Goal: Task Accomplishment & Management: Complete application form

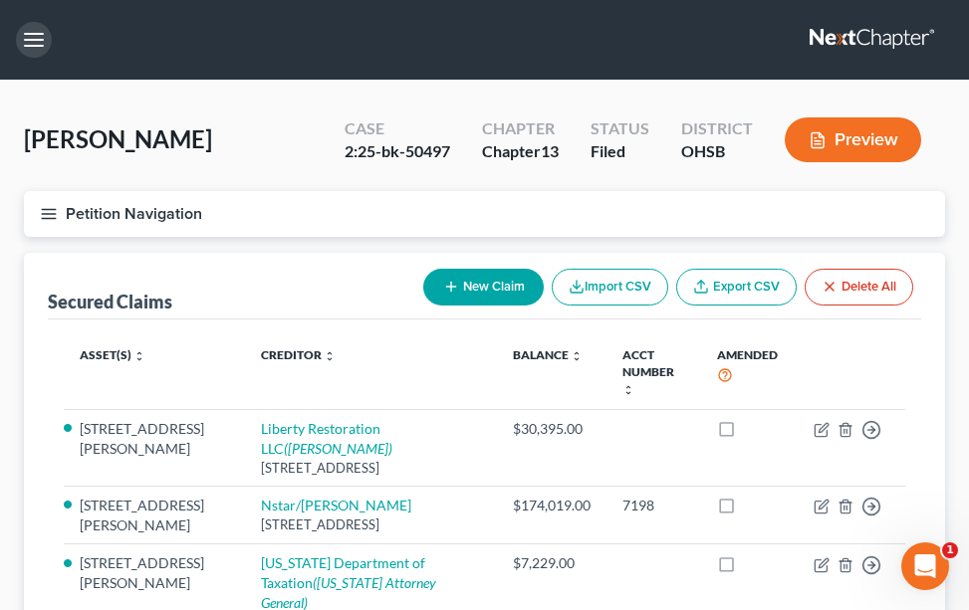
click at [30, 41] on button "button" at bounding box center [34, 40] width 36 height 36
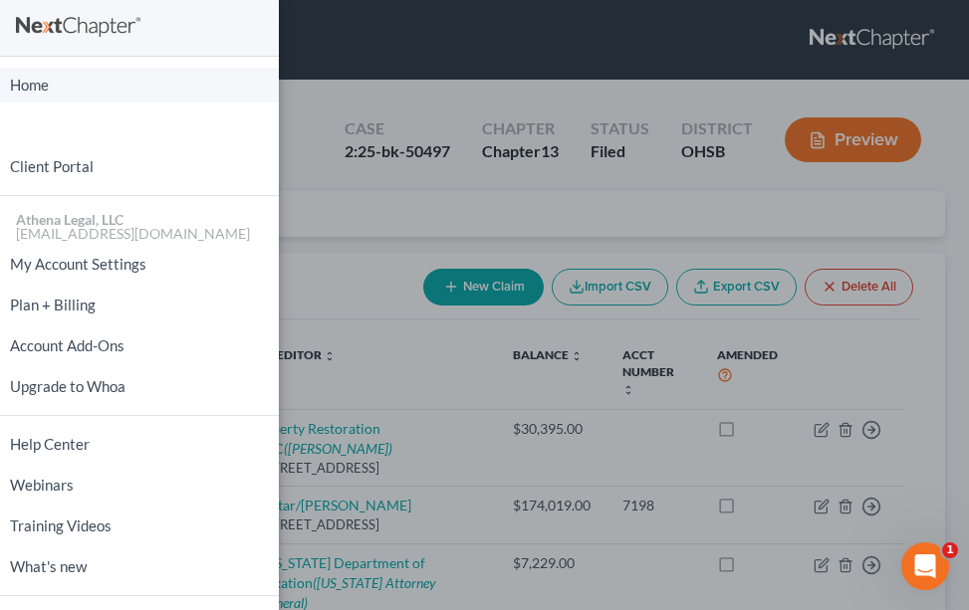
click at [25, 82] on link "Home" at bounding box center [139, 85] width 279 height 35
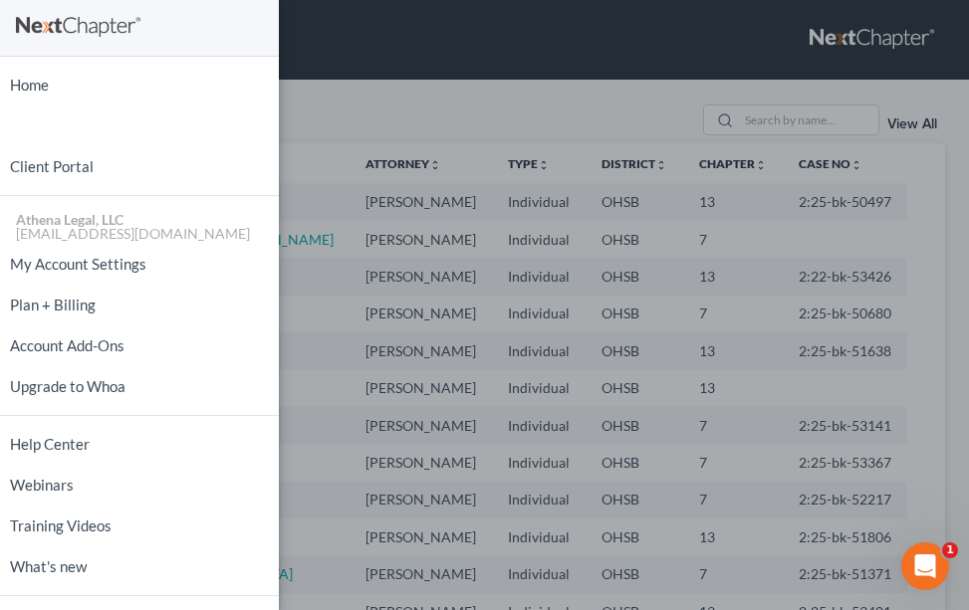
click at [388, 88] on div "Home New Case Client Portal Athena Legal, LLC [EMAIL_ADDRESS][DOMAIN_NAME] My A…" at bounding box center [484, 305] width 969 height 610
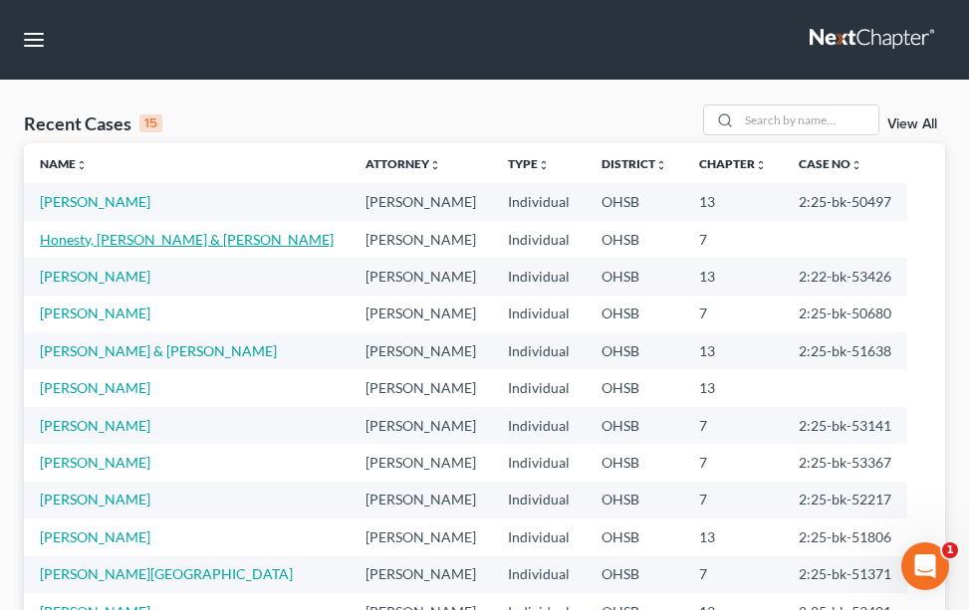
click at [105, 238] on link "Honesty, [PERSON_NAME] & [PERSON_NAME]" at bounding box center [187, 239] width 294 height 17
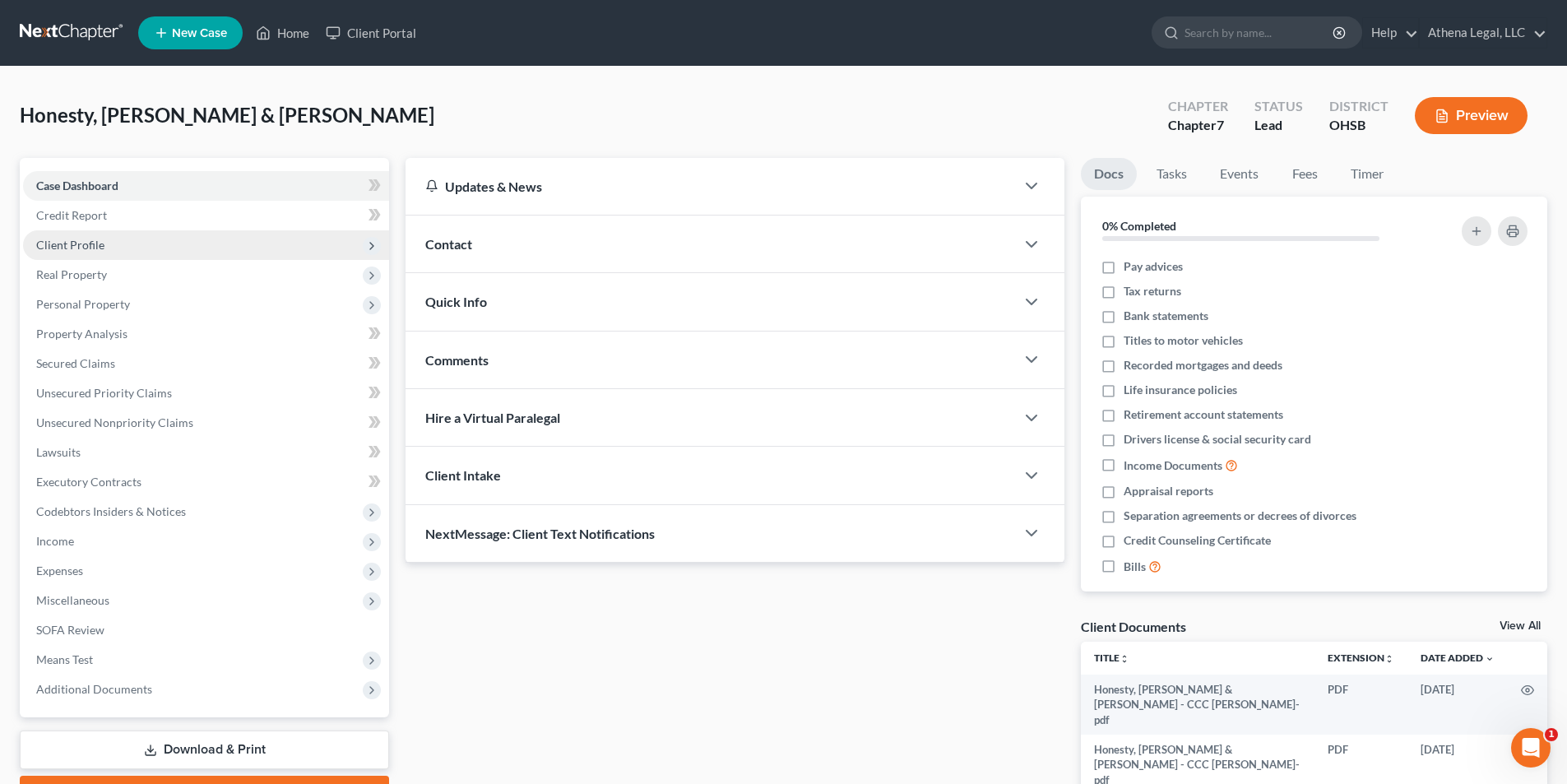
click at [102, 251] on span "Client Profile" at bounding box center [70, 245] width 69 height 14
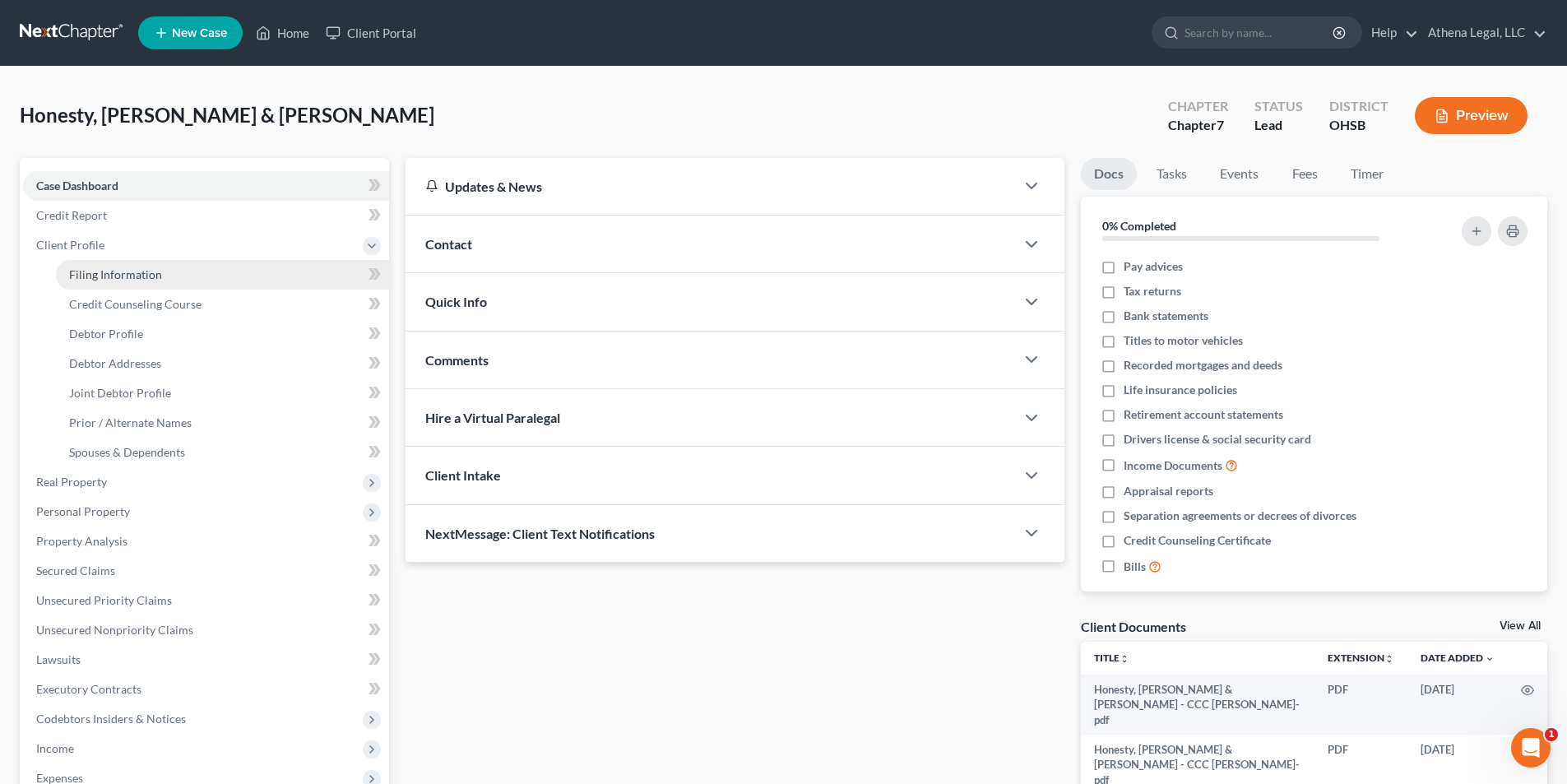
click at [96, 272] on span "Filing Information" at bounding box center [116, 274] width 93 height 14
select select "1"
select select "0"
select select "62"
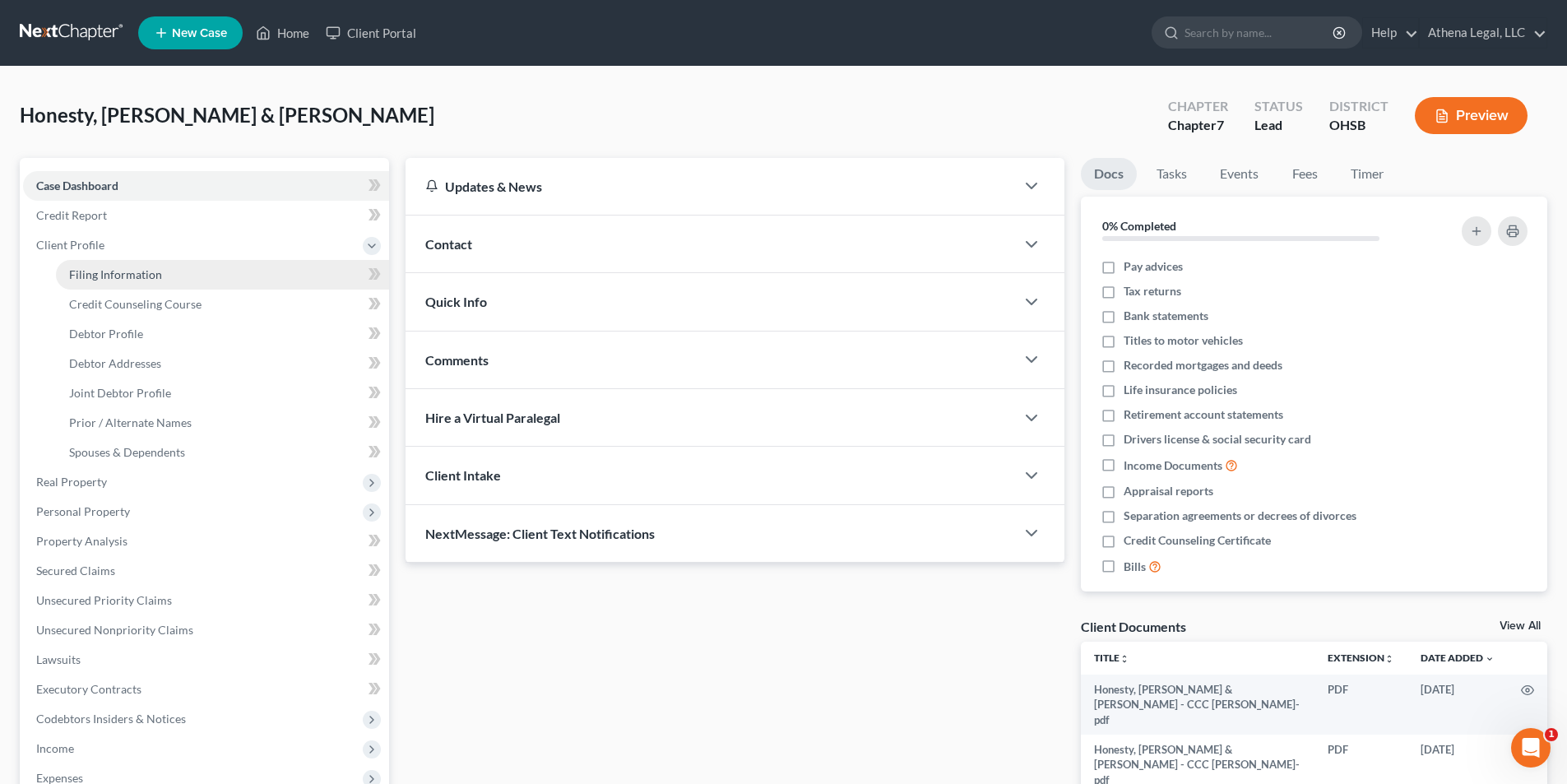
select select "0"
select select "36"
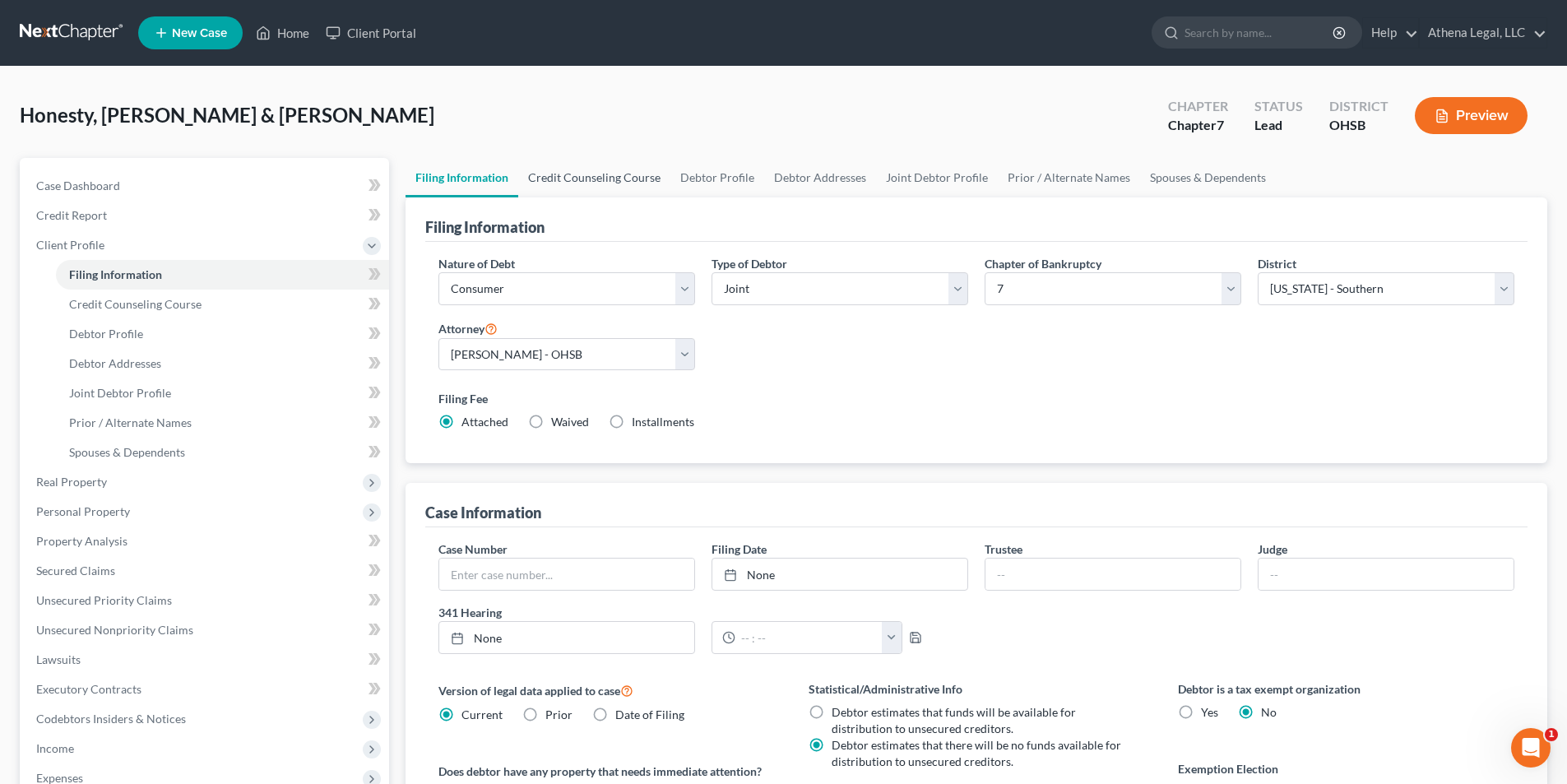
click at [584, 173] on link "Credit Counseling Course" at bounding box center [594, 178] width 152 height 40
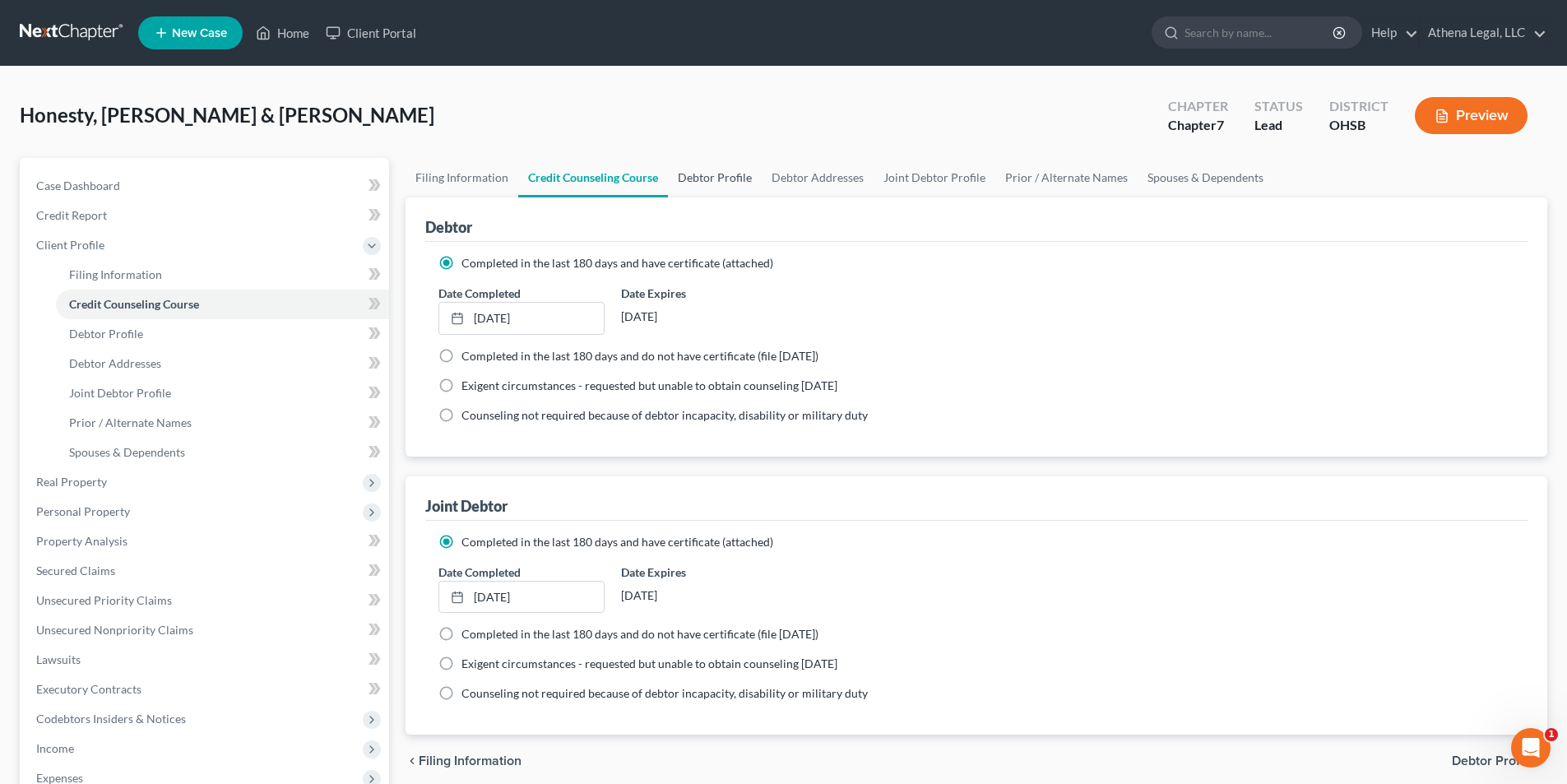
click at [710, 174] on link "Debtor Profile" at bounding box center [714, 178] width 93 height 40
select select "1"
select select "2"
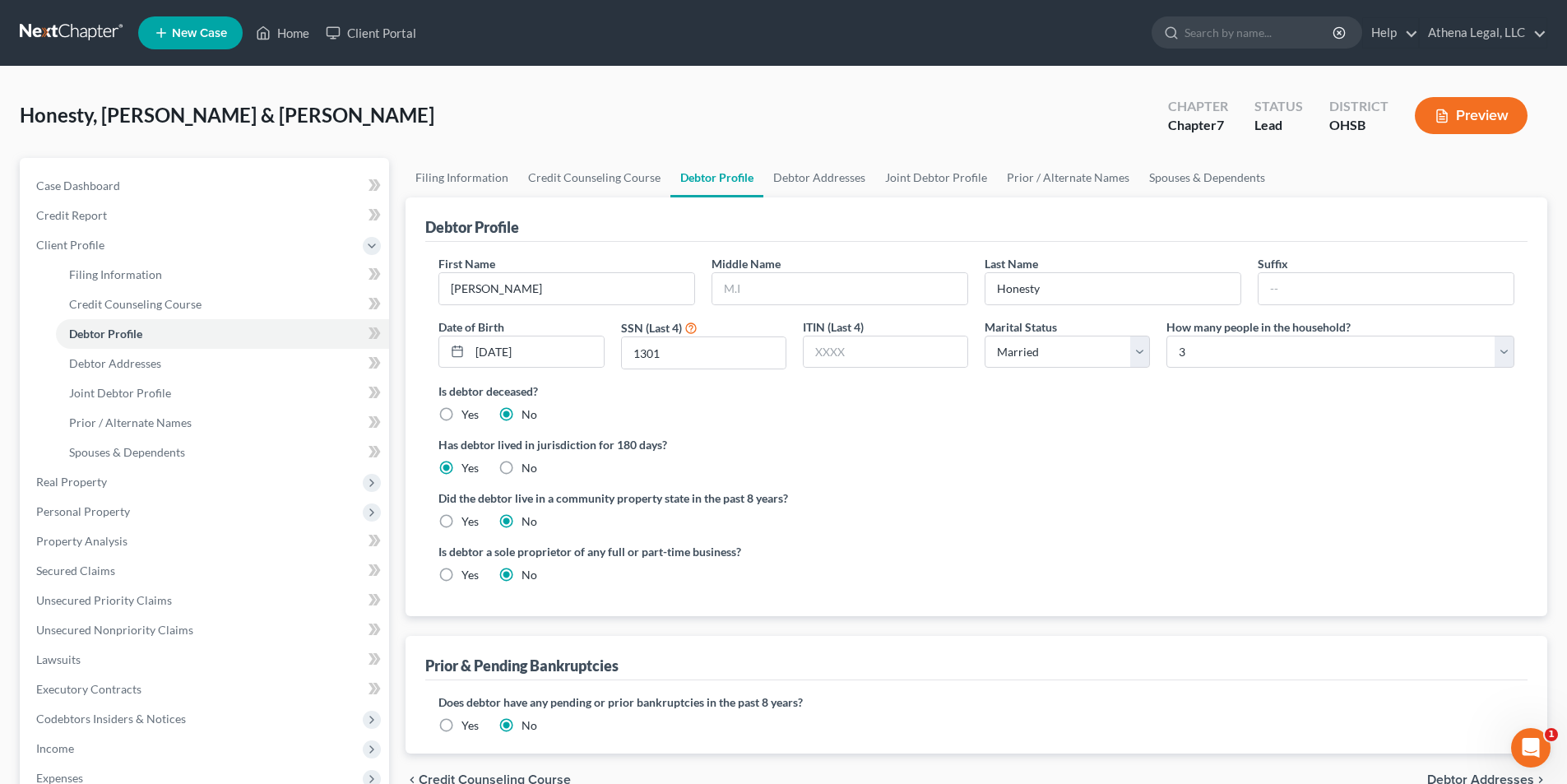
scroll to position [83, 0]
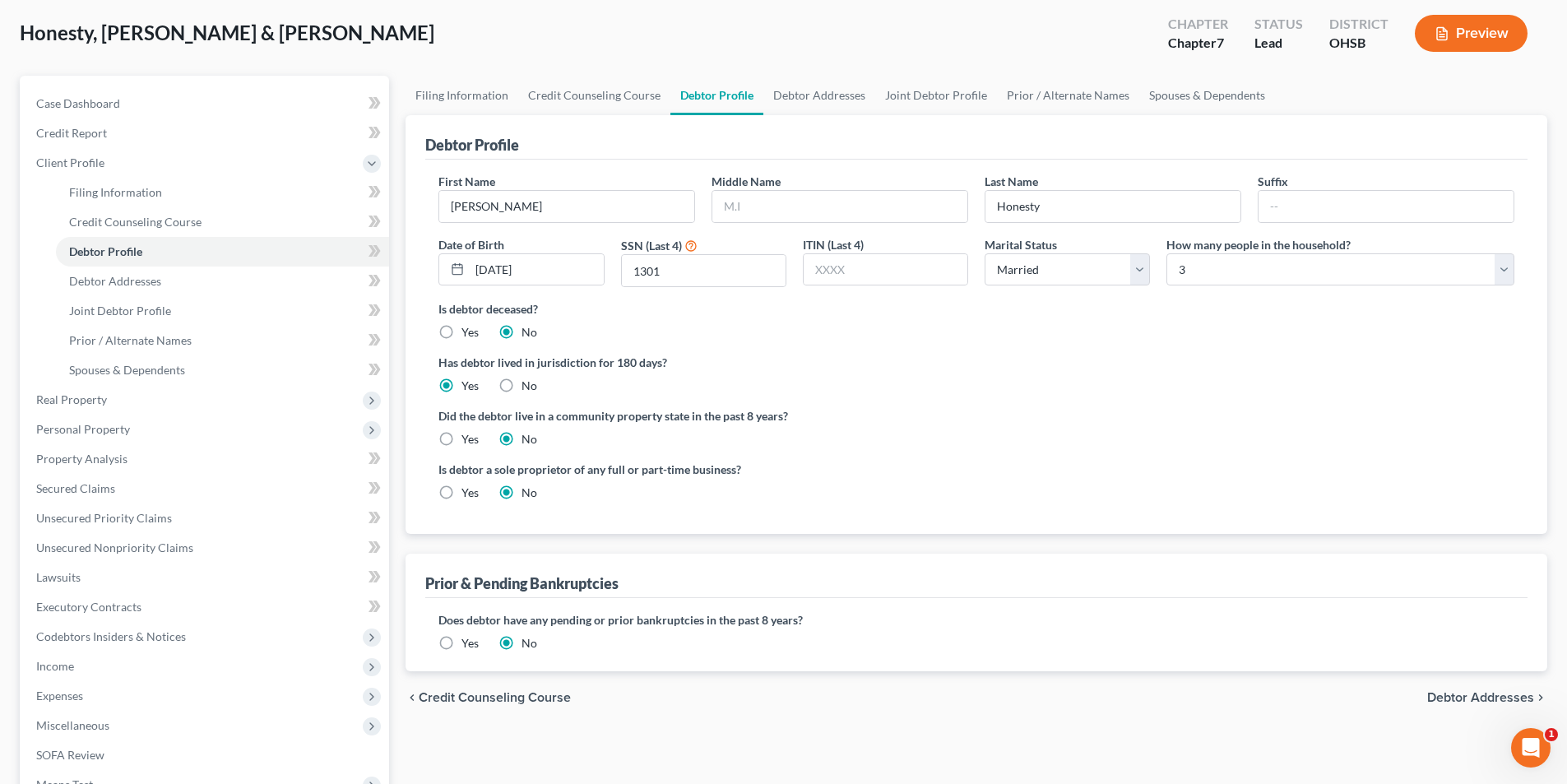
click at [800, 503] on span "Debtor Addresses" at bounding box center [1480, 697] width 107 height 13
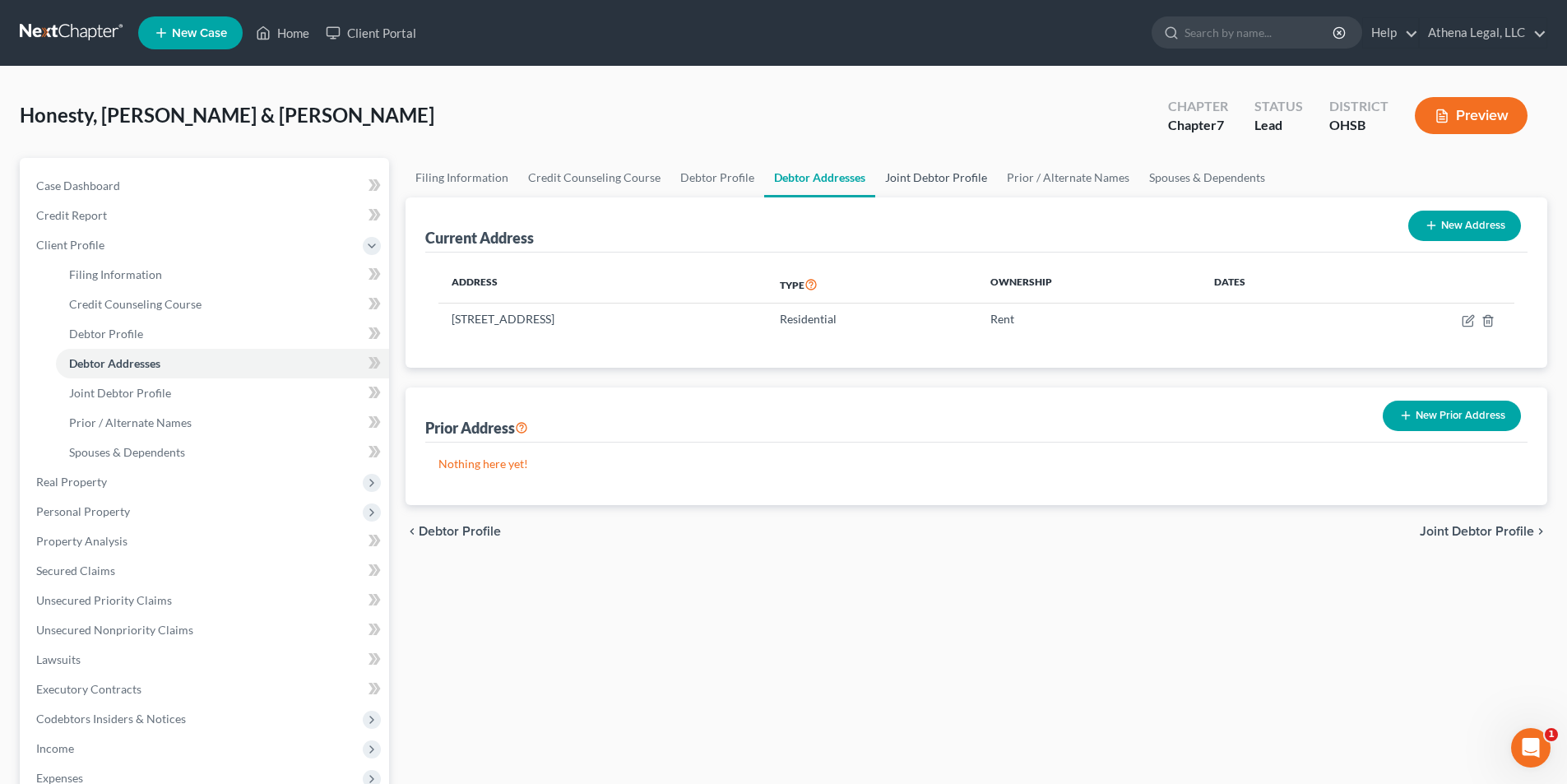
click at [800, 177] on link "Joint Debtor Profile" at bounding box center [936, 178] width 121 height 40
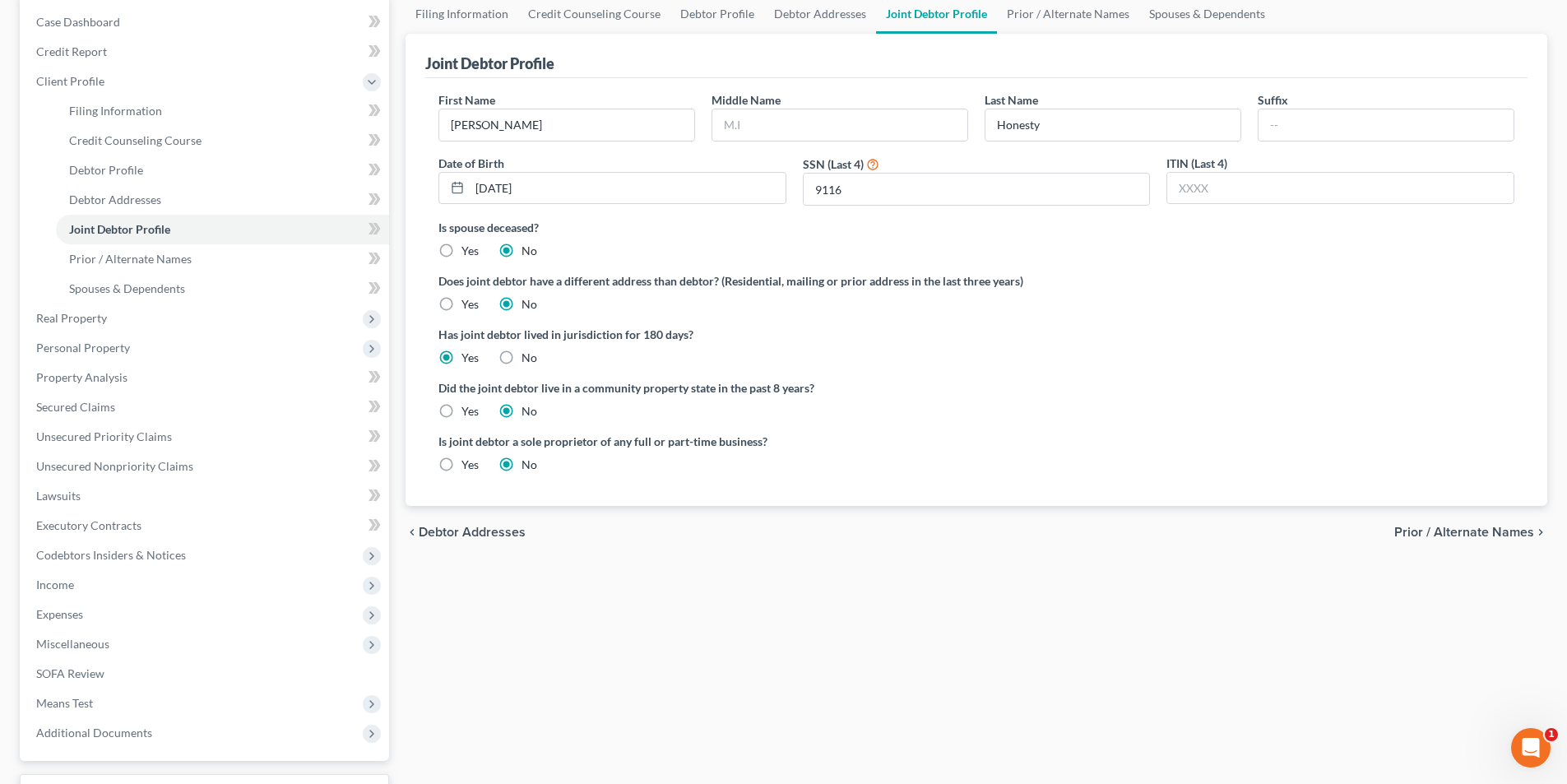
scroll to position [164, 0]
click at [800, 503] on span "Prior / Alternate Names" at bounding box center [1464, 531] width 140 height 13
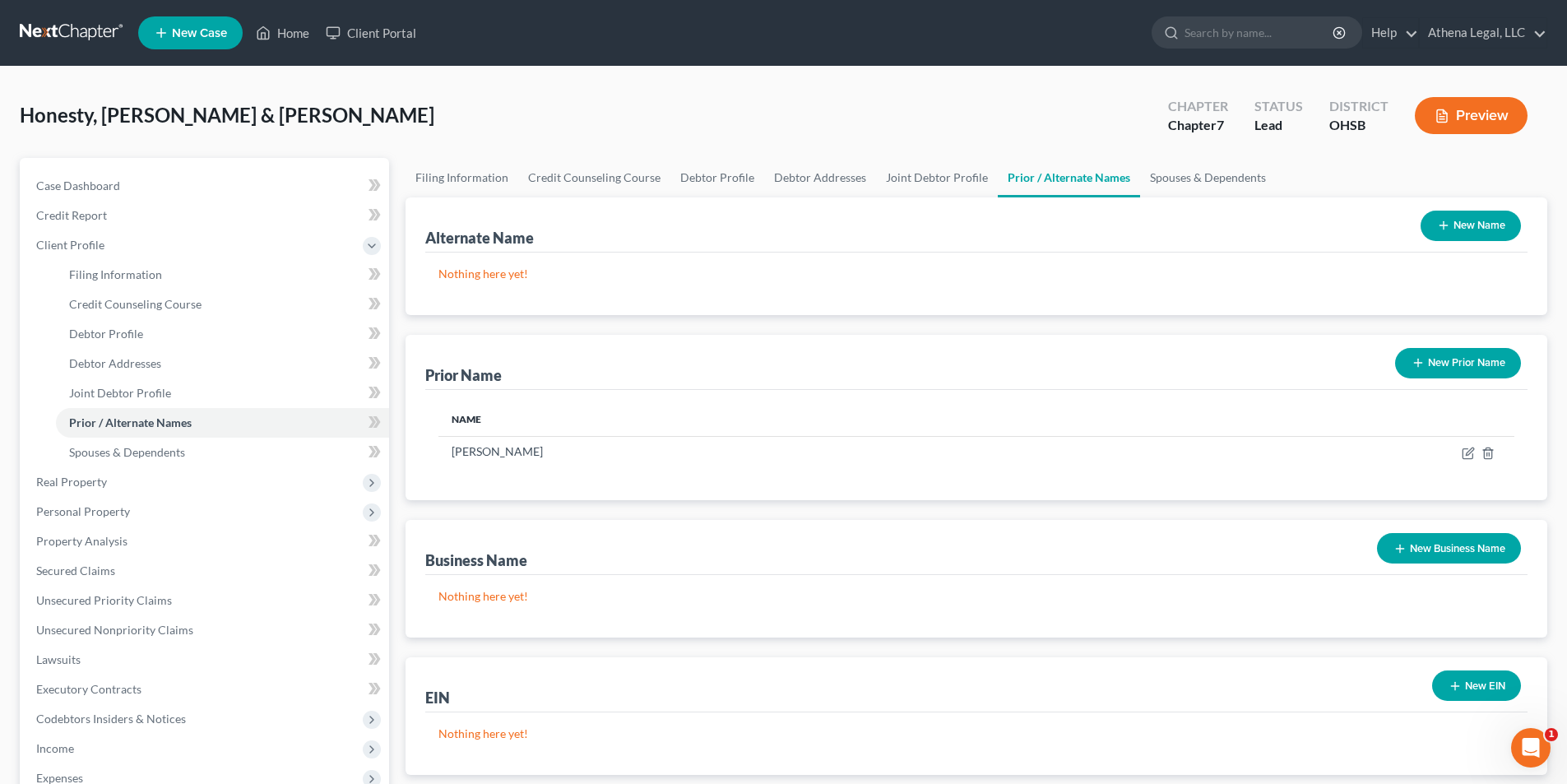
click at [800, 355] on button "New Prior Name" at bounding box center [1458, 363] width 126 height 31
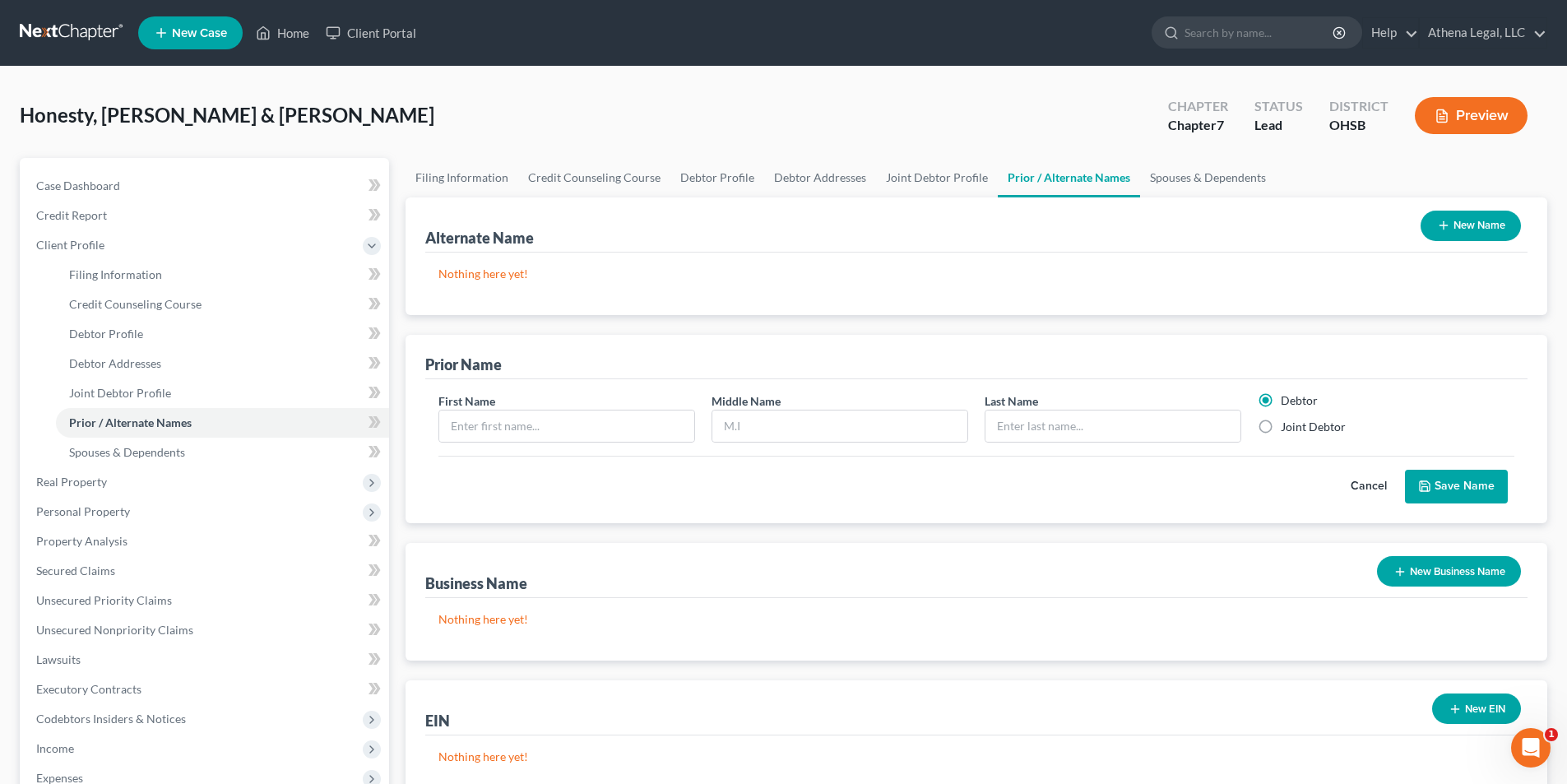
click at [606, 407] on div "First Name" at bounding box center [567, 417] width 273 height 50
click at [587, 419] on input "text" at bounding box center [567, 426] width 255 height 31
type input "[PERSON_NAME]"
click at [800, 485] on button "Save Name" at bounding box center [1456, 487] width 102 height 35
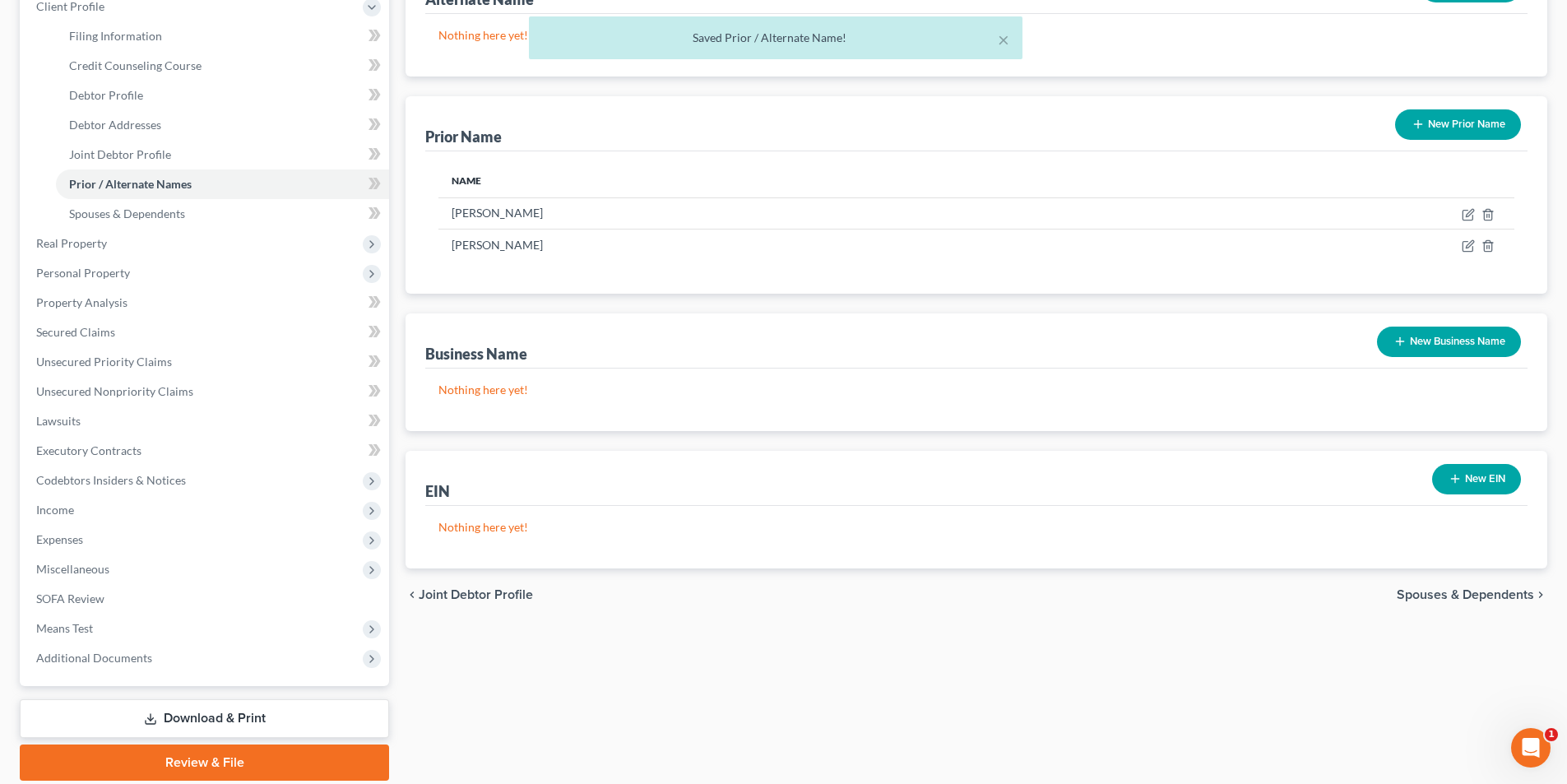
scroll to position [247, 0]
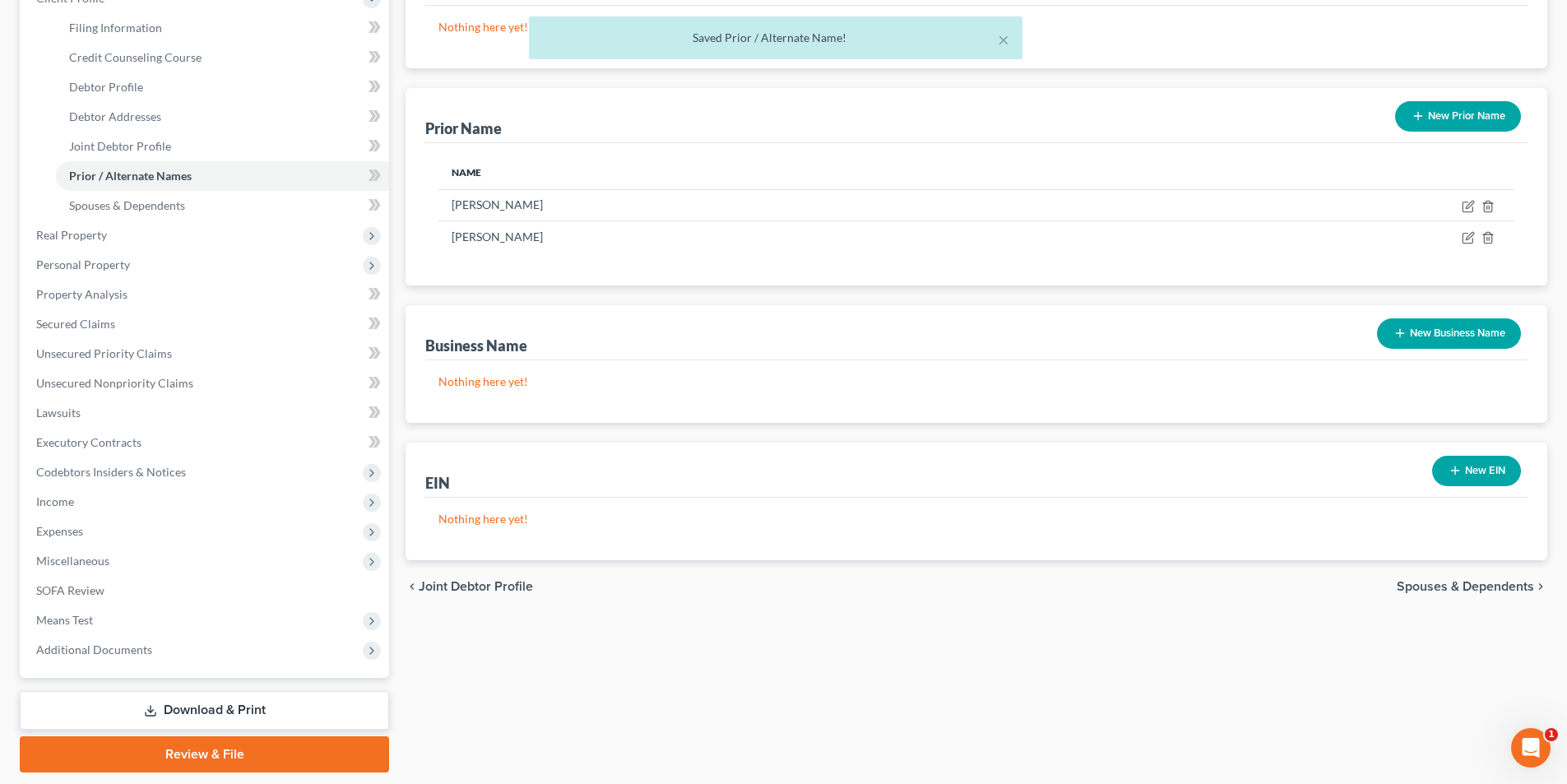
click at [800, 503] on span "Spouses & Dependents" at bounding box center [1465, 587] width 137 height 13
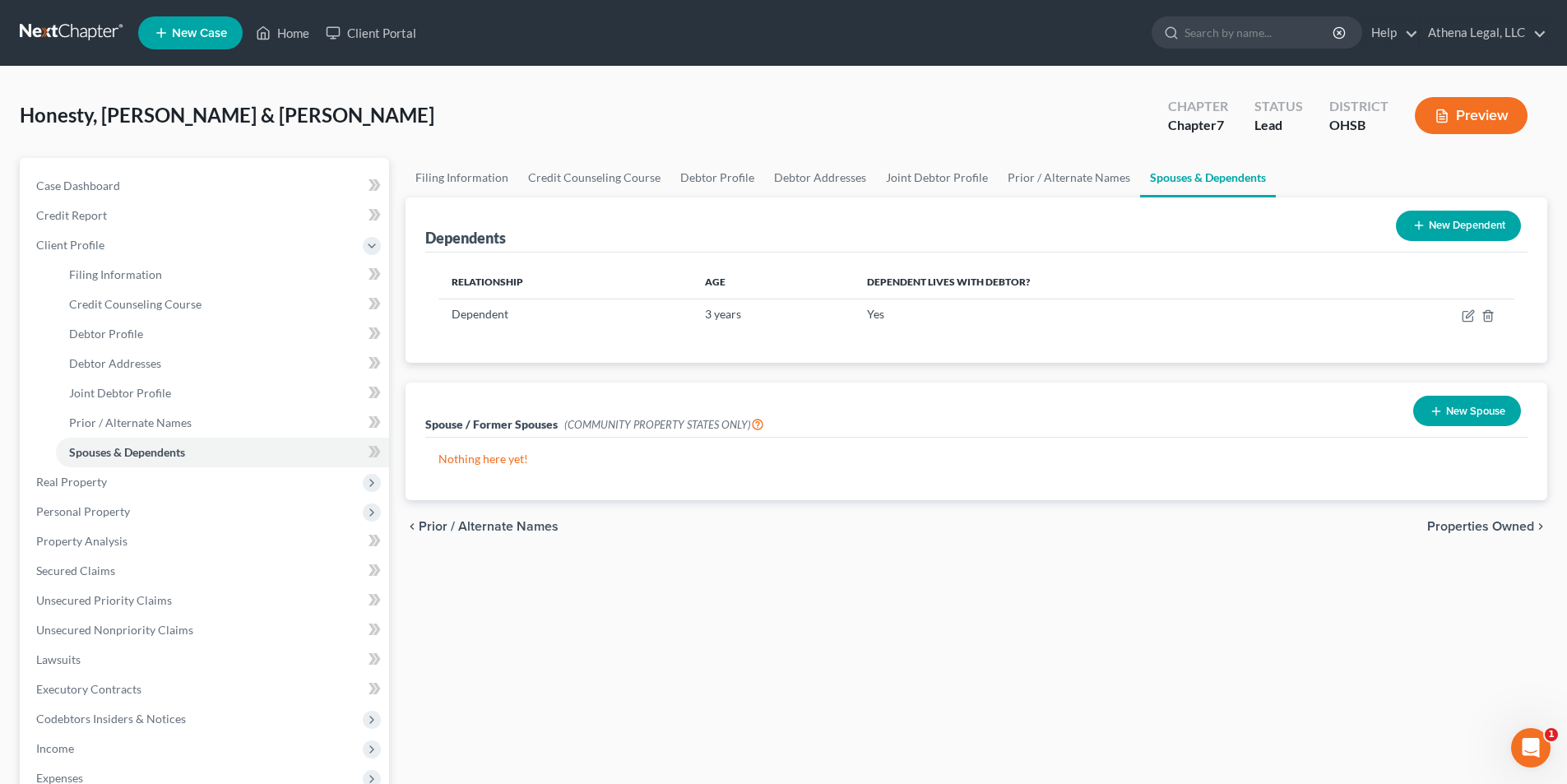
click at [800, 503] on span "Properties Owned" at bounding box center [1480, 526] width 107 height 13
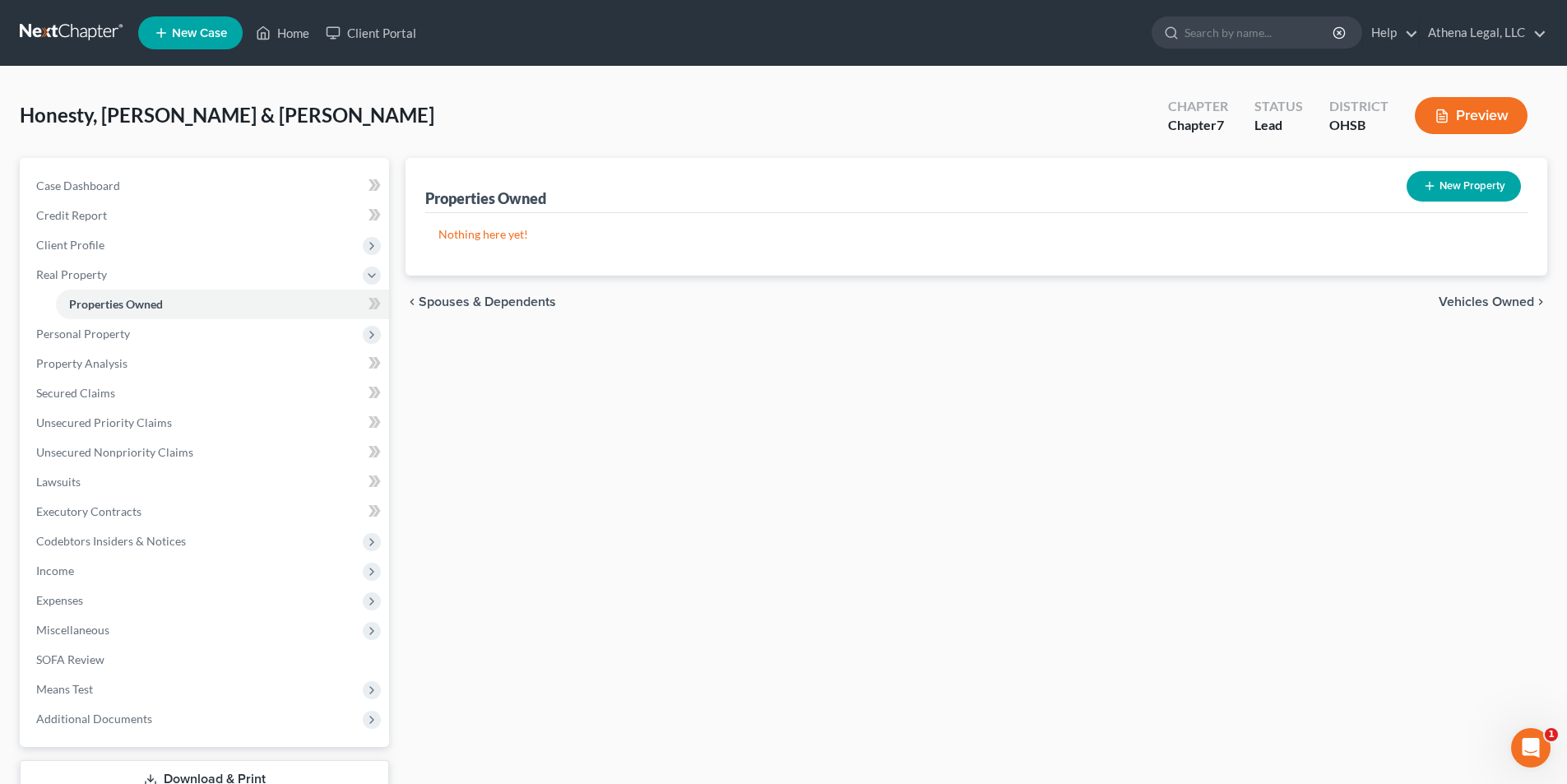
click at [800, 302] on span "Vehicles Owned" at bounding box center [1486, 302] width 95 height 13
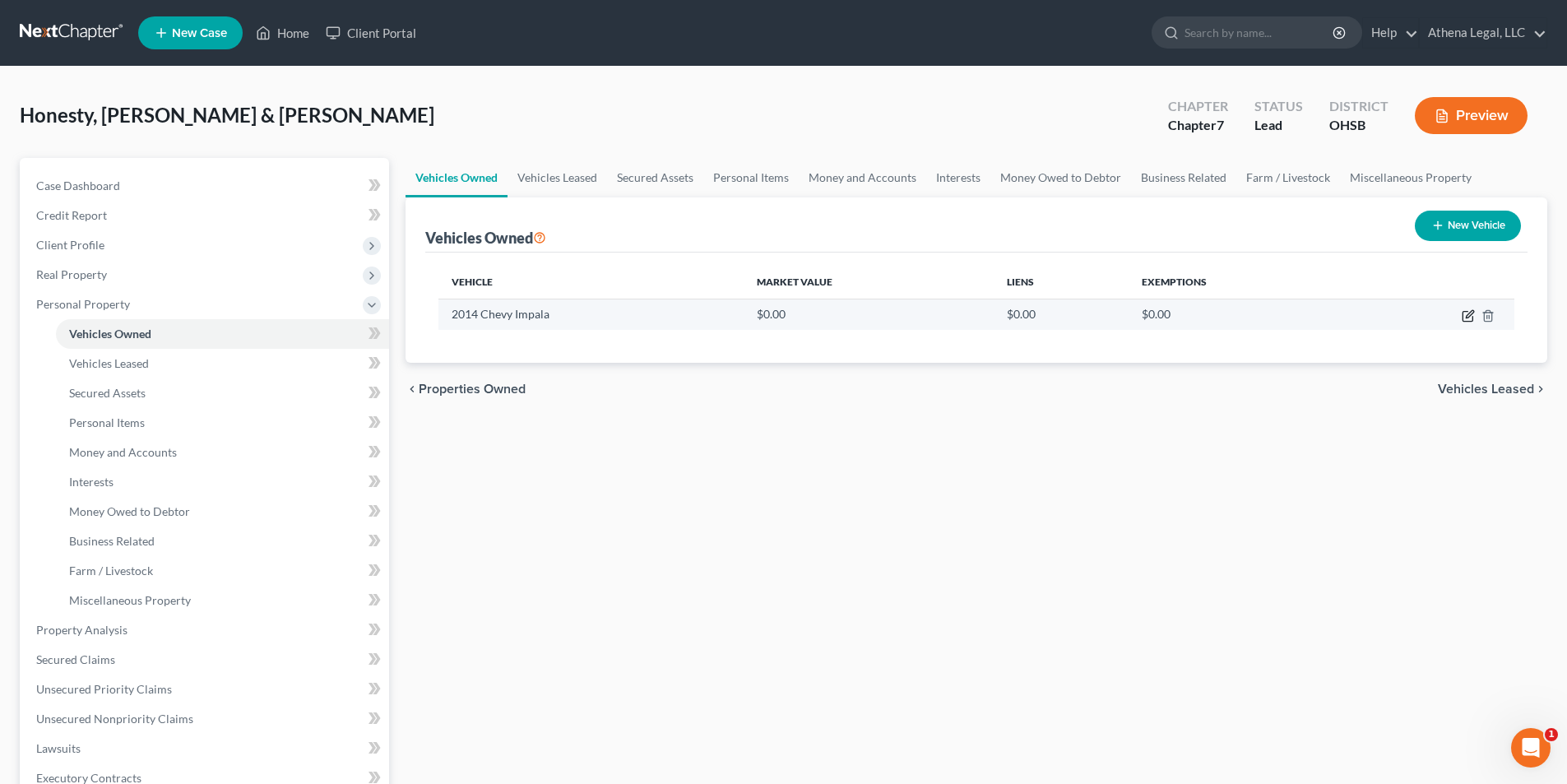
click at [800, 317] on icon "button" at bounding box center [1469, 313] width 7 height 7
select select "0"
select select "12"
select select "0"
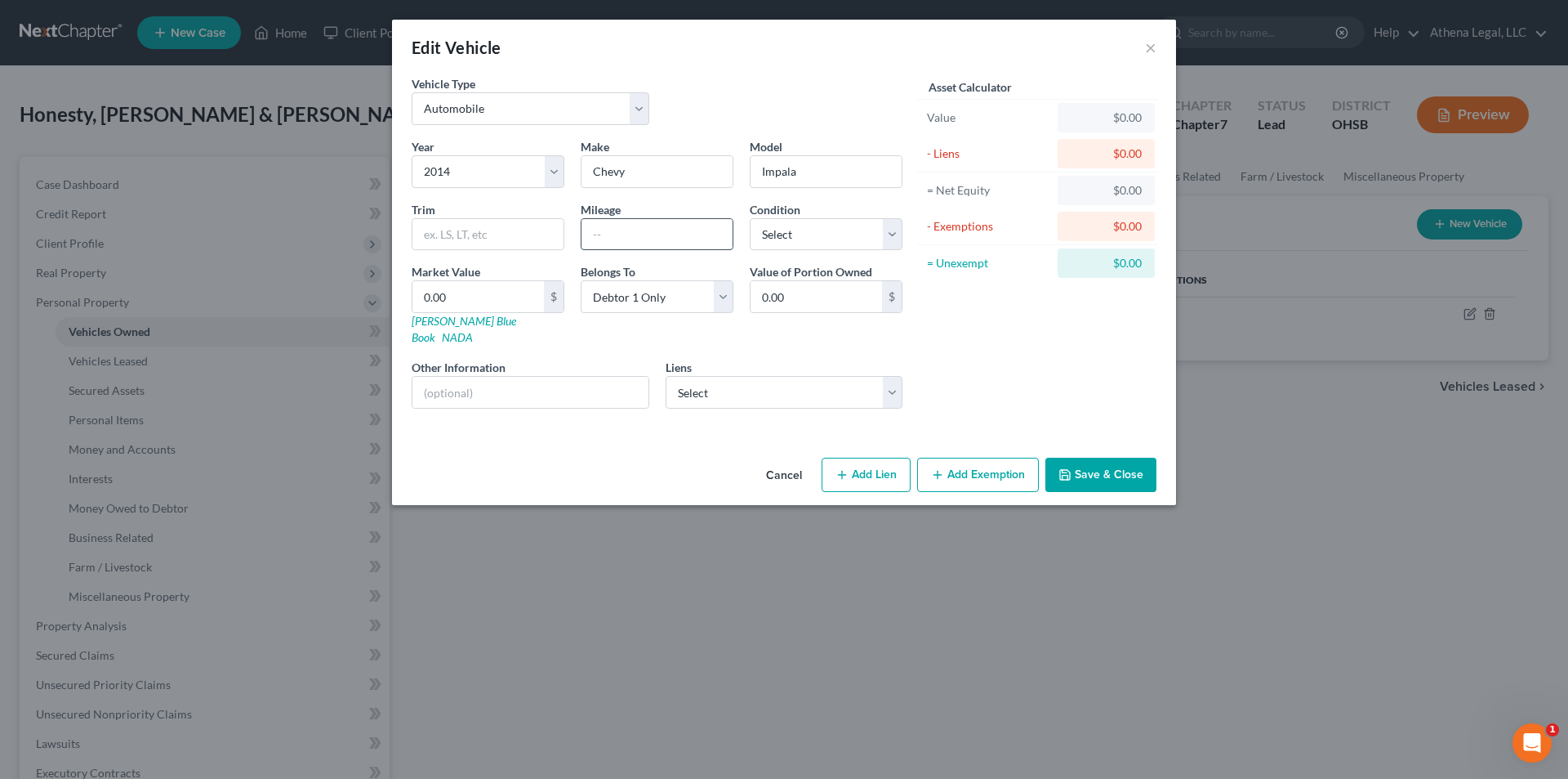
click at [602, 228] on input "text" at bounding box center [657, 235] width 151 height 31
type input "100,000"
click at [779, 234] on select "Select Excellent Very Good Good Fair Poor" at bounding box center [826, 235] width 153 height 33
select select "2"
click at [750, 218] on select "Select Excellent Very Good Good Fair Poor" at bounding box center [826, 235] width 153 height 33
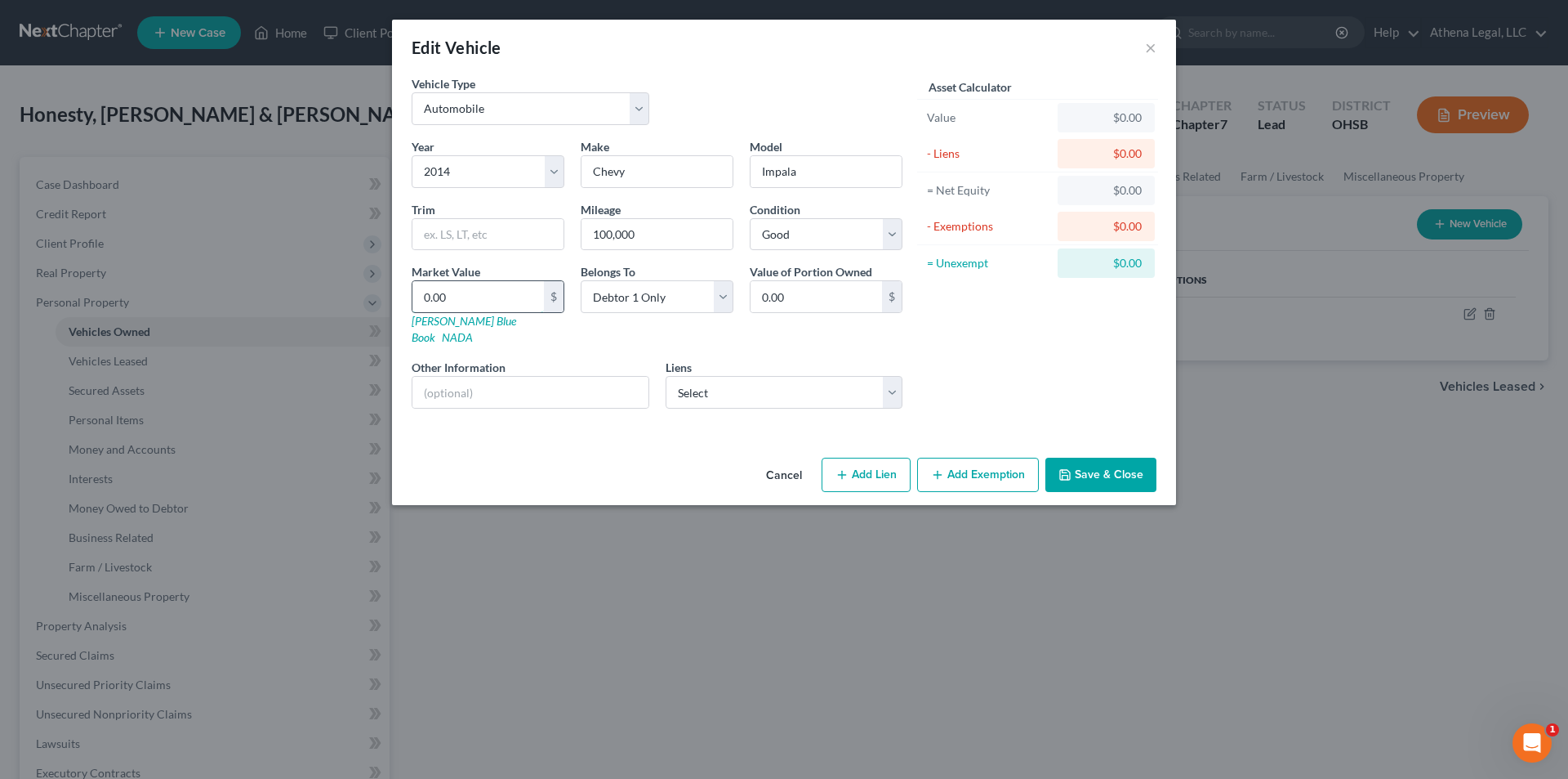
click at [465, 296] on input "0.00" at bounding box center [478, 296] width 131 height 31
click at [439, 286] on input "0.00" at bounding box center [478, 296] width 131 height 31
type input "0.060"
type input "0.06"
type input "0.0"
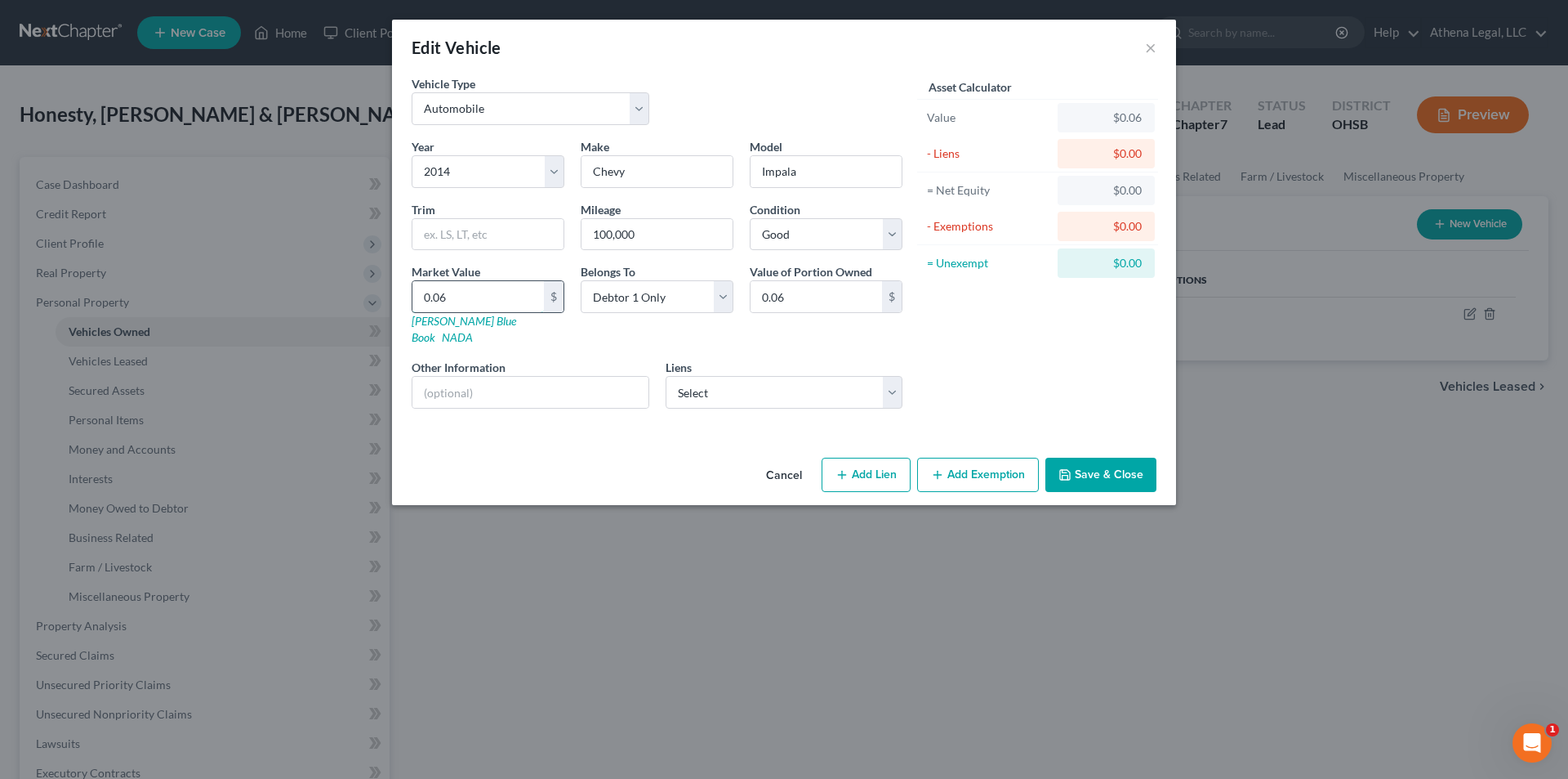
type input "0.00"
type input "0"
type input "6"
type input "6.00"
type input "60"
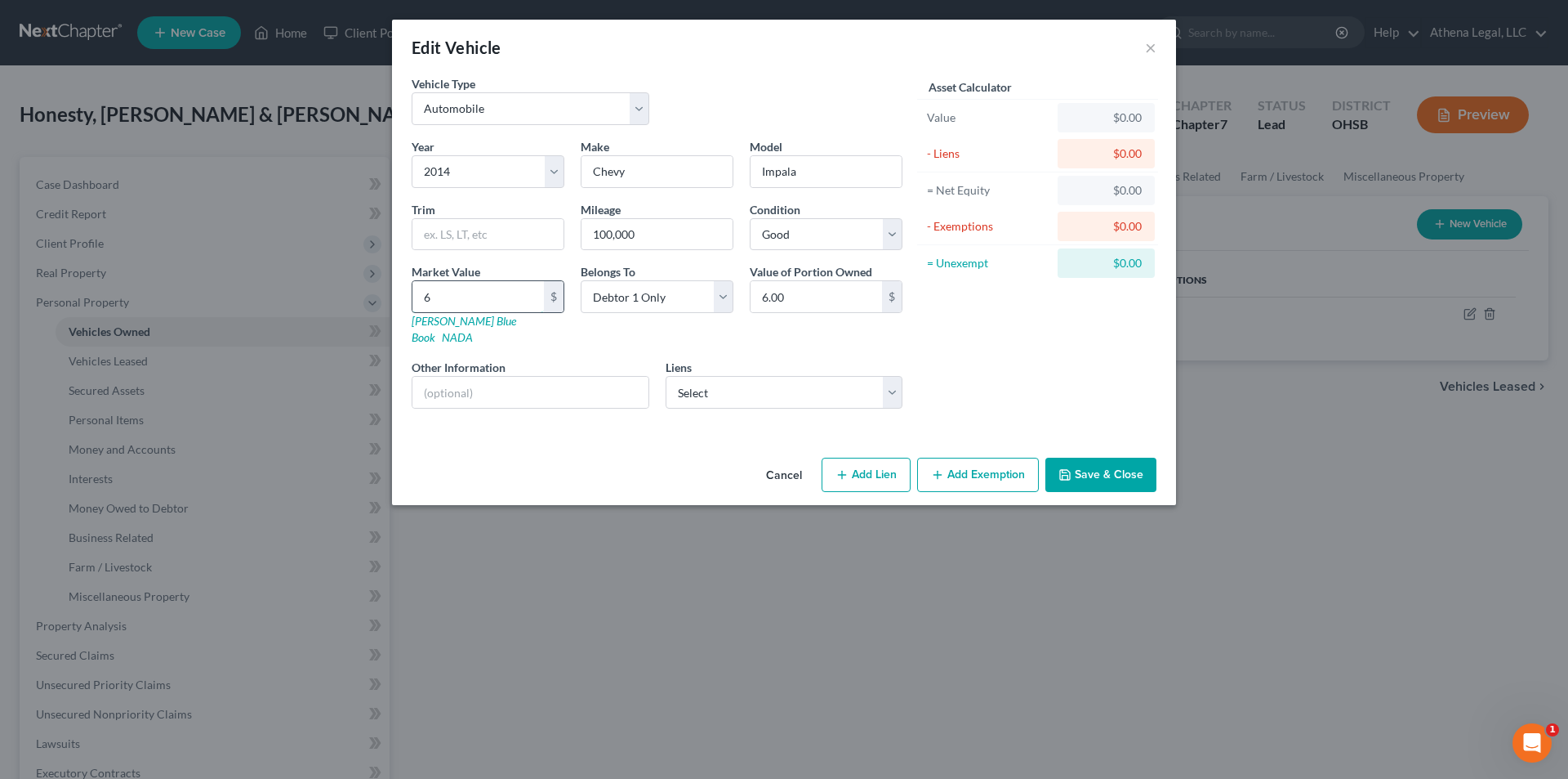
type input "60.00"
type input "600"
type input "600.00"
type input "6000"
type input "6,000.00"
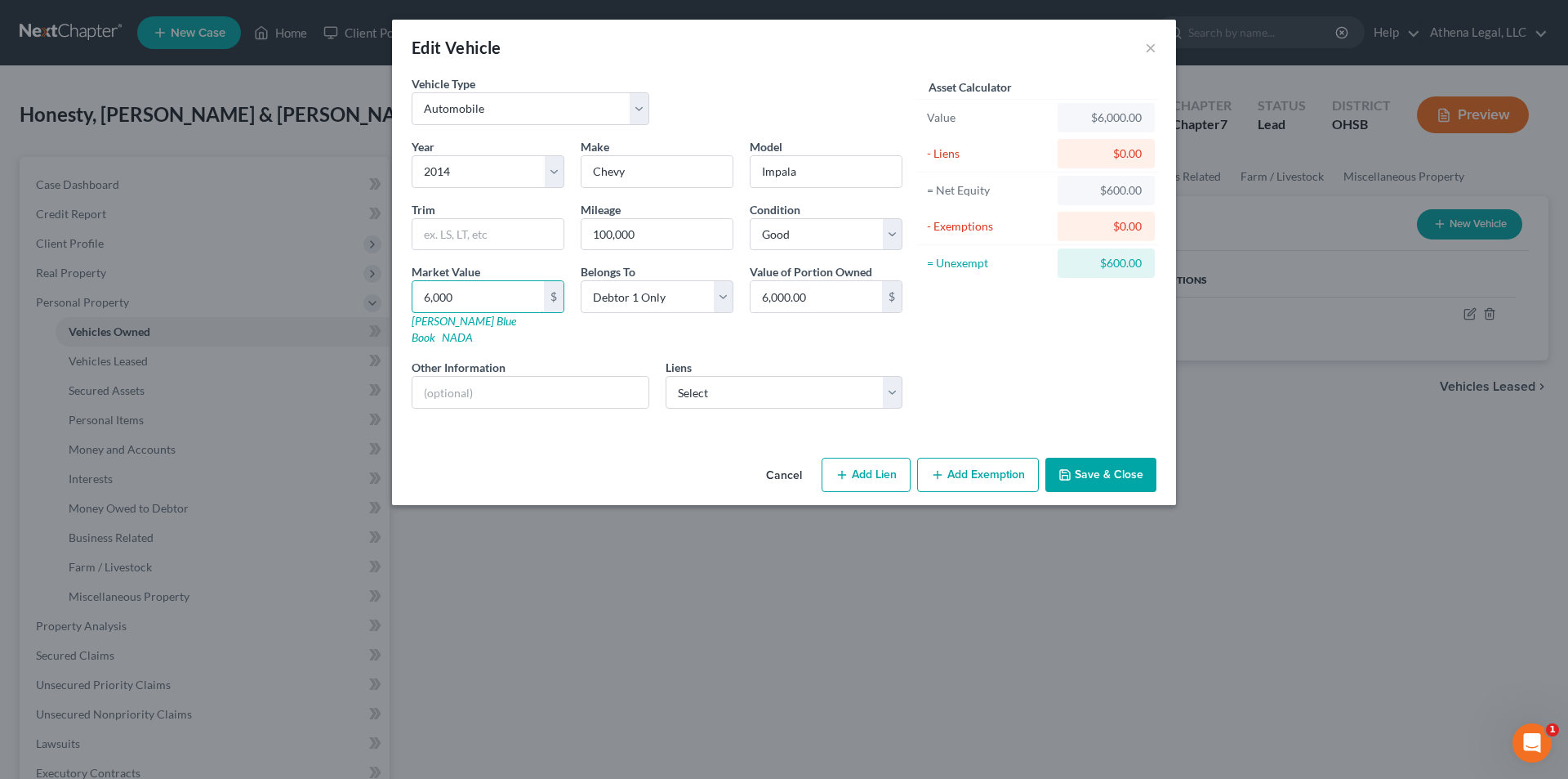
type input "6,000"
click at [794, 465] on button "Add Exemption" at bounding box center [978, 474] width 121 height 34
select select "2"
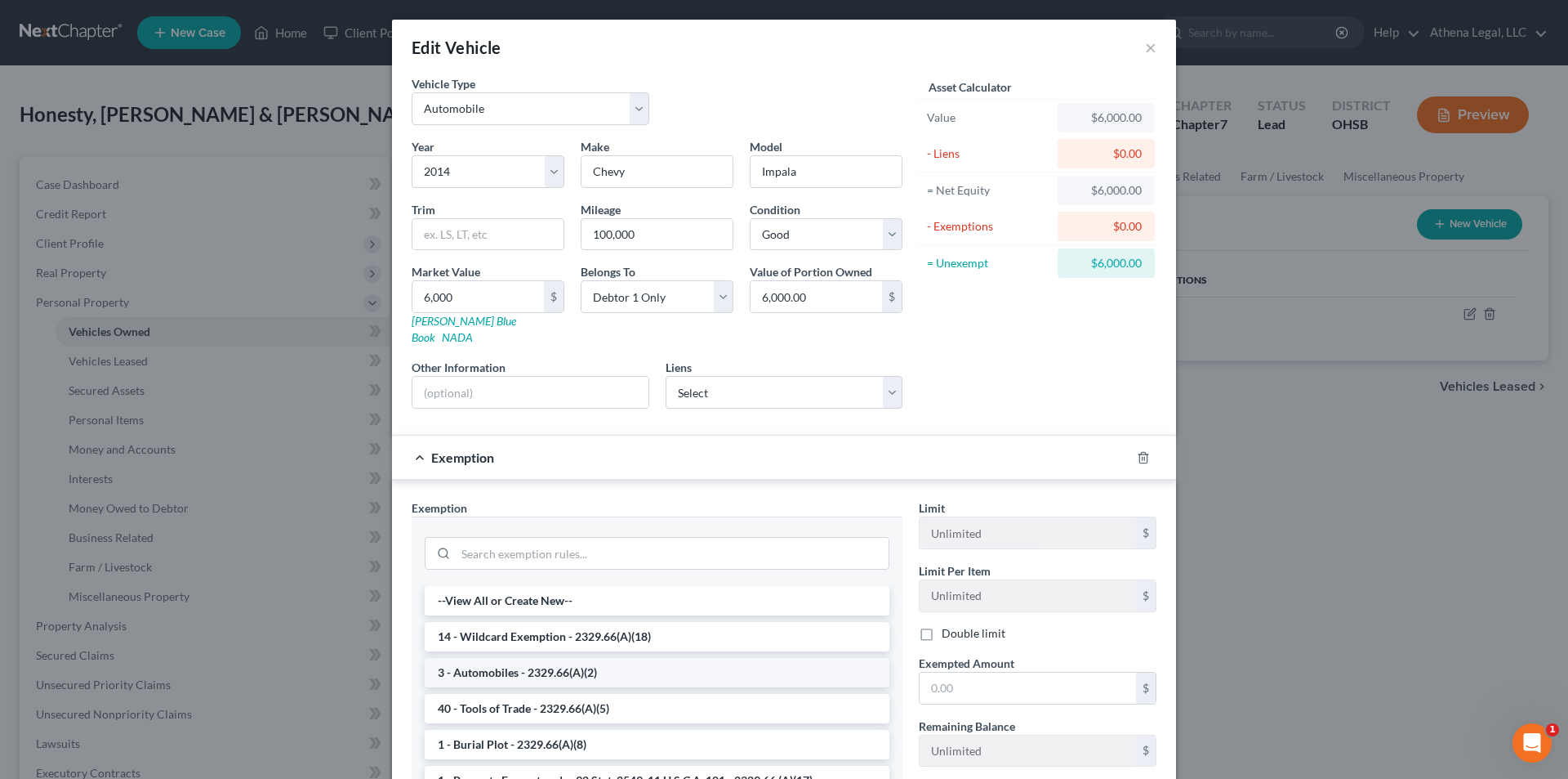
click at [588, 500] on li "3 - Automobiles - 2329.66(A)(2)" at bounding box center [657, 672] width 464 height 30
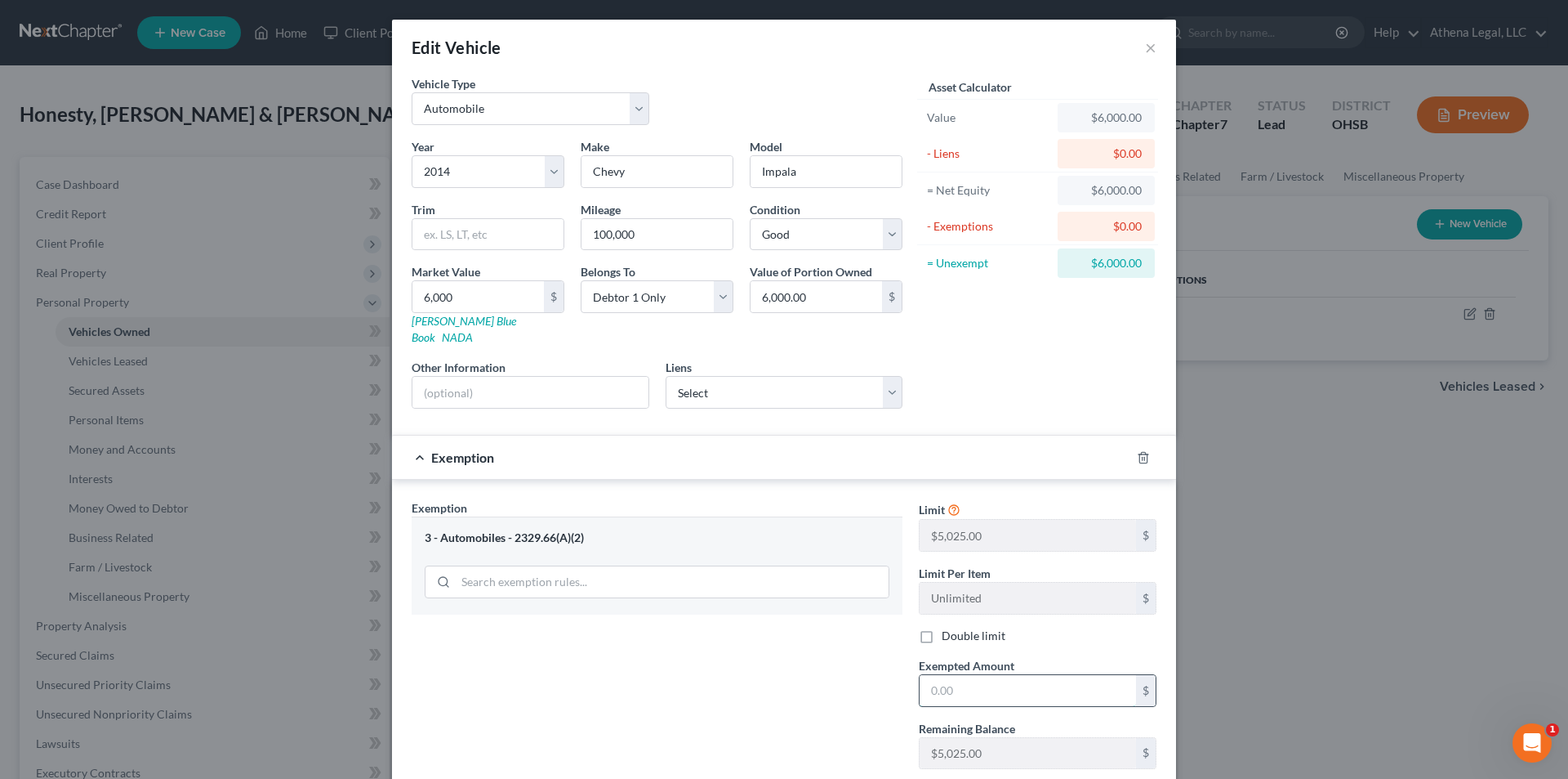
click at [794, 500] on input "text" at bounding box center [1028, 690] width 217 height 31
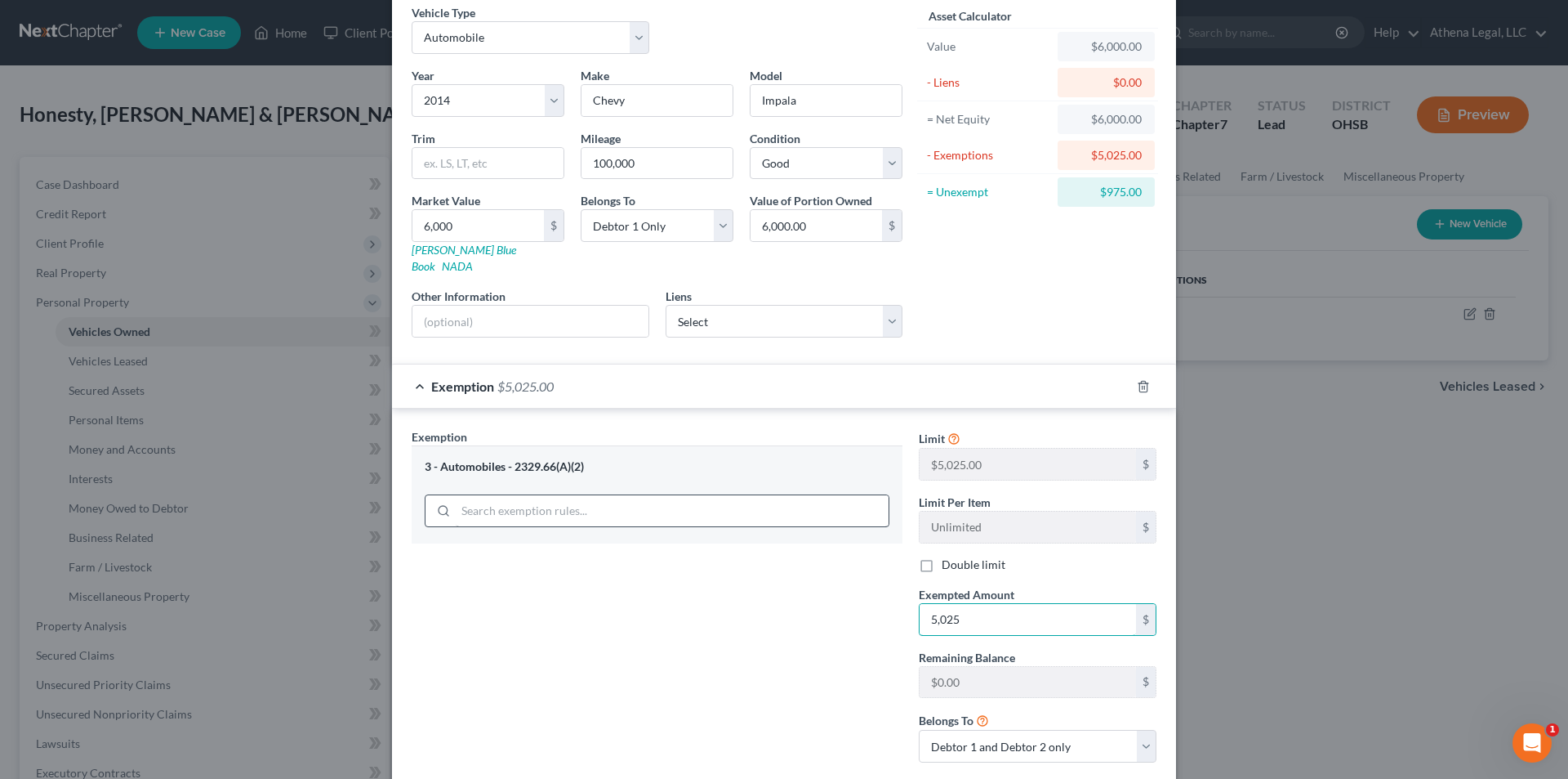
scroll to position [155, 0]
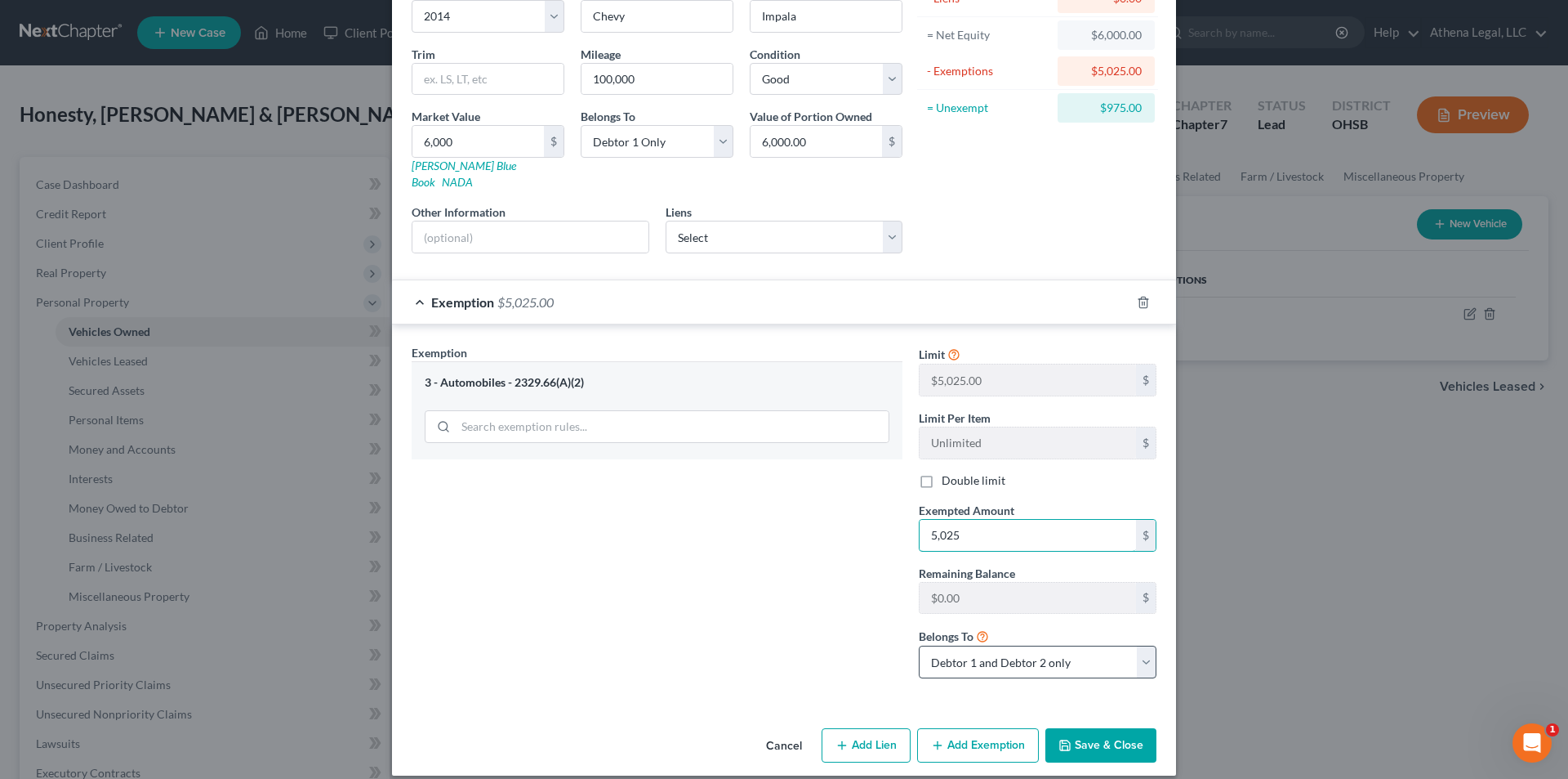
type input "5,025"
click at [794, 500] on select "Debtor 1 only Debtor 2 only Debtor 1 and Debtor 2 only" at bounding box center [1038, 662] width 238 height 33
select select "0"
click at [794, 500] on select "Debtor 1 only Debtor 2 only Debtor 1 and Debtor 2 only" at bounding box center [1038, 662] width 238 height 33
click at [794, 500] on button "Add Exemption" at bounding box center [978, 745] width 121 height 34
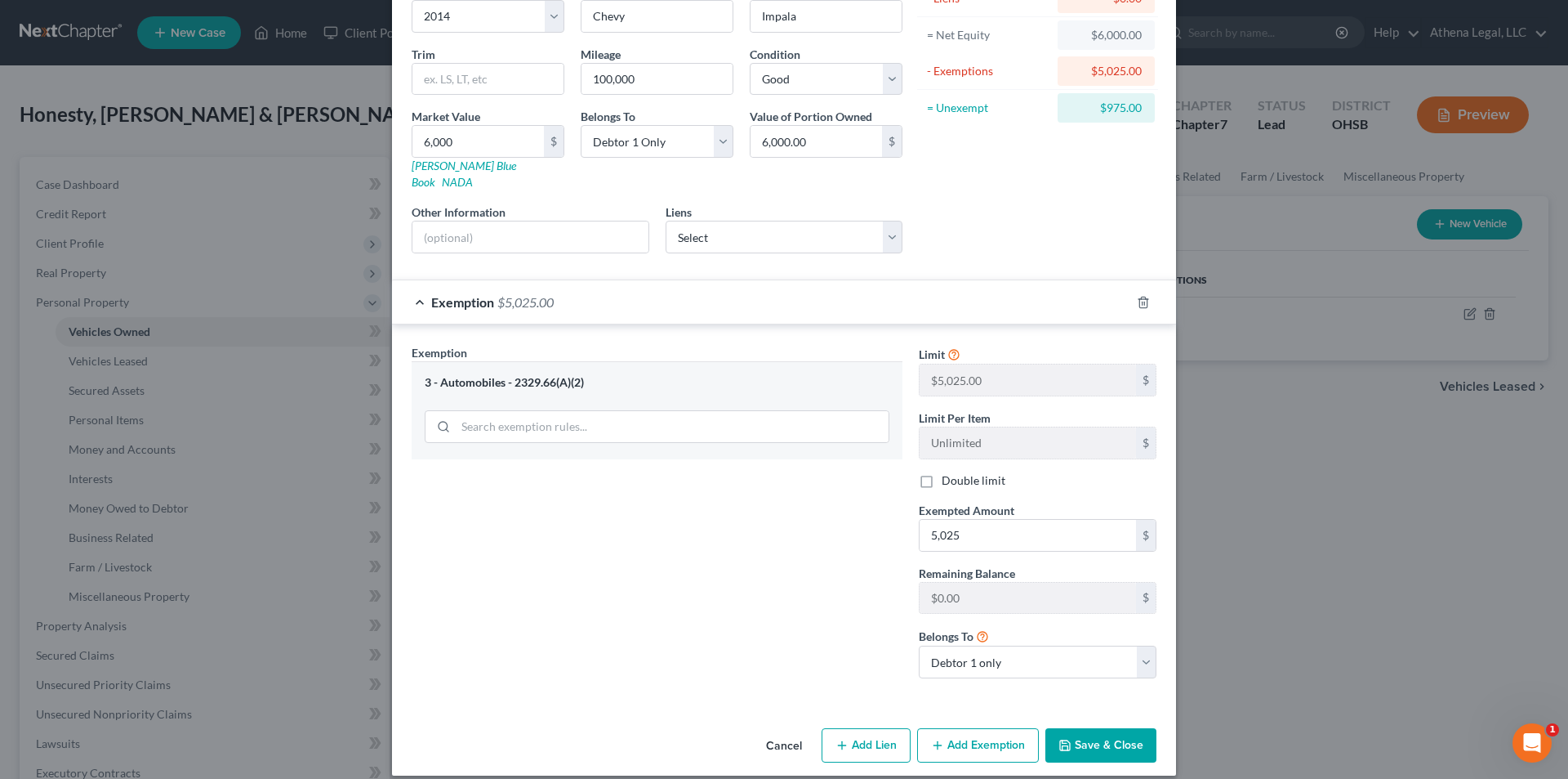
select select "2"
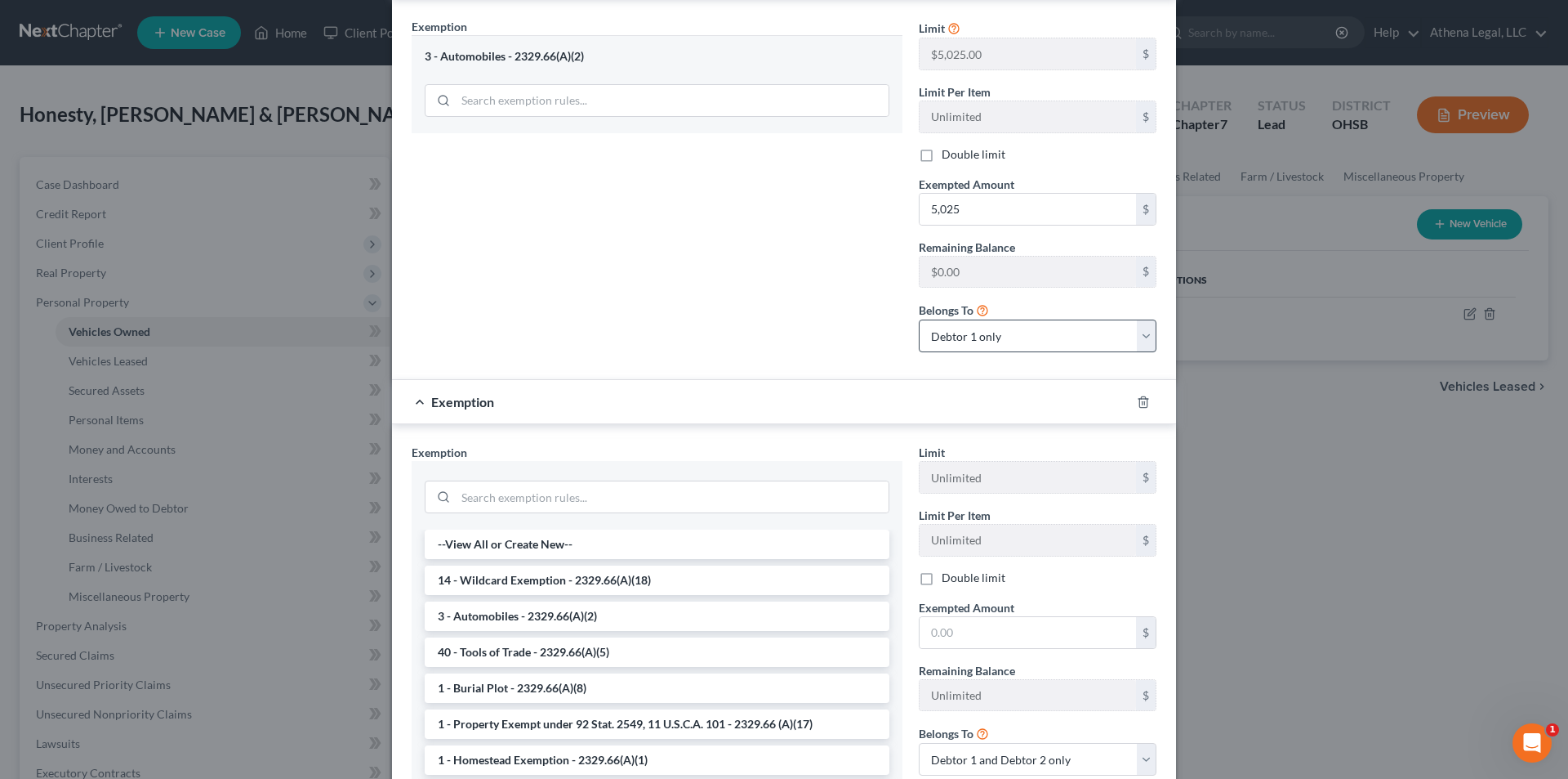
scroll to position [482, 0]
click at [603, 500] on li "14 - Wildcard Exemption - 2329.66(A)(18)" at bounding box center [657, 580] width 464 height 30
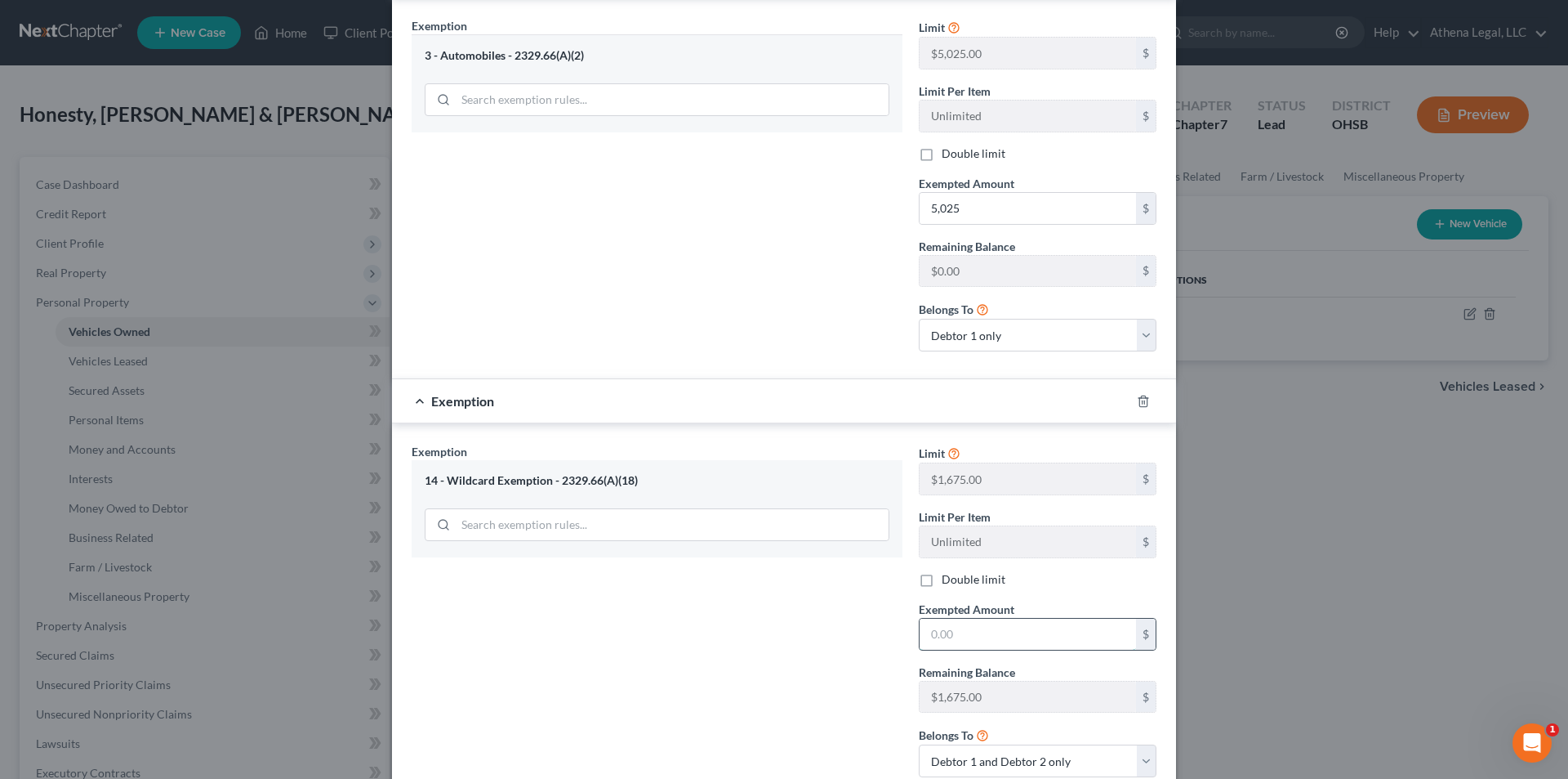
click at [794, 500] on input "text" at bounding box center [1028, 635] width 217 height 31
type input "9"
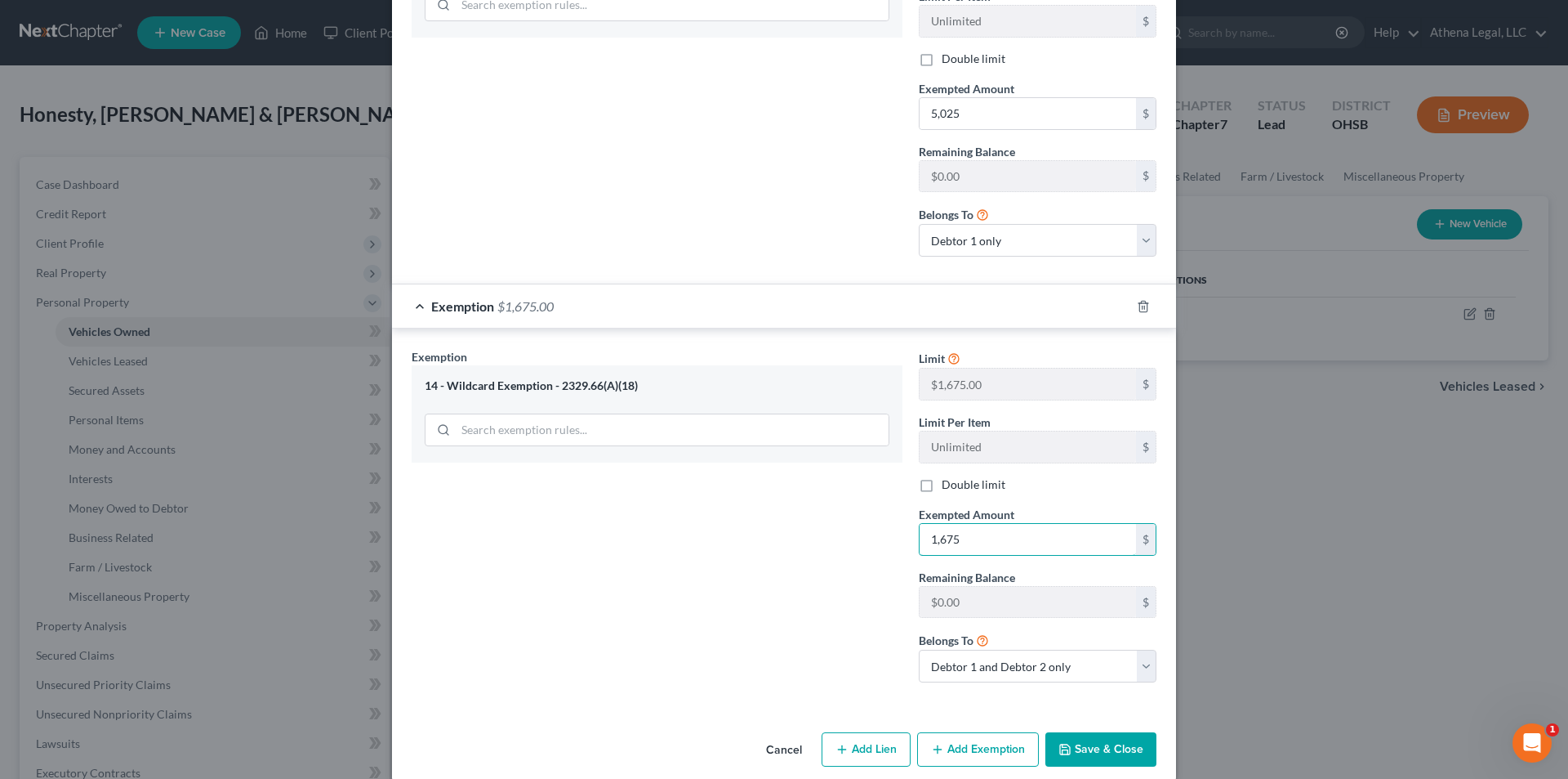
scroll to position [581, 0]
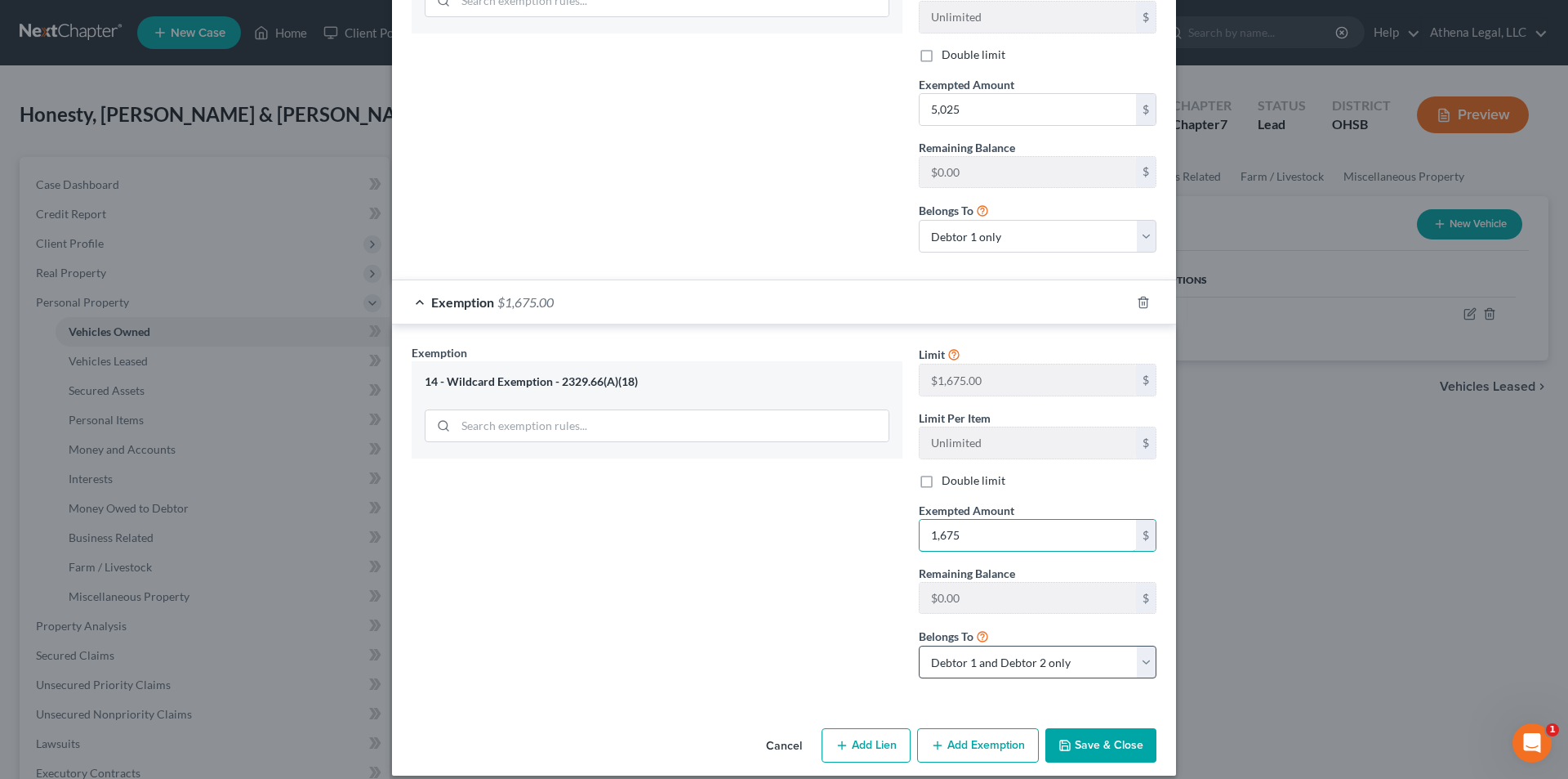
type input "1,675"
click at [794, 500] on select "Debtor 1 only Debtor 2 only Debtor 1 and Debtor 2 only" at bounding box center [1038, 662] width 238 height 33
select select "0"
click at [794, 500] on select "Debtor 1 only Debtor 2 only Debtor 1 and Debtor 2 only" at bounding box center [1038, 662] width 238 height 33
click at [794, 500] on button "Save & Close" at bounding box center [1100, 745] width 111 height 34
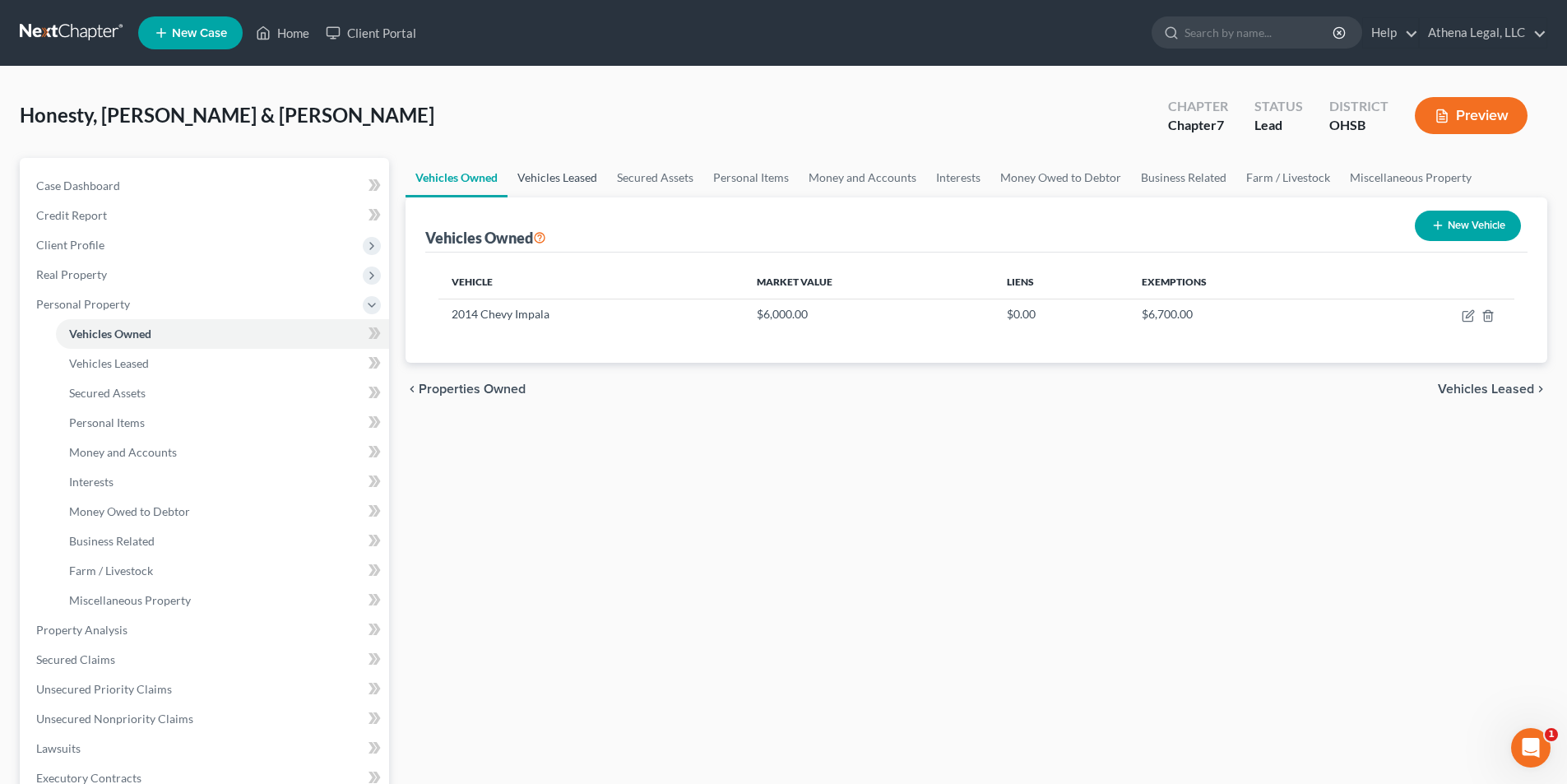
click at [561, 178] on link "Vehicles Leased" at bounding box center [557, 178] width 99 height 40
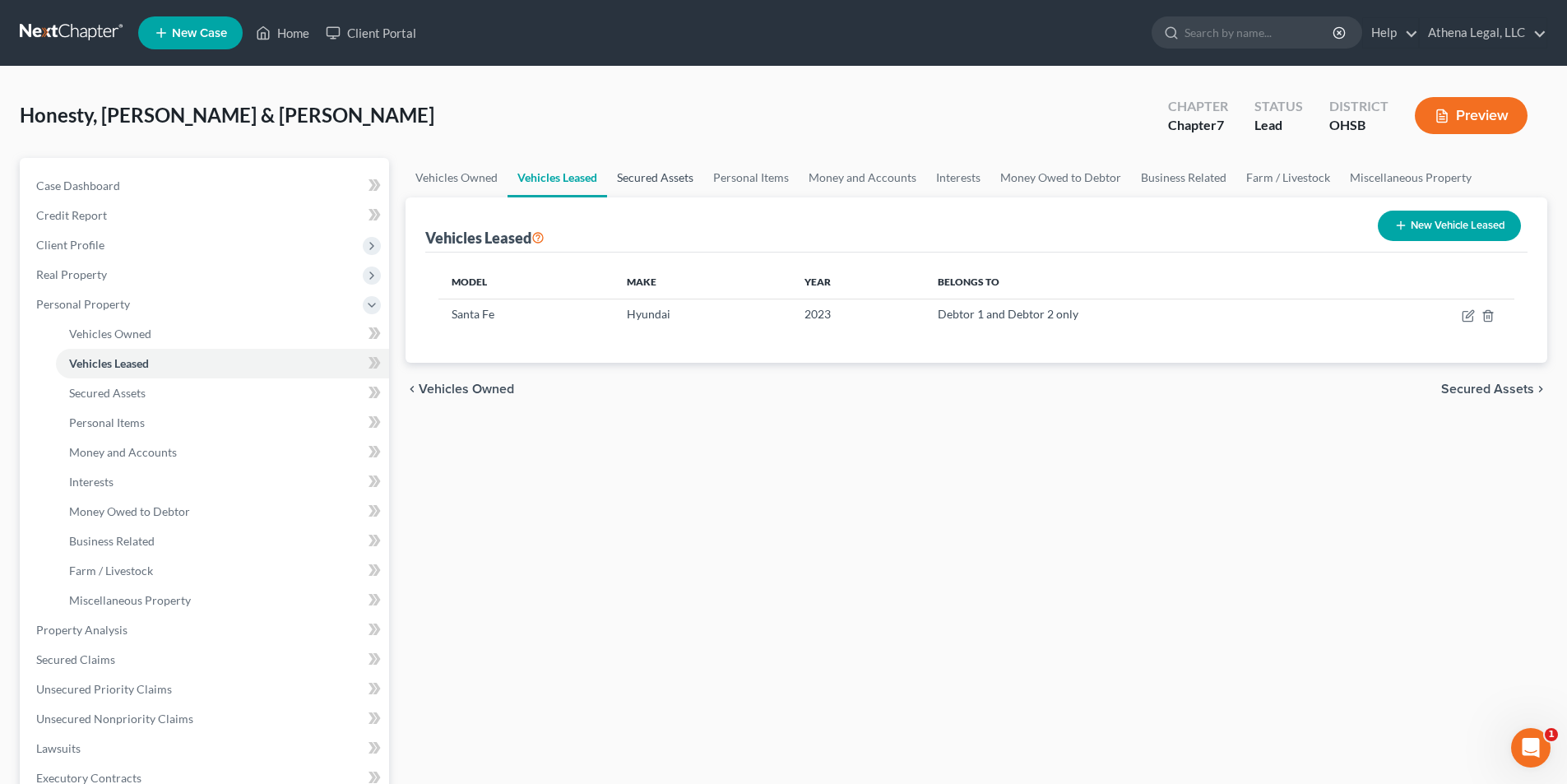
click at [669, 183] on link "Secured Assets" at bounding box center [655, 178] width 96 height 40
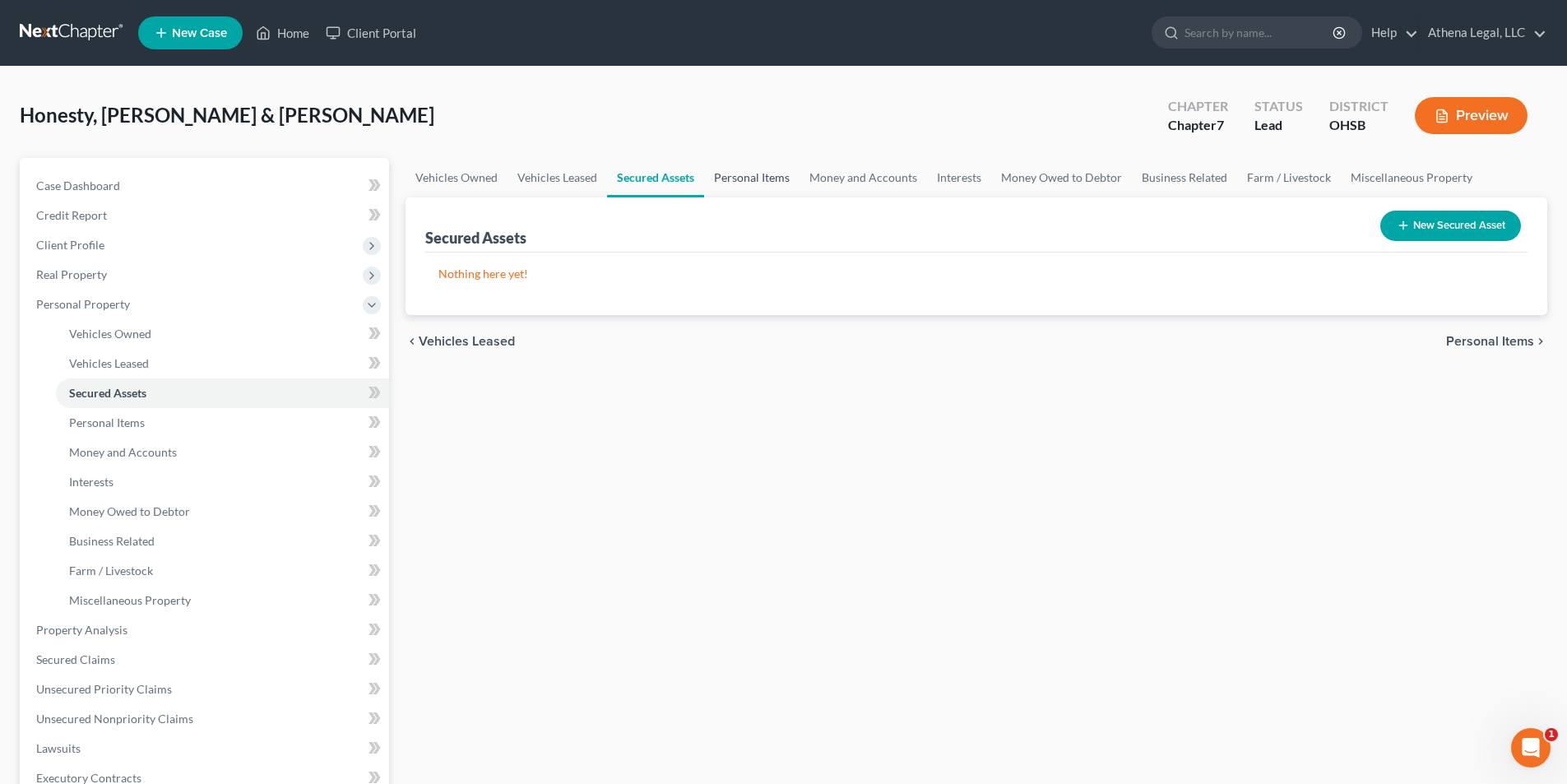
click at [741, 174] on link "Personal Items" at bounding box center [751, 178] width 95 height 40
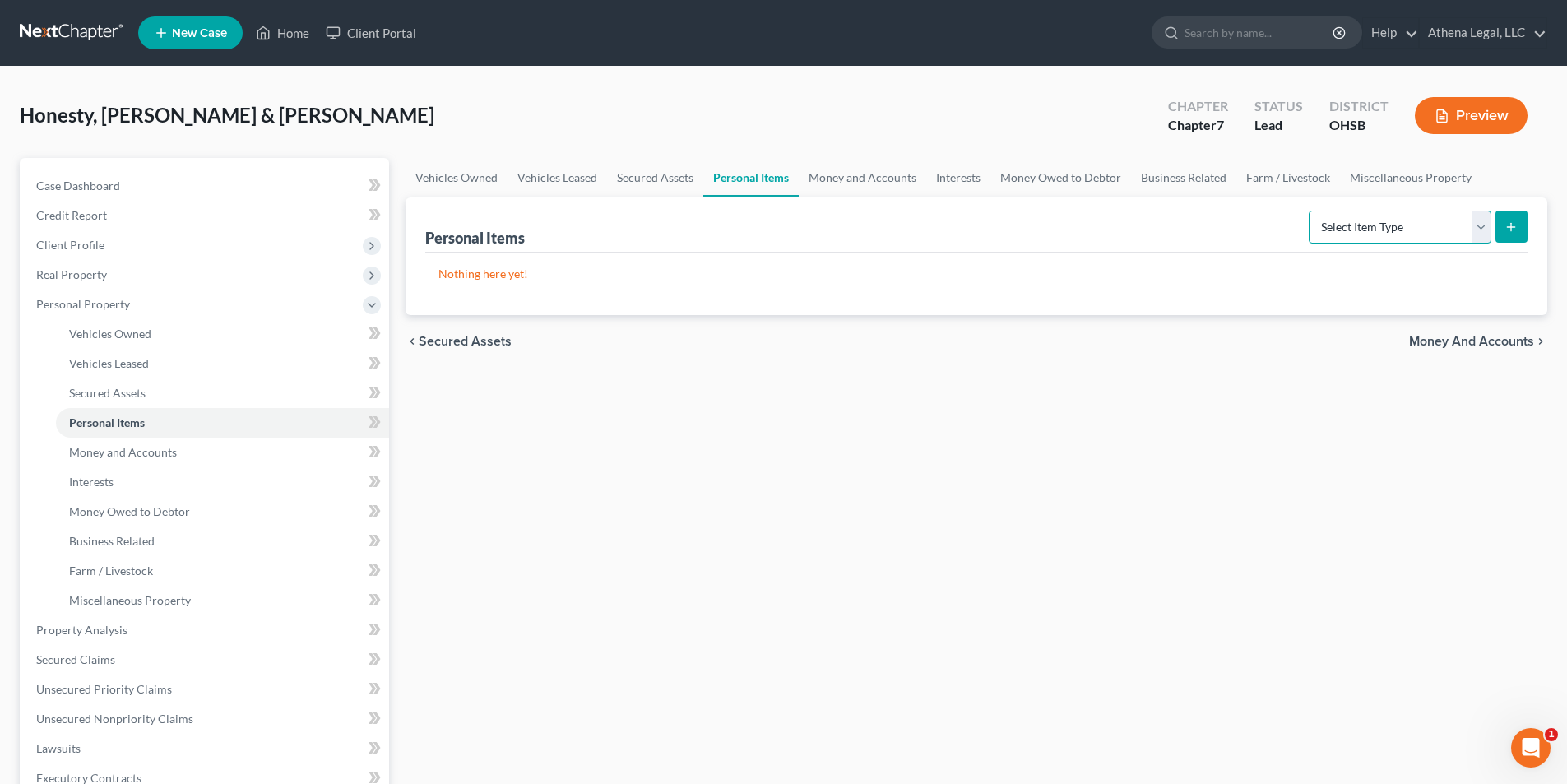
click at [800, 230] on select "Select Item Type Clothing Collectibles Of Value Electronics Firearms Household …" at bounding box center [1400, 227] width 183 height 33
select select "clothing"
click at [800, 211] on select "Select Item Type Clothing Collectibles Of Value Electronics Firearms Household …" at bounding box center [1400, 227] width 183 height 33
click at [800, 226] on button "submit" at bounding box center [1512, 226] width 32 height 32
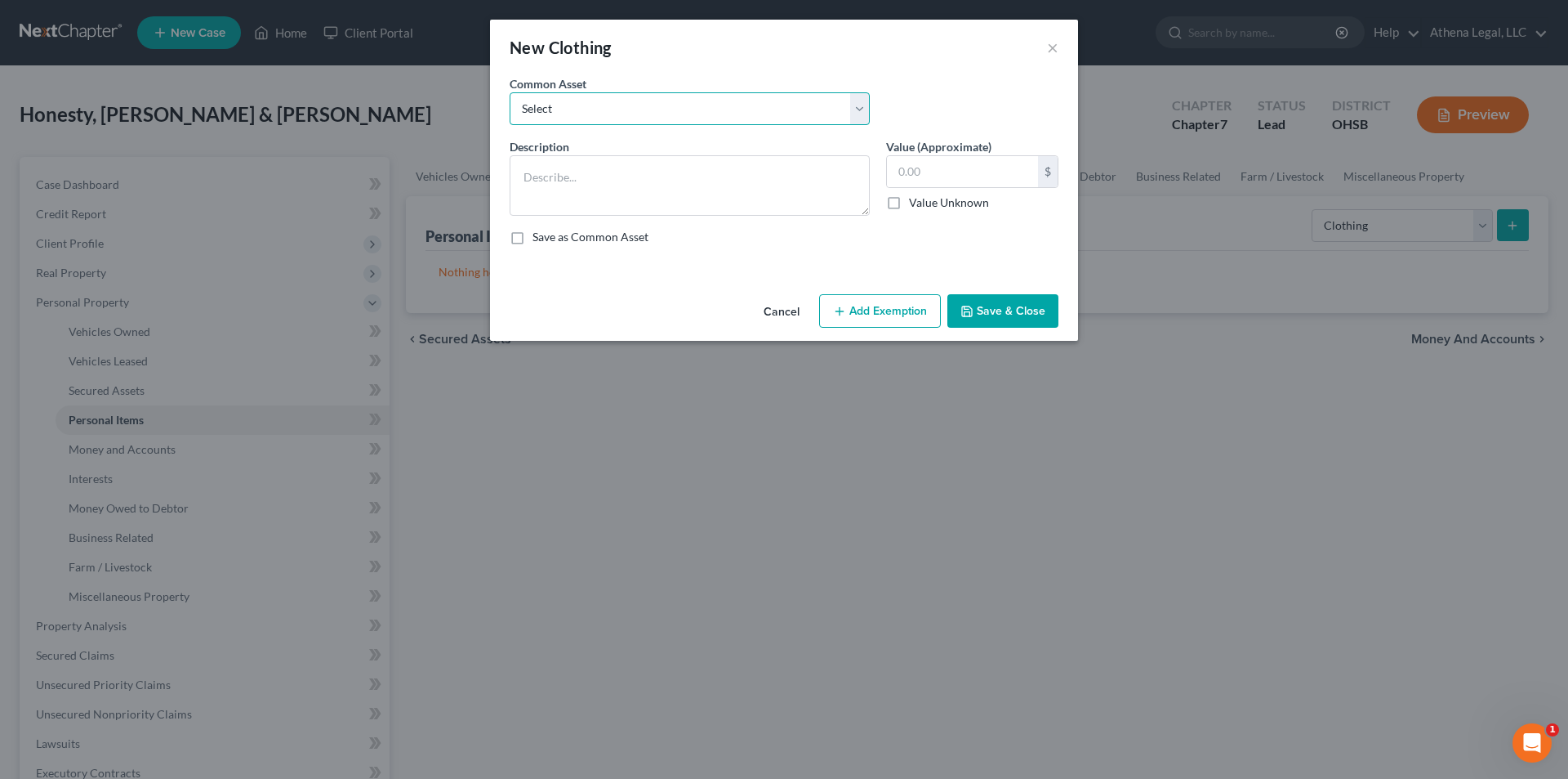
click at [548, 121] on select "Select Used Clothing" at bounding box center [689, 108] width 360 height 33
select select "0"
click at [510, 92] on select "Select Used Clothing" at bounding box center [689, 108] width 360 height 33
type textarea "Used Clothing"
click at [794, 163] on input "text" at bounding box center [962, 172] width 151 height 31
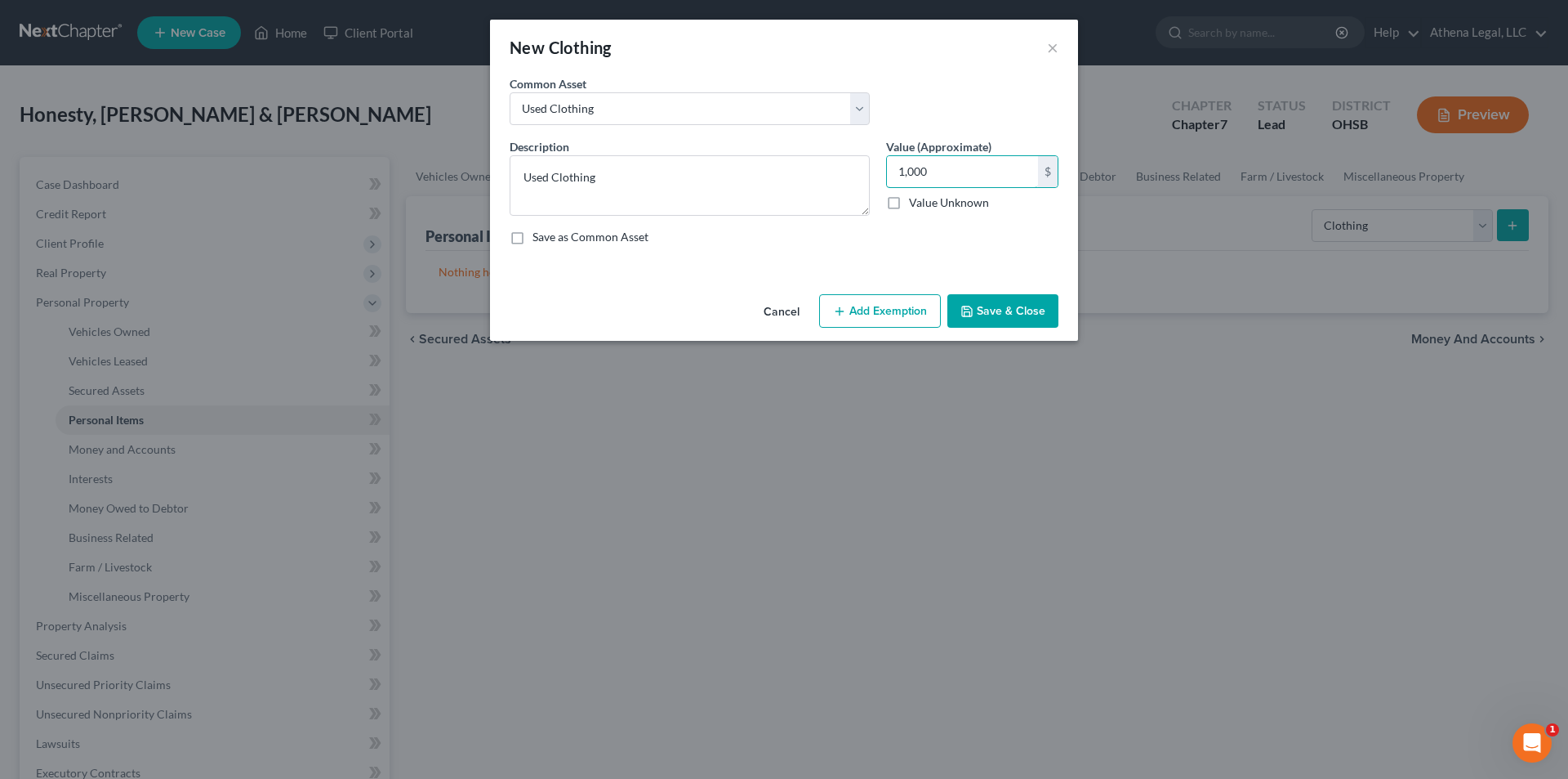
type input "1,000"
click at [794, 307] on button "Add Exemption" at bounding box center [880, 311] width 121 height 34
select select "2"
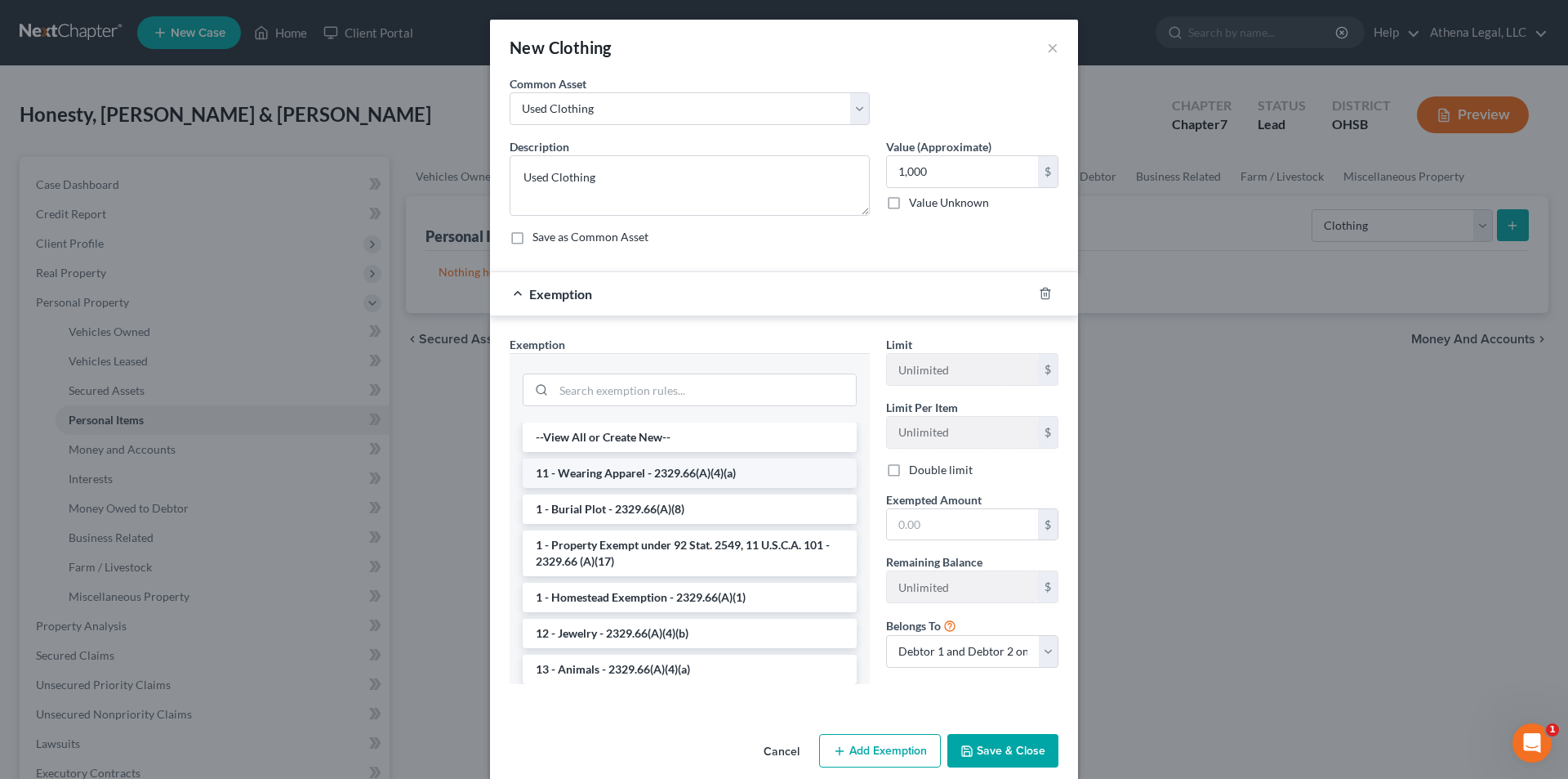
click at [651, 468] on li "11 - Wearing Apparel - 2329.66(A)(4)(a)" at bounding box center [689, 473] width 334 height 30
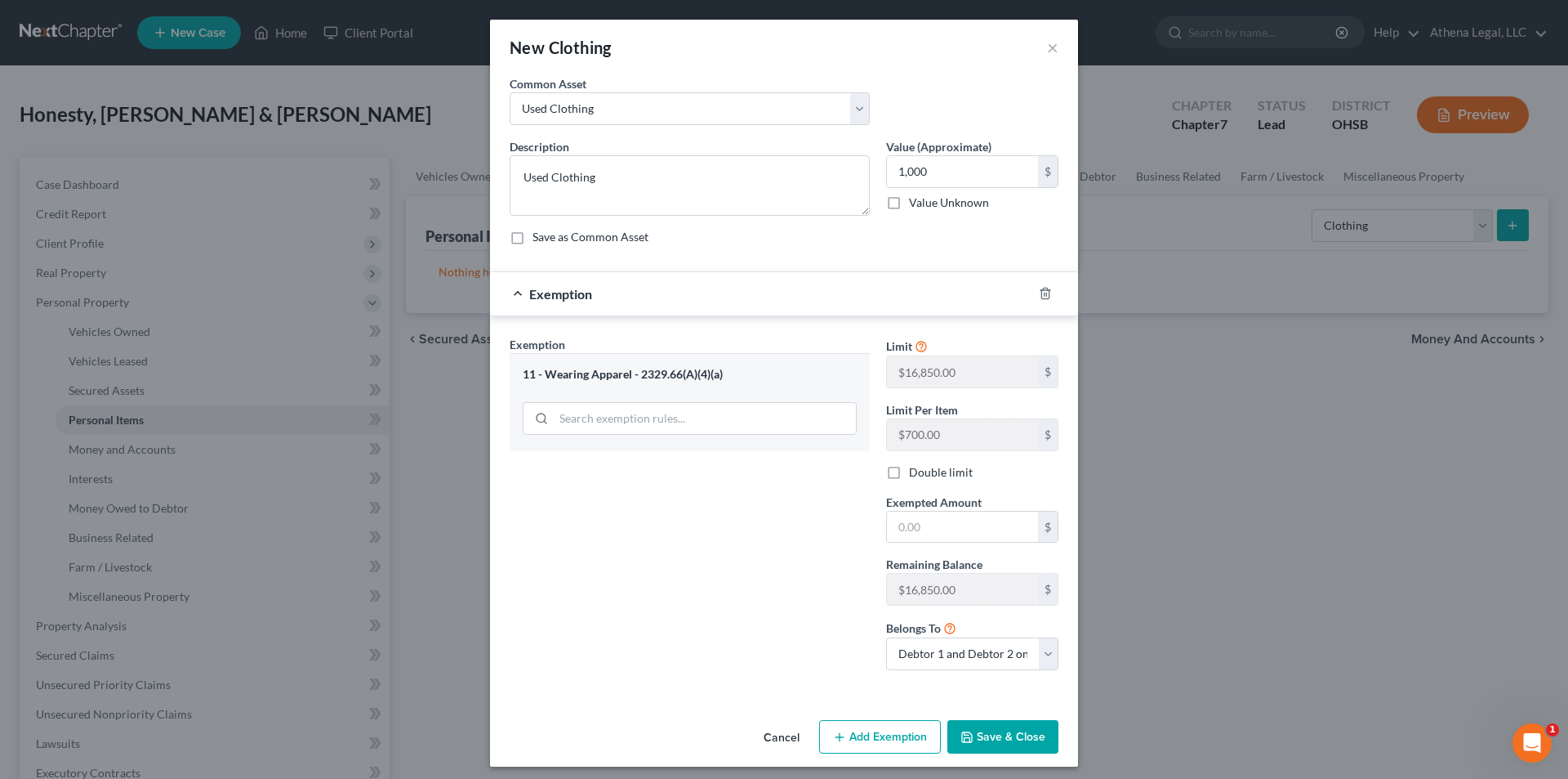
click at [794, 474] on label "Double limit" at bounding box center [941, 472] width 64 height 16
click at [794, 474] on input "Double limit" at bounding box center [921, 469] width 11 height 11
checkbox input "true"
click at [794, 500] on button "Add Exemption" at bounding box center [880, 737] width 121 height 34
select select "2"
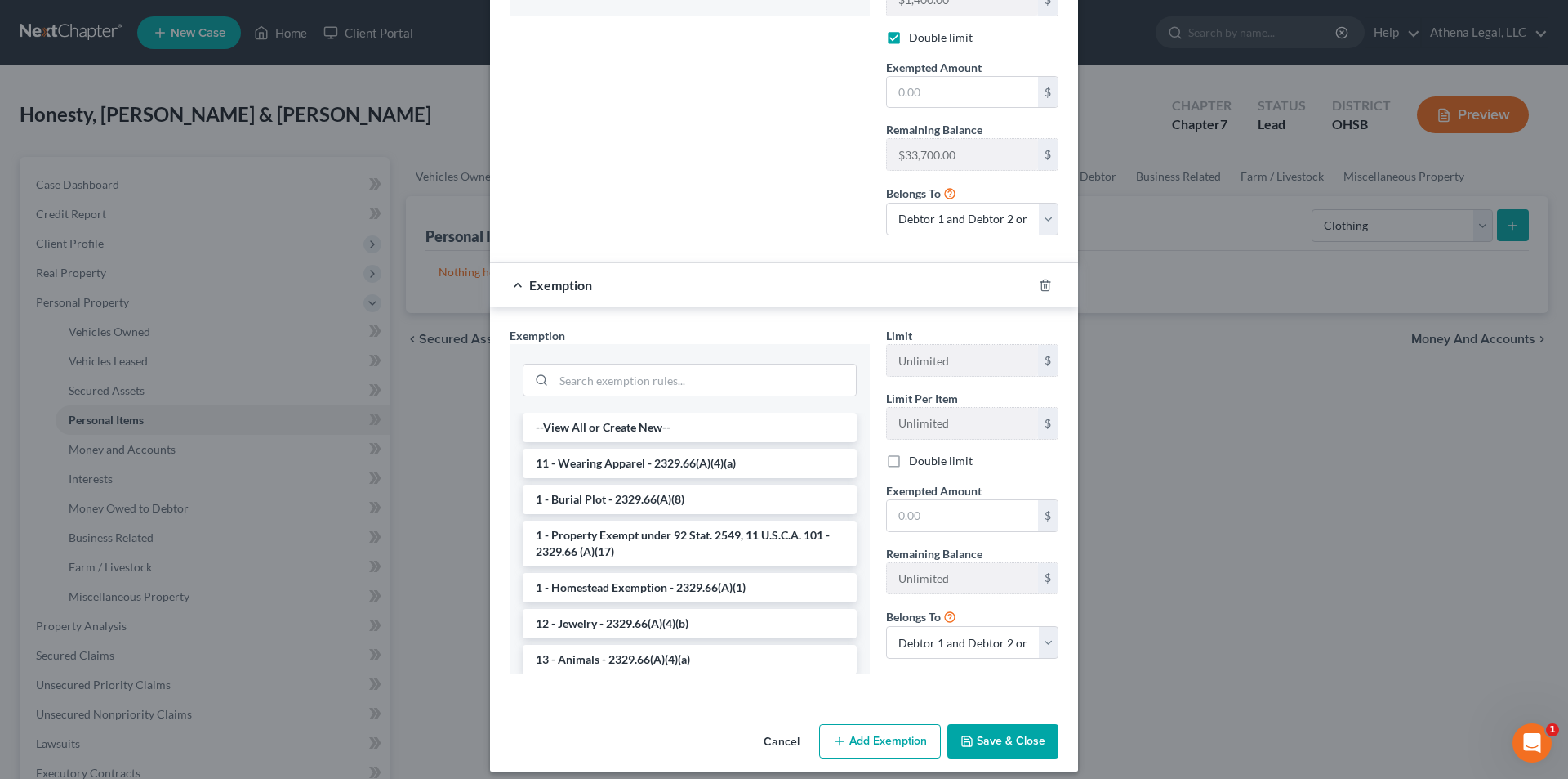
scroll to position [447, 0]
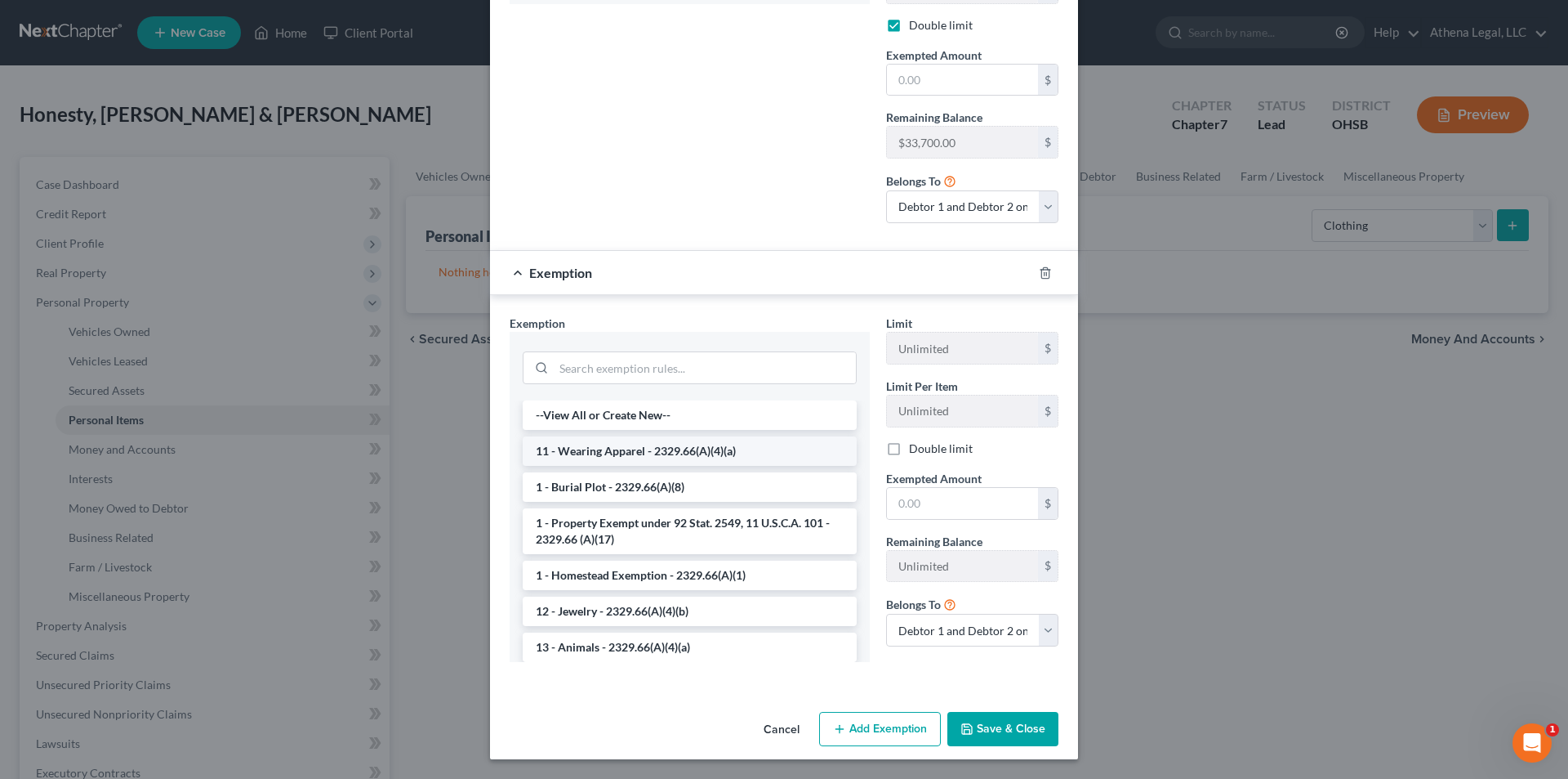
click at [623, 455] on li "11 - Wearing Apparel - 2329.66(A)(4)(a)" at bounding box center [689, 451] width 334 height 30
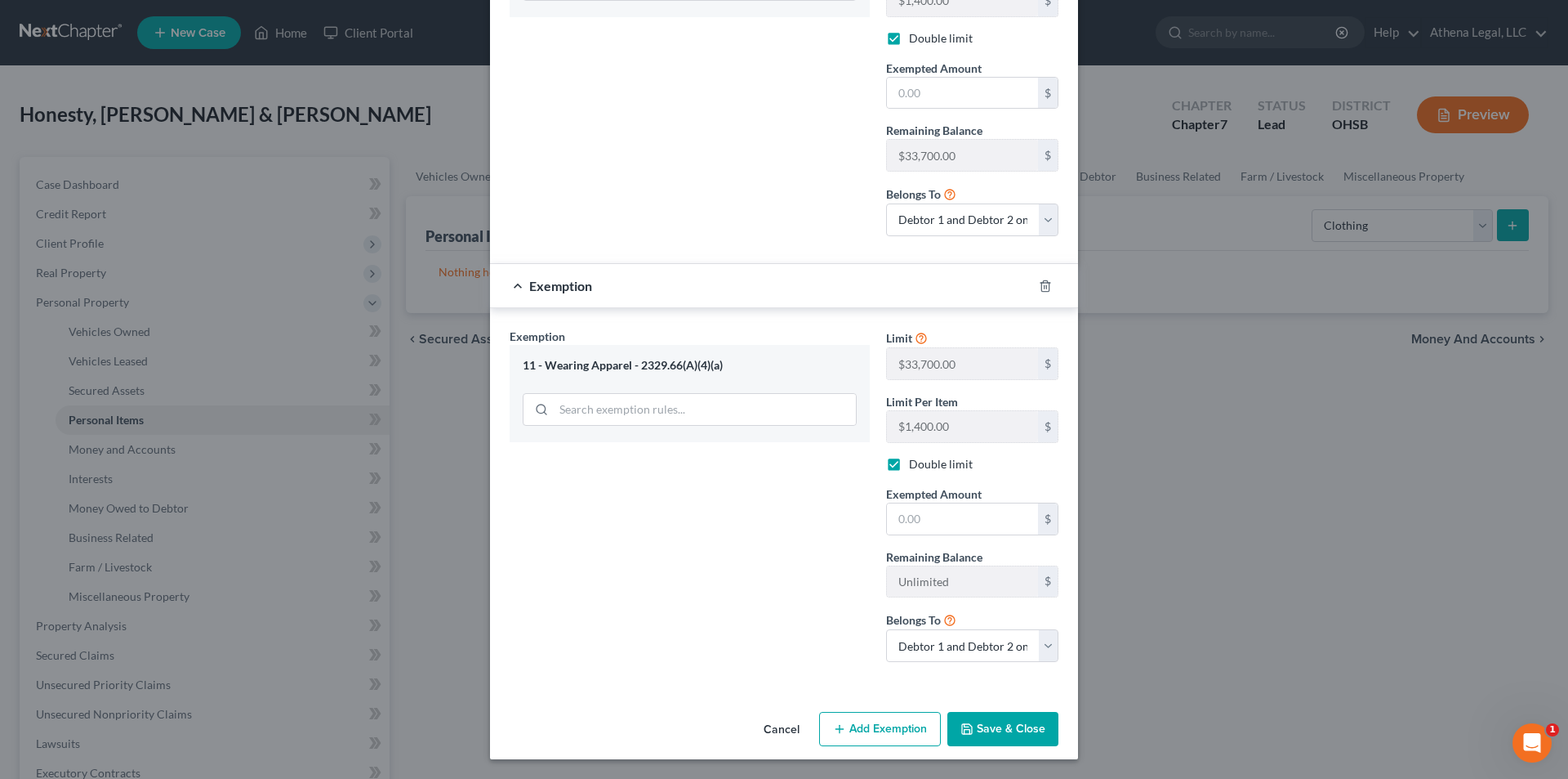
checkbox input "true"
click at [794, 500] on input "text" at bounding box center [962, 519] width 151 height 31
type input "1,000"
click at [794, 500] on polyline "button" at bounding box center [967, 731] width 6 height 4
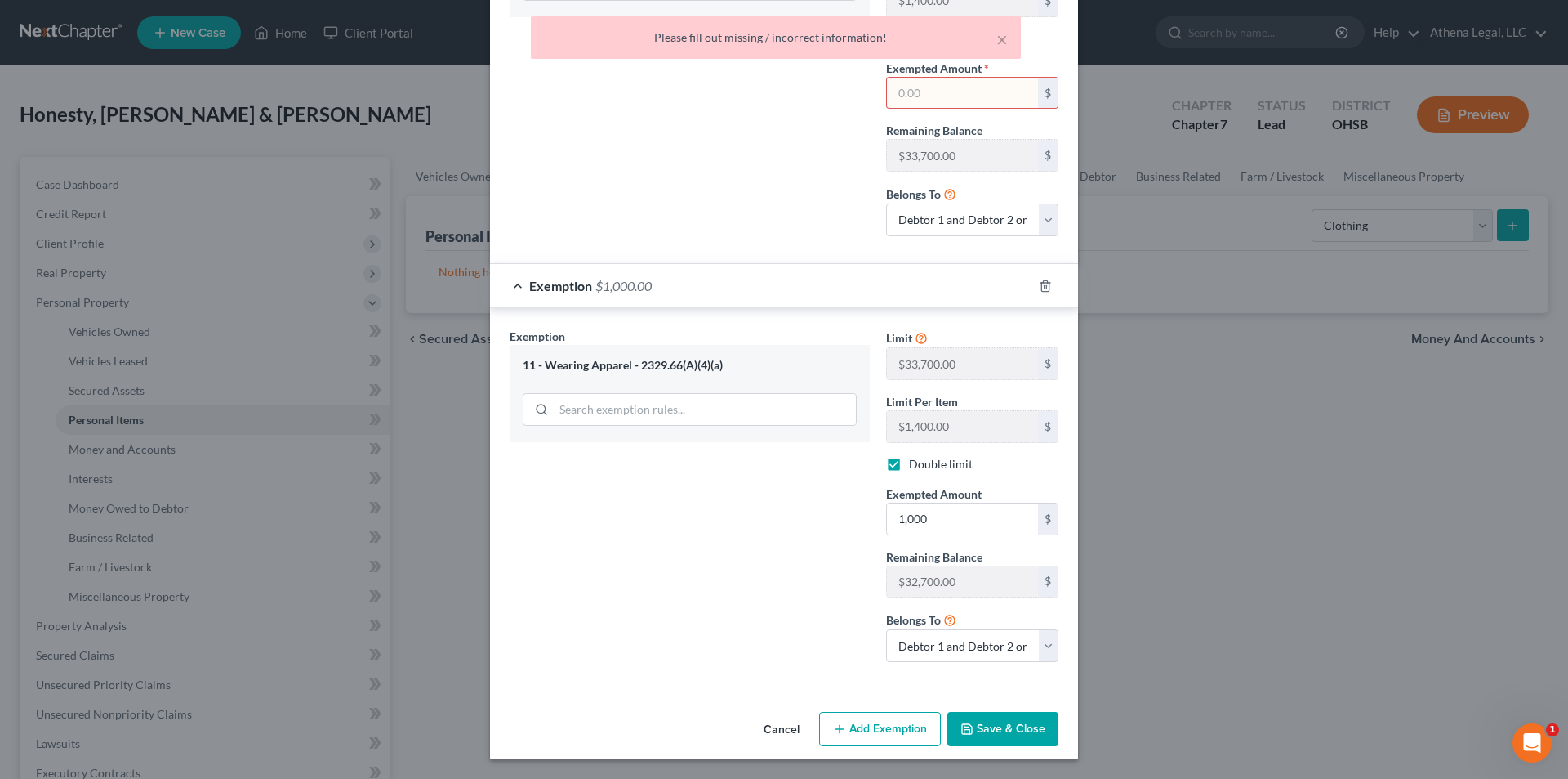
click at [794, 97] on input "text" at bounding box center [962, 94] width 151 height 31
click at [705, 231] on div "Exemption Set must be selected for CA. Exemption * 11 - Wearing Apparel - 2329.…" at bounding box center [689, 76] width 377 height 347
click at [794, 283] on icon "button" at bounding box center [1045, 286] width 13 height 13
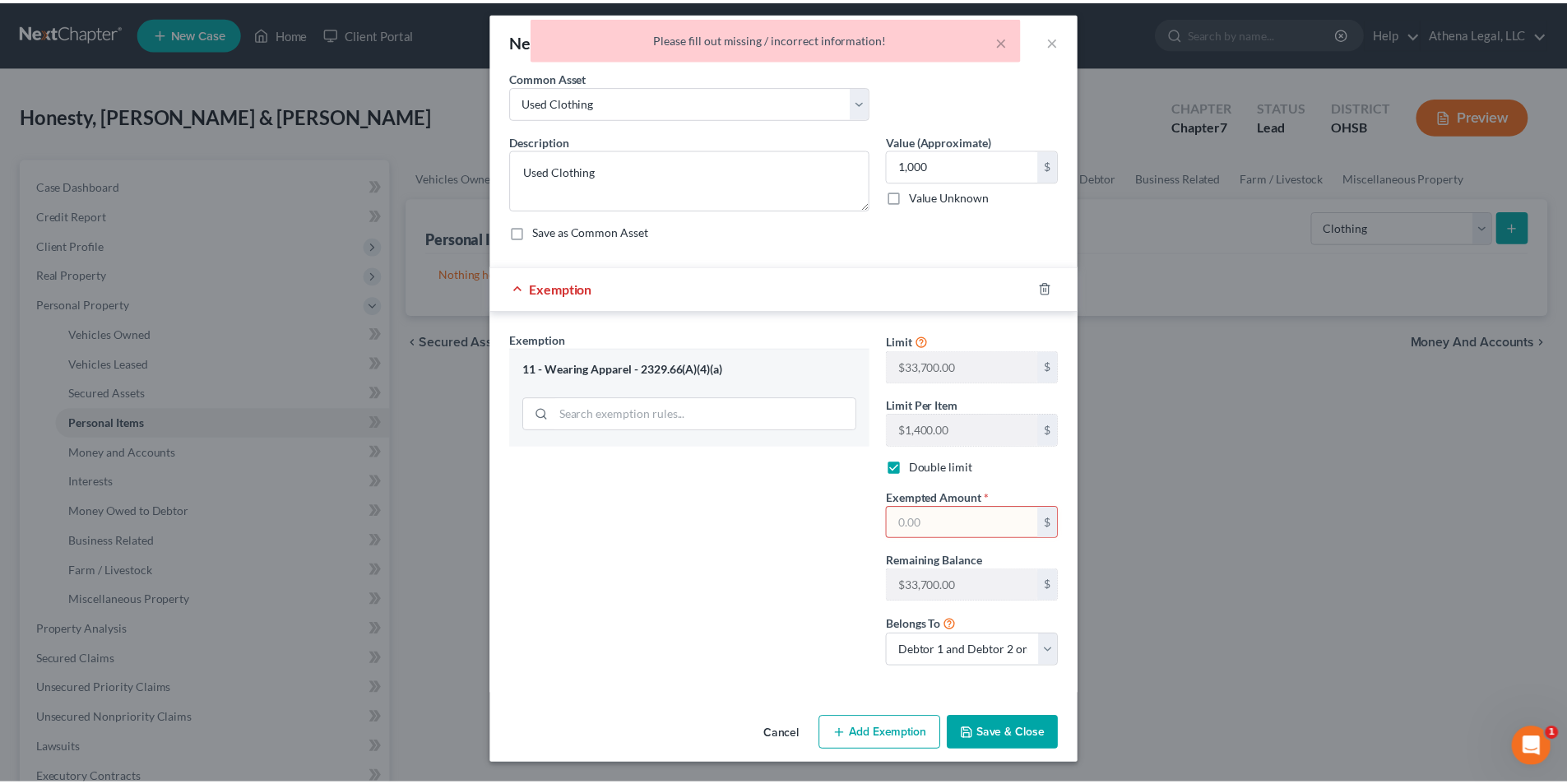
scroll to position [7, 0]
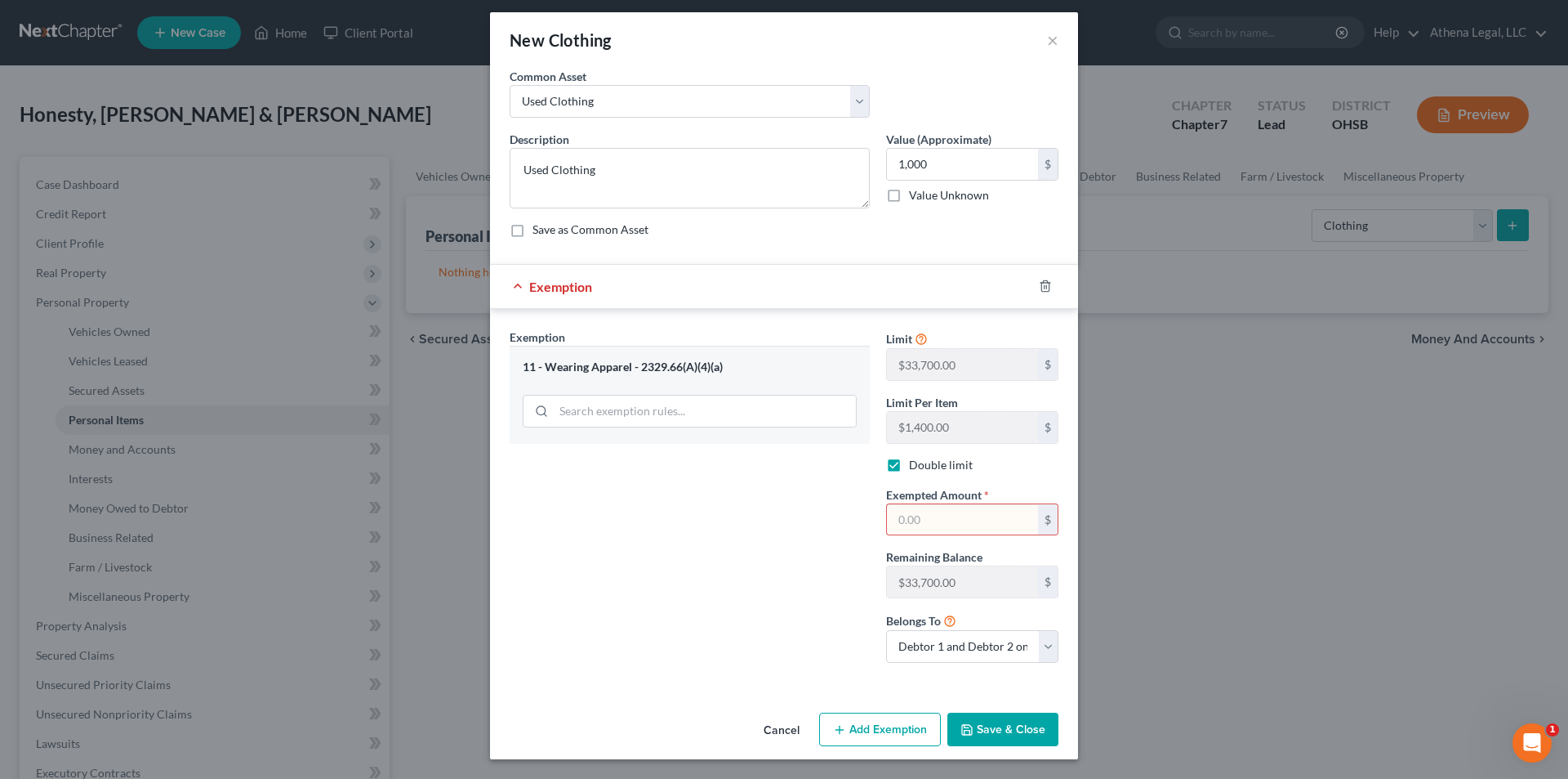
click at [794, 500] on input "text" at bounding box center [962, 520] width 151 height 31
type input "1,000"
click at [794, 500] on button "Save & Close" at bounding box center [1003, 730] width 111 height 34
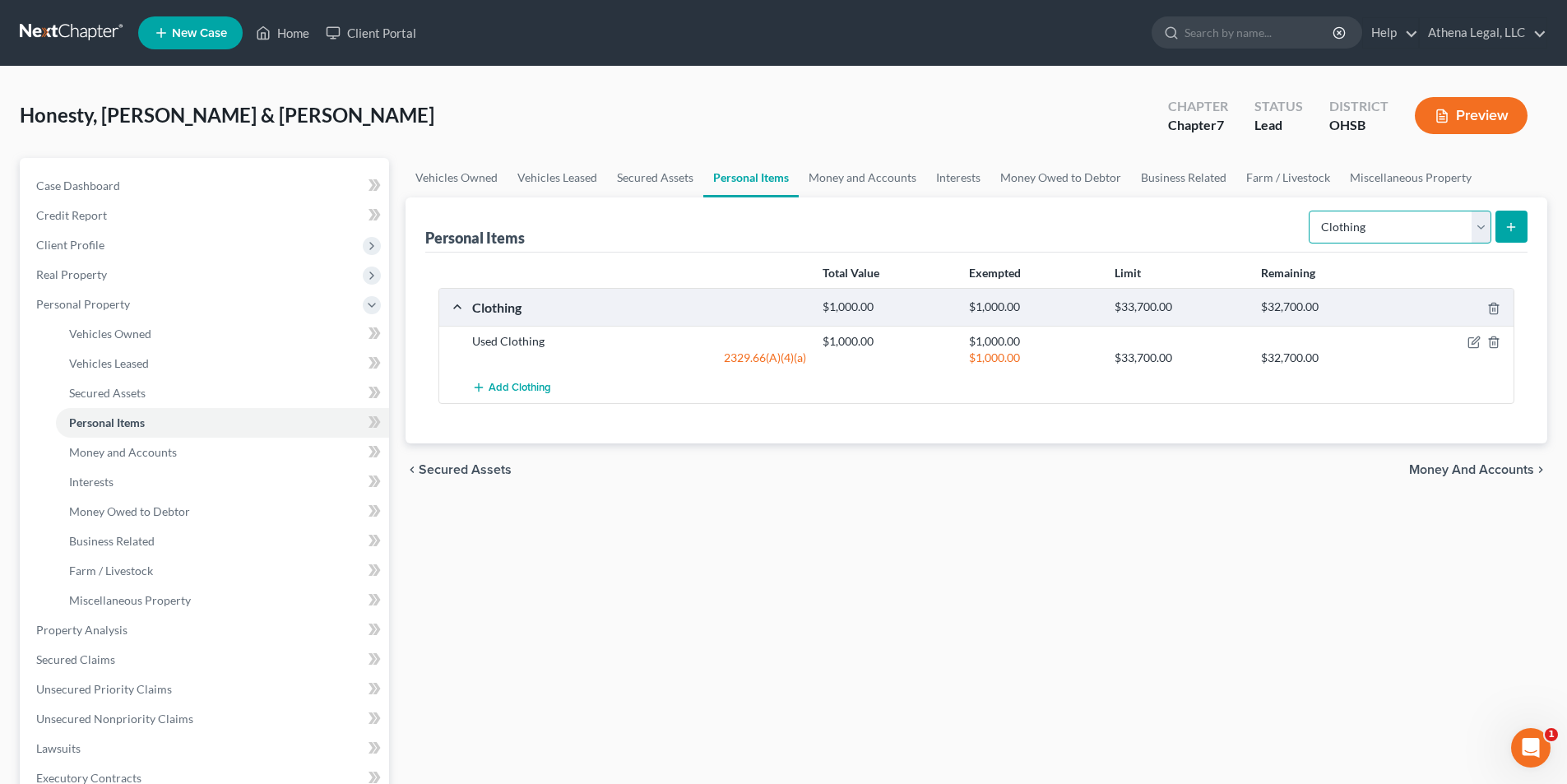
click at [800, 228] on select "Select Item Type Clothing Collectibles Of Value Electronics Firearms Household …" at bounding box center [1400, 227] width 183 height 33
select select "electronics"
click at [800, 211] on select "Select Item Type Clothing Collectibles Of Value Electronics Firearms Household …" at bounding box center [1400, 227] width 183 height 33
click at [800, 232] on icon "submit" at bounding box center [1512, 227] width 13 height 13
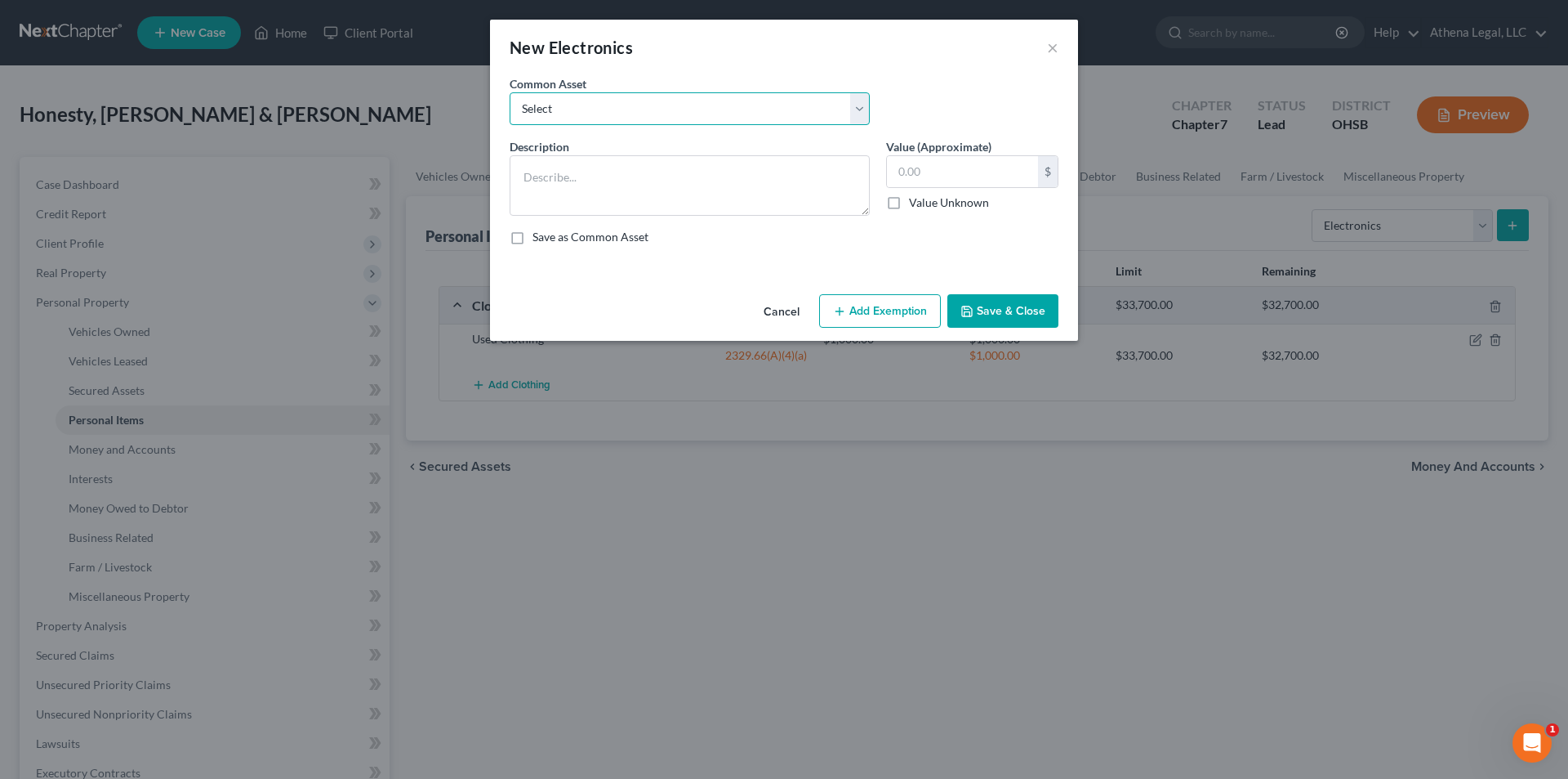
click at [566, 117] on select "Select Used TVs" at bounding box center [689, 108] width 360 height 33
select select "0"
click at [510, 92] on select "Select Used TVs" at bounding box center [689, 108] width 360 height 33
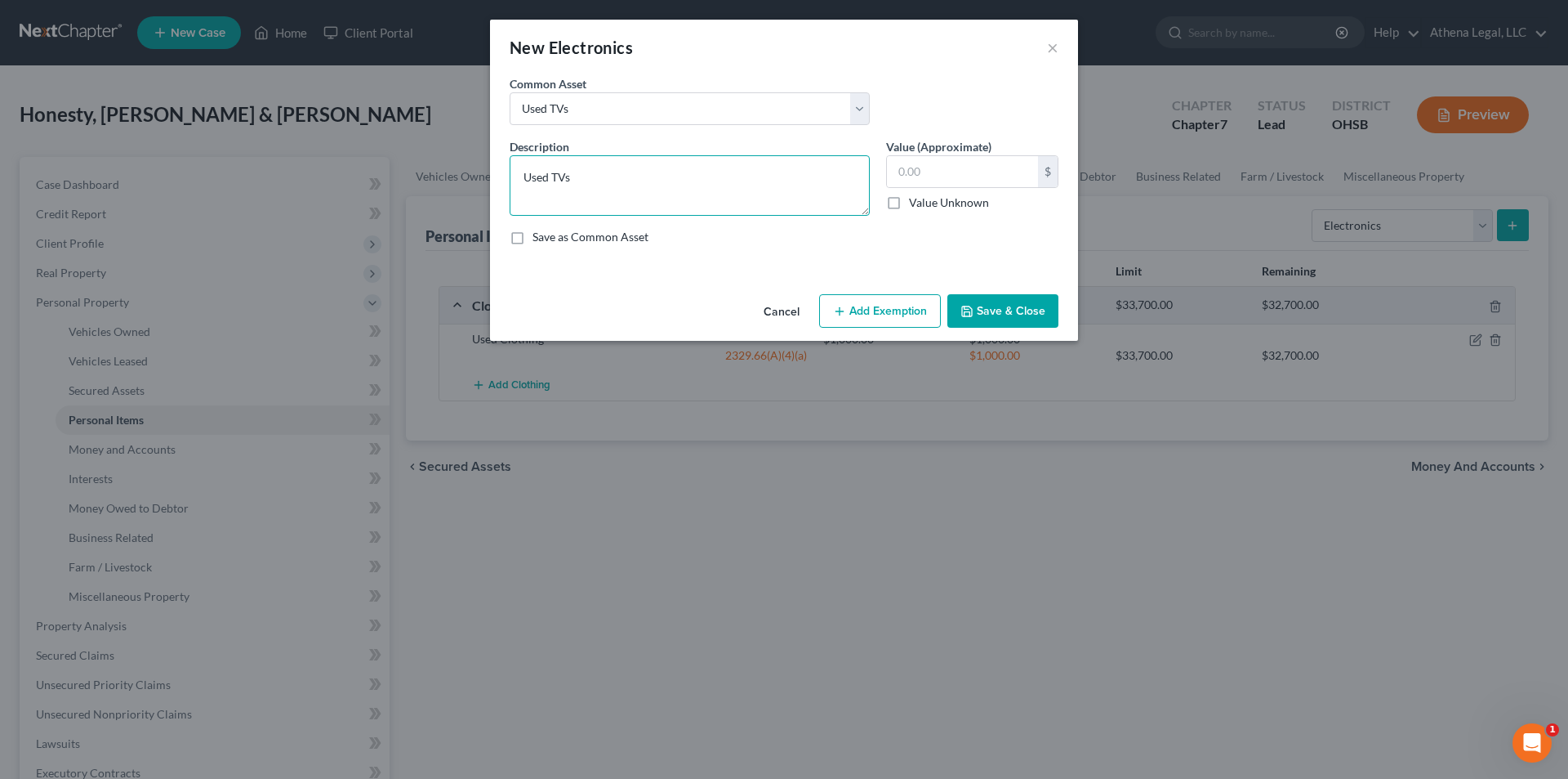
click at [519, 176] on textarea "Used TVs" at bounding box center [689, 186] width 360 height 61
type textarea "3 Used TVs"
click at [794, 174] on input "text" at bounding box center [962, 172] width 151 height 31
type input "1,500"
click at [794, 318] on button "Add Exemption" at bounding box center [880, 311] width 121 height 34
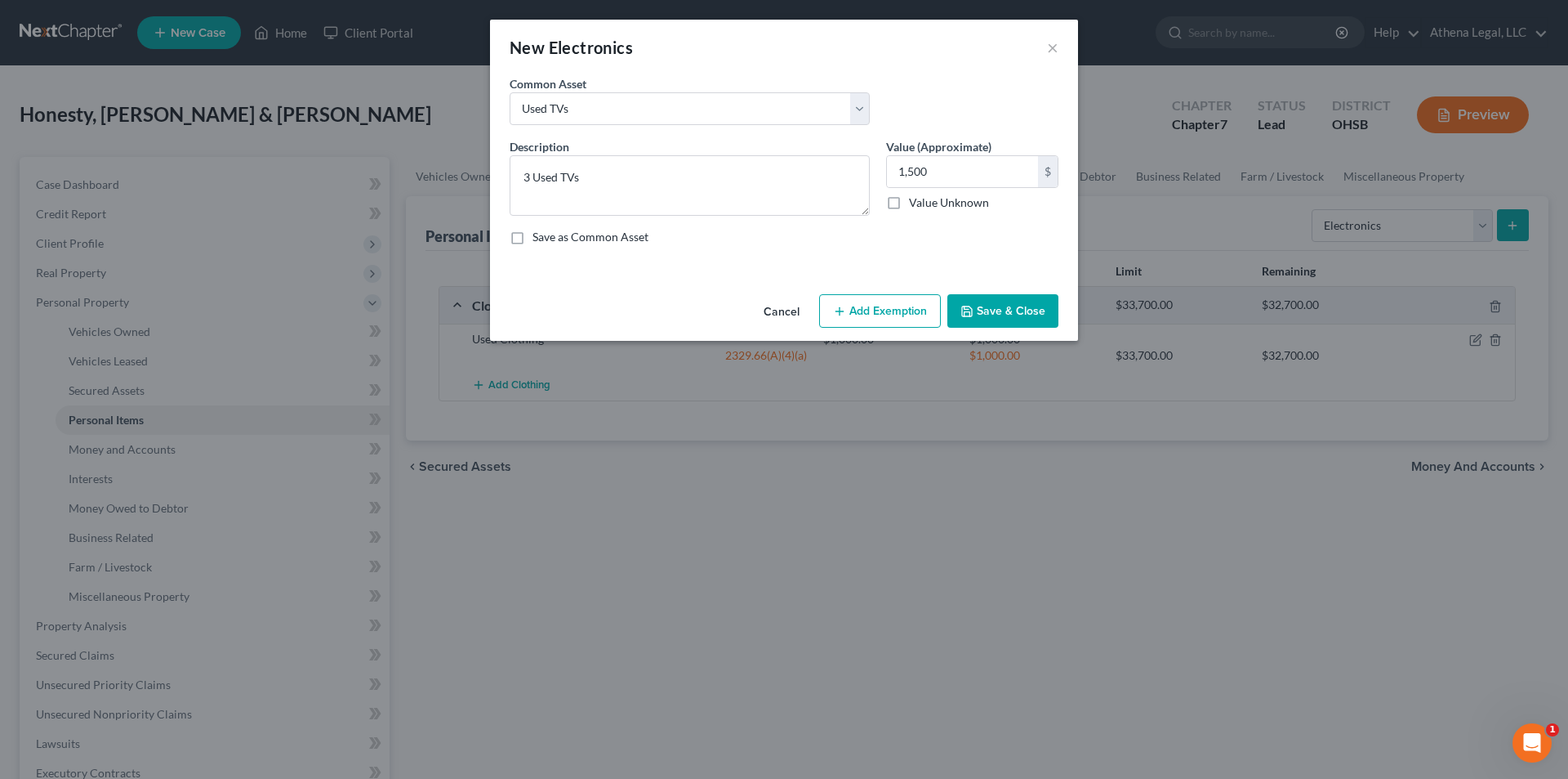
select select "2"
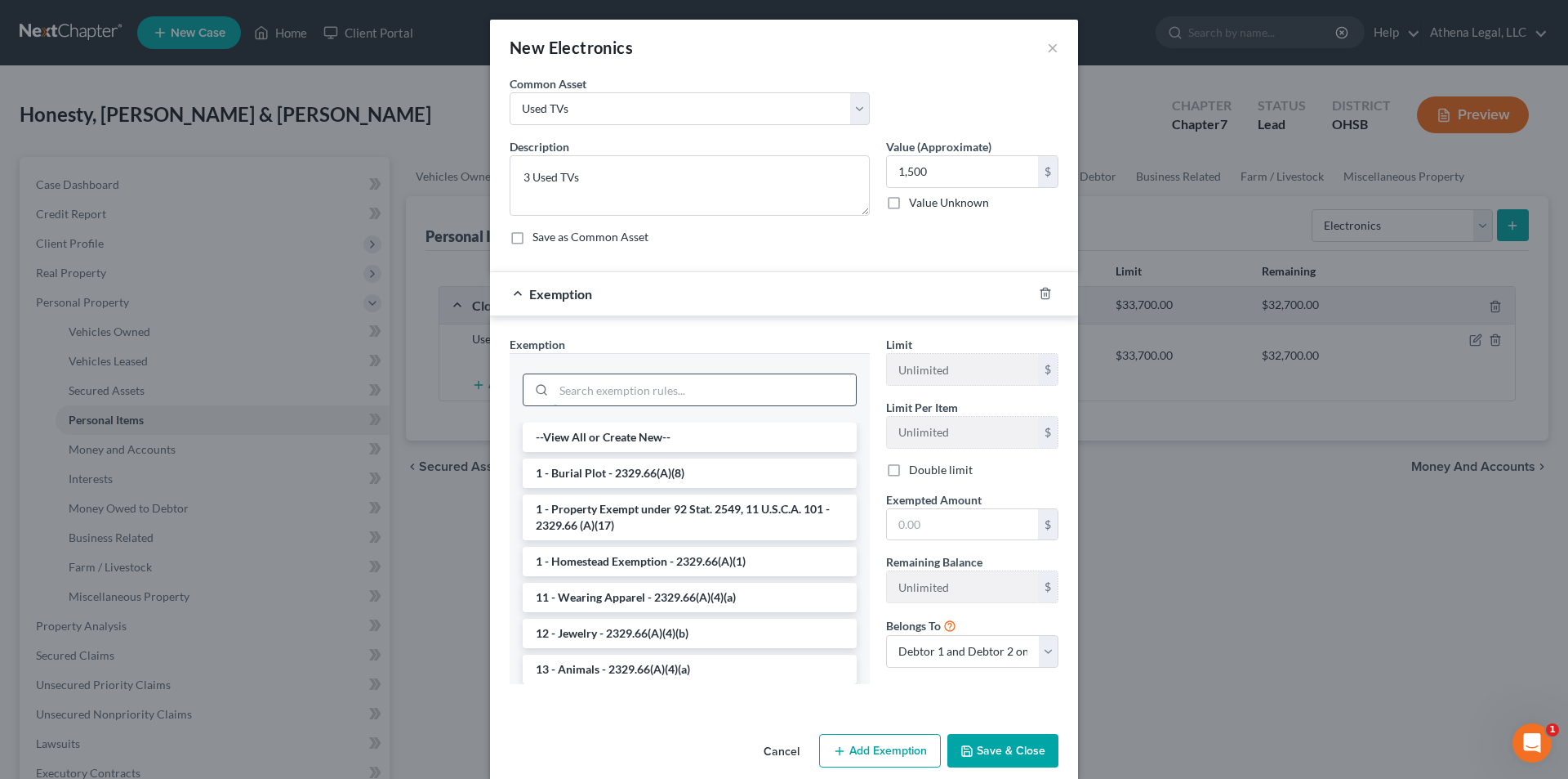
click at [660, 381] on input "search" at bounding box center [705, 390] width 302 height 31
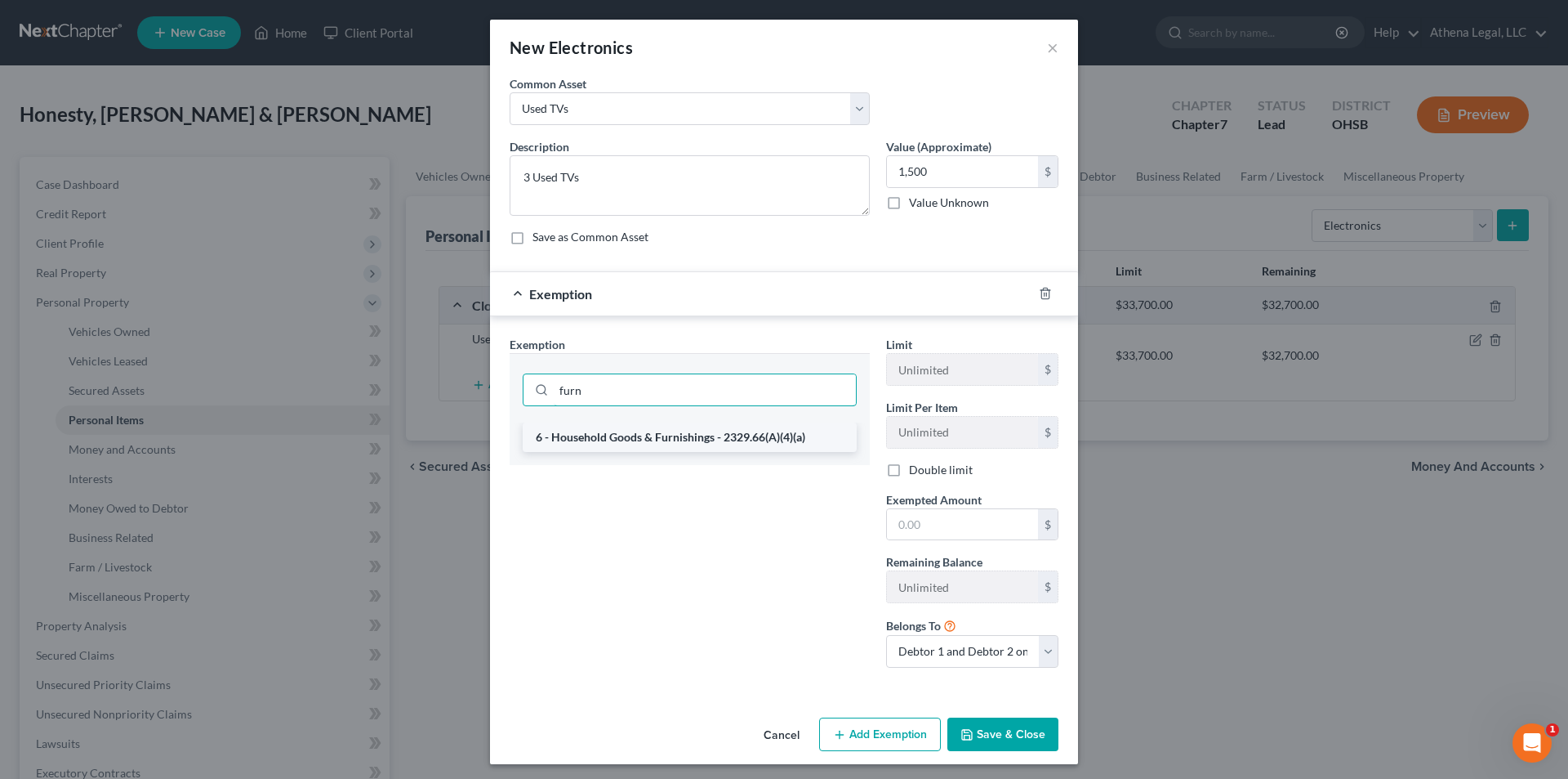
type input "furn"
click at [652, 445] on li "6 - Household Goods & Furnishings - 2329.66(A)(4)(a)" at bounding box center [689, 438] width 334 height 30
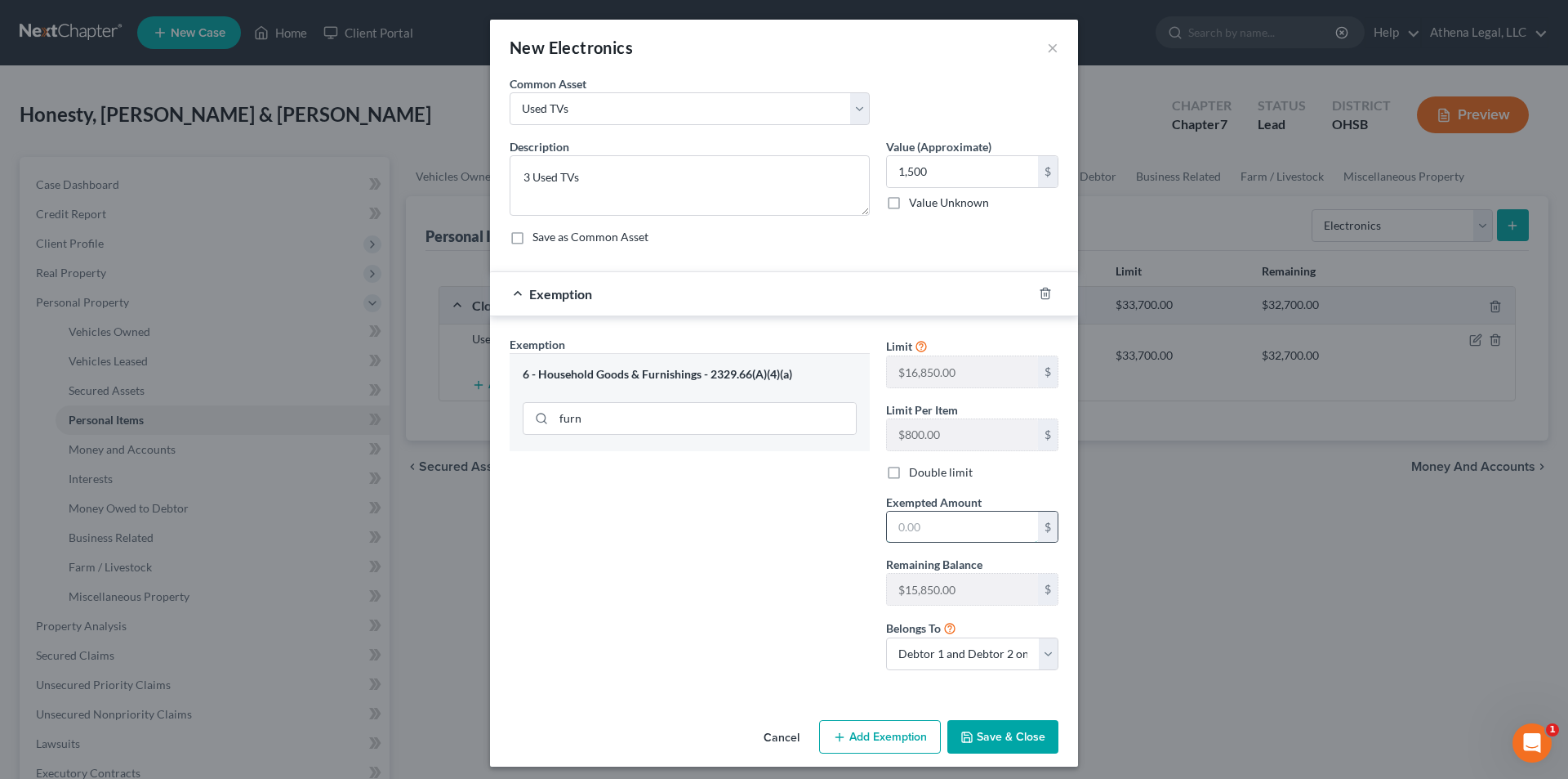
click at [794, 500] on input "text" at bounding box center [962, 527] width 151 height 31
type input "1,500"
click at [794, 500] on icon "button" at bounding box center [967, 737] width 13 height 13
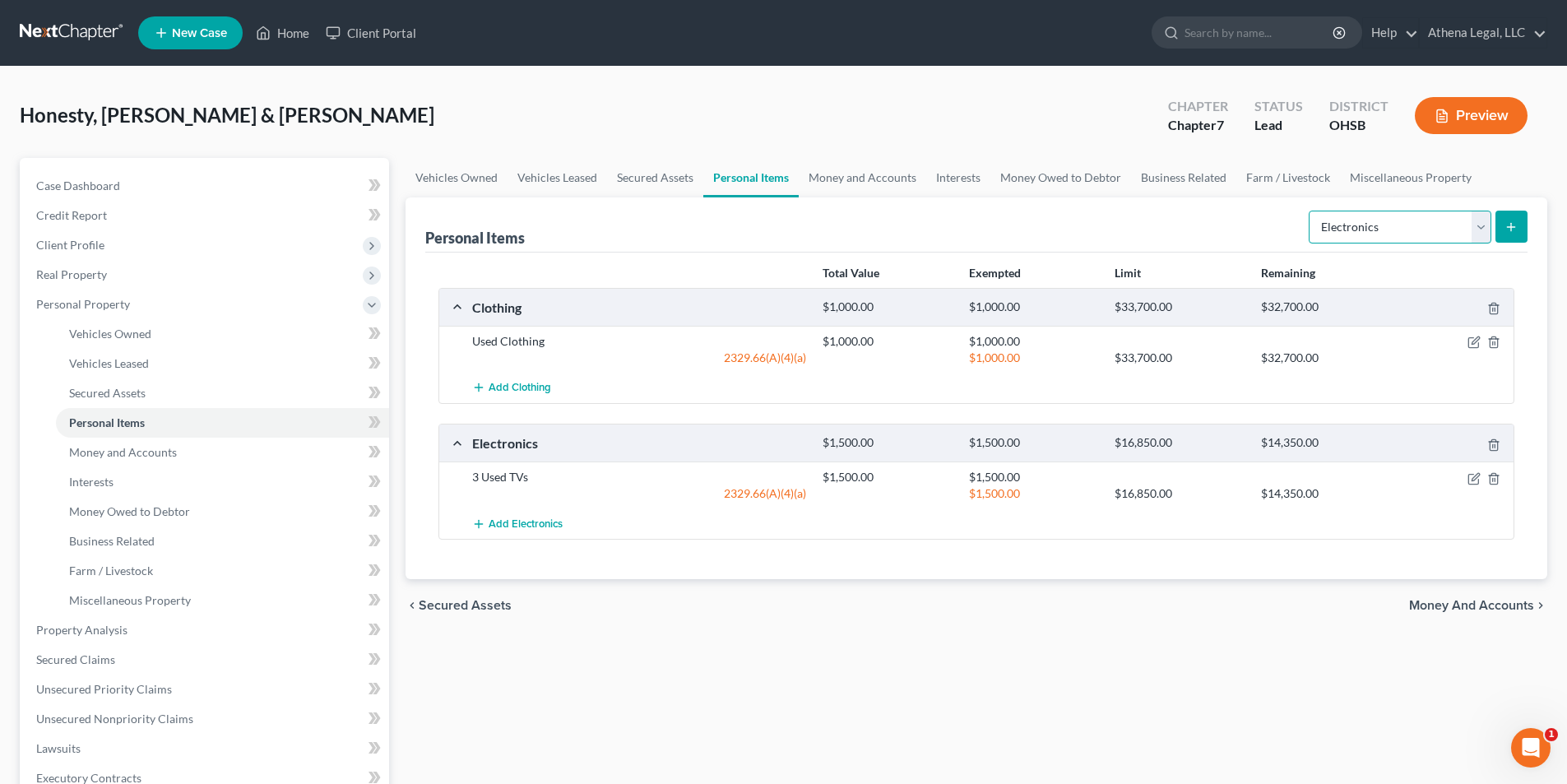
click at [800, 223] on select "Select Item Type Clothing Collectibles Of Value Electronics Firearms Household …" at bounding box center [1400, 227] width 183 height 33
select select "firearms"
click at [800, 211] on select "Select Item Type Clothing Collectibles Of Value Electronics Firearms Household …" at bounding box center [1400, 227] width 183 height 33
click at [800, 235] on button "submit" at bounding box center [1512, 226] width 32 height 32
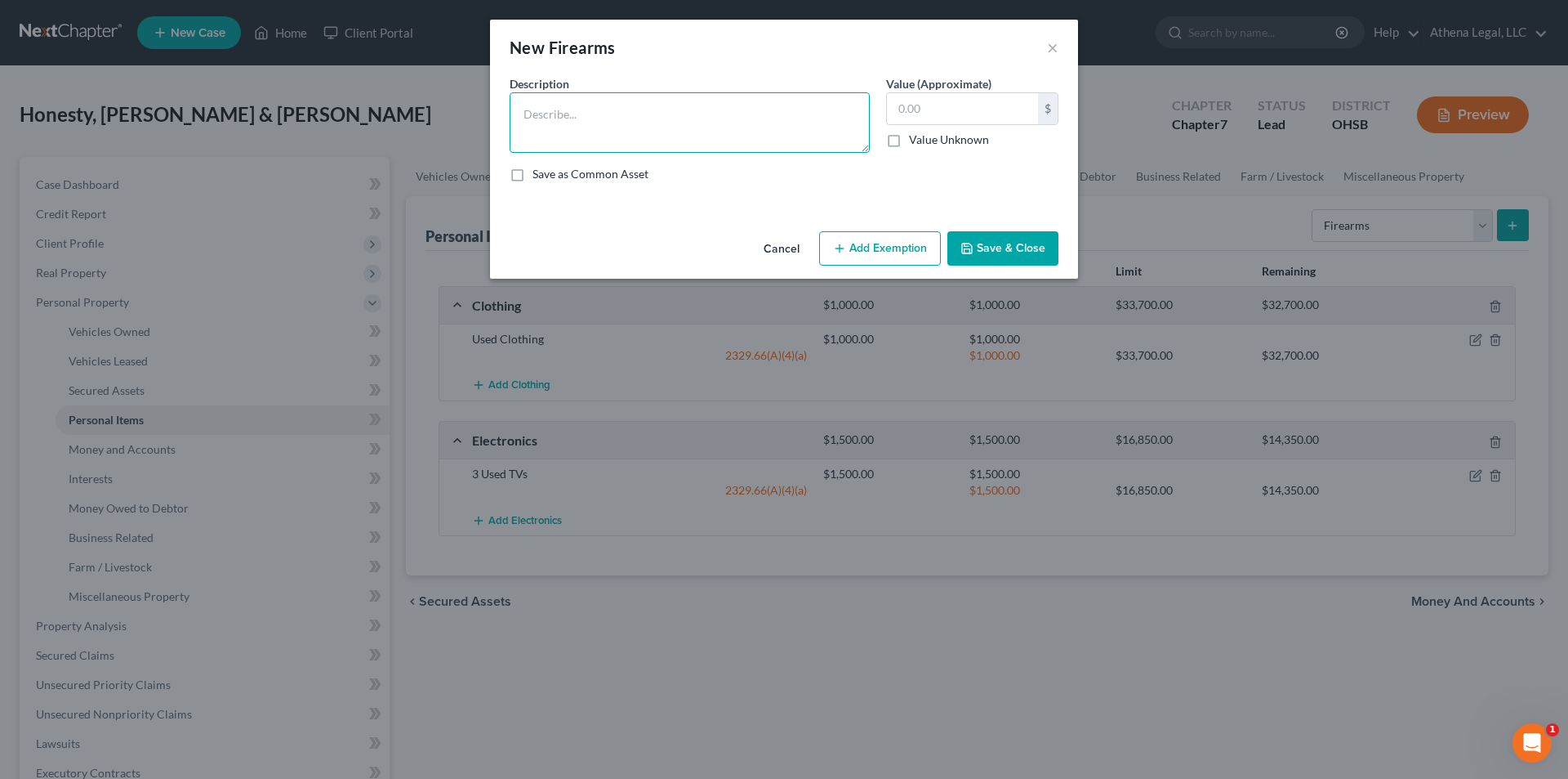
click at [665, 136] on textarea at bounding box center [689, 122] width 360 height 61
type textarea "Gun"
click at [794, 94] on input "text" at bounding box center [962, 108] width 151 height 31
type input "200"
click at [794, 245] on icon "button" at bounding box center [839, 249] width 13 height 13
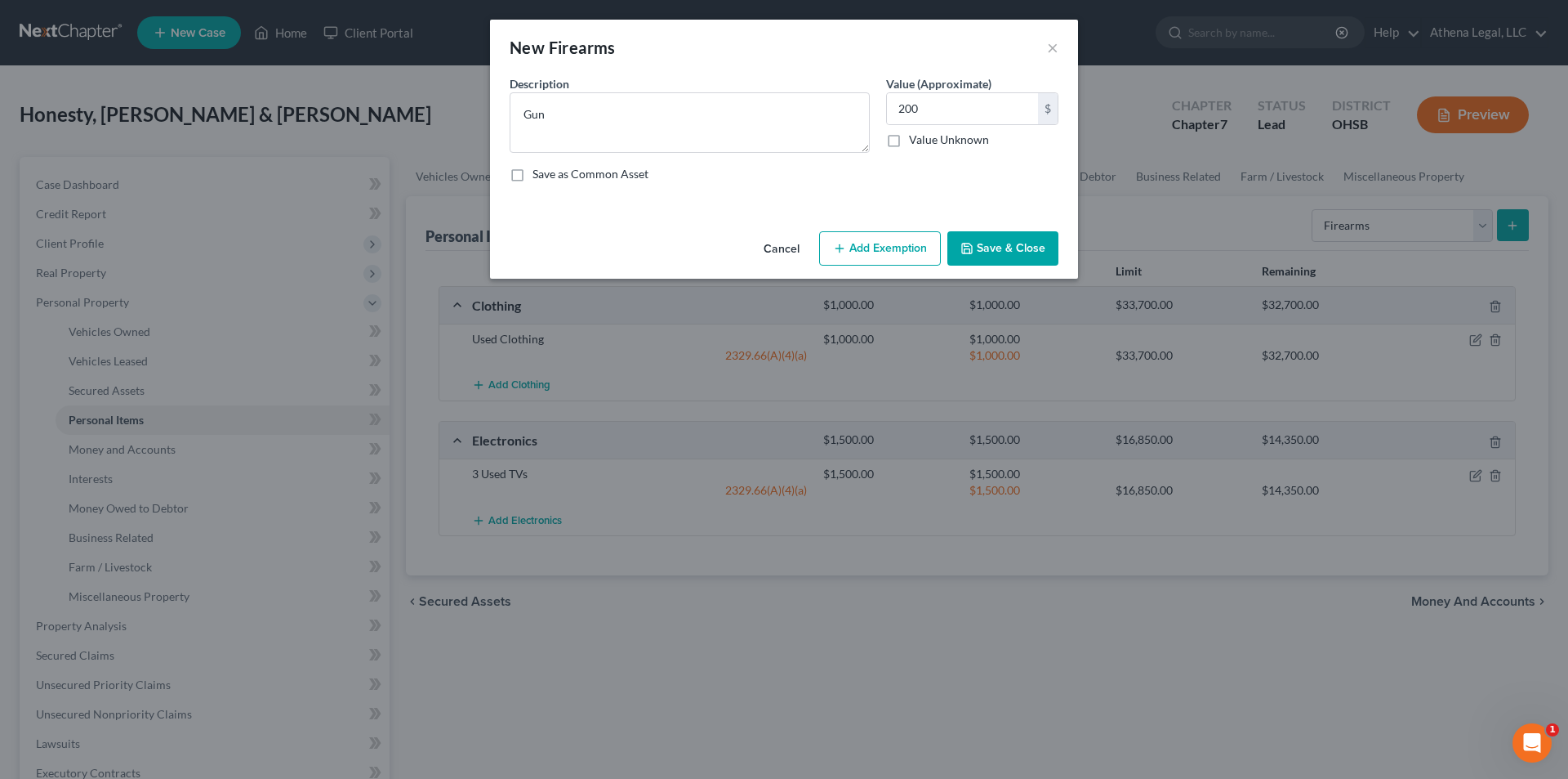
select select "2"
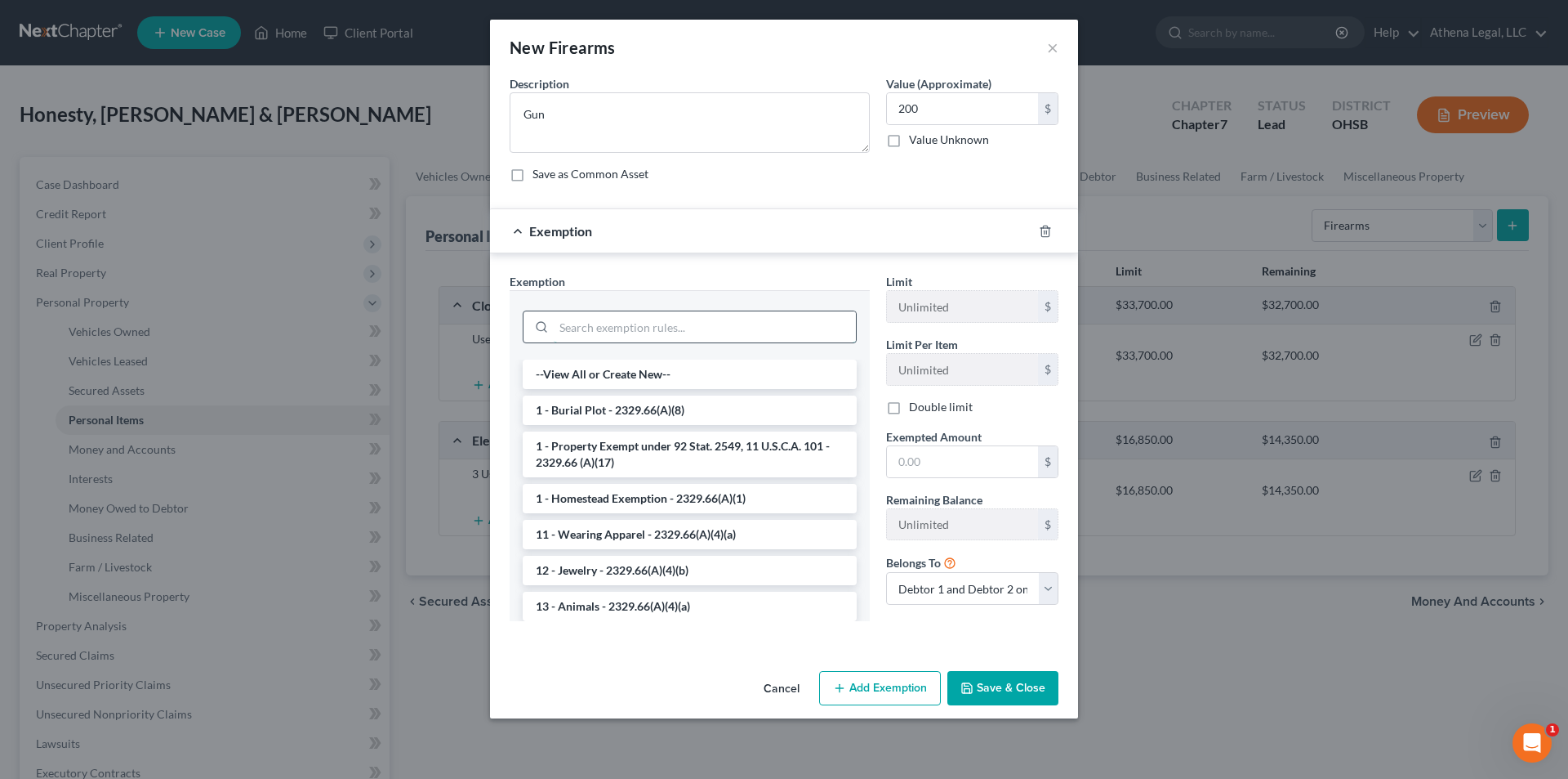
click at [658, 327] on input "search" at bounding box center [705, 327] width 302 height 31
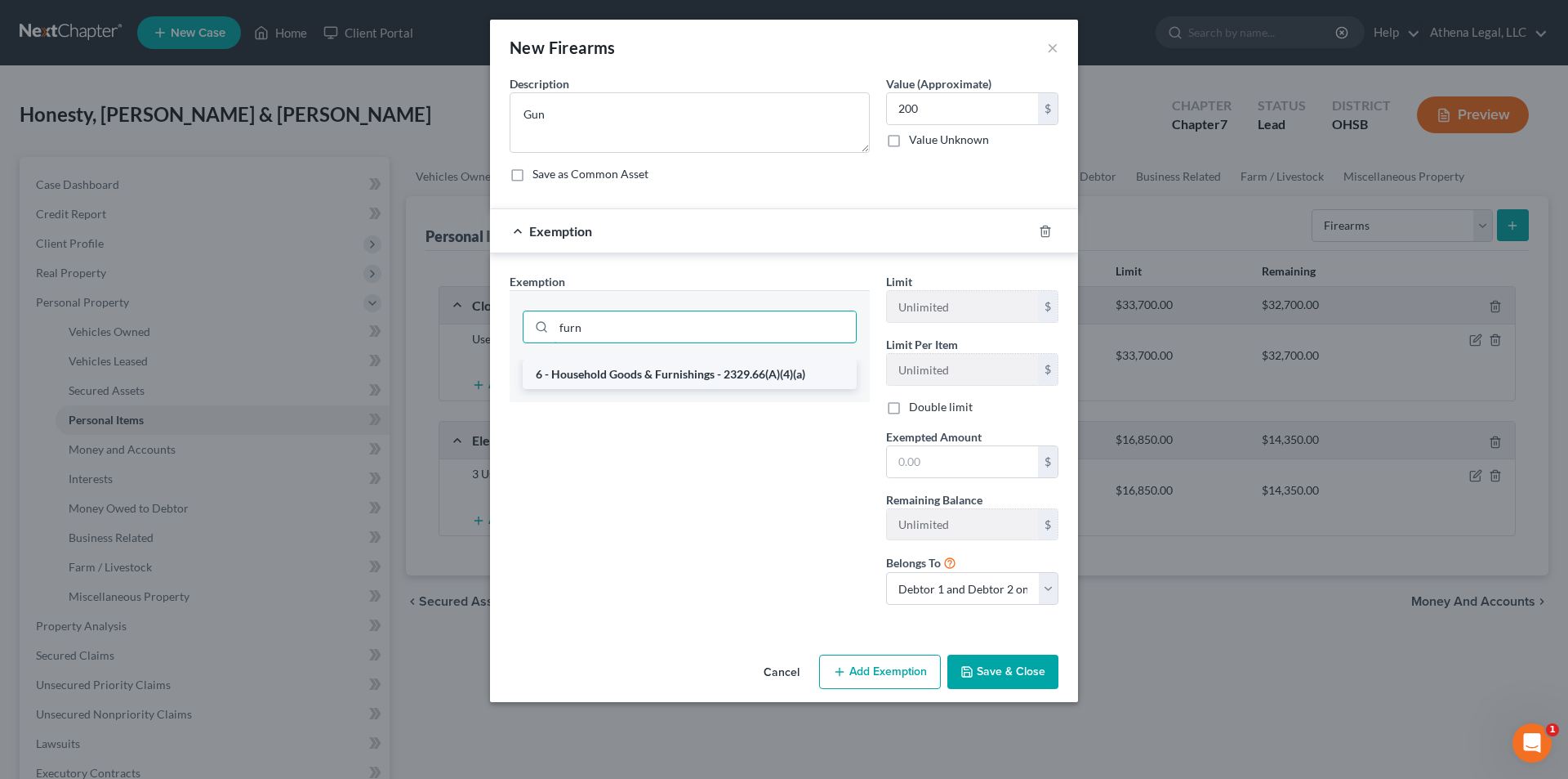
type input "furn"
click at [686, 368] on li "6 - Household Goods & Furnishings - 2329.66(A)(4)(a)" at bounding box center [689, 374] width 334 height 30
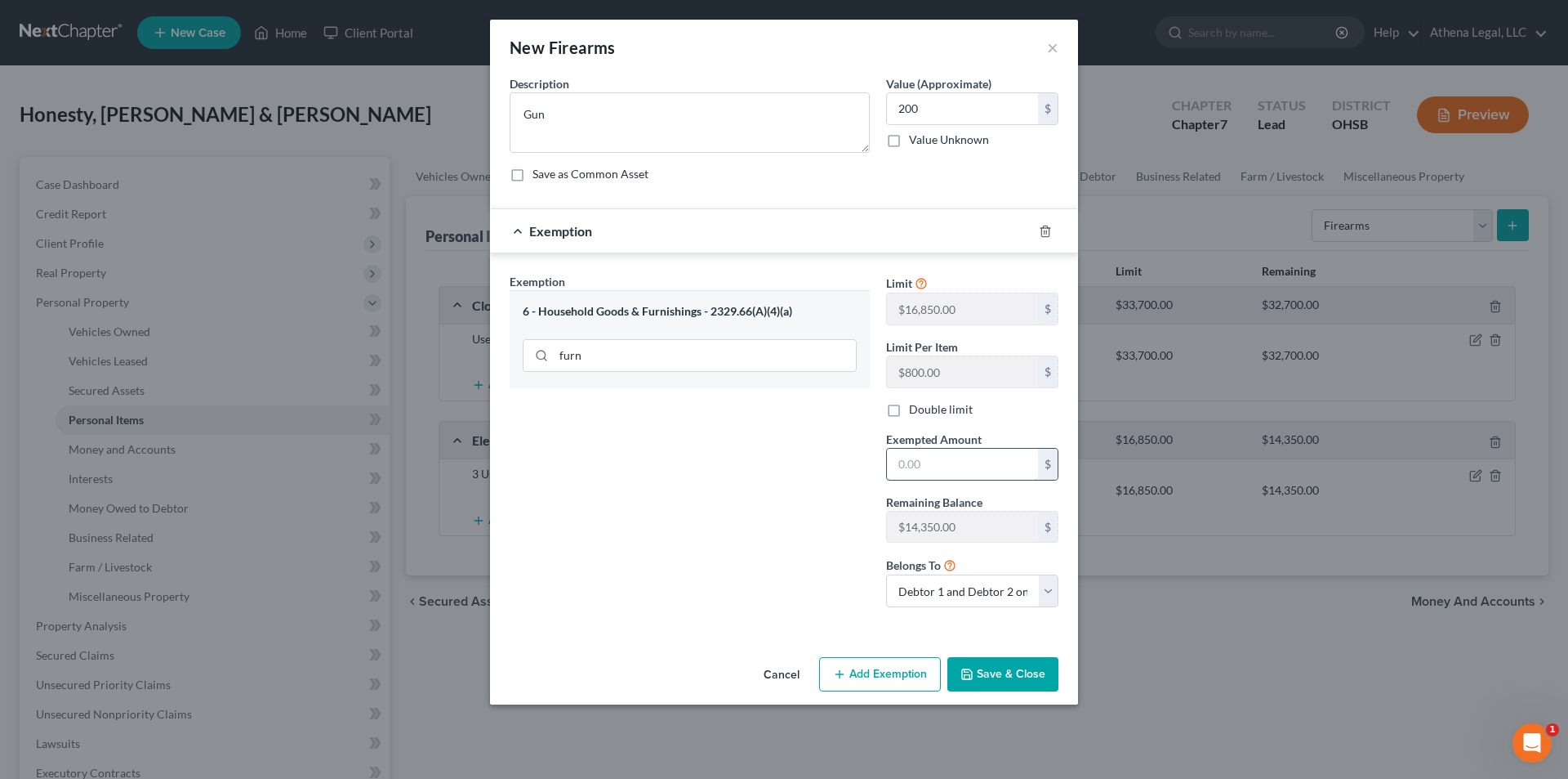
click at [794, 476] on input "text" at bounding box center [962, 464] width 151 height 31
type input "200"
drag, startPoint x: 809, startPoint y: 439, endPoint x: 1003, endPoint y: 671, distance: 302.4
click at [794, 439] on div "Exemption Set must be selected for CA. Exemption * 6 - Household Goods & Furnis…" at bounding box center [689, 446] width 377 height 347
click at [794, 500] on button "Save & Close" at bounding box center [1003, 674] width 111 height 34
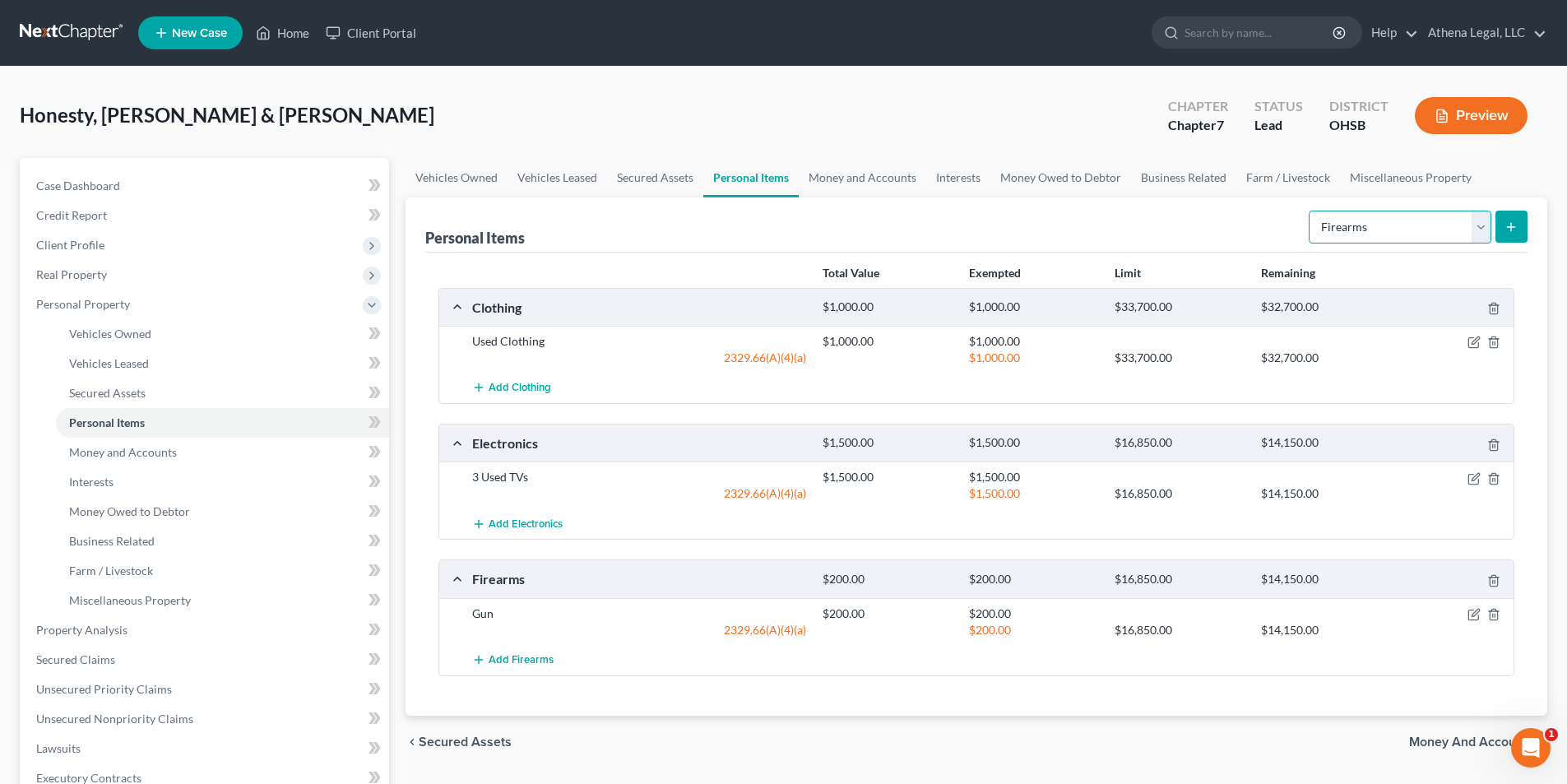
click at [800, 222] on select "Select Item Type Clothing Collectibles Of Value Electronics Firearms Household …" at bounding box center [1400, 227] width 183 height 33
select select "household_goods"
click at [800, 211] on select "Select Item Type Clothing Collectibles Of Value Electronics Firearms Household …" at bounding box center [1400, 227] width 183 height 33
click at [800, 221] on icon "submit" at bounding box center [1512, 227] width 13 height 13
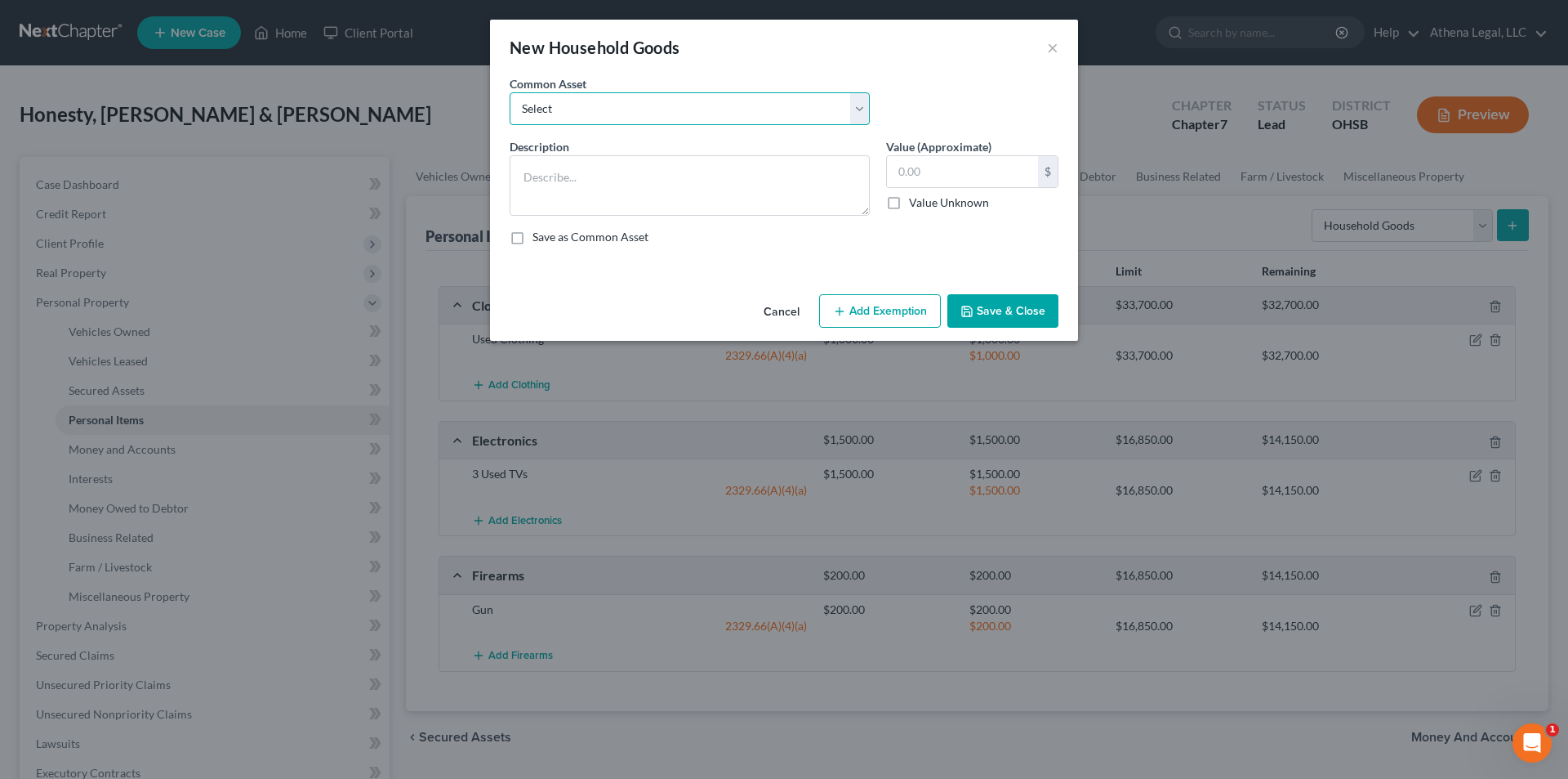
click at [570, 118] on select "Select Used Furniture" at bounding box center [689, 108] width 360 height 33
select select "0"
click at [510, 92] on select "Select Used Furniture" at bounding box center [689, 108] width 360 height 33
type textarea "Used Furniture"
click at [794, 176] on input "text" at bounding box center [962, 172] width 151 height 31
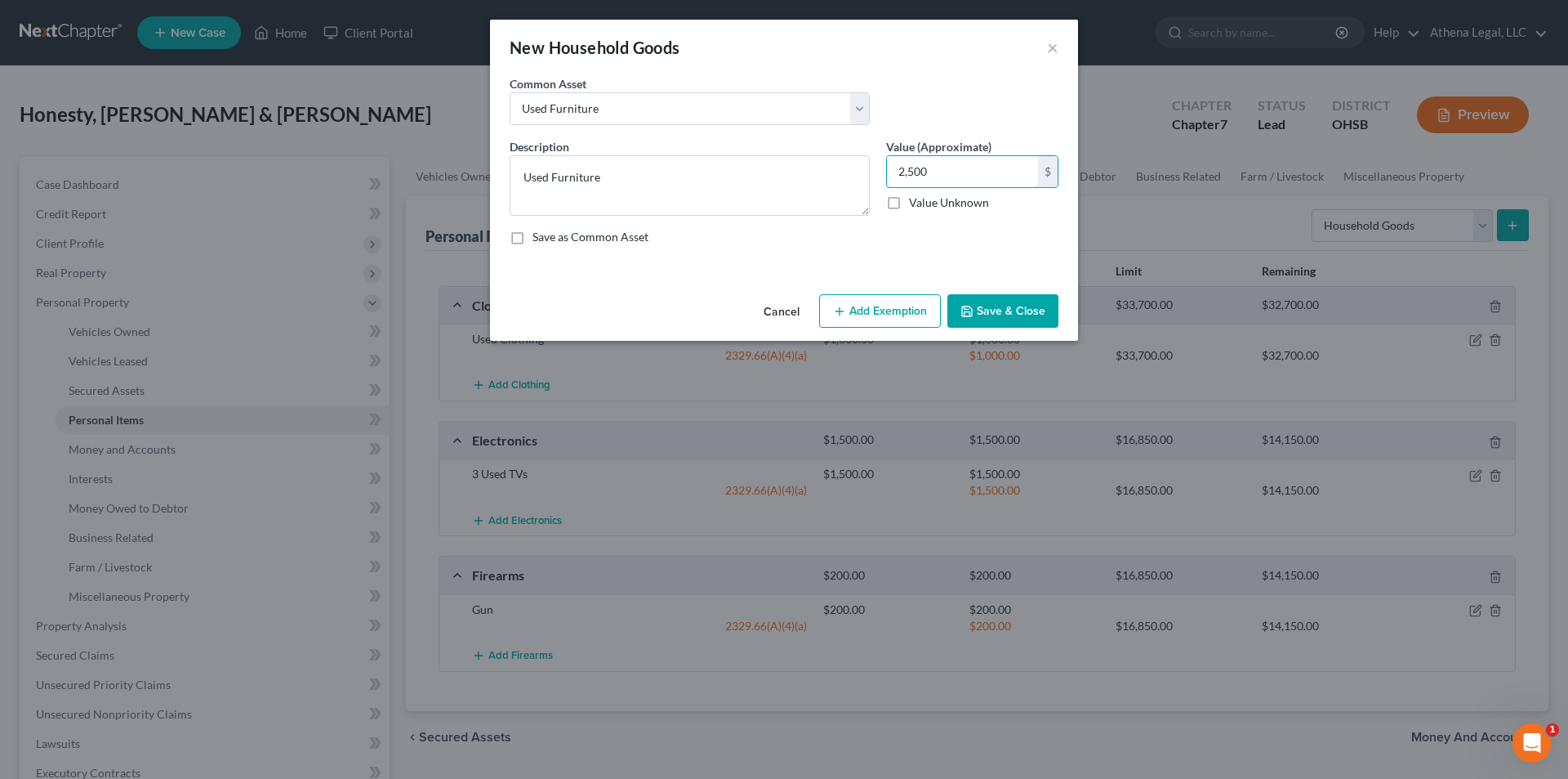
type input "2,500"
click at [794, 320] on button "Add Exemption" at bounding box center [880, 311] width 121 height 34
select select "2"
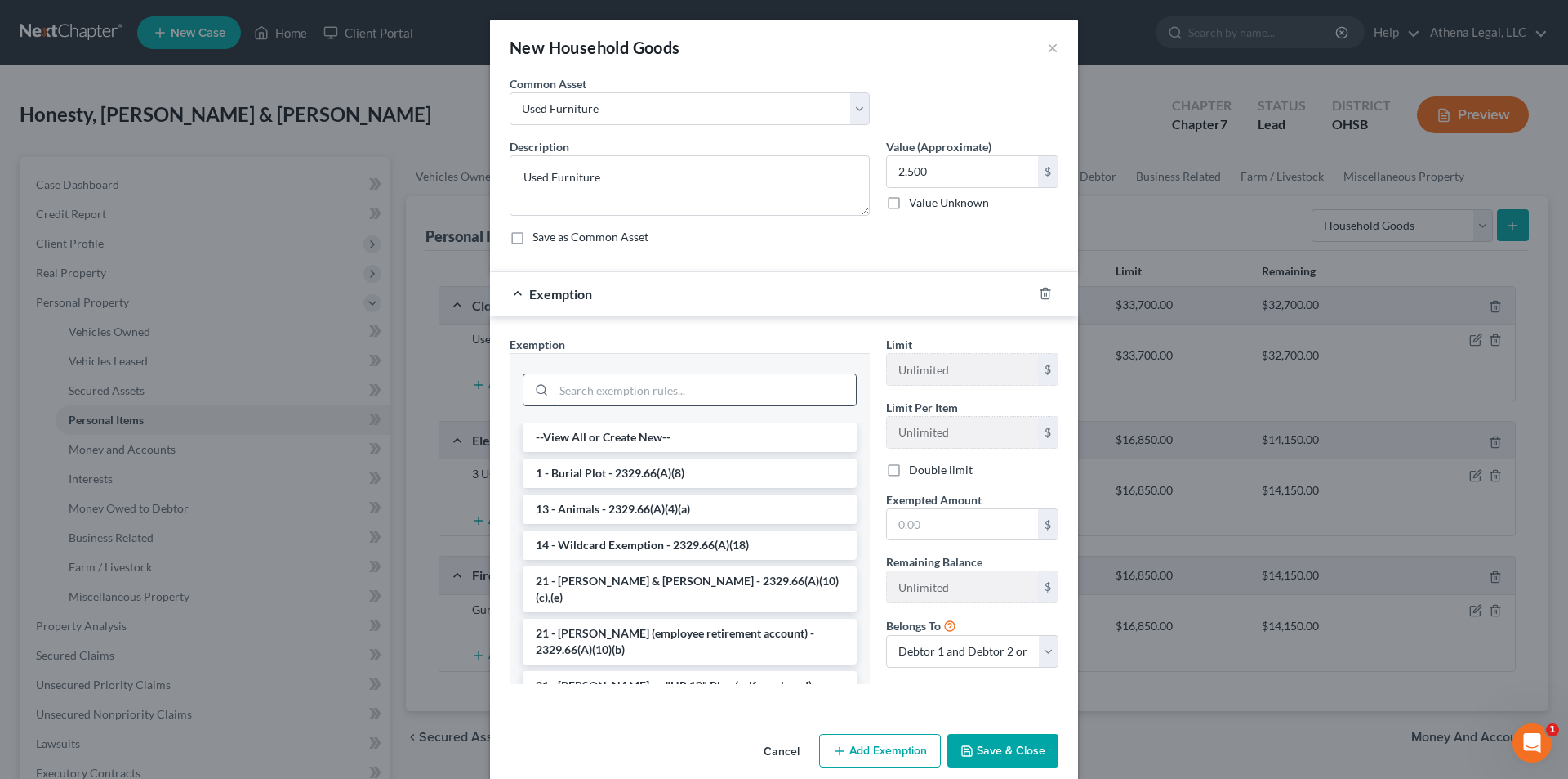
click at [607, 398] on input "search" at bounding box center [705, 390] width 302 height 31
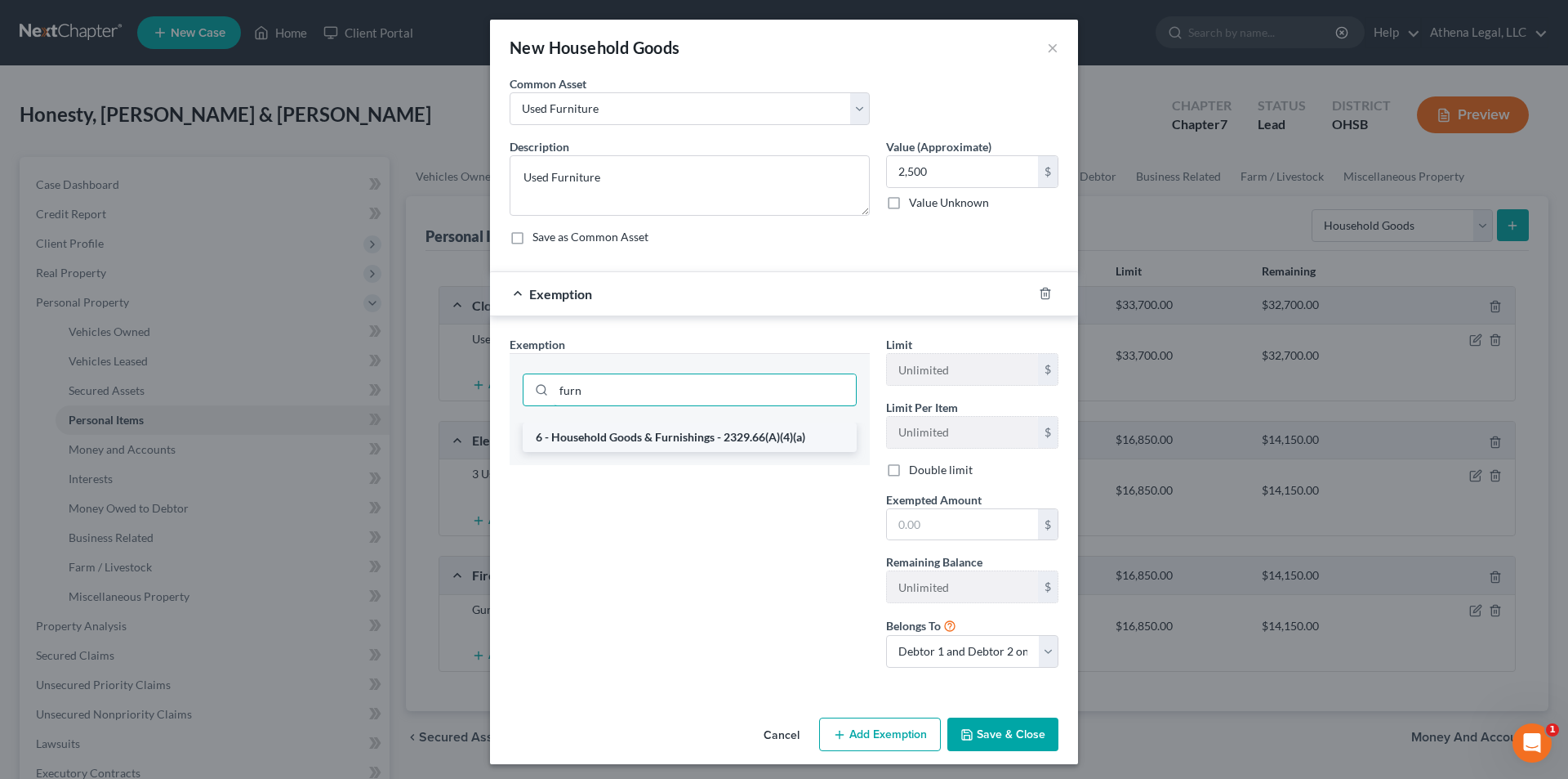
type input "furn"
click at [633, 435] on li "6 - Household Goods & Furnishings - 2329.66(A)(4)(a)" at bounding box center [689, 438] width 334 height 30
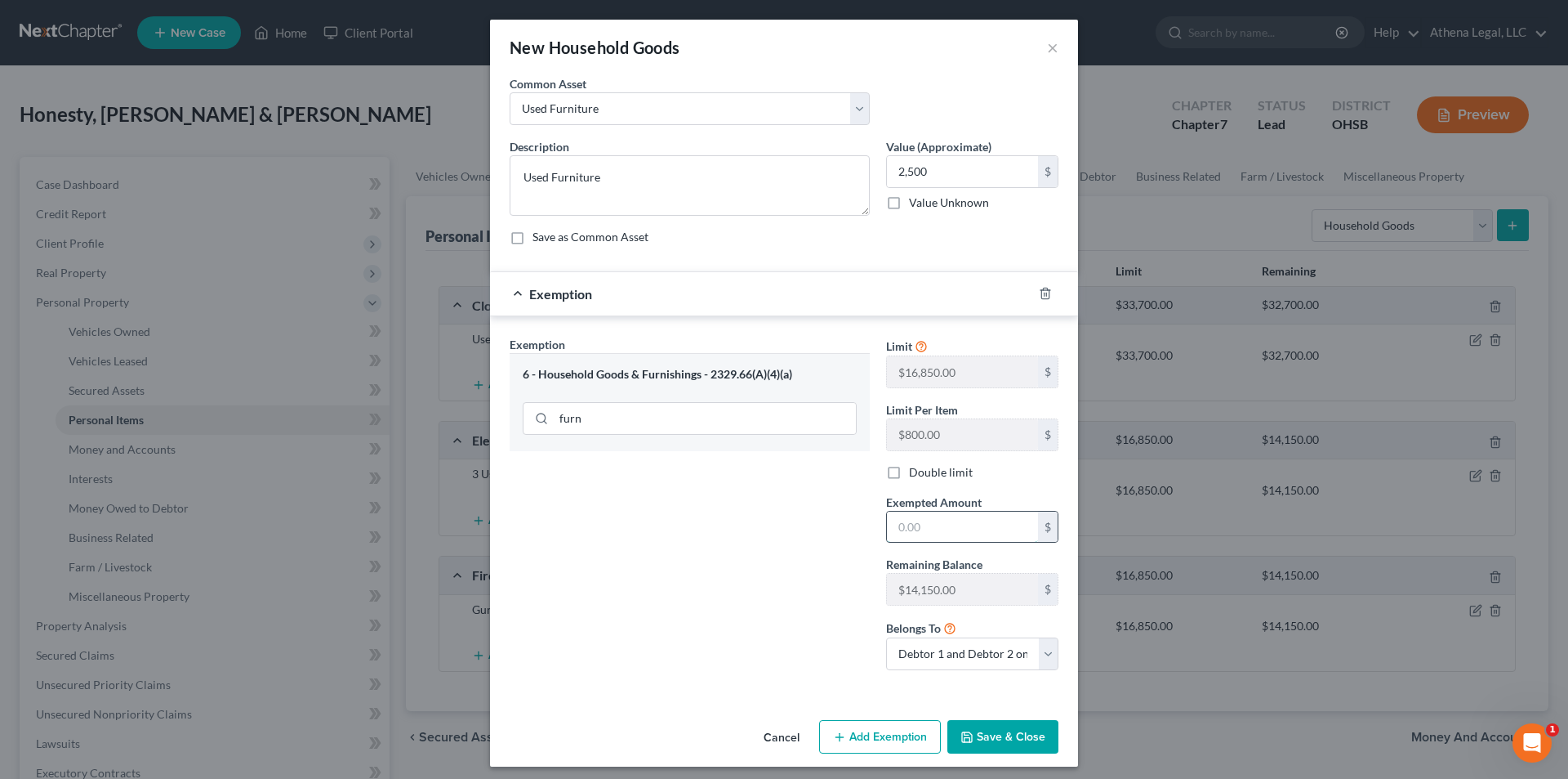
click at [794, 500] on input "text" at bounding box center [962, 527] width 151 height 31
type input "2,500"
click at [794, 500] on button "Save & Close" at bounding box center [1003, 737] width 111 height 34
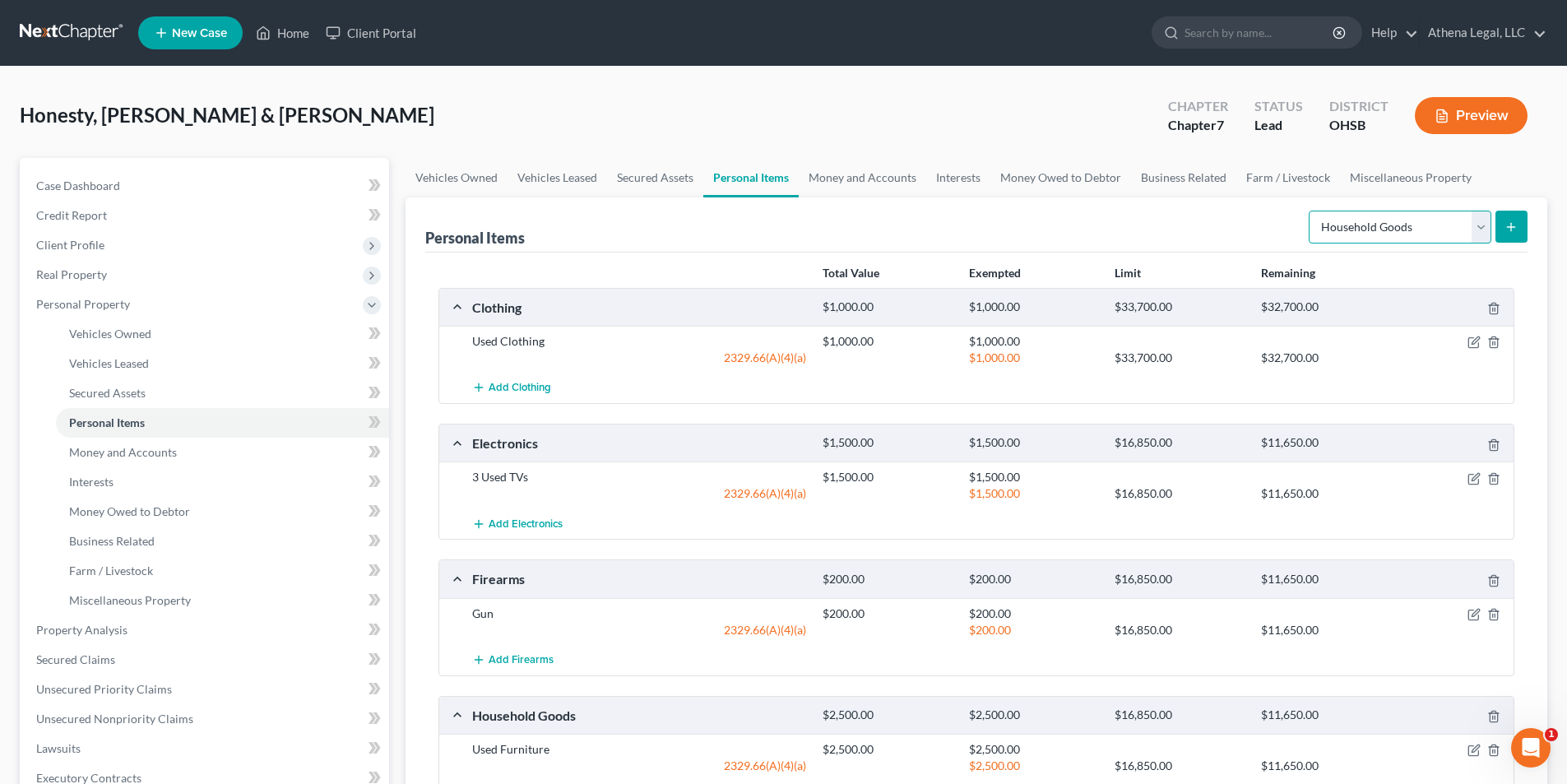
click at [800, 233] on select "Select Item Type Clothing Collectibles Of Value Electronics Firearms Household …" at bounding box center [1400, 227] width 183 height 33
select select "jewelry"
click at [800, 211] on select "Select Item Type Clothing Collectibles Of Value Electronics Firearms Household …" at bounding box center [1400, 227] width 183 height 33
click at [800, 236] on button "submit" at bounding box center [1512, 226] width 32 height 32
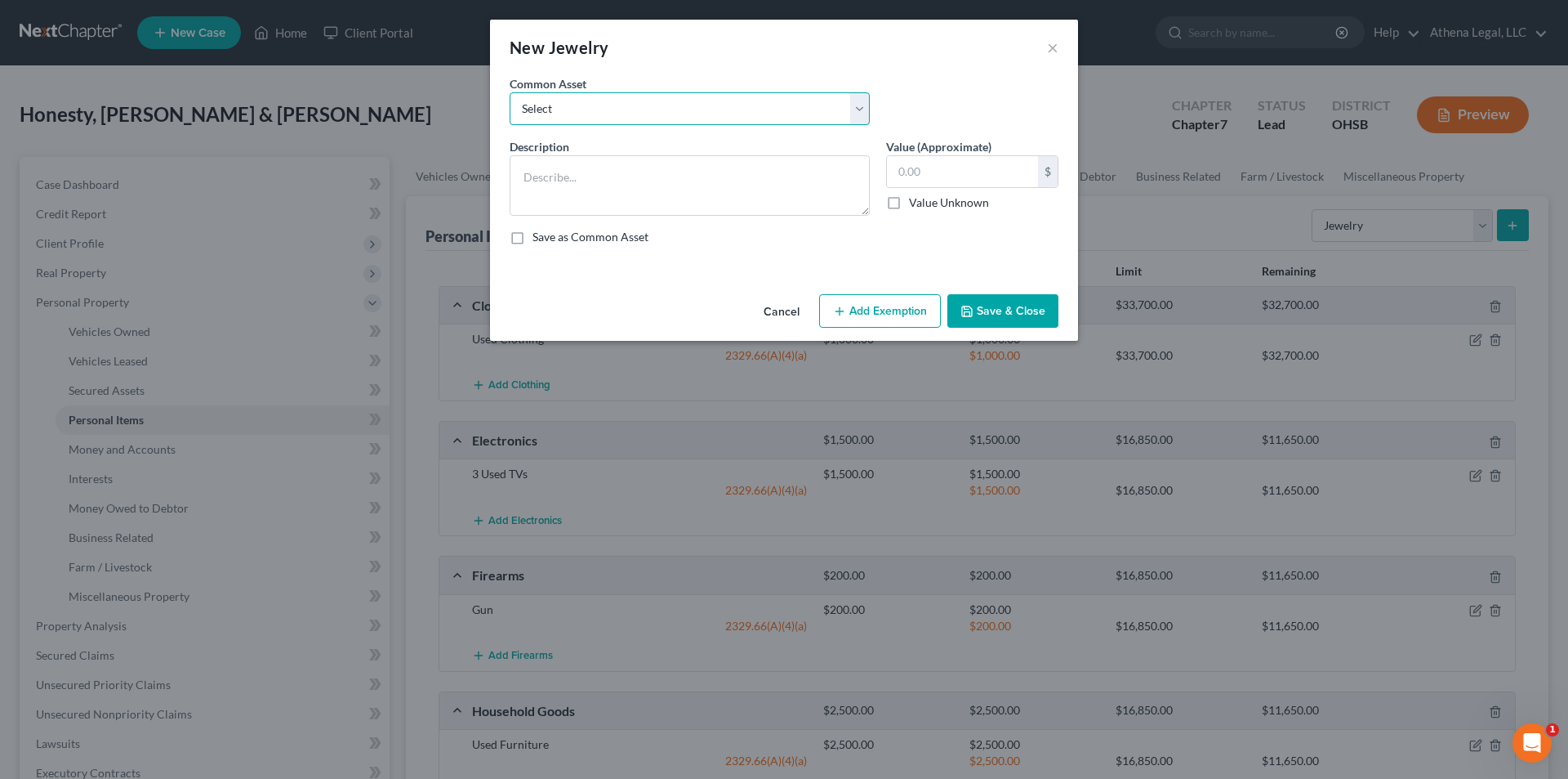
drag, startPoint x: 561, startPoint y: 110, endPoint x: 561, endPoint y: 121, distance: 11.0
click at [561, 110] on select "Select Engagement Ring" at bounding box center [689, 108] width 360 height 33
select select "0"
click at [510, 92] on select "Select Engagement Ring" at bounding box center [689, 108] width 360 height 33
type textarea "Engagement Ring"
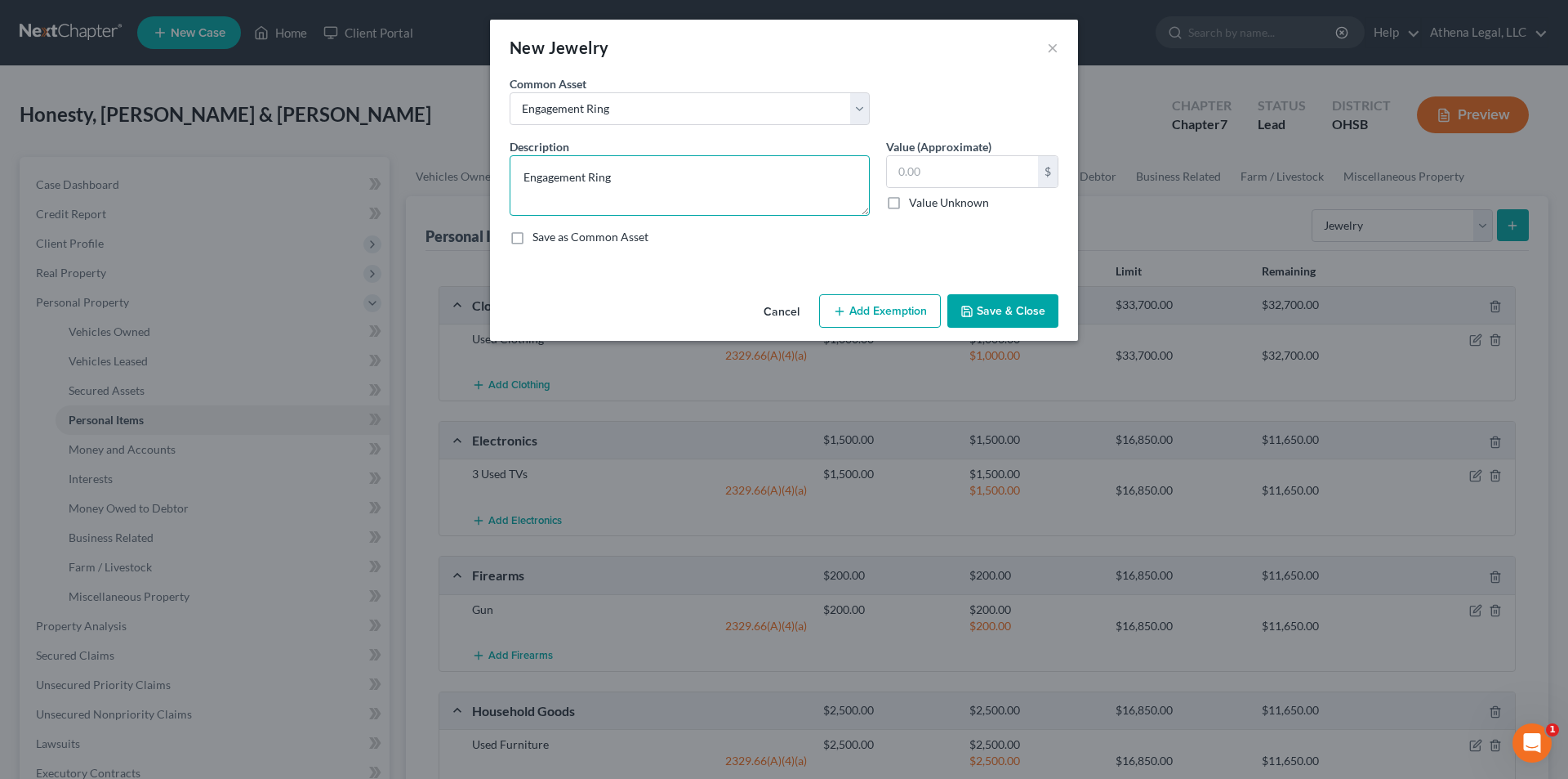
click at [636, 173] on textarea "Engagement Ring" at bounding box center [689, 186] width 360 height 61
click at [794, 183] on input "text" at bounding box center [962, 172] width 151 height 31
type input "1,000"
click at [794, 311] on button "Add Exemption" at bounding box center [880, 311] width 121 height 34
select select "2"
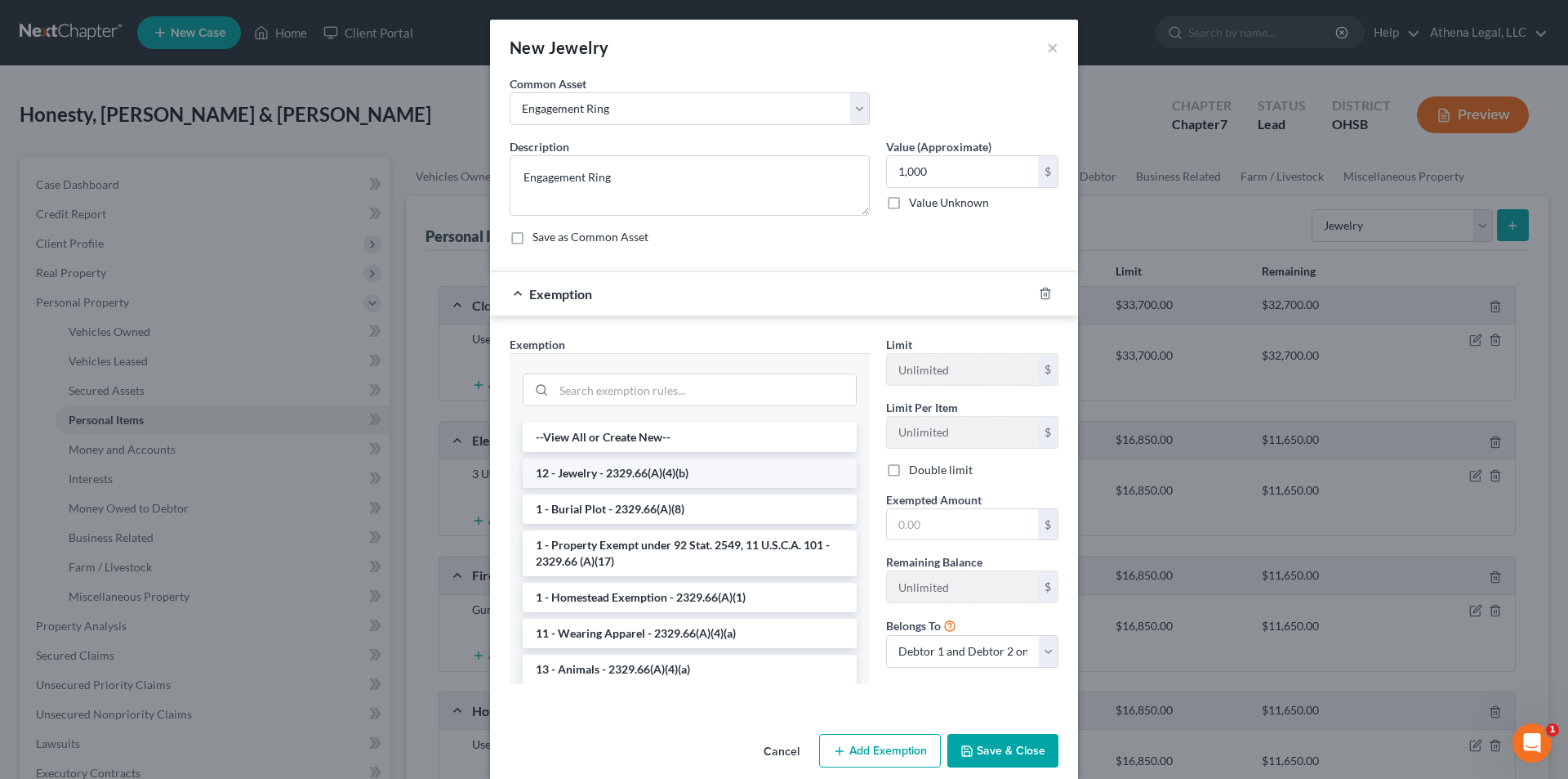
click at [628, 474] on li "12 - Jewelry - 2329.66(A)(4)(b)" at bounding box center [689, 473] width 334 height 30
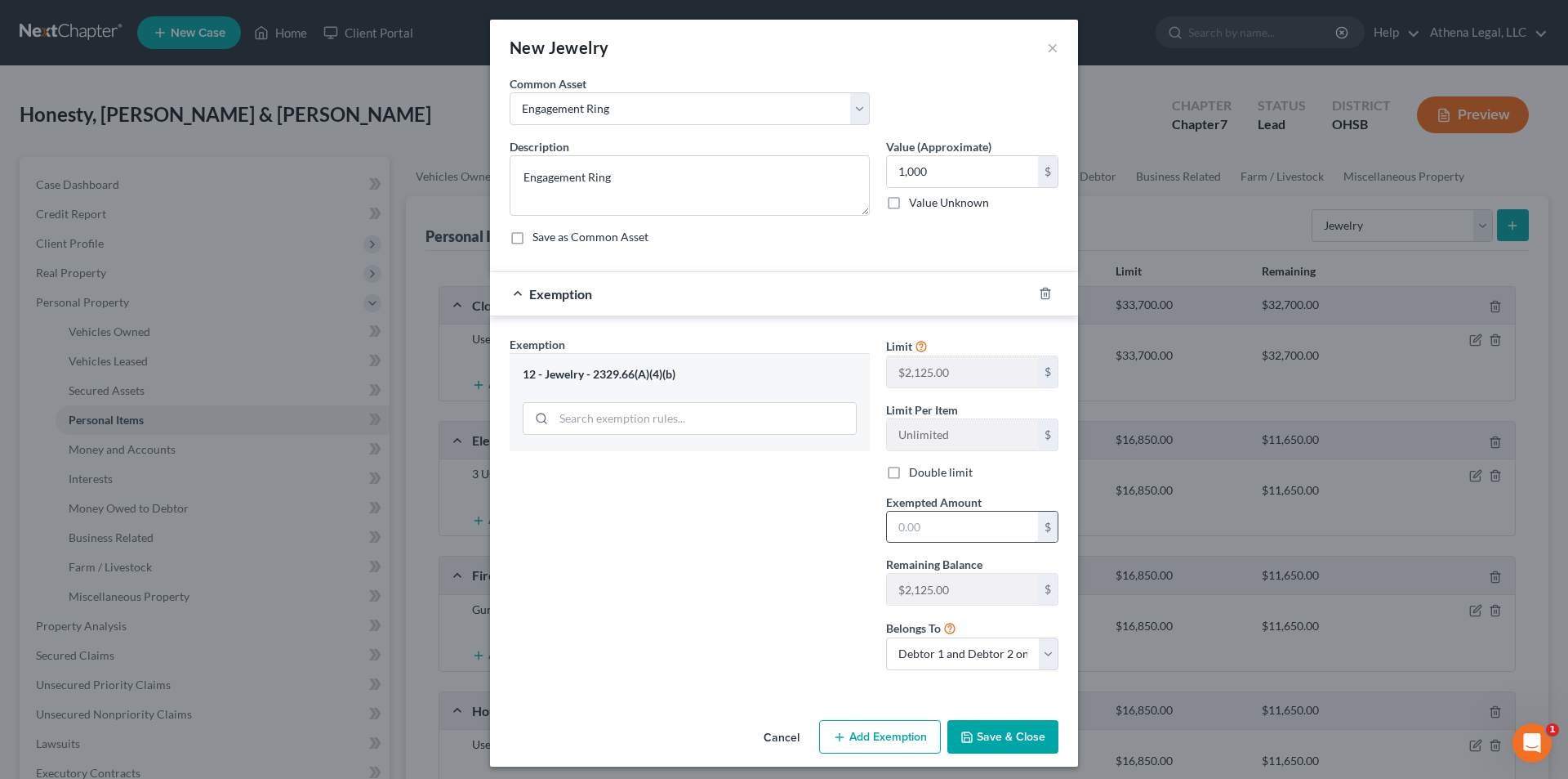
click at [794, 500] on input "text" at bounding box center [962, 527] width 151 height 31
type input "1,000"
click at [794, 500] on button "Save & Close" at bounding box center [1003, 737] width 111 height 34
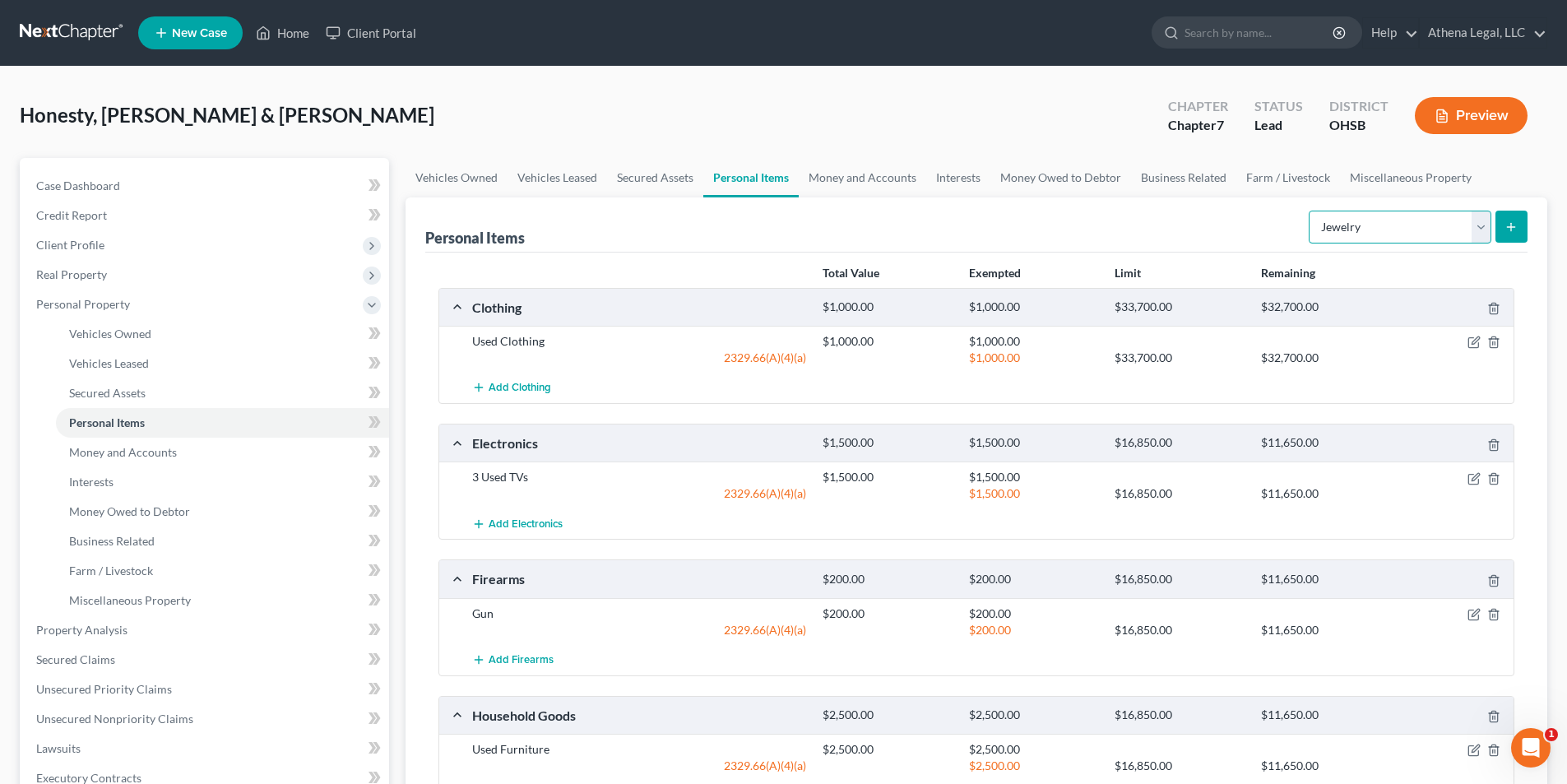
click at [800, 228] on select "Select Item Type Clothing Collectibles Of Value Electronics Firearms Household …" at bounding box center [1400, 227] width 183 height 33
click at [800, 230] on div "Personal Items Select Item Type Clothing Collectibles Of Value Electronics Fire…" at bounding box center [977, 225] width 1103 height 55
click at [800, 226] on select "Select Item Type Clothing Collectibles Of Value Electronics Firearms Household …" at bounding box center [1400, 227] width 183 height 33
select select "pets"
click at [800, 211] on select "Select Item Type Clothing Collectibles Of Value Electronics Firearms Household …" at bounding box center [1400, 227] width 183 height 33
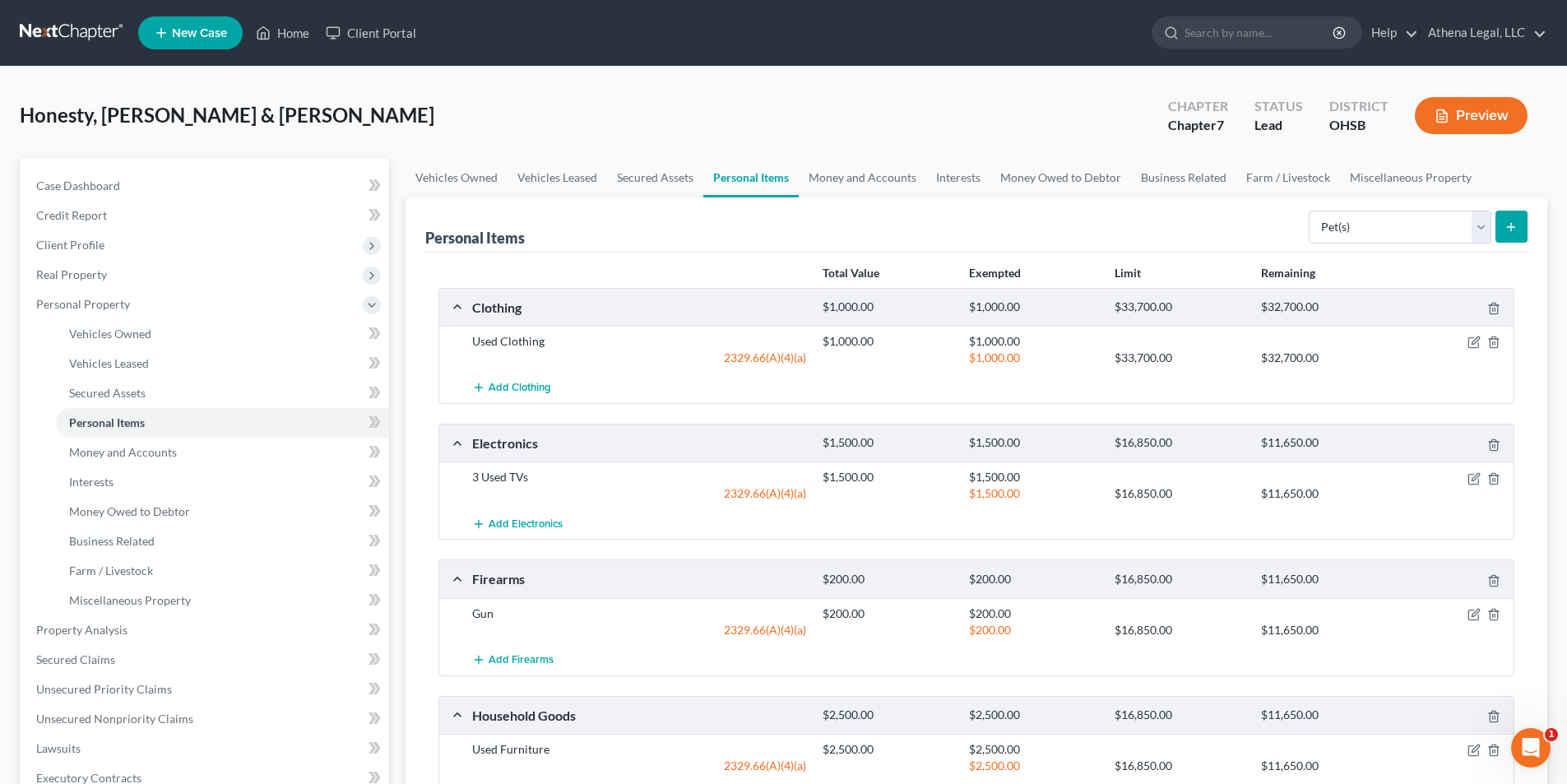
click at [800, 228] on button "submit" at bounding box center [1512, 226] width 32 height 32
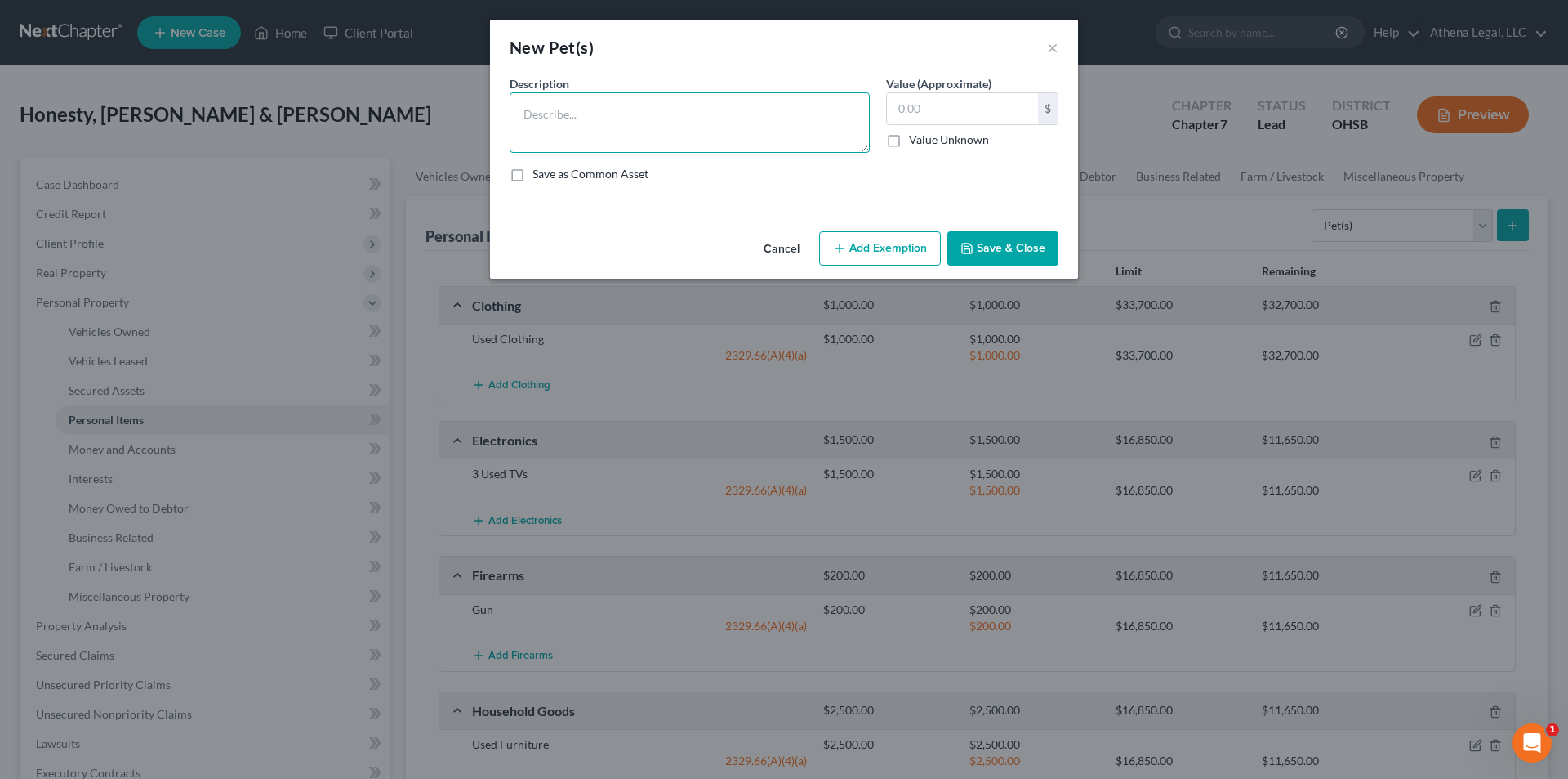
click at [772, 131] on textarea at bounding box center [689, 122] width 360 height 61
type textarea "Dog - sentimental value"
click at [794, 244] on icon "button" at bounding box center [967, 249] width 13 height 13
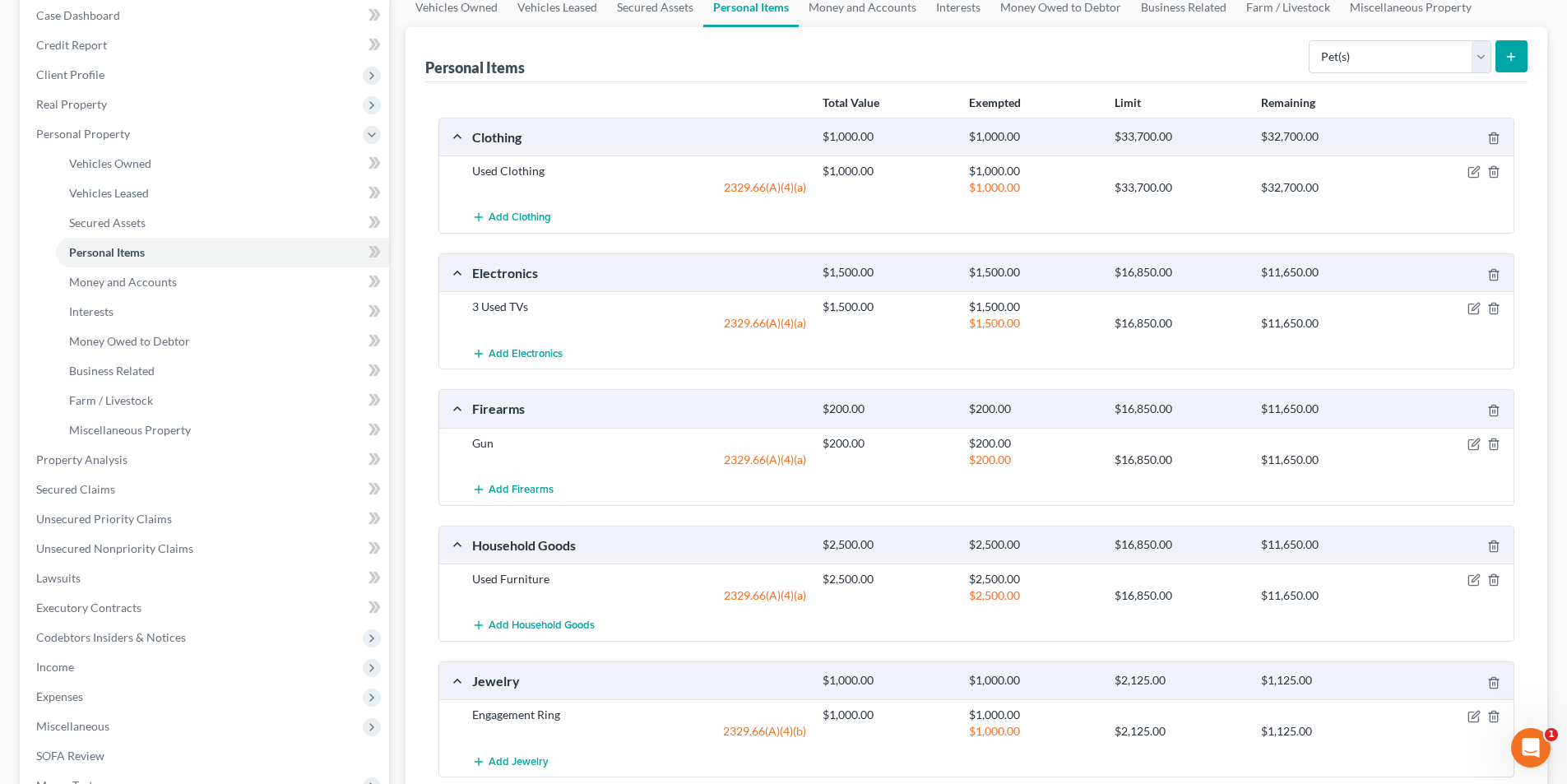
scroll to position [27, 0]
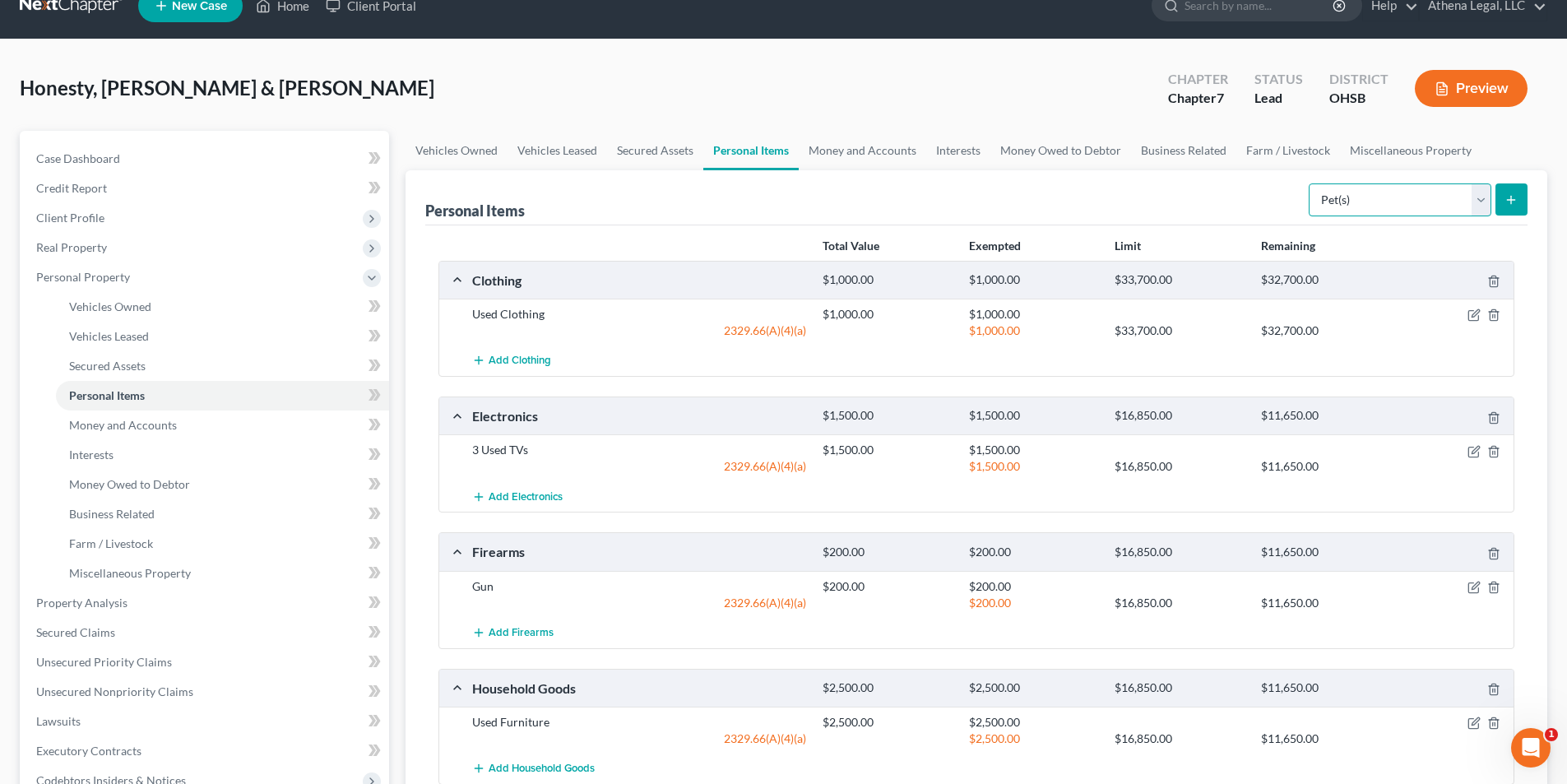
click at [800, 214] on select "Select Item Type Clothing Collectibles Of Value Electronics Firearms Household …" at bounding box center [1400, 200] width 183 height 33
click at [800, 159] on link "Money and Accounts" at bounding box center [863, 150] width 127 height 40
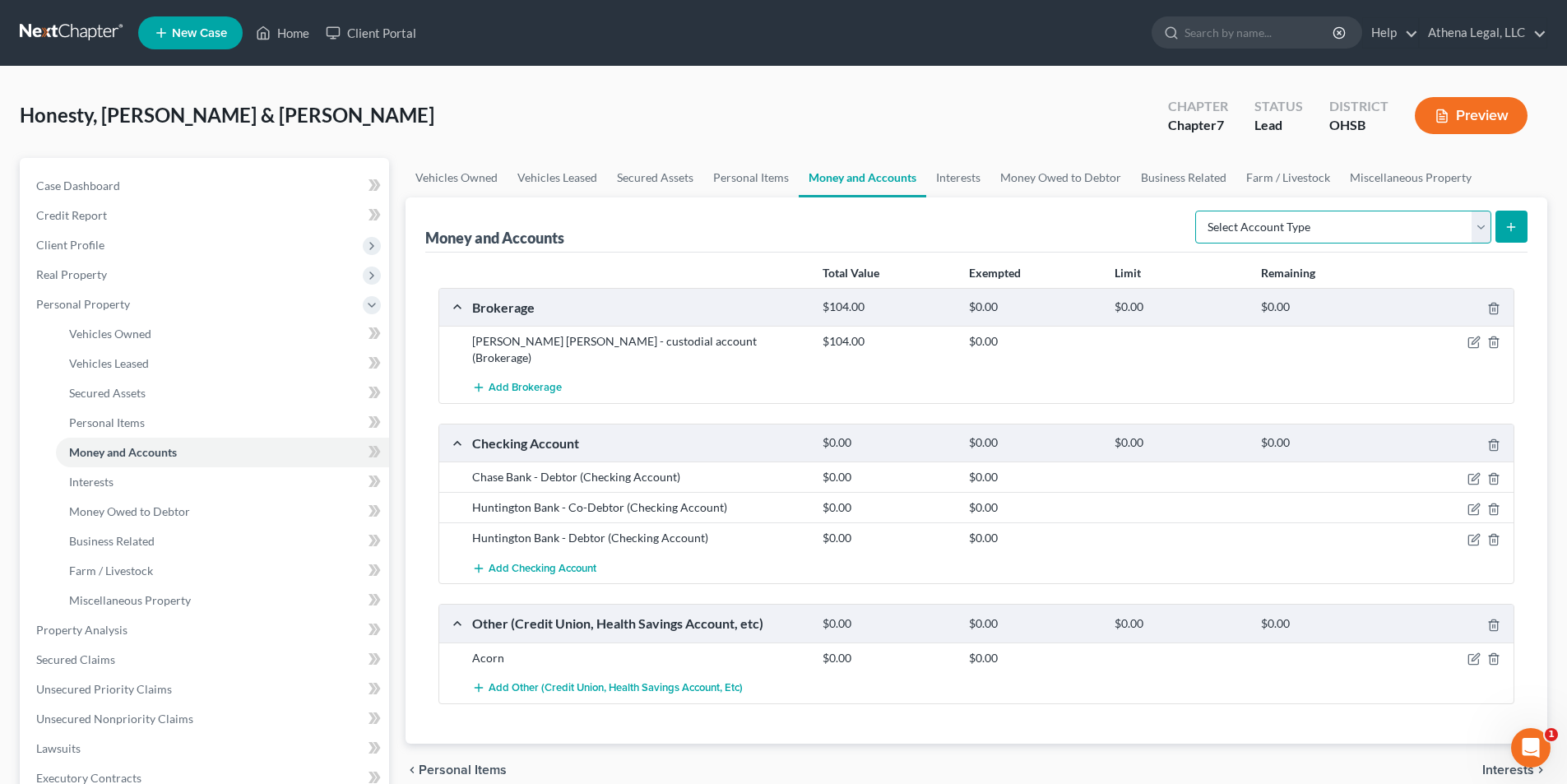
click at [800, 233] on select "Select Account Type Brokerage Cash on Hand Certificates of Deposit Checking Acc…" at bounding box center [1343, 227] width 296 height 33
select select "other"
click at [800, 211] on select "Select Account Type Brokerage Cash on Hand Certificates of Deposit Checking Acc…" at bounding box center [1343, 227] width 296 height 33
click at [800, 231] on button "submit" at bounding box center [1512, 226] width 32 height 32
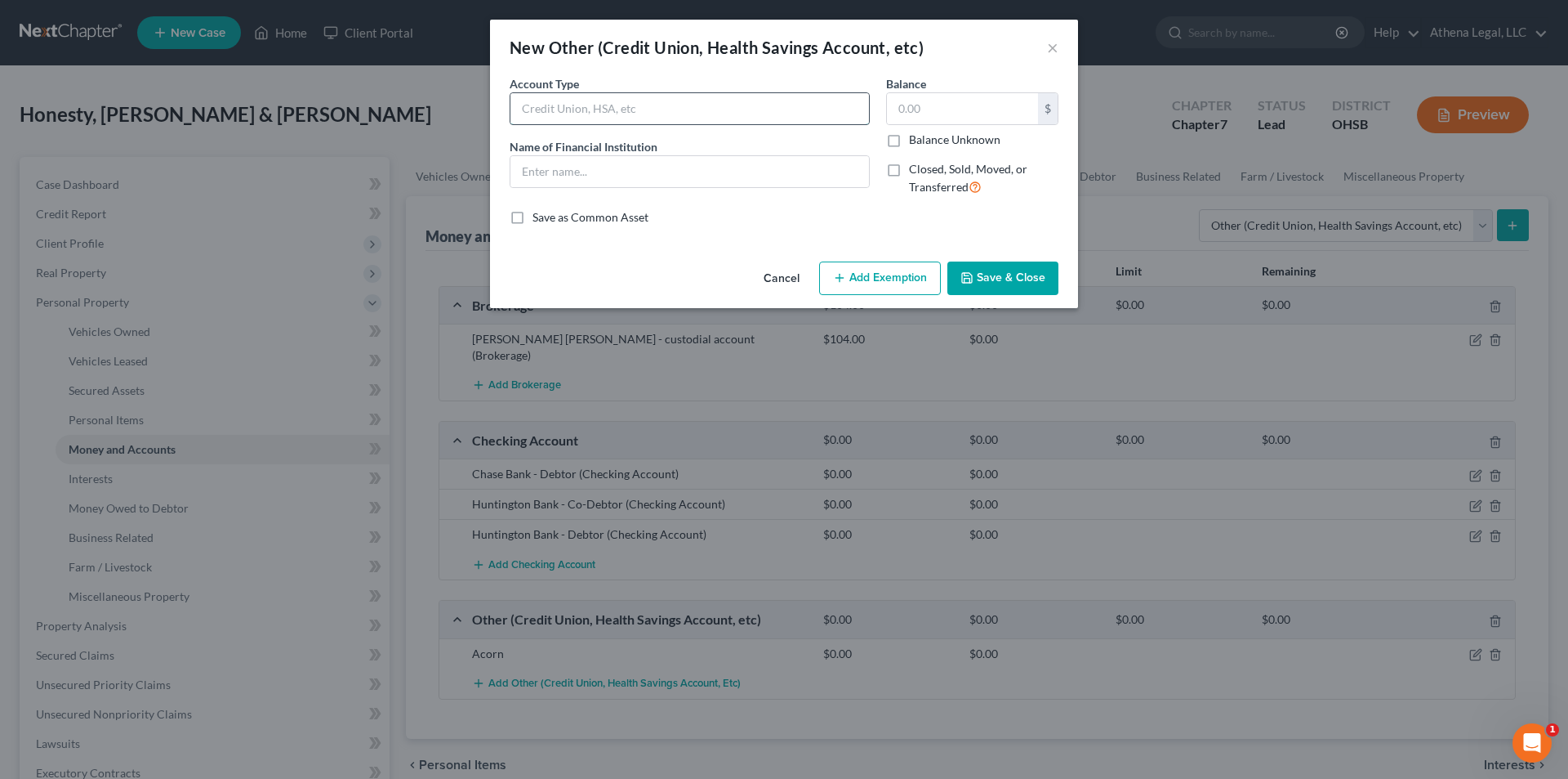
click at [628, 112] on input "text" at bounding box center [689, 108] width 359 height 31
type input "Fanduel -"
type input "Fanduel"
click at [628, 112] on input "Fanduel -" at bounding box center [689, 108] width 359 height 31
type input "Fanduel - used twice this year. No funds on deposit"
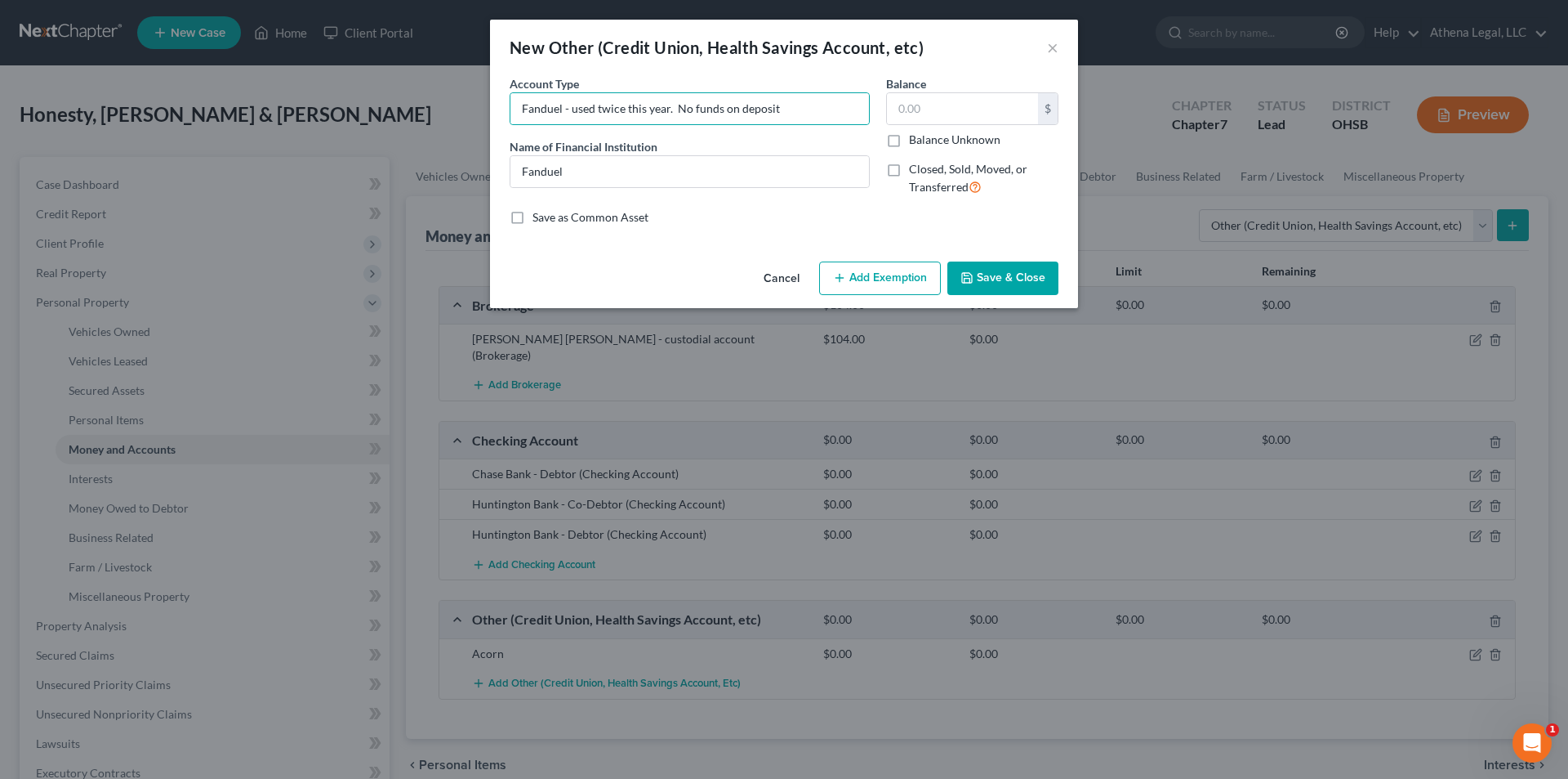
click at [794, 277] on button "Save & Close" at bounding box center [1003, 279] width 111 height 34
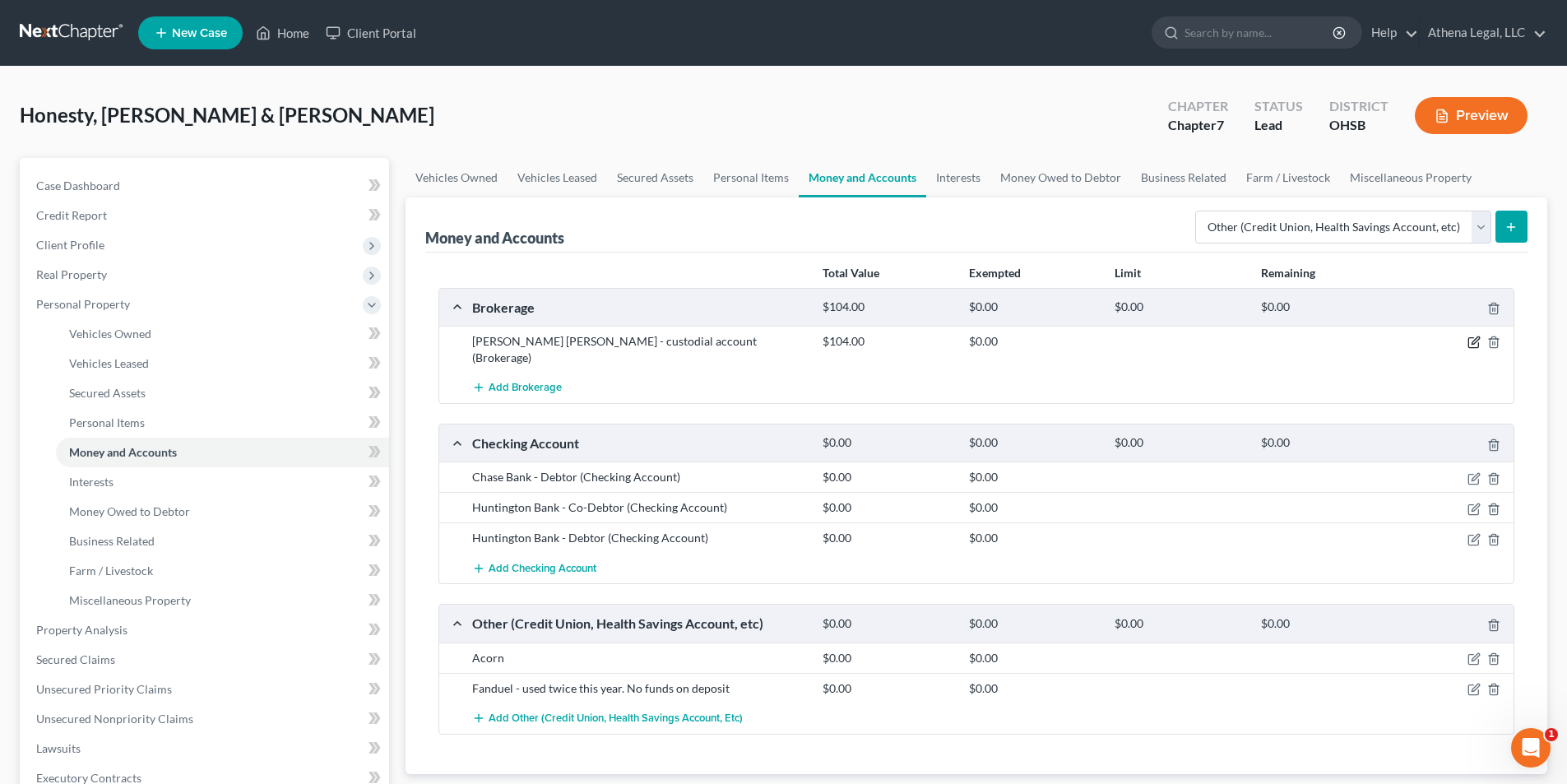
click at [800, 340] on icon "button" at bounding box center [1474, 342] width 13 height 13
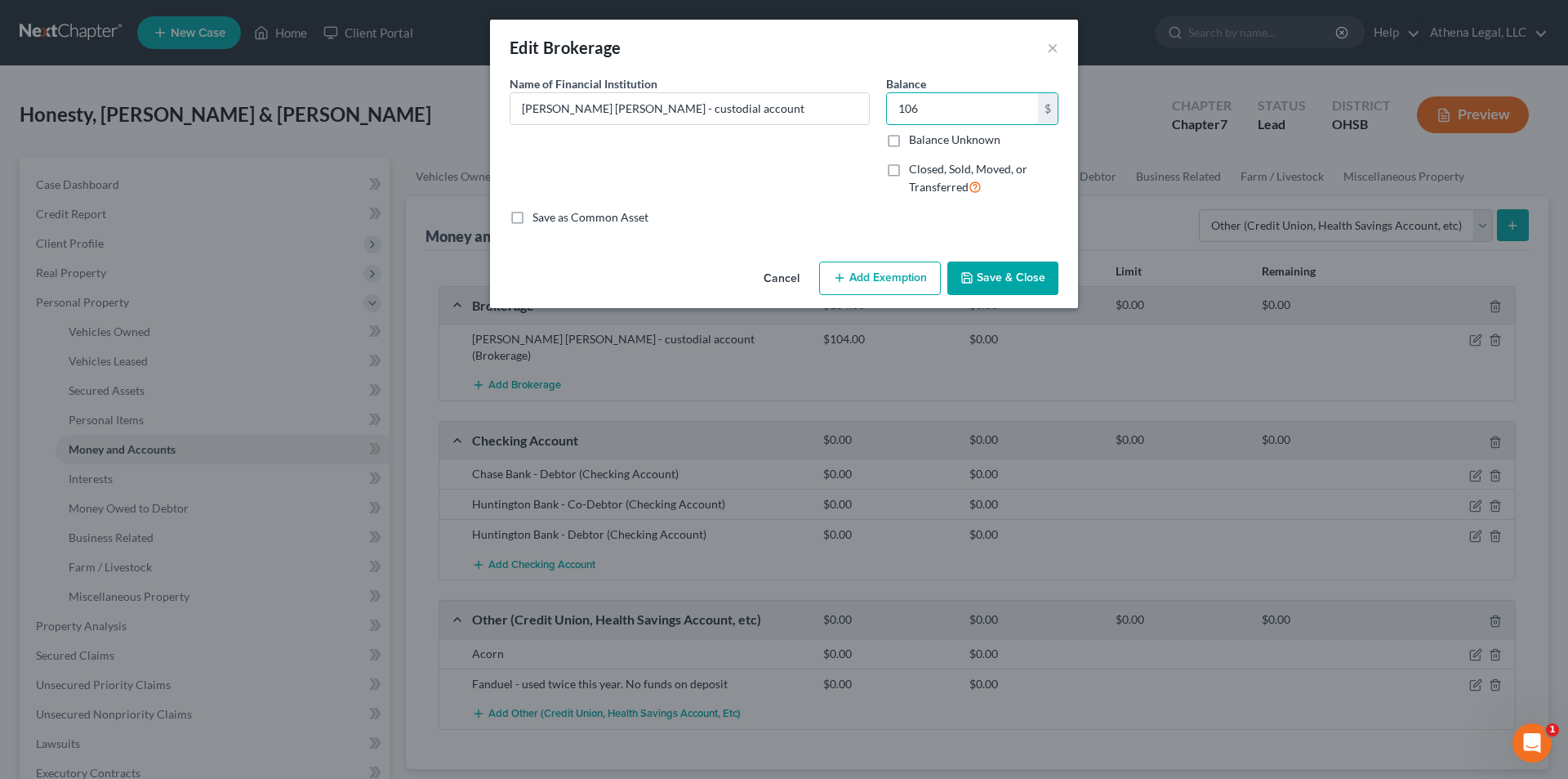
type input "106"
click at [794, 271] on button "Add Exemption" at bounding box center [880, 279] width 121 height 34
select select "2"
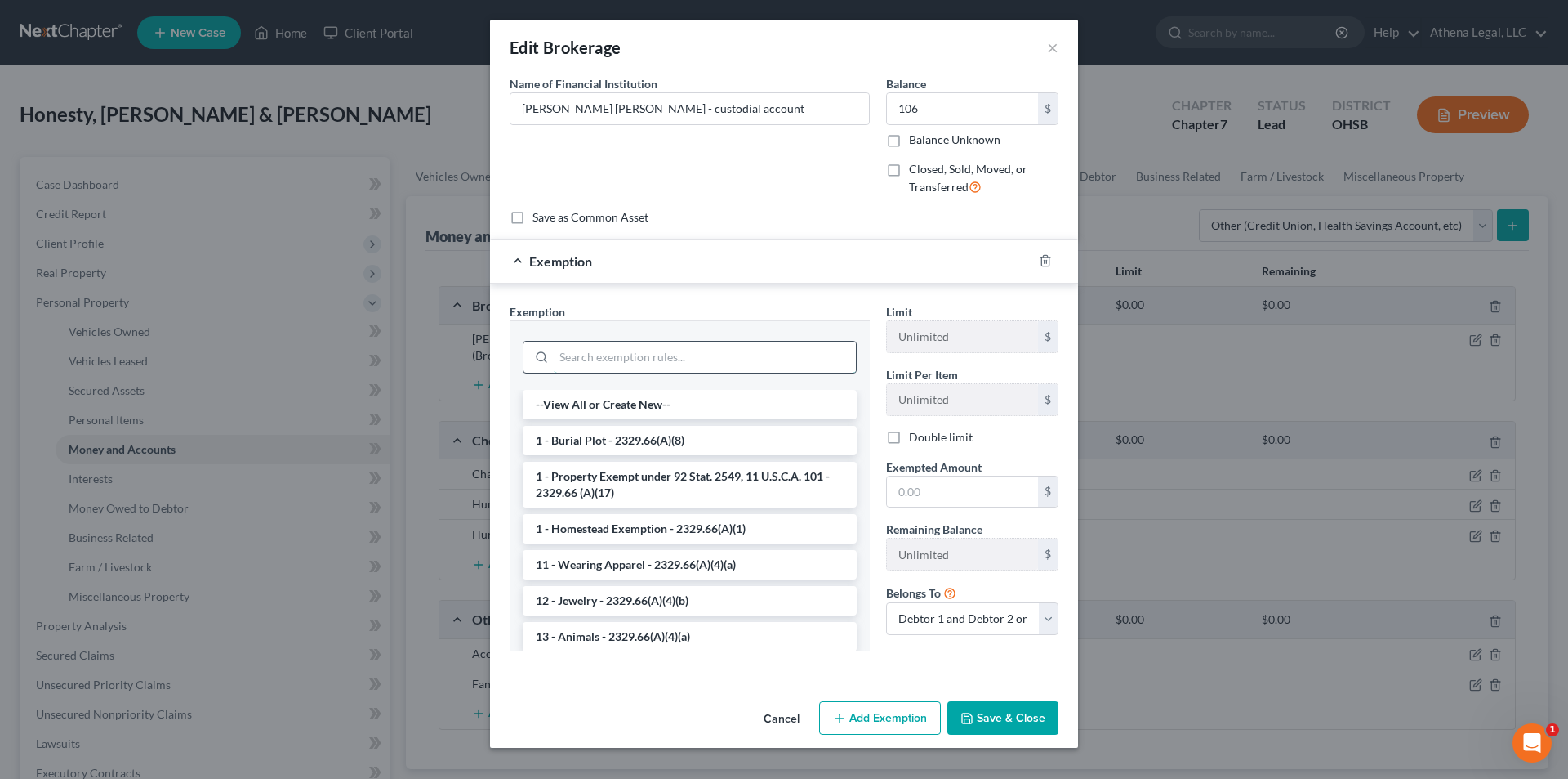
click at [687, 347] on input "search" at bounding box center [705, 357] width 302 height 31
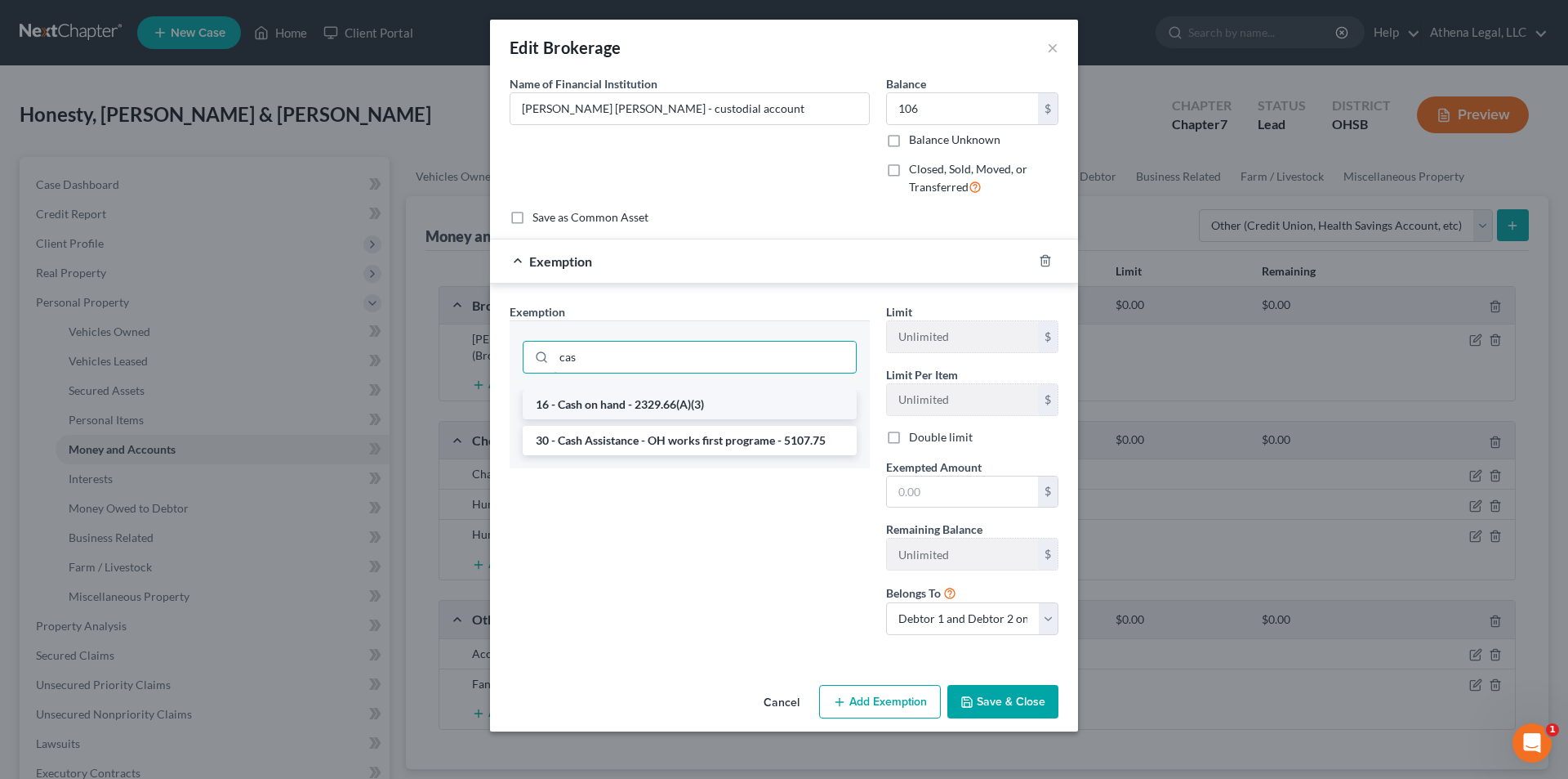
type input "cas"
click at [657, 394] on li "16 - Cash on hand - 2329.66(A)(3)" at bounding box center [689, 405] width 334 height 30
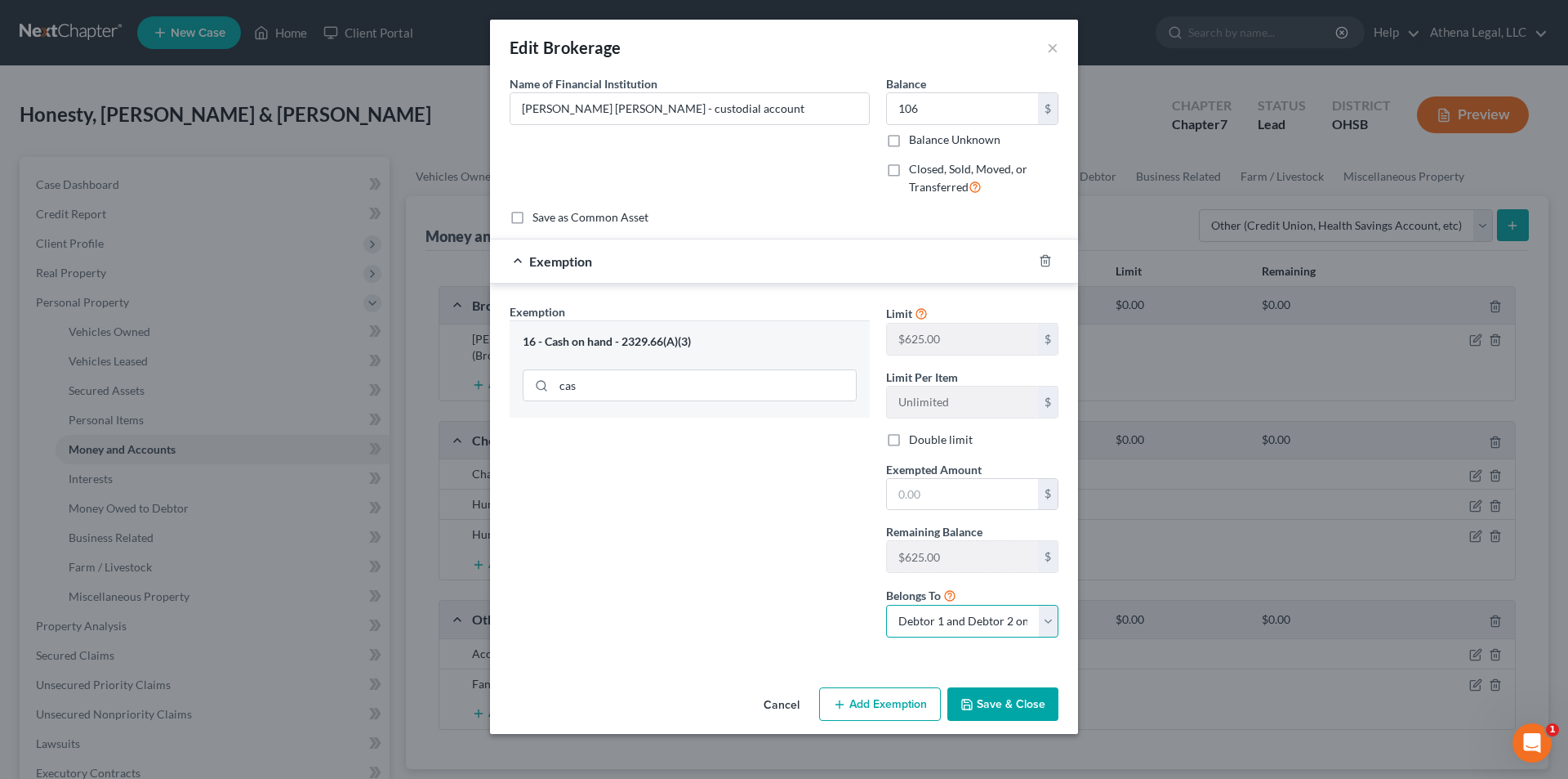
drag, startPoint x: 1026, startPoint y: 627, endPoint x: 981, endPoint y: 635, distance: 45.7
click at [794, 500] on select "Debtor 1 only Debtor 2 only Debtor 1 and Debtor 2 only" at bounding box center [972, 621] width 172 height 33
select select "0"
click at [794, 500] on select "Debtor 1 only Debtor 2 only Debtor 1 and Debtor 2 only" at bounding box center [972, 621] width 172 height 33
click at [794, 498] on input "text" at bounding box center [962, 494] width 151 height 31
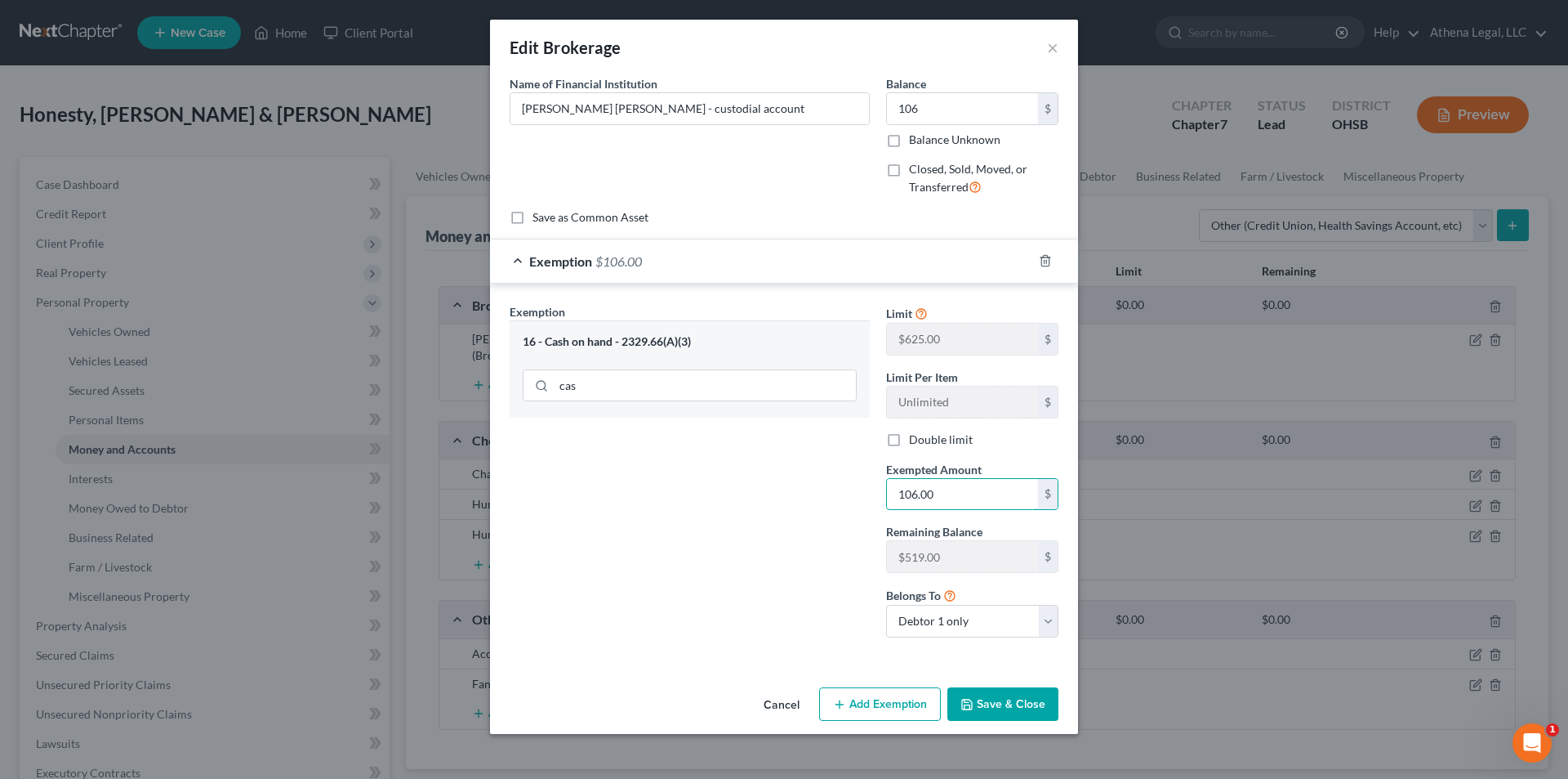
type input "106.00"
click at [794, 500] on button "Save & Close" at bounding box center [1003, 704] width 111 height 34
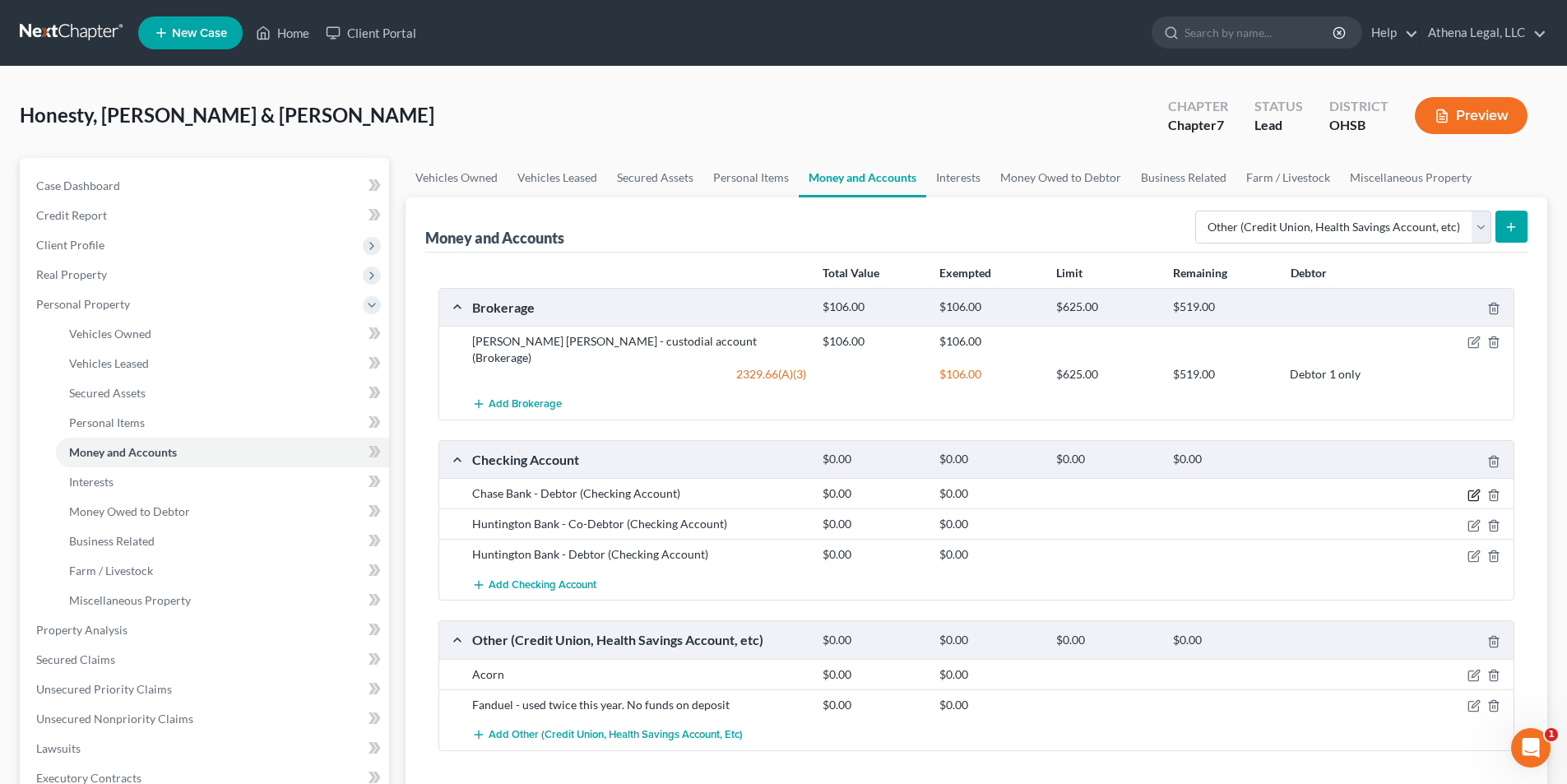
click at [800, 490] on icon "button" at bounding box center [1474, 495] width 10 height 10
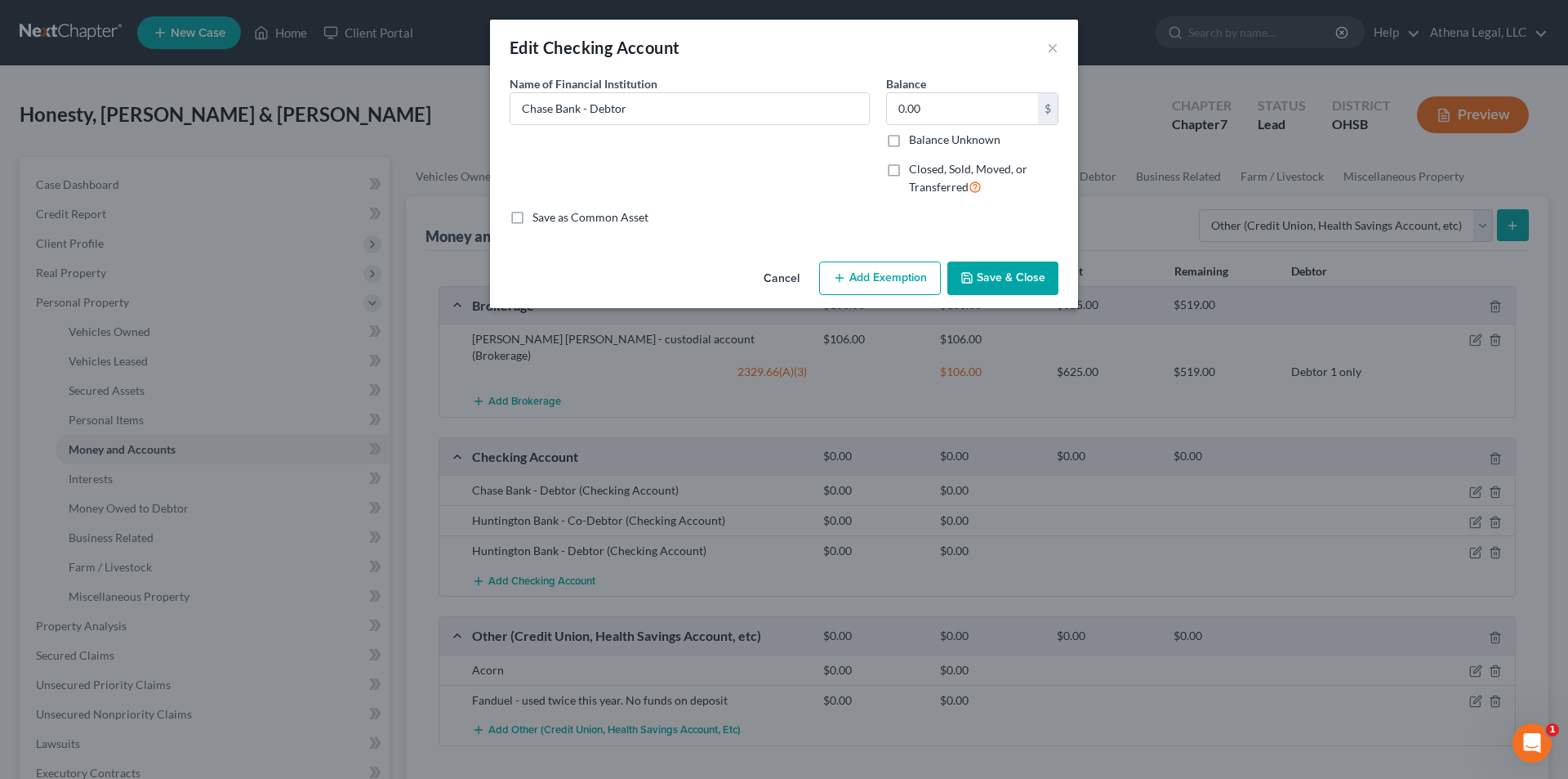
click at [794, 169] on label "Closed, Sold, Moved, or Transferred" at bounding box center [984, 178] width 149 height 35
click at [794, 169] on input "Closed, Sold, Moved, or Transferred" at bounding box center [921, 166] width 11 height 11
checkbox input "true"
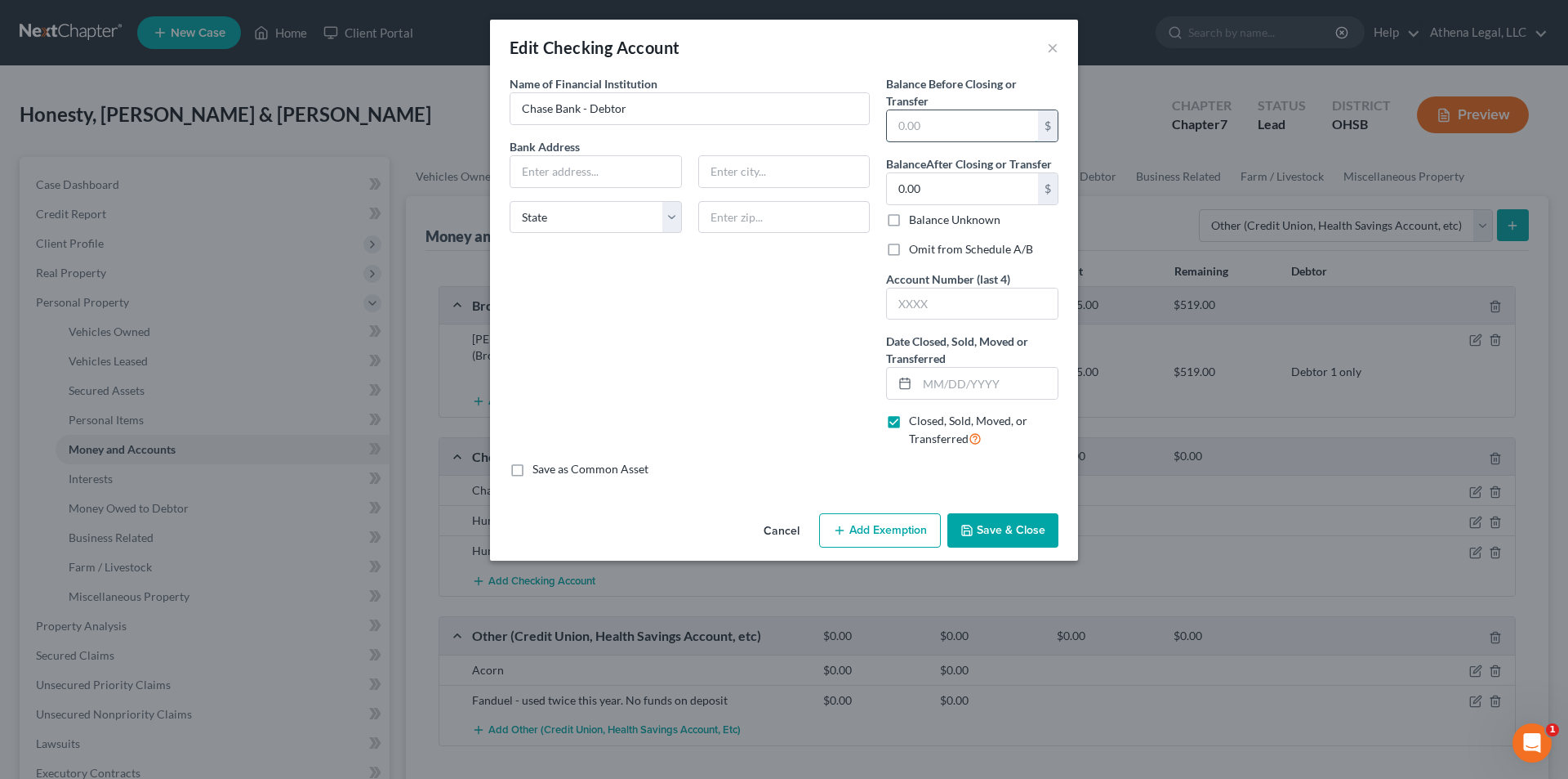
click at [794, 127] on input "text" at bounding box center [962, 126] width 151 height 31
type input "0.00"
click at [794, 246] on label "Omit from Schedule A/B" at bounding box center [971, 250] width 124 height 16
click at [794, 246] on input "Omit from Schedule A/B" at bounding box center [921, 246] width 11 height 11
checkbox input "true"
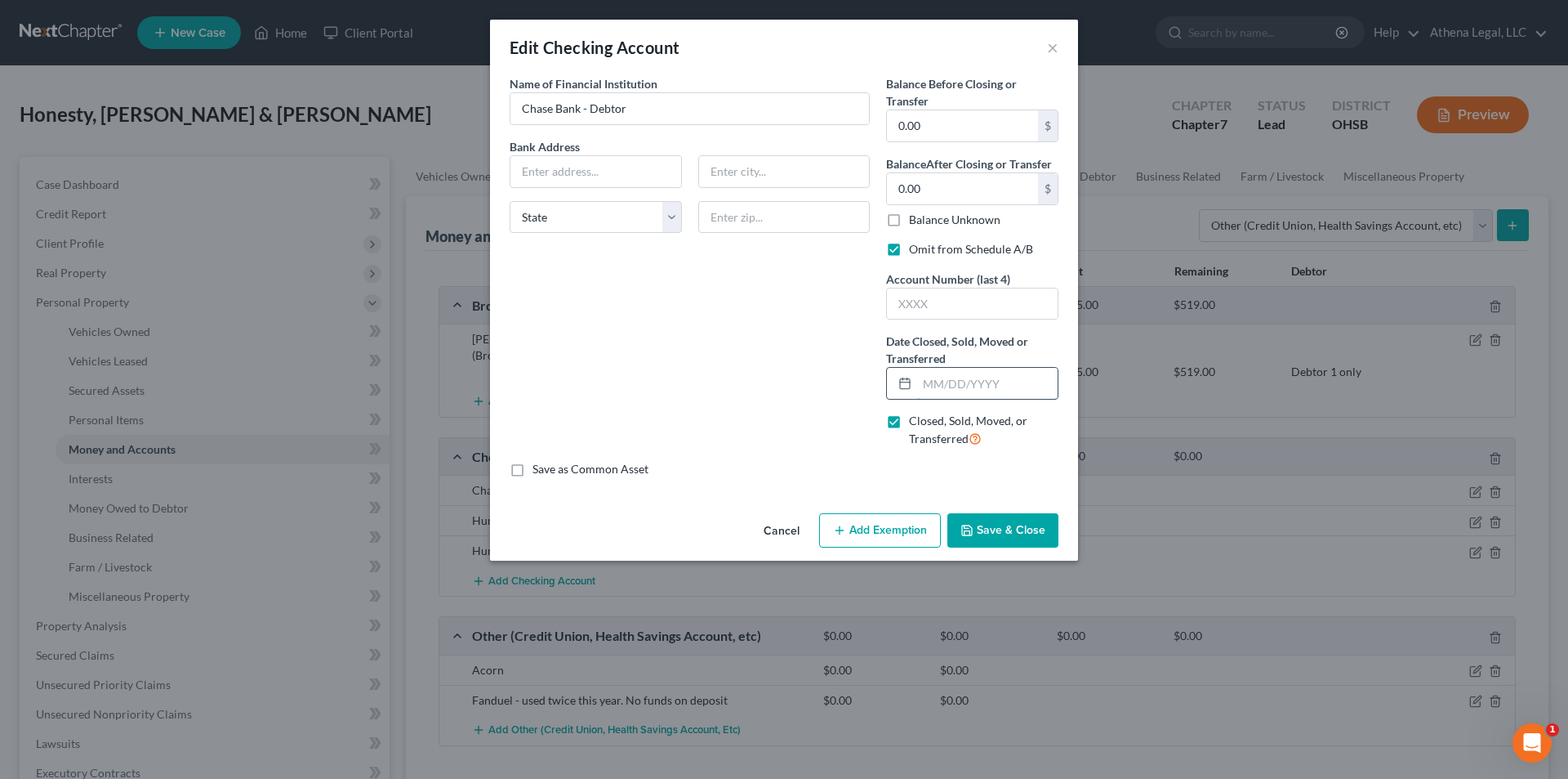
click at [794, 397] on input "text" at bounding box center [987, 383] width 140 height 31
type input "[DATE]"
drag, startPoint x: 946, startPoint y: 304, endPoint x: 43, endPoint y: 244, distance: 905.0
click at [794, 304] on input "text" at bounding box center [972, 304] width 171 height 31
type input "3302"
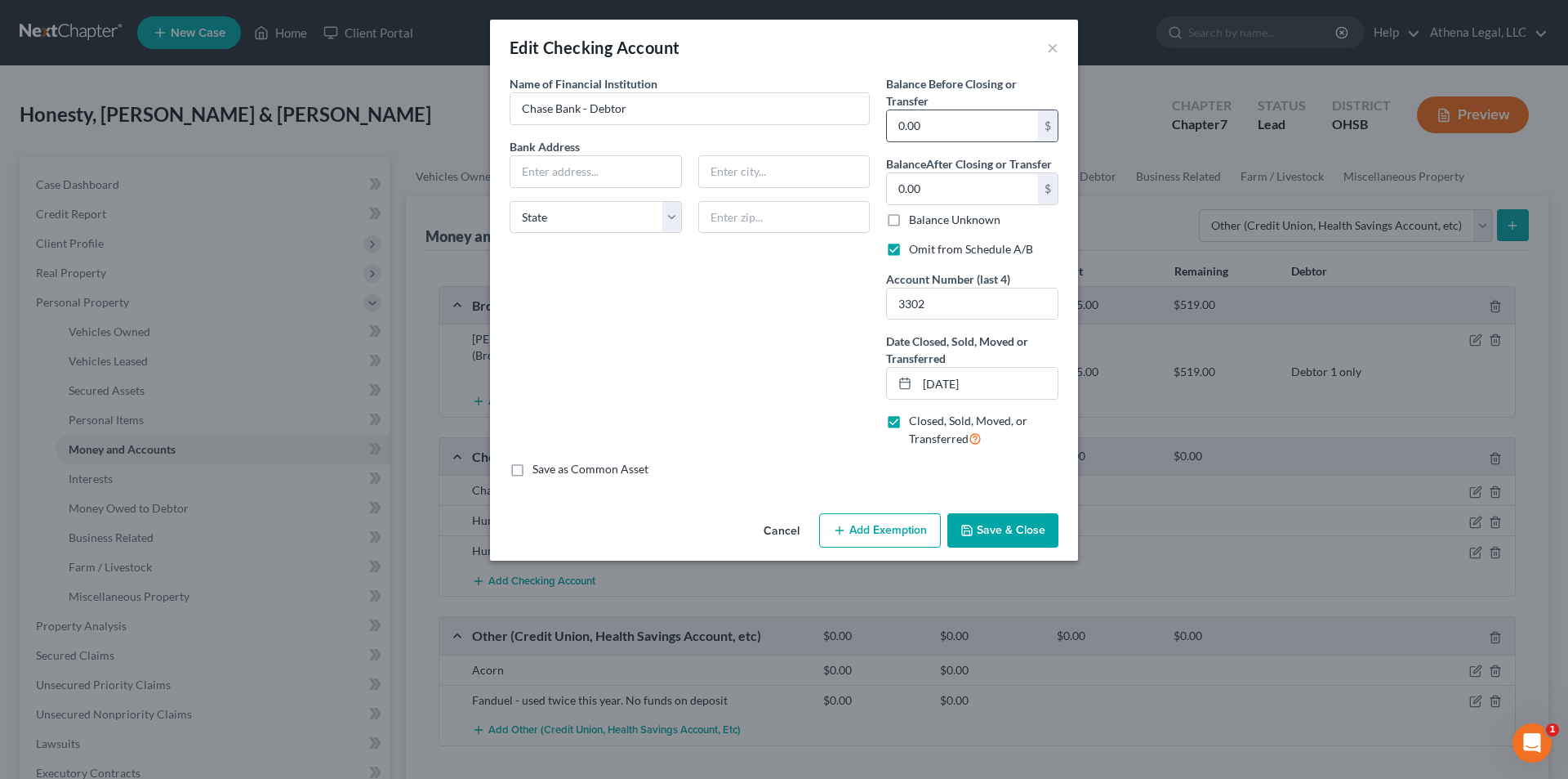
click at [794, 129] on input "0.00" at bounding box center [962, 126] width 151 height 31
type input "8.92"
click at [794, 500] on button "Save & Close" at bounding box center [1003, 530] width 111 height 34
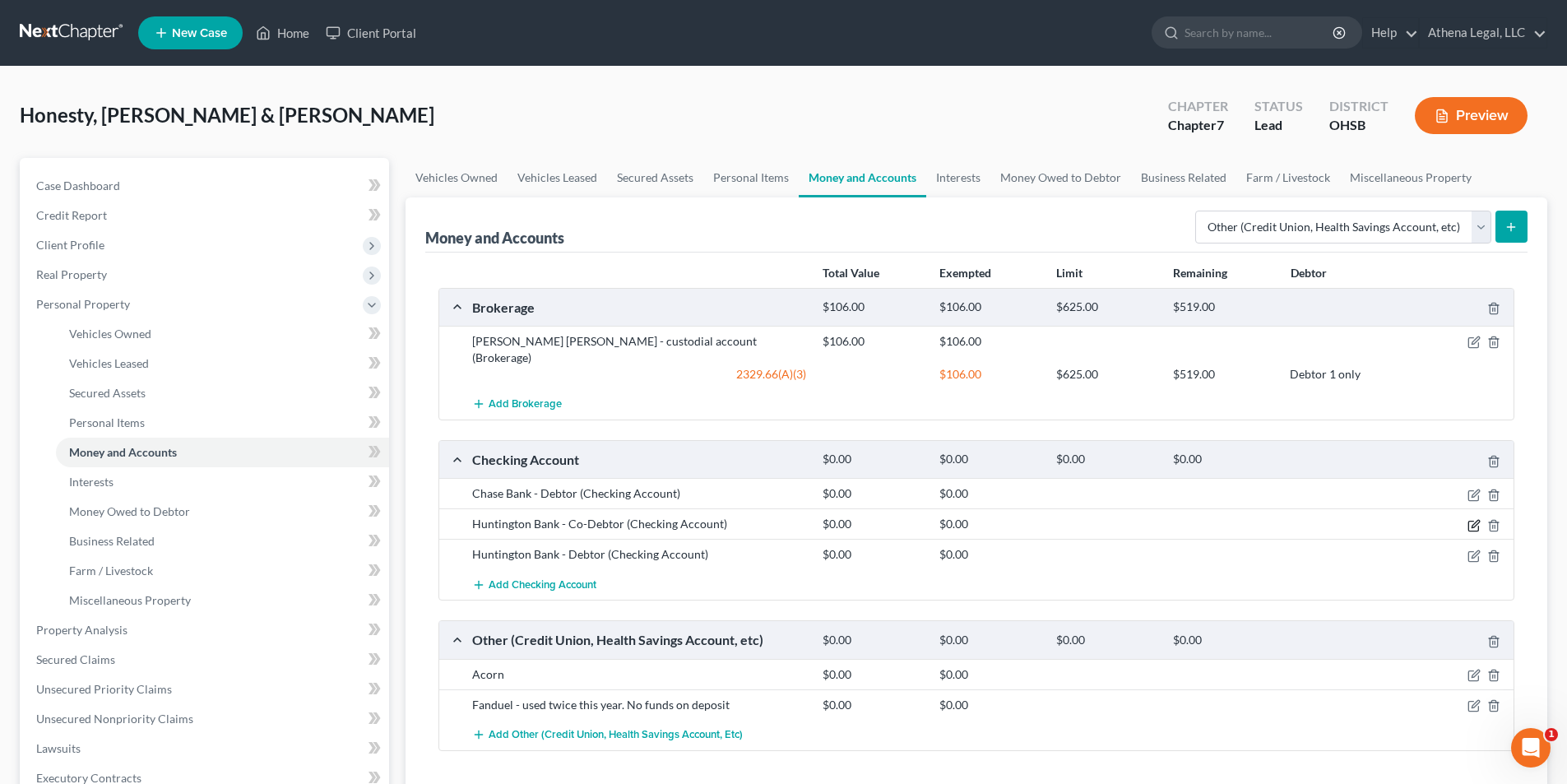
click at [800, 503] on icon "button" at bounding box center [1474, 525] width 13 height 13
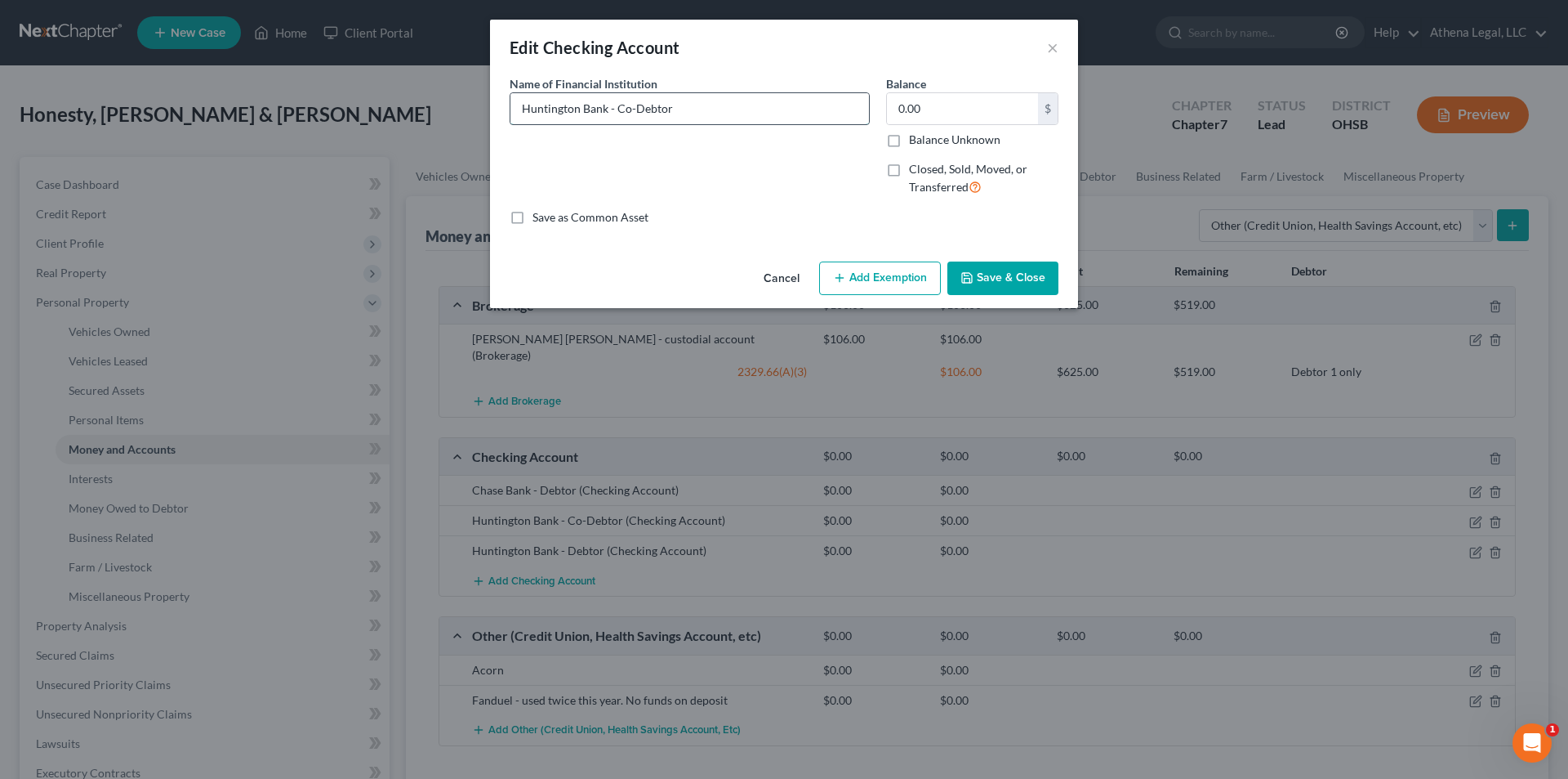
click at [705, 120] on input "Huntington Bank - Co-Debtor" at bounding box center [689, 108] width 359 height 31
type input "Huntington Bank - Co-Debtor no funds on deposit"
click at [794, 282] on button "Save & Close" at bounding box center [1003, 279] width 111 height 34
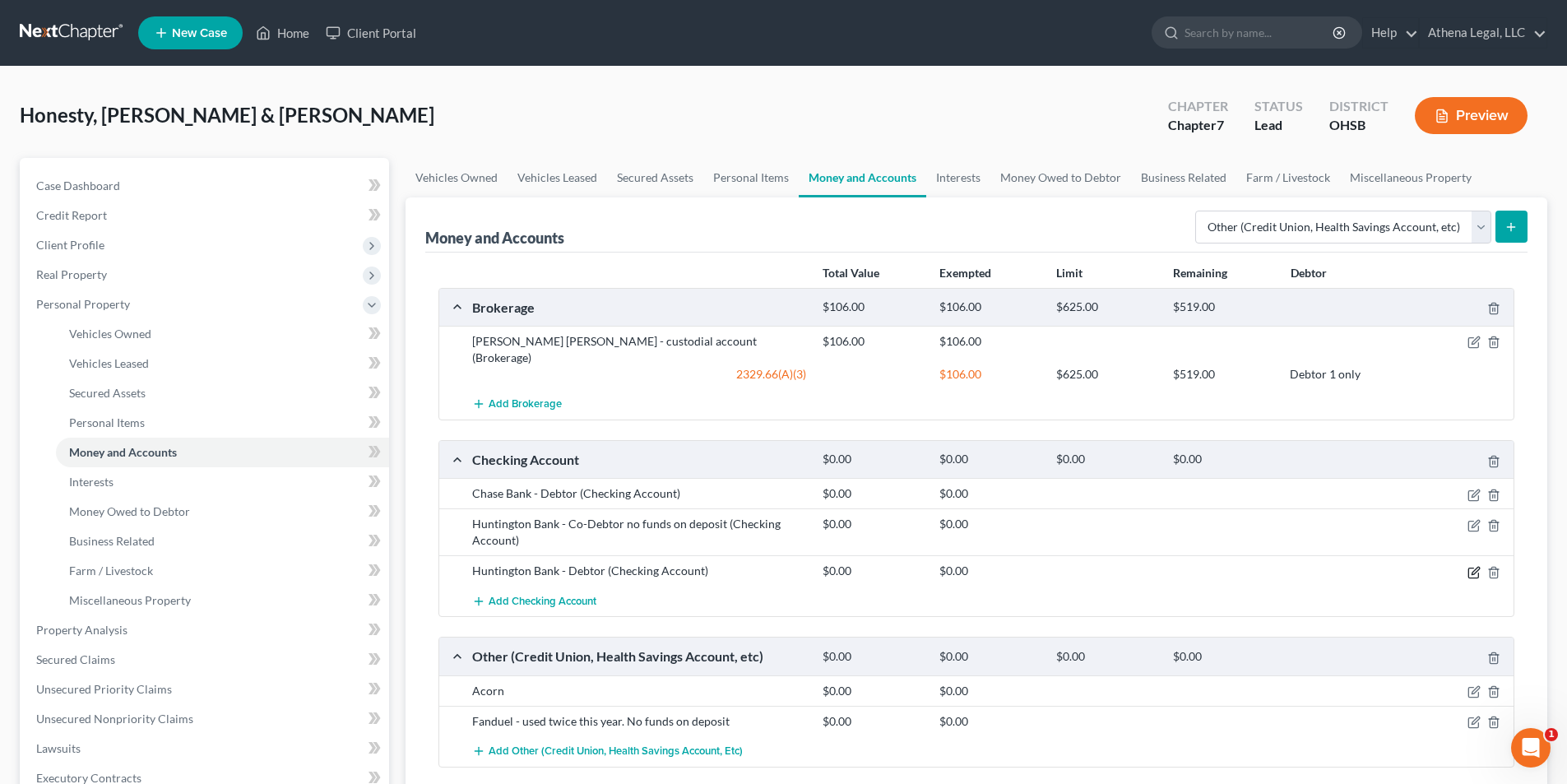
click at [800, 503] on icon "button" at bounding box center [1474, 573] width 13 height 13
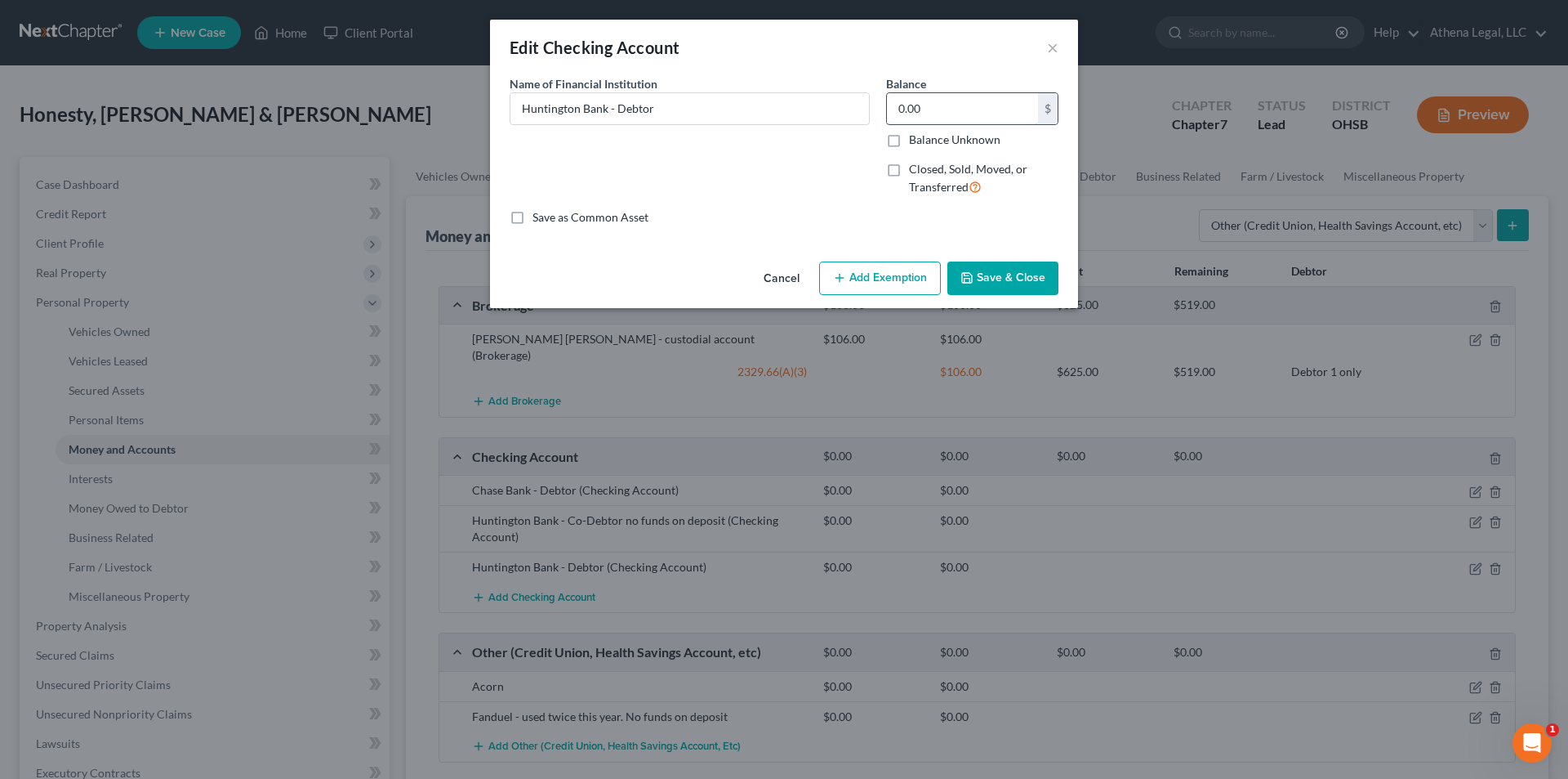
click at [794, 103] on input "0.00" at bounding box center [962, 108] width 151 height 31
type input "110"
click at [794, 291] on button "Add Exemption" at bounding box center [880, 279] width 121 height 34
select select "2"
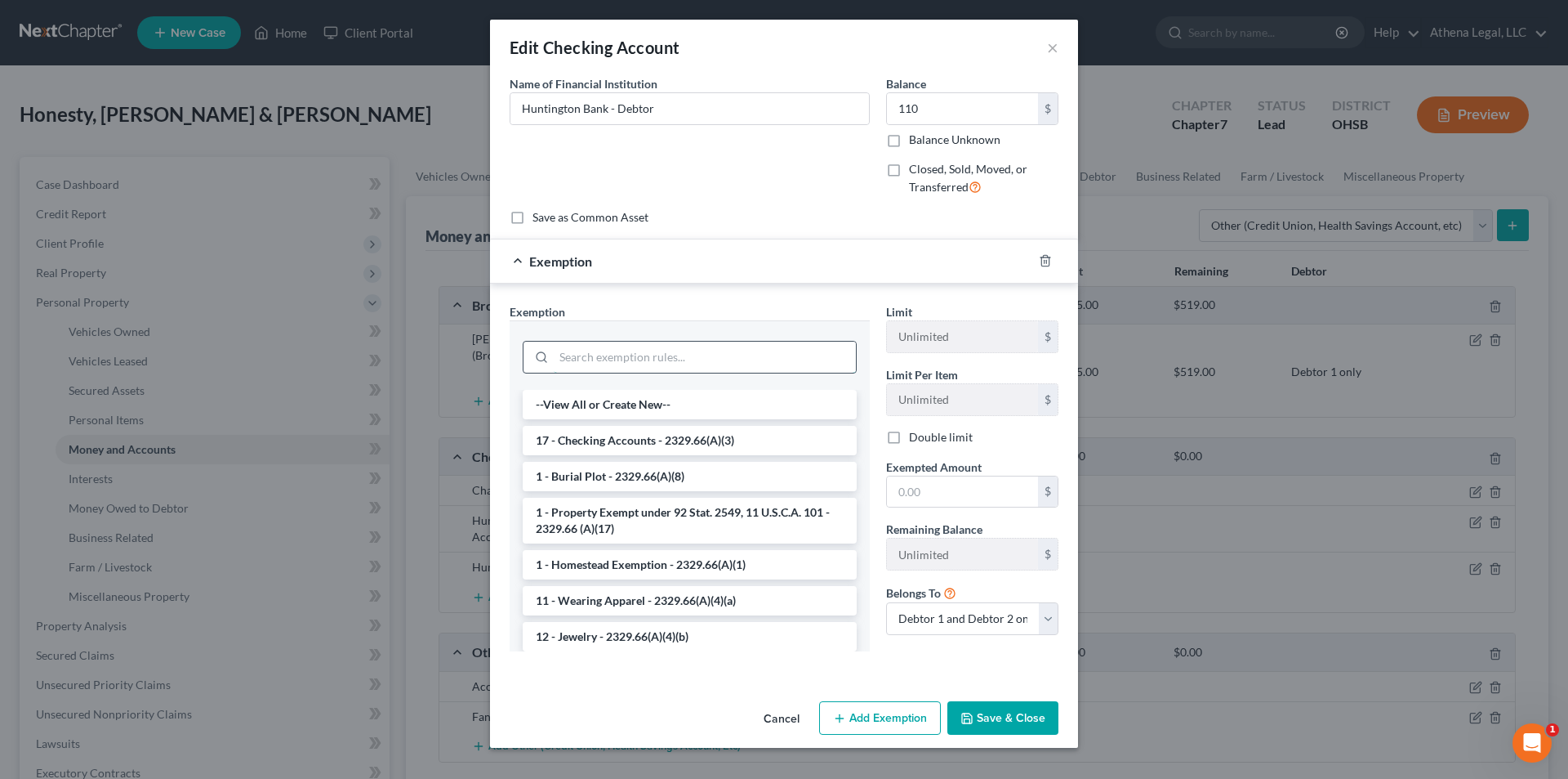
click at [671, 365] on input "search" at bounding box center [705, 357] width 302 height 31
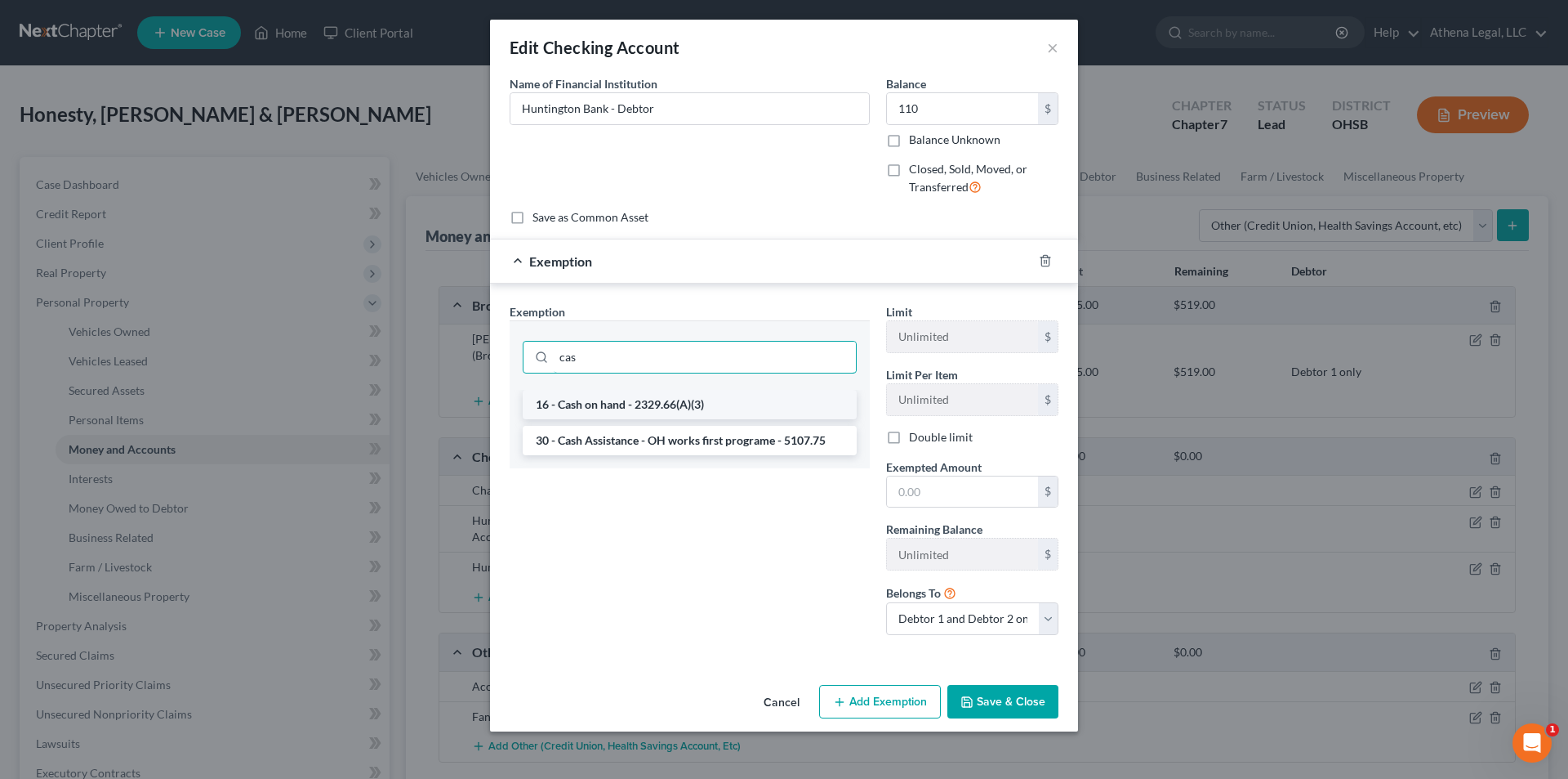
type input "cas"
click at [622, 396] on li "16 - Cash on hand - 2329.66(A)(3)" at bounding box center [689, 405] width 334 height 30
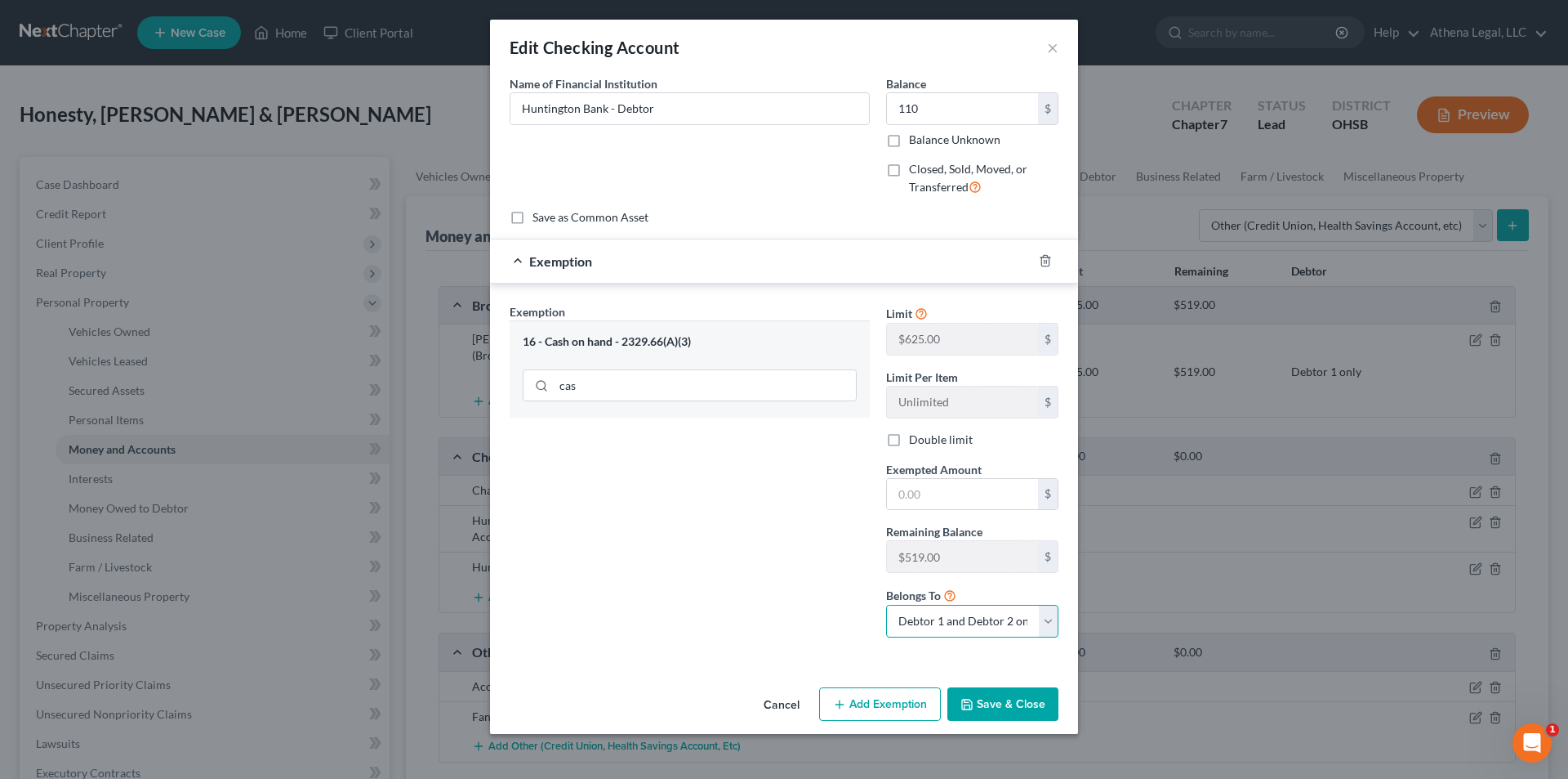
click at [794, 500] on select "Debtor 1 only Debtor 2 only Debtor 1 and Debtor 2 only" at bounding box center [972, 621] width 172 height 33
select select "0"
click at [794, 500] on select "Debtor 1 only Debtor 2 only Debtor 1 and Debtor 2 only" at bounding box center [972, 621] width 172 height 33
click at [794, 493] on input "text" at bounding box center [962, 494] width 151 height 31
type input "110.00"
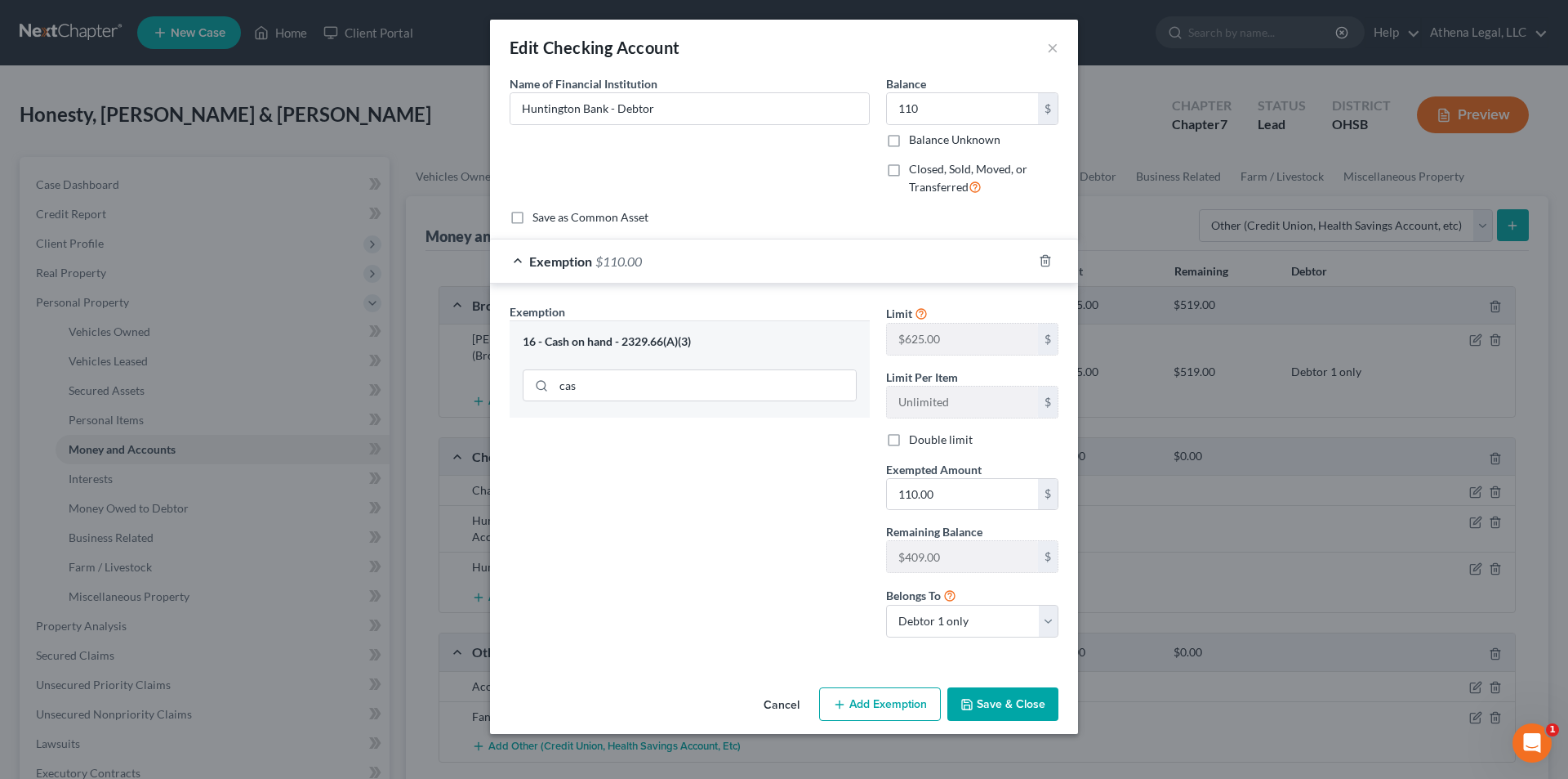
click at [794, 500] on button "Save & Close" at bounding box center [1003, 704] width 111 height 34
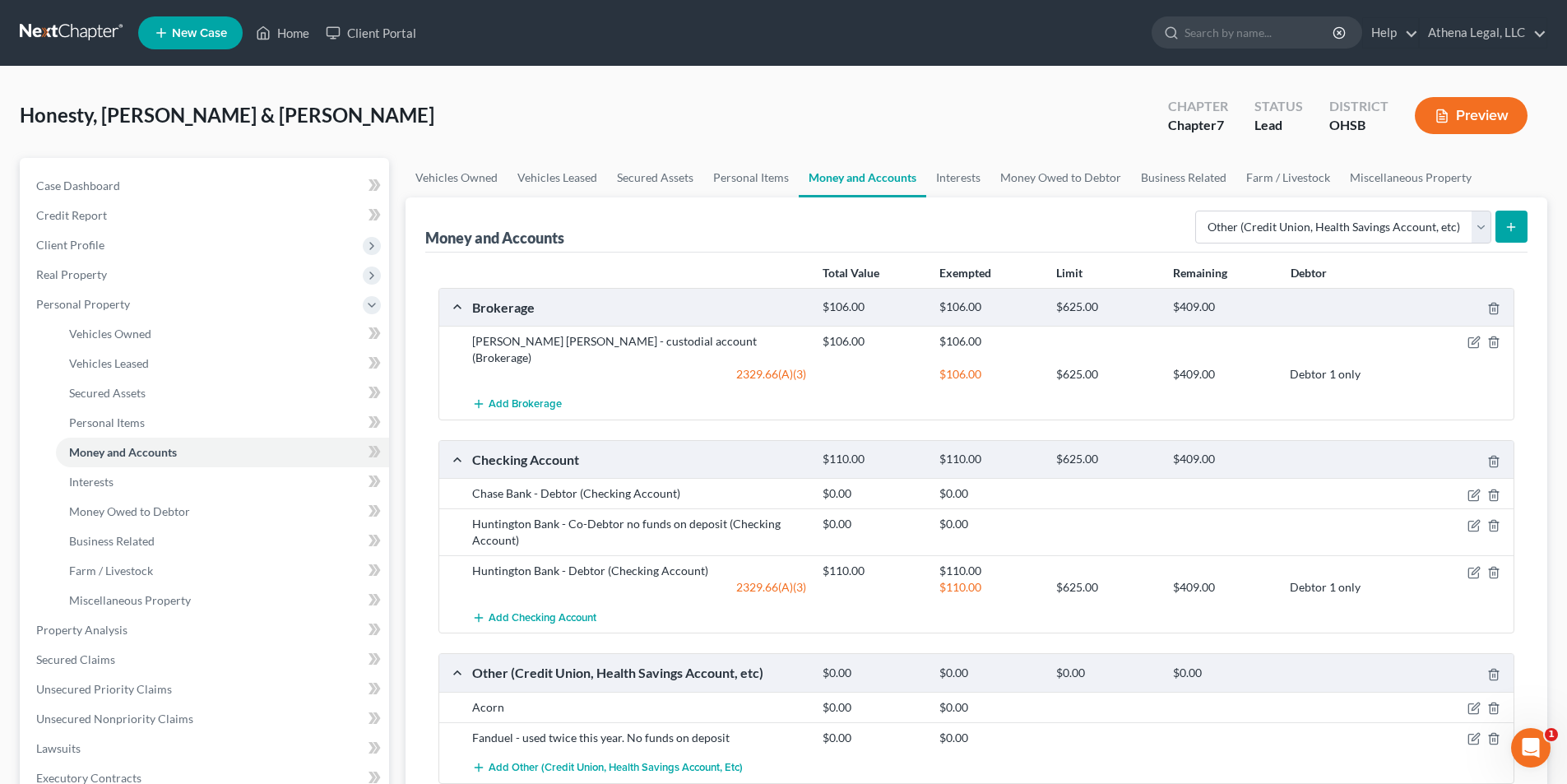
click at [800, 225] on icon "submit" at bounding box center [1512, 227] width 13 height 13
click at [1285, 234] on select "Select Account Type Brokerage Cash on Hand Certificates of Deposit Checking Acc…" at bounding box center [1343, 227] width 296 height 33
select select "other"
click at [1198, 211] on select "Select Account Type Brokerage Cash on Hand Certificates of Deposit Checking Acc…" at bounding box center [1343, 227] width 296 height 33
click at [1511, 230] on icon "submit" at bounding box center [1512, 227] width 13 height 13
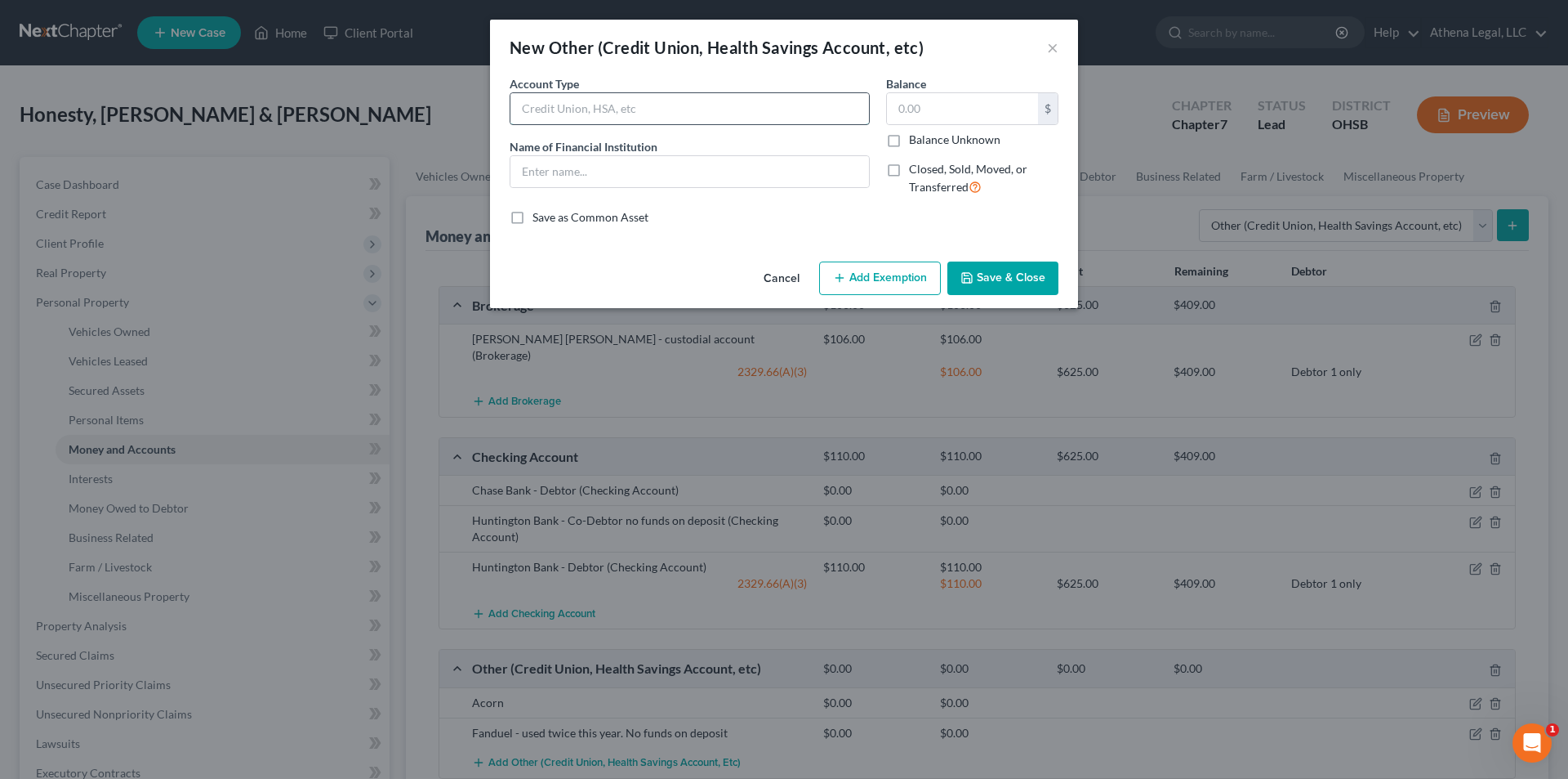
click at [637, 108] on input "text" at bounding box center [689, 108] width 359 height 31
type input "CashApp"
click at [972, 89] on div "Balance $ Balance Unknown Balance Undetermined $ Balance Unknown" at bounding box center [972, 112] width 172 height 73
click at [902, 94] on input "text" at bounding box center [962, 108] width 151 height 31
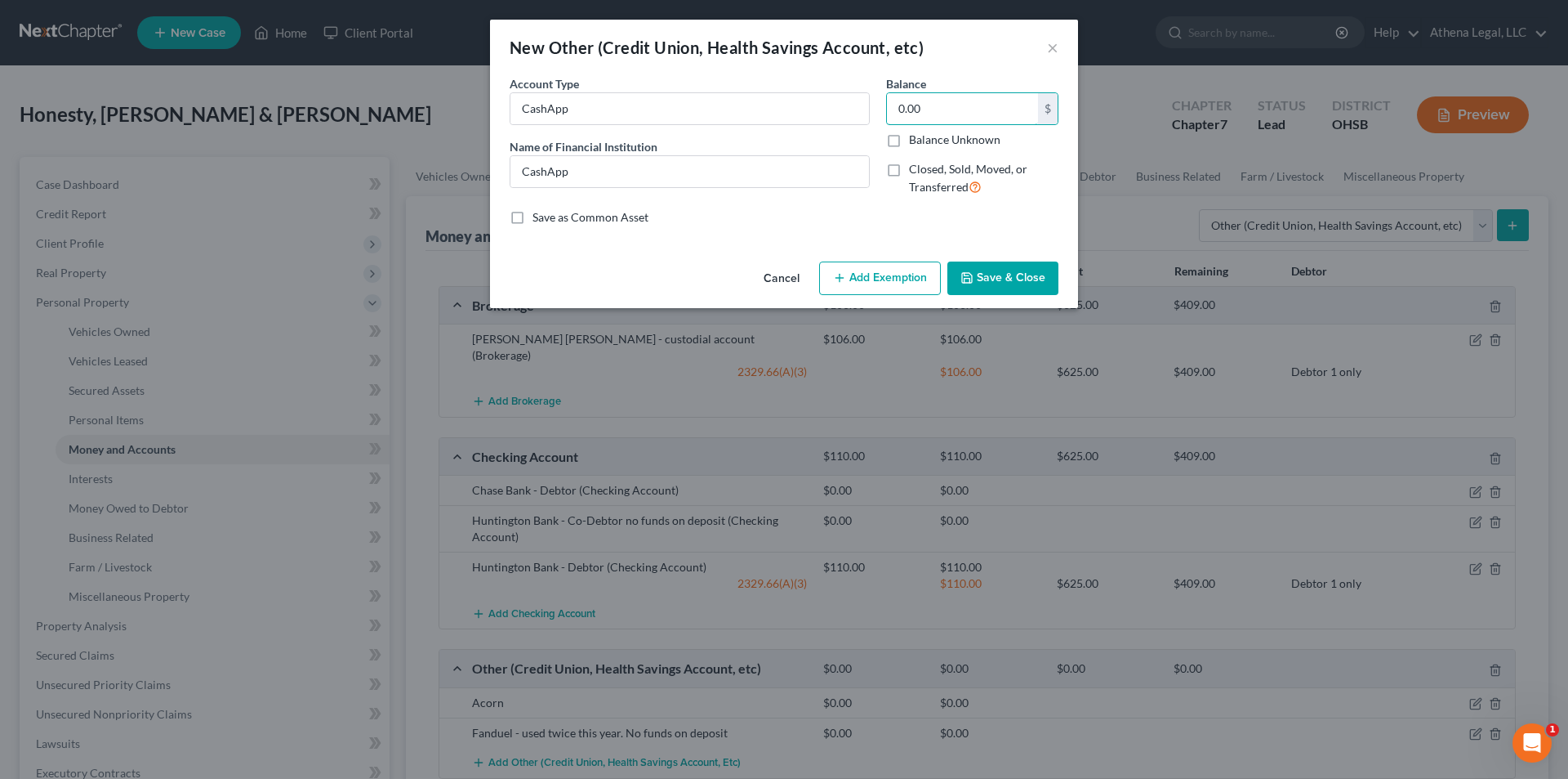
type input "0.00"
click at [991, 274] on button "Save & Close" at bounding box center [1003, 279] width 111 height 34
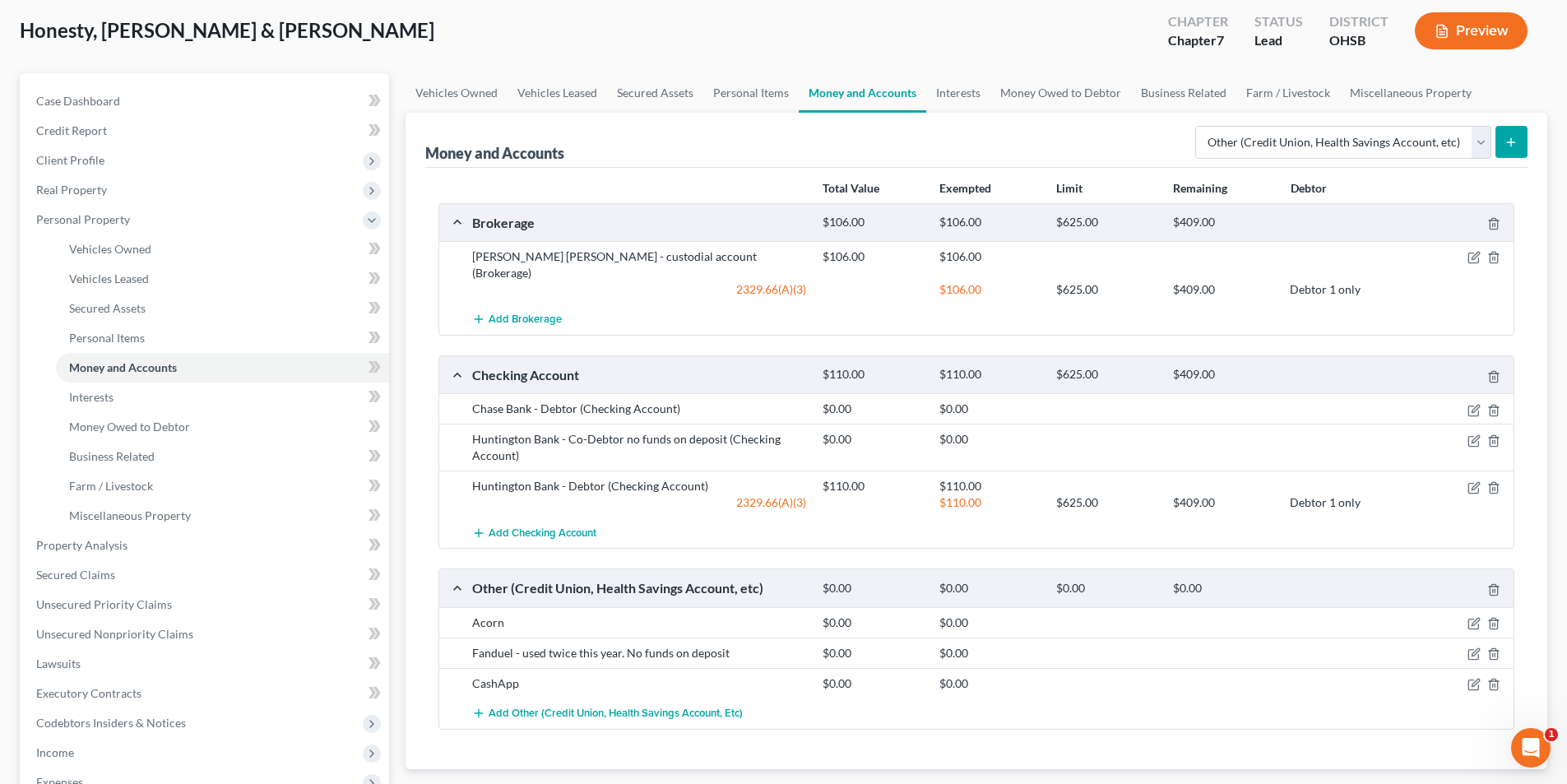
scroll to position [164, 0]
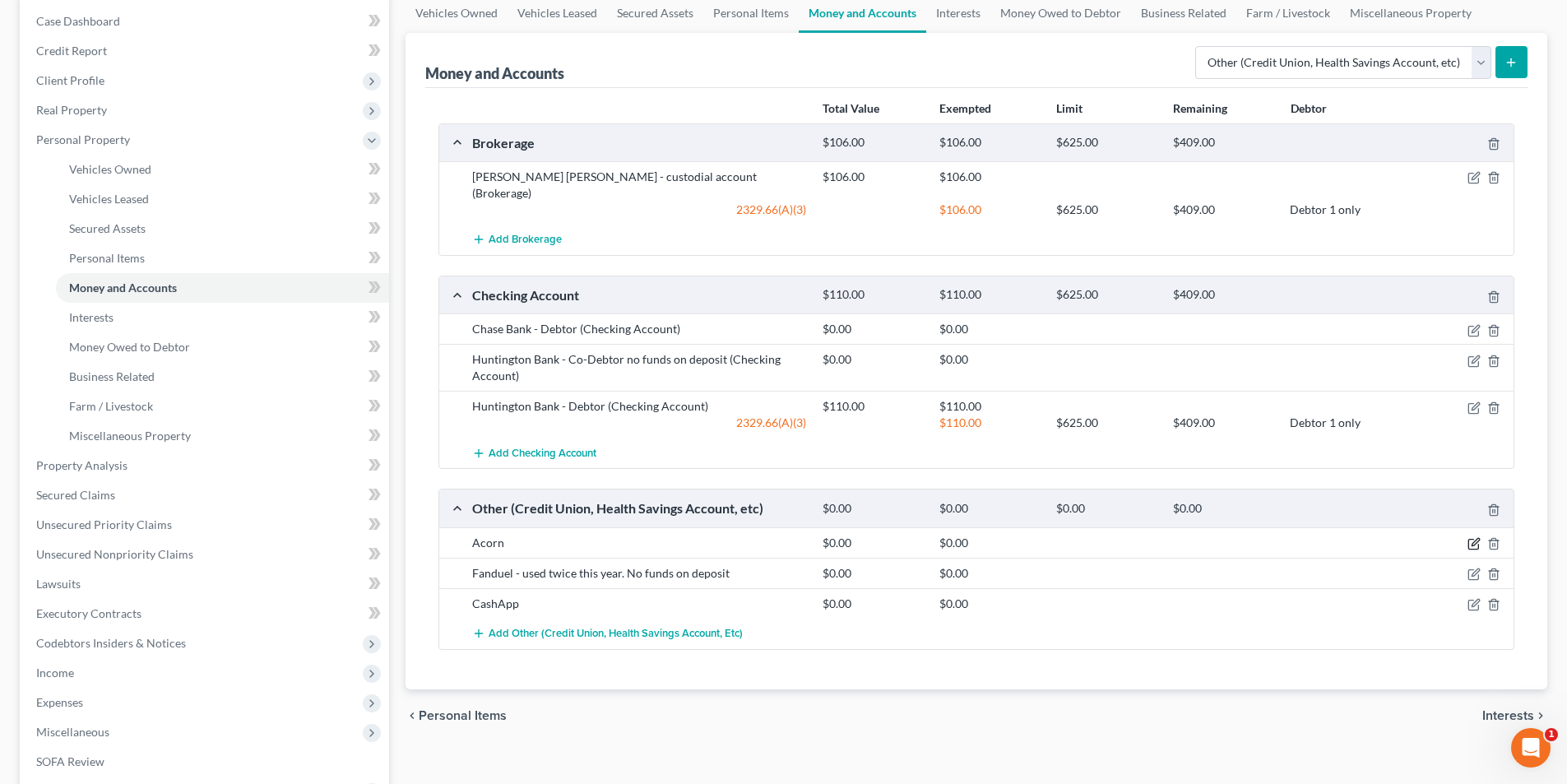
click at [1473, 539] on icon "button" at bounding box center [1474, 544] width 10 height 10
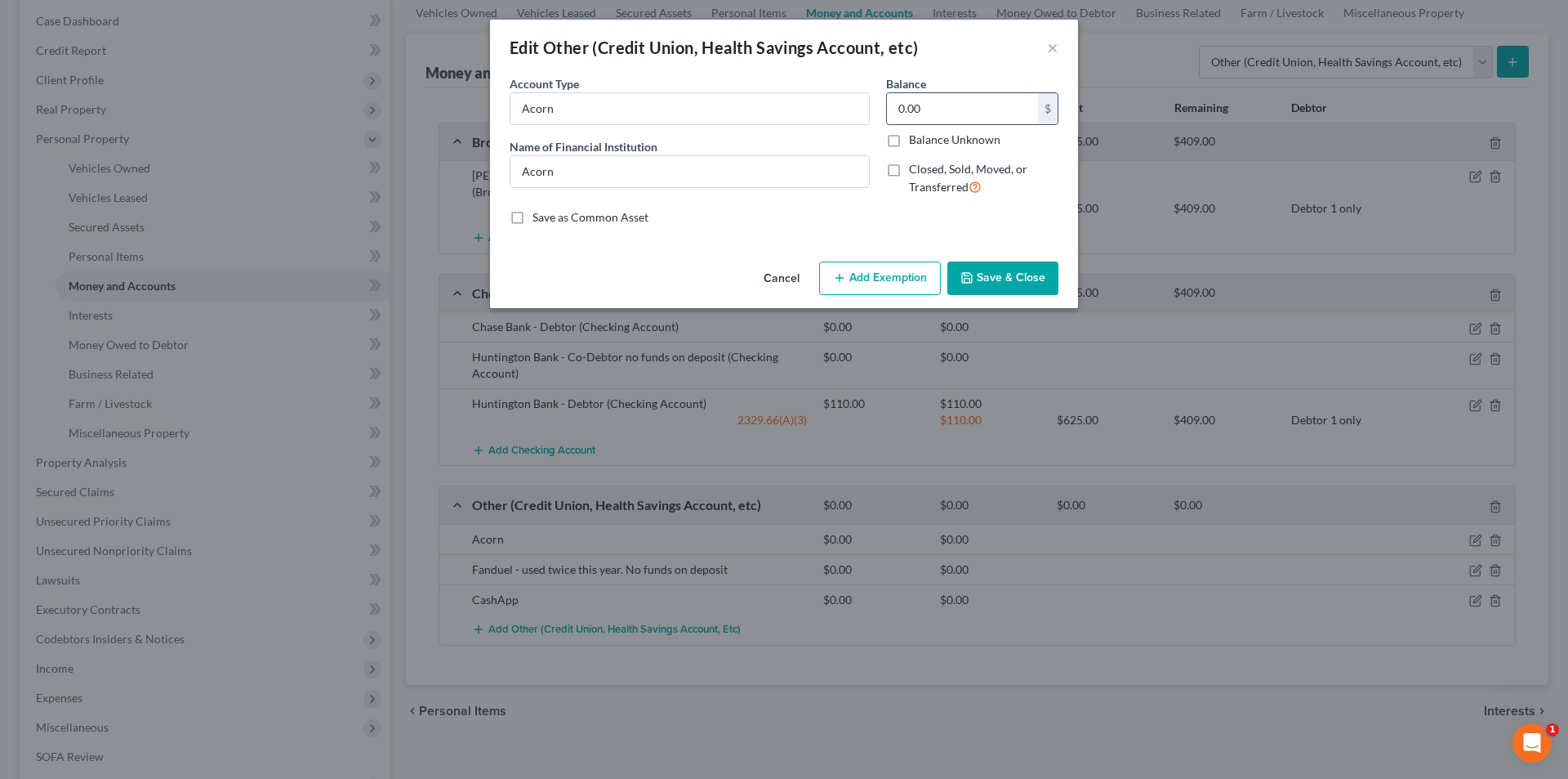
click at [953, 103] on input "0.00" at bounding box center [962, 108] width 151 height 31
type input "0.00"
click at [1022, 291] on button "Save & Close" at bounding box center [1003, 279] width 111 height 34
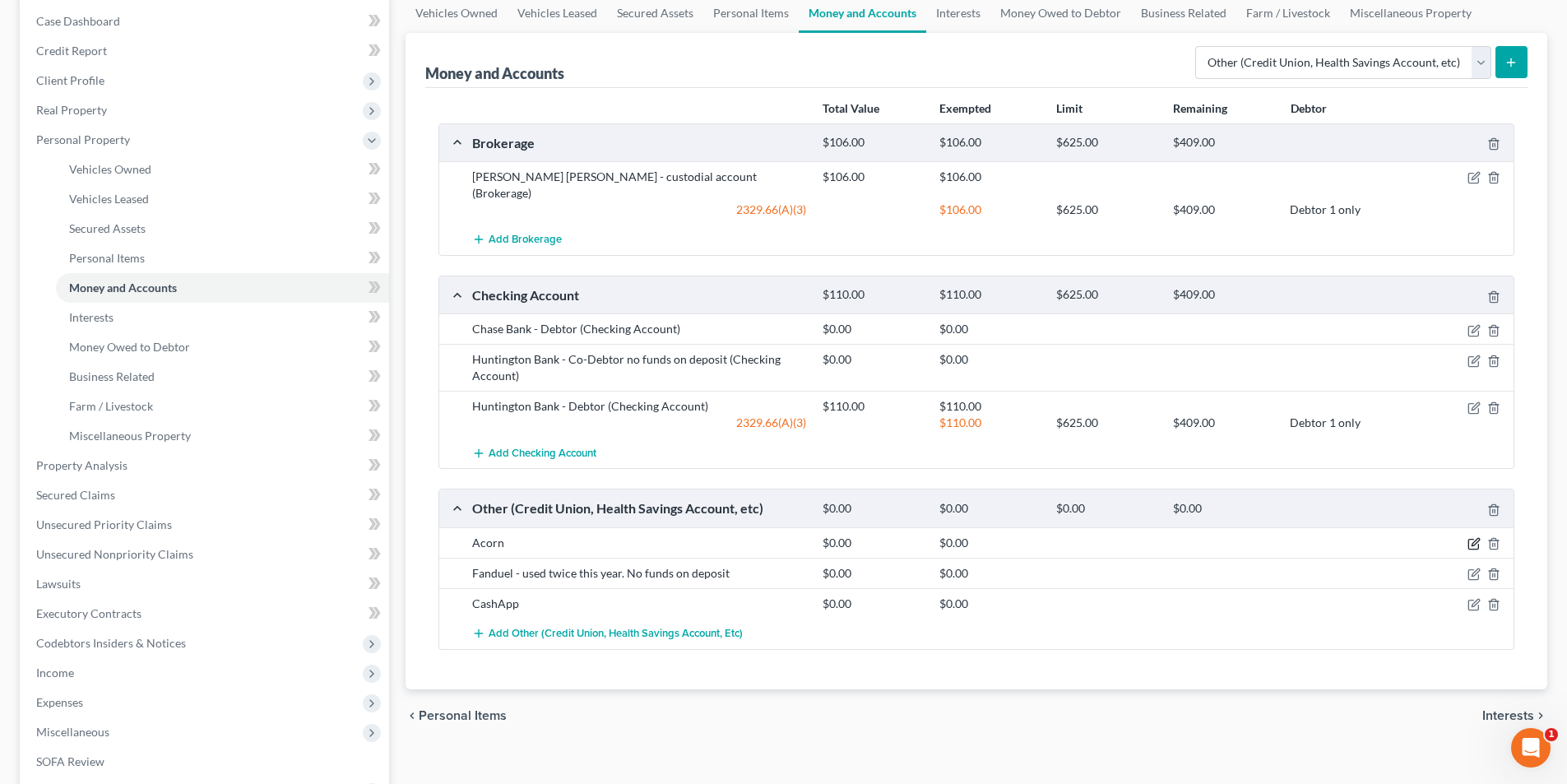
click at [1476, 539] on icon "button" at bounding box center [1474, 544] width 10 height 10
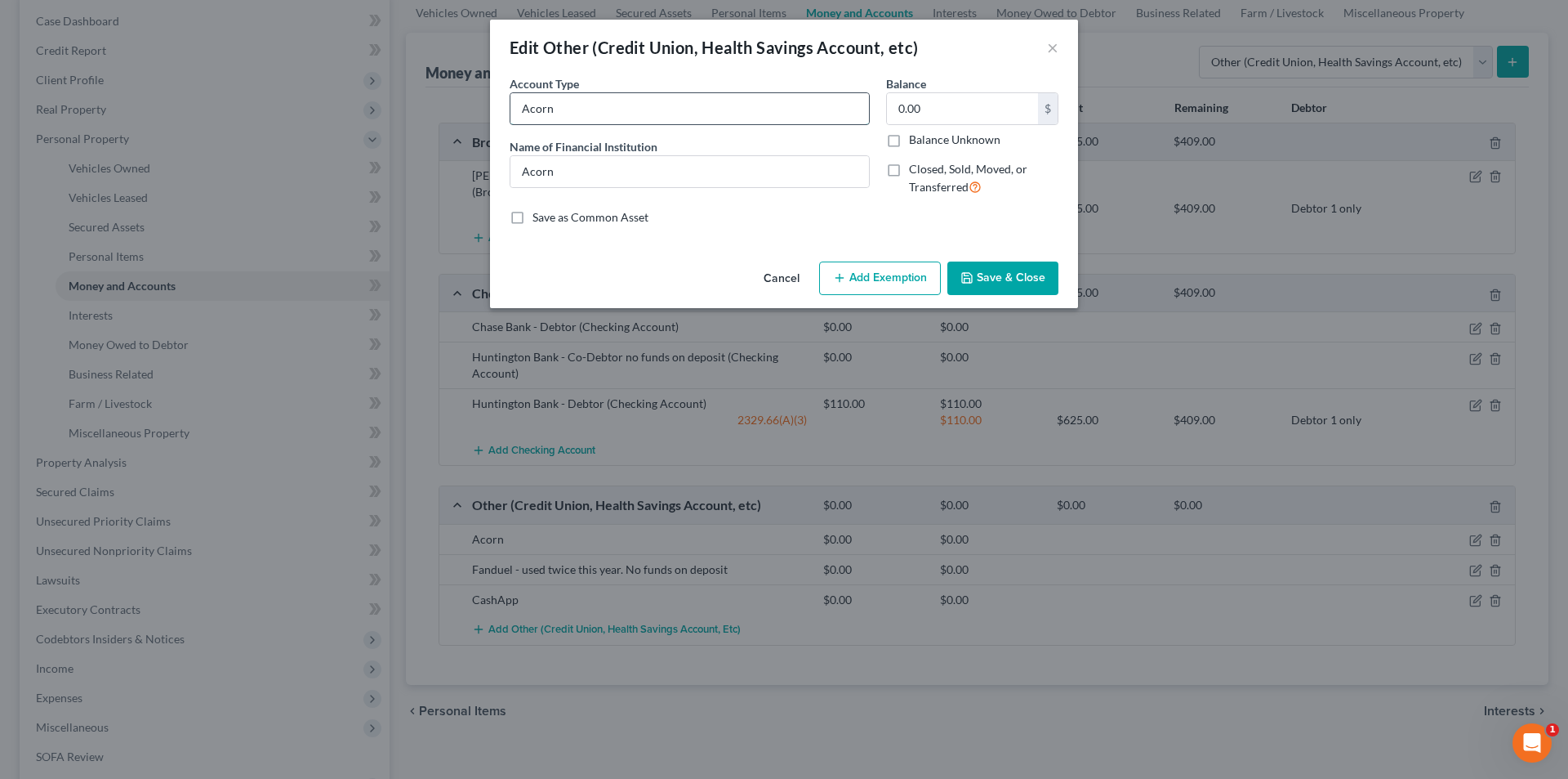
click at [656, 117] on input "Acorn" at bounding box center [689, 108] width 359 height 31
type input "Acorn - no funds on deposit"
click at [978, 275] on button "Save & Close" at bounding box center [1003, 279] width 111 height 34
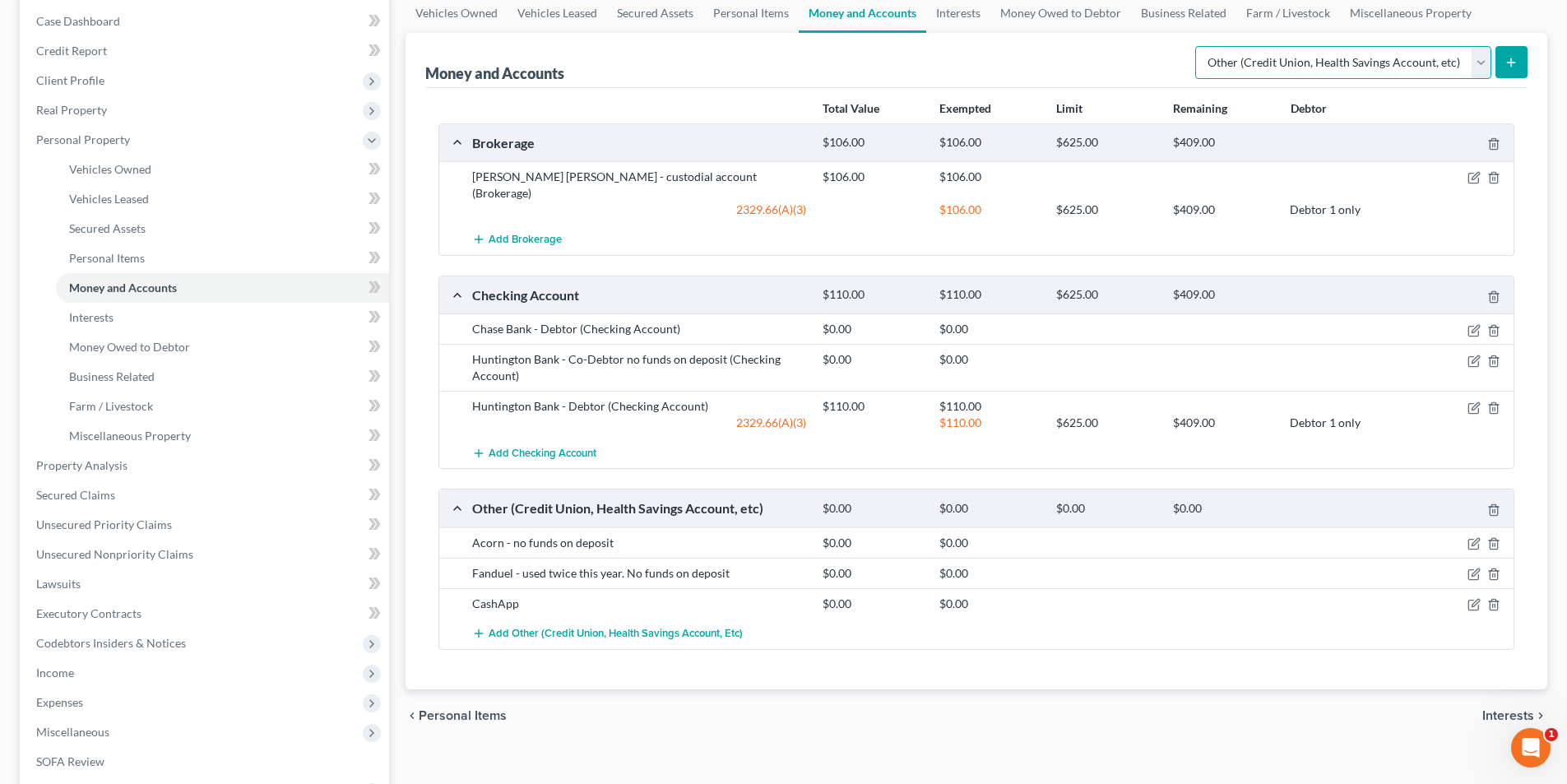
click at [1300, 71] on select "Select Account Type Brokerage Cash on Hand Certificates of Deposit Checking Acc…" at bounding box center [1343, 63] width 296 height 33
click at [1026, 57] on div "Money and Accounts Select Account Type Brokerage Cash on Hand Certificates of D…" at bounding box center [977, 60] width 1103 height 55
click at [947, 7] on link "Interests" at bounding box center [959, 13] width 64 height 40
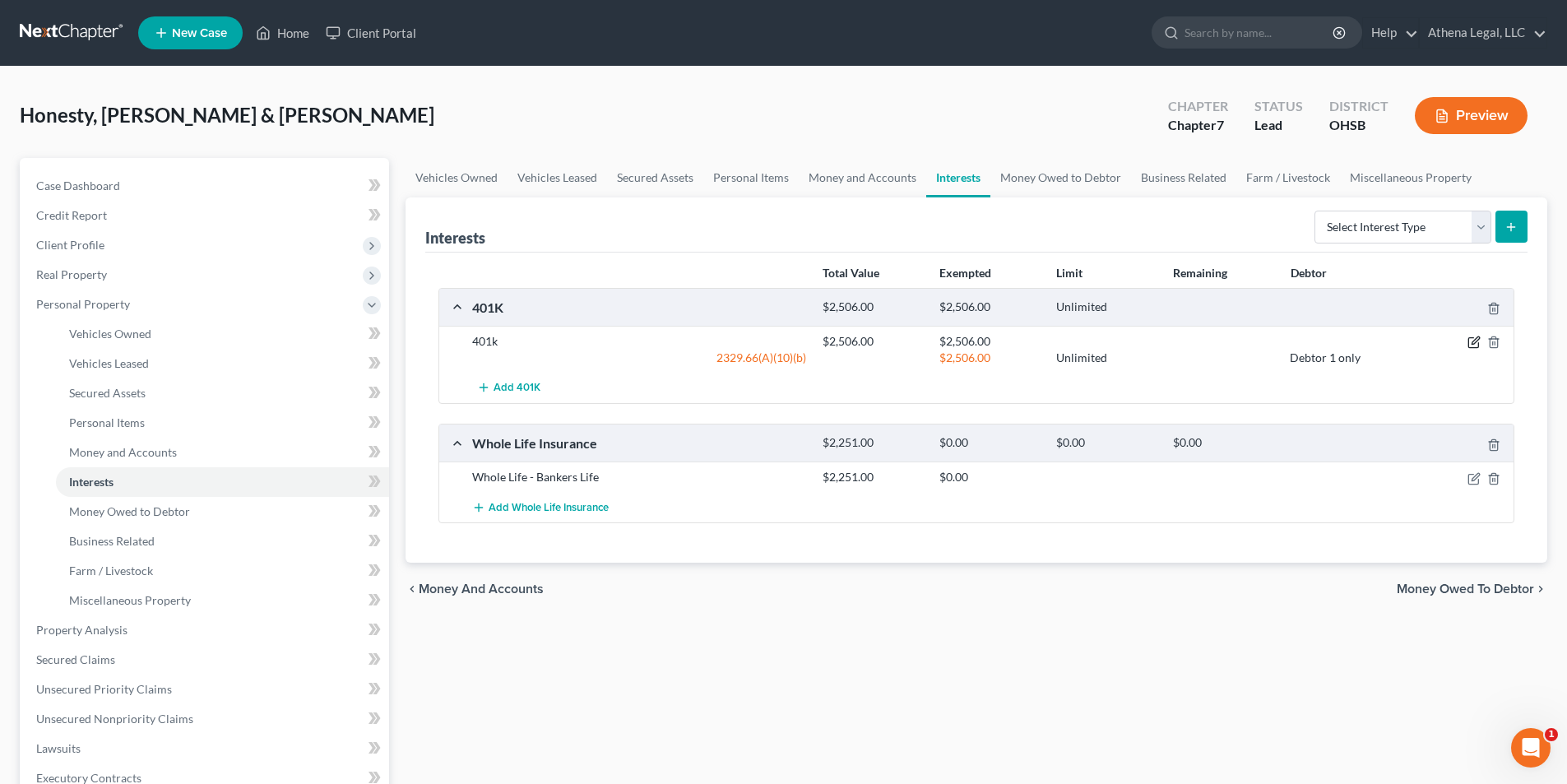
click at [1473, 337] on icon "button" at bounding box center [1474, 342] width 13 height 13
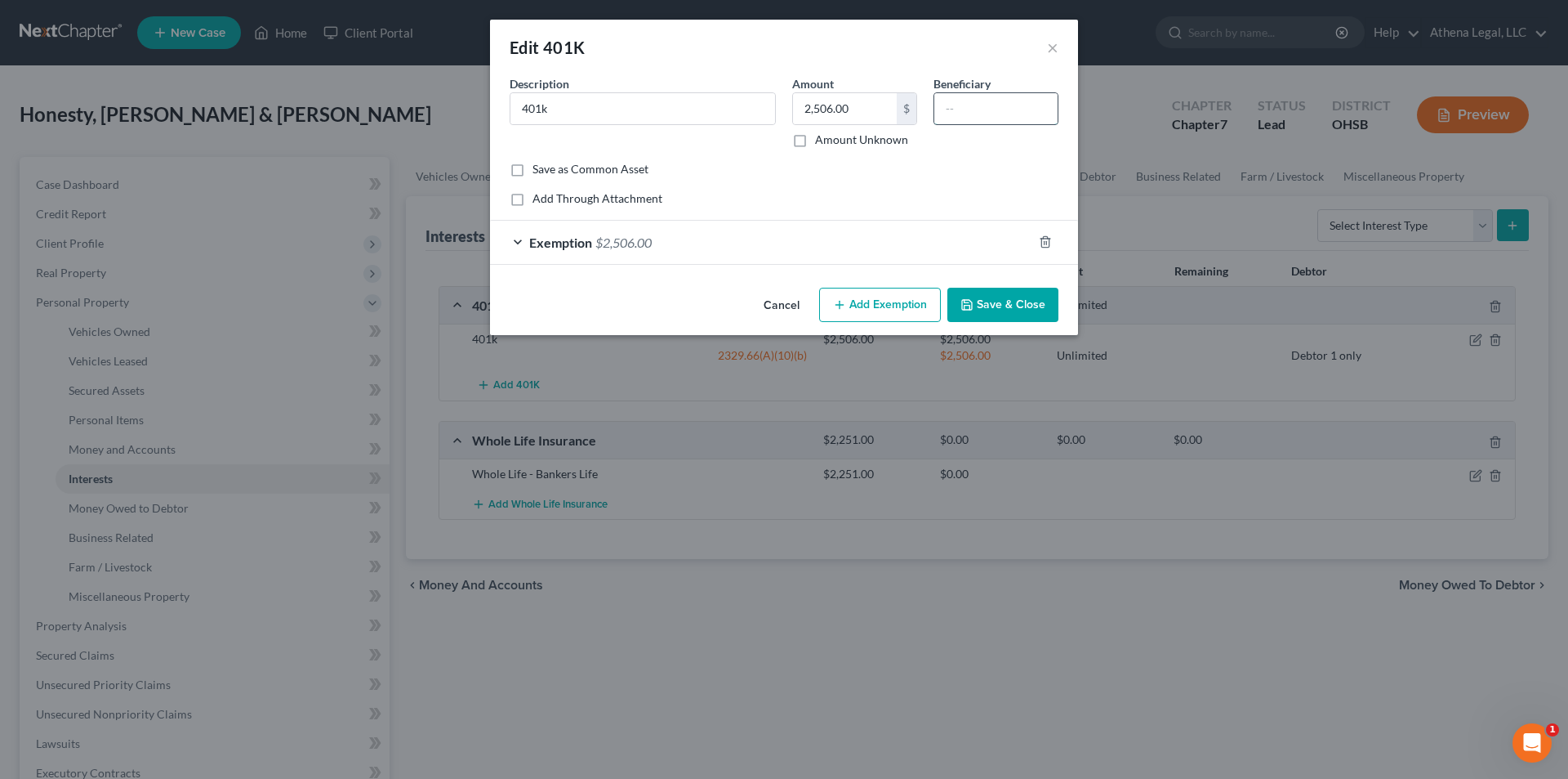
click at [1011, 97] on input "text" at bounding box center [996, 108] width 123 height 31
type input "Spouse"
click at [992, 301] on button "Save & Close" at bounding box center [1003, 305] width 111 height 34
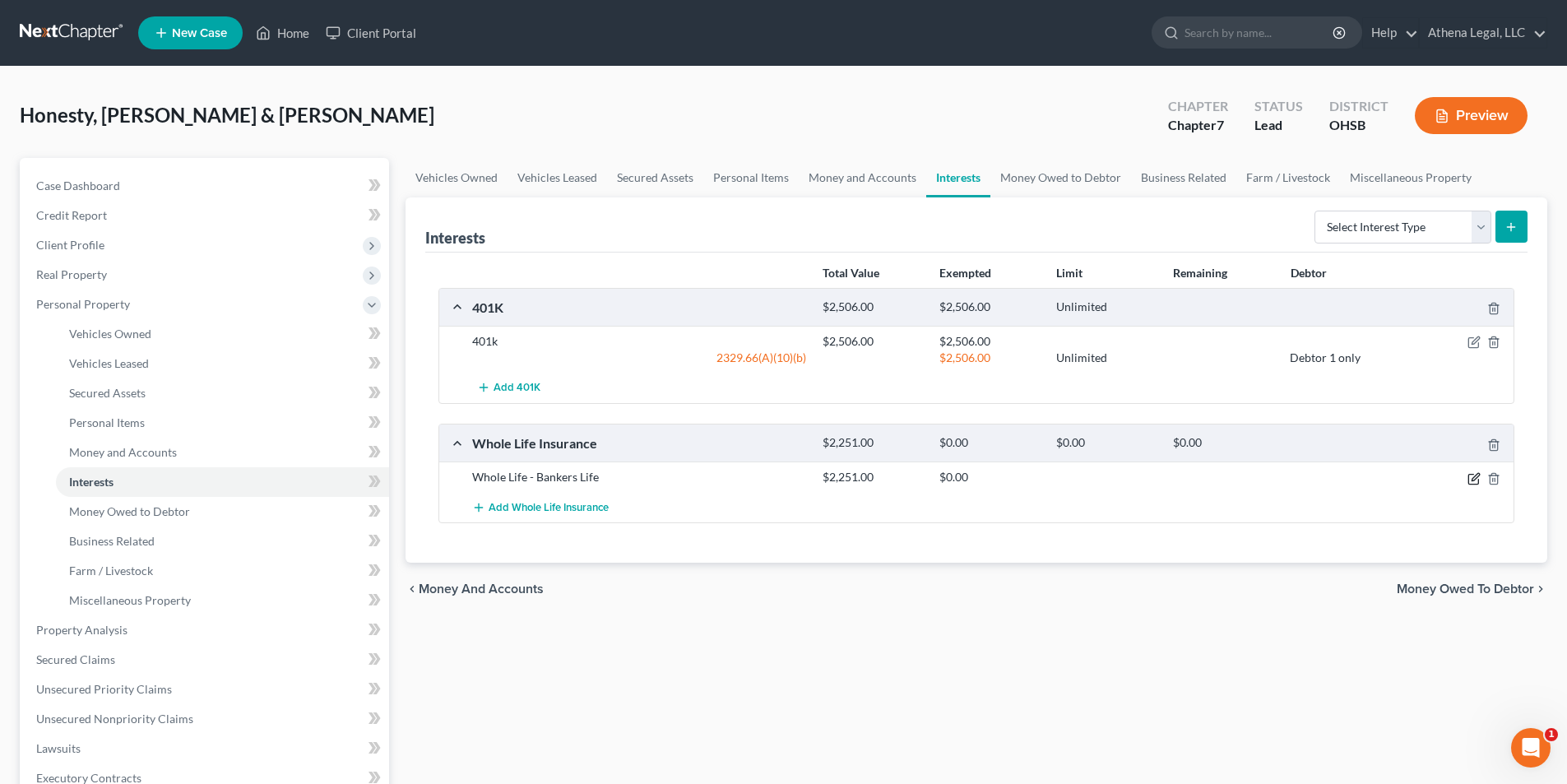
click at [1471, 479] on icon "button" at bounding box center [1474, 478] width 13 height 13
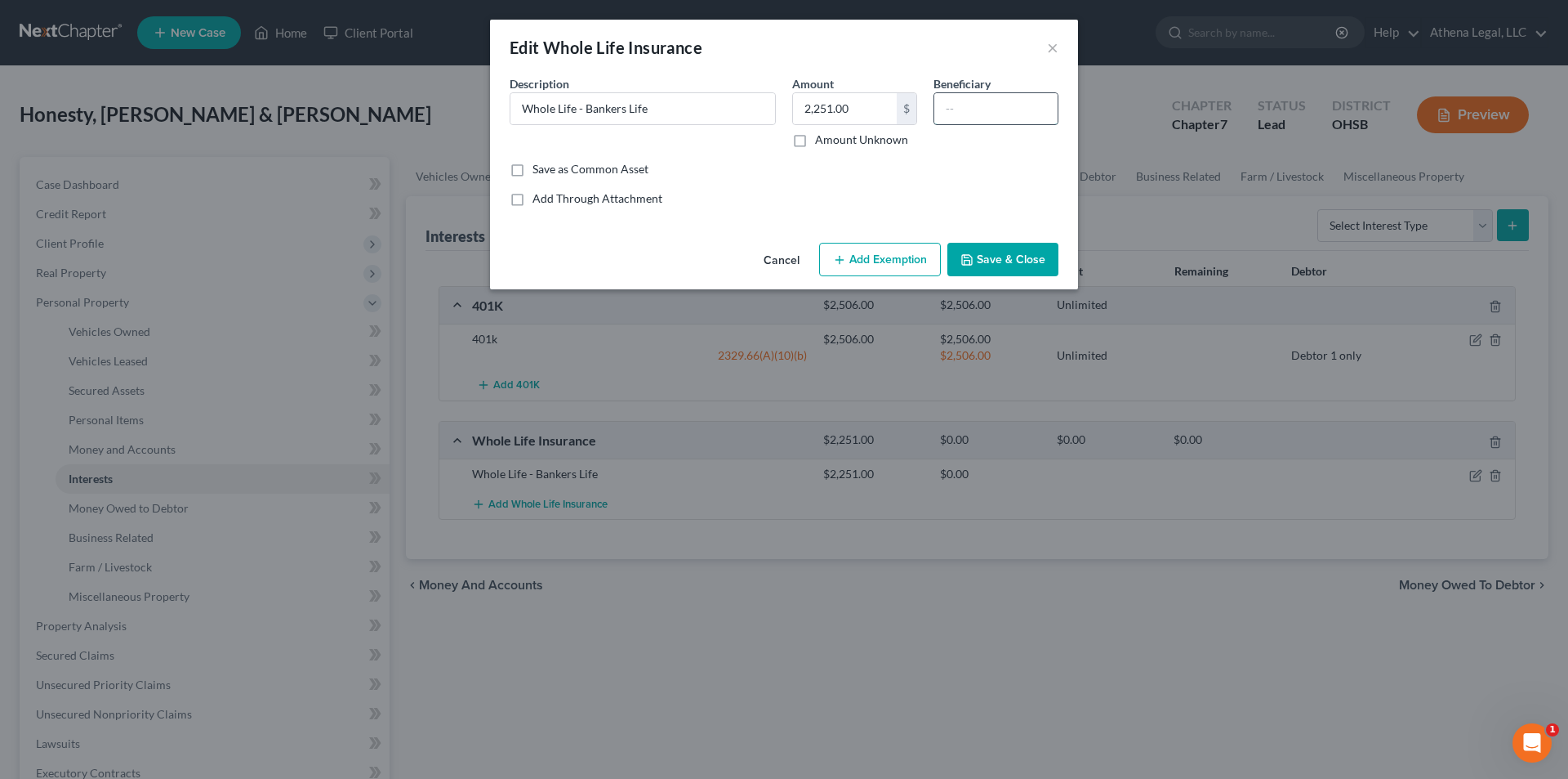
click at [1003, 113] on input "text" at bounding box center [996, 108] width 123 height 31
type input "Mother"
click at [894, 257] on button "Add Exemption" at bounding box center [880, 260] width 121 height 34
select select "2"
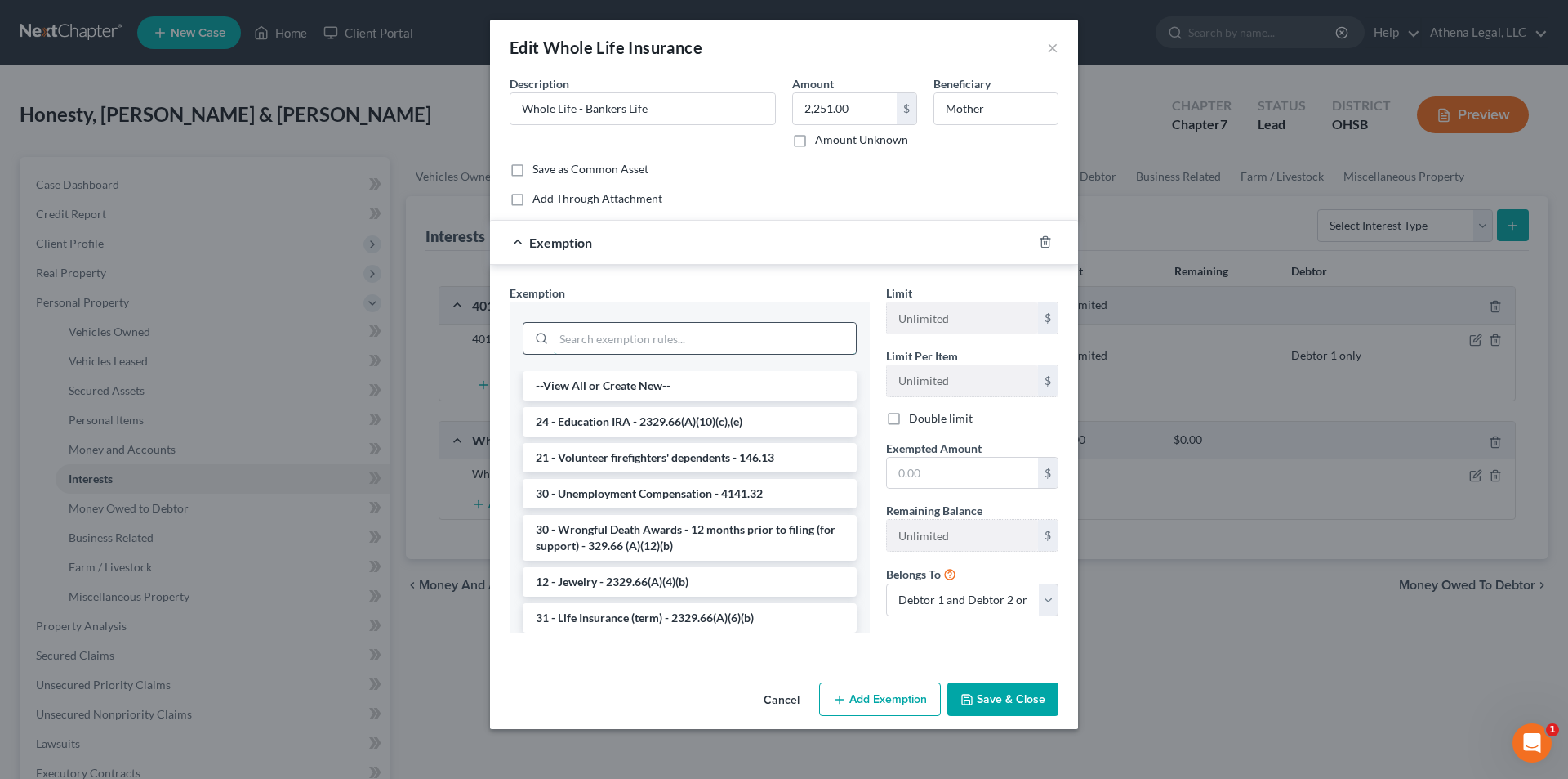
click at [609, 349] on input "search" at bounding box center [705, 338] width 302 height 31
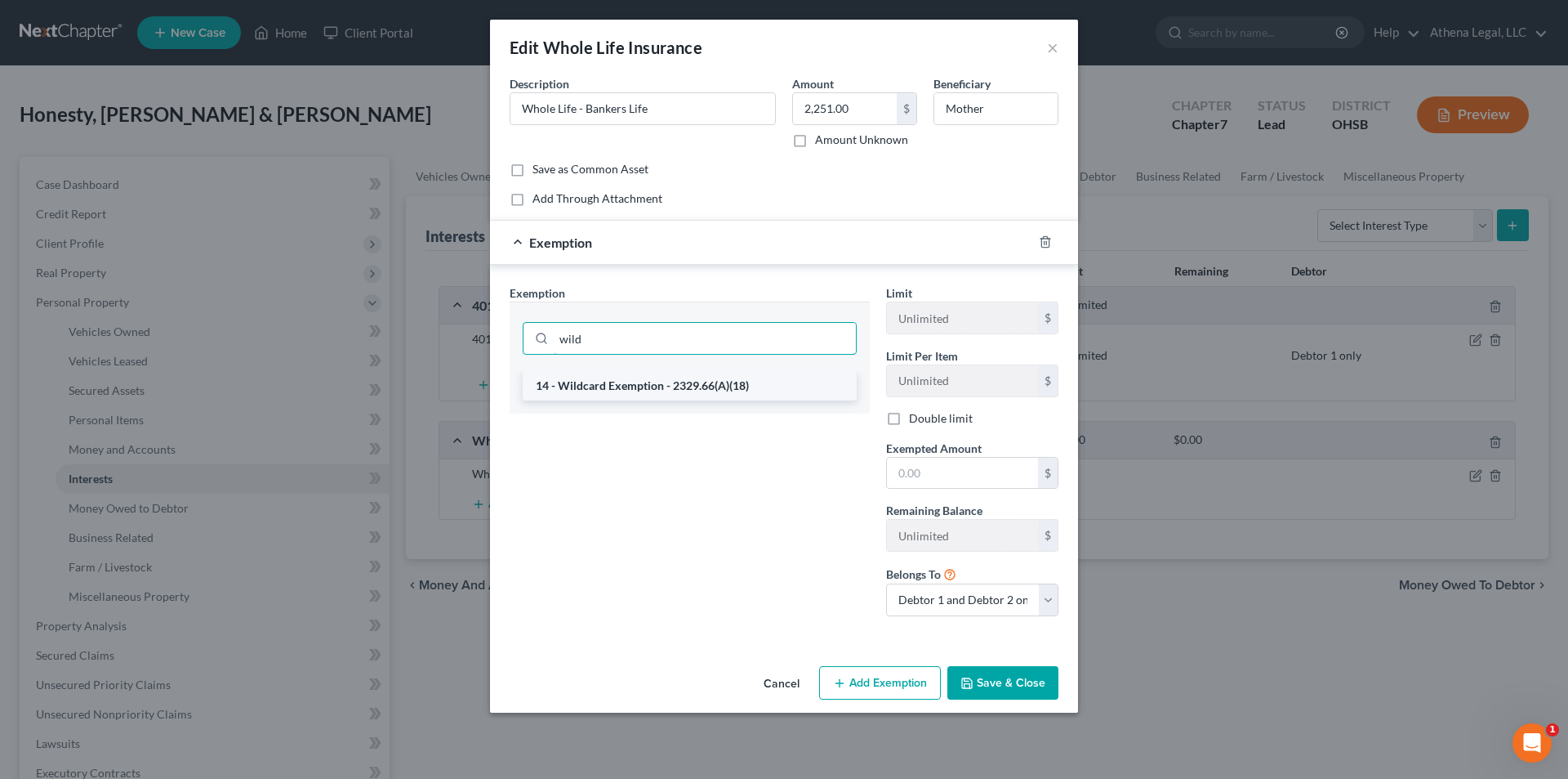
type input "wild"
click at [615, 392] on li "14 - Wildcard Exemption - 2329.66(A)(18)" at bounding box center [689, 386] width 334 height 30
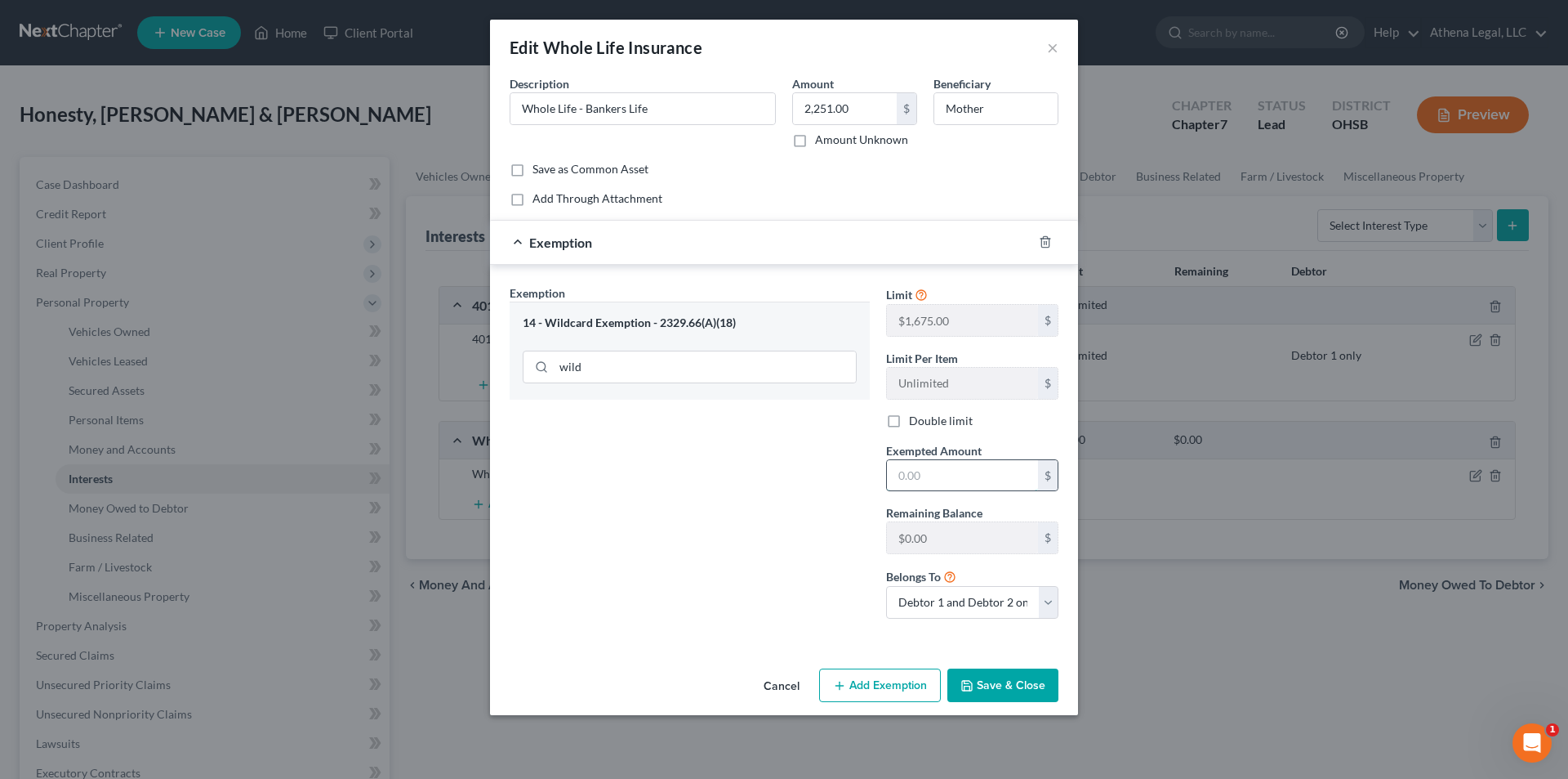
click at [939, 471] on input "text" at bounding box center [962, 475] width 151 height 31
type input "1,675"
click at [976, 621] on div "Limit $1,675.00 $ Limit Per Item Unlimited $ Double limit Exempted Amount * 1,6…" at bounding box center [972, 457] width 189 height 347
click at [980, 603] on select "Debtor 1 only Debtor 2 only Debtor 1 and Debtor 2 only" at bounding box center [972, 603] width 172 height 33
select select "1"
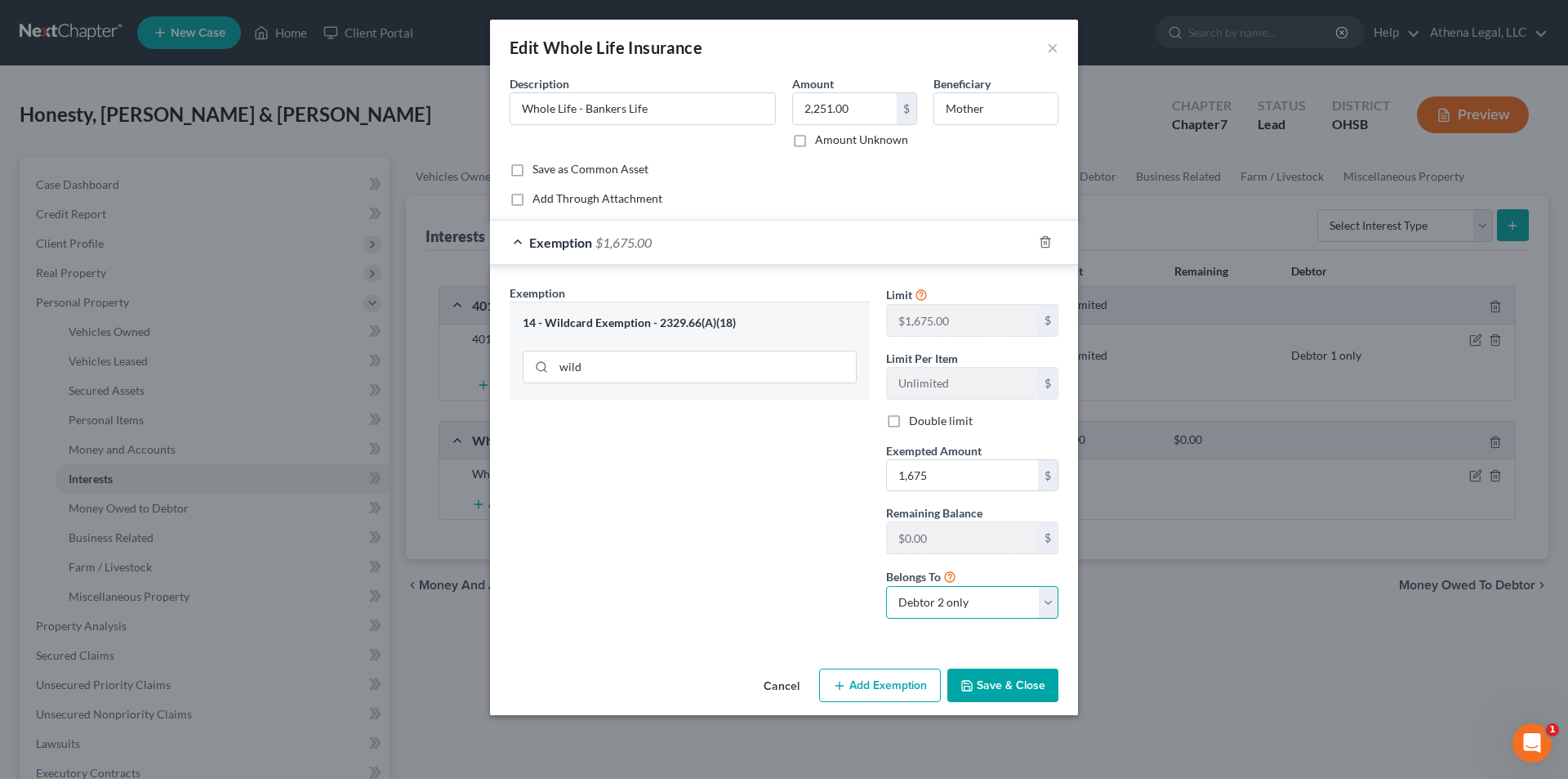
click at [886, 586] on select "Debtor 1 only Debtor 2 only Debtor 1 and Debtor 2 only" at bounding box center [972, 603] width 172 height 33
click at [903, 681] on button "Add Exemption" at bounding box center [880, 685] width 121 height 34
select select "2"
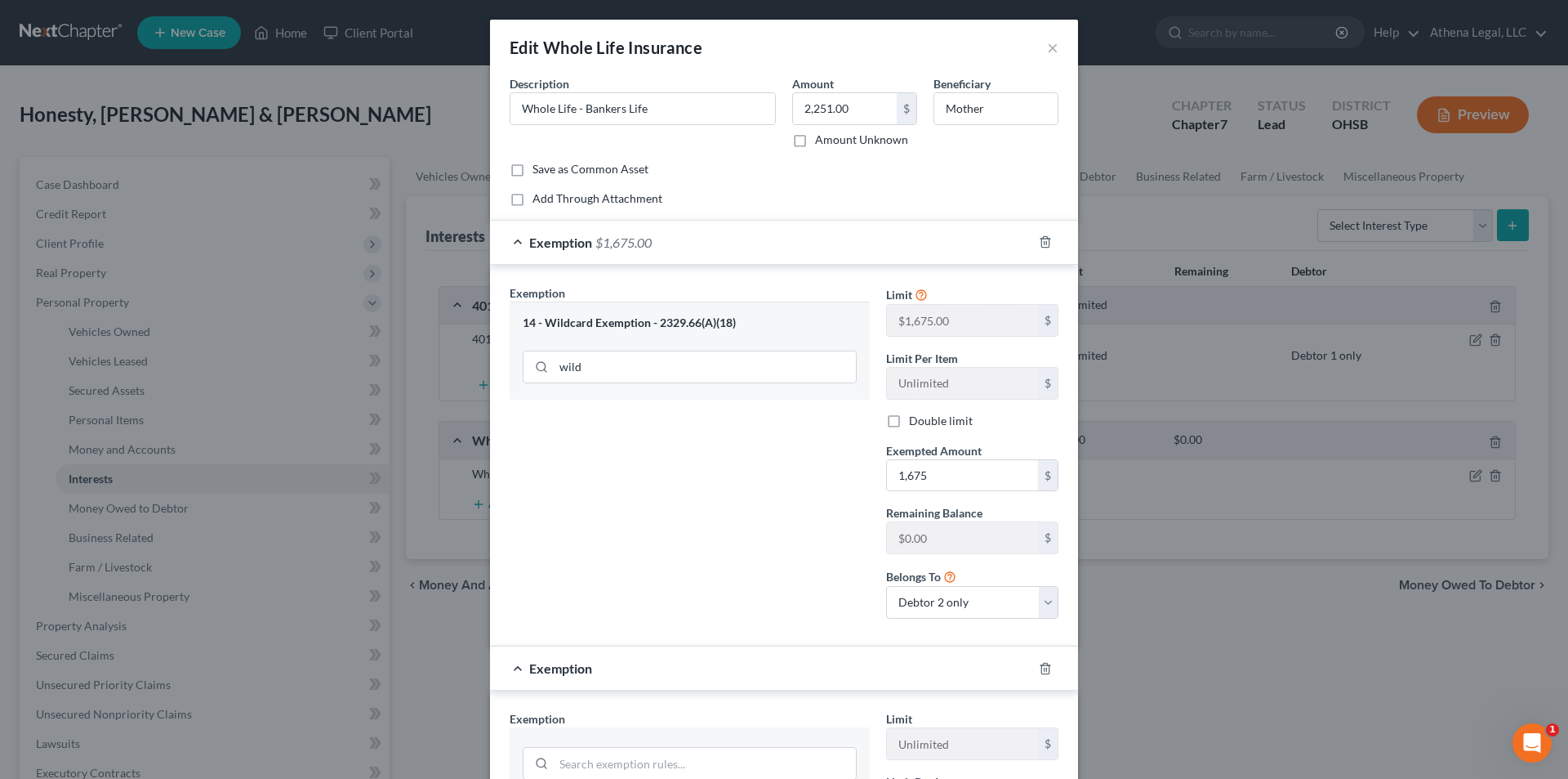
scroll to position [245, 0]
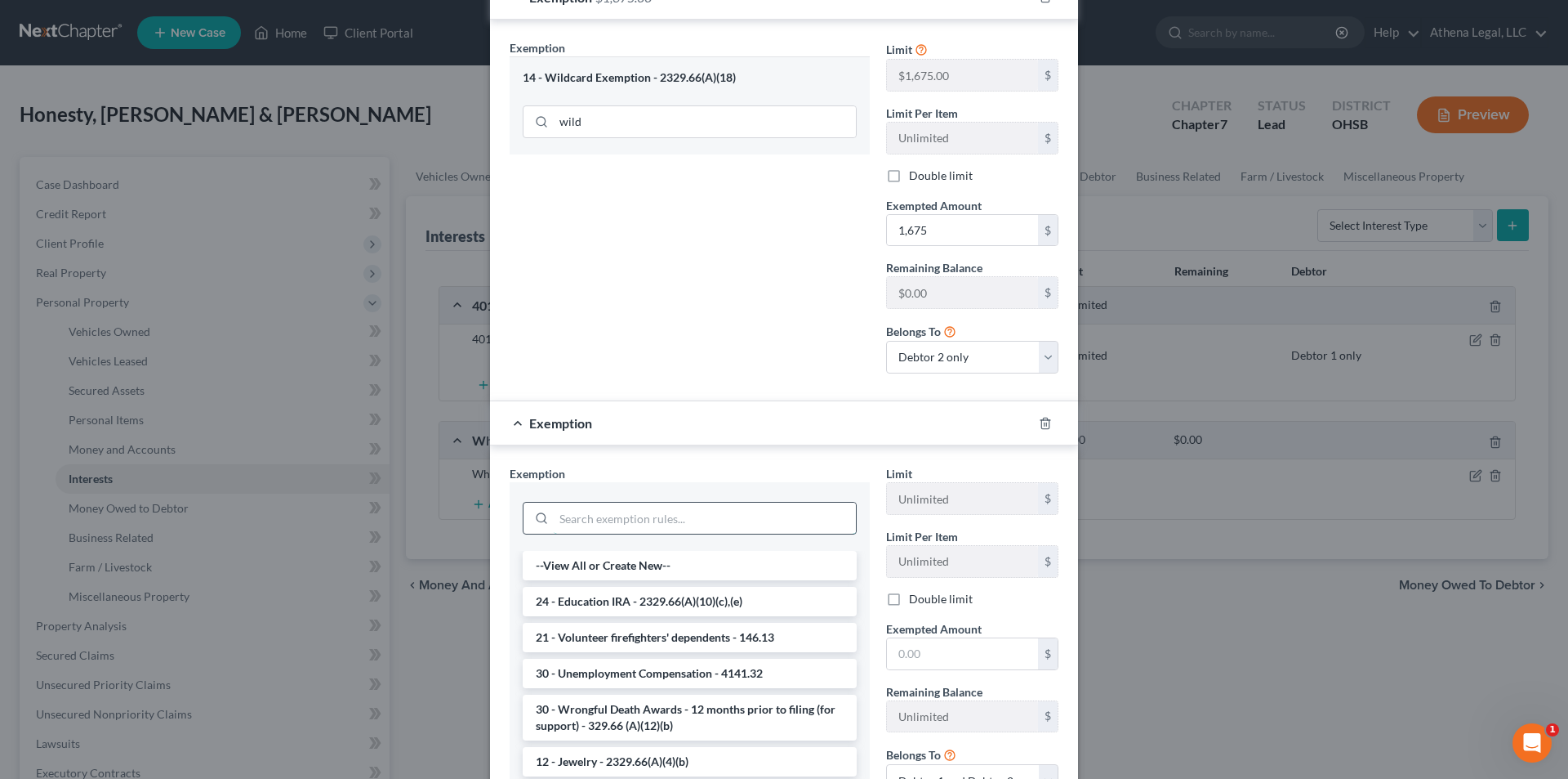
click at [688, 520] on input "search" at bounding box center [705, 518] width 302 height 31
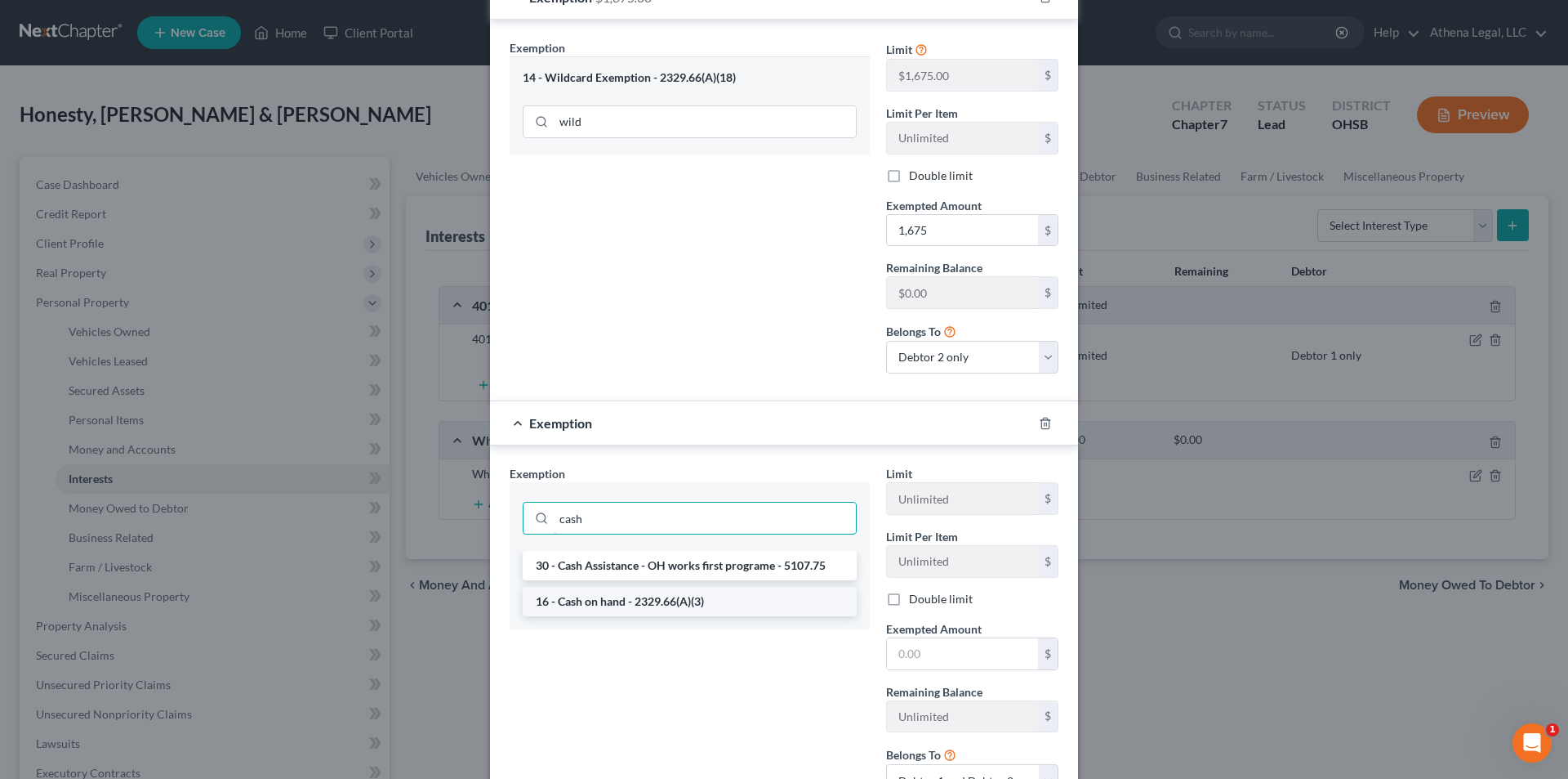
type input "cash"
click at [614, 613] on li "16 - Cash on hand - 2329.66(A)(3)" at bounding box center [689, 602] width 334 height 30
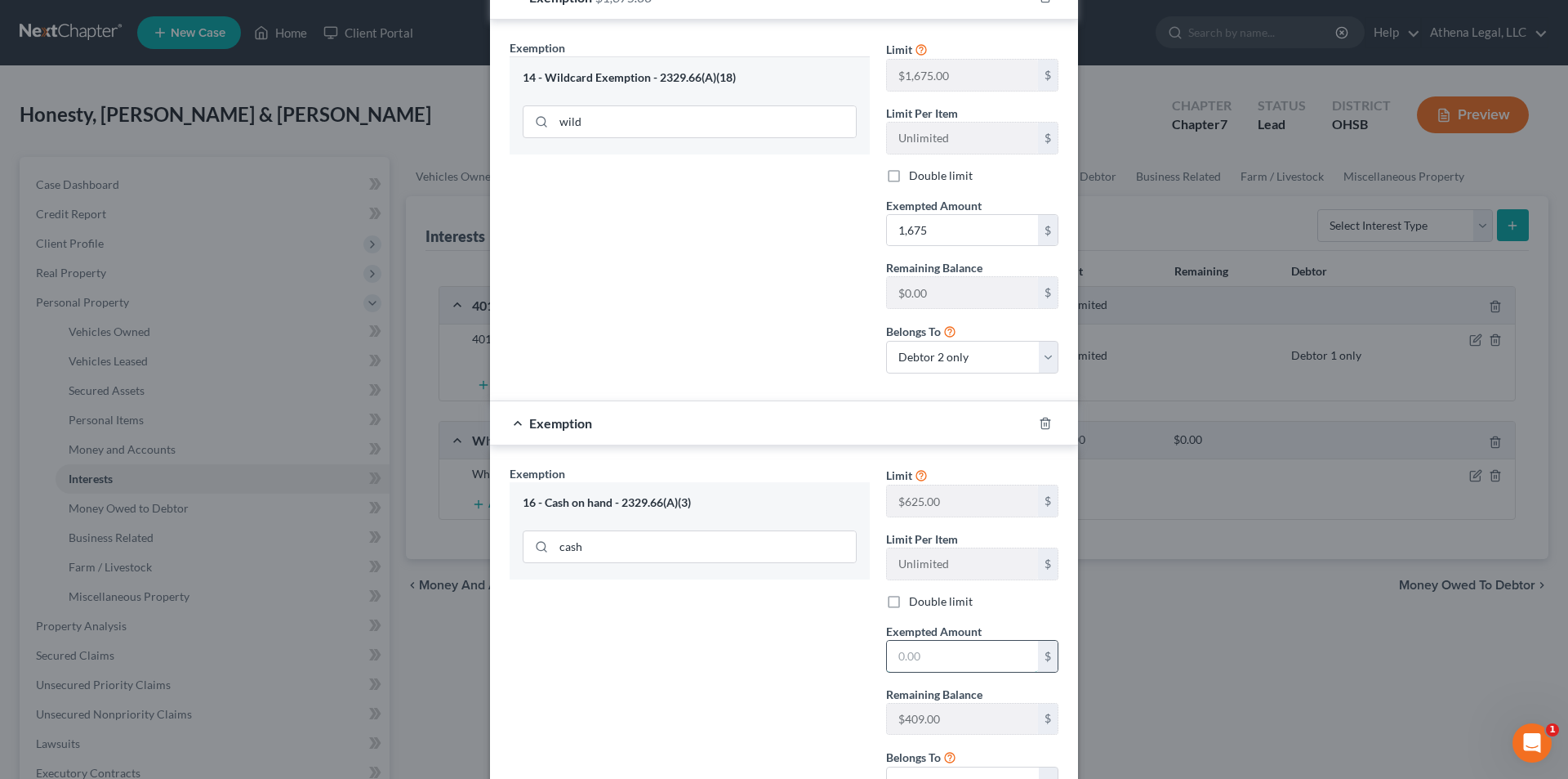
click at [965, 654] on input "text" at bounding box center [962, 656] width 151 height 31
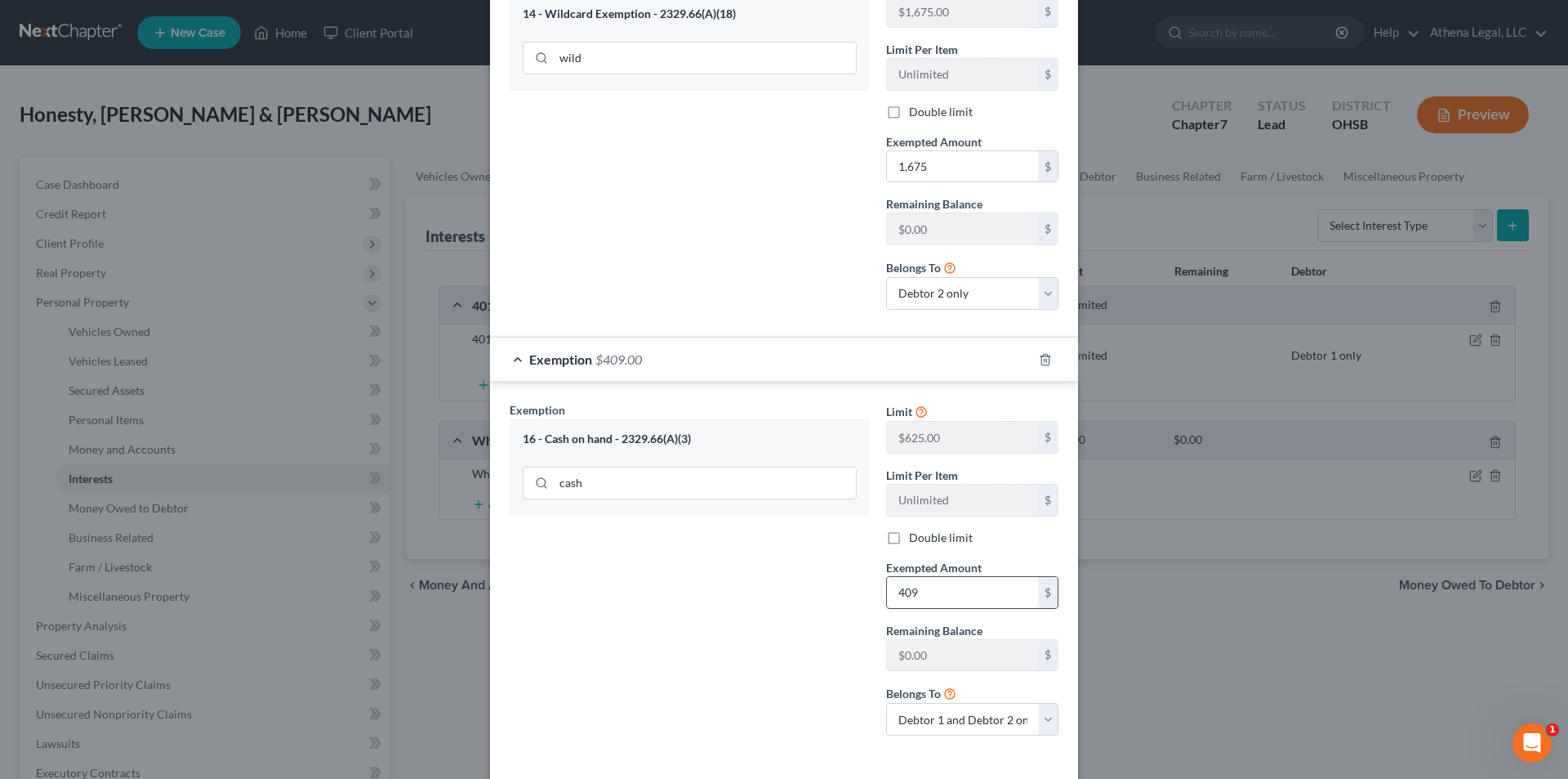
scroll to position [327, 0]
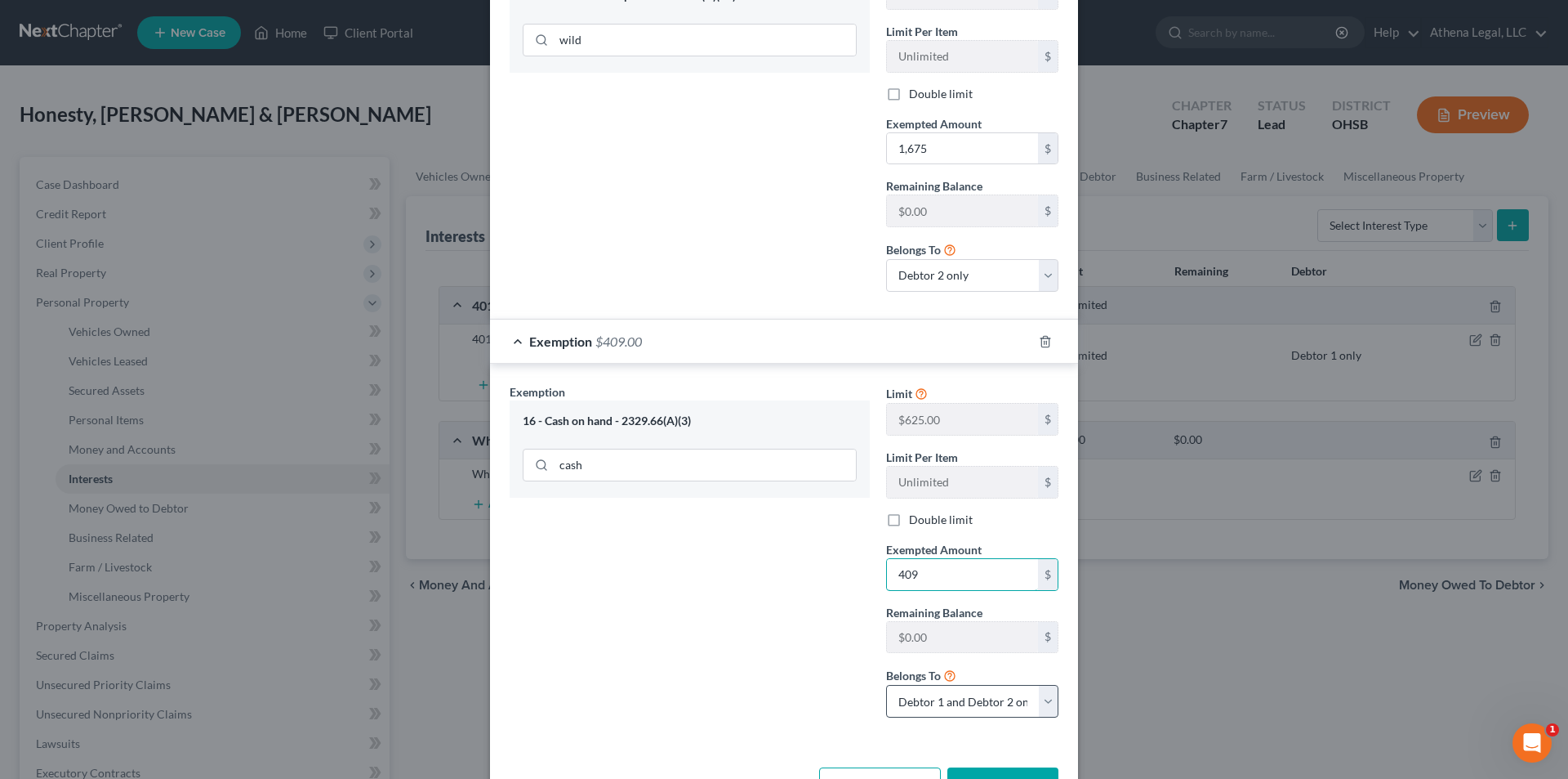
type input "409"
click at [971, 699] on select "Debtor 1 only Debtor 2 only Debtor 1 and Debtor 2 only" at bounding box center [972, 701] width 172 height 33
select select "1"
click at [886, 685] on select "Debtor 1 only Debtor 2 only Debtor 1 and Debtor 2 only" at bounding box center [972, 701] width 172 height 33
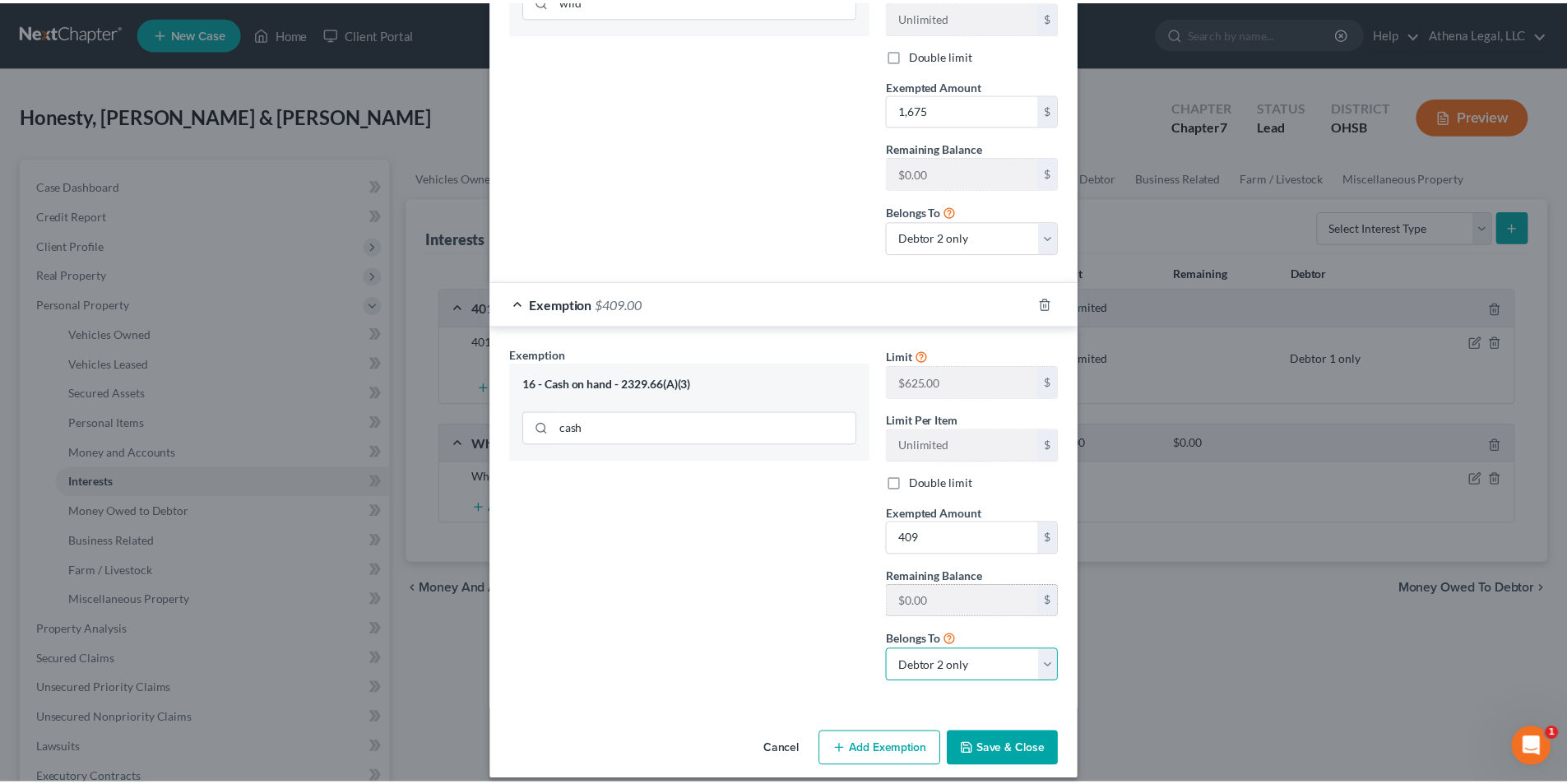
scroll to position [385, 0]
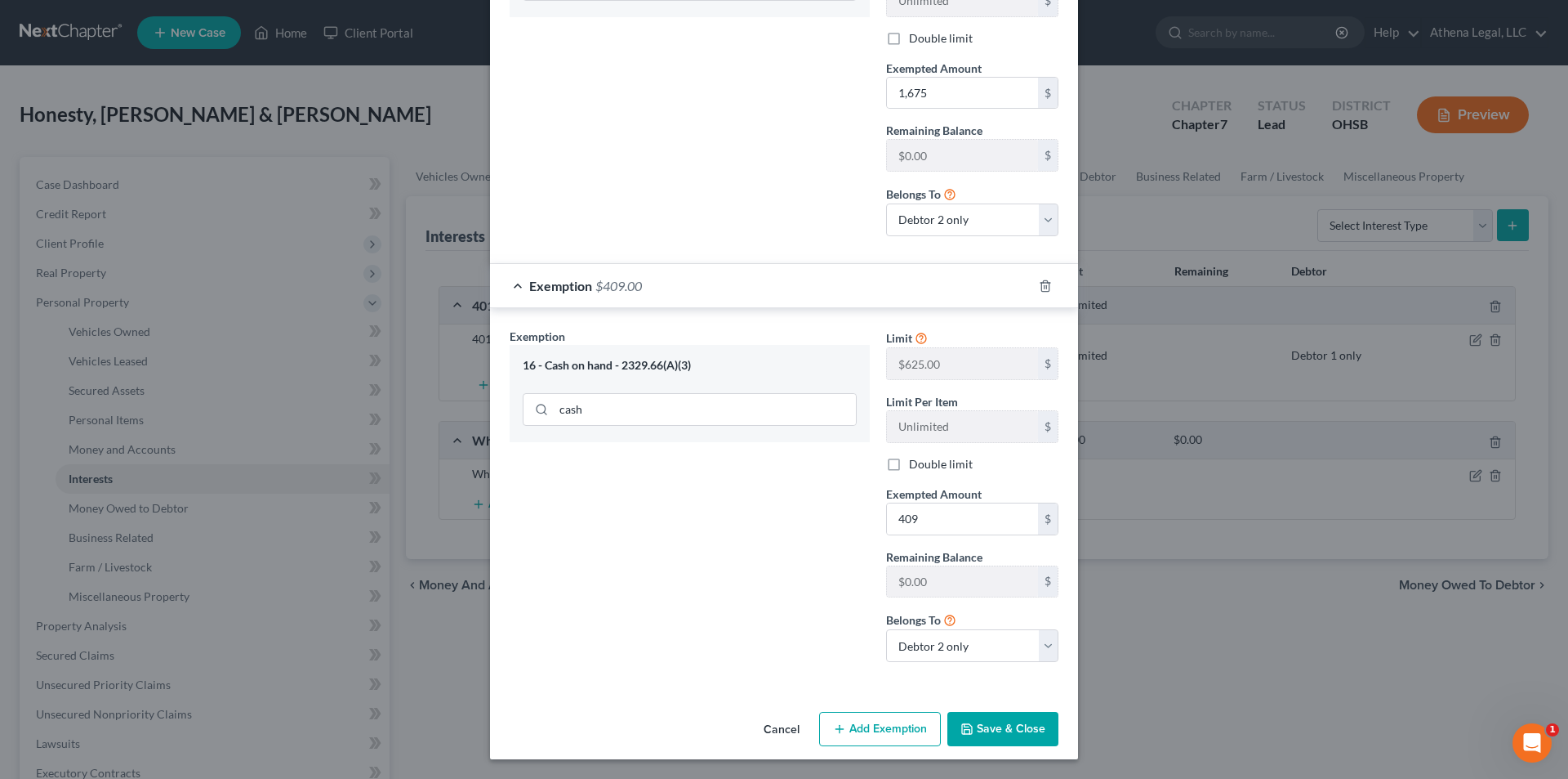
click at [909, 468] on label "Double limit" at bounding box center [941, 464] width 64 height 16
click at [916, 466] on input "Double limit" at bounding box center [921, 461] width 11 height 11
checkbox input "true"
click at [919, 510] on input "409" at bounding box center [962, 519] width 151 height 31
type input "625"
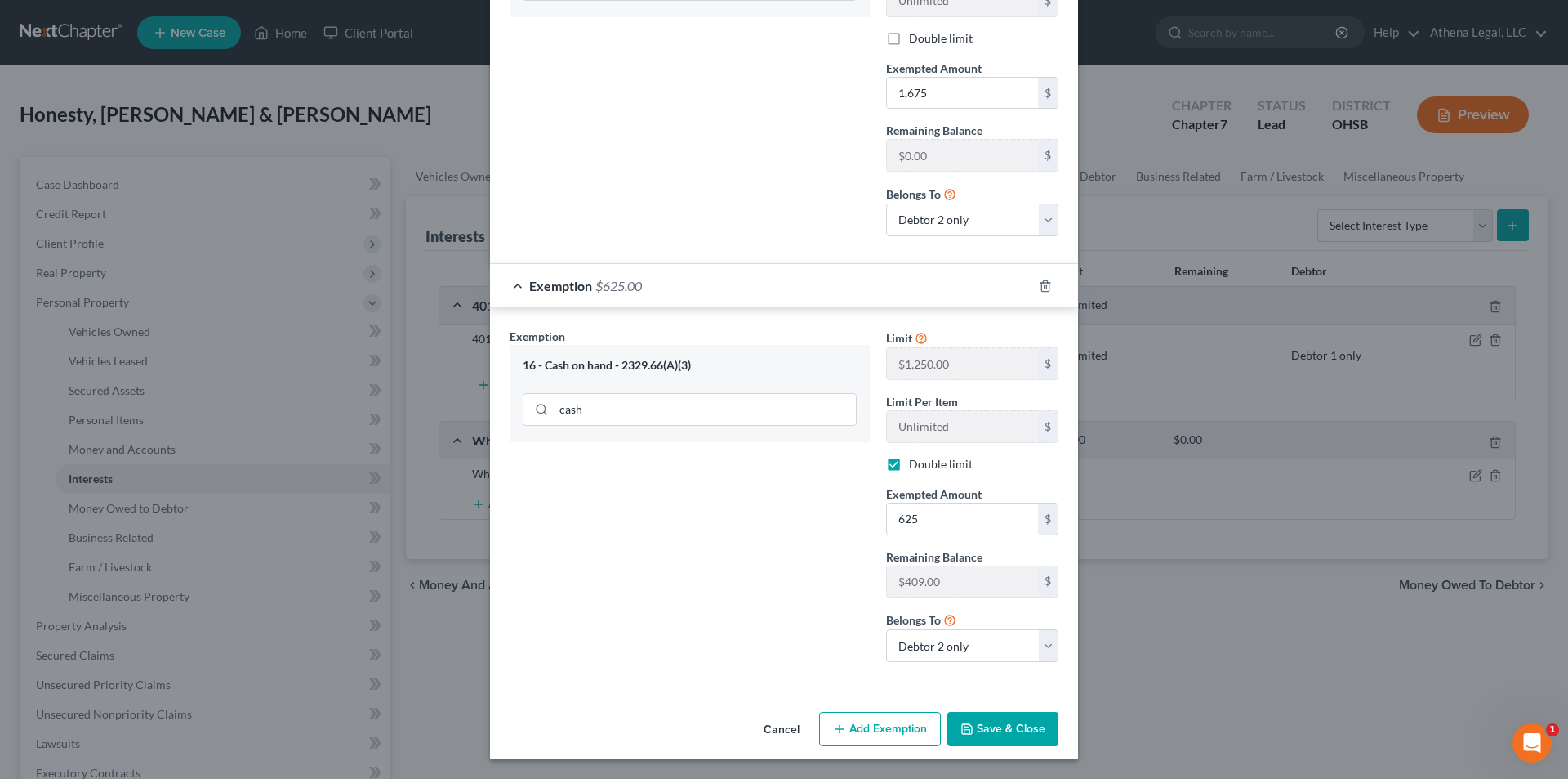
click at [987, 720] on button "Save & Close" at bounding box center [1003, 729] width 111 height 34
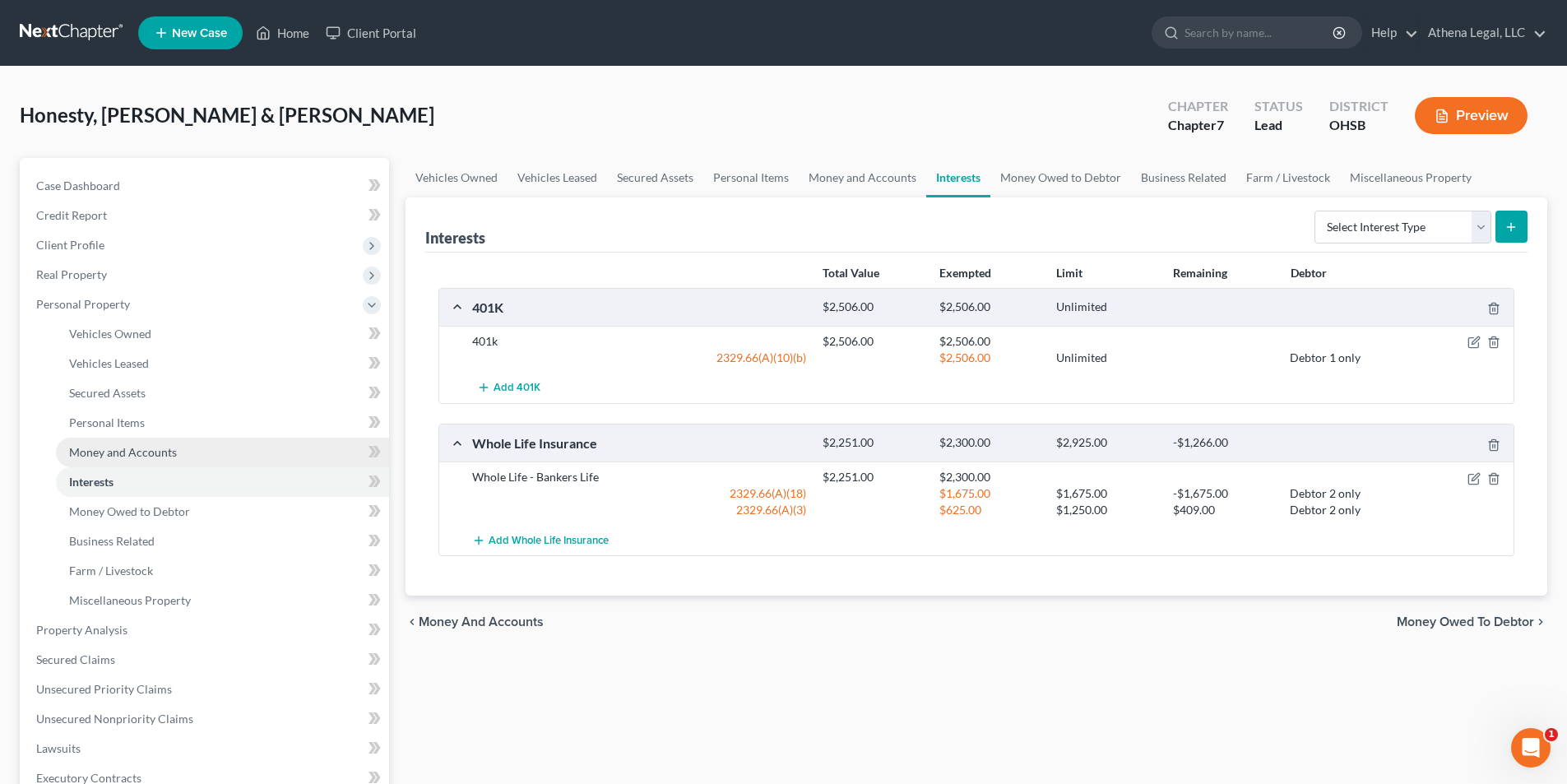
click at [104, 449] on span "Money and Accounts" at bounding box center [123, 452] width 107 height 14
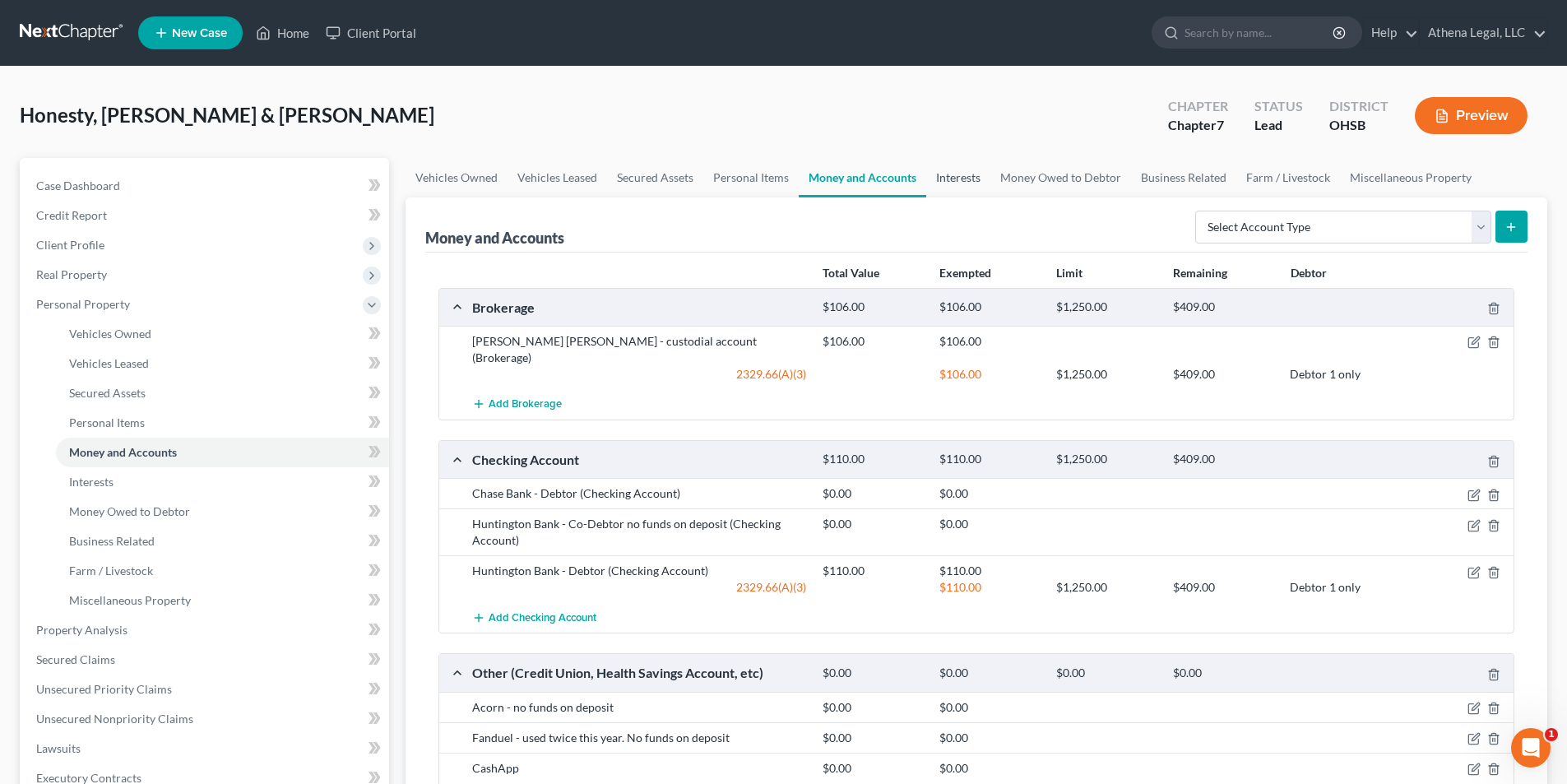
click at [955, 189] on link "Interests" at bounding box center [959, 178] width 64 height 40
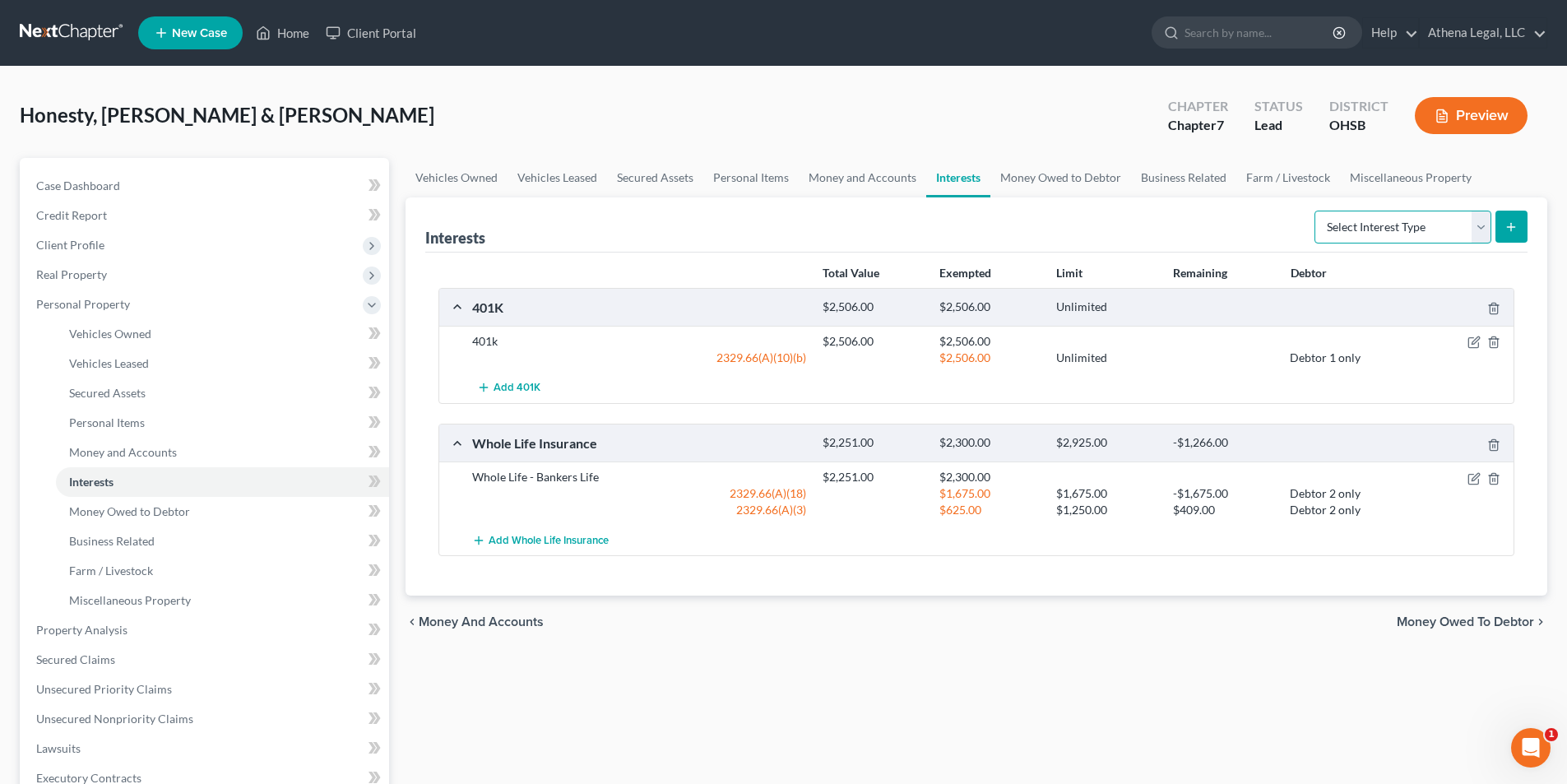
click at [1364, 218] on select "Select Interest Type 401K Annuity Bond Education IRA Government Bond Government…" at bounding box center [1403, 227] width 177 height 33
select select "term_life_insurance"
click at [1317, 211] on select "Select Interest Type 401K Annuity Bond Education IRA Government Bond Government…" at bounding box center [1403, 227] width 177 height 33
click at [1523, 233] on button "submit" at bounding box center [1512, 226] width 32 height 32
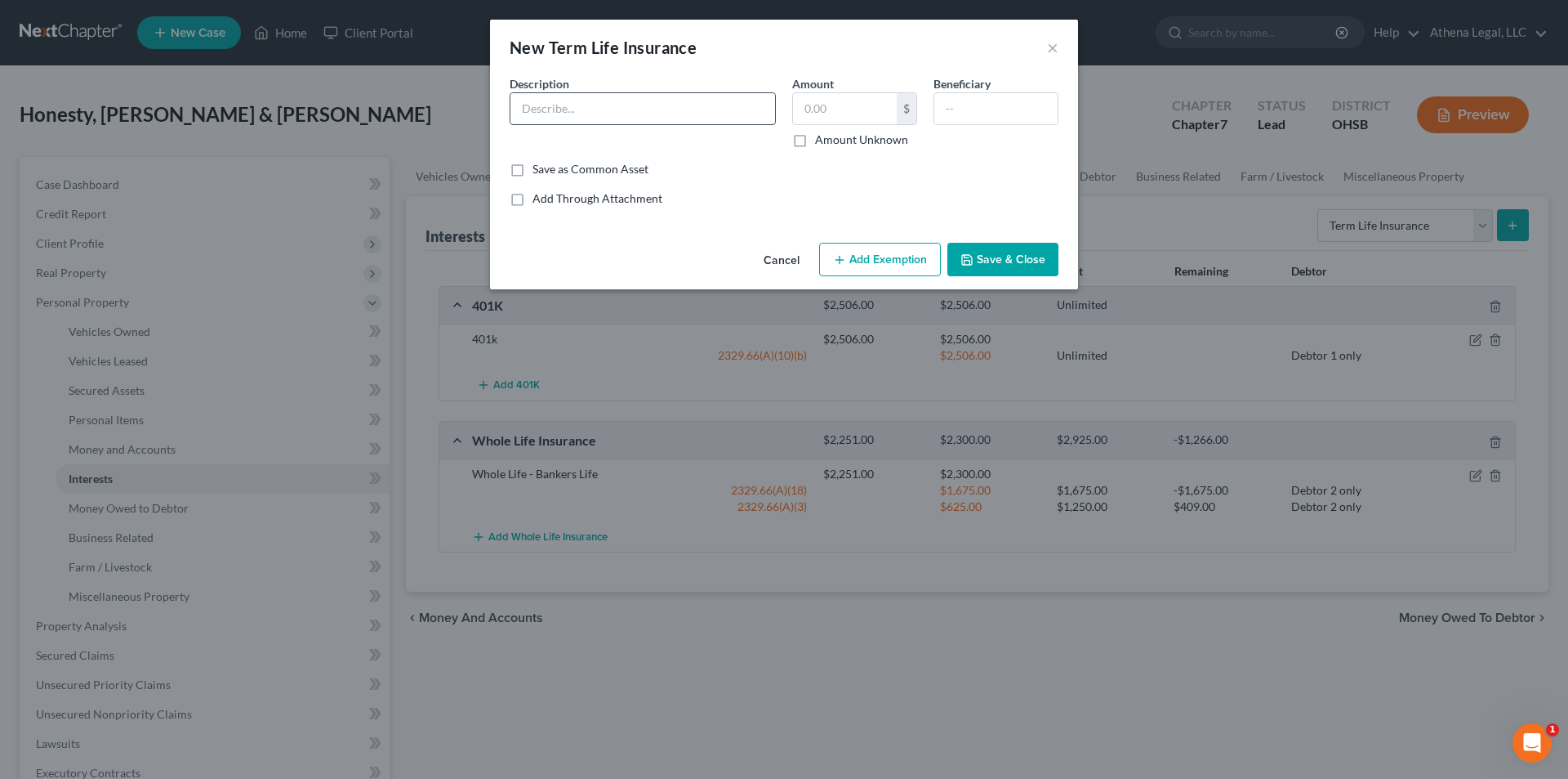
click at [598, 107] on input "text" at bounding box center [642, 108] width 265 height 31
type input "Term Insurance Through Employer"
click at [975, 113] on input "text" at bounding box center [996, 108] width 123 height 31
type input "Spouse"
click at [1000, 258] on button "Save & Close" at bounding box center [1003, 260] width 111 height 34
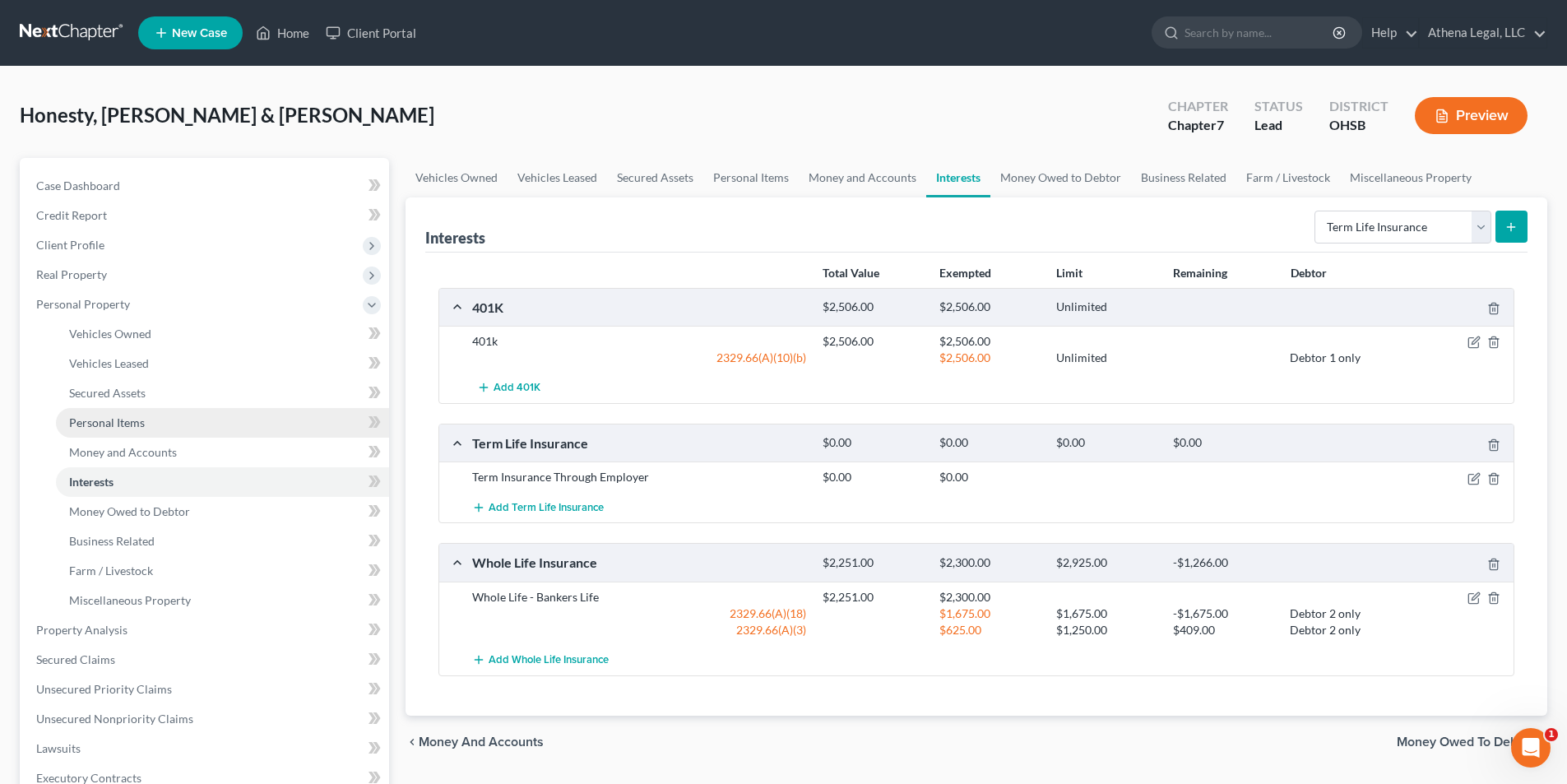
click at [138, 418] on span "Personal Items" at bounding box center [107, 422] width 76 height 14
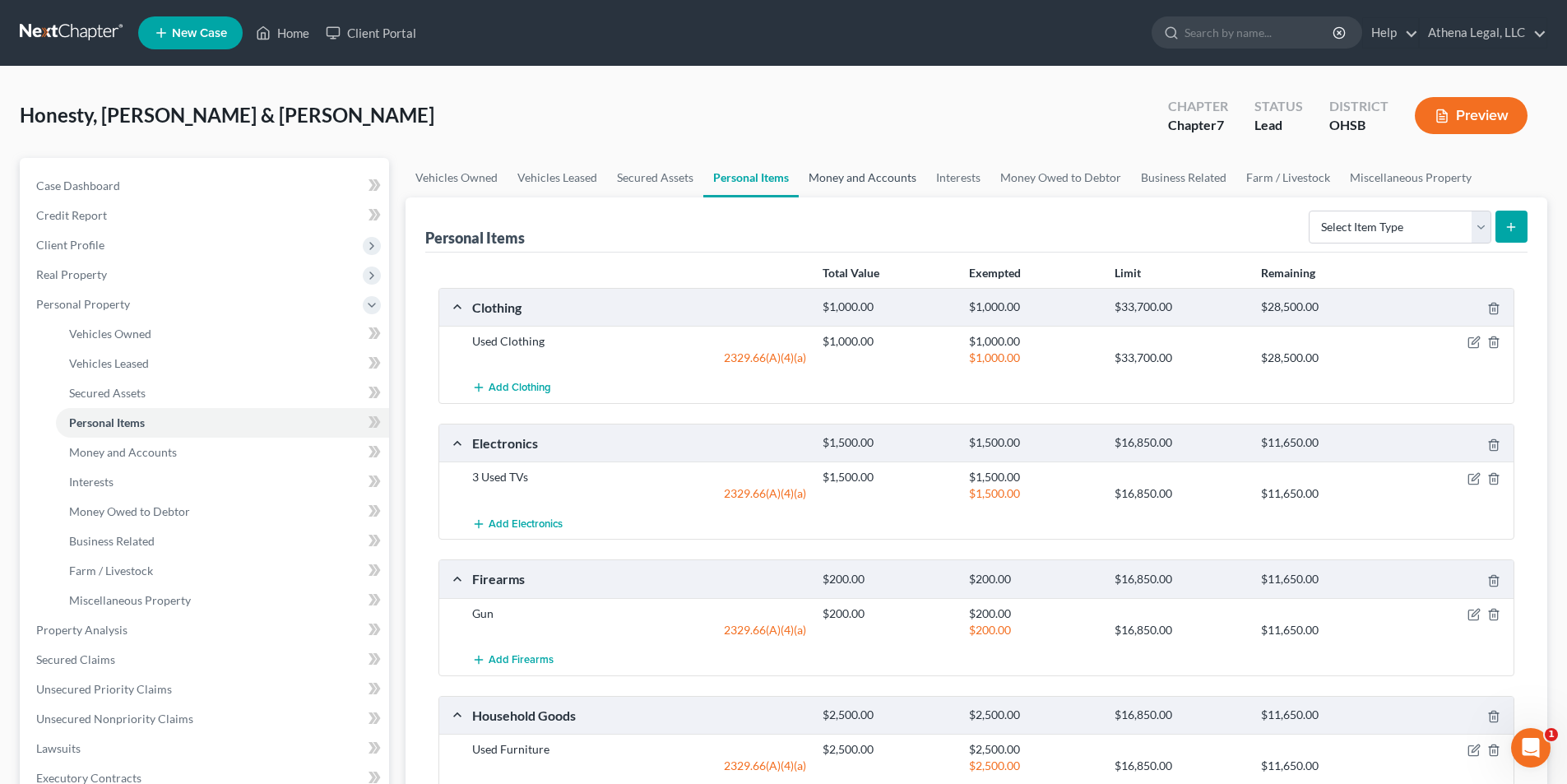
click at [851, 176] on link "Money and Accounts" at bounding box center [863, 178] width 127 height 40
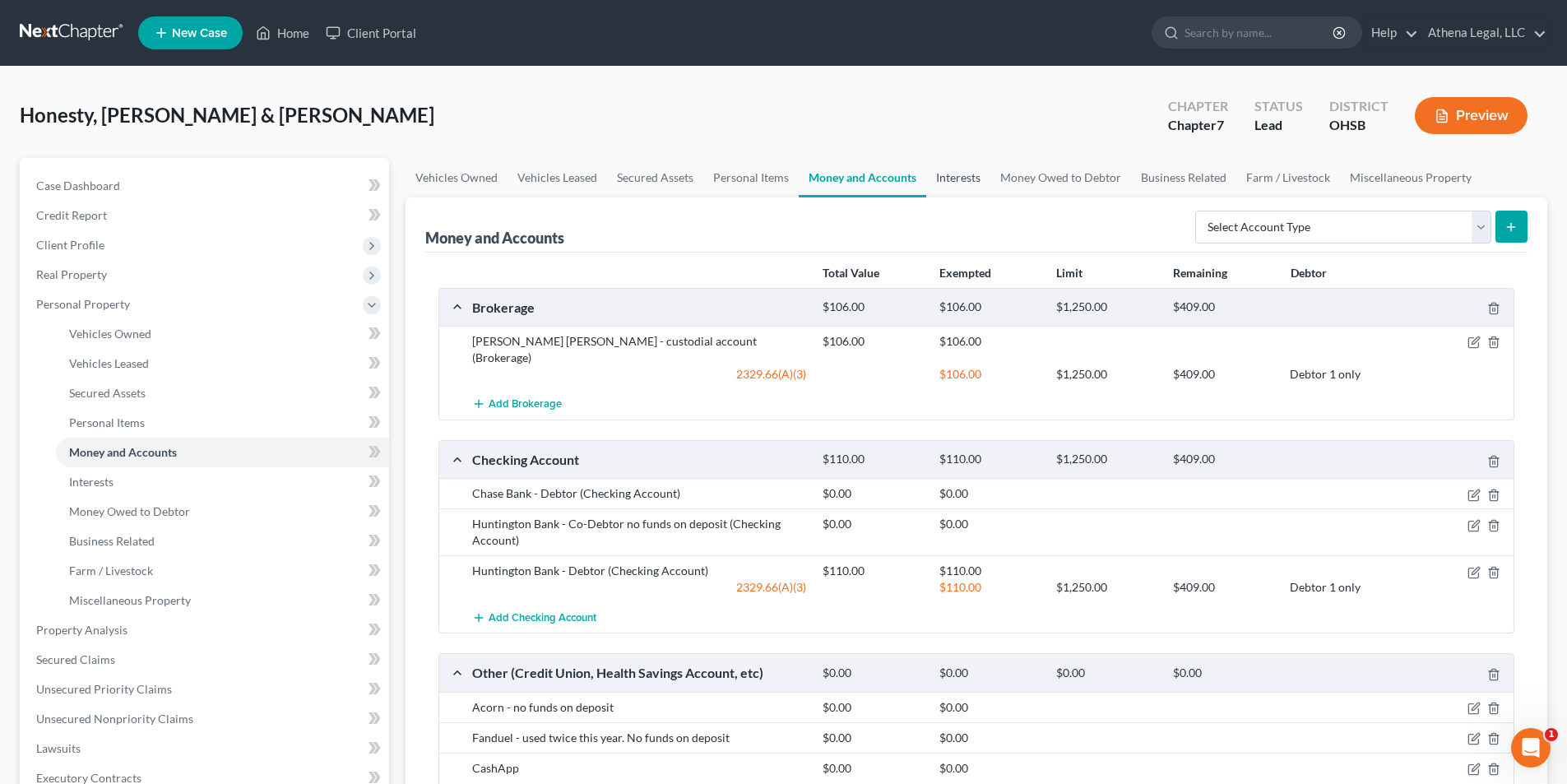
click at [960, 175] on link "Interests" at bounding box center [959, 178] width 64 height 40
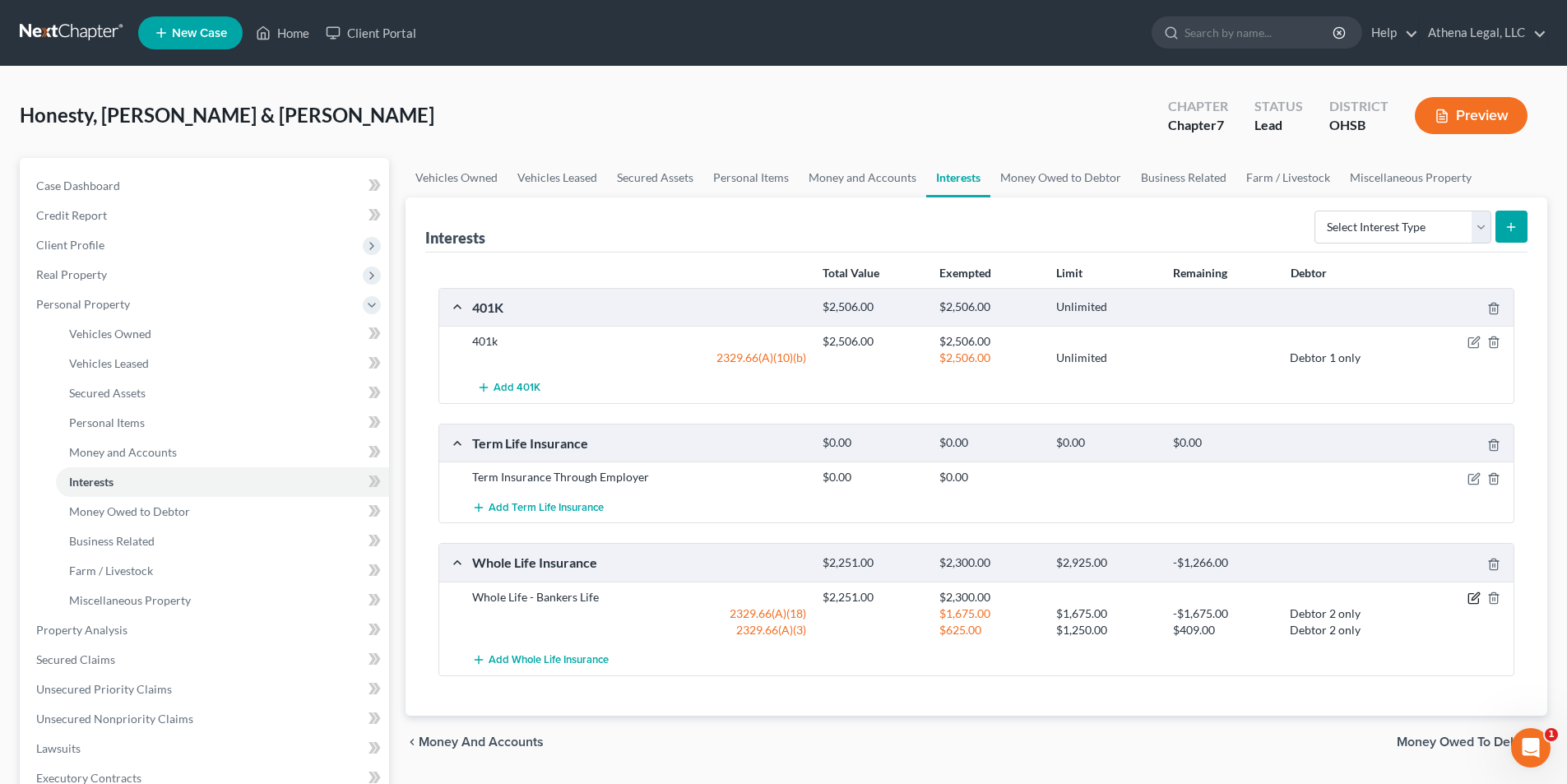
click at [1475, 603] on icon "button" at bounding box center [1474, 599] width 10 height 10
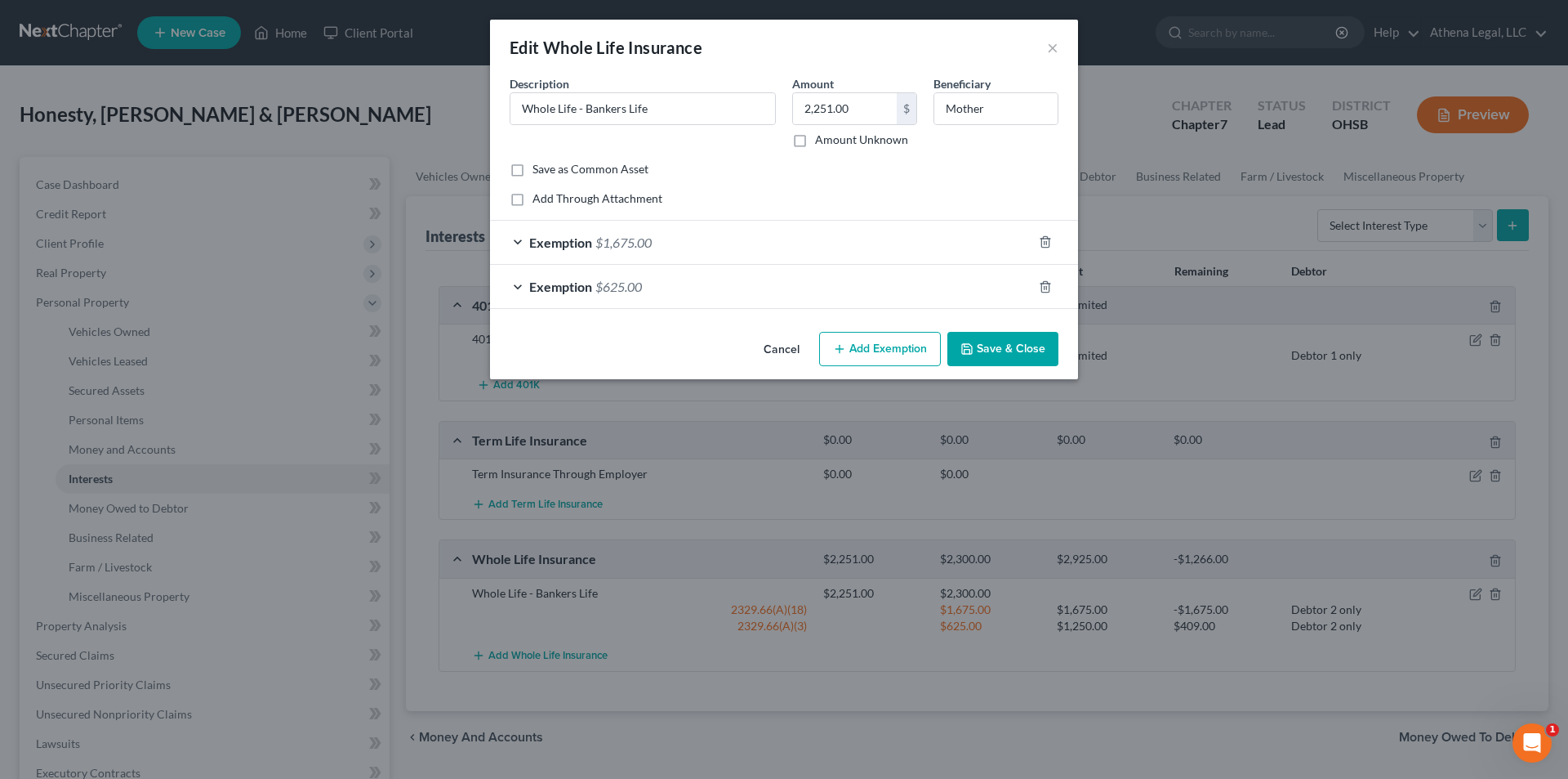
click at [710, 251] on div "Exemption $1,675.00" at bounding box center [761, 242] width 542 height 44
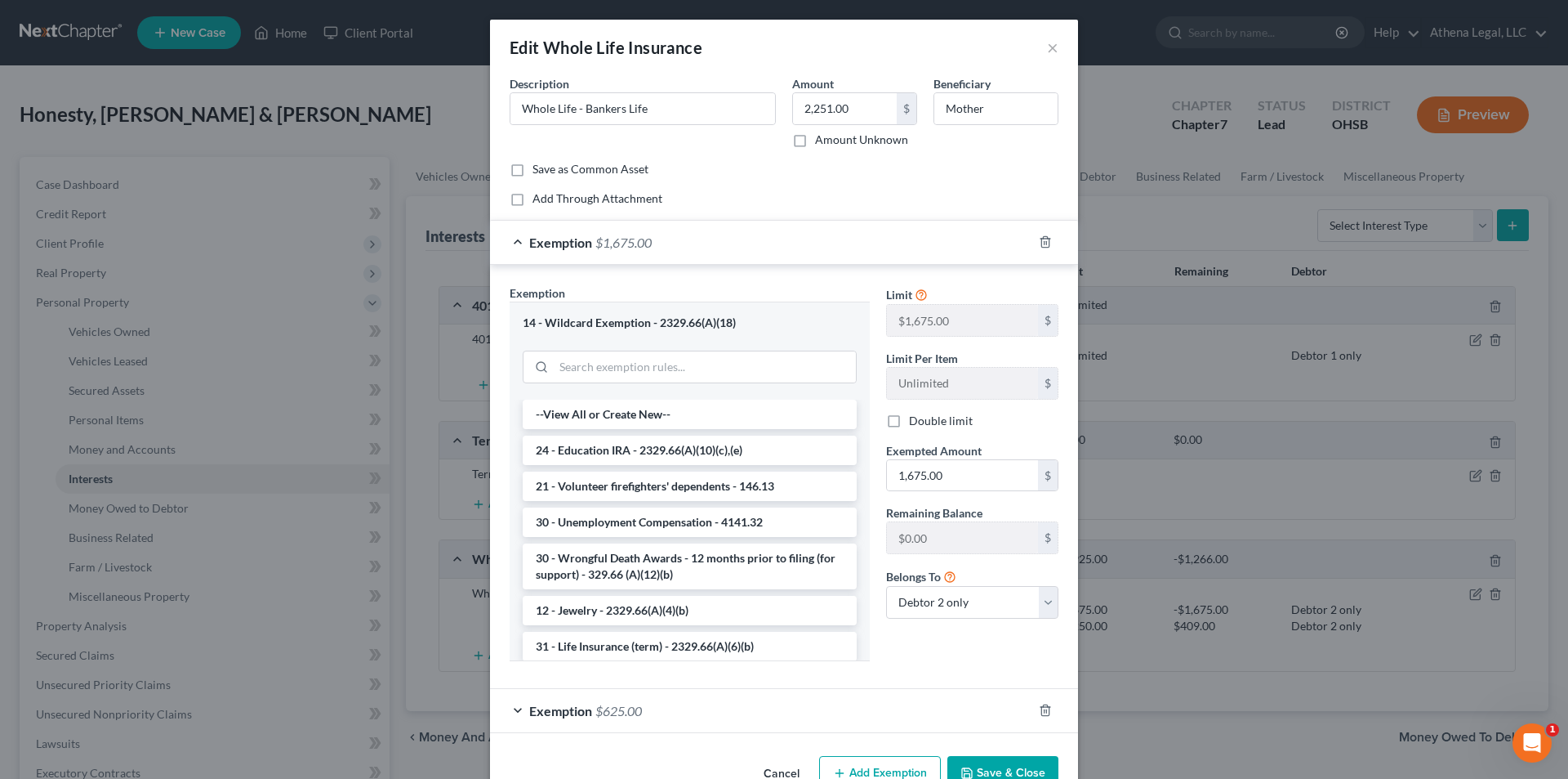
click at [909, 421] on label "Double limit" at bounding box center [941, 421] width 64 height 16
click at [916, 421] on input "Double limit" at bounding box center [921, 418] width 11 height 11
checkbox input "true"
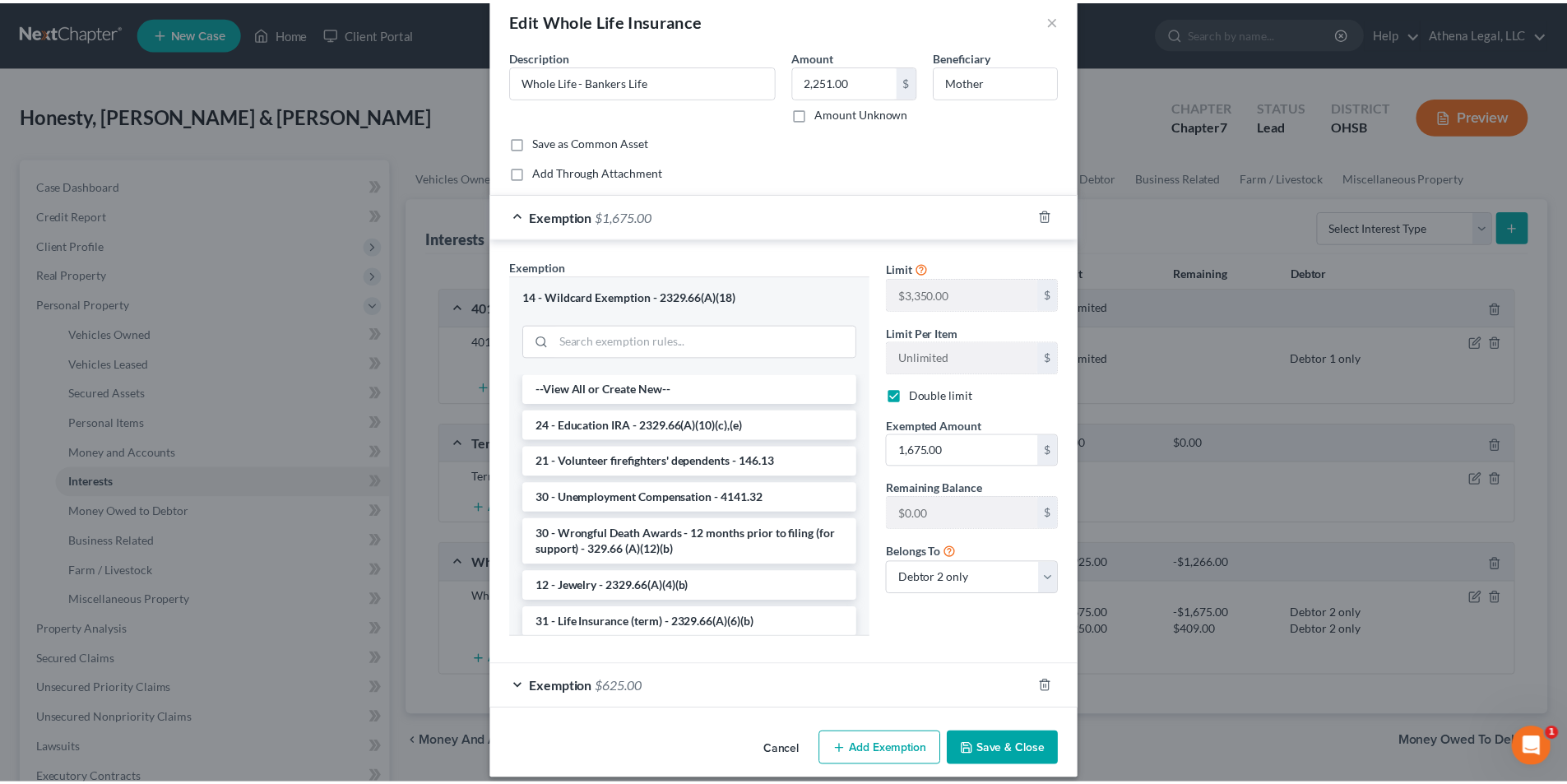
scroll to position [44, 0]
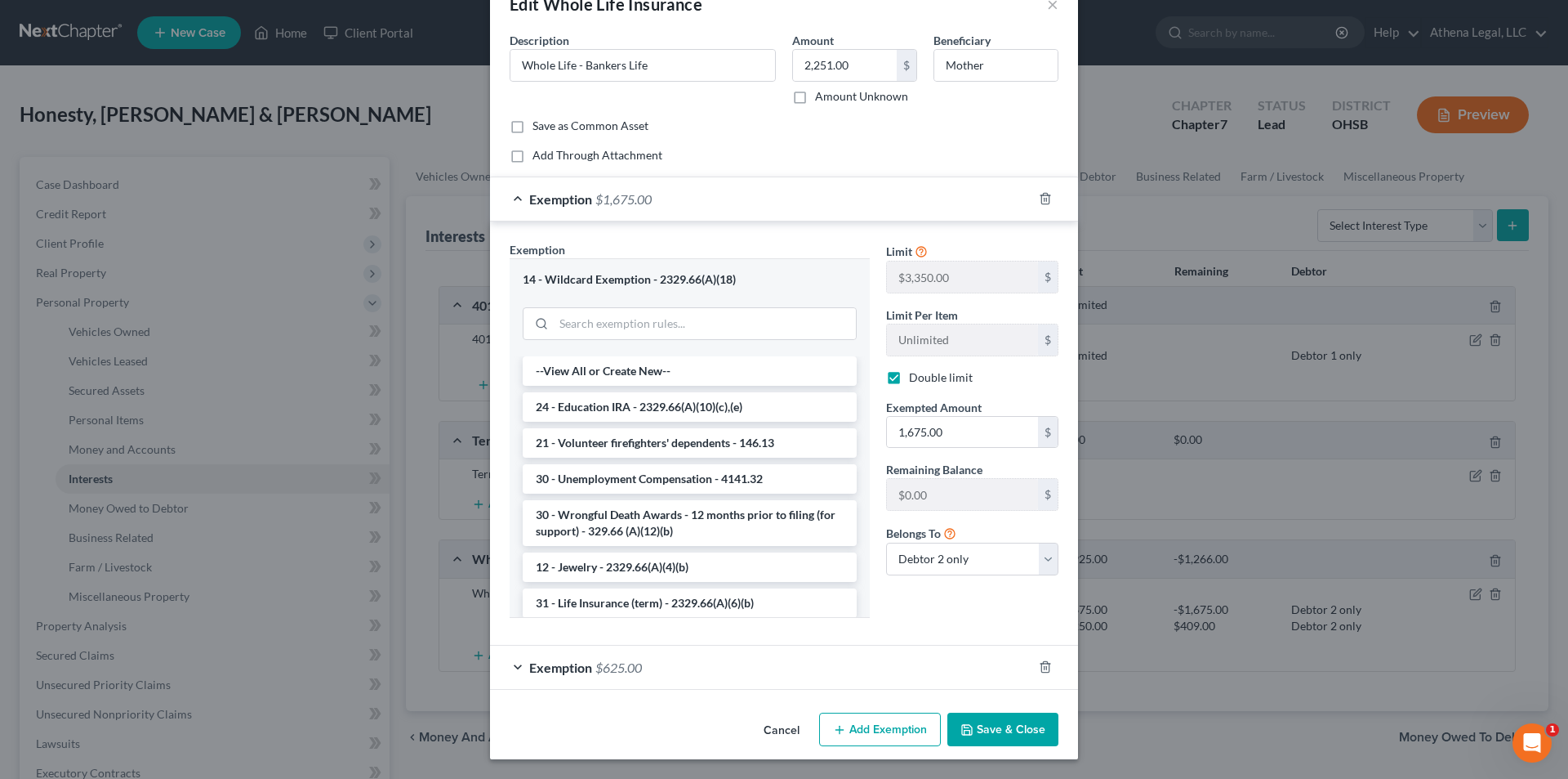
click at [994, 728] on button "Save & Close" at bounding box center [1003, 730] width 111 height 34
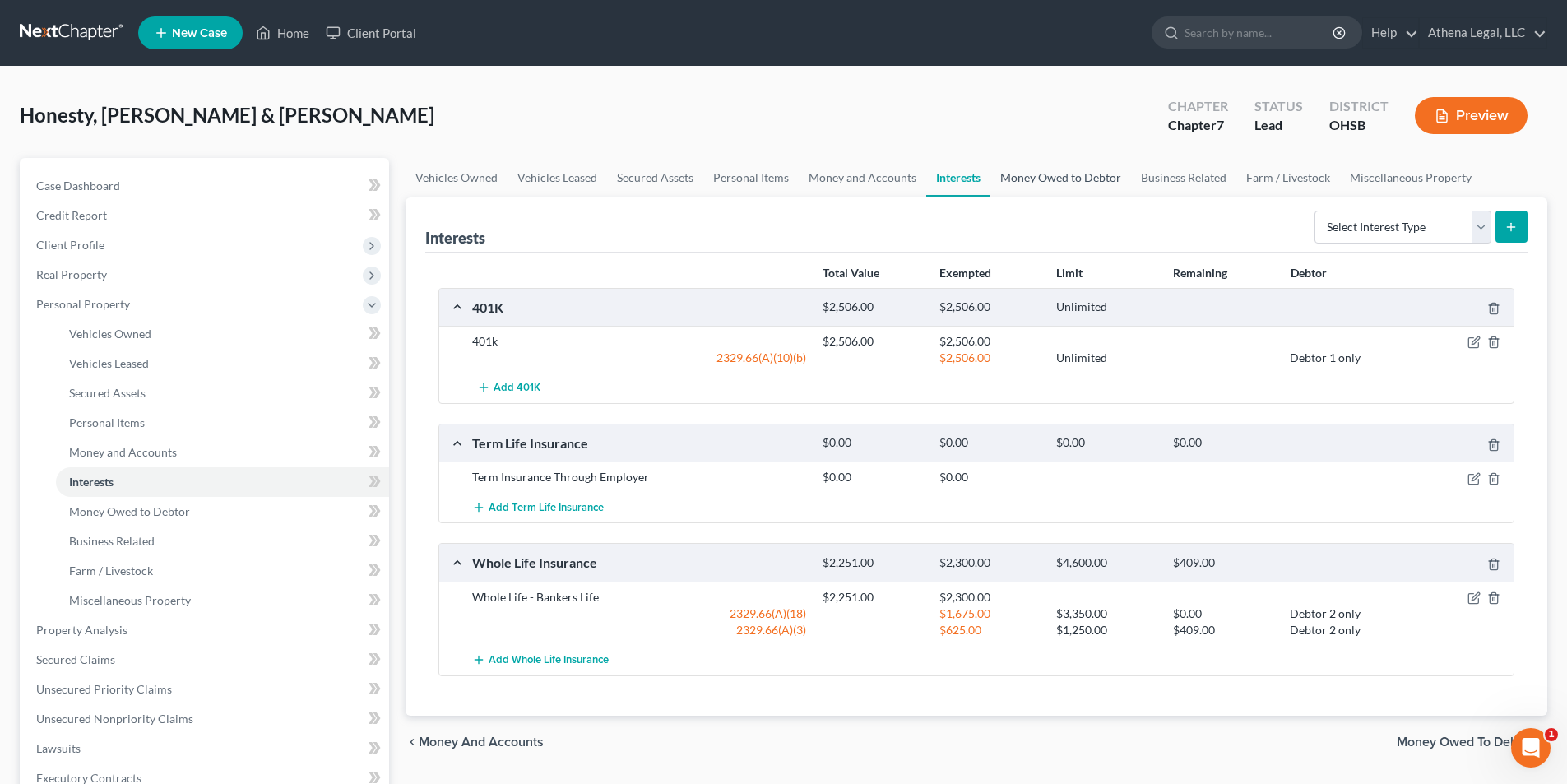
click at [1068, 171] on link "Money Owed to Debtor" at bounding box center [1060, 178] width 141 height 40
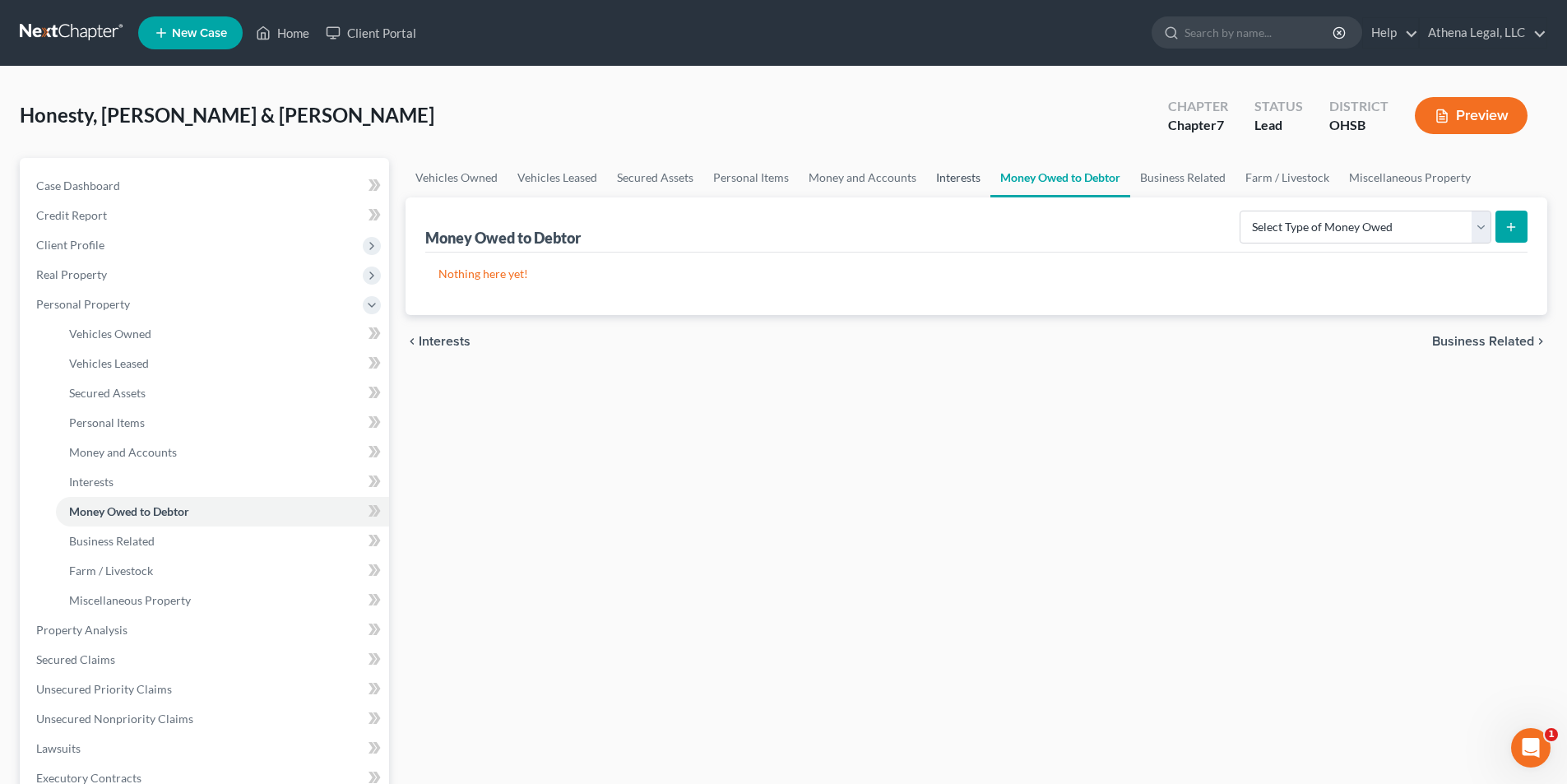
click at [948, 180] on link "Interests" at bounding box center [959, 178] width 64 height 40
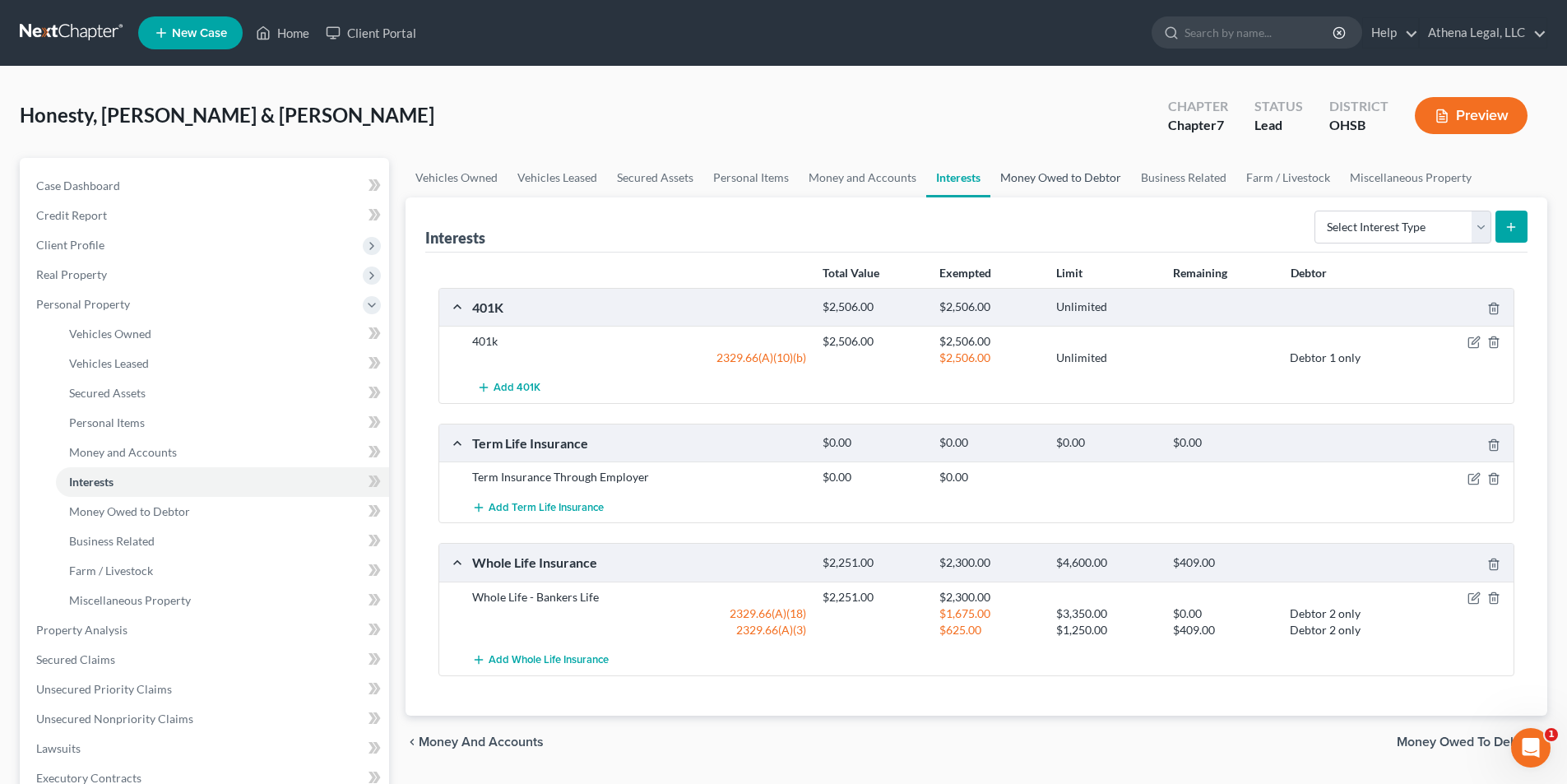
click at [1020, 178] on link "Money Owed to Debtor" at bounding box center [1060, 178] width 141 height 40
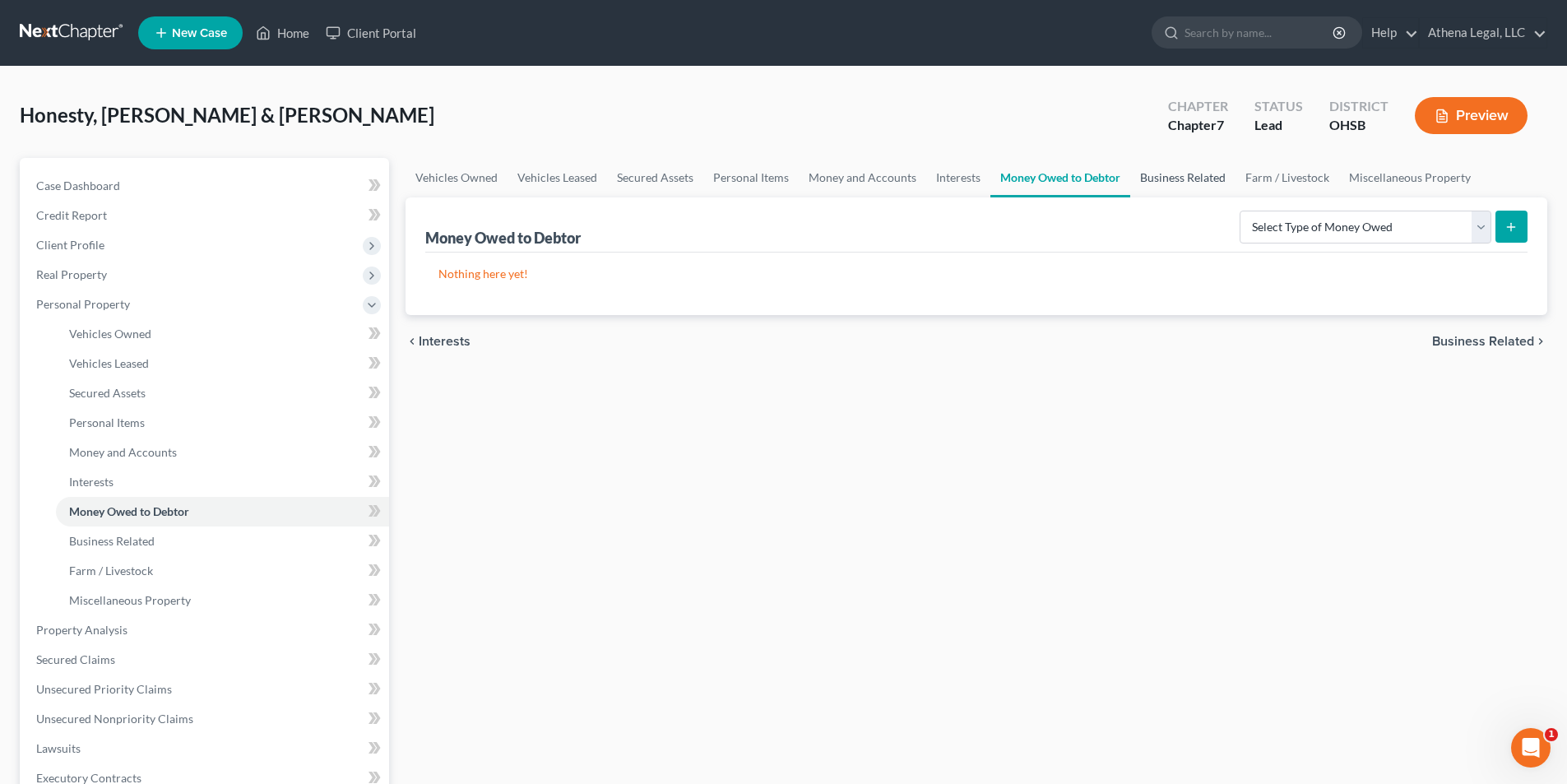
click at [1175, 175] on link "Business Related" at bounding box center [1183, 178] width 105 height 40
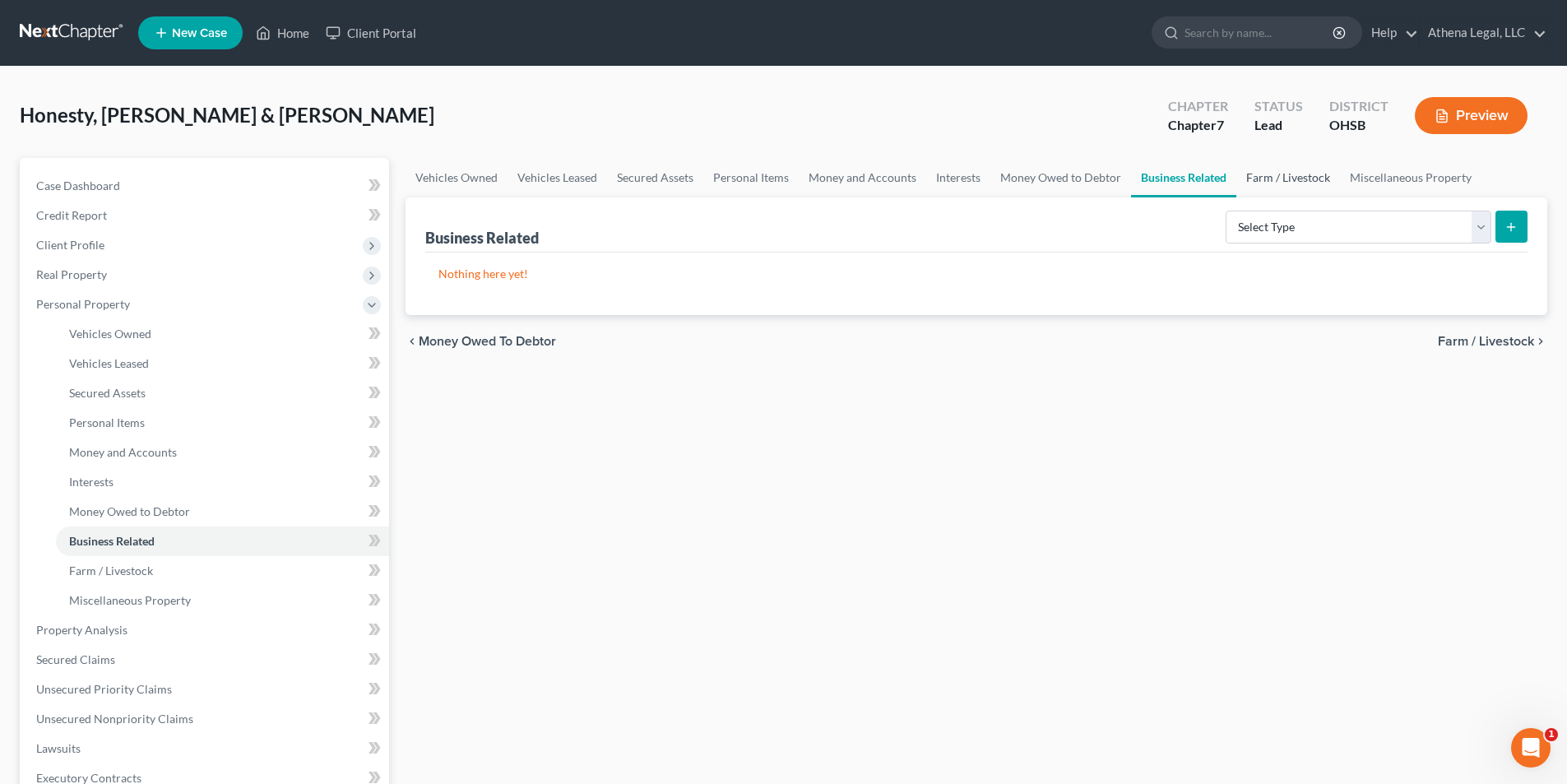
click at [1270, 180] on link "Farm / Livestock" at bounding box center [1288, 178] width 103 height 40
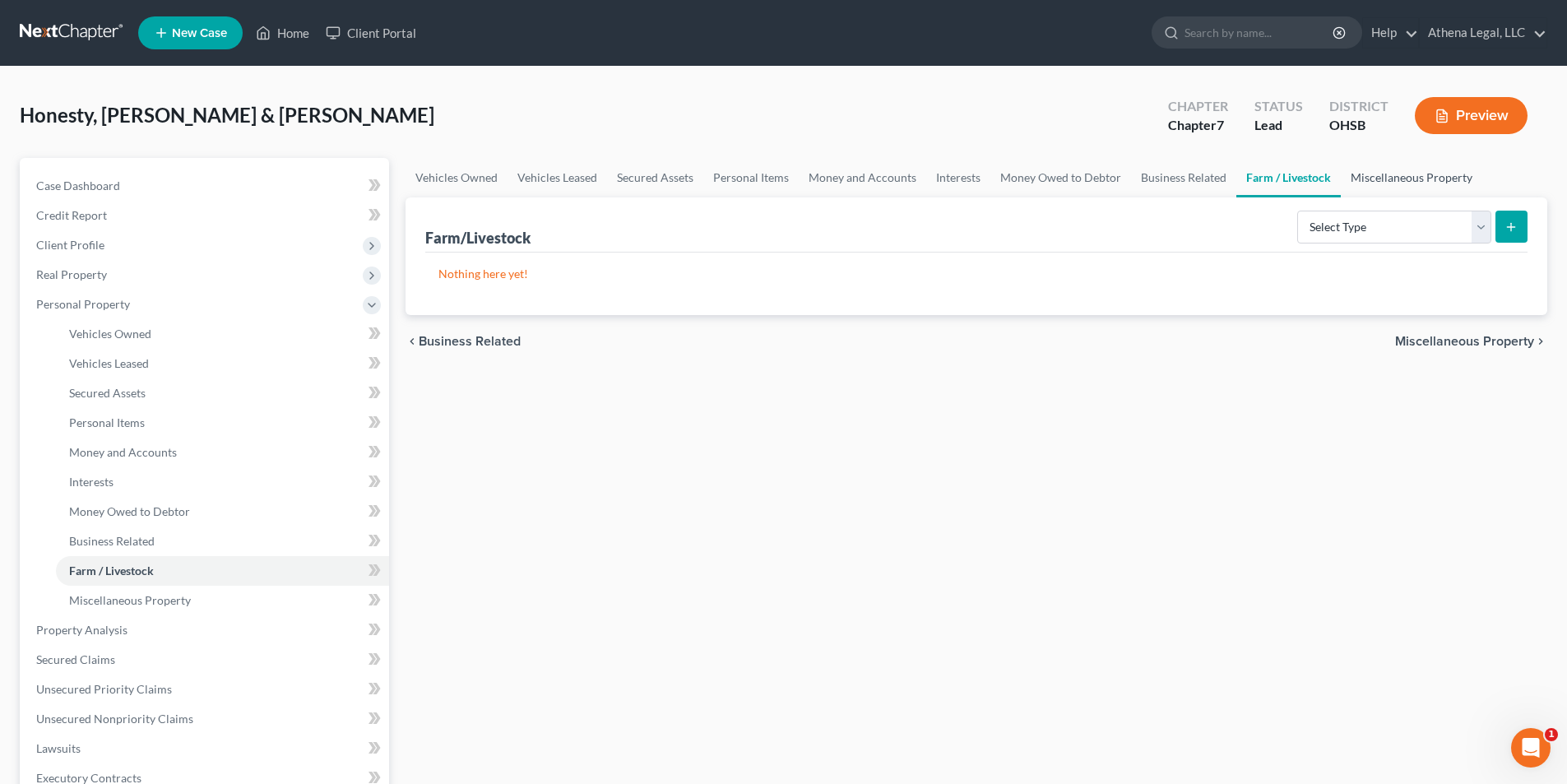
click at [1407, 184] on link "Miscellaneous Property" at bounding box center [1412, 178] width 141 height 40
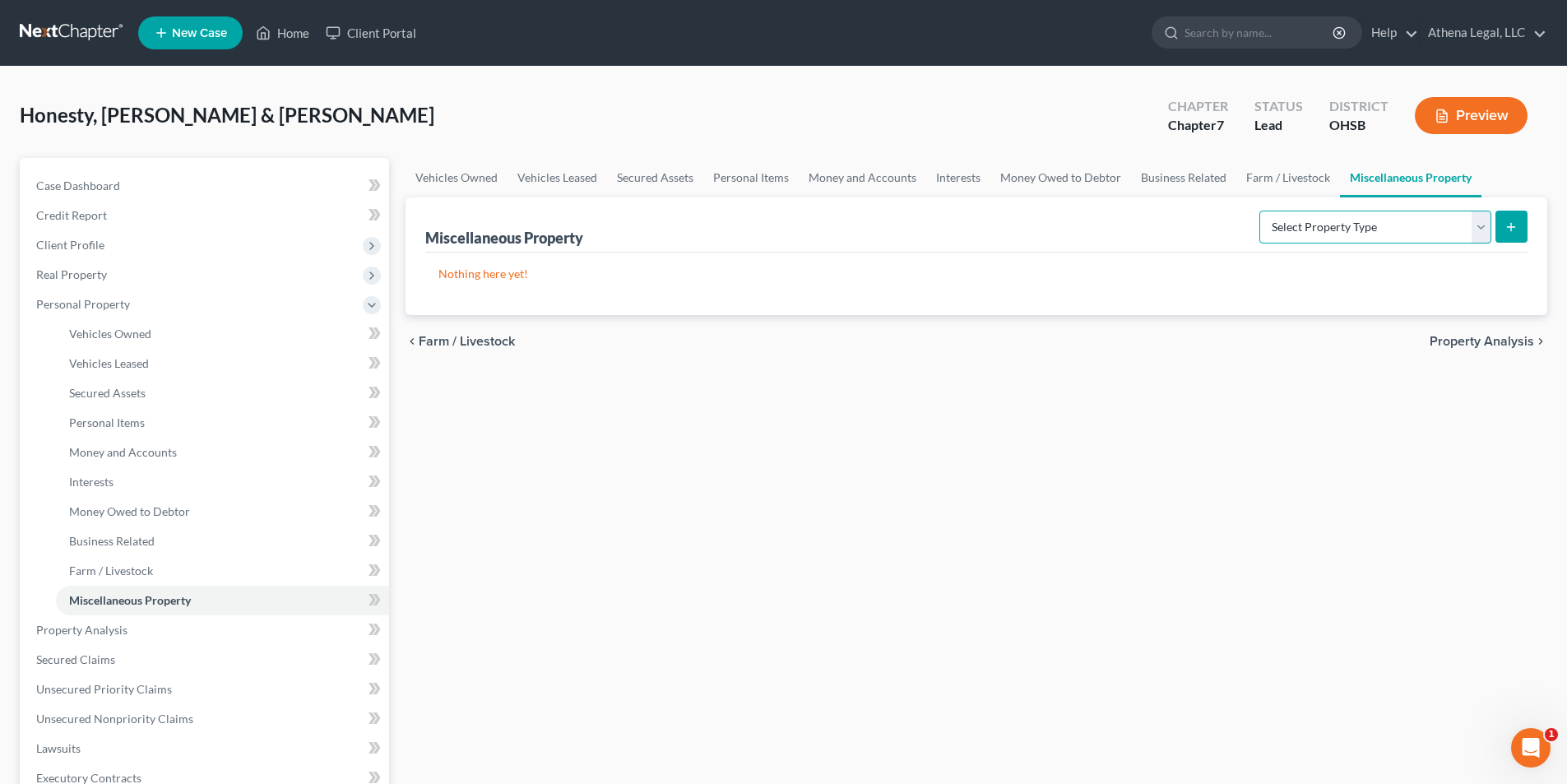
click at [1350, 219] on select "Select Property Type Assigned for Creditor Benefit Within 1 Year Holding for An…" at bounding box center [1375, 227] width 232 height 33
click at [1331, 430] on div "Vehicles Owned Vehicles Leased Secured Assets Personal Items Money and Accounts…" at bounding box center [977, 633] width 1159 height 950
click at [1459, 339] on span "Property Analysis" at bounding box center [1482, 341] width 104 height 13
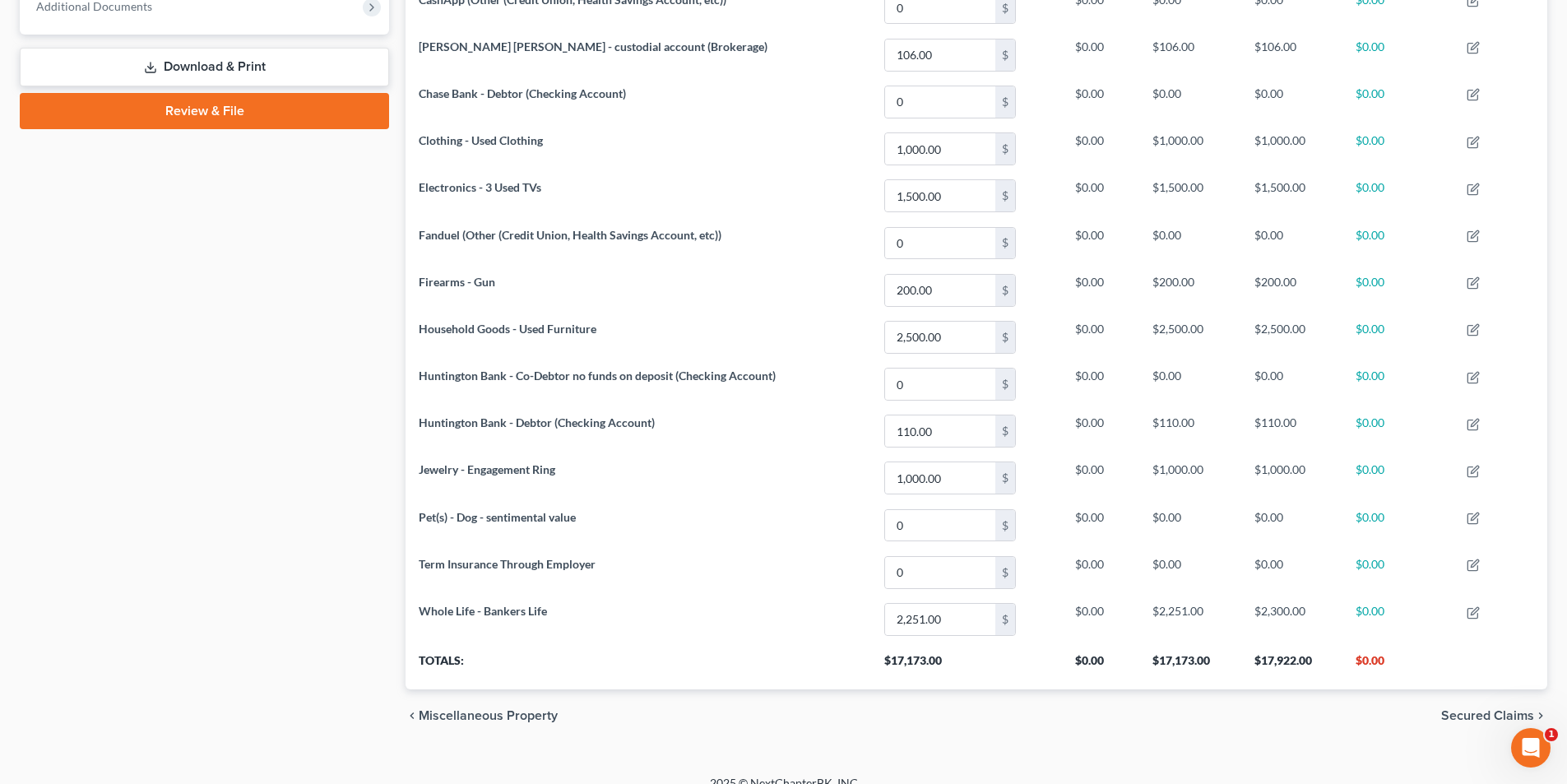
scroll to position [703, 0]
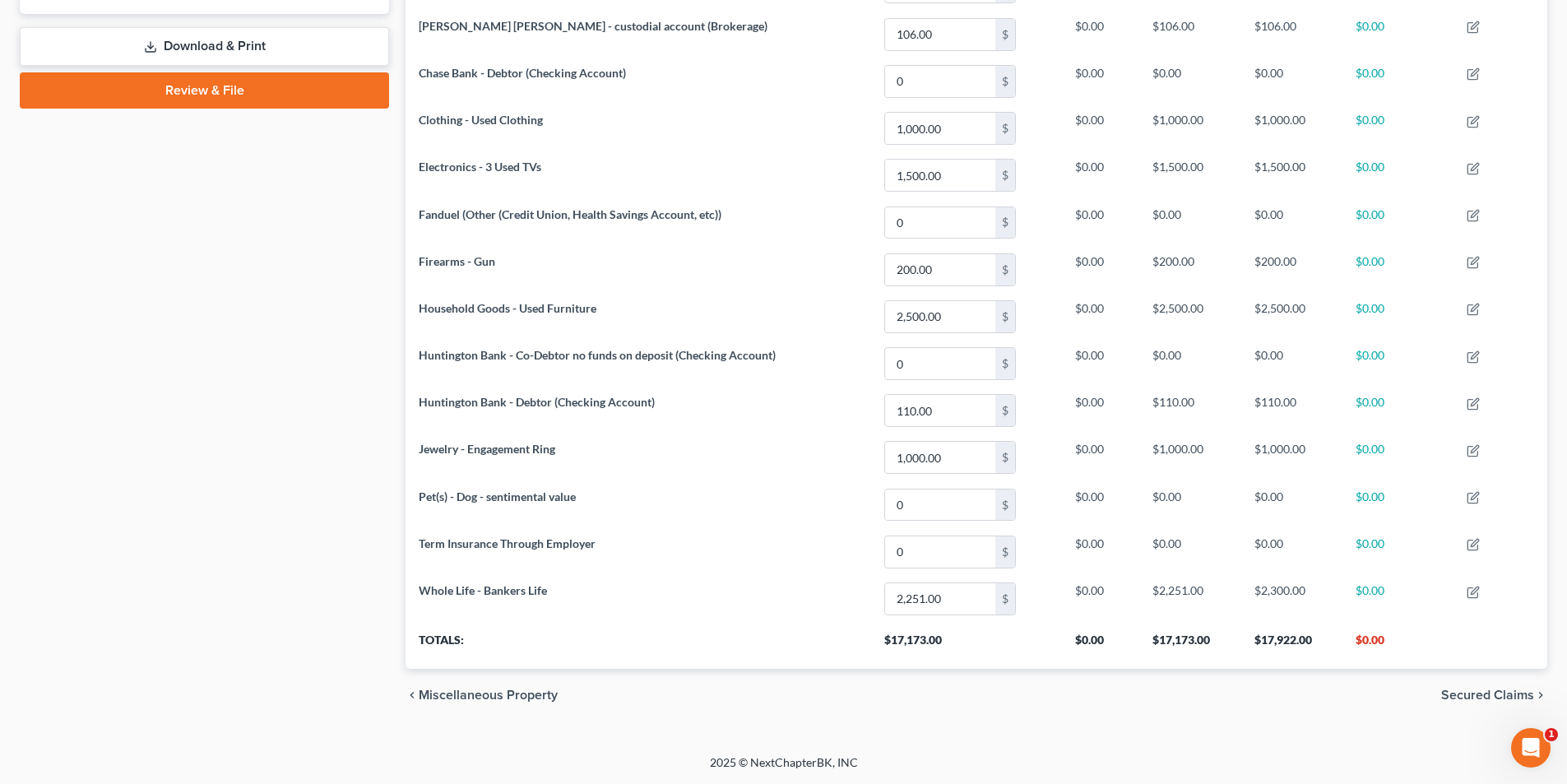
click at [1480, 701] on span "Secured Claims" at bounding box center [1488, 695] width 93 height 13
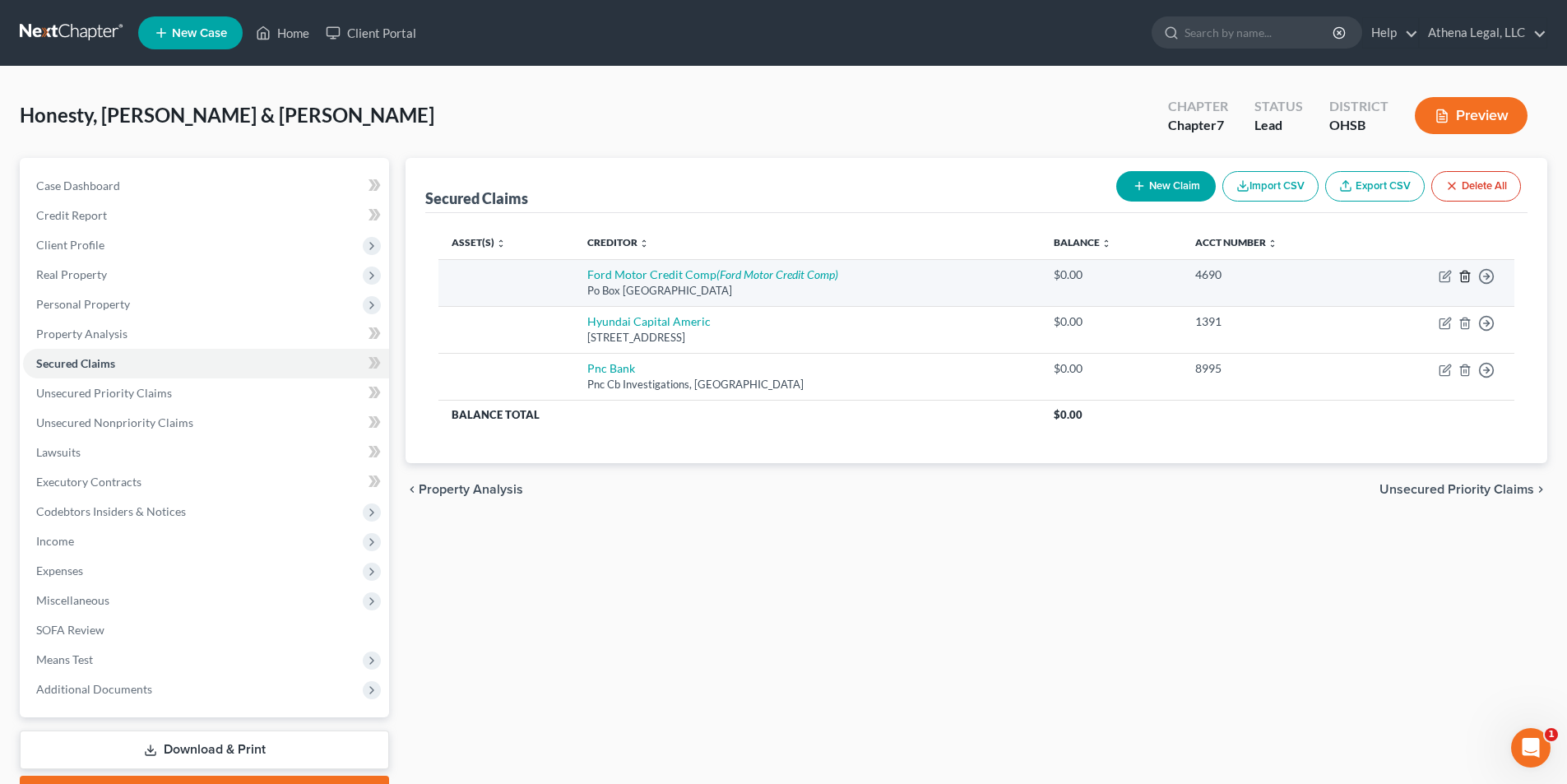
click at [1466, 277] on line "button" at bounding box center [1466, 277] width 0 height 3
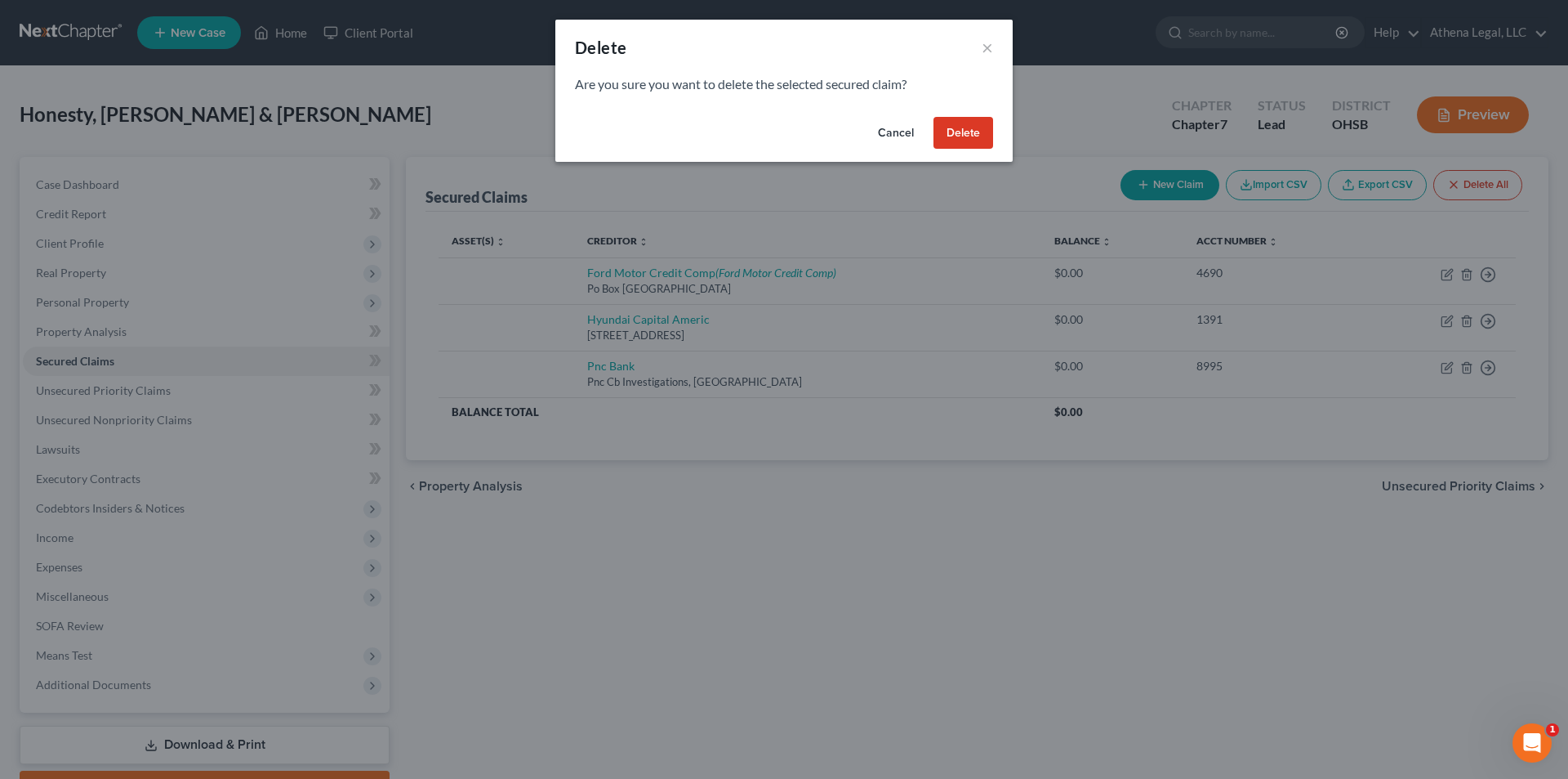
click at [968, 139] on button "Delete" at bounding box center [963, 133] width 60 height 33
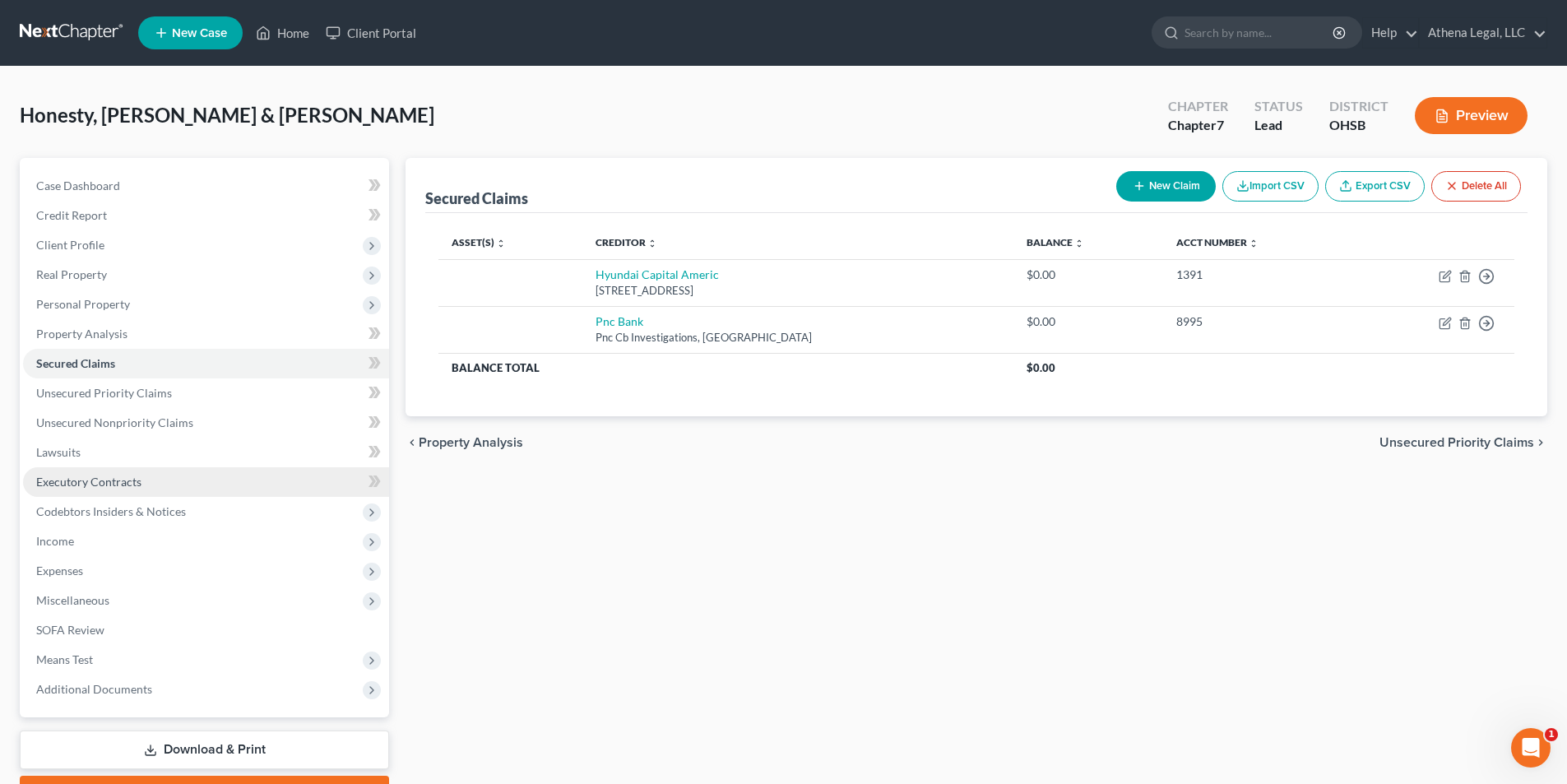
click at [131, 482] on span "Executory Contracts" at bounding box center [88, 481] width 105 height 14
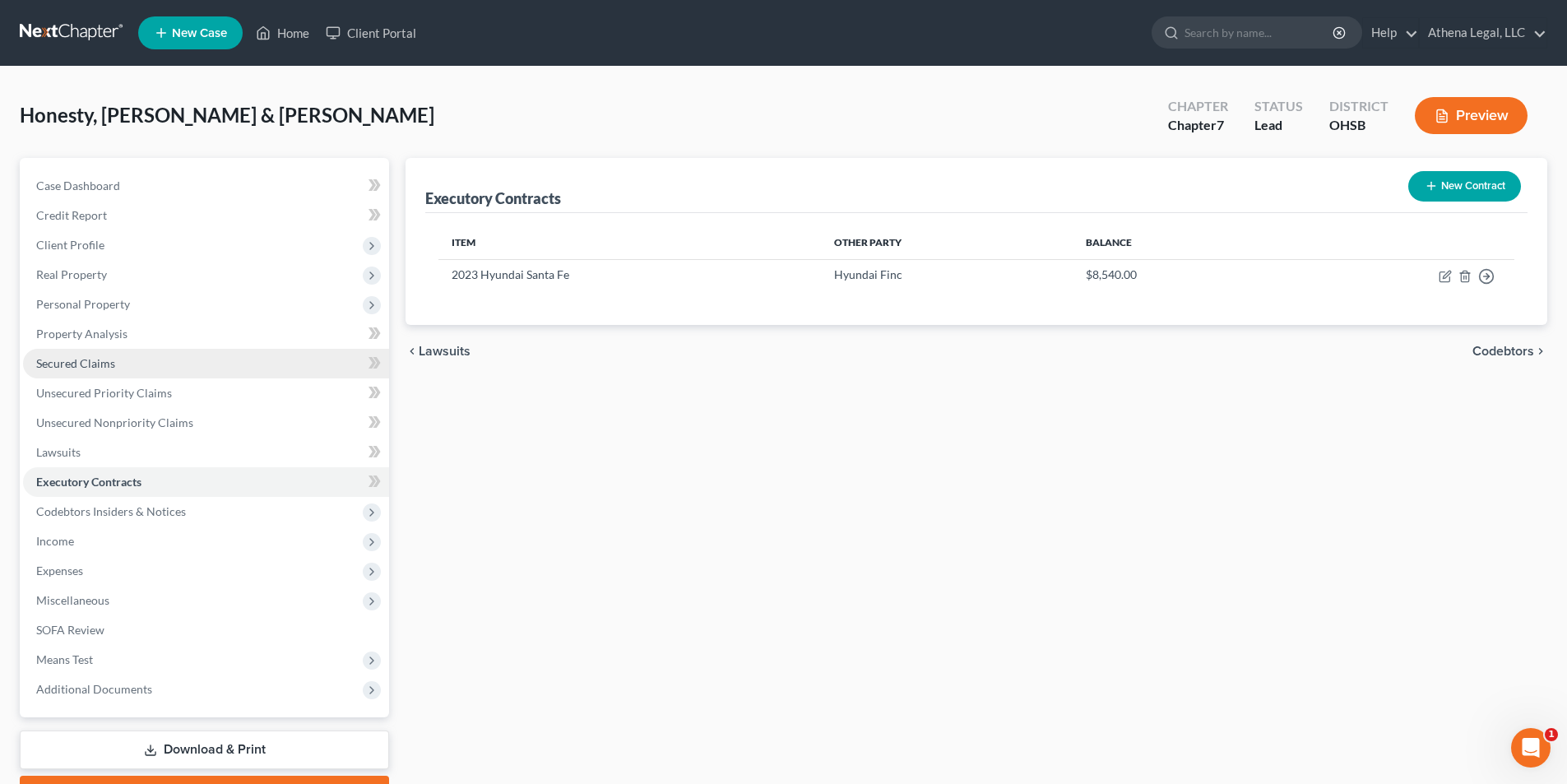
click at [105, 369] on span "Secured Claims" at bounding box center [76, 363] width 79 height 14
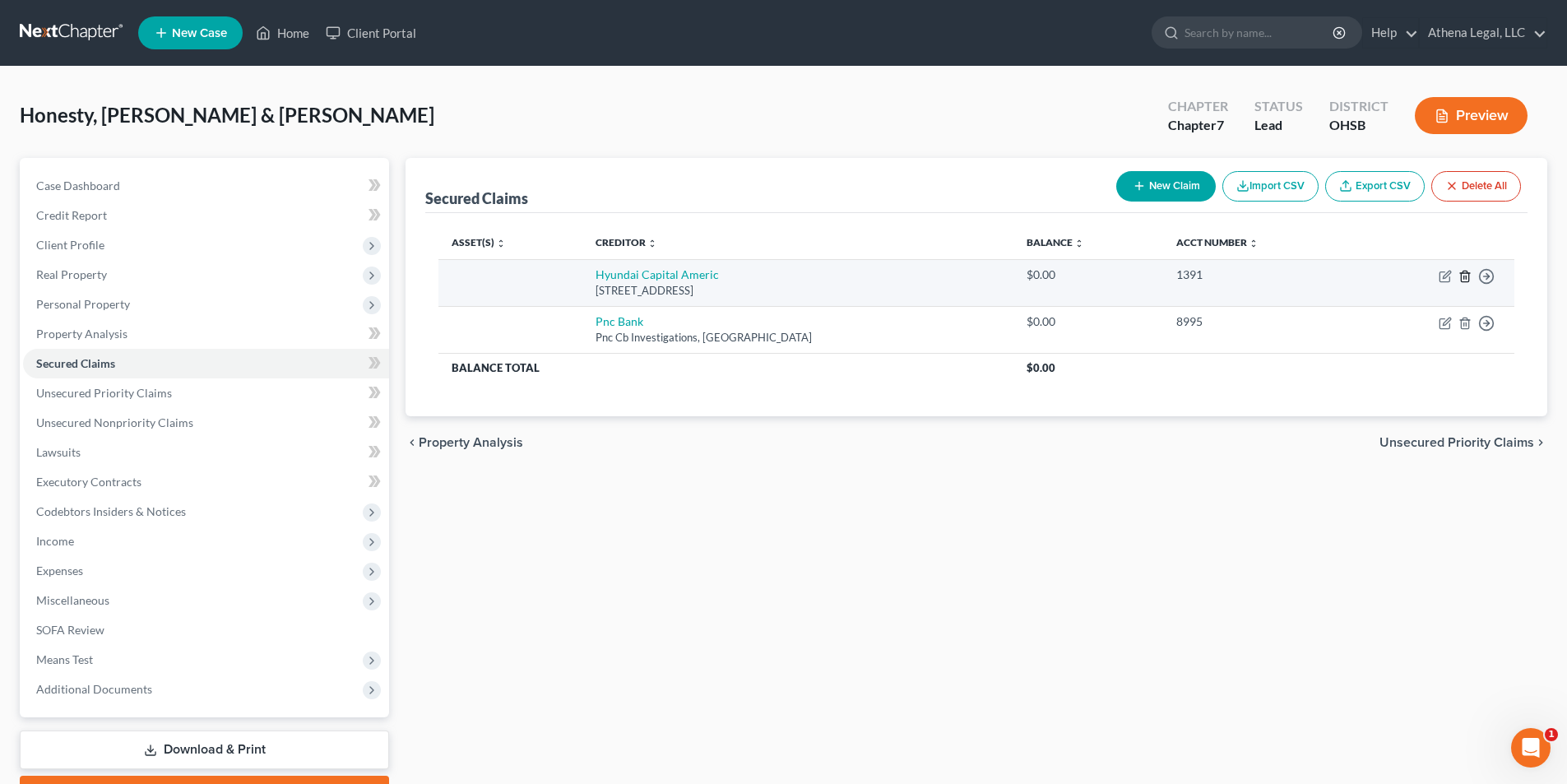
click at [1464, 273] on icon "button" at bounding box center [1465, 276] width 13 height 13
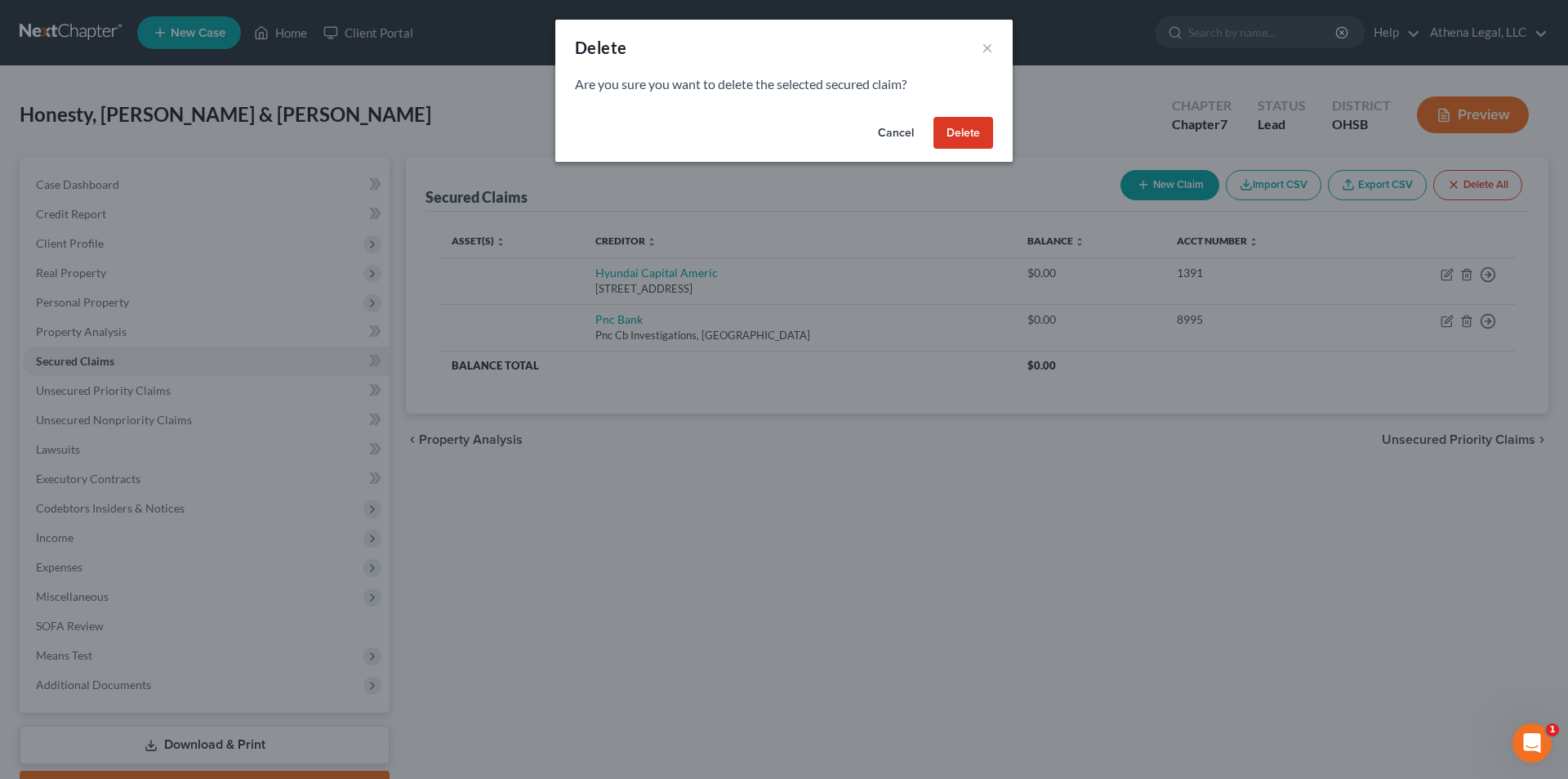
click at [980, 122] on button "Delete" at bounding box center [963, 133] width 60 height 33
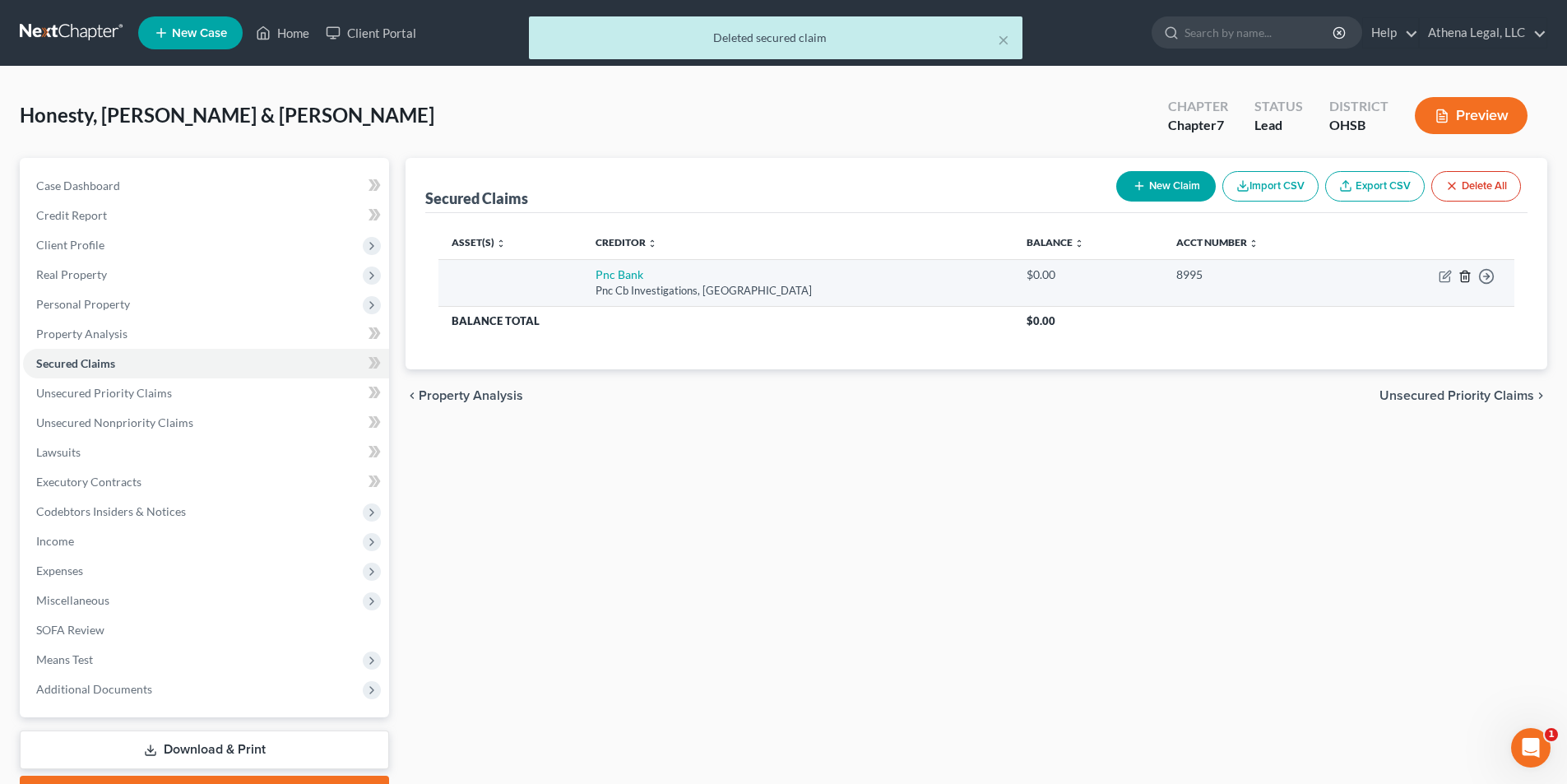
click at [1460, 278] on icon "button" at bounding box center [1465, 276] width 13 height 13
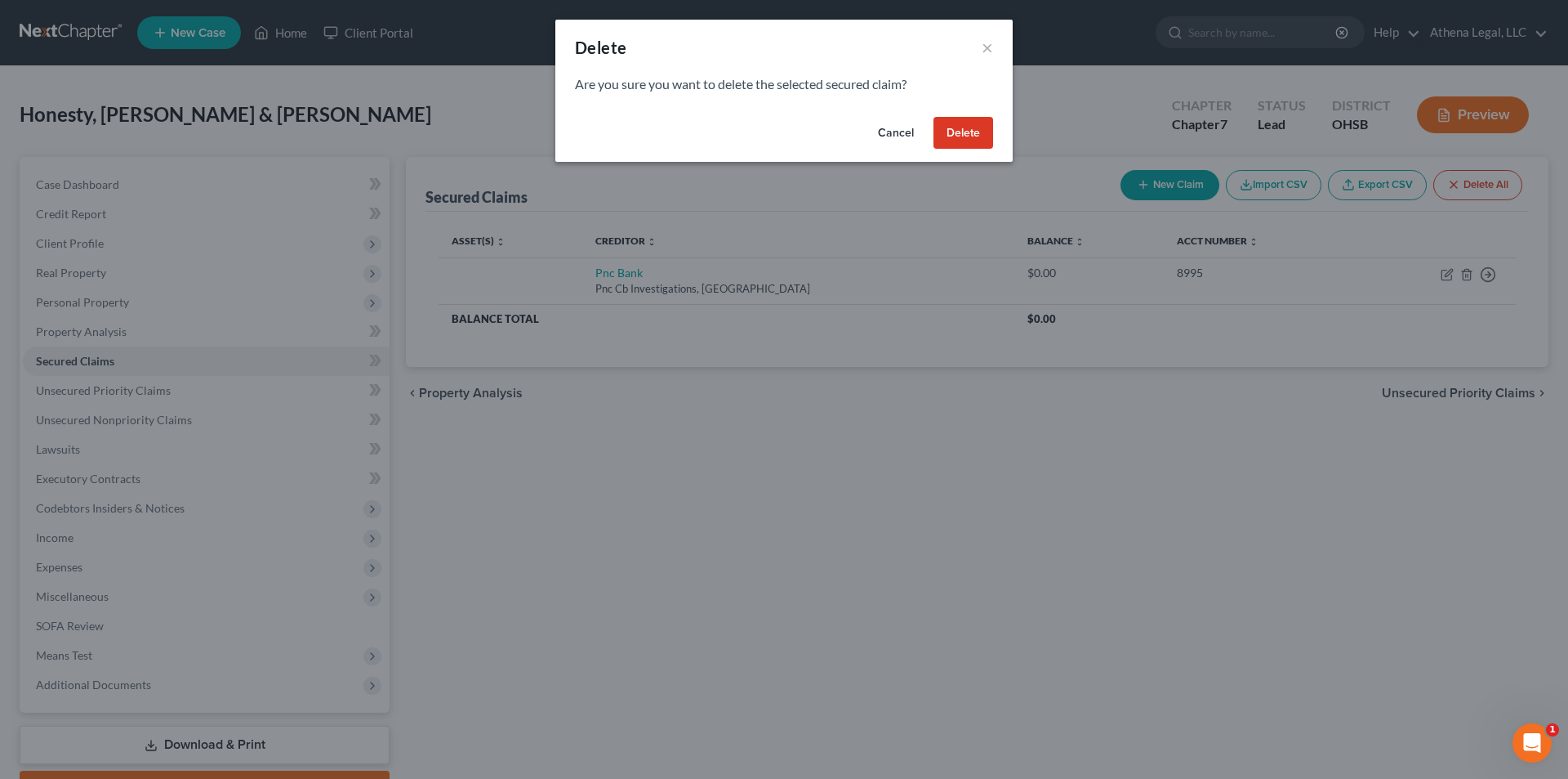
click at [976, 139] on button "Delete" at bounding box center [963, 133] width 60 height 33
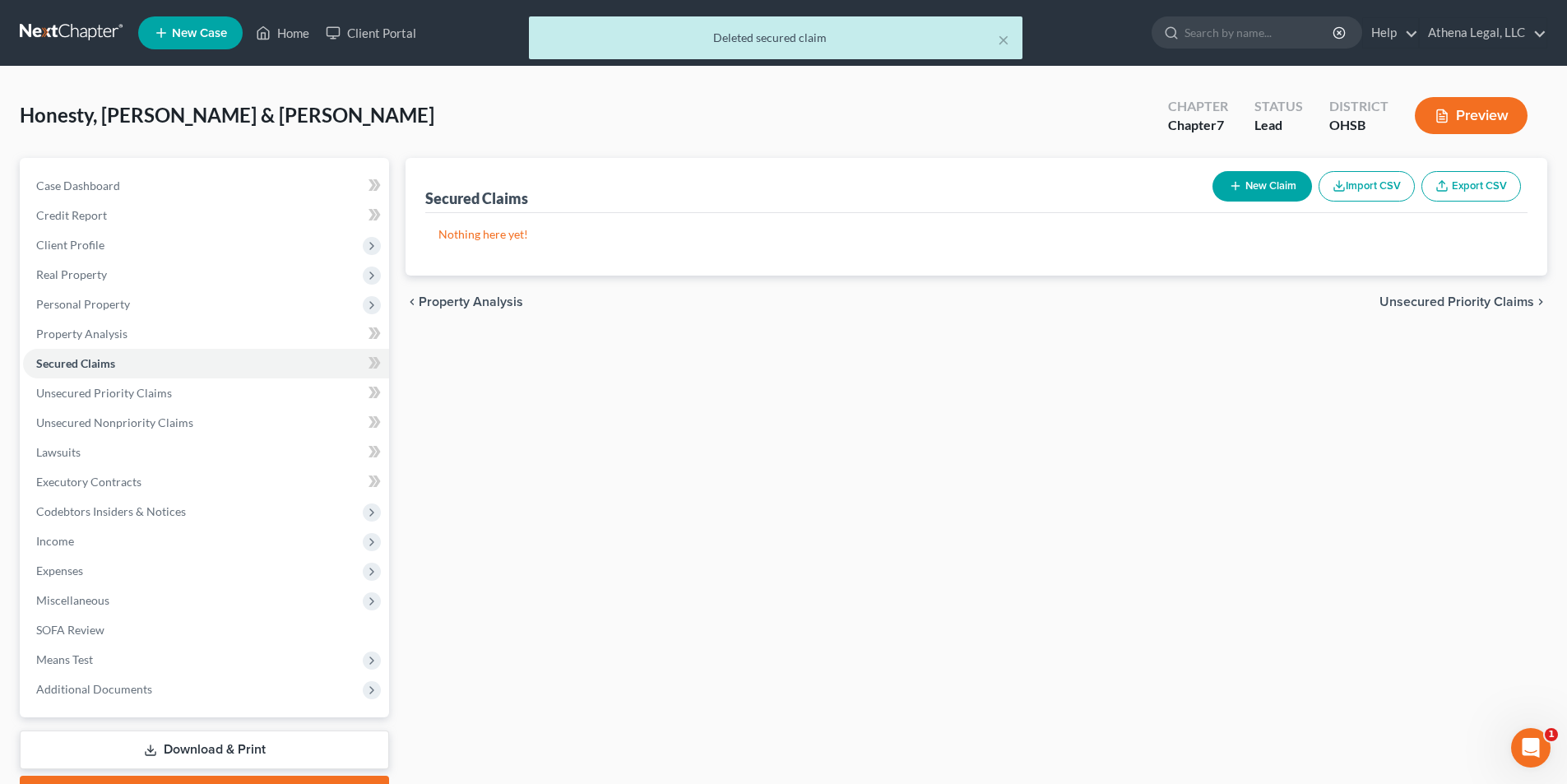
click at [1403, 305] on span "Unsecured Priority Claims" at bounding box center [1456, 302] width 155 height 13
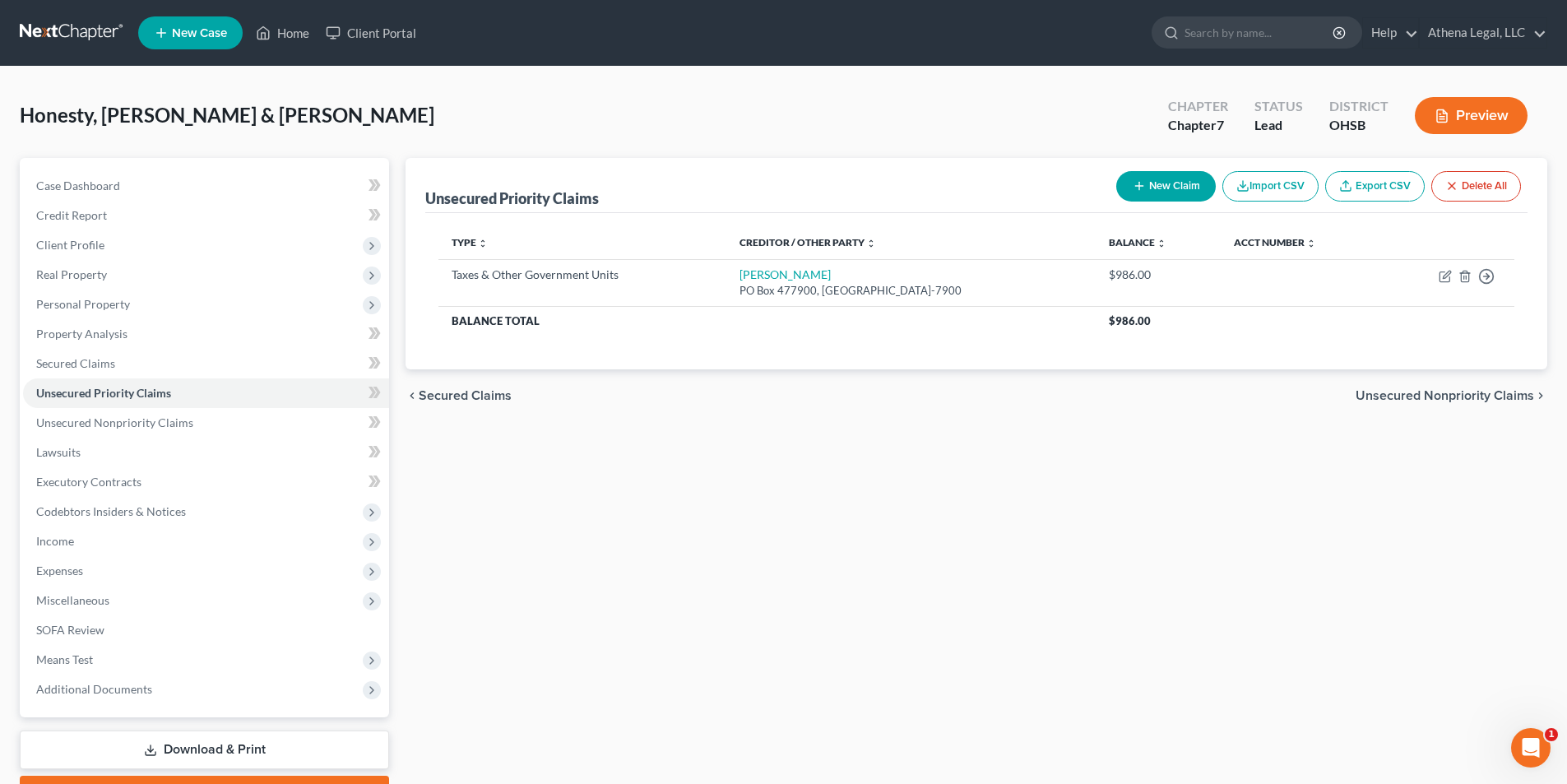
click at [1420, 405] on div "chevron_left Secured Claims Unsecured Nonpriority Claims chevron_right" at bounding box center [977, 396] width 1142 height 53
click at [1410, 389] on span "Unsecured Nonpriority Claims" at bounding box center [1445, 396] width 179 height 13
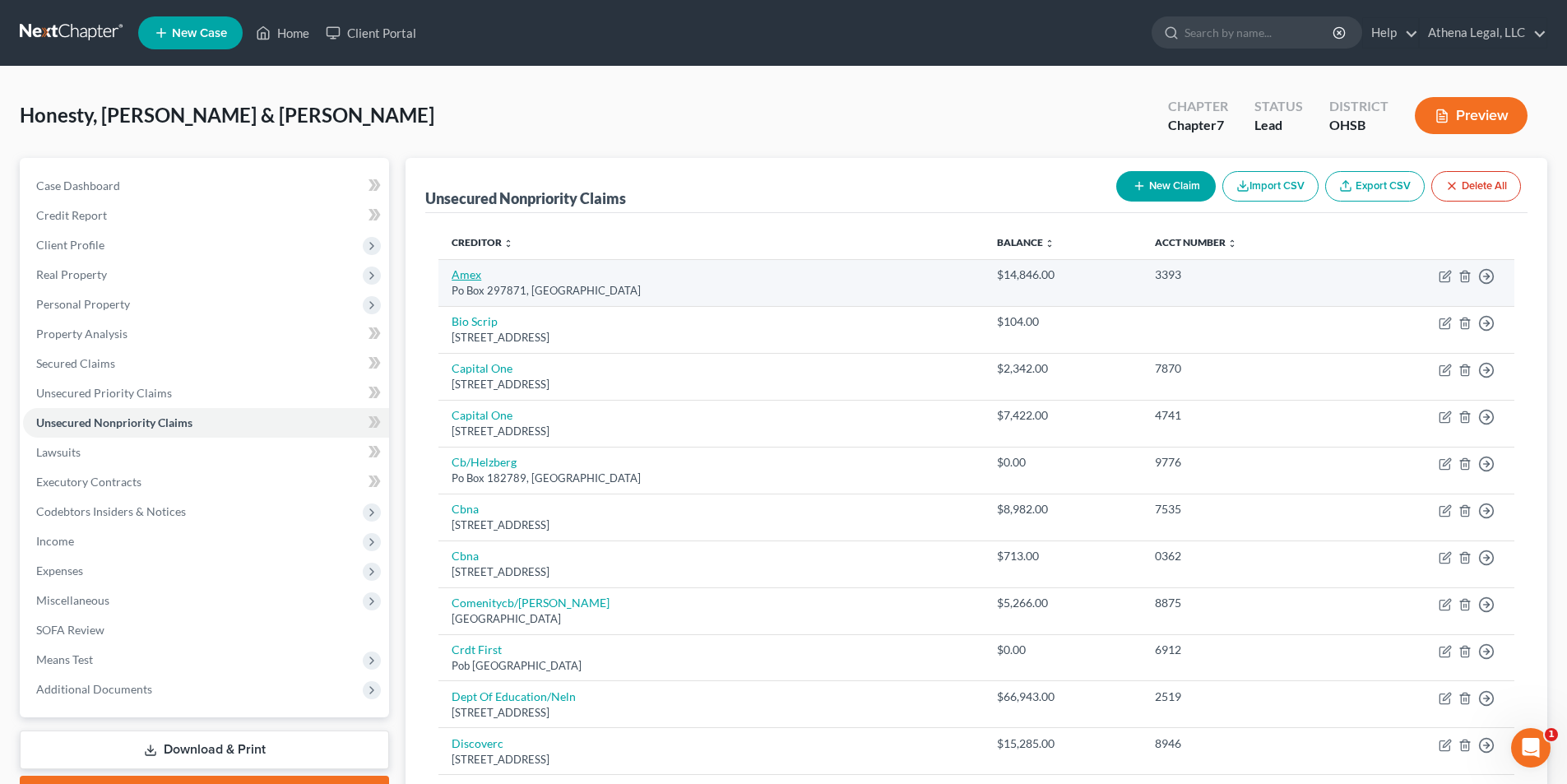
click at [460, 273] on link "Amex" at bounding box center [466, 274] width 30 height 14
select select "9"
select select "2"
select select "0"
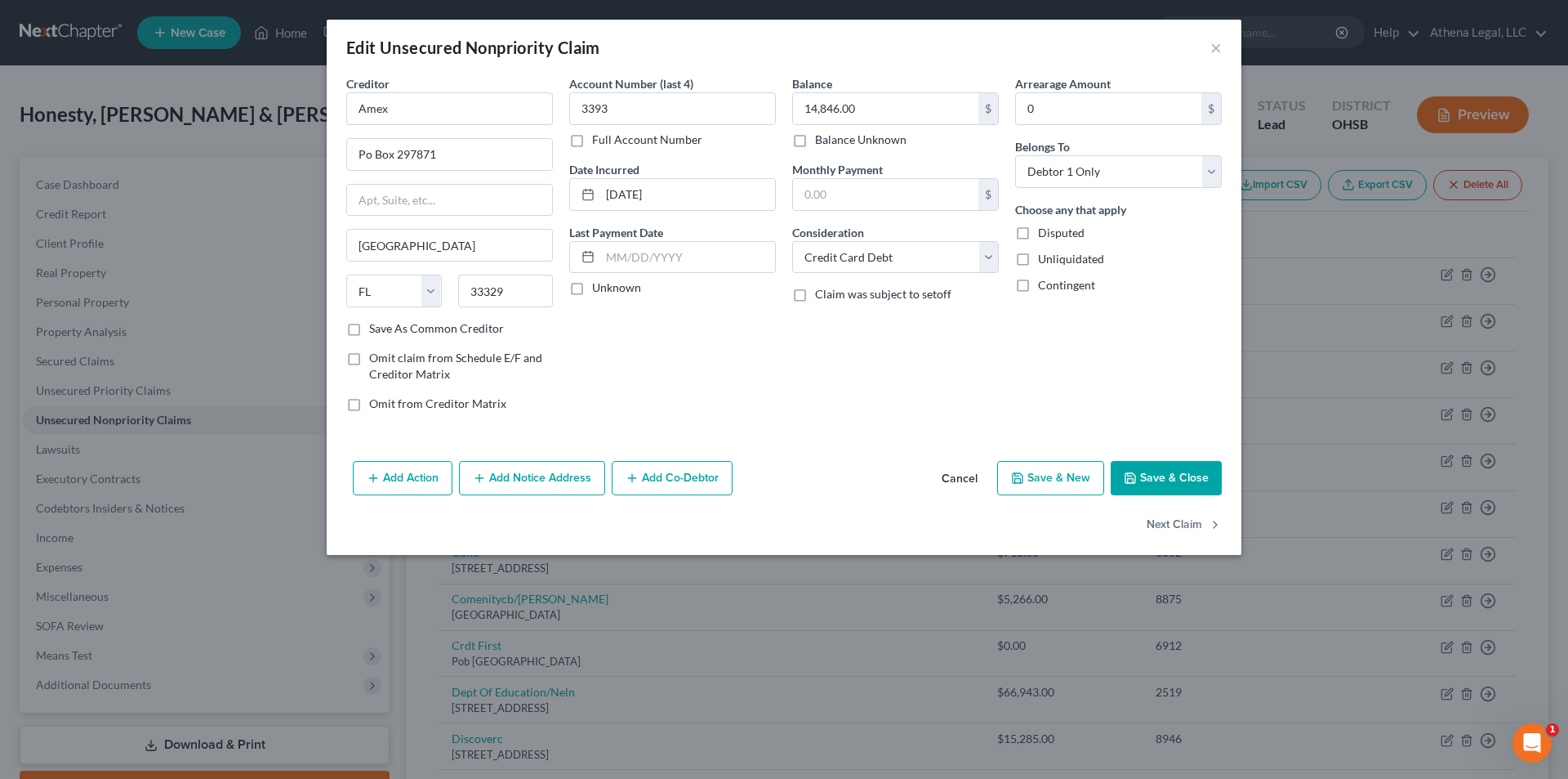
click at [1161, 464] on button "Save & Close" at bounding box center [1166, 478] width 111 height 34
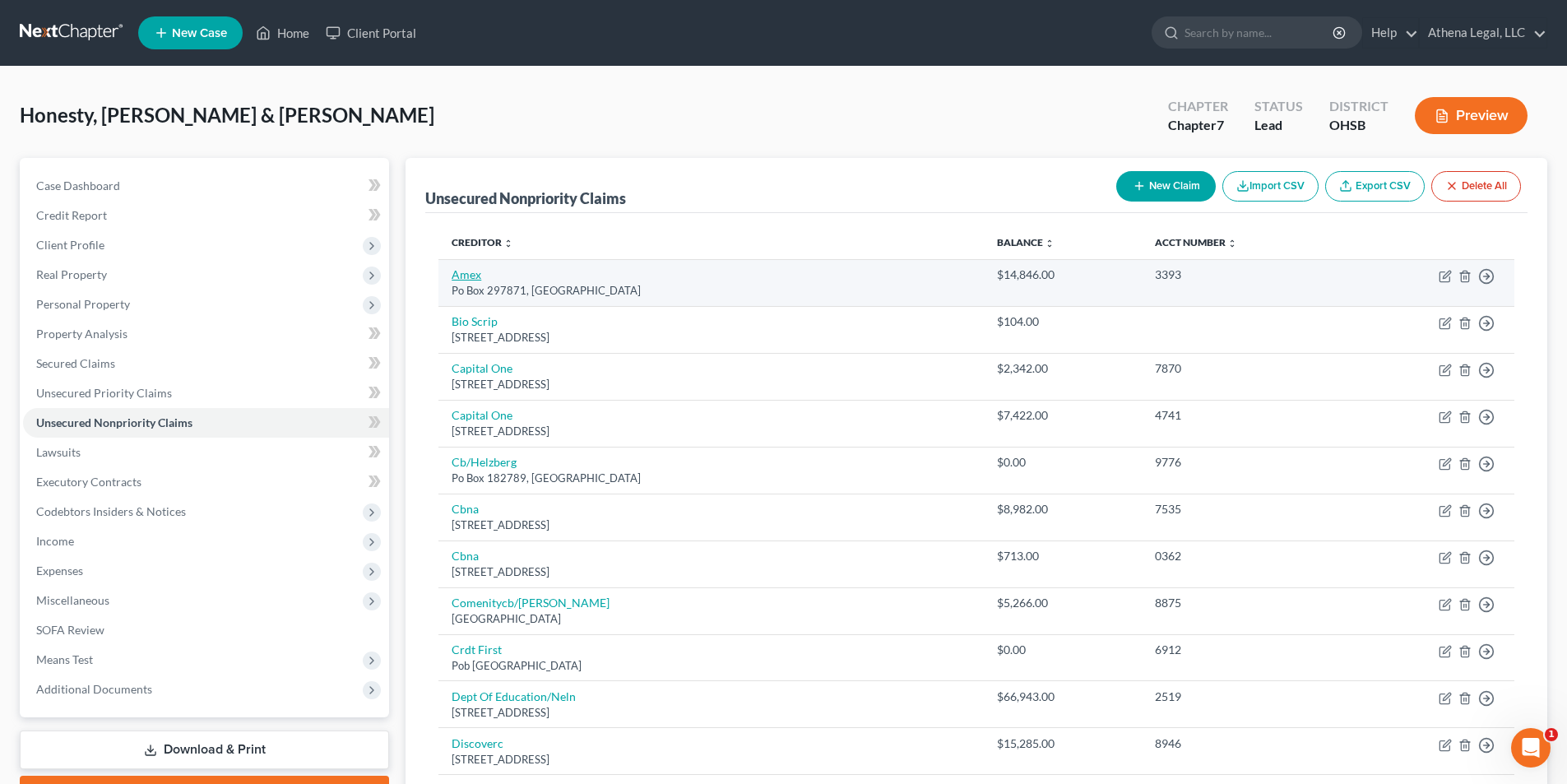
click at [460, 274] on link "Amex" at bounding box center [466, 274] width 30 height 14
select select "9"
select select "2"
select select "0"
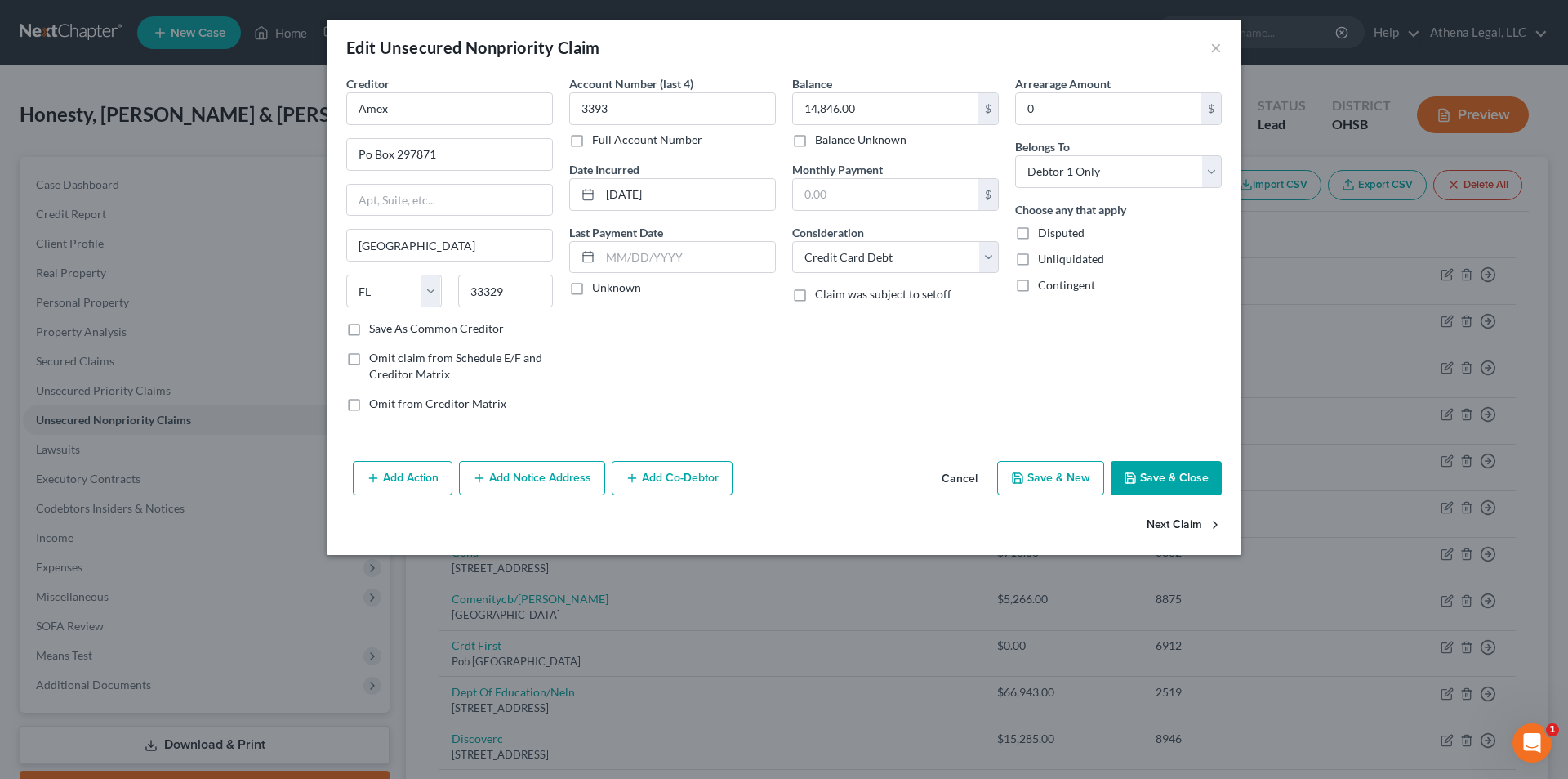
click at [1159, 521] on button "Next Claim" at bounding box center [1185, 525] width 75 height 34
select select "14"
select select "9"
select select "2"
click at [1159, 521] on button "Next Claim" at bounding box center [1185, 525] width 75 height 34
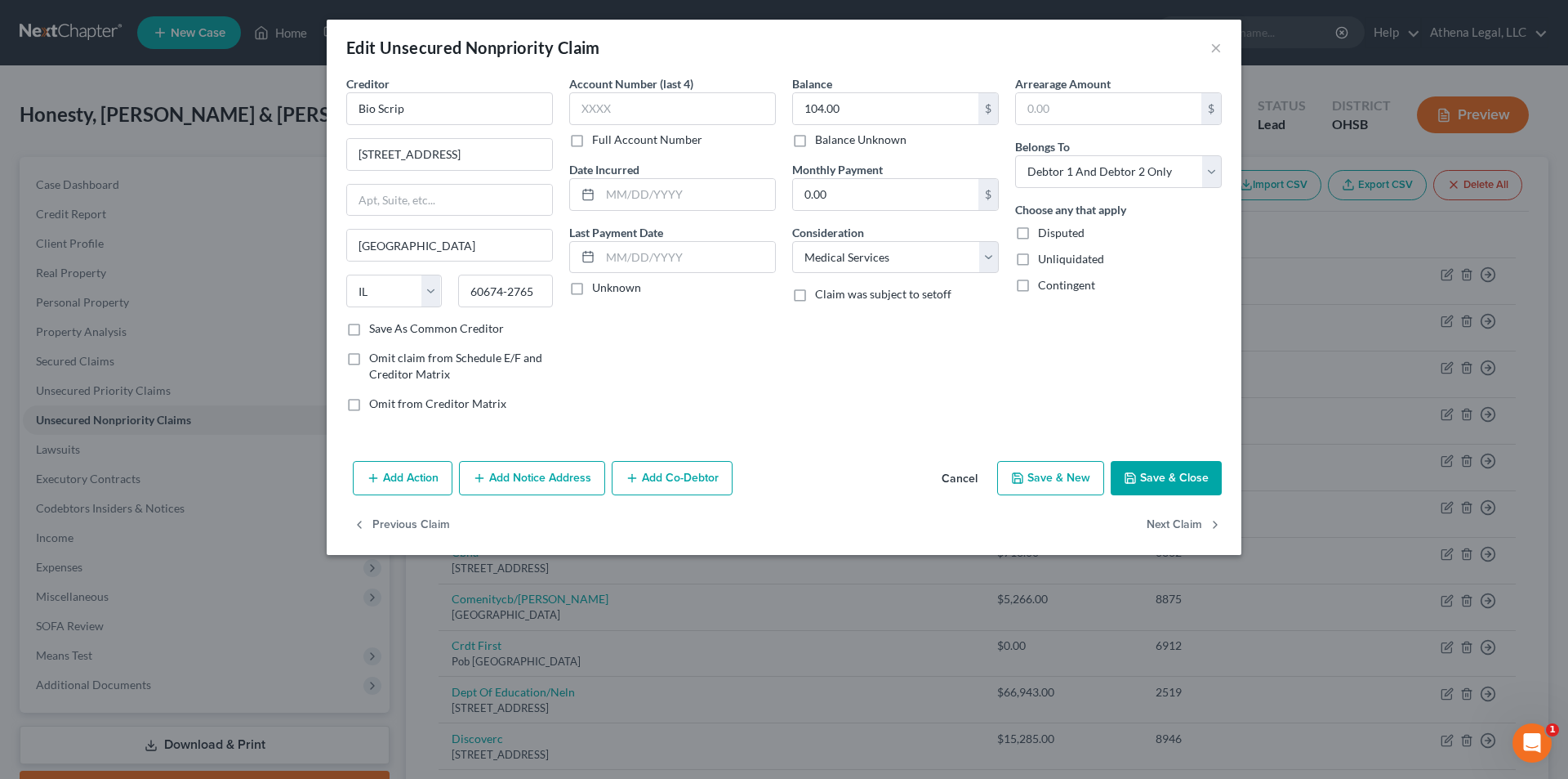
select select "46"
select select "2"
select select "0"
click at [1159, 521] on button "Next Claim" at bounding box center [1185, 525] width 75 height 34
select select "46"
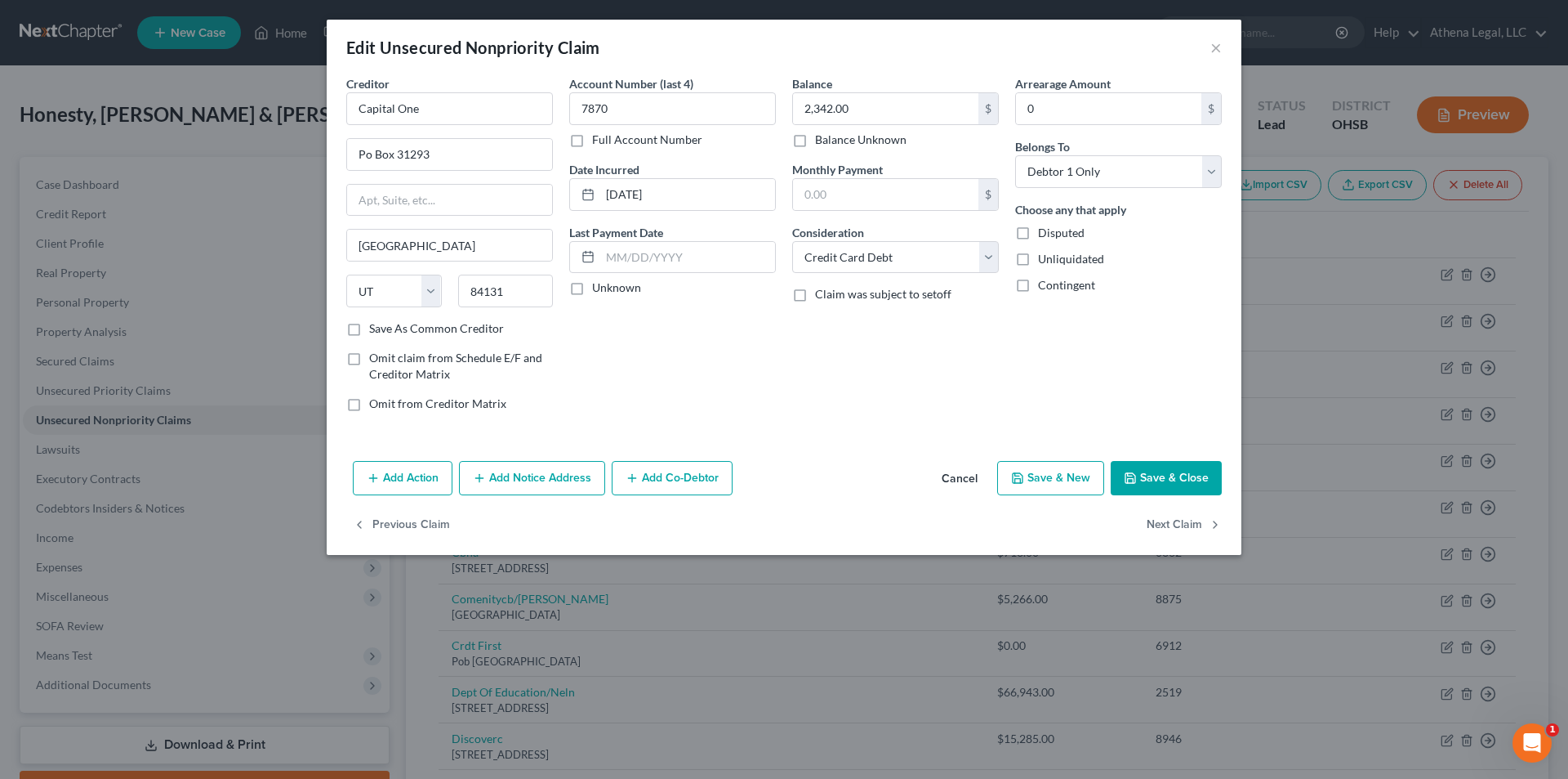
select select "2"
select select "0"
click at [1159, 521] on button "Next Claim" at bounding box center [1185, 525] width 75 height 34
select select "36"
select select "2"
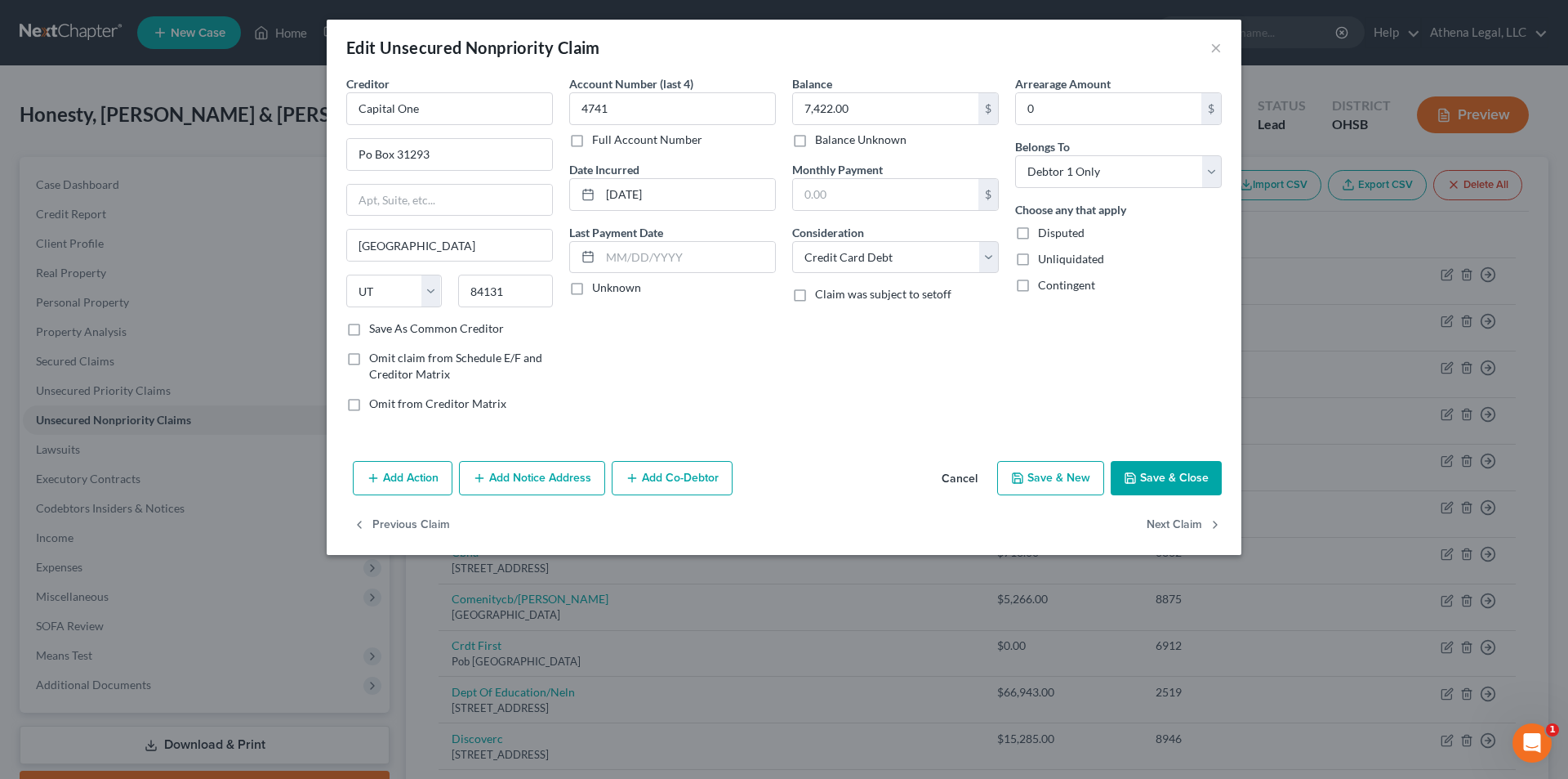
select select "0"
click at [1215, 47] on button "×" at bounding box center [1216, 48] width 11 height 20
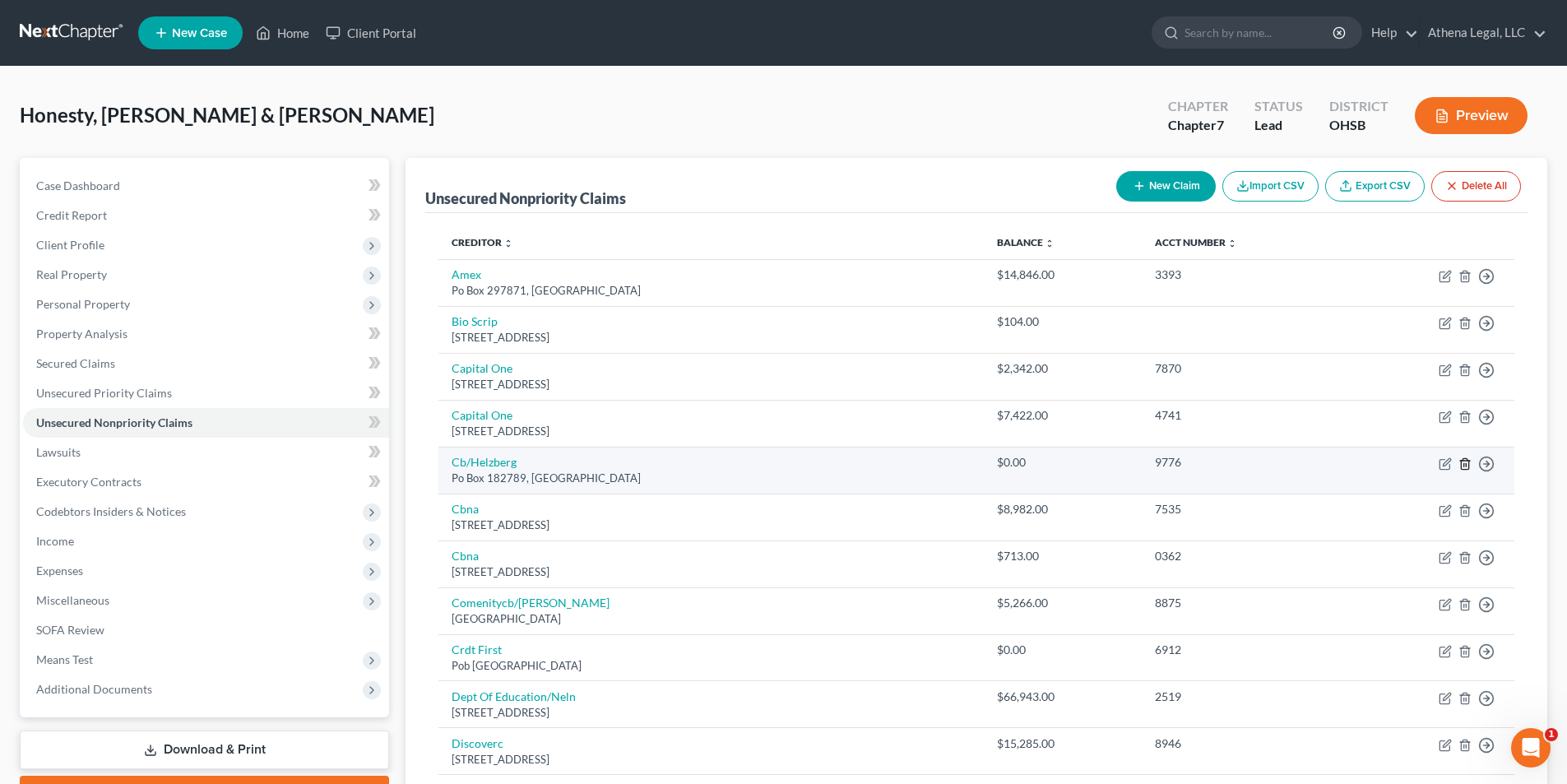
click at [1465, 467] on icon "button" at bounding box center [1465, 463] width 13 height 13
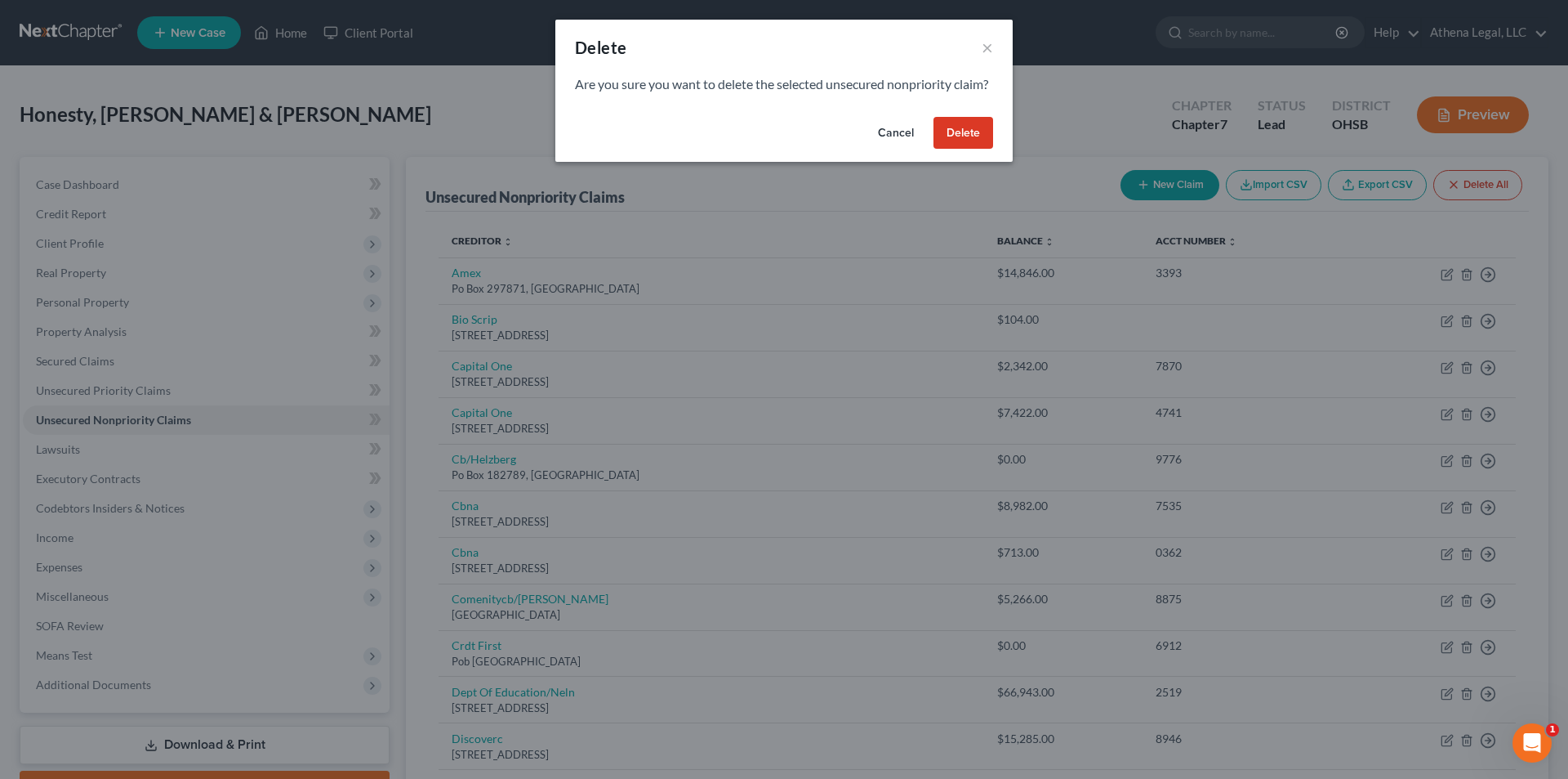
click at [970, 149] on button "Delete" at bounding box center [963, 133] width 60 height 33
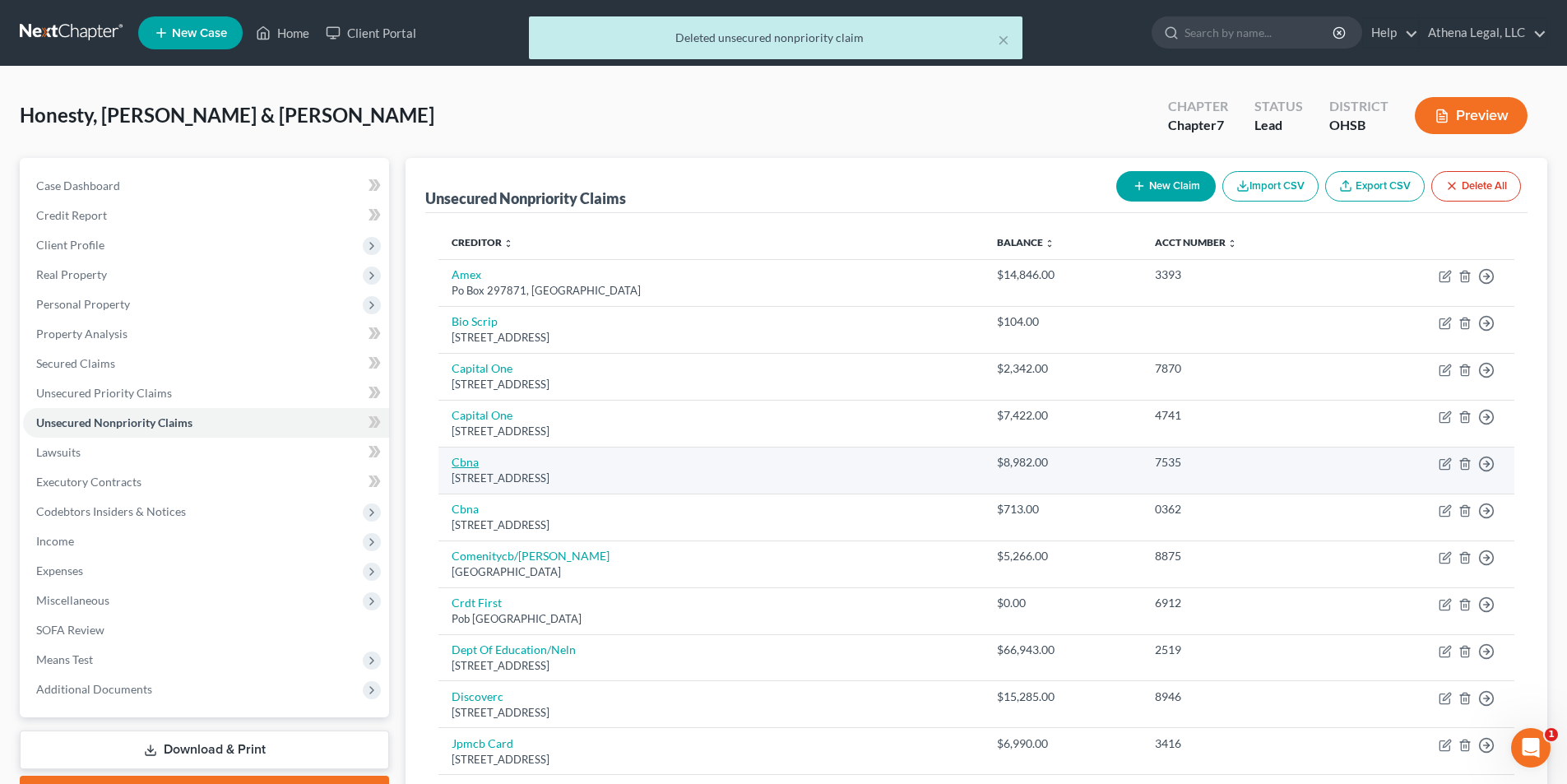
click at [466, 463] on link "Cbna" at bounding box center [464, 461] width 27 height 14
select select "14"
select select "2"
select select "1"
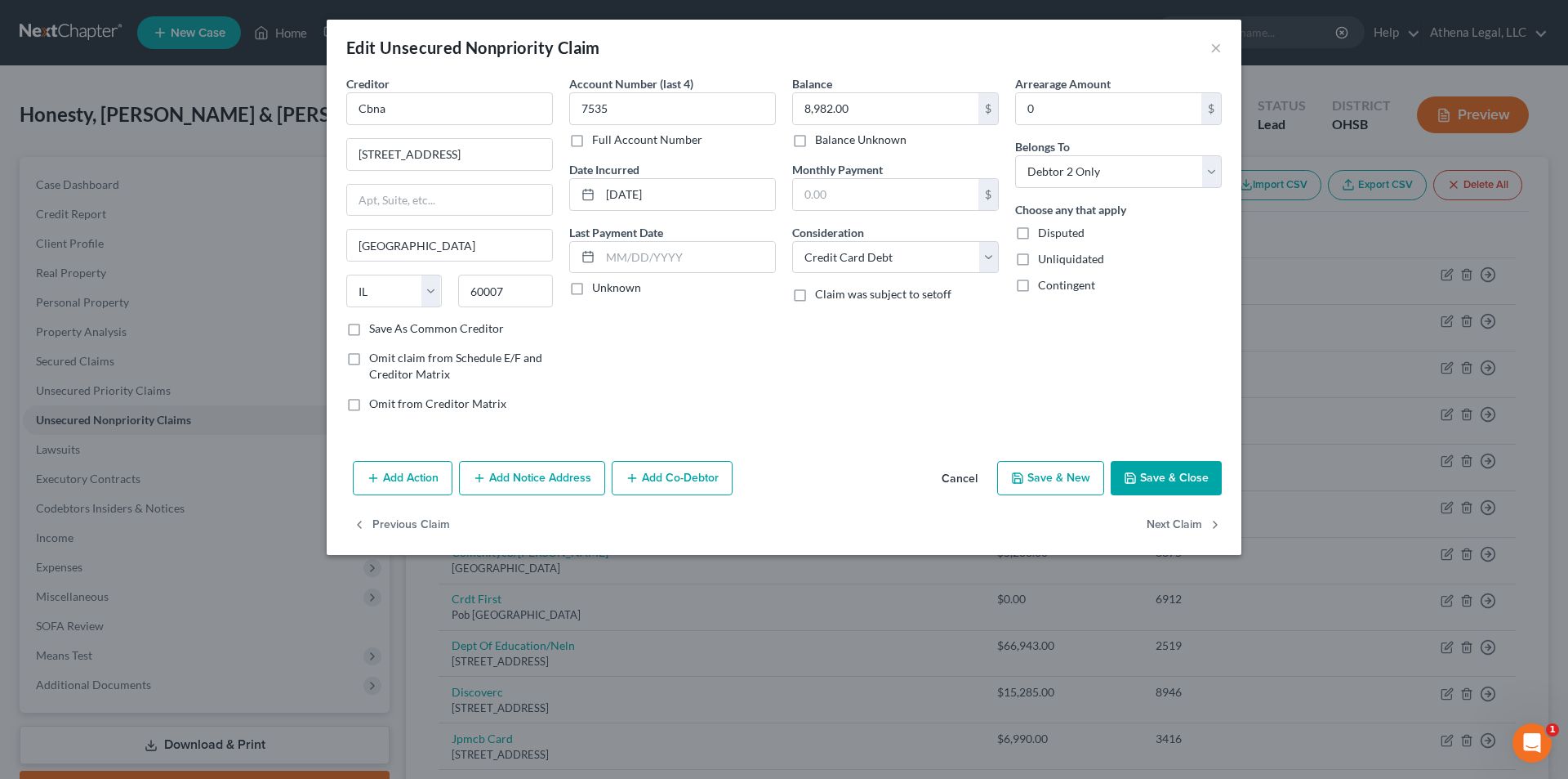
click at [1153, 481] on button "Save & Close" at bounding box center [1166, 478] width 111 height 34
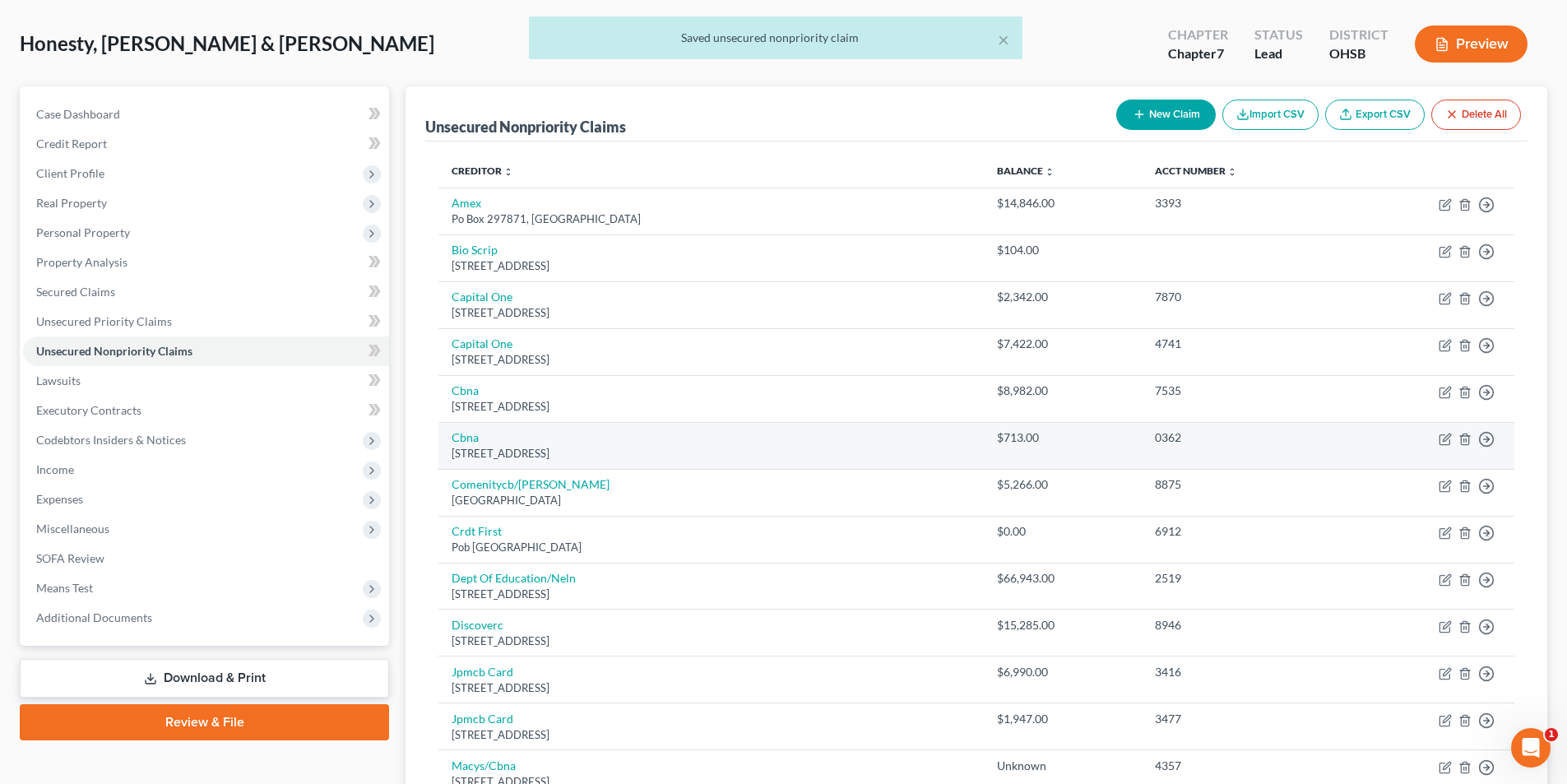
scroll to position [83, 0]
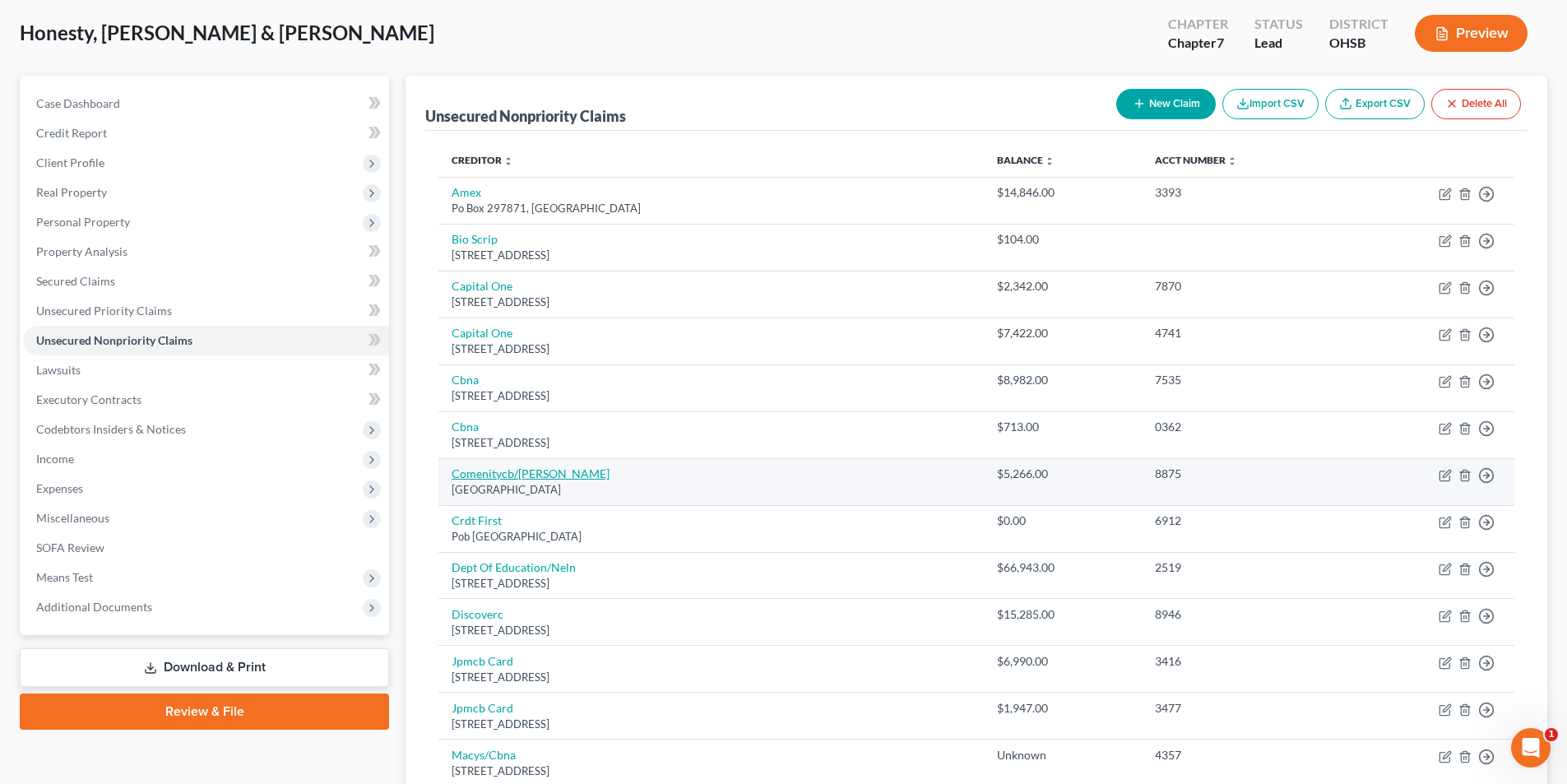
click at [534, 471] on link "Comenitycb/Ulta Mc" at bounding box center [530, 473] width 158 height 14
select select "36"
select select "2"
select select "1"
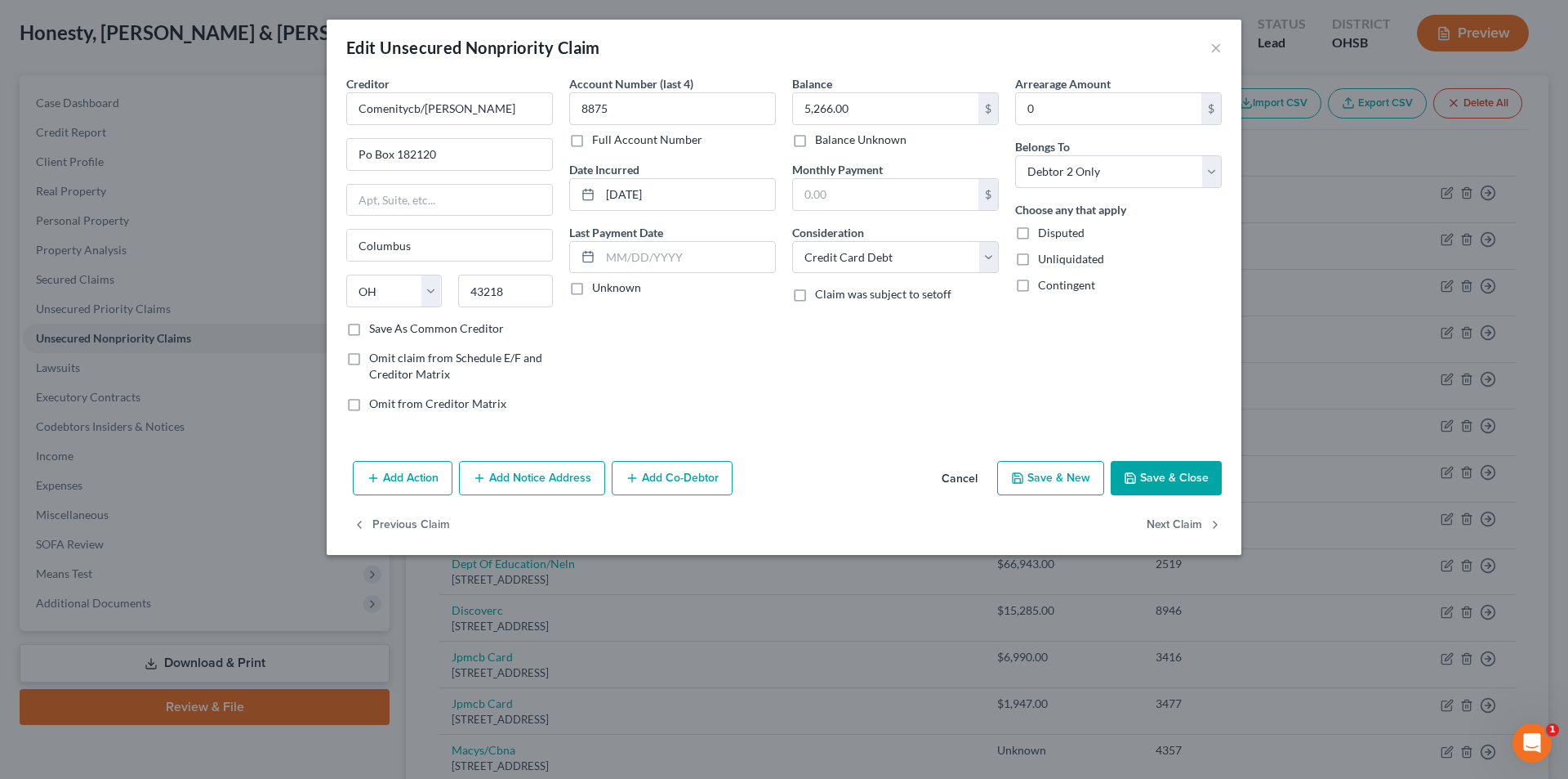
click at [1164, 475] on button "Save & Close" at bounding box center [1166, 478] width 111 height 34
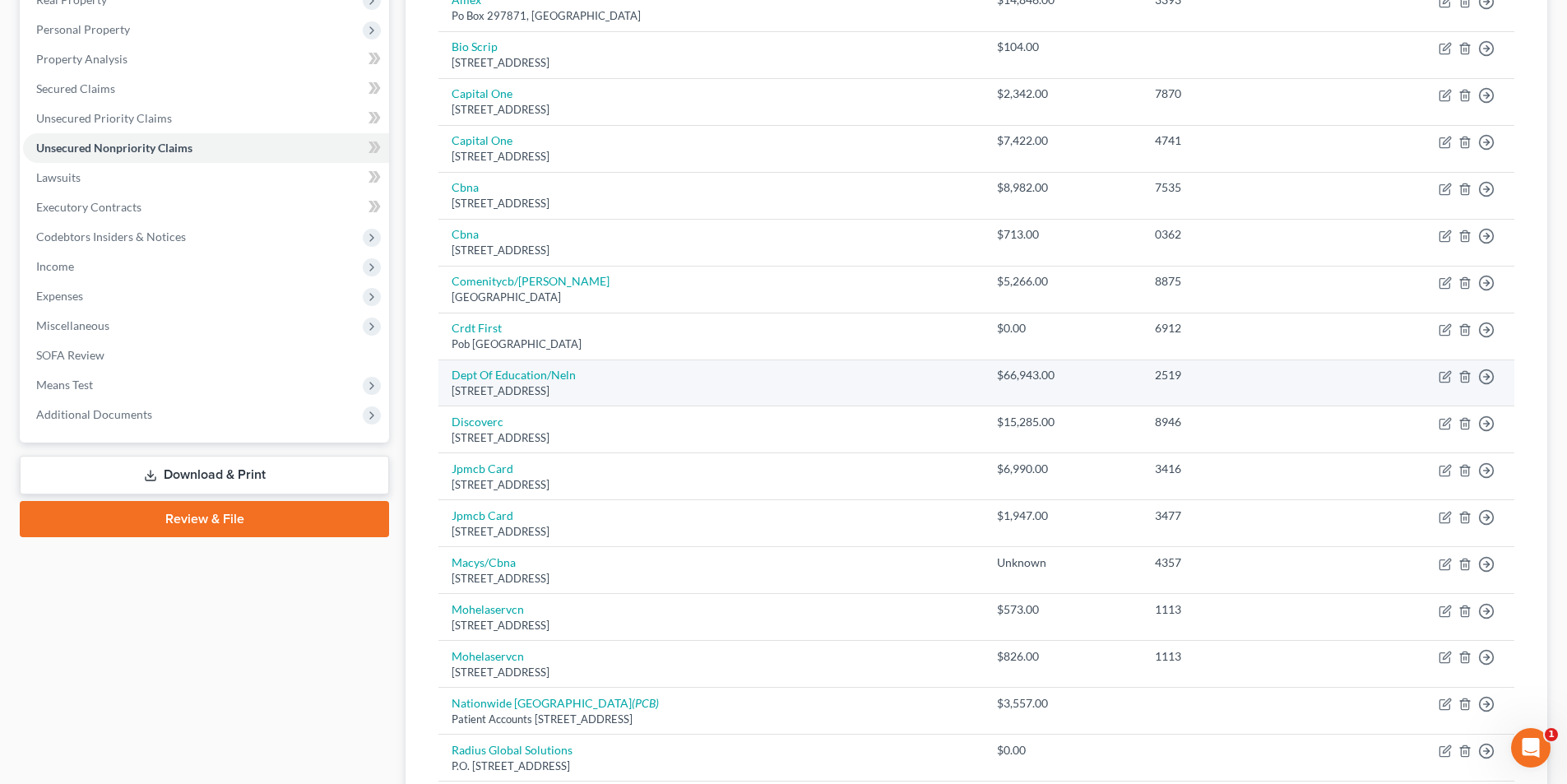
scroll to position [247, 0]
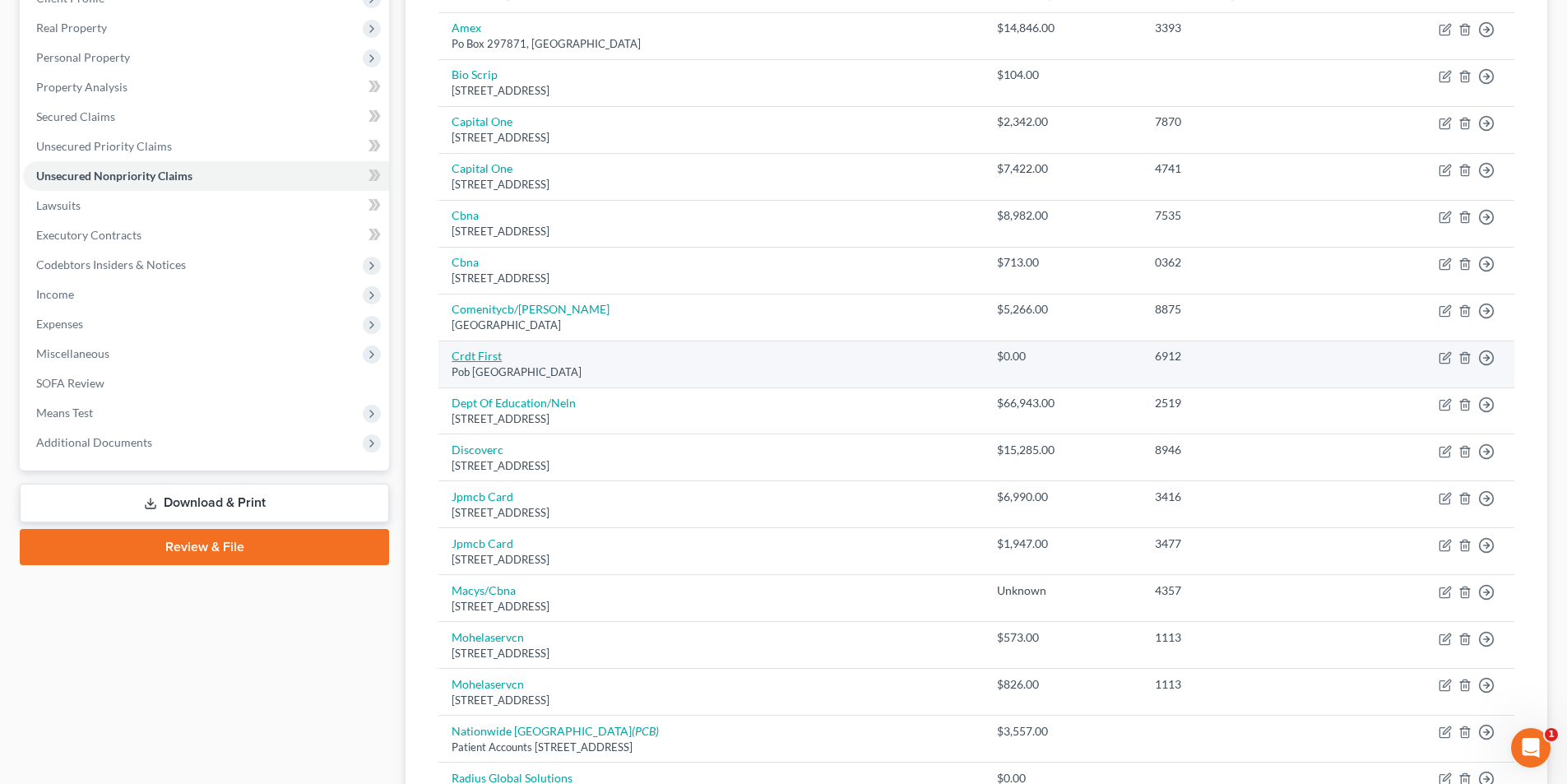
click at [488, 355] on link "Crdt First" at bounding box center [476, 355] width 50 height 14
select select "36"
select select "2"
select select "0"
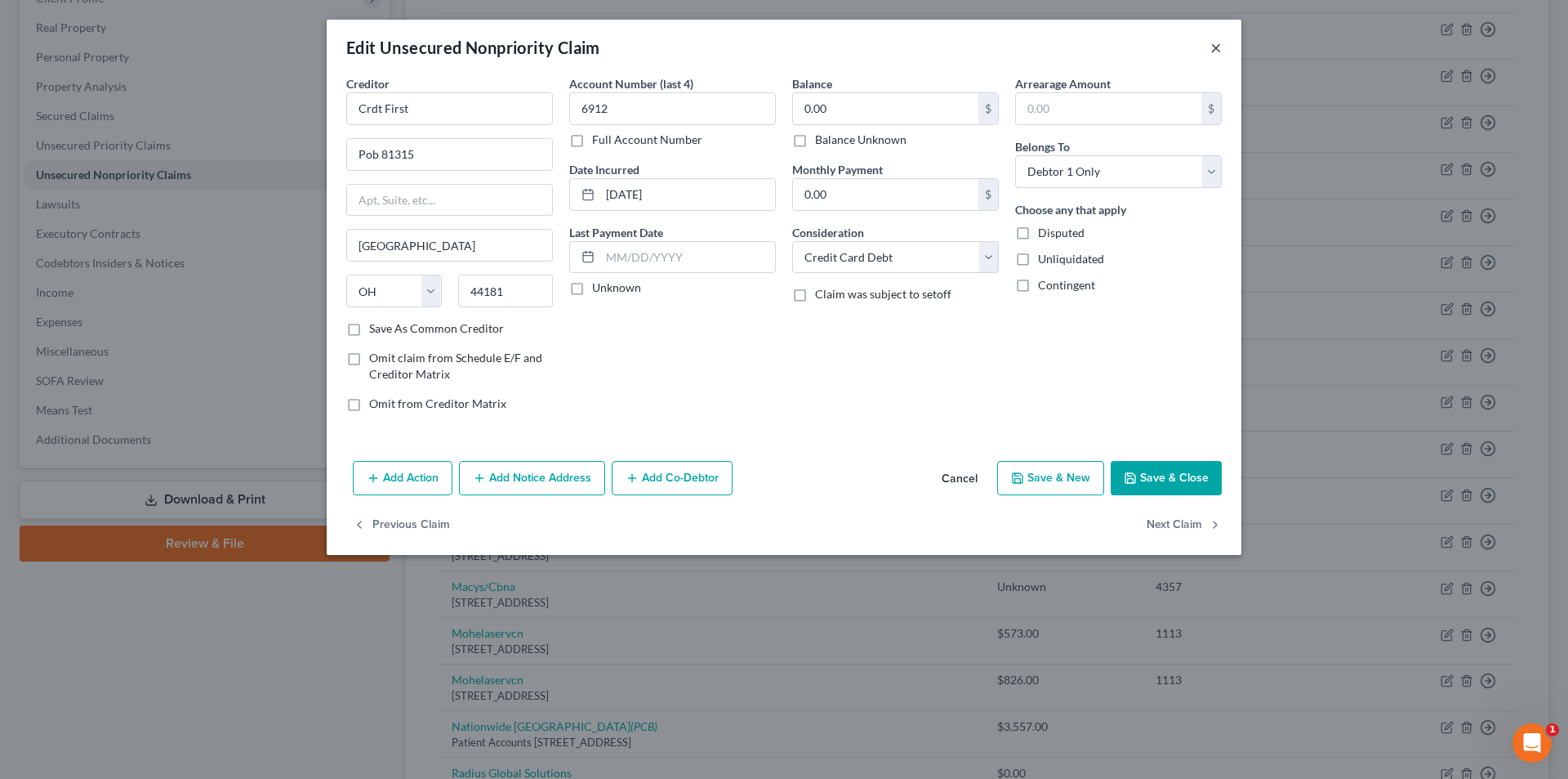
click at [1218, 51] on button "×" at bounding box center [1216, 48] width 11 height 20
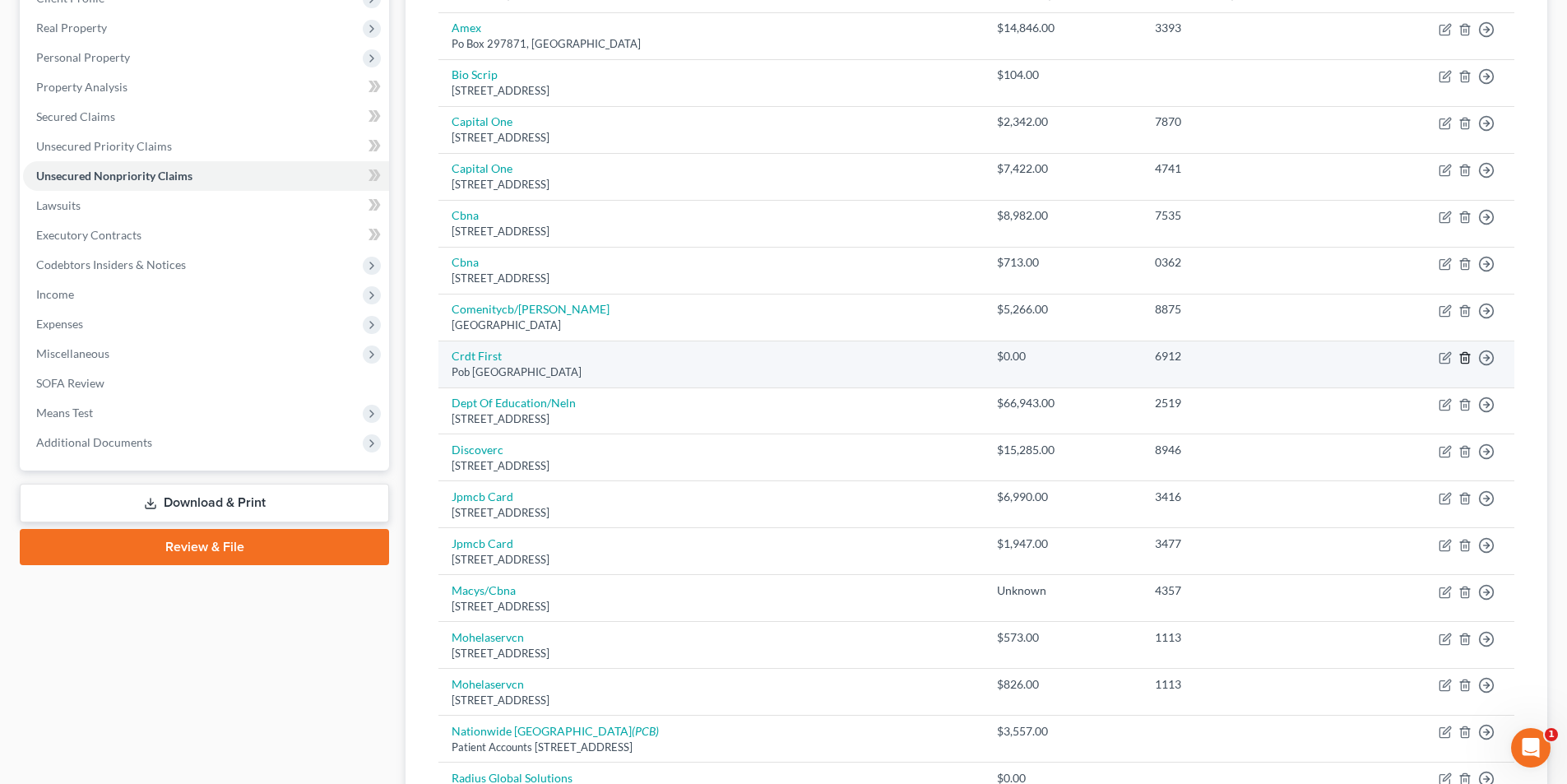
click at [1465, 357] on line "button" at bounding box center [1465, 359] width 0 height 3
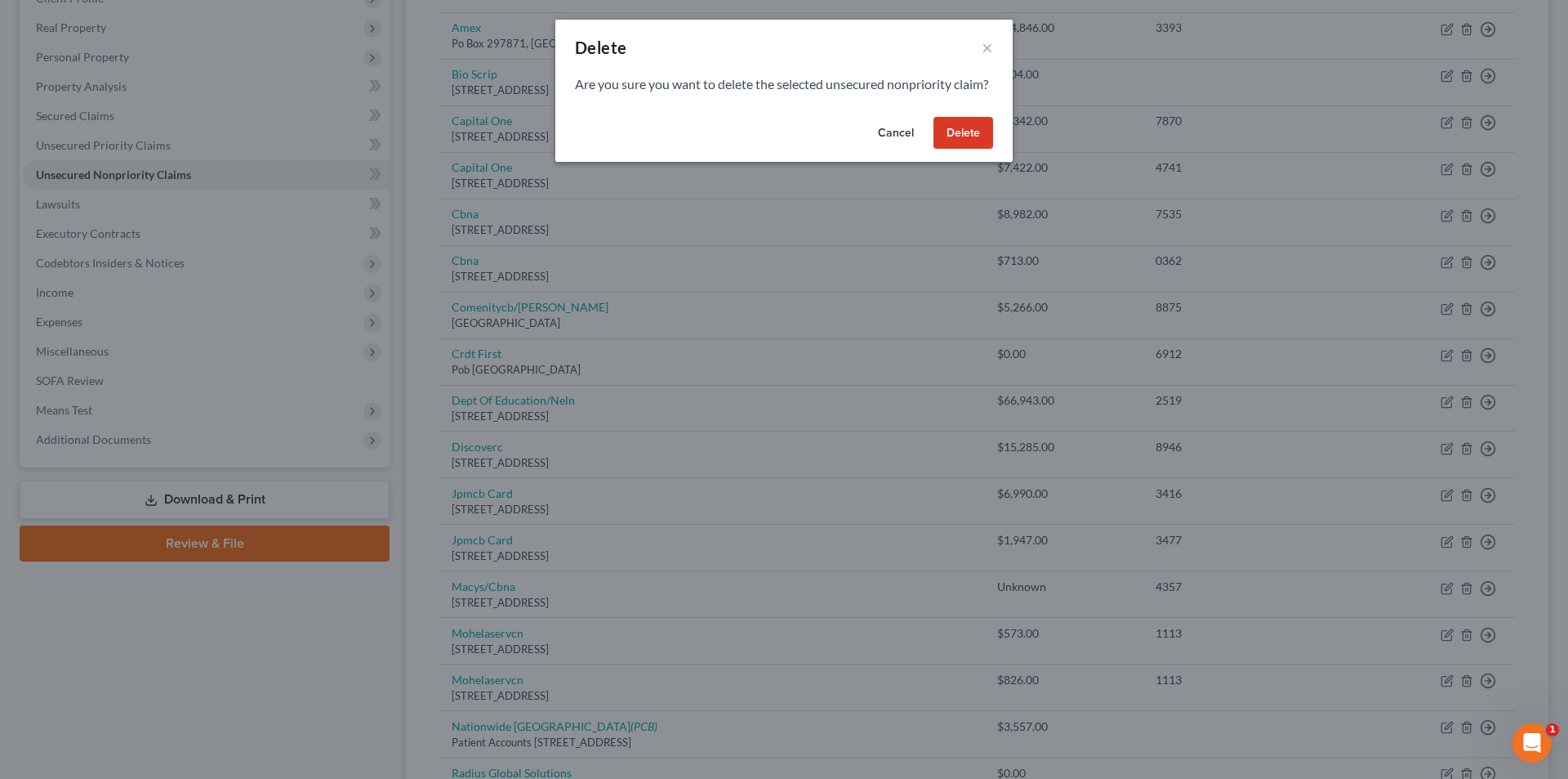
click at [971, 149] on button "Delete" at bounding box center [963, 133] width 60 height 33
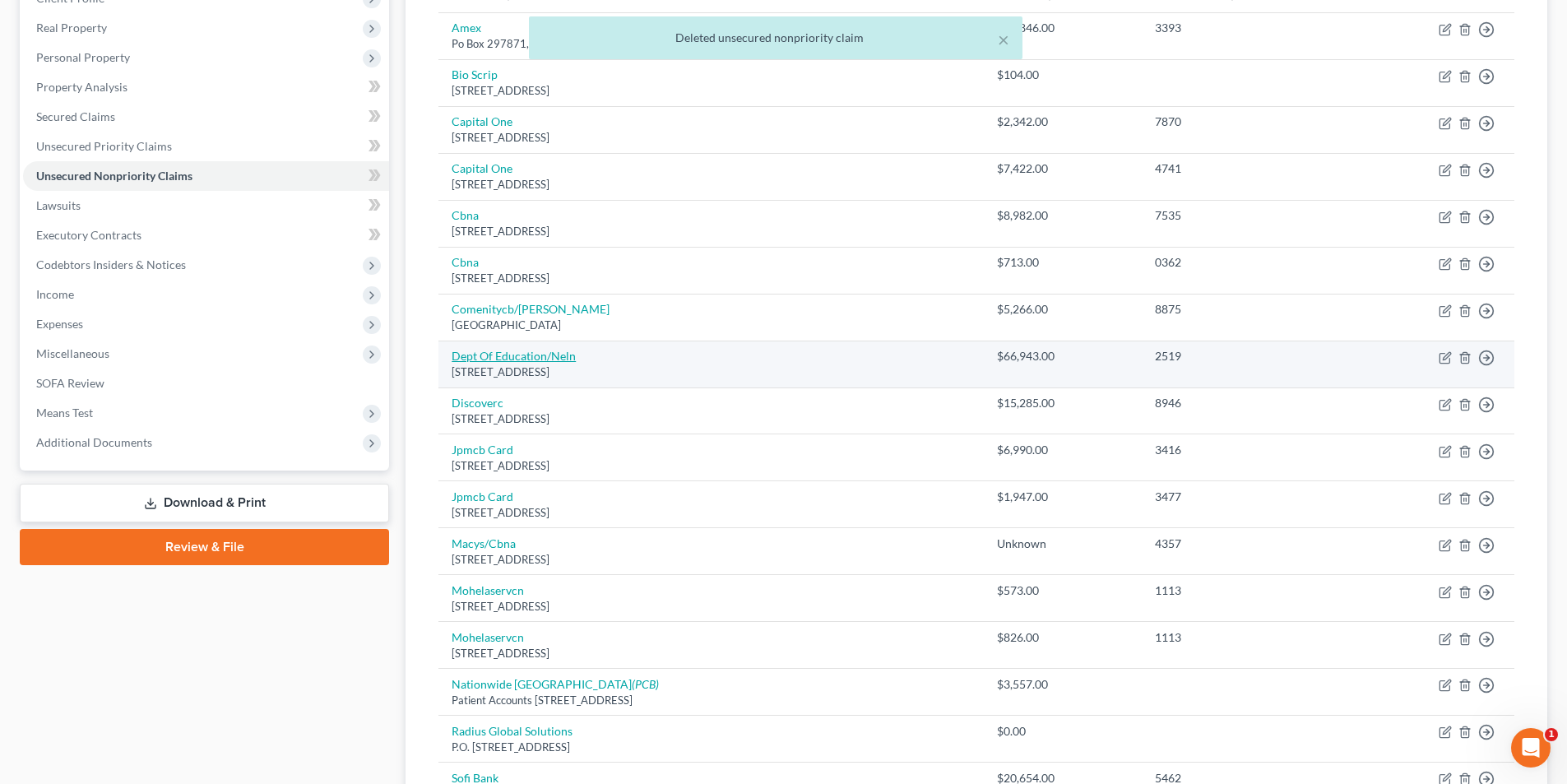
click at [526, 363] on link "Dept Of Education/Neln" at bounding box center [513, 355] width 124 height 14
select select "30"
select select "17"
select select "1"
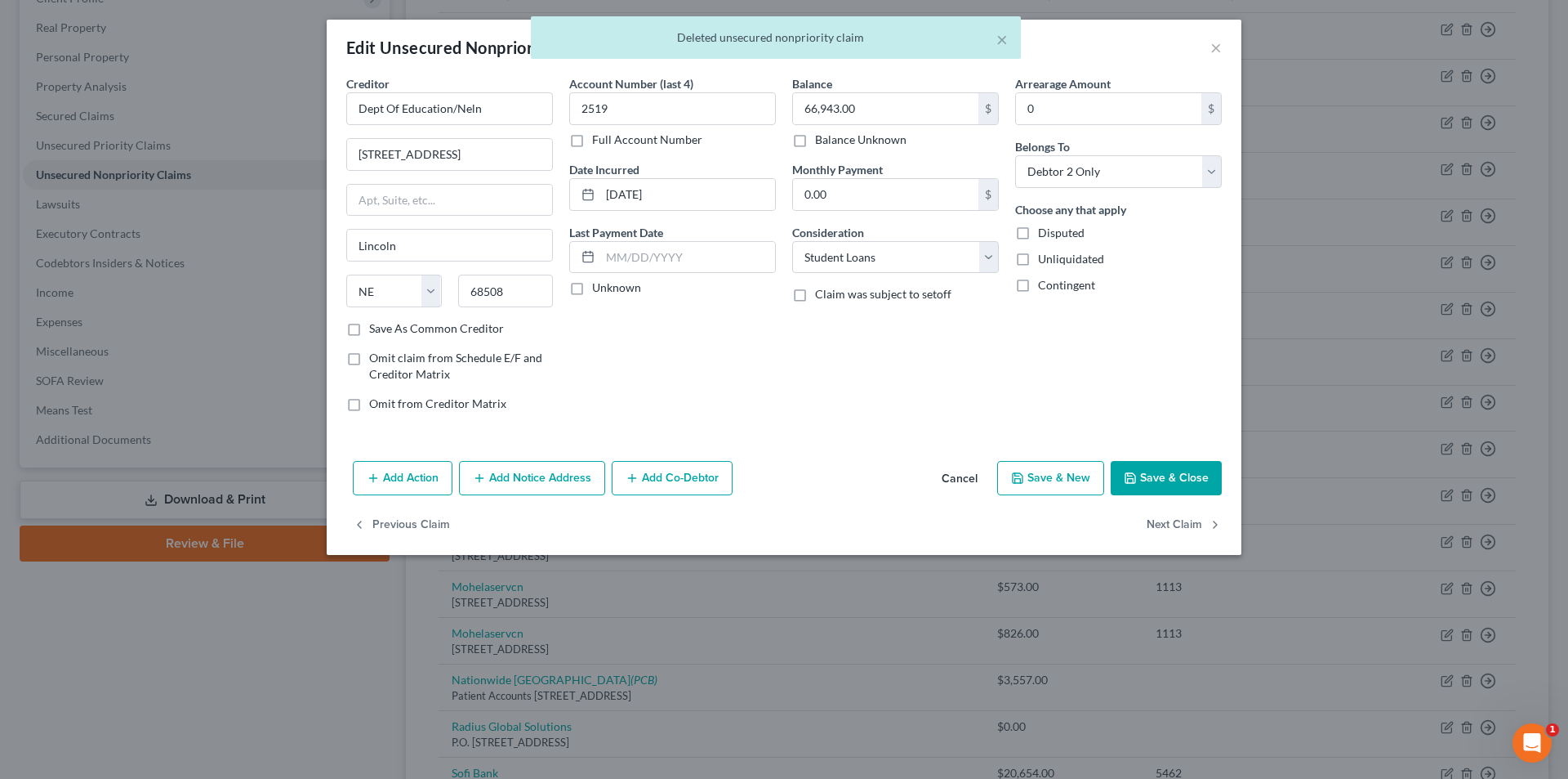
click at [1176, 481] on button "Save & Close" at bounding box center [1166, 478] width 111 height 34
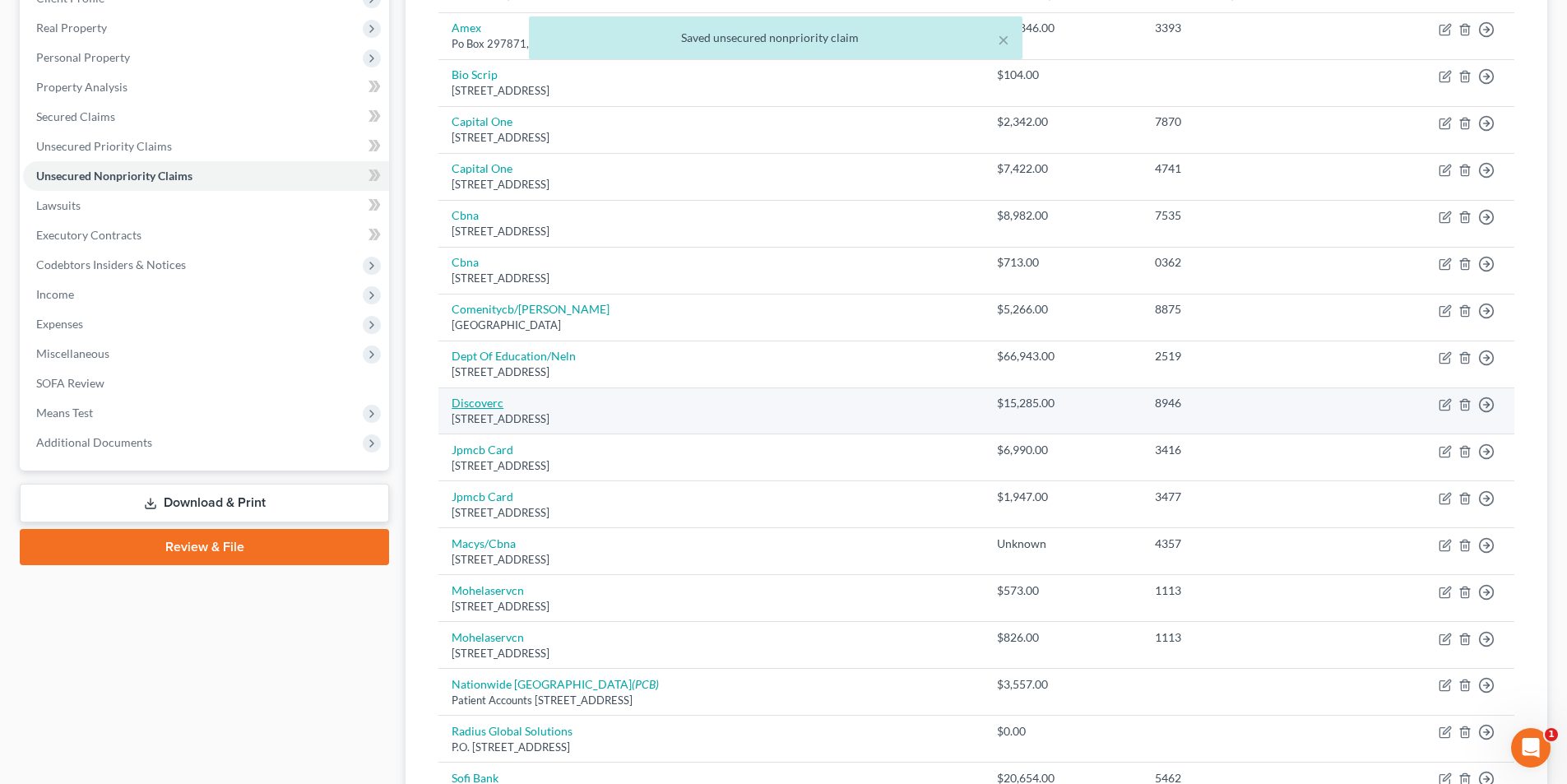
click at [476, 407] on link "Discoverc" at bounding box center [477, 402] width 52 height 14
select select "46"
select select "2"
select select "1"
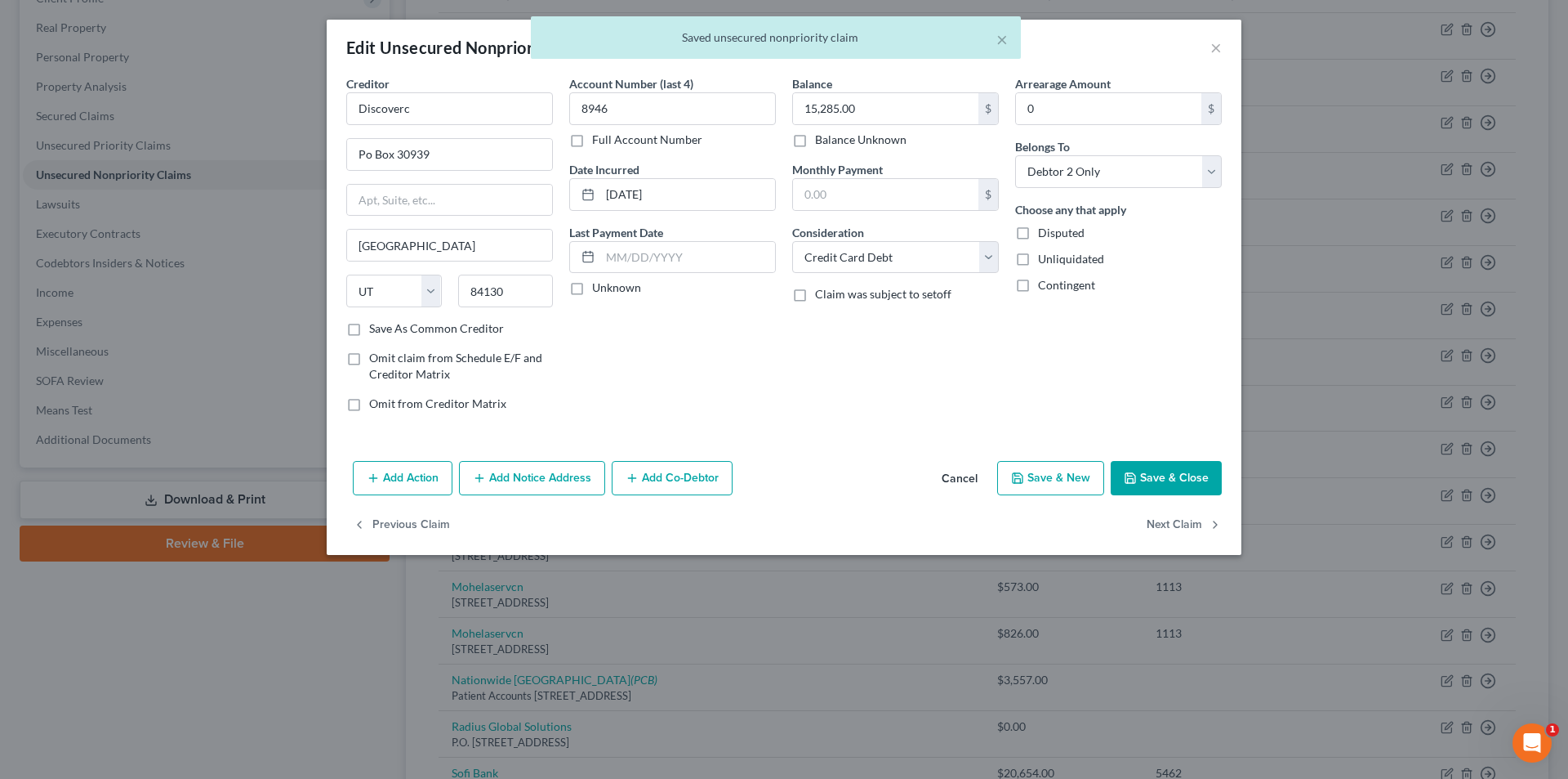
click at [1161, 471] on button "Save & Close" at bounding box center [1166, 478] width 111 height 34
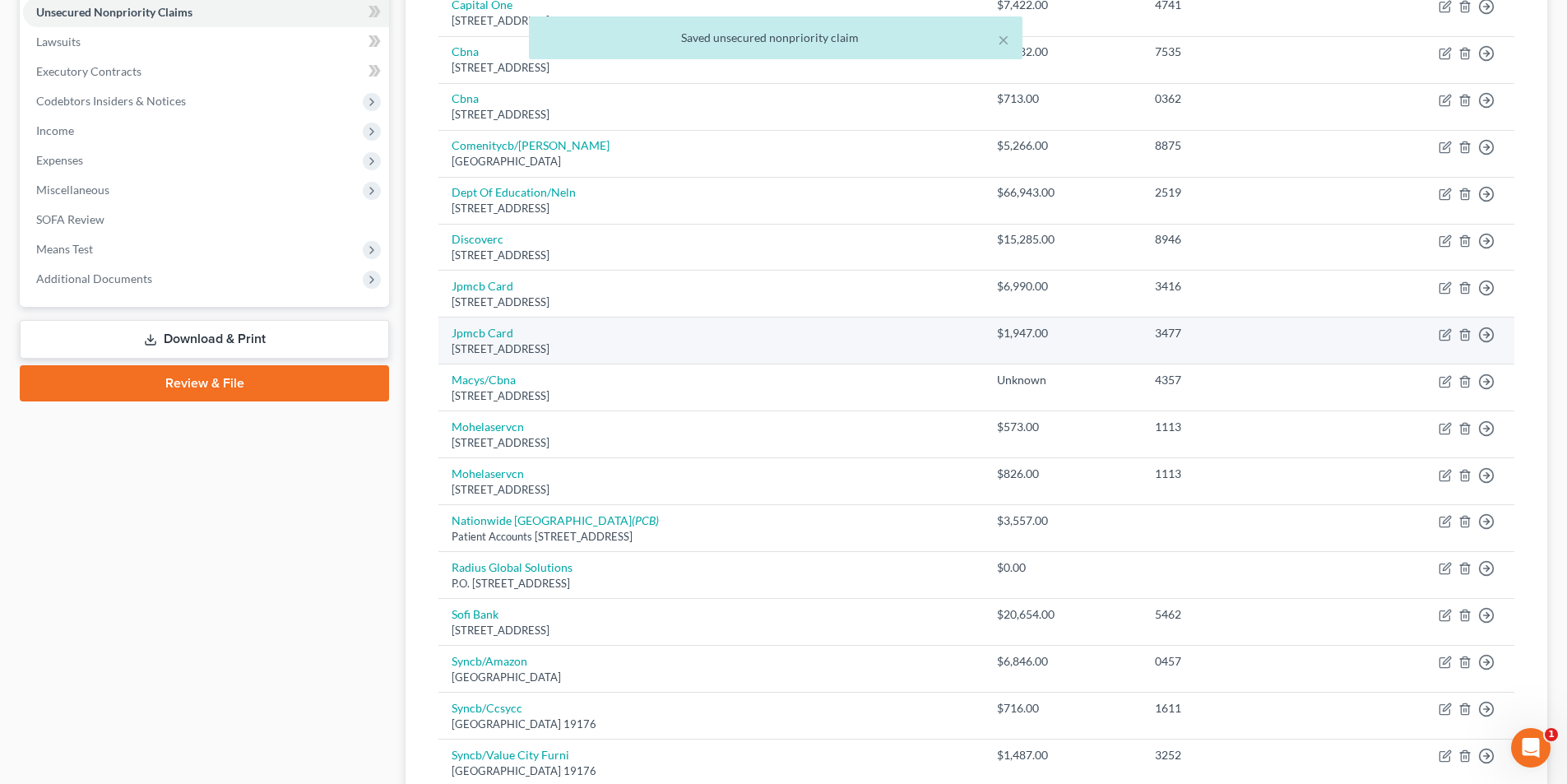
scroll to position [411, 0]
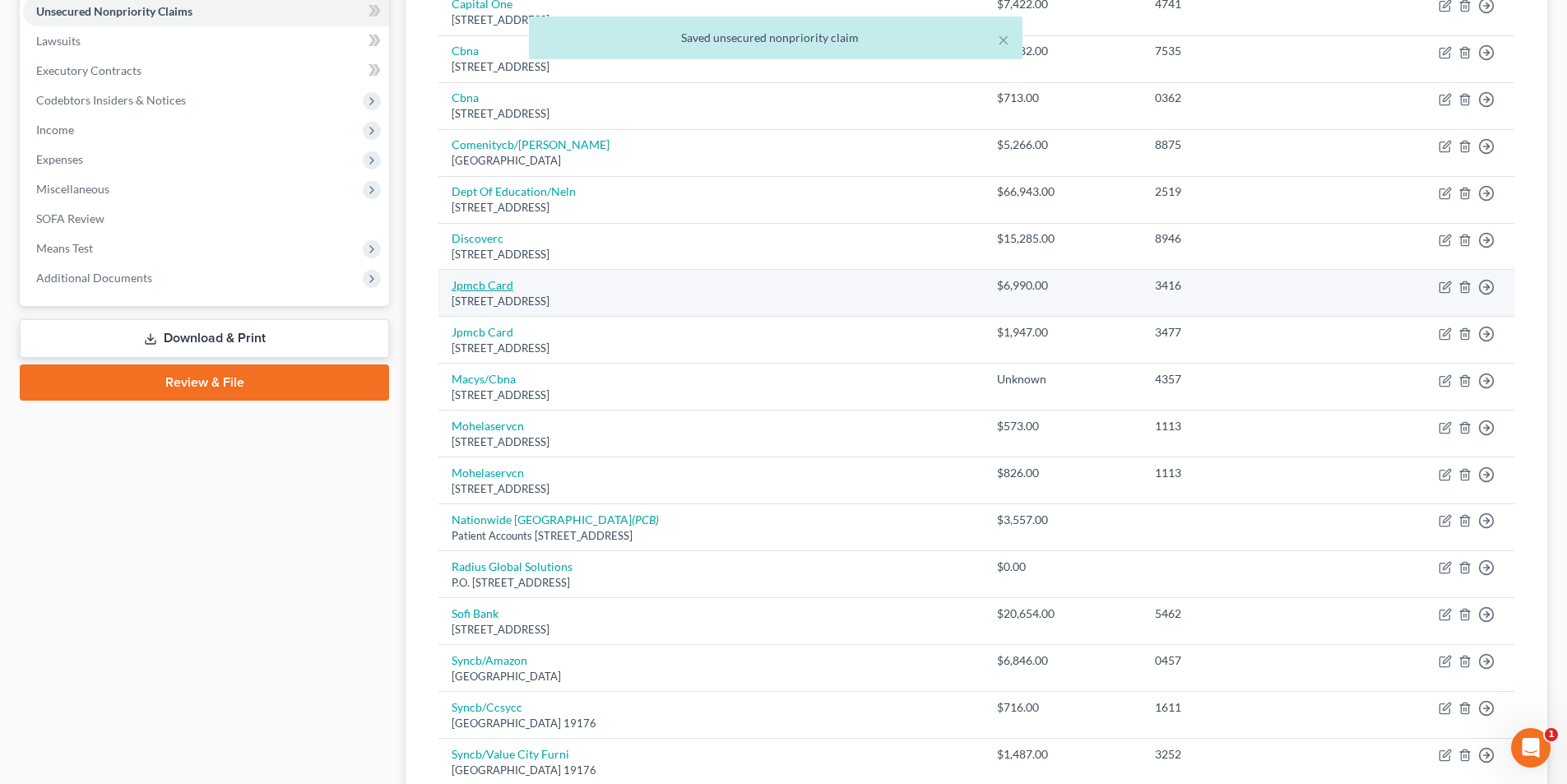
click at [507, 287] on link "Jpmcb Card" at bounding box center [482, 284] width 62 height 14
select select "7"
select select "2"
select select "0"
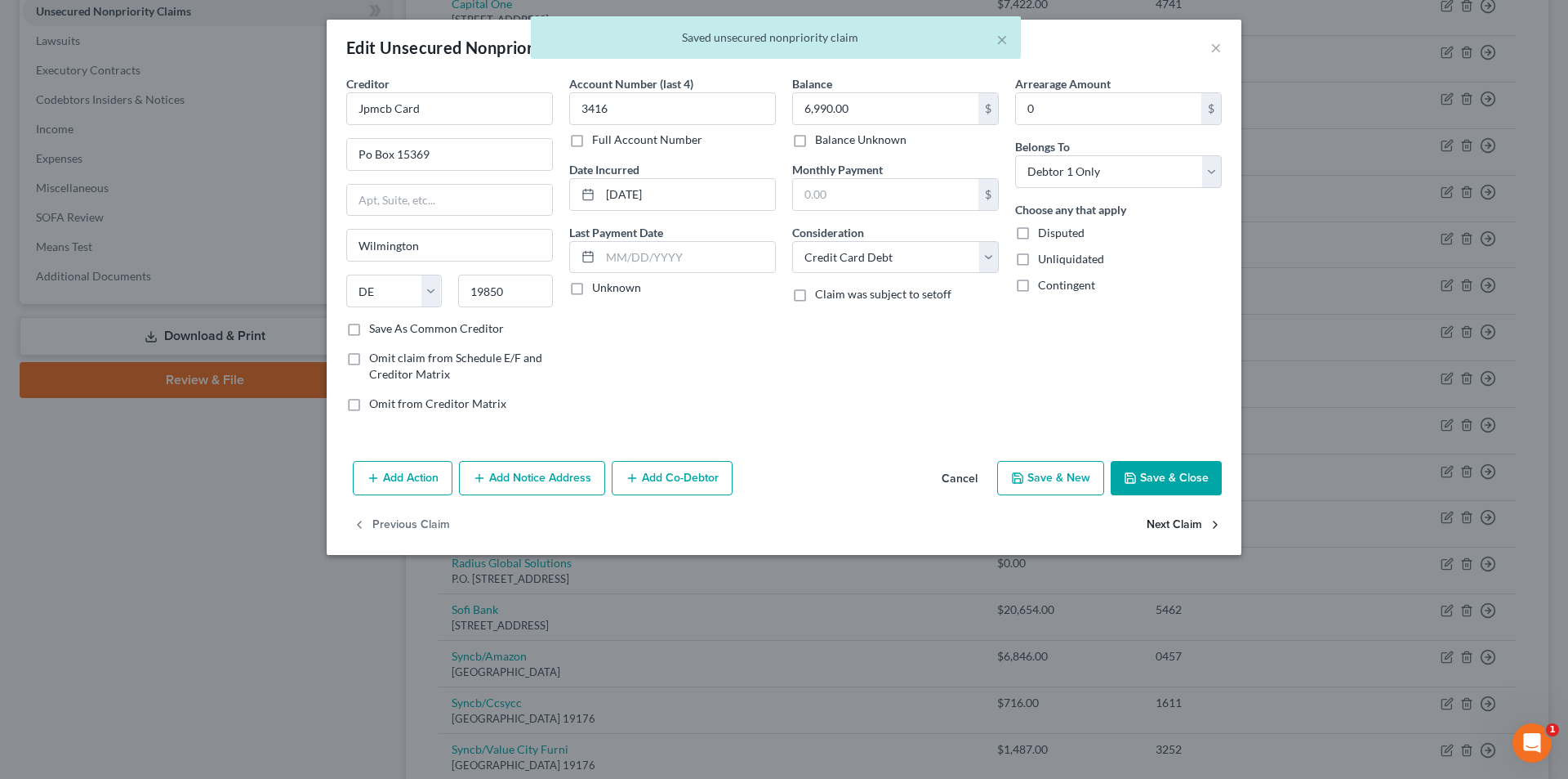
click at [1206, 525] on button "Next Claim" at bounding box center [1185, 525] width 75 height 34
select select "7"
select select "2"
select select "0"
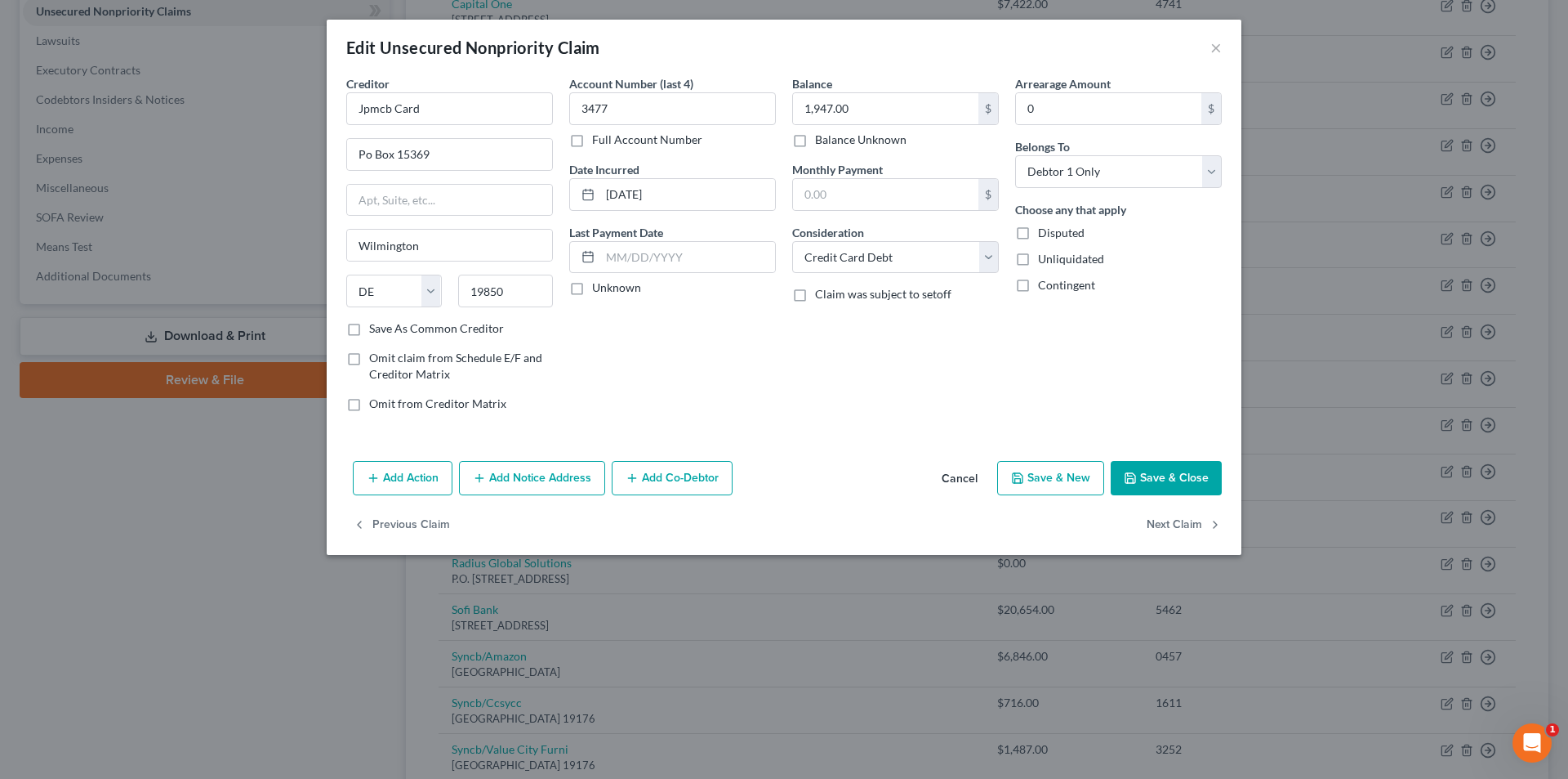
click at [1188, 482] on button "Save & Close" at bounding box center [1166, 478] width 111 height 34
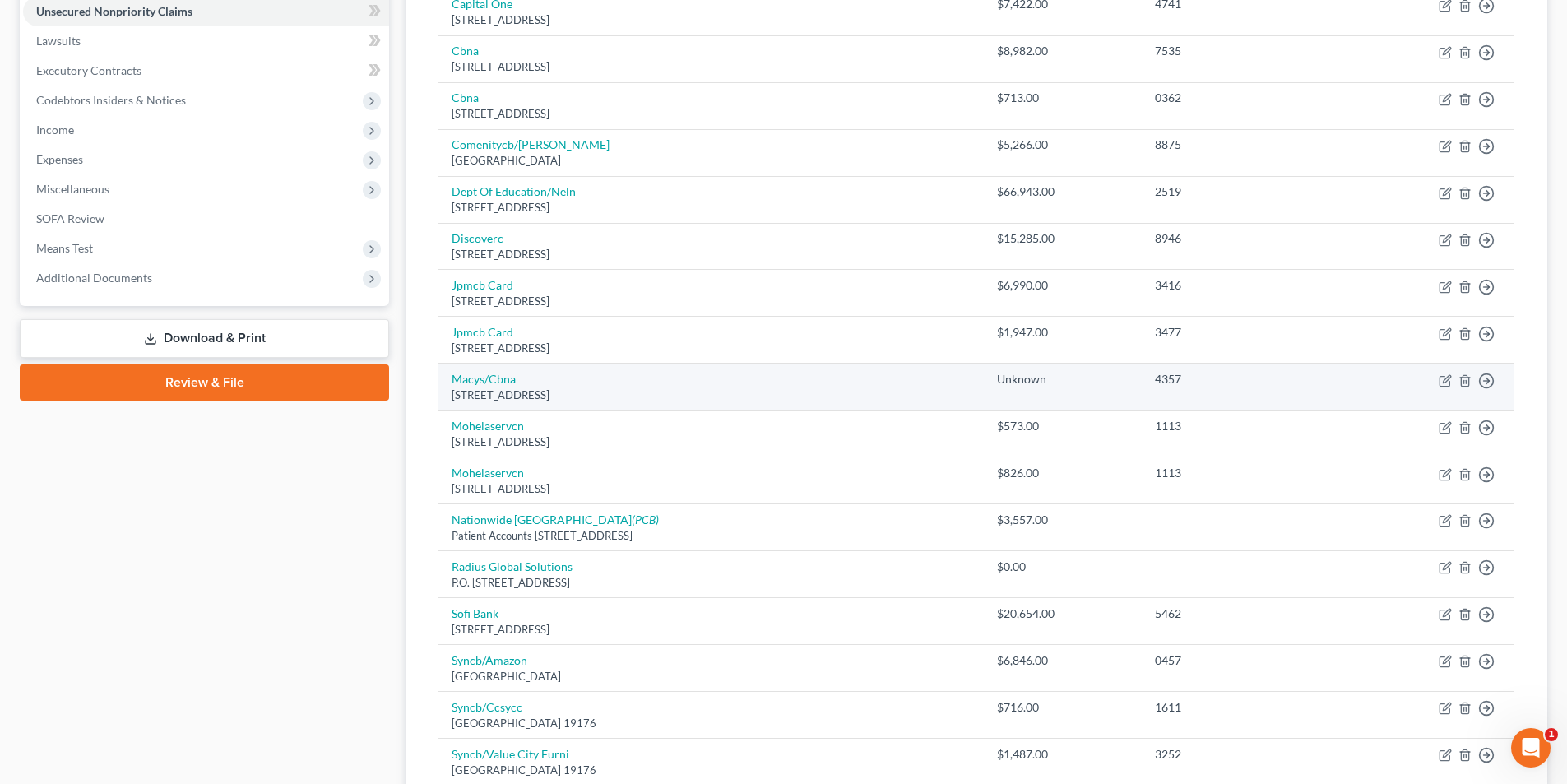
click at [1469, 387] on td "Move to D Move to E Move to G Move to Notice Only" at bounding box center [1430, 387] width 168 height 47
click at [1463, 383] on icon "button" at bounding box center [1465, 381] width 13 height 13
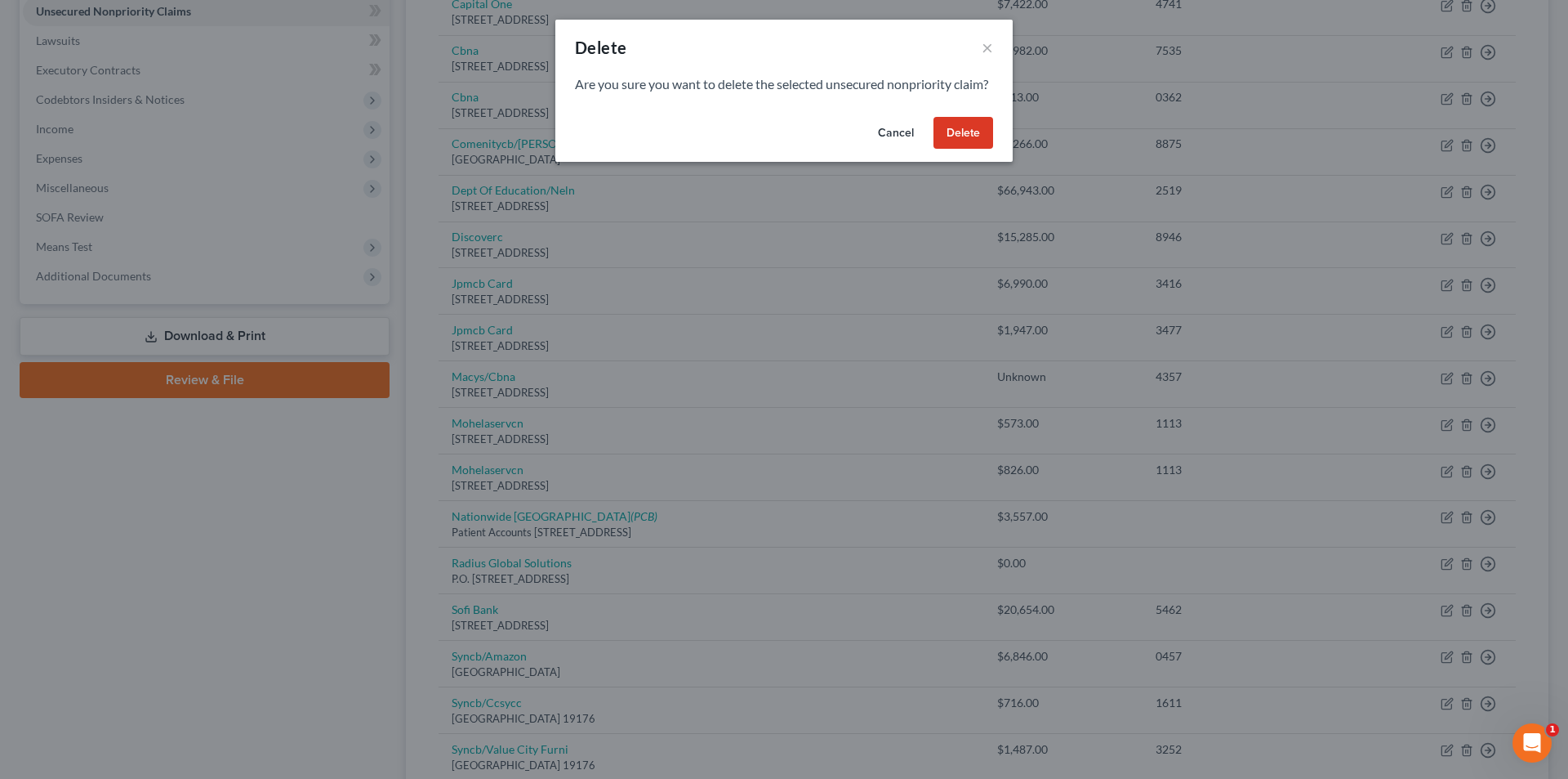
click at [970, 141] on button "Delete" at bounding box center [963, 133] width 60 height 33
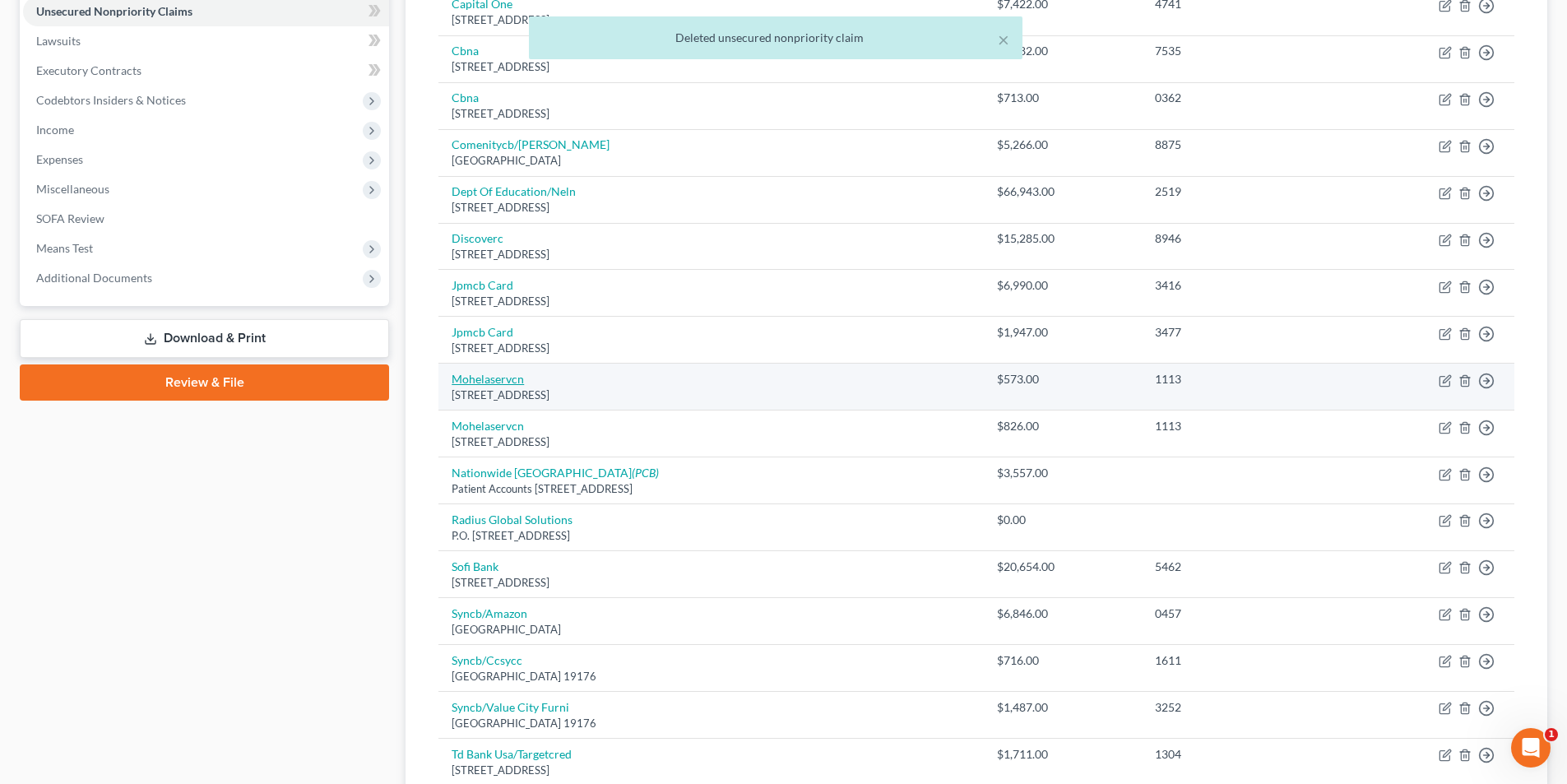
click at [497, 383] on link "Mohelaservcn" at bounding box center [488, 378] width 73 height 14
select select "26"
select select "17"
select select "0"
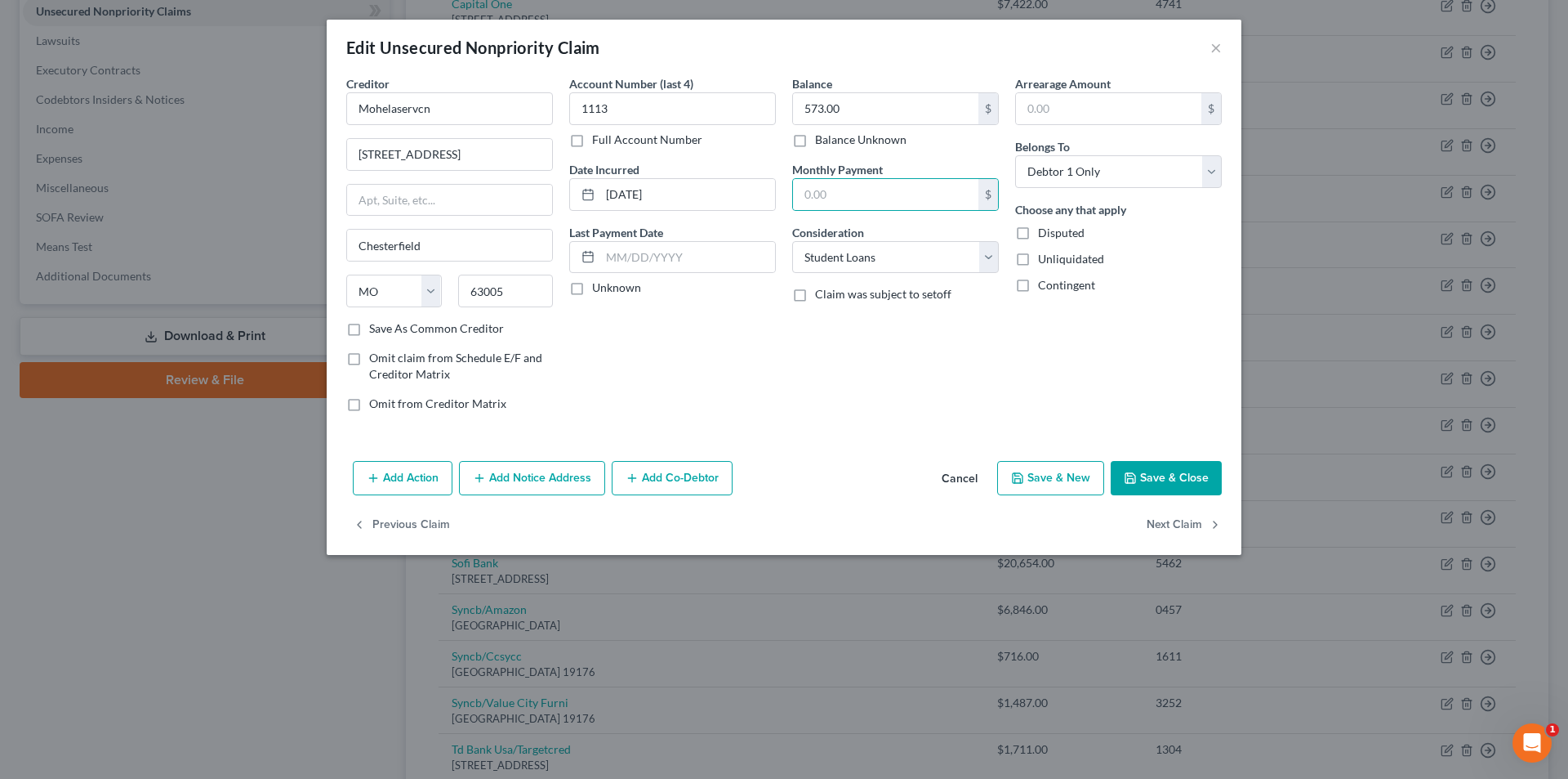
click at [1154, 465] on button "Save & Close" at bounding box center [1166, 478] width 111 height 34
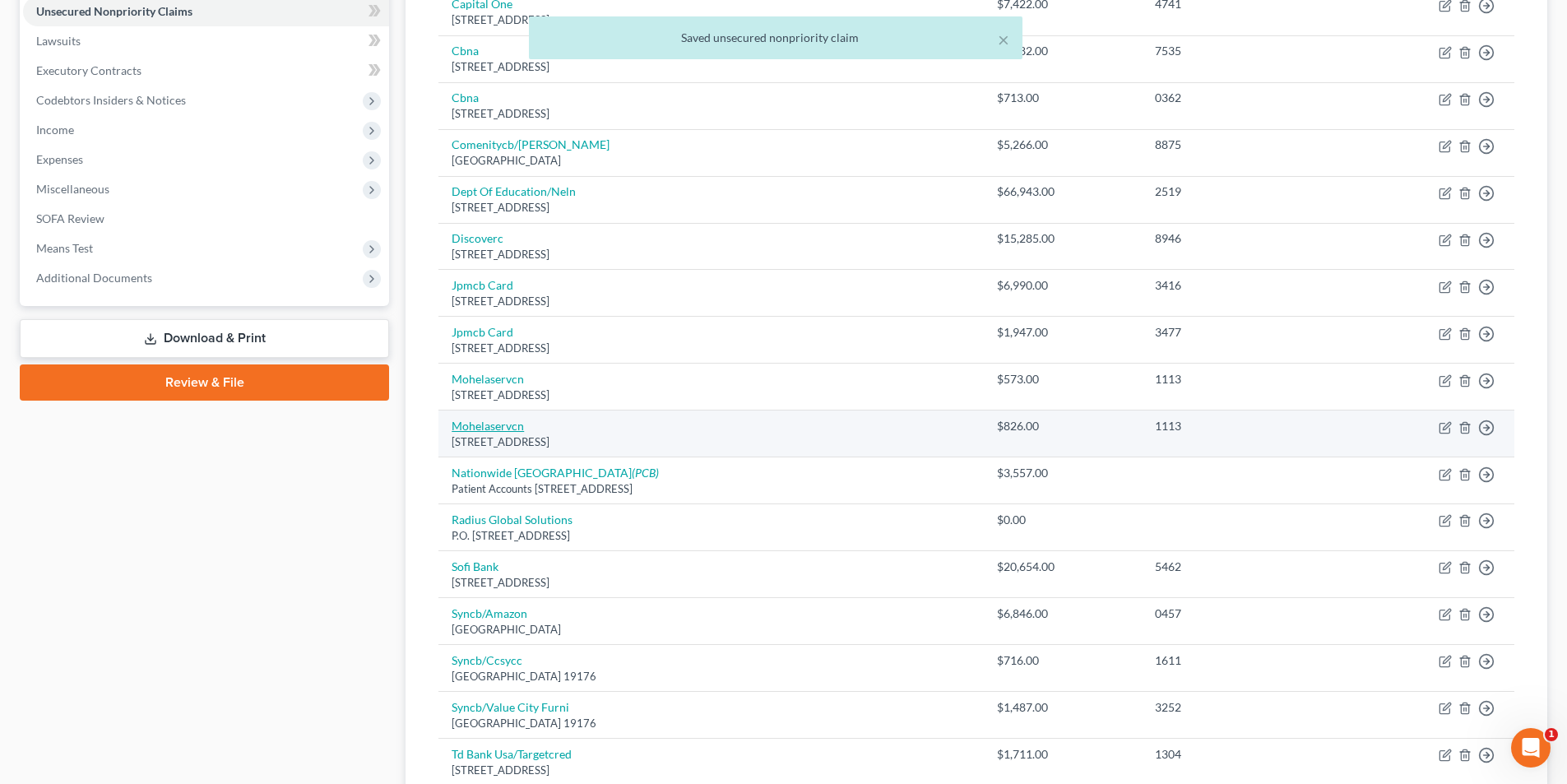
click at [488, 425] on link "Mohelaservcn" at bounding box center [488, 425] width 73 height 14
select select "26"
select select "17"
select select "0"
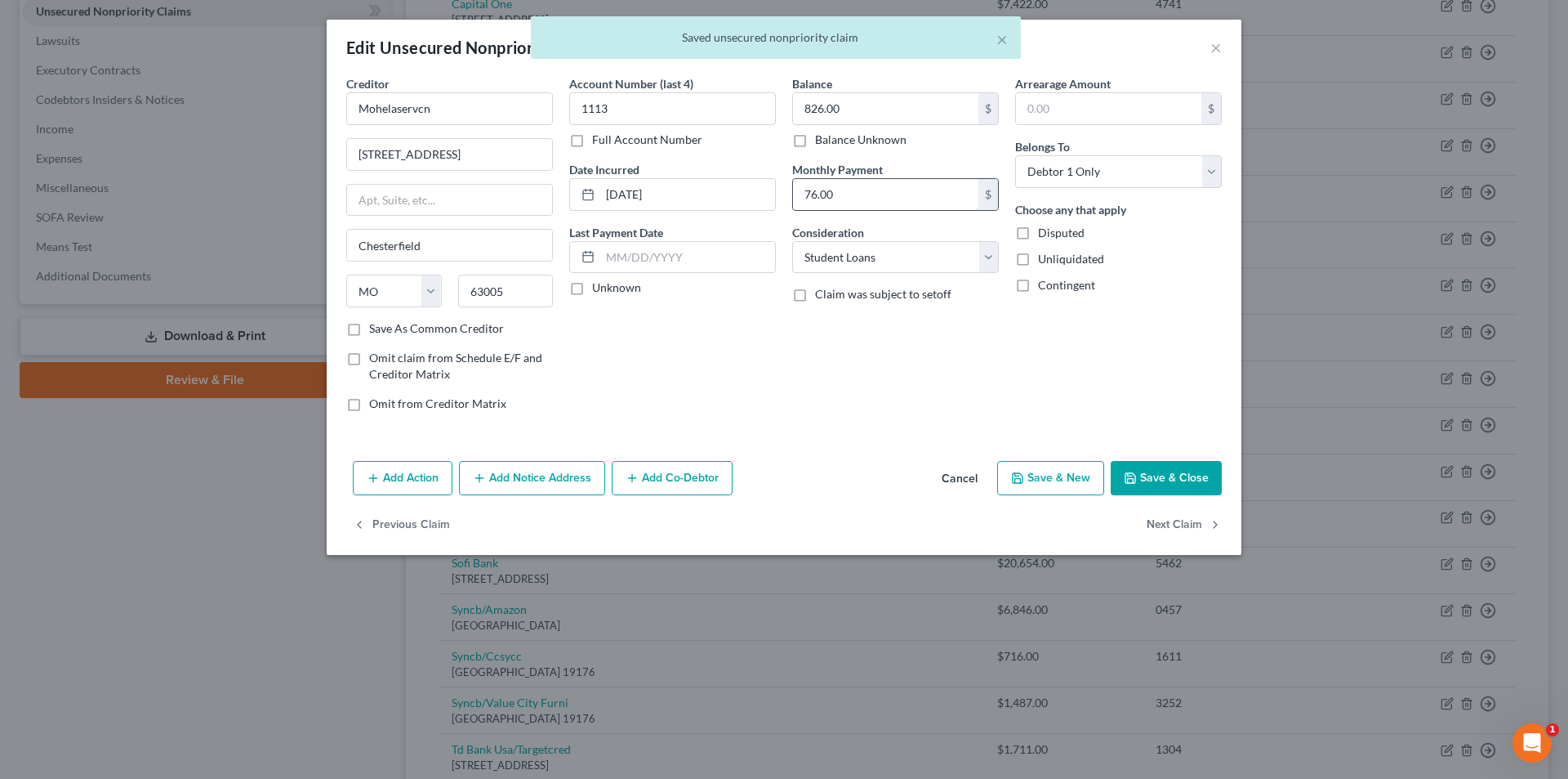
click at [840, 204] on input "76.00" at bounding box center [886, 195] width 185 height 31
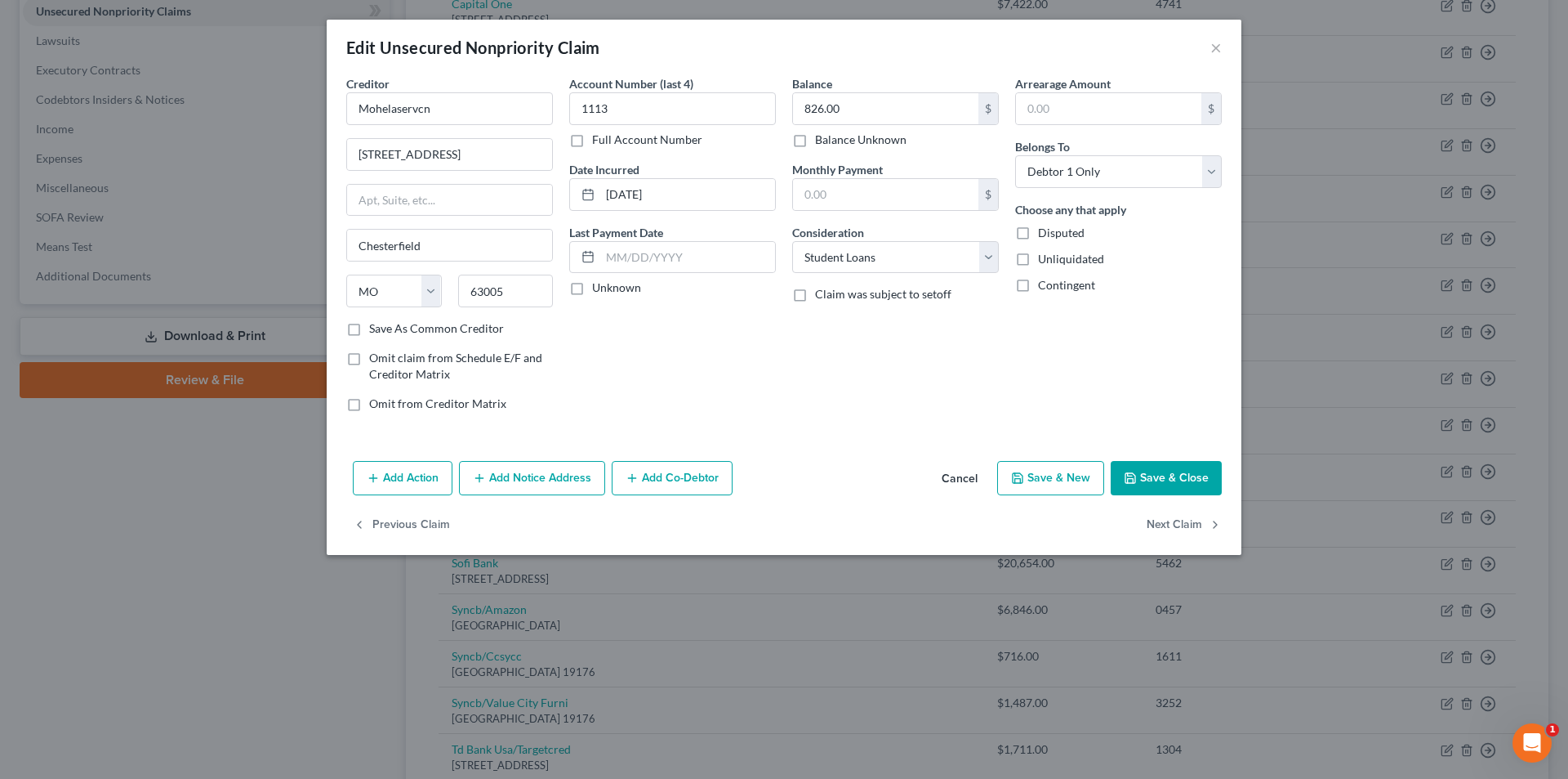
click at [1182, 470] on button "Save & Close" at bounding box center [1166, 478] width 111 height 34
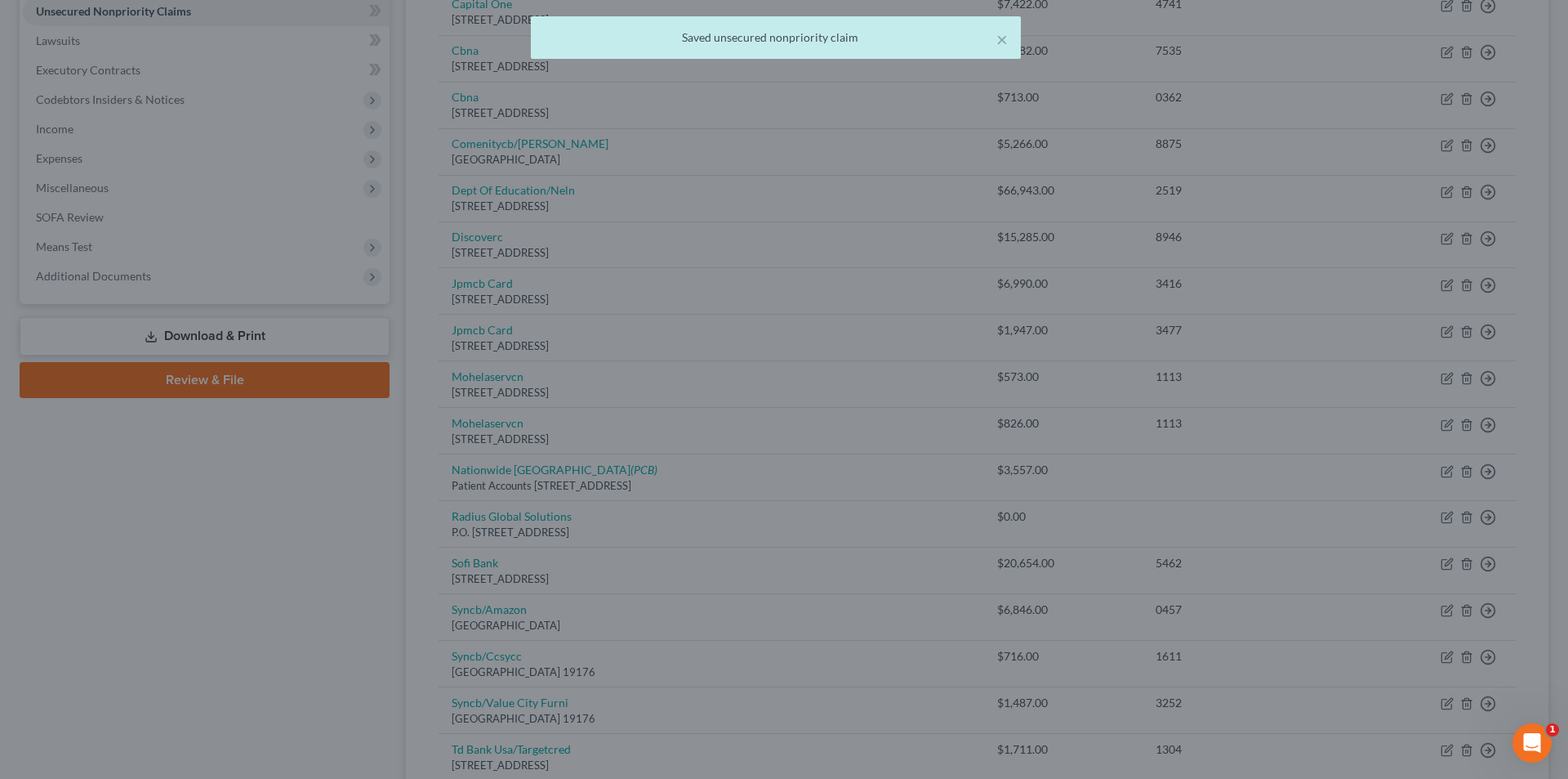
type input "0"
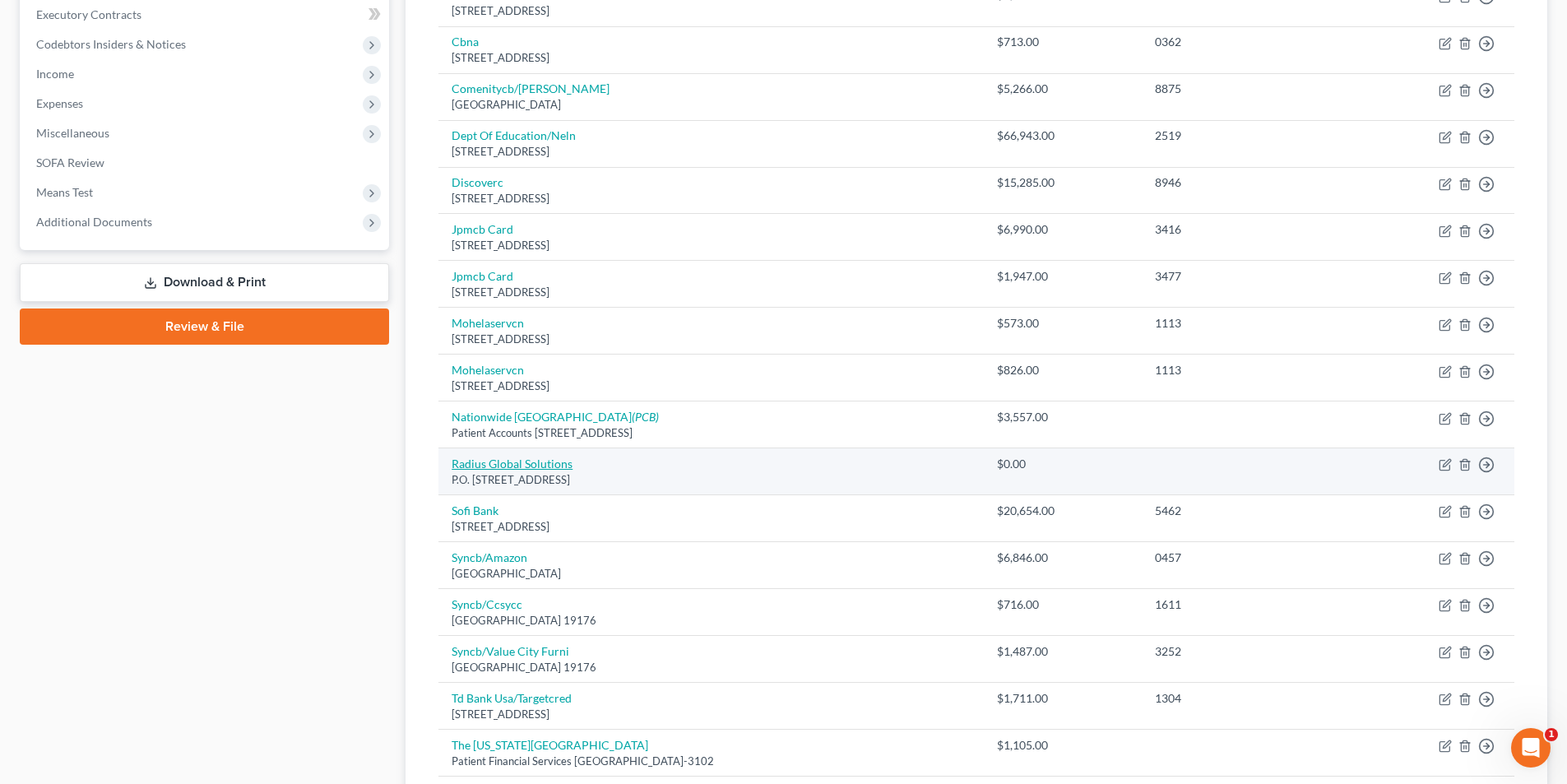
scroll to position [493, 0]
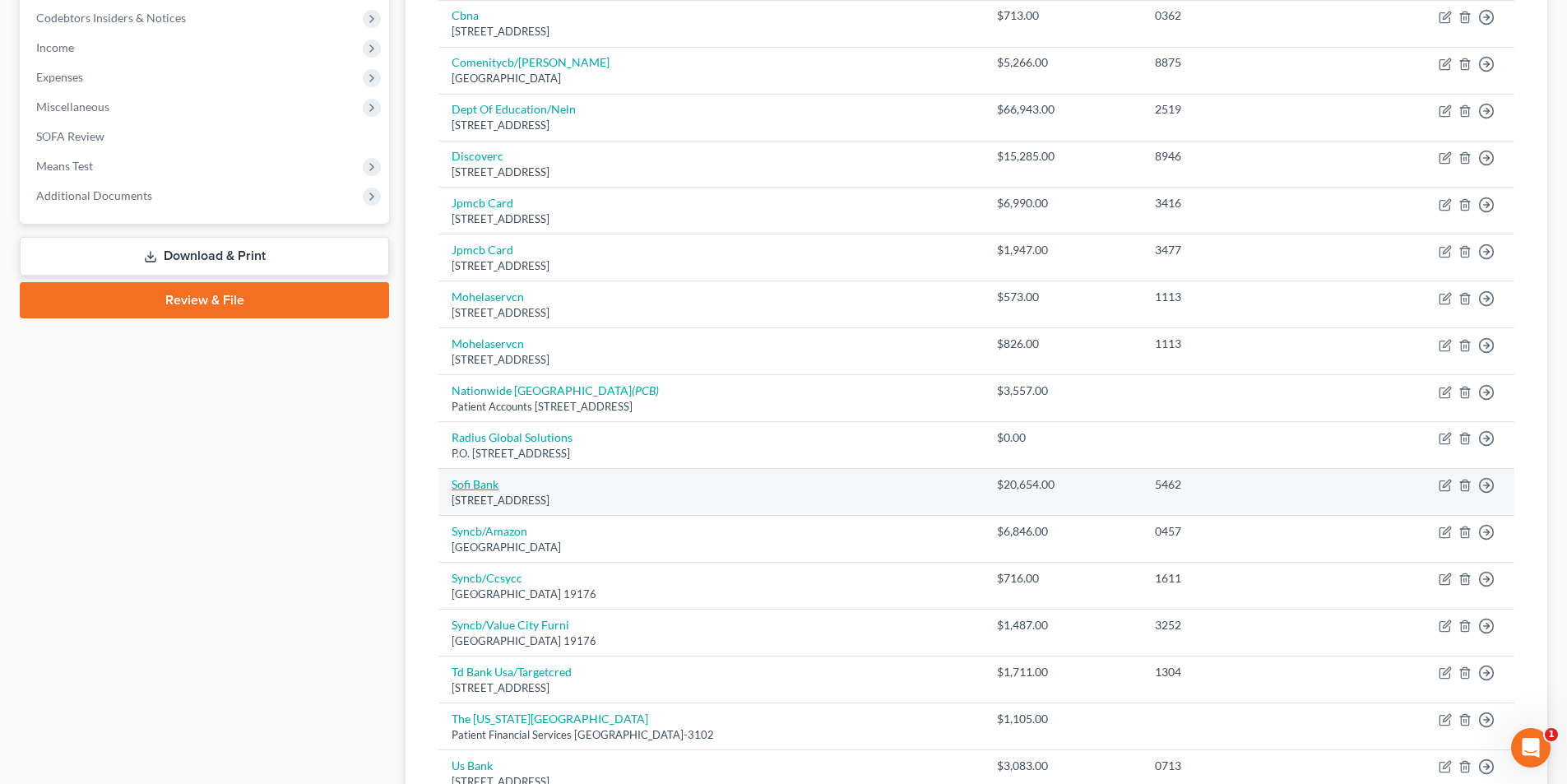
click at [483, 485] on link "Sofi Bank" at bounding box center [474, 483] width 47 height 14
select select "46"
select select "10"
select select "0"
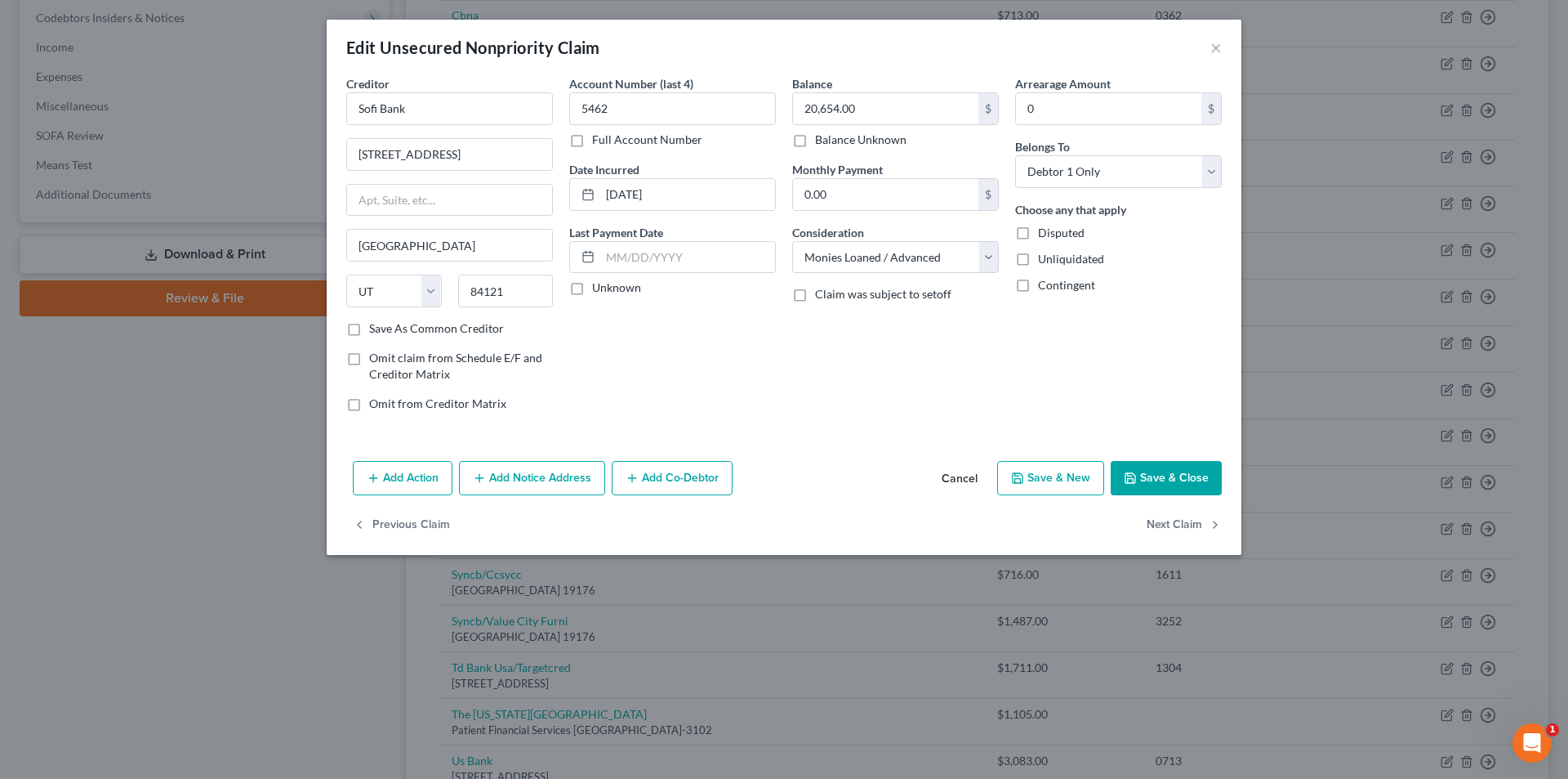
click at [1184, 484] on button "Save & Close" at bounding box center [1166, 478] width 111 height 34
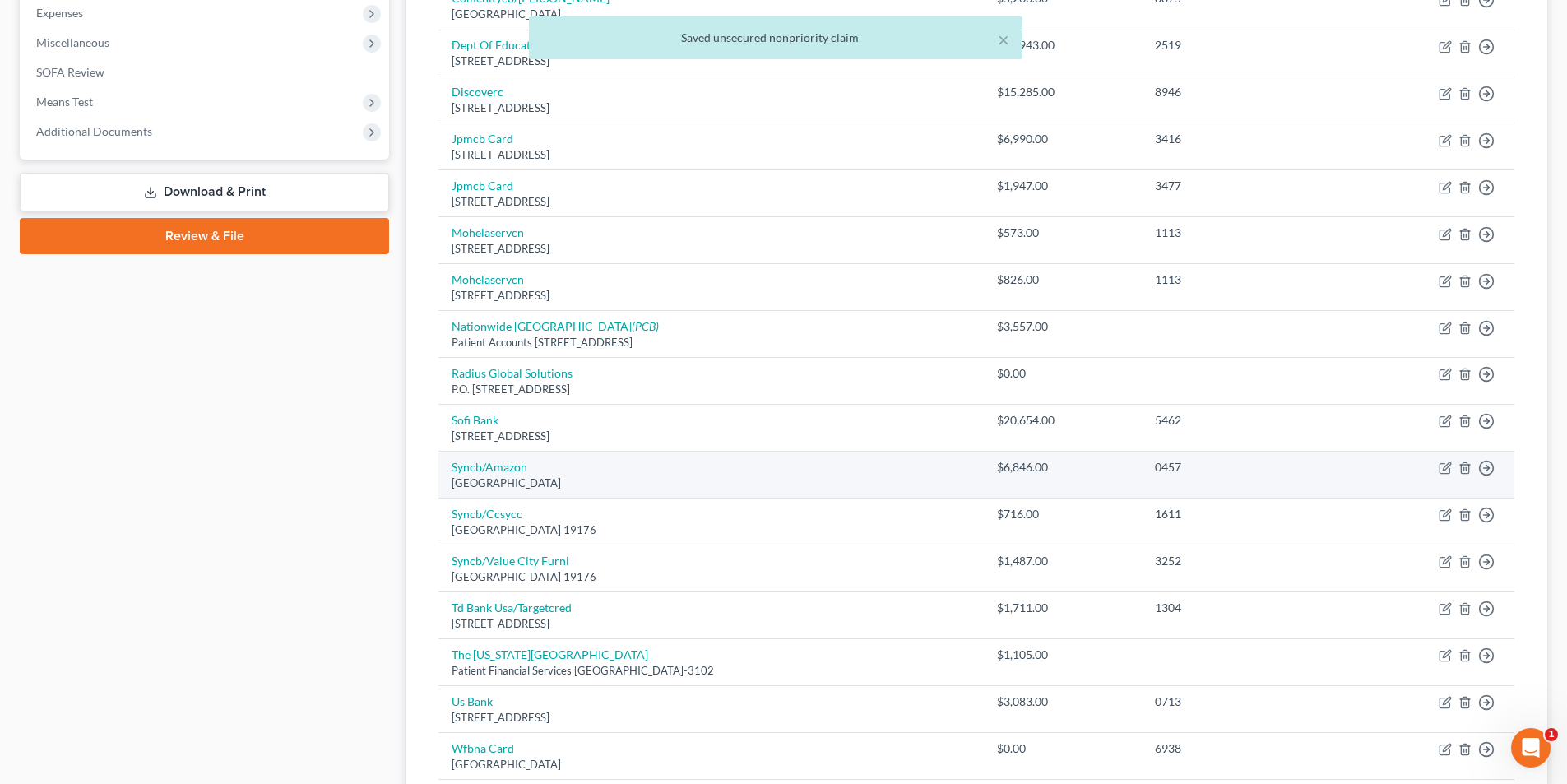
scroll to position [576, 0]
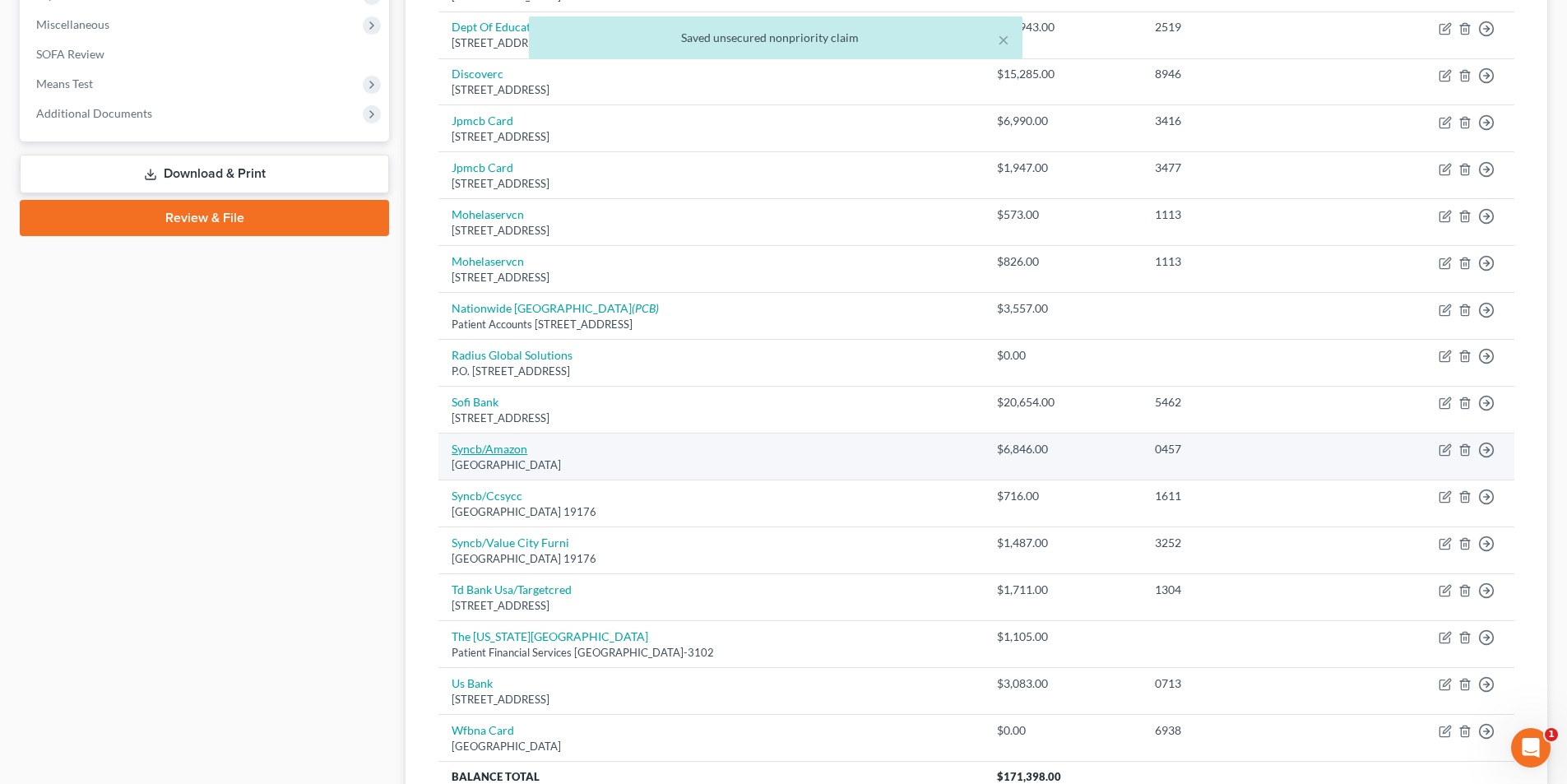
click at [510, 454] on link "Syncb/Amazon" at bounding box center [489, 449] width 76 height 14
select select "39"
select select "2"
select select "1"
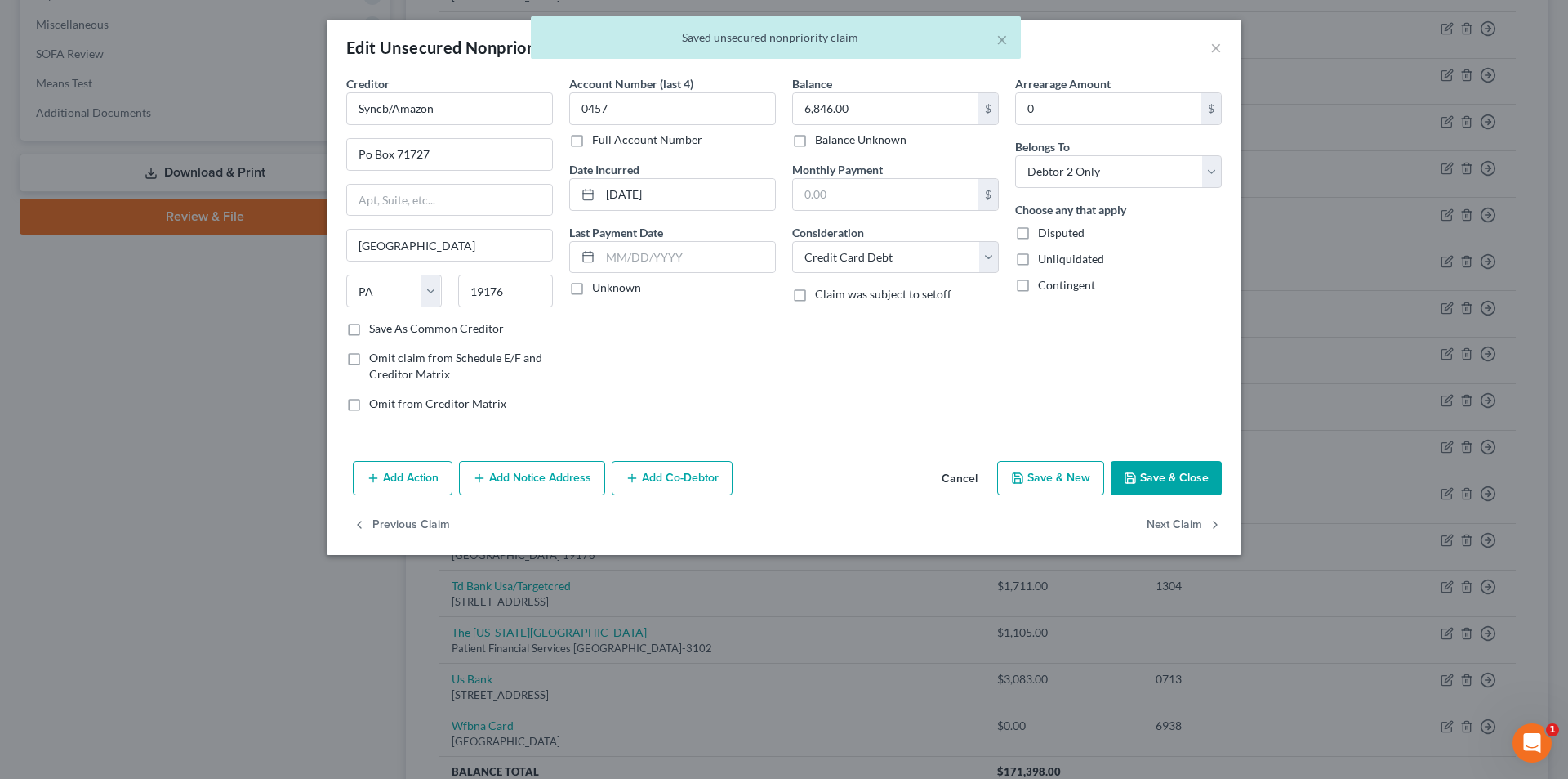
click at [1143, 487] on button "Save & Close" at bounding box center [1166, 478] width 111 height 34
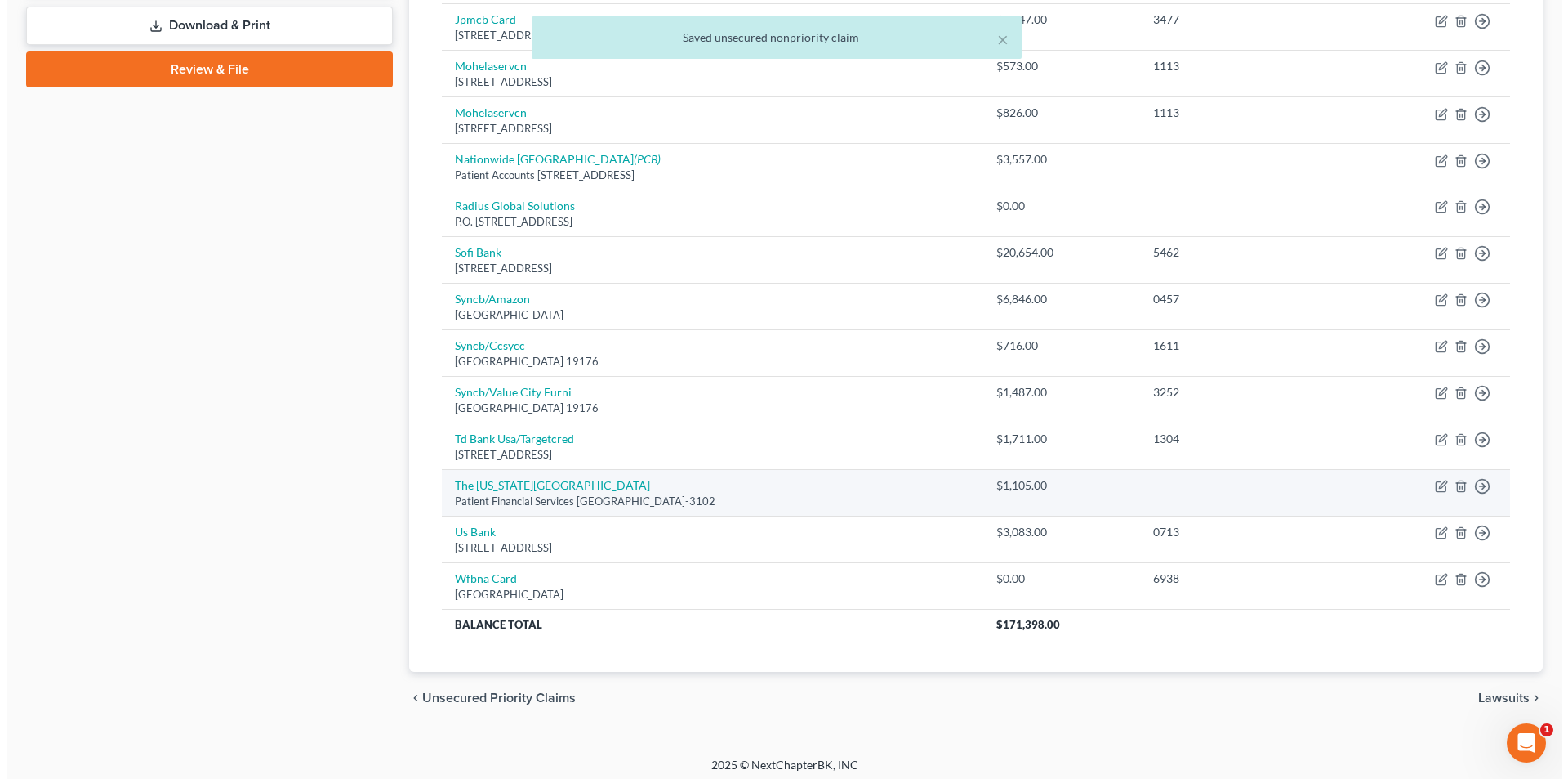
scroll to position [726, 0]
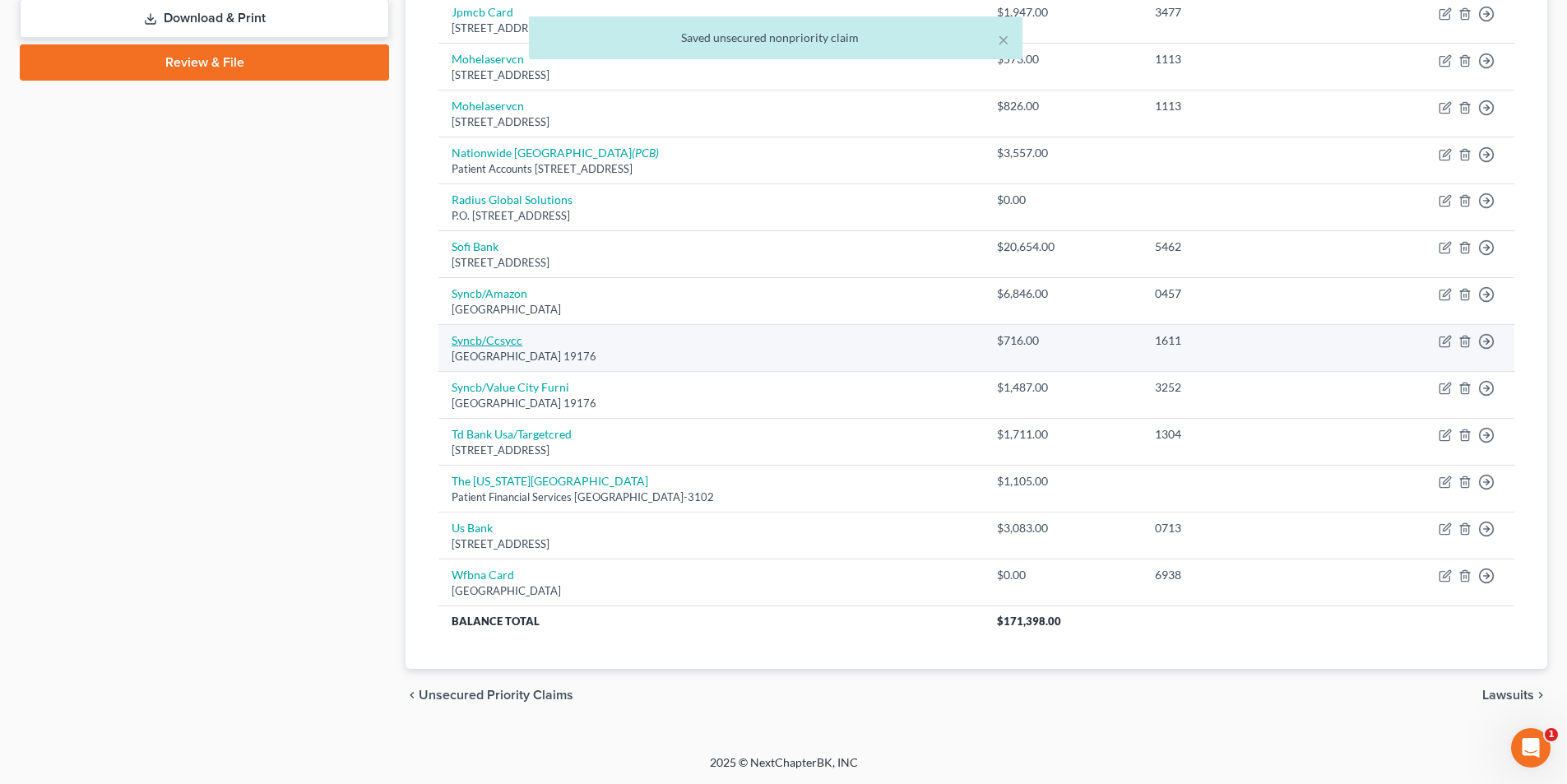
click at [493, 344] on link "Syncb/Ccsycc" at bounding box center [487, 340] width 71 height 14
select select "39"
select select "2"
select select "0"
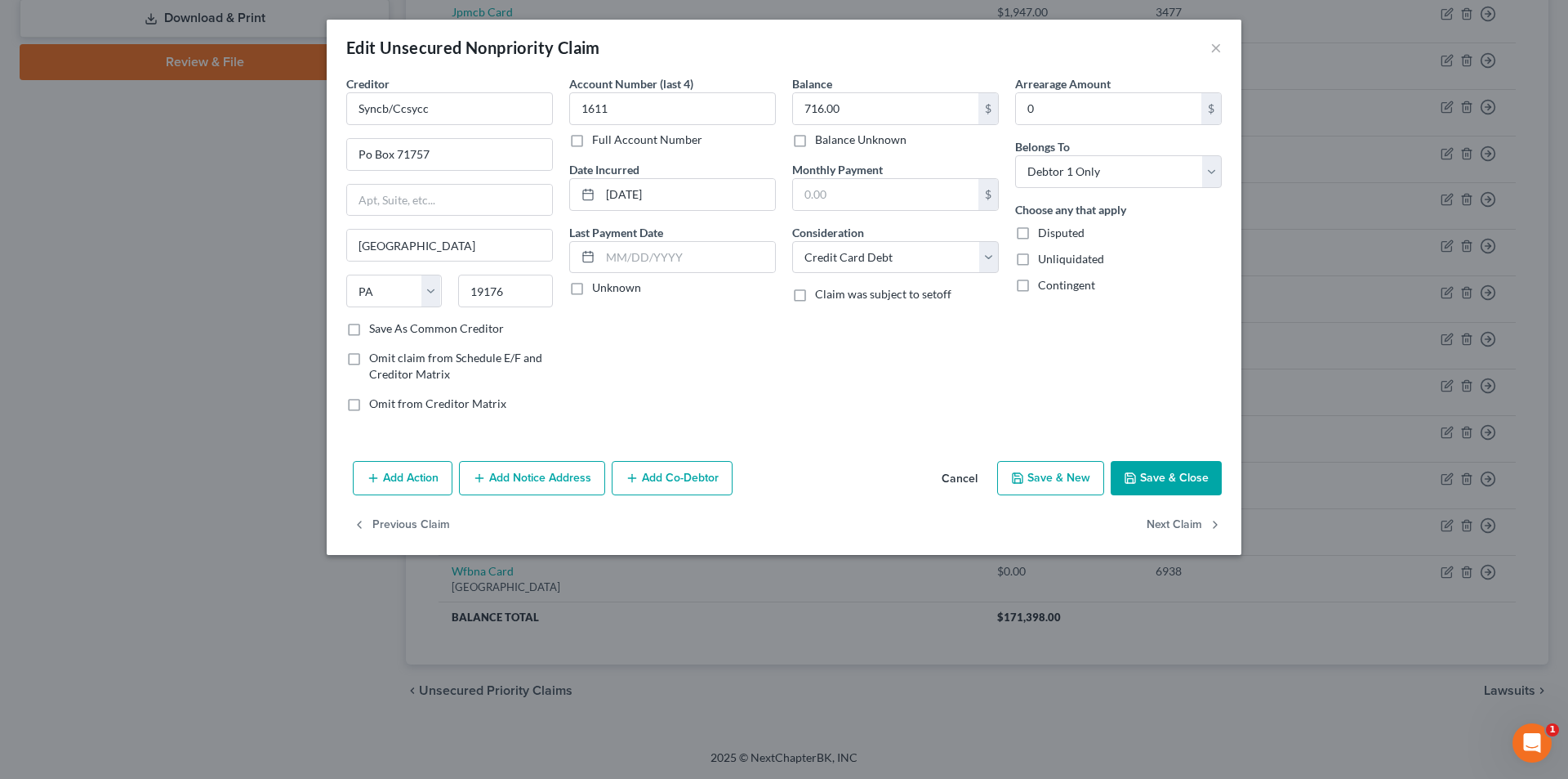
click at [1184, 482] on button "Save & Close" at bounding box center [1166, 478] width 111 height 34
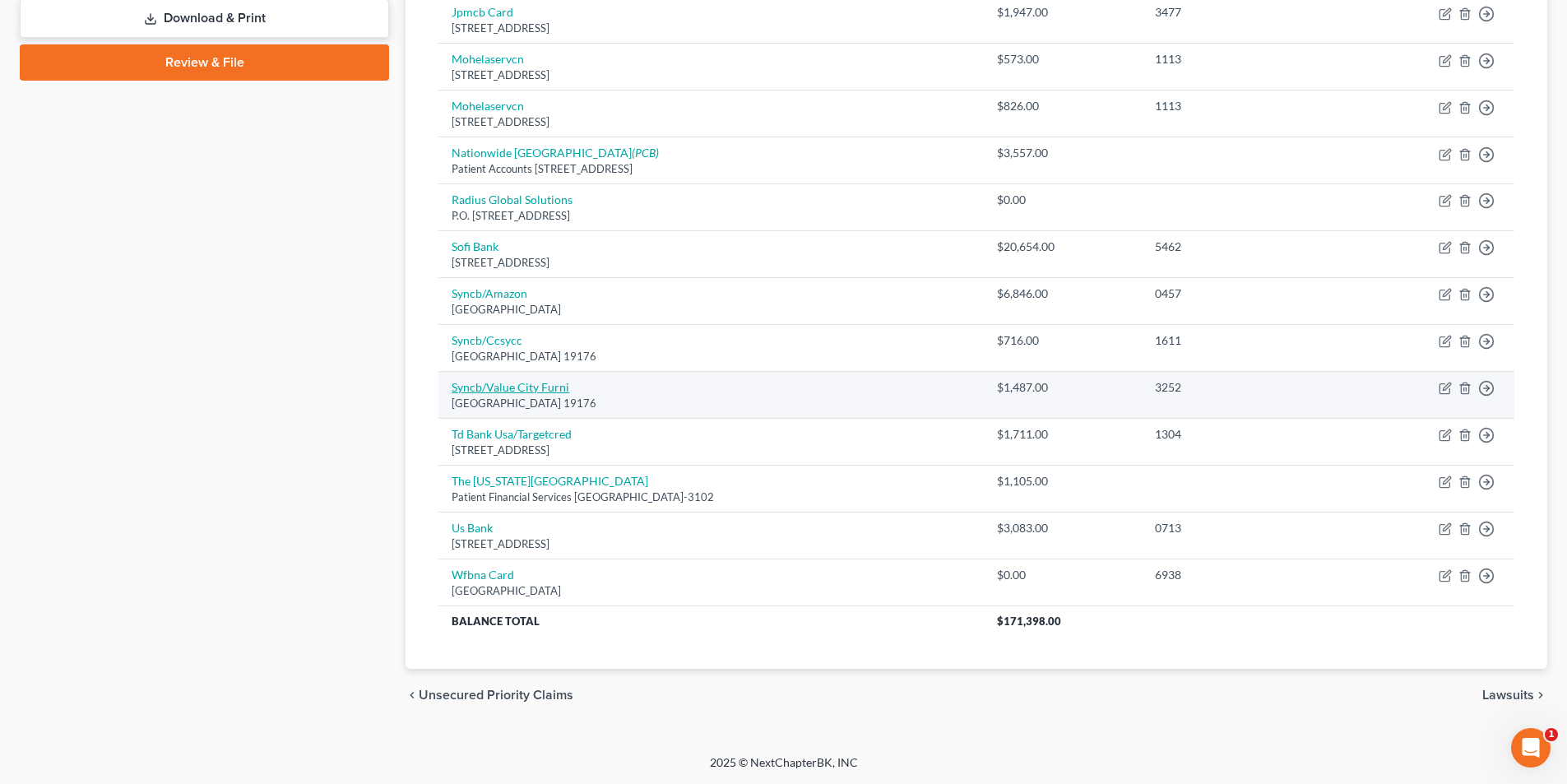
click at [535, 393] on link "Syncb/Value City Furni" at bounding box center [510, 387] width 117 height 14
select select "39"
select select "2"
select select "0"
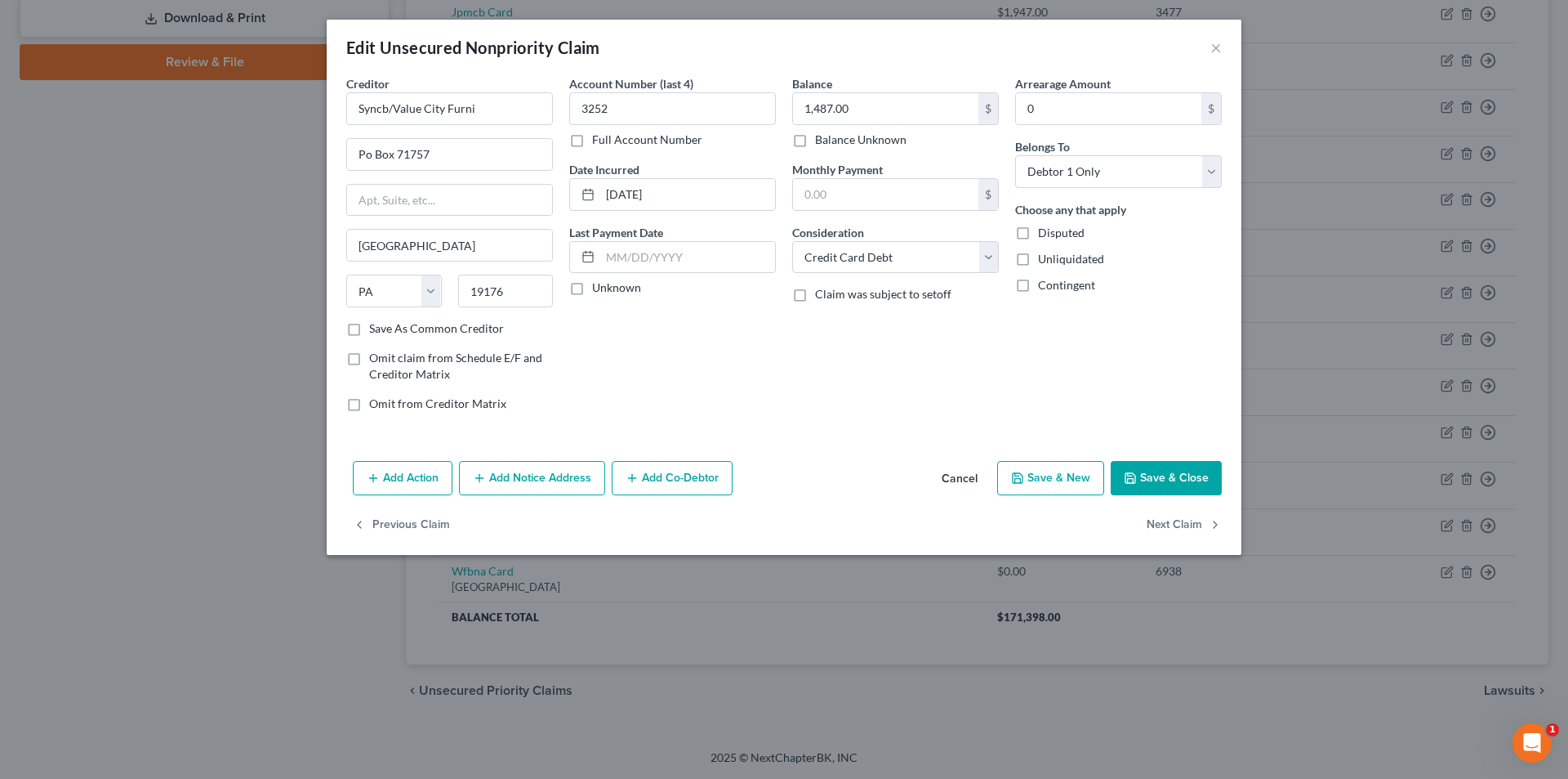
click at [1165, 466] on button "Save & Close" at bounding box center [1166, 478] width 111 height 34
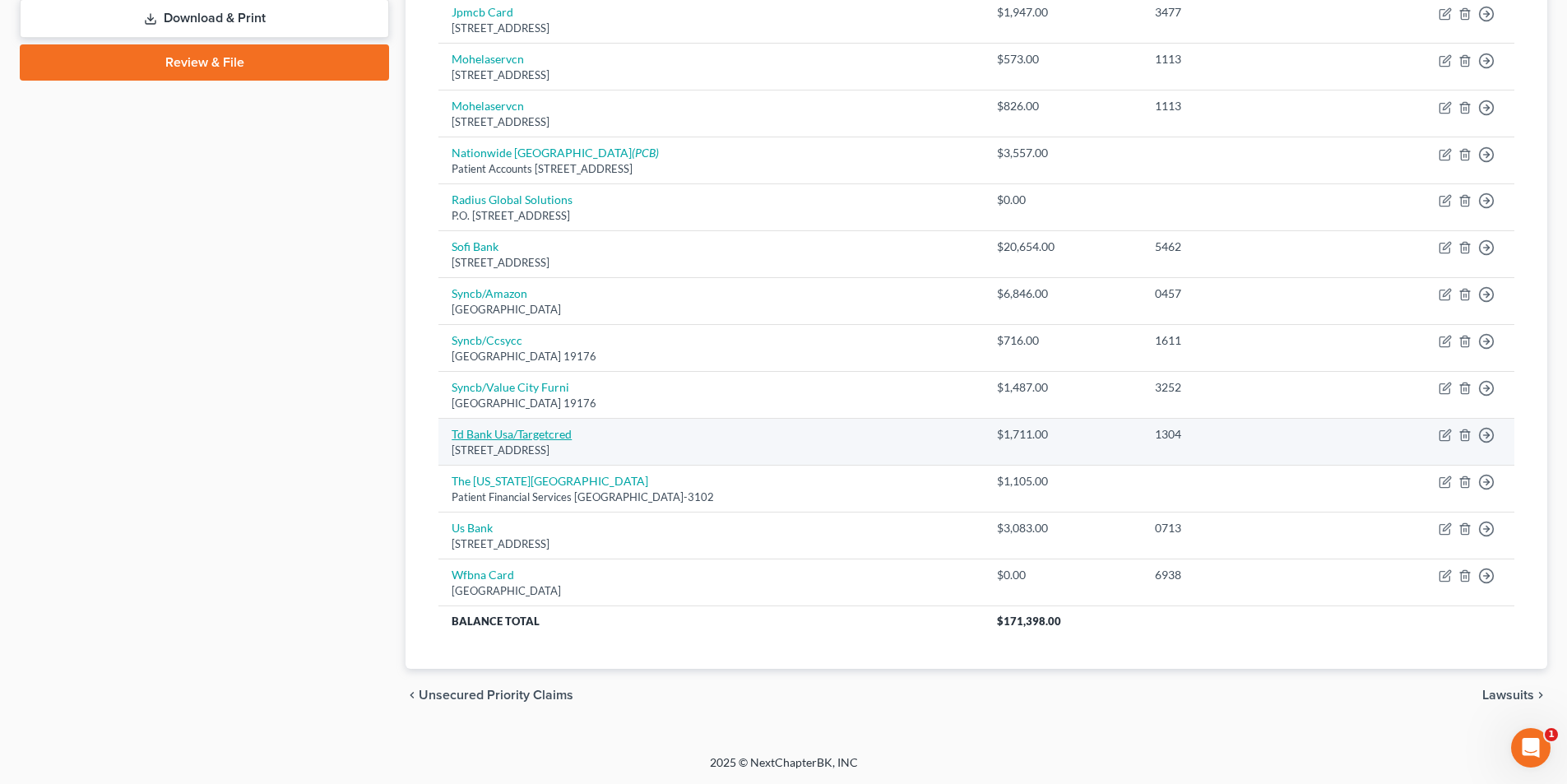
click at [518, 430] on link "Td Bank Usa/Targetcred" at bounding box center [511, 434] width 120 height 14
select select "24"
select select "2"
select select "1"
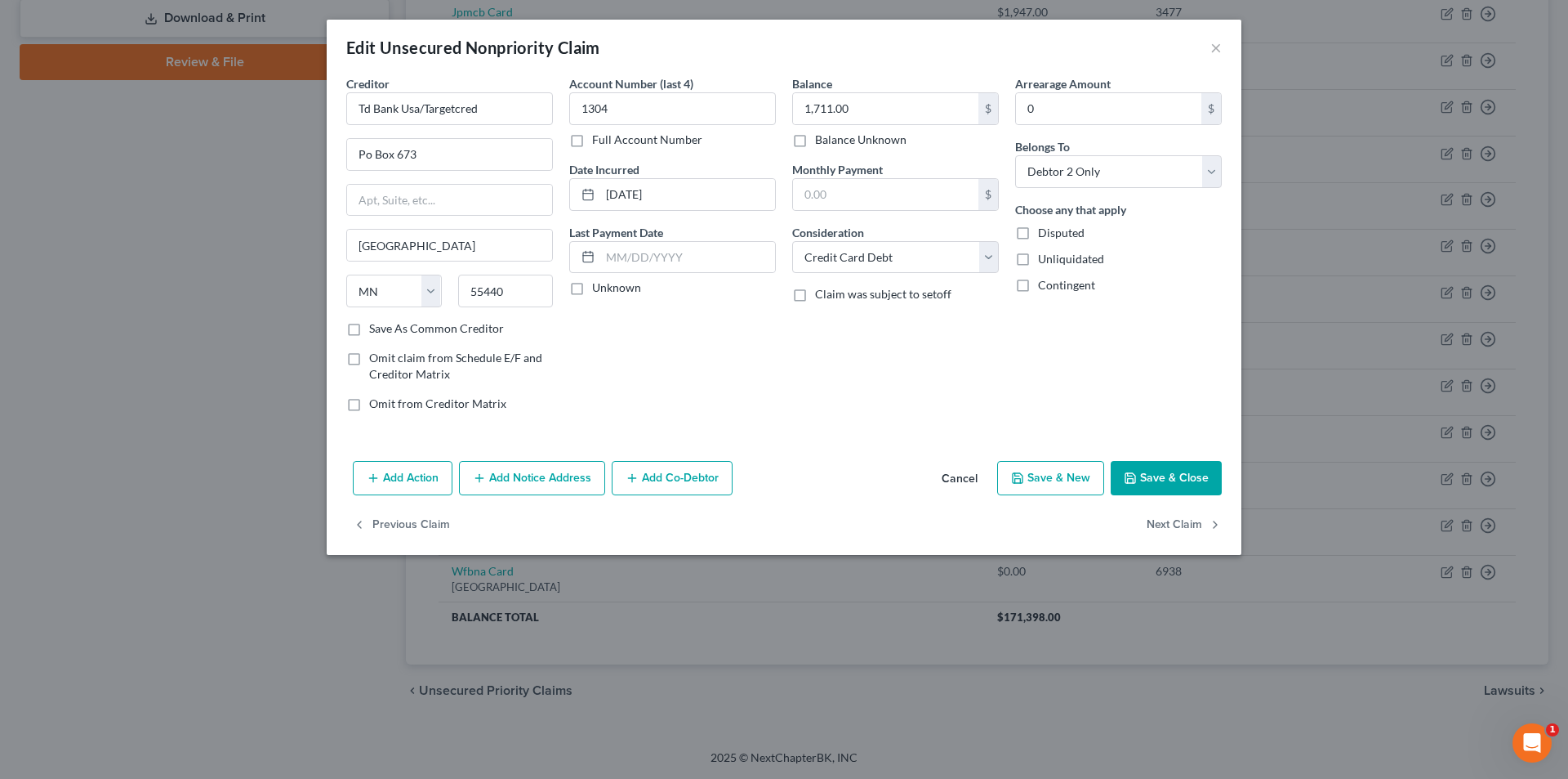
click at [1154, 474] on button "Save & Close" at bounding box center [1166, 478] width 111 height 34
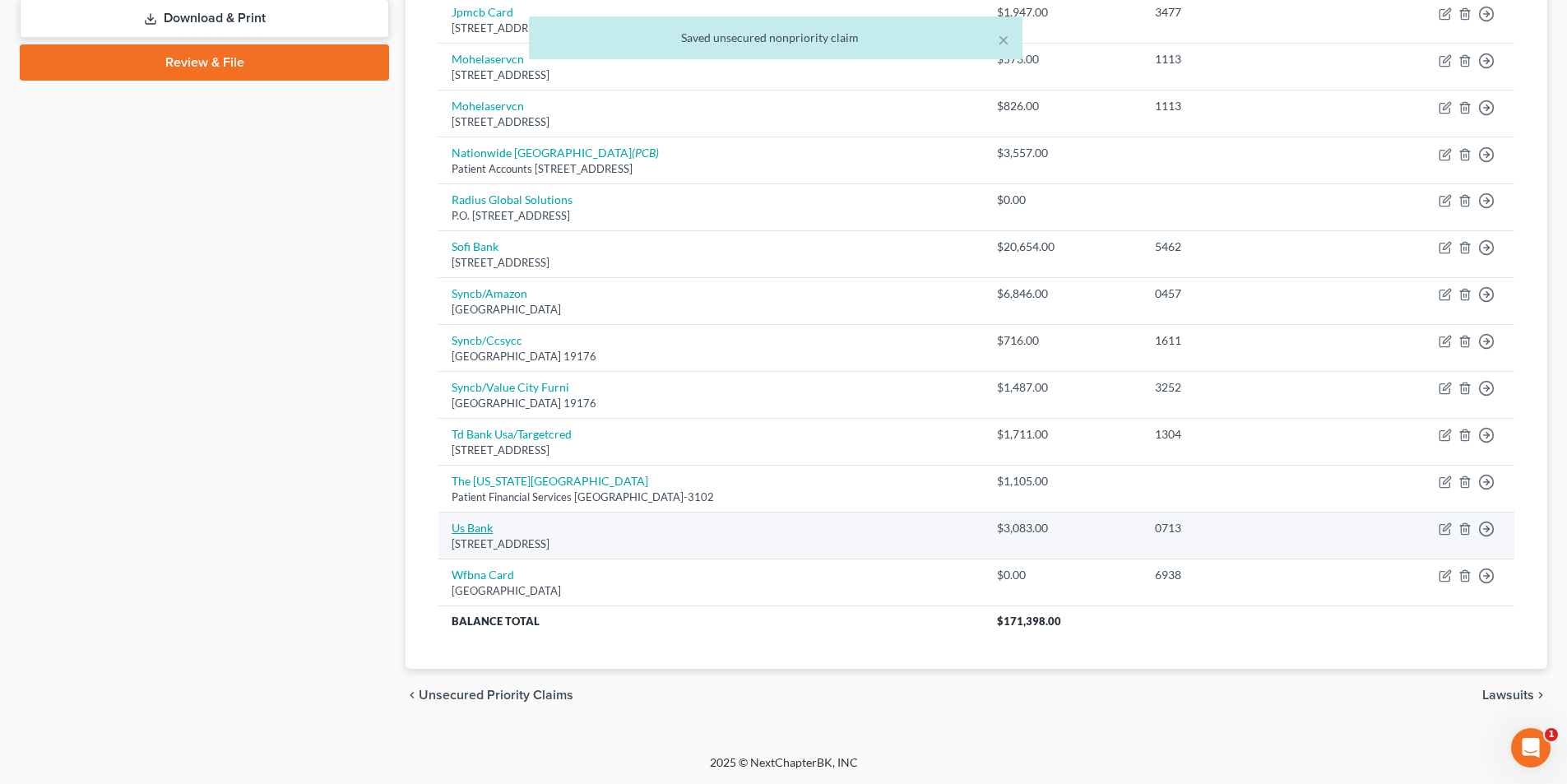
click at [485, 528] on link "Us Bank" at bounding box center [472, 527] width 41 height 14
select select "29"
select select "2"
select select "1"
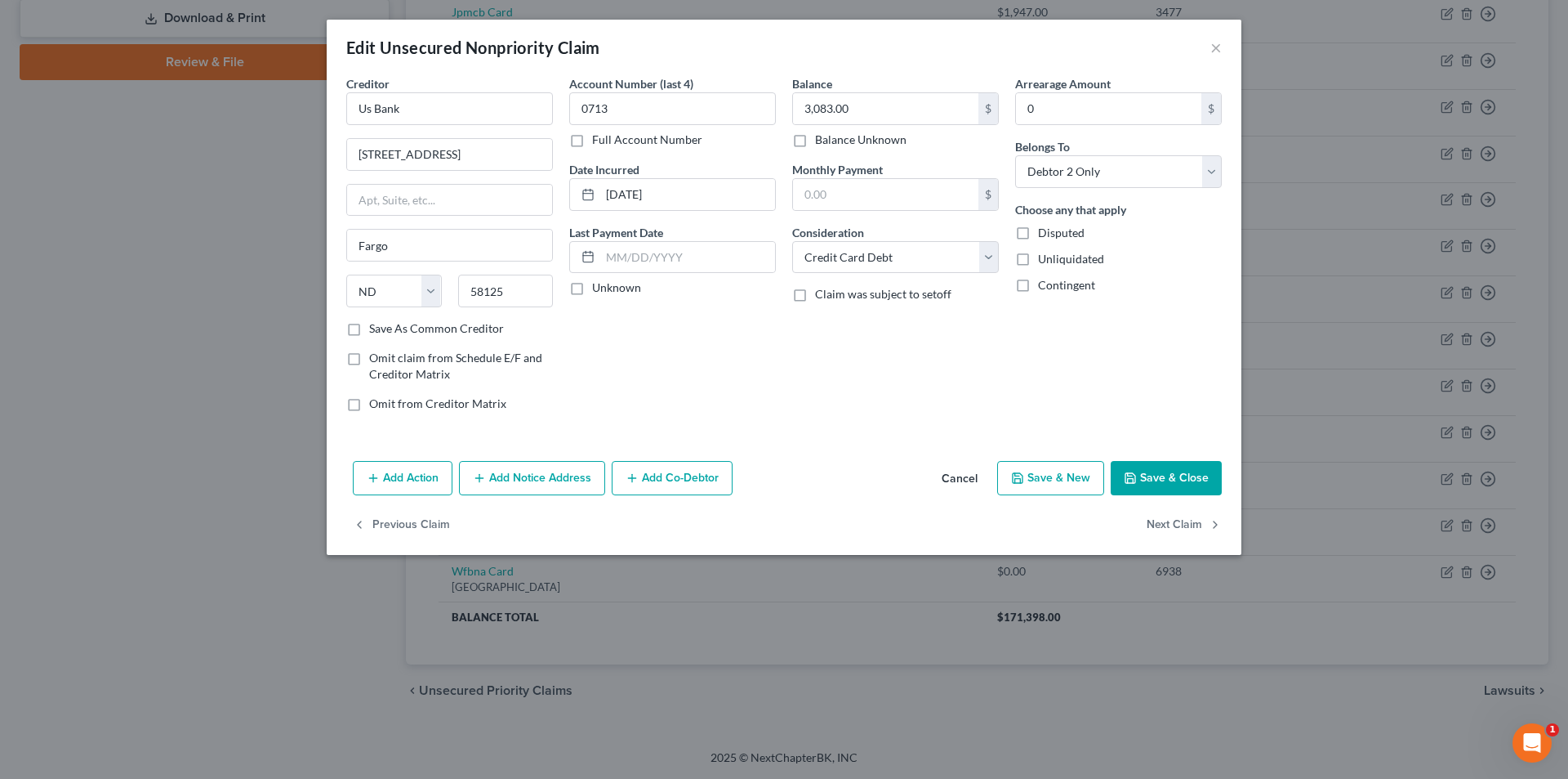
click at [1176, 475] on button "Save & Close" at bounding box center [1166, 478] width 111 height 34
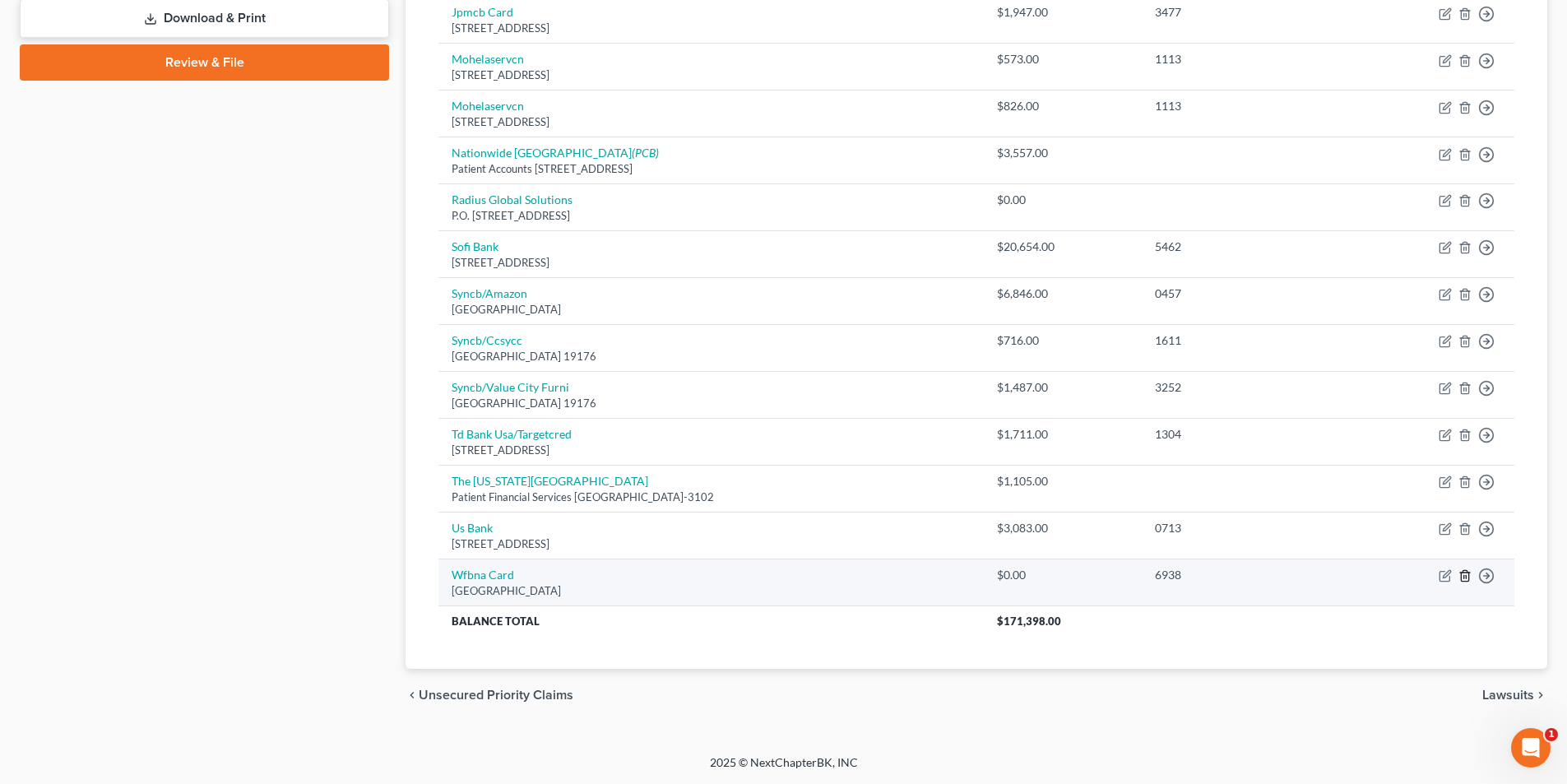
click at [1466, 582] on icon "button" at bounding box center [1465, 576] width 13 height 13
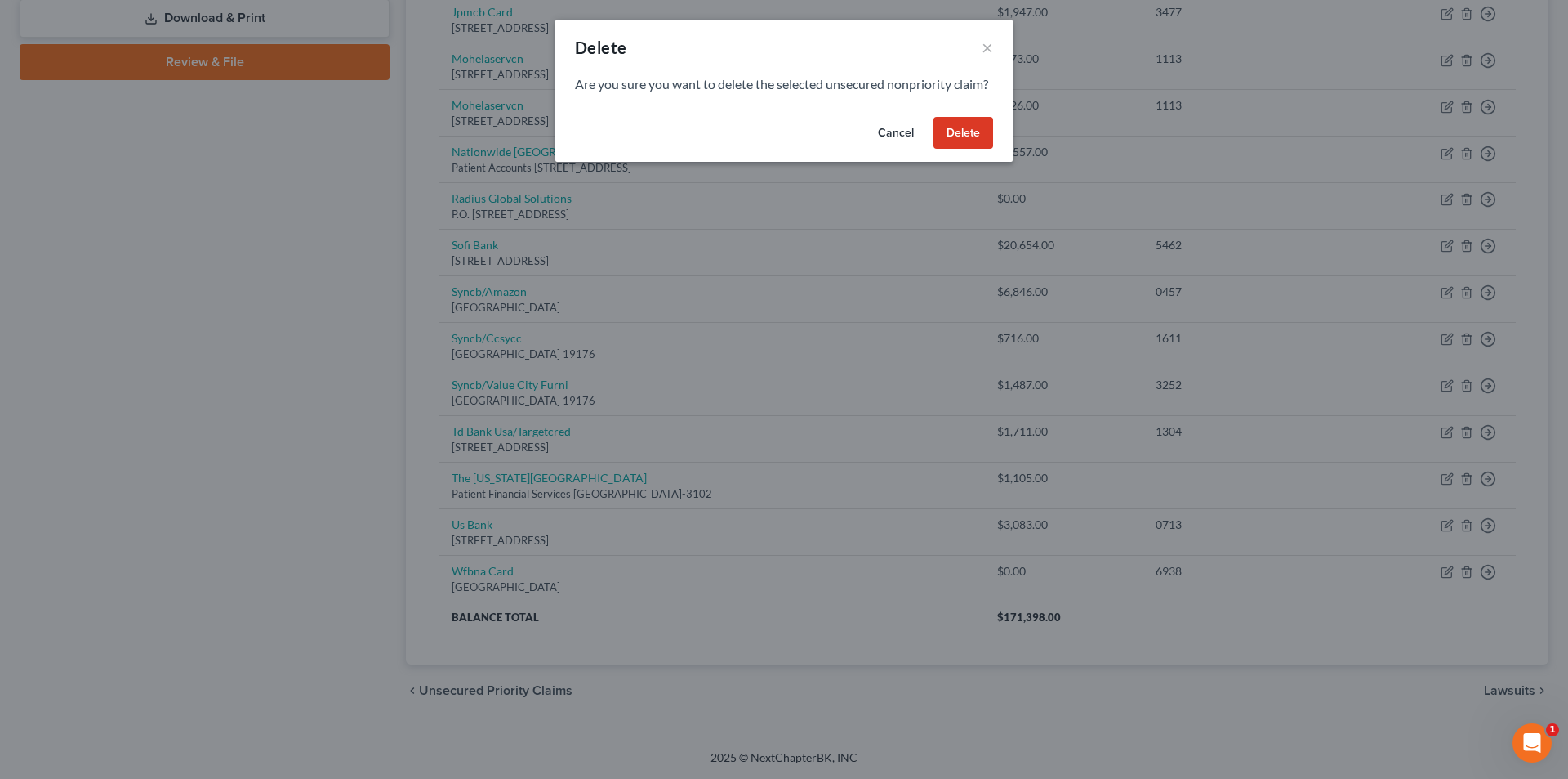
click at [985, 149] on button "Delete" at bounding box center [963, 133] width 60 height 33
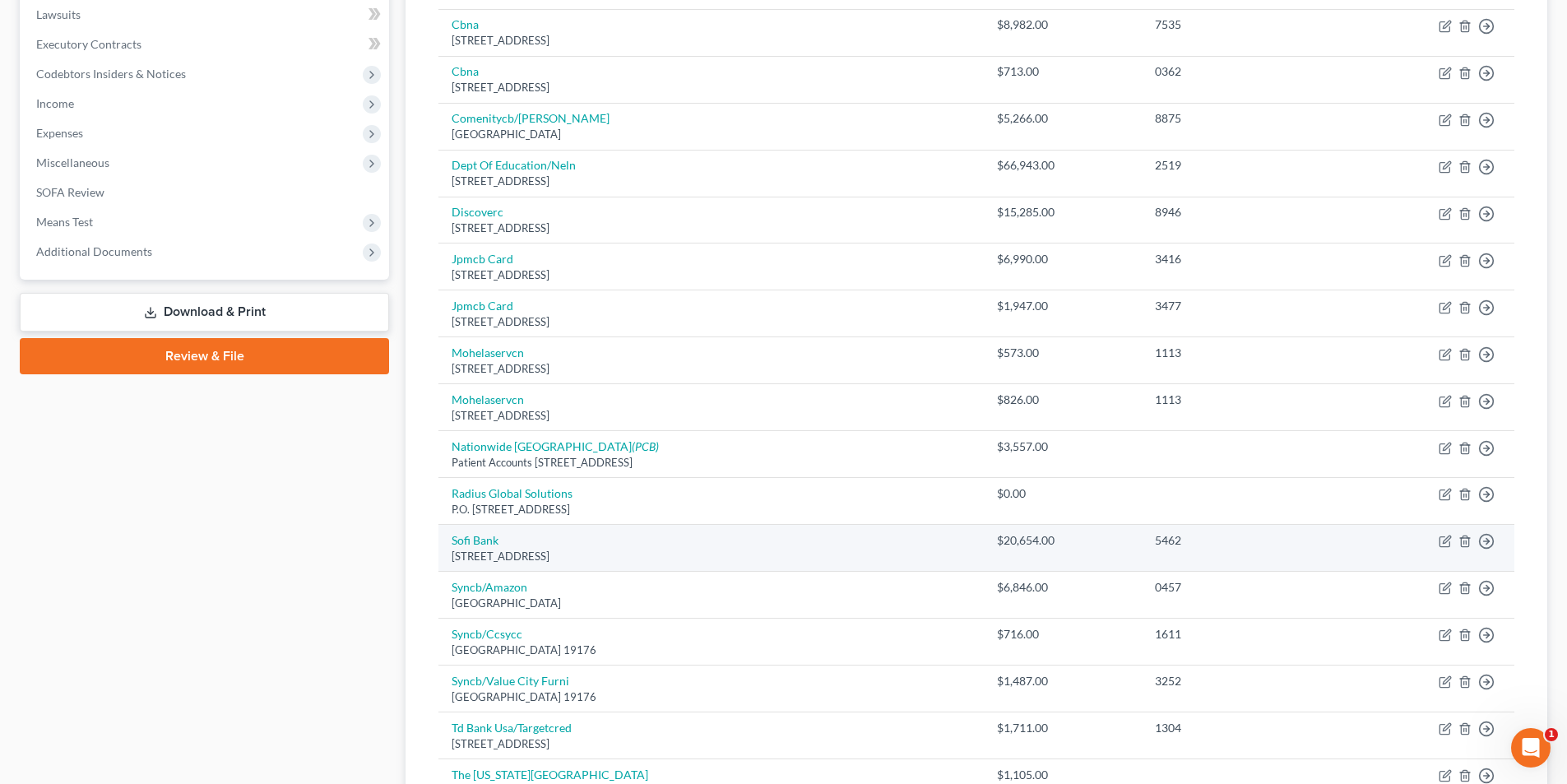
scroll to position [684, 0]
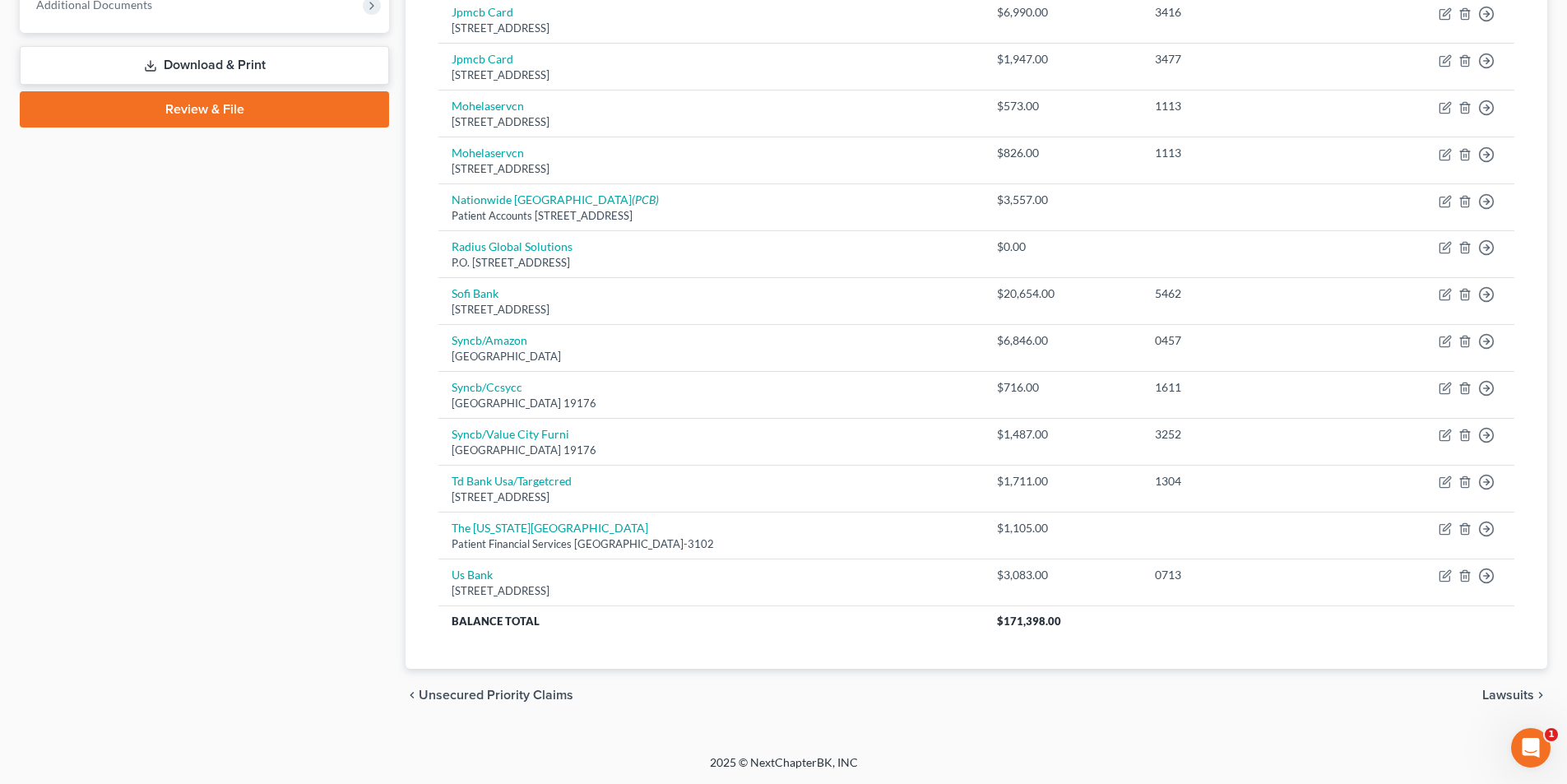
click at [1518, 686] on div "chevron_left Unsecured Priority Claims Lawsuits chevron_right" at bounding box center [977, 695] width 1142 height 53
click at [1511, 685] on div "chevron_left Unsecured Priority Claims Lawsuits chevron_right" at bounding box center [977, 695] width 1142 height 53
click at [1509, 693] on span "Lawsuits" at bounding box center [1508, 695] width 52 height 13
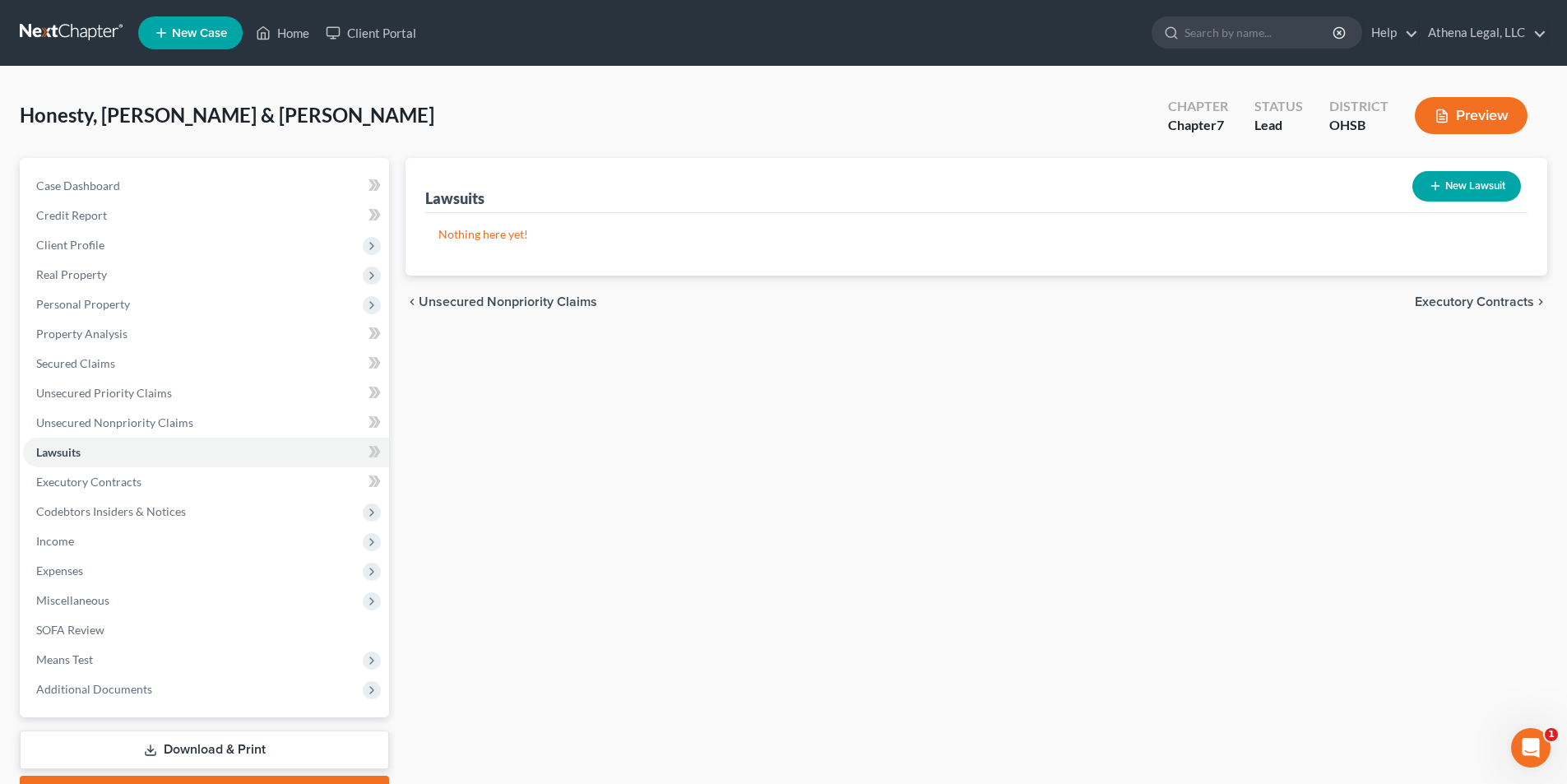
click at [1449, 312] on div "chevron_left Unsecured Nonpriority Claims Executory Contracts chevron_right" at bounding box center [977, 302] width 1142 height 53
click at [1452, 303] on span "Executory Contracts" at bounding box center [1474, 302] width 119 height 13
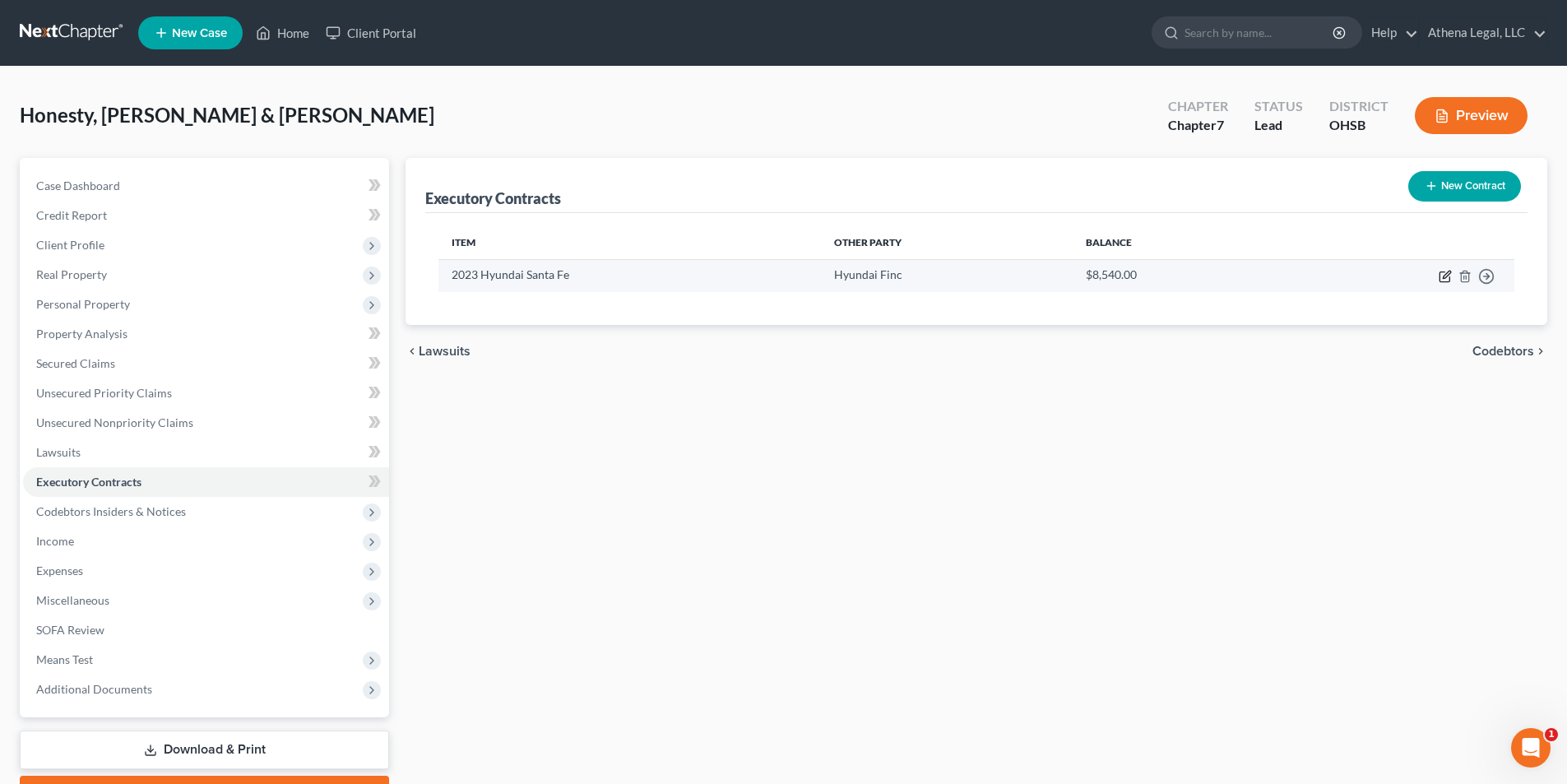
click at [1443, 278] on icon "button" at bounding box center [1446, 273] width 7 height 7
select select "3"
select select "4"
select select "0"
select select "1"
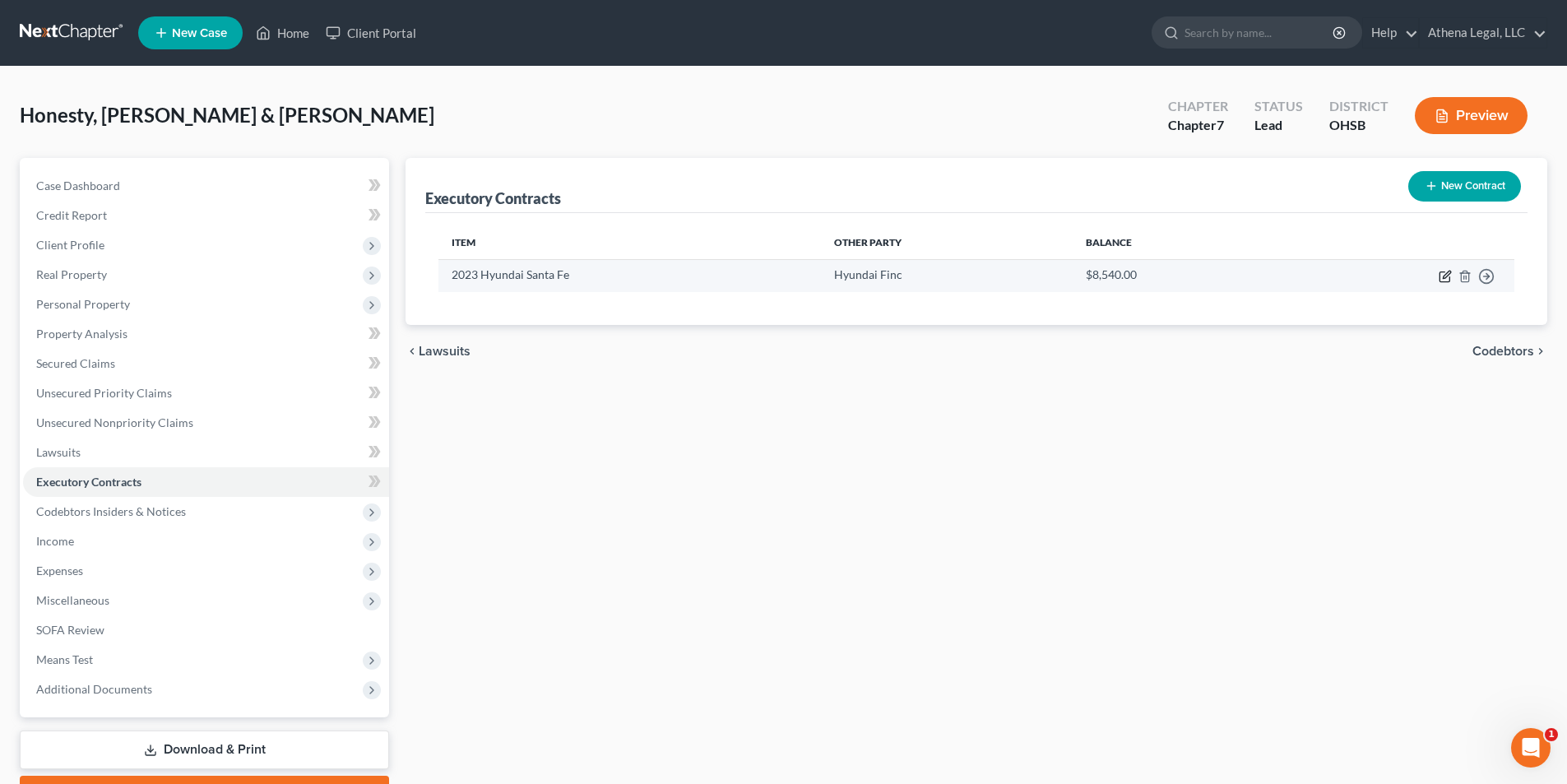
select select "0"
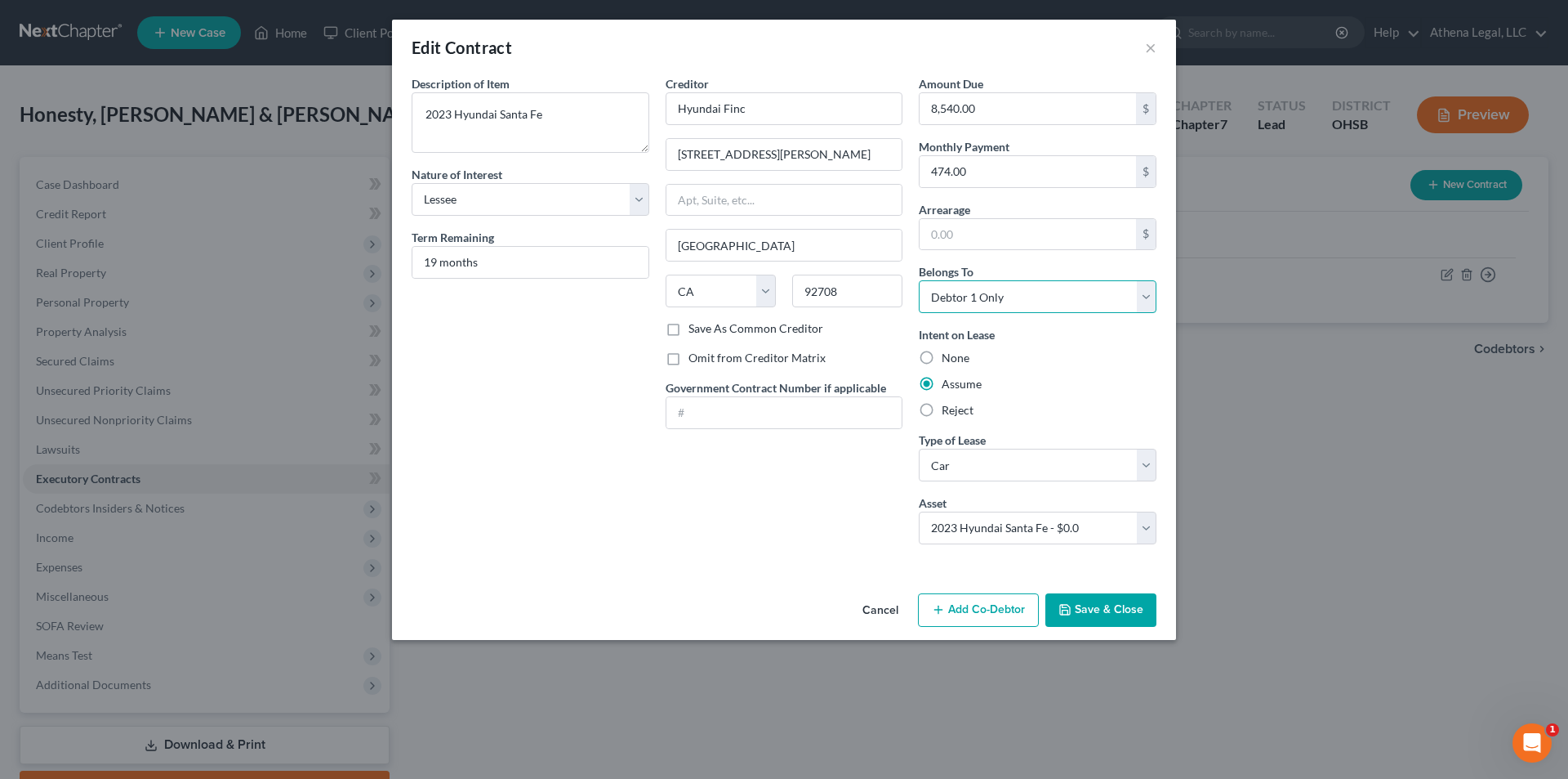
click at [1082, 294] on select "Select Debtor 1 Only Debtor 2 Only Debtor 1 And Debtor 2 Only At Least One Of T…" at bounding box center [1038, 296] width 238 height 33
select select "2"
click at [919, 280] on select "Select Debtor 1 Only Debtor 2 Only Debtor 1 And Debtor 2 Only At Least One Of T…" at bounding box center [1038, 296] width 238 height 33
click at [1099, 622] on button "Save & Close" at bounding box center [1100, 611] width 111 height 34
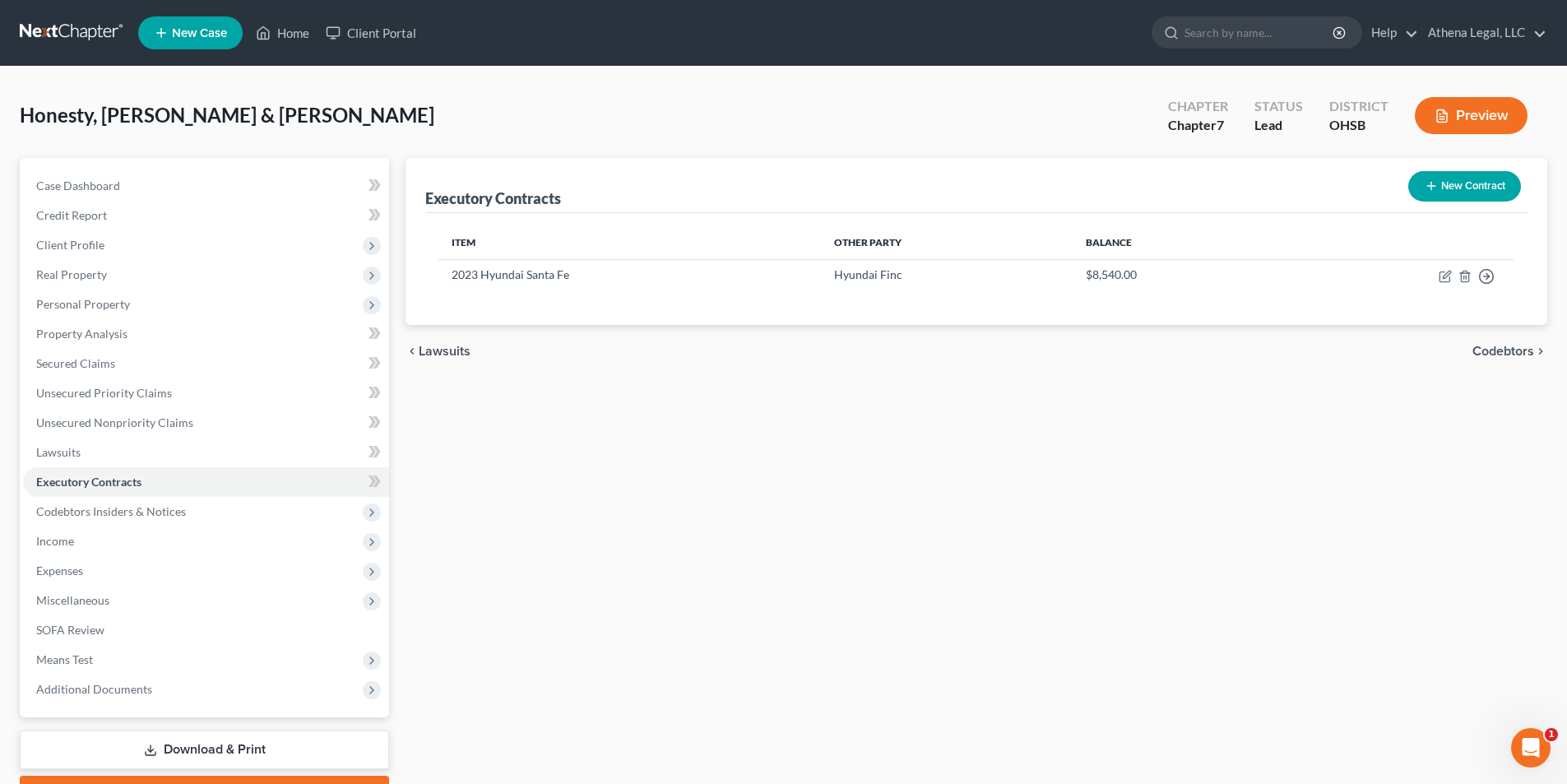
click at [1496, 352] on span "Codebtors" at bounding box center [1503, 351] width 62 height 13
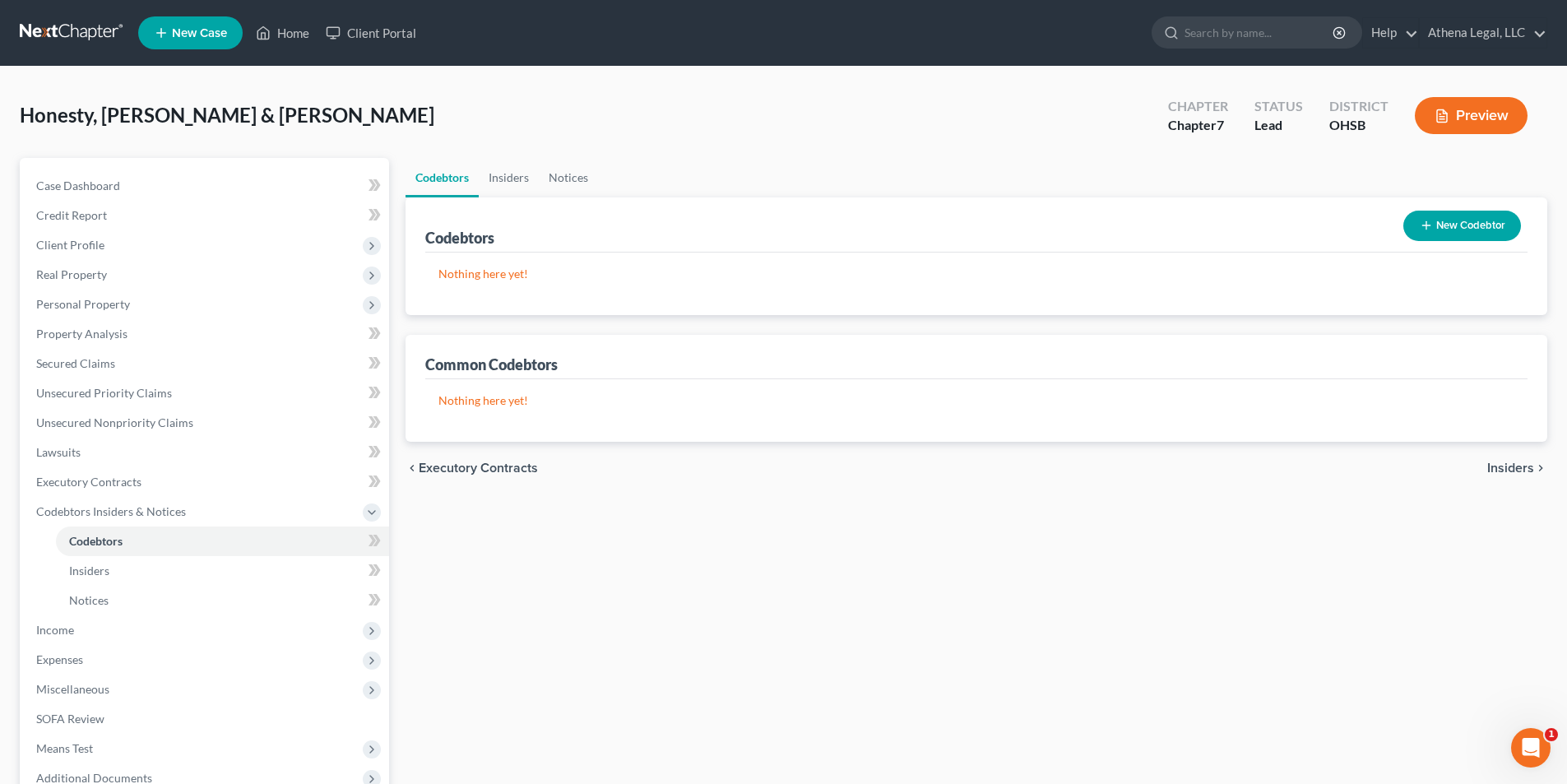
click at [1510, 468] on span "Insiders" at bounding box center [1511, 468] width 47 height 13
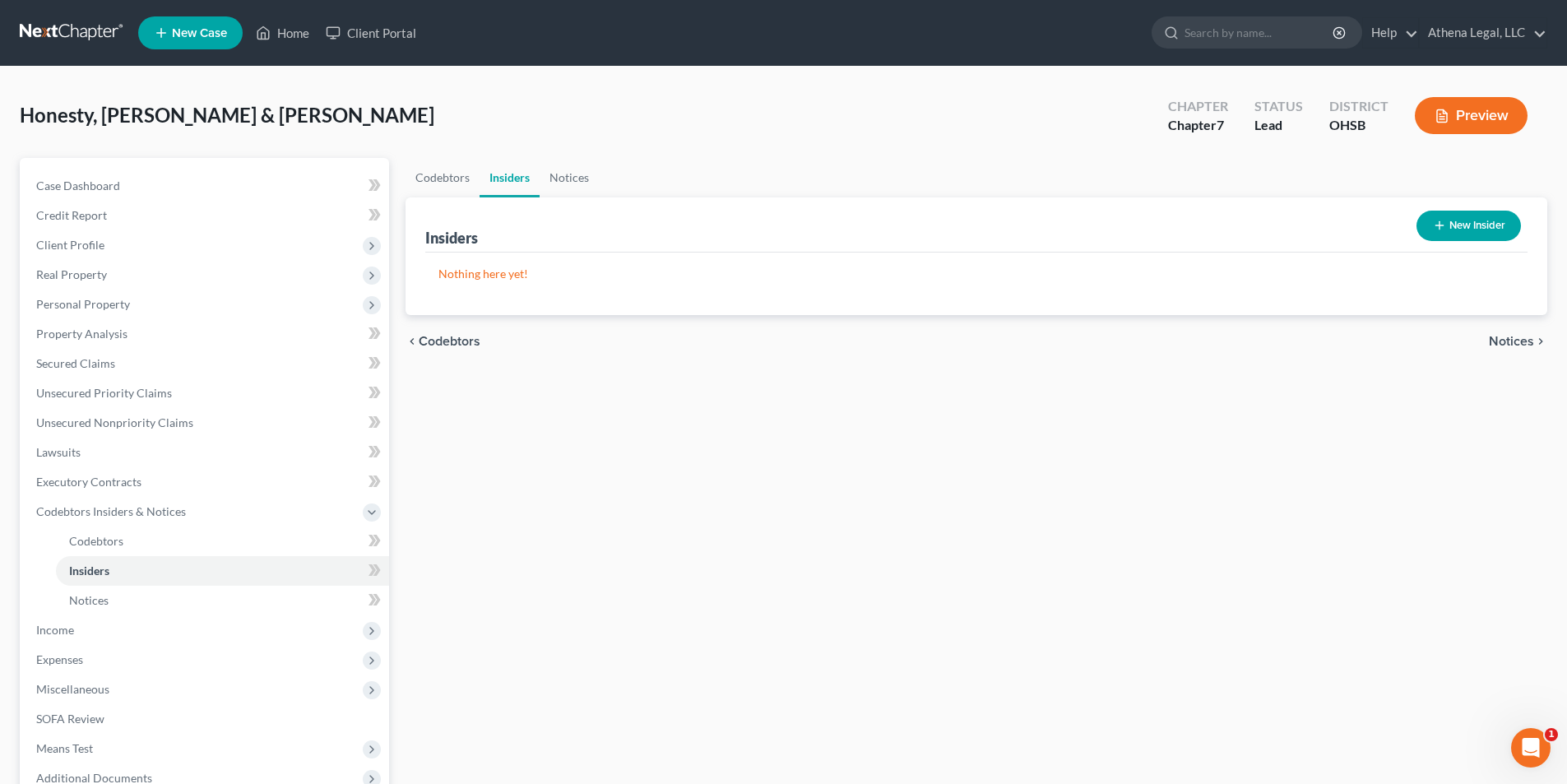
click at [1514, 341] on span "Notices" at bounding box center [1512, 341] width 45 height 13
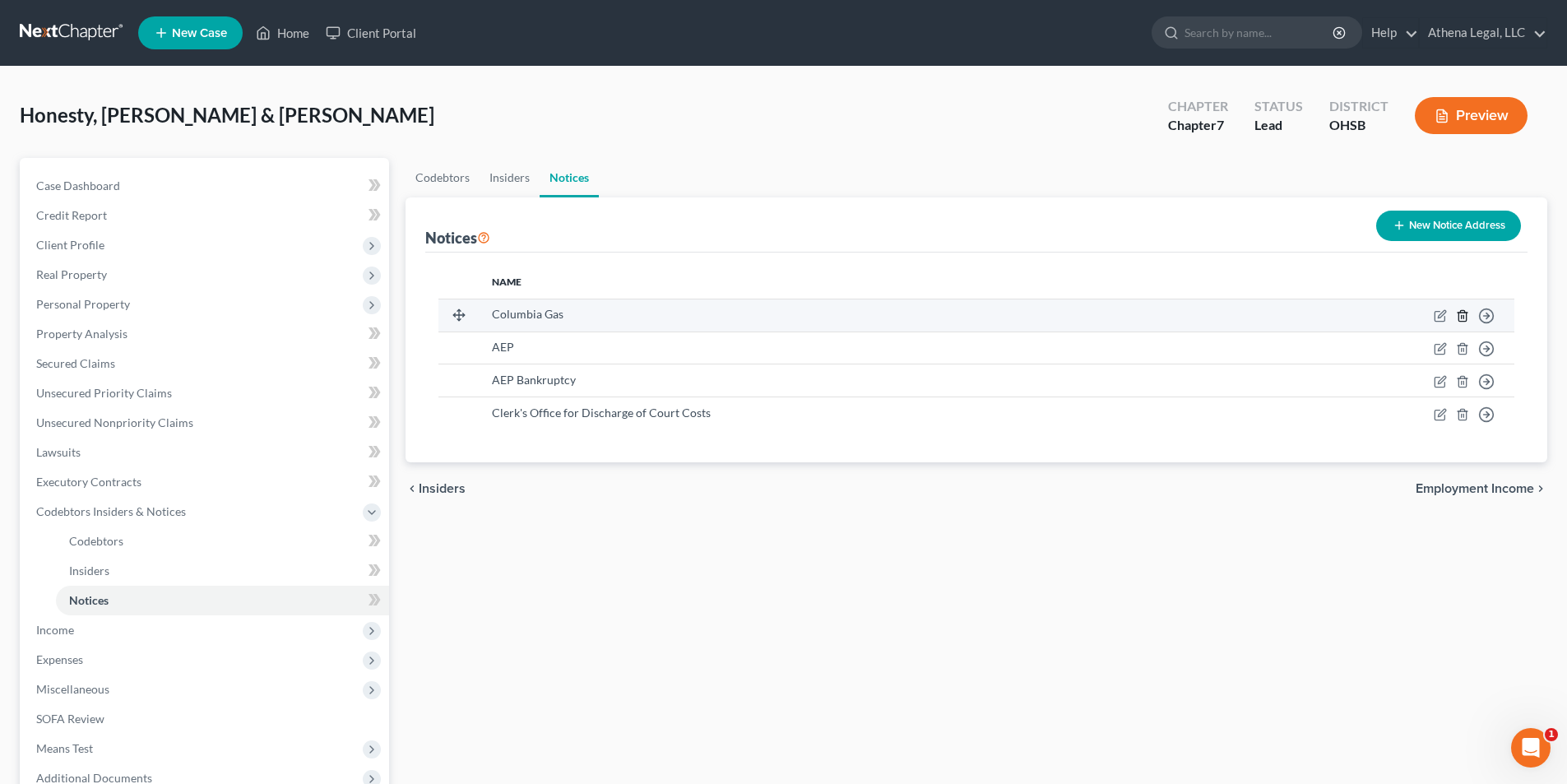
click at [1466, 315] on icon "button" at bounding box center [1462, 315] width 7 height 11
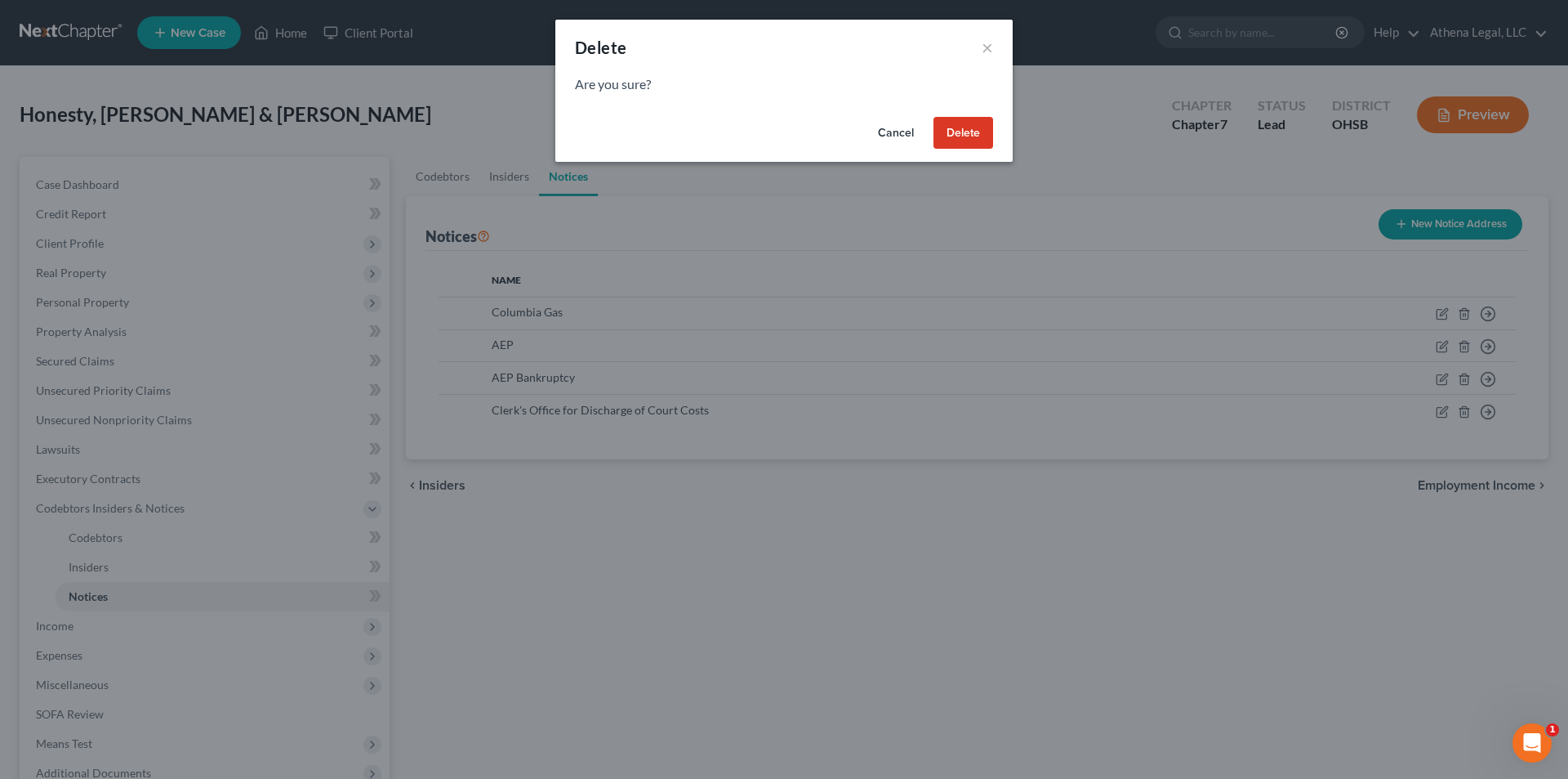
click at [974, 145] on button "Delete" at bounding box center [963, 133] width 60 height 33
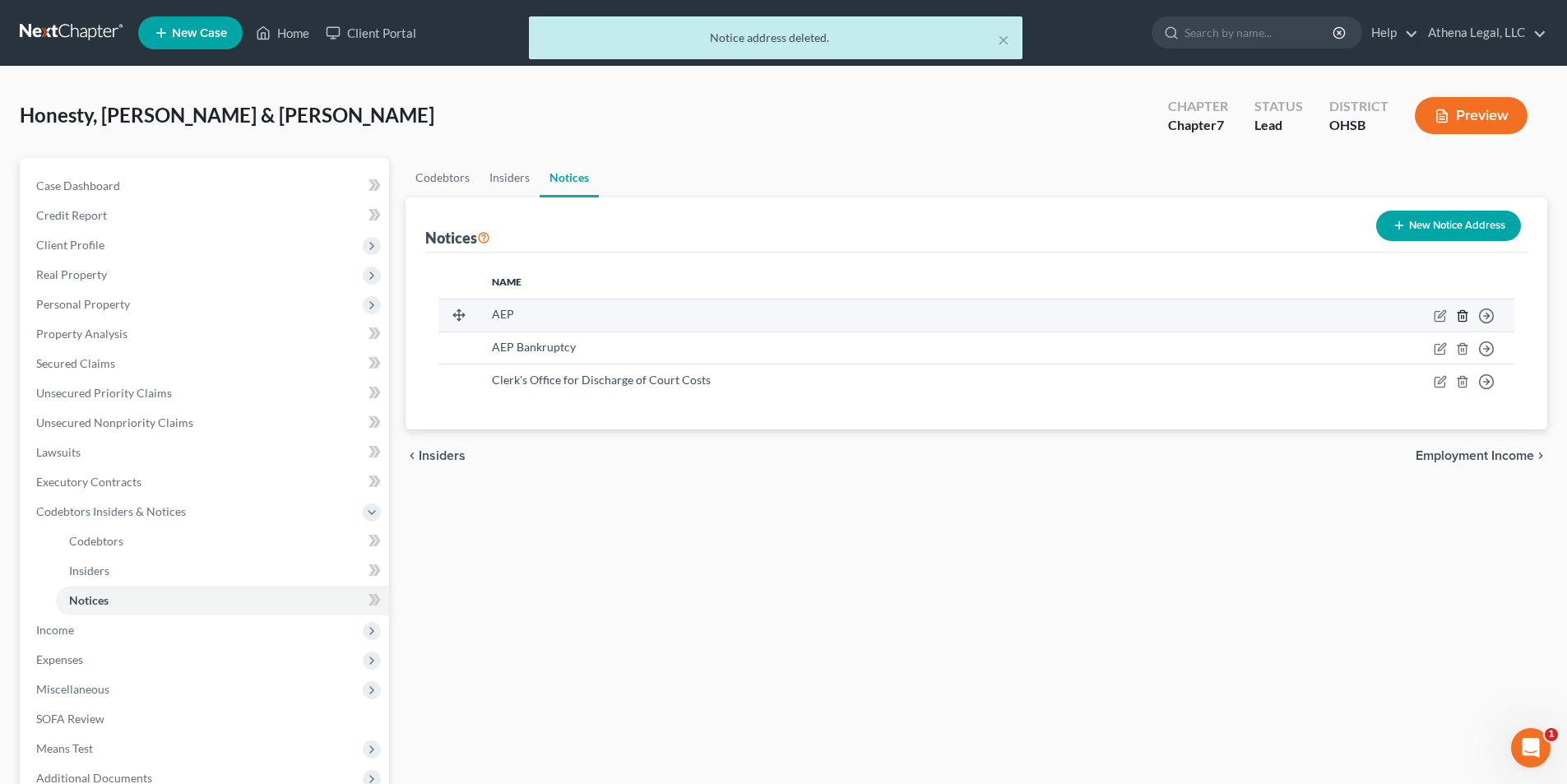
click at [1459, 311] on icon "button" at bounding box center [1463, 316] width 13 height 13
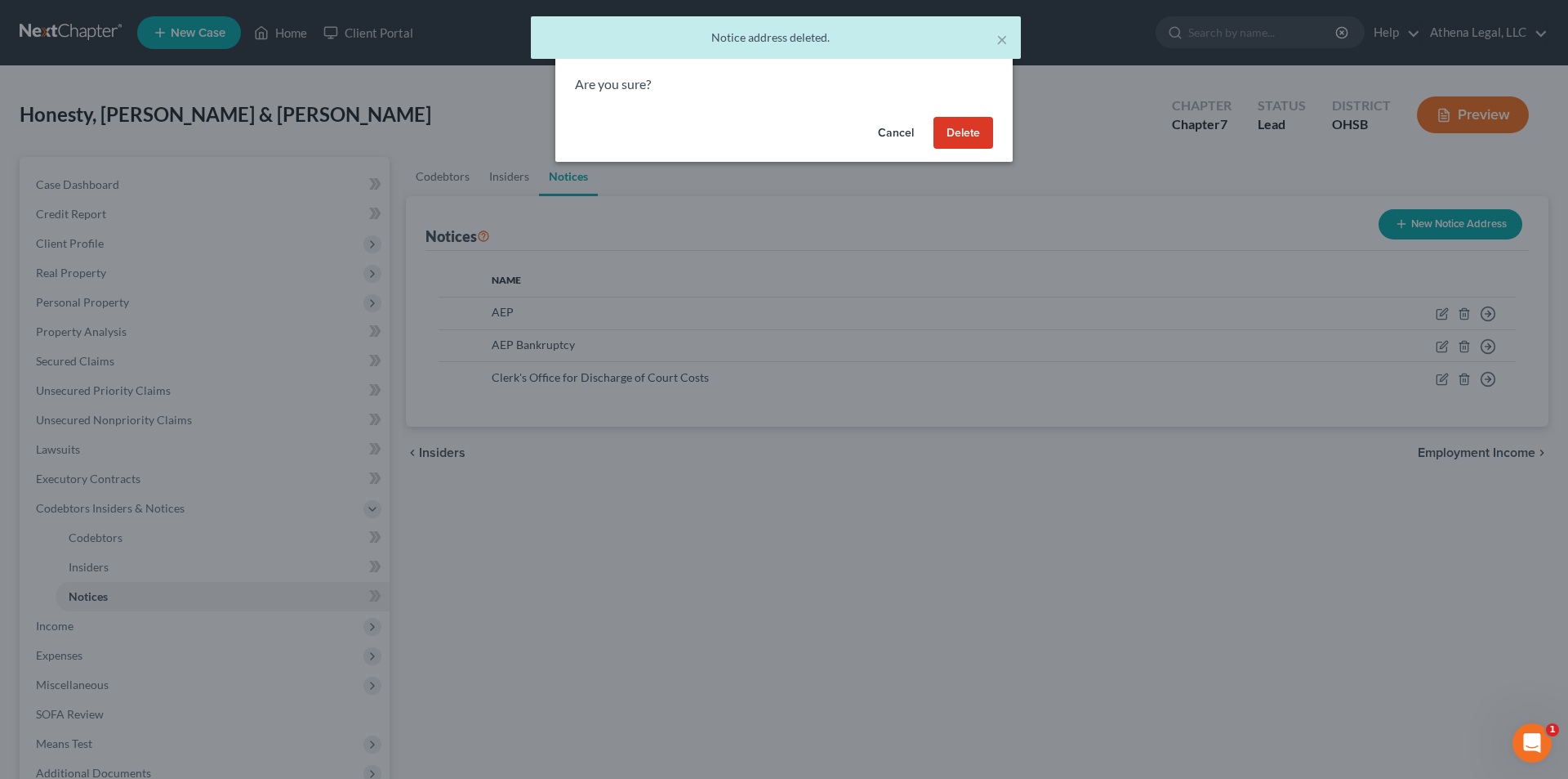
click at [948, 143] on button "Delete" at bounding box center [963, 133] width 60 height 33
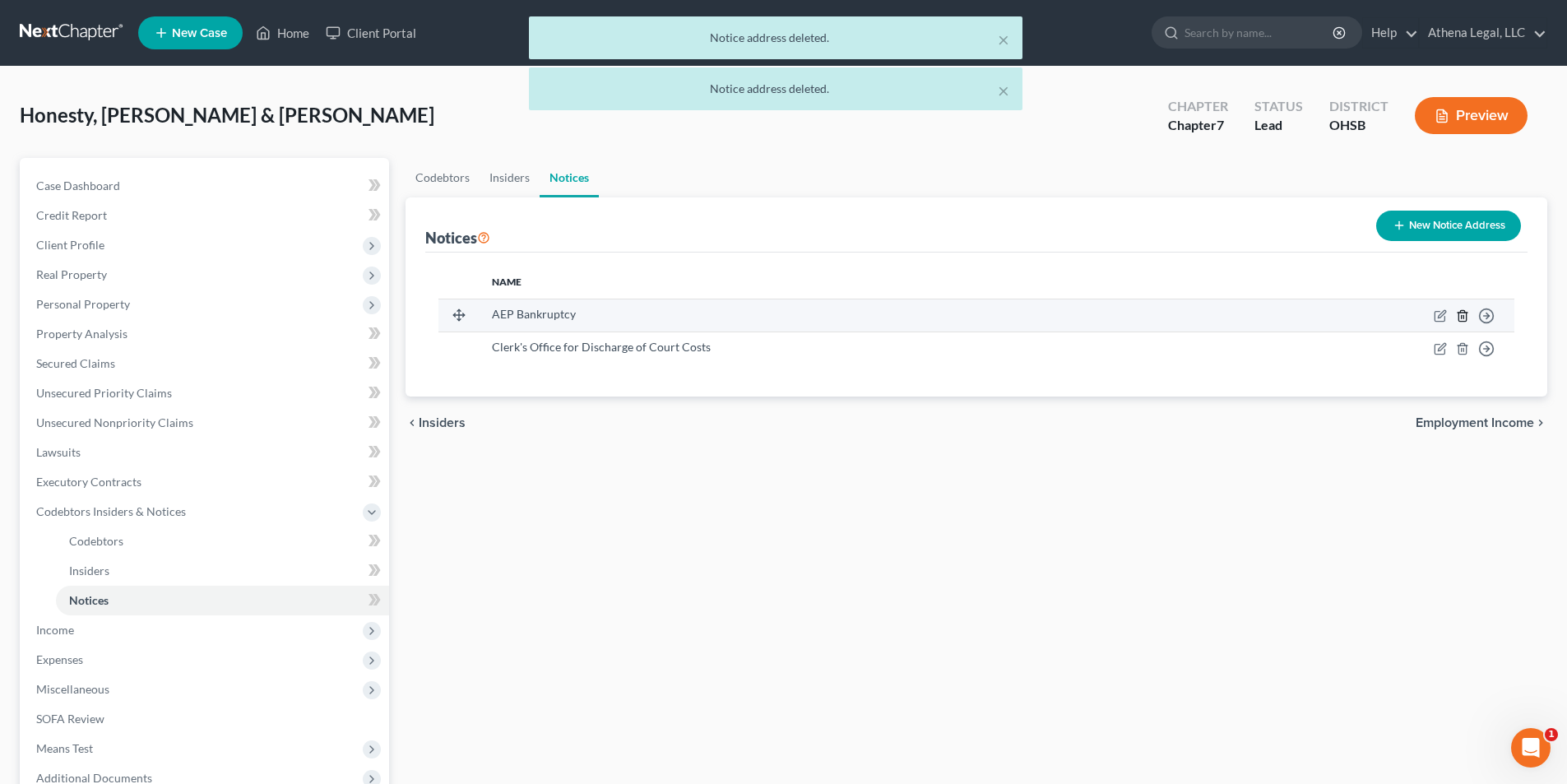
click at [1461, 317] on icon "button" at bounding box center [1463, 316] width 13 height 13
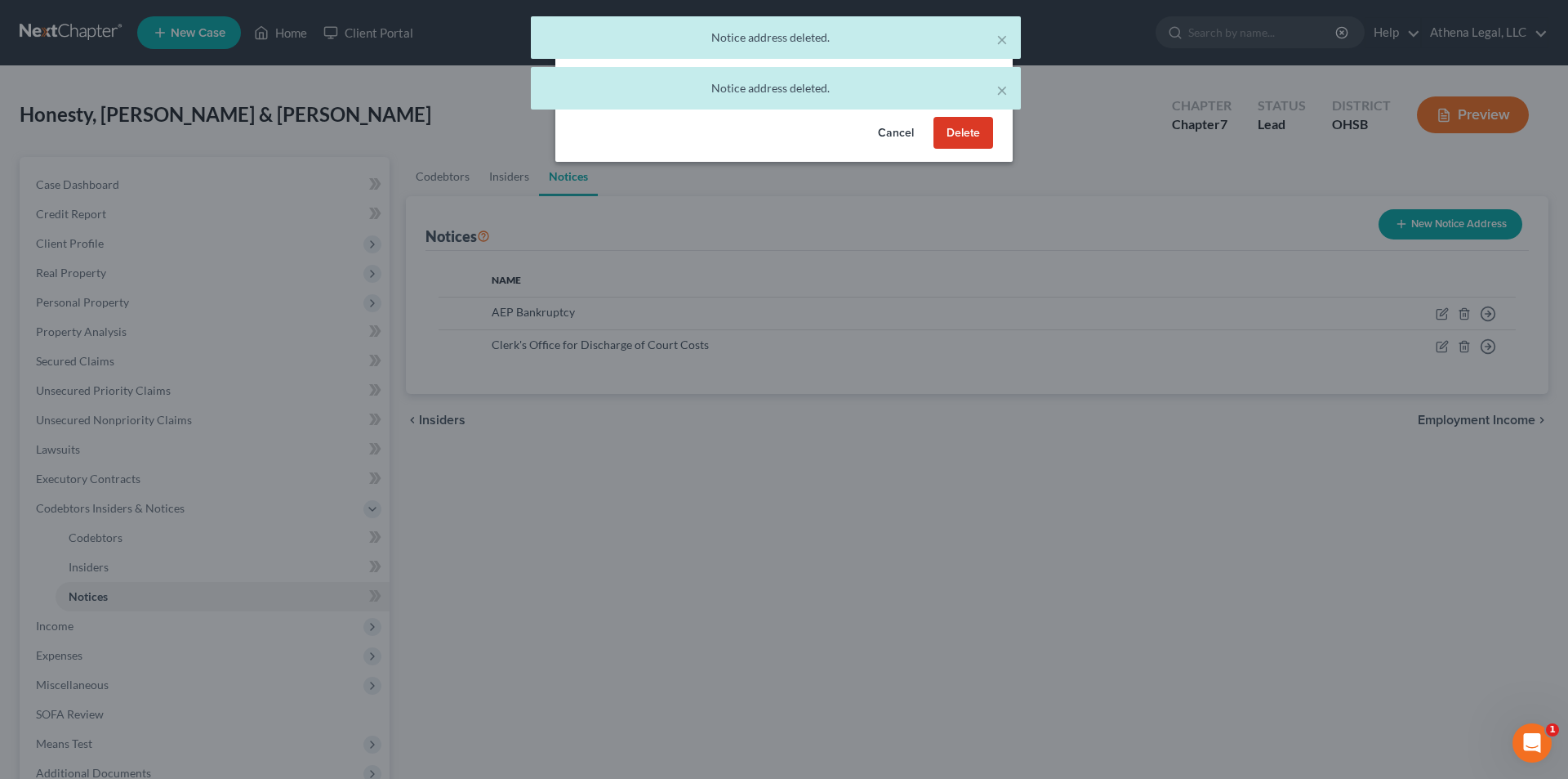
click at [987, 153] on div "Cancel Delete" at bounding box center [784, 136] width 457 height 53
click at [980, 143] on button "Delete" at bounding box center [963, 133] width 60 height 33
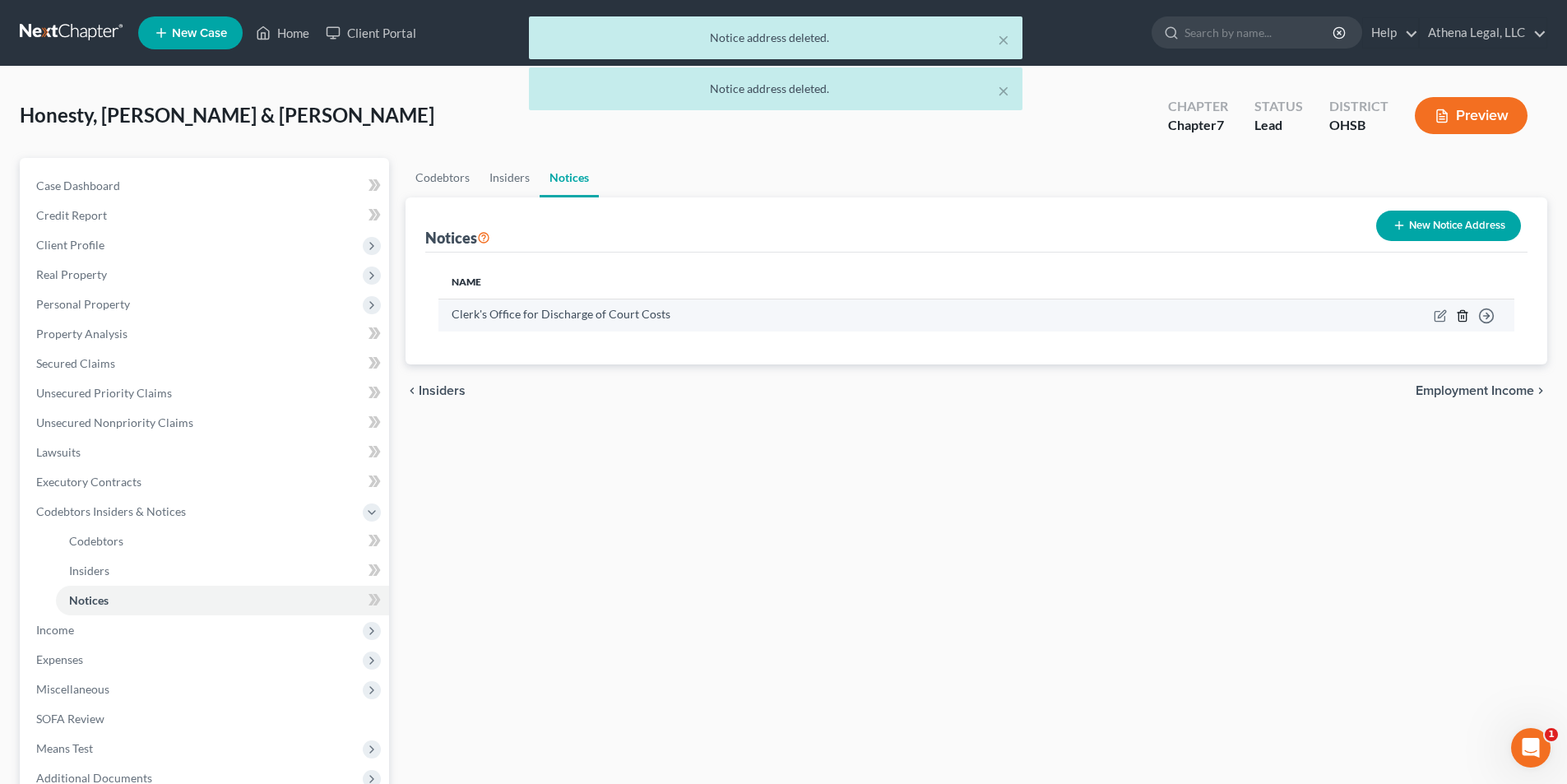
click at [1465, 315] on icon "button" at bounding box center [1463, 316] width 13 height 13
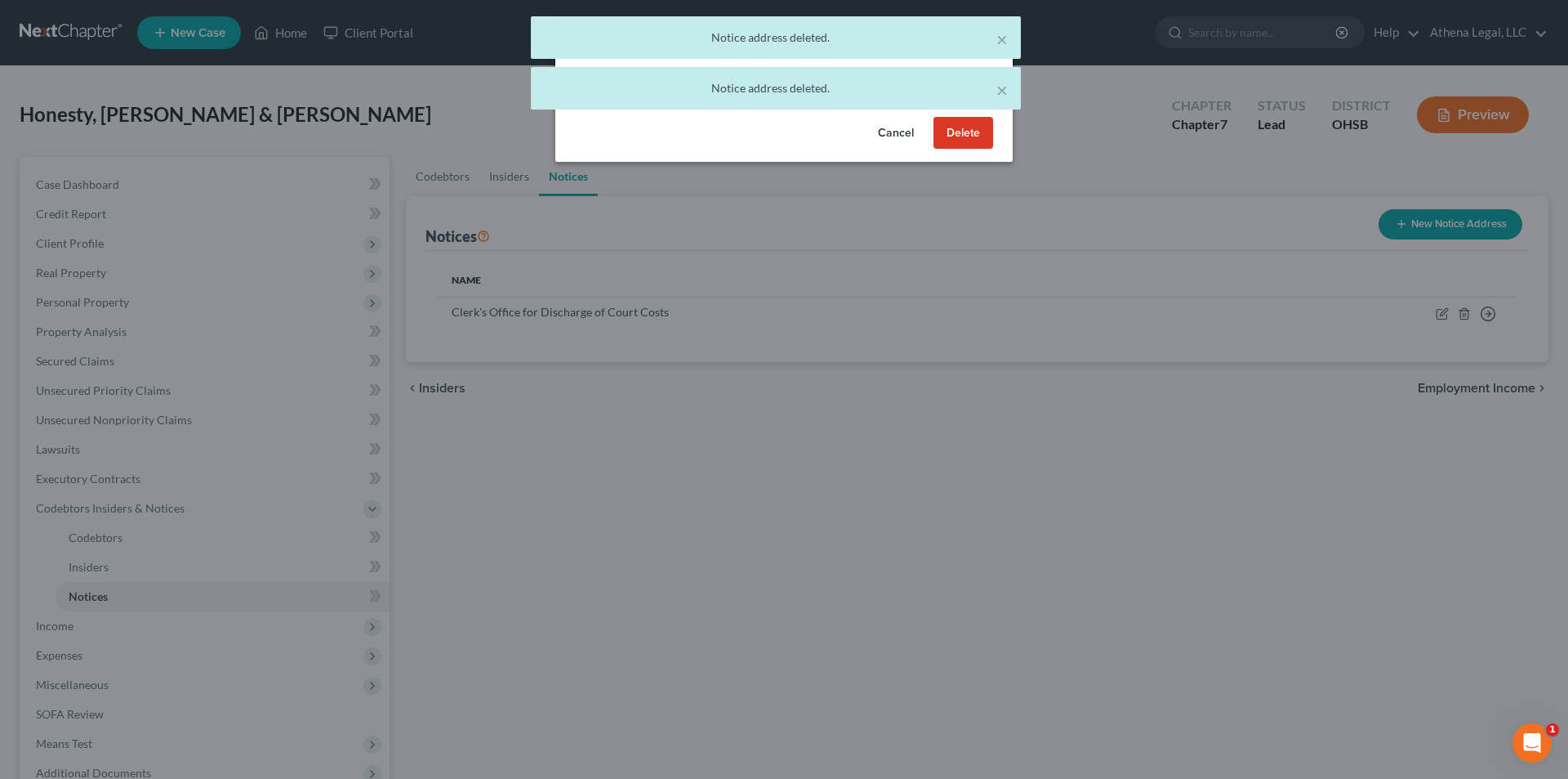
click at [968, 146] on button "Delete" at bounding box center [963, 133] width 60 height 33
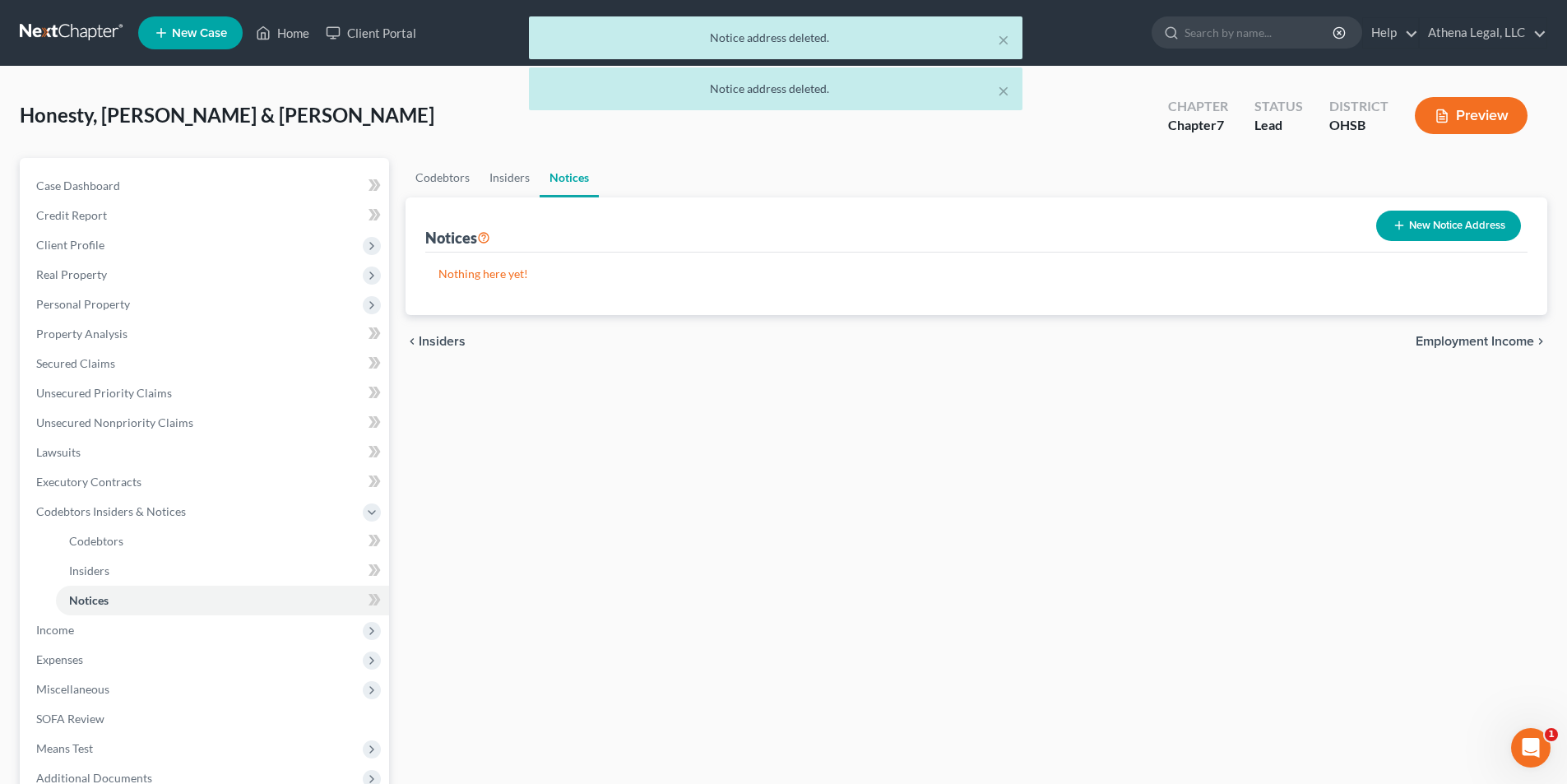
click at [1429, 347] on span "Employment Income" at bounding box center [1474, 341] width 118 height 13
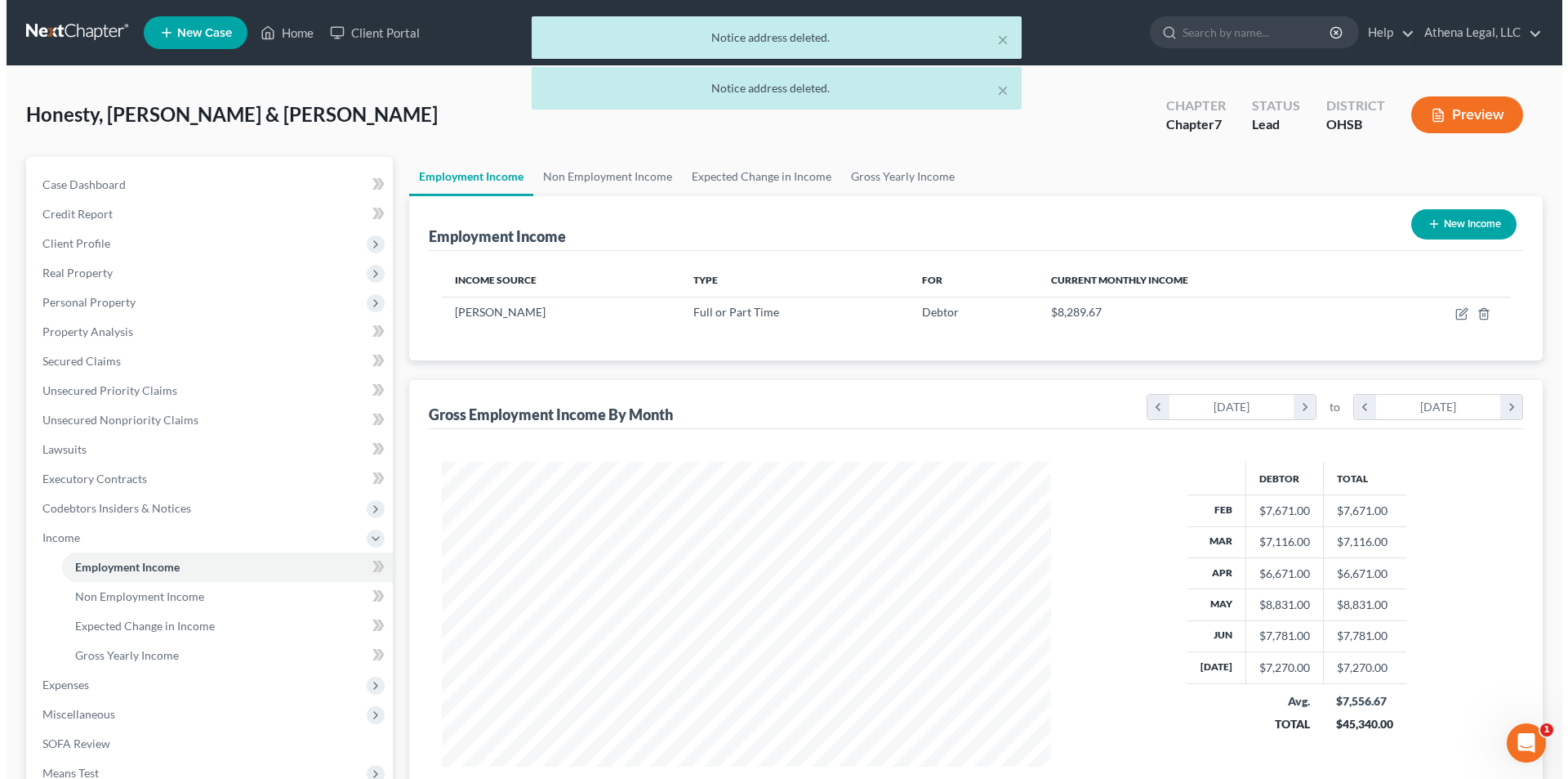
scroll to position [305, 642]
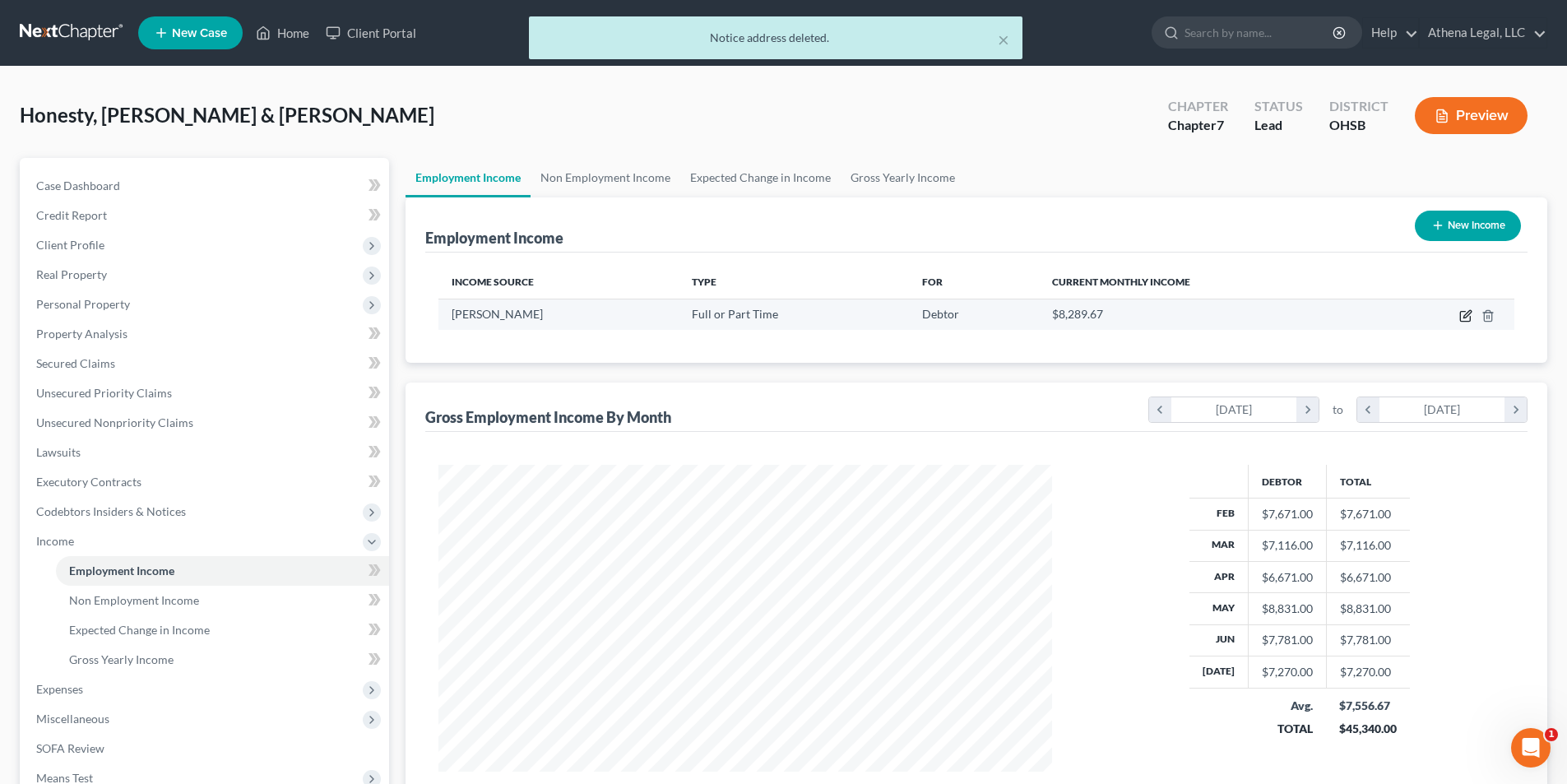
click at [1460, 319] on icon "button" at bounding box center [1465, 316] width 10 height 10
select select "0"
select select "48"
select select "3"
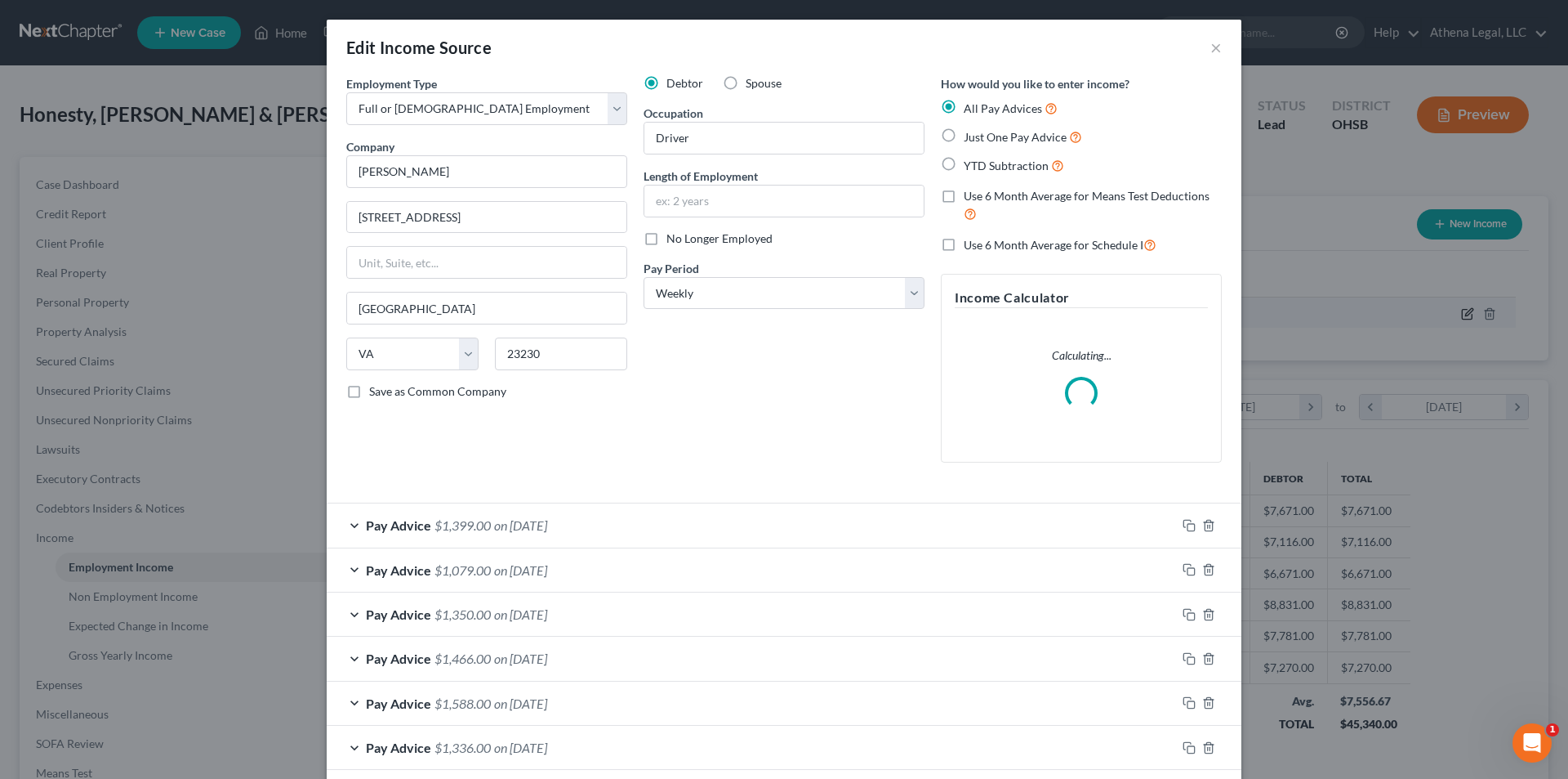
scroll to position [307, 647]
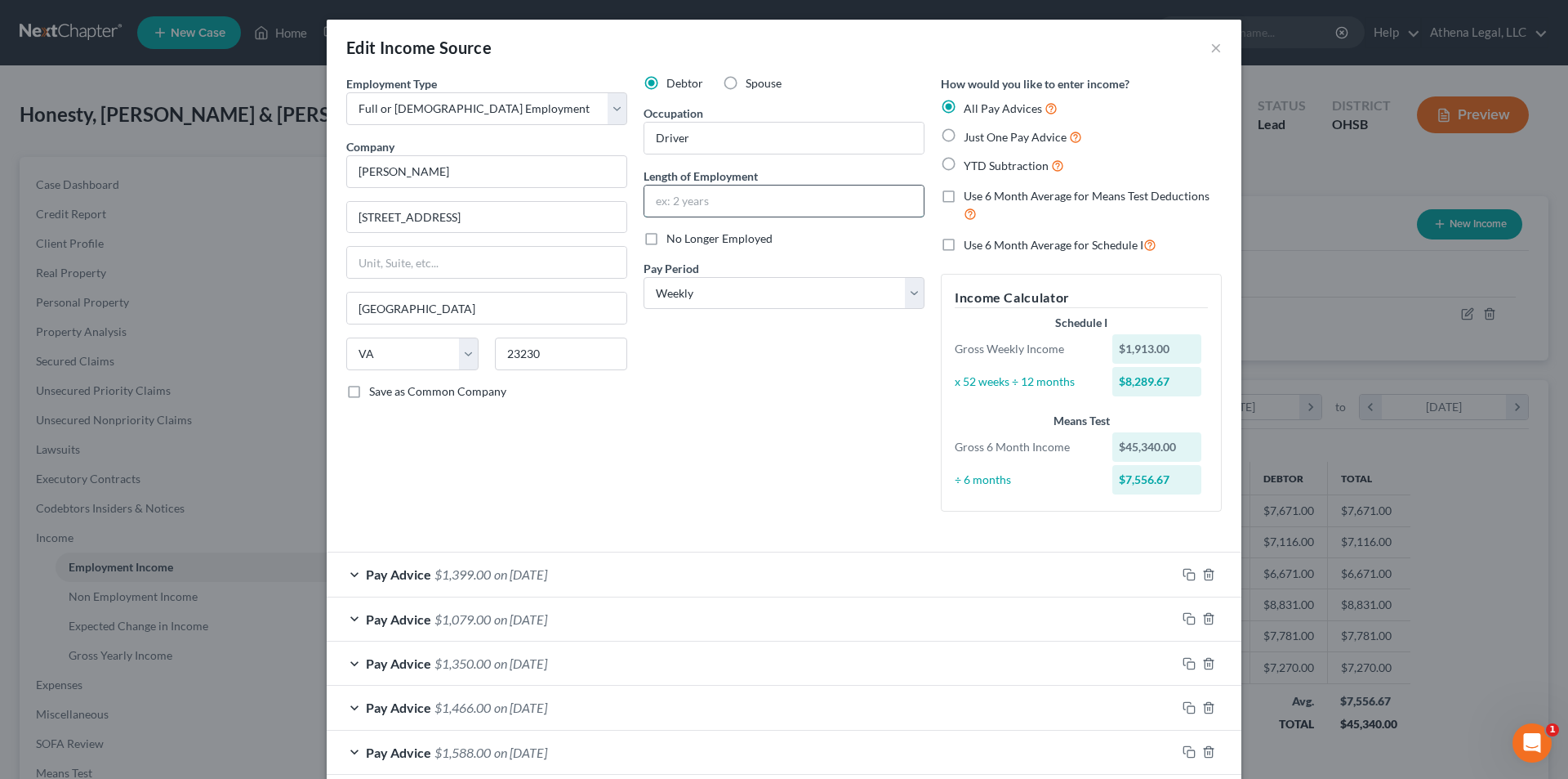
click at [688, 194] on input "text" at bounding box center [784, 201] width 279 height 31
type input "3 years"
click at [964, 198] on label "Use 6 Month Average for Means Test Deductions" at bounding box center [1093, 205] width 258 height 35
click at [971, 198] on input "Use 6 Month Average for Means Test Deductions" at bounding box center [976, 193] width 11 height 11
checkbox input "true"
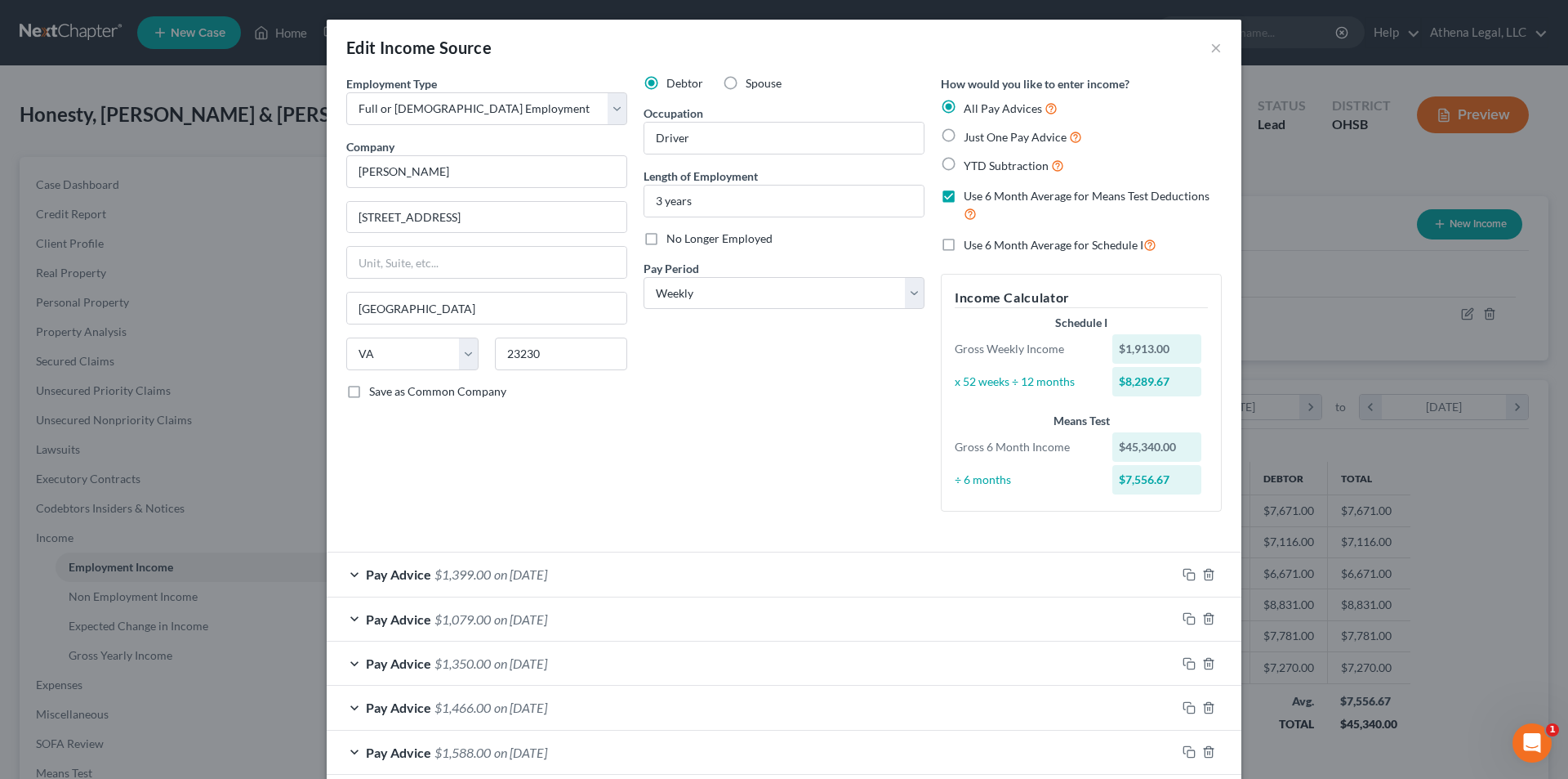
click at [964, 246] on label "Use 6 Month Average for Schedule I" at bounding box center [1060, 245] width 193 height 19
click at [971, 246] on input "Use 6 Month Average for Schedule I" at bounding box center [976, 241] width 11 height 11
checkbox input "true"
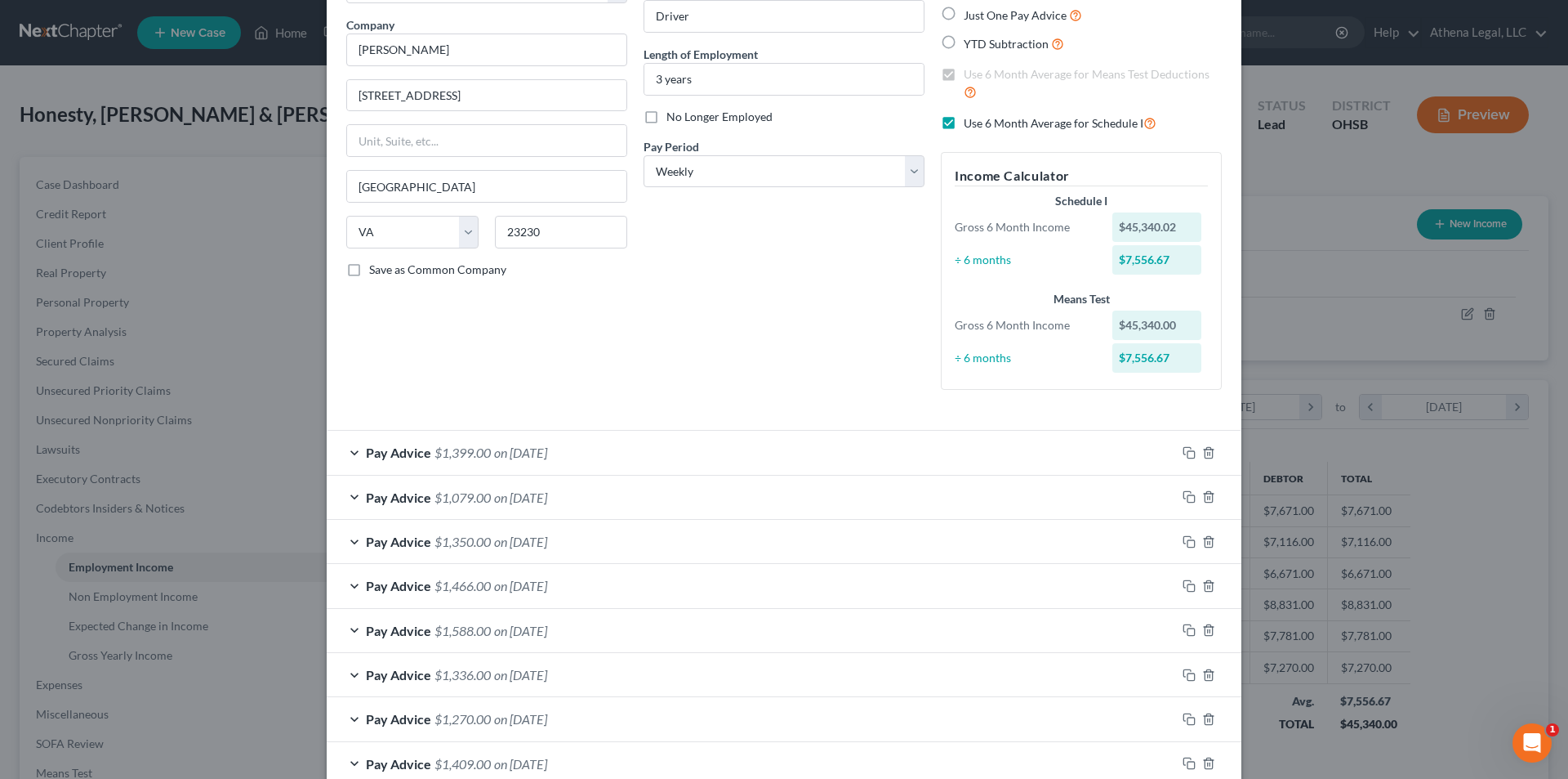
scroll to position [163, 0]
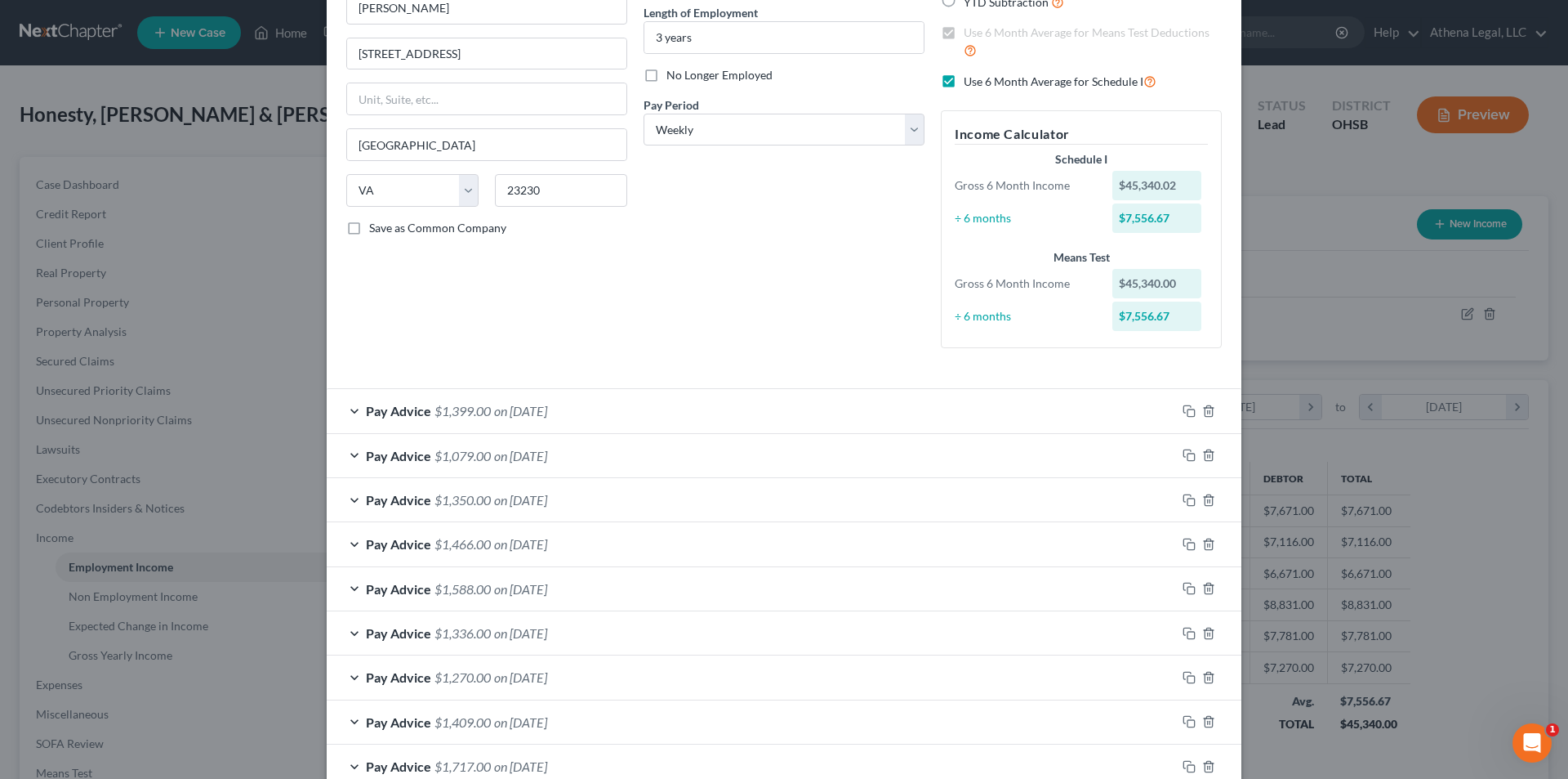
click at [826, 419] on div "Pay Advice $1,399.00 on 07/25/2025" at bounding box center [751, 410] width 849 height 44
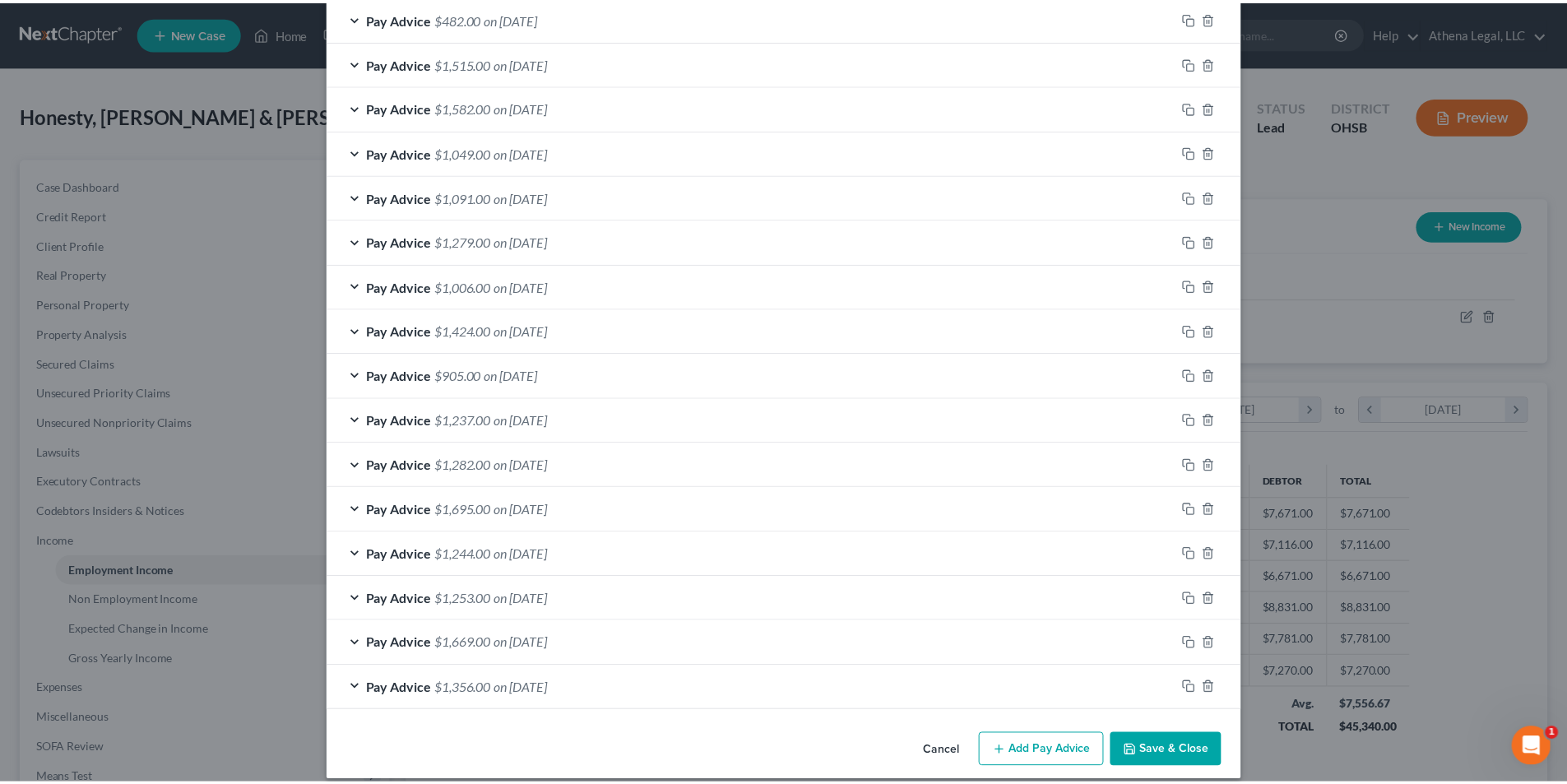
scroll to position [1445, 0]
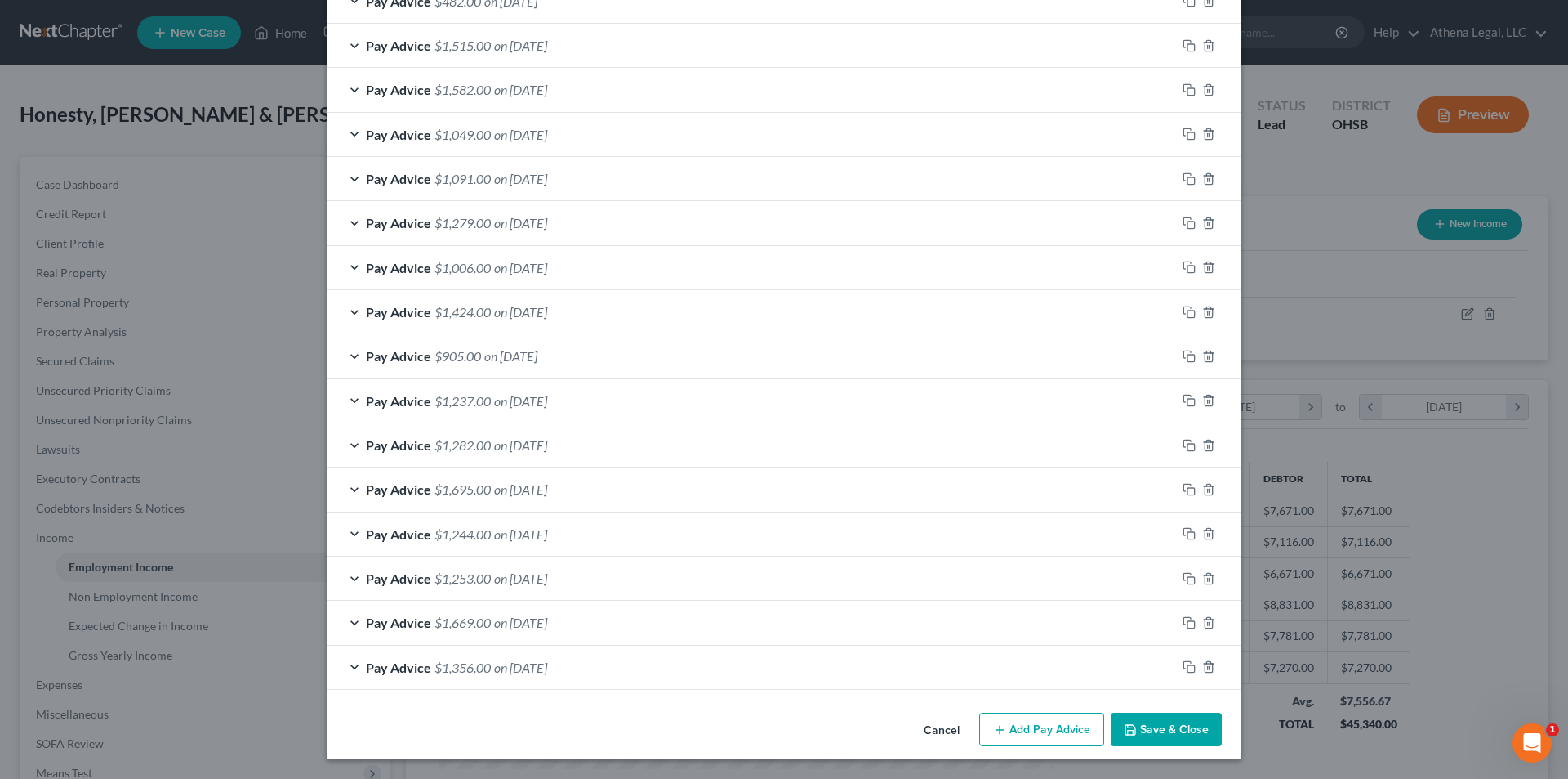
click at [1159, 728] on button "Save & Close" at bounding box center [1166, 730] width 111 height 34
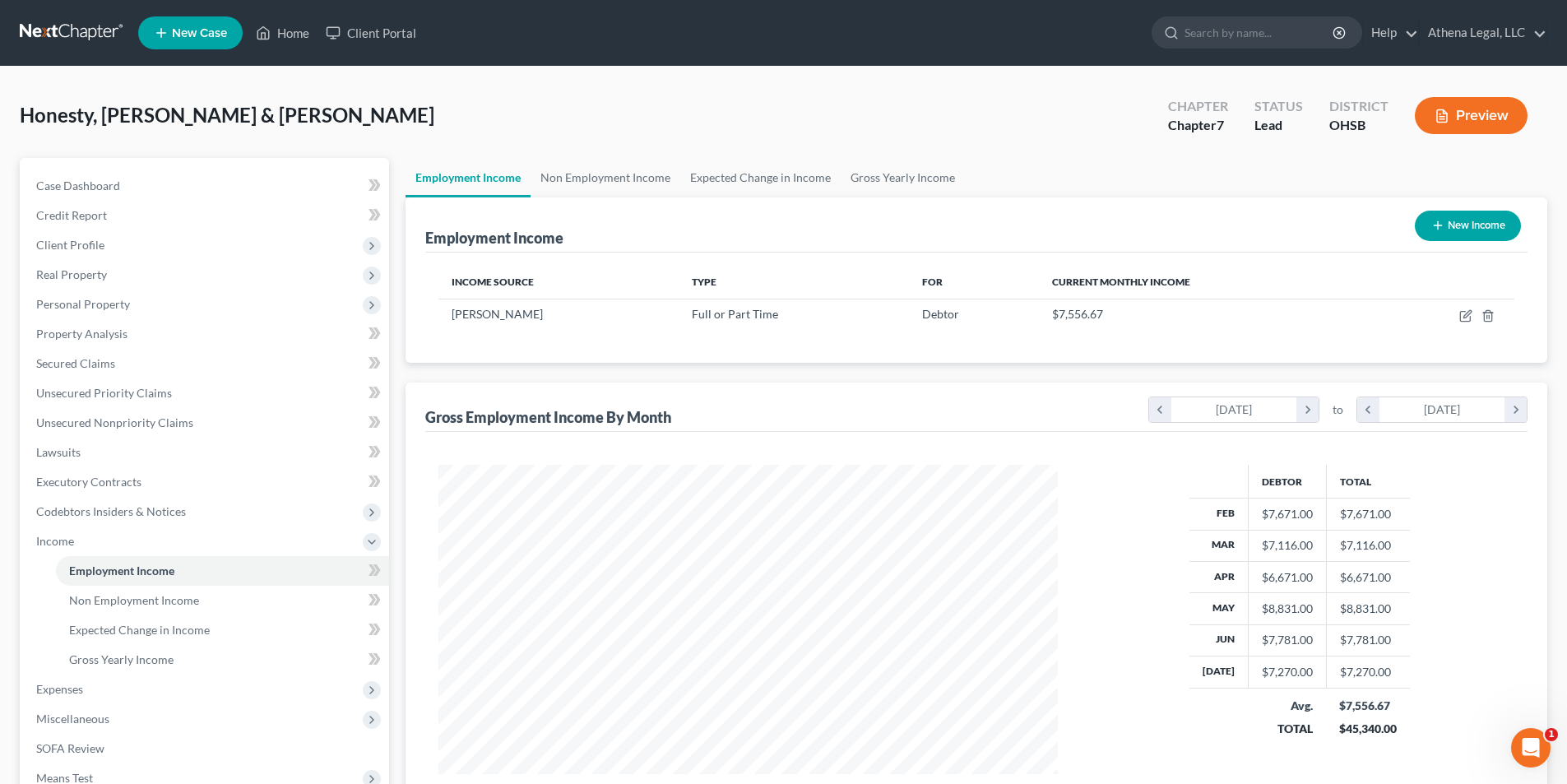
scroll to position [822037, 822039]
click at [636, 176] on link "Non Employment Income" at bounding box center [605, 178] width 150 height 40
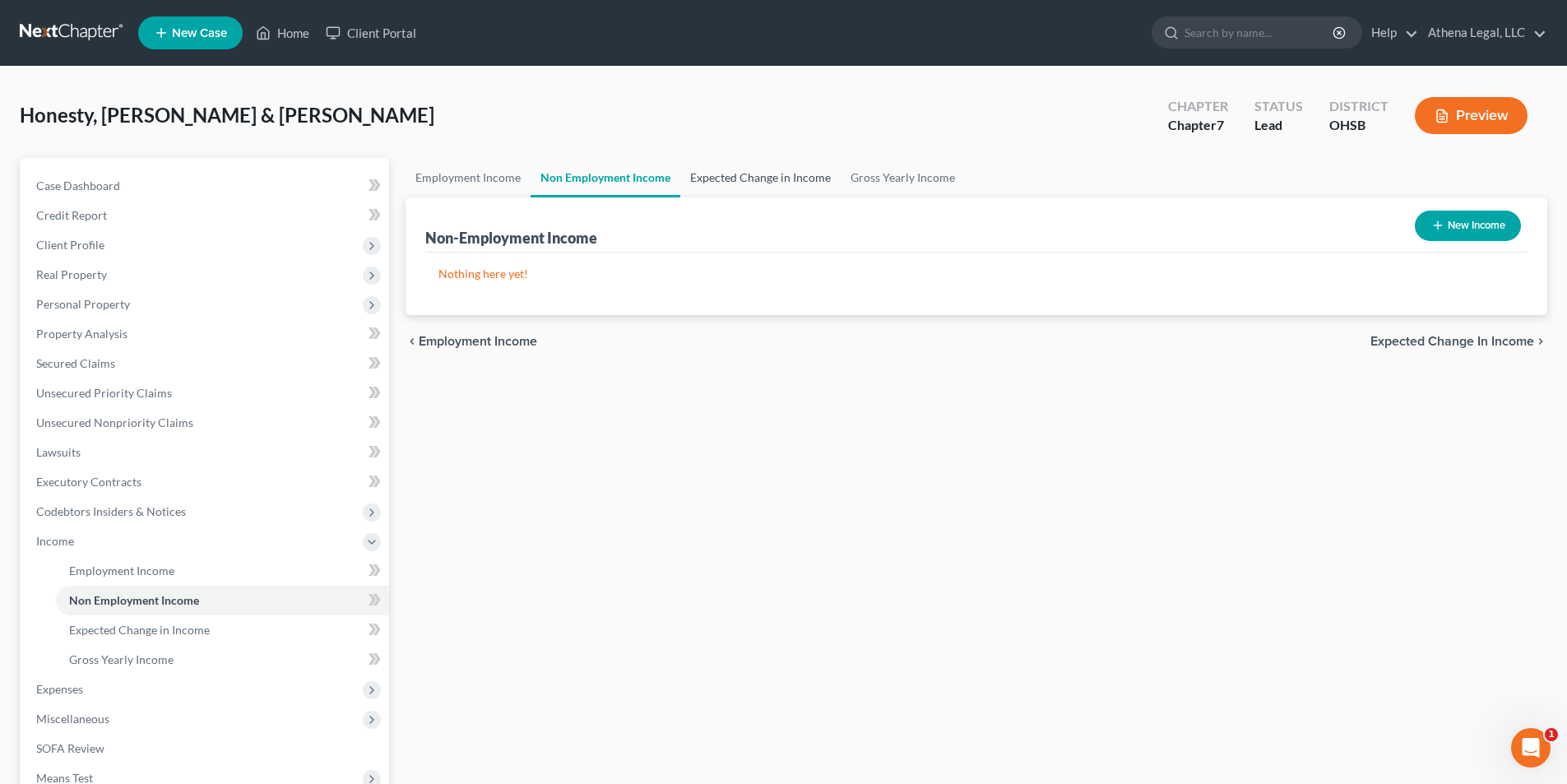
click at [731, 177] on link "Expected Change in Income" at bounding box center [760, 178] width 160 height 40
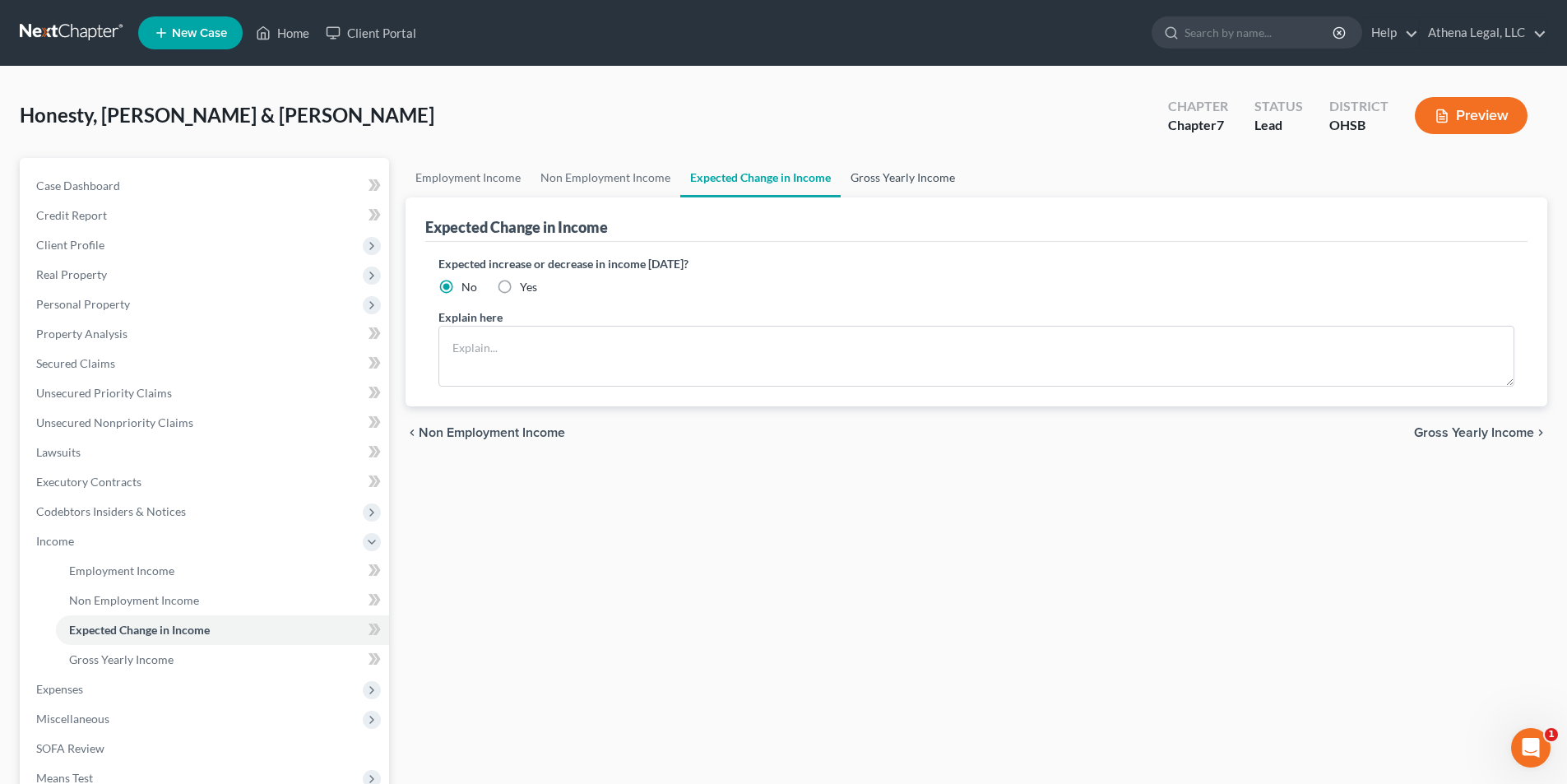
click at [903, 176] on link "Gross Yearly Income" at bounding box center [903, 178] width 124 height 40
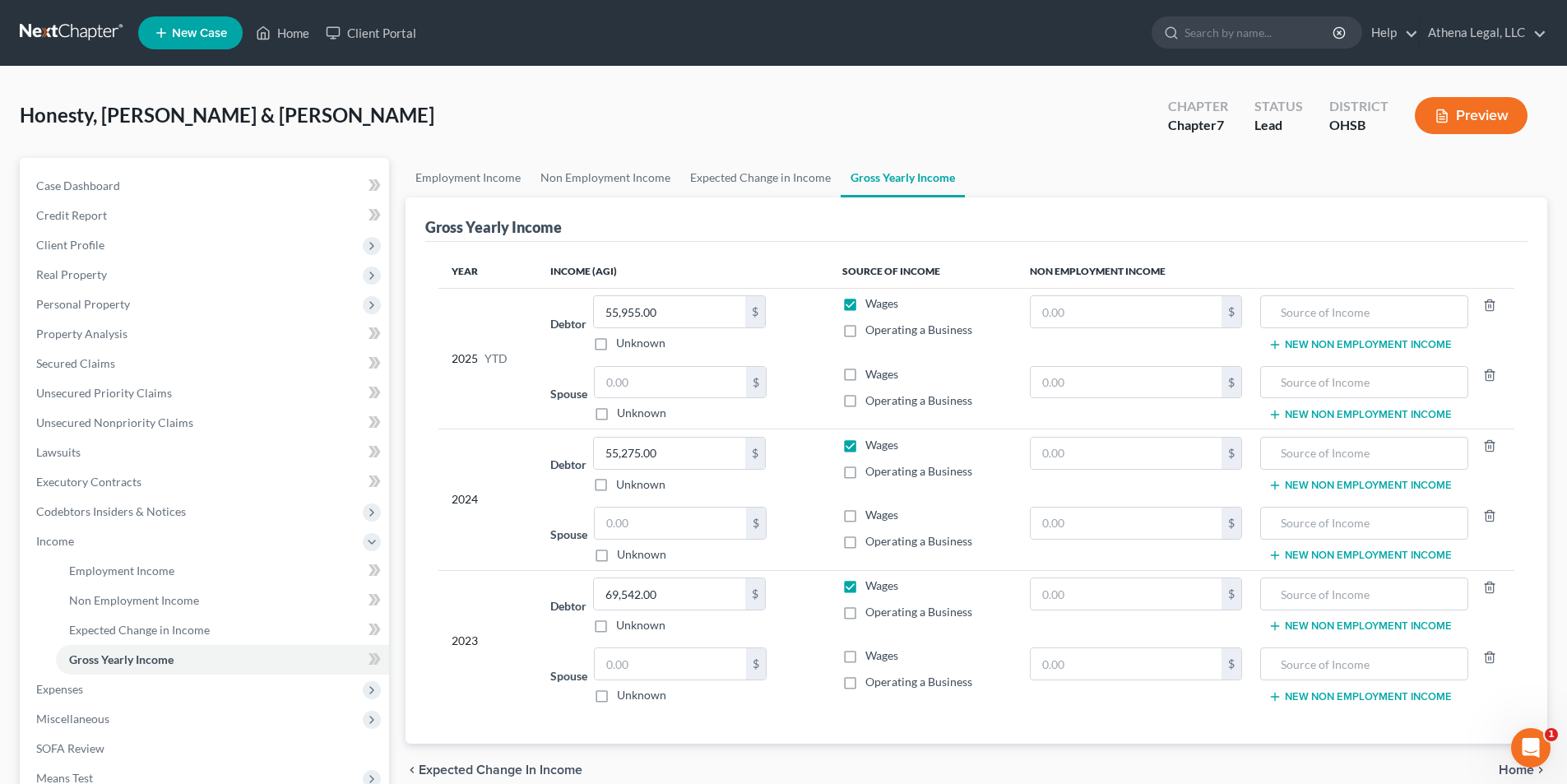
scroll to position [209, 0]
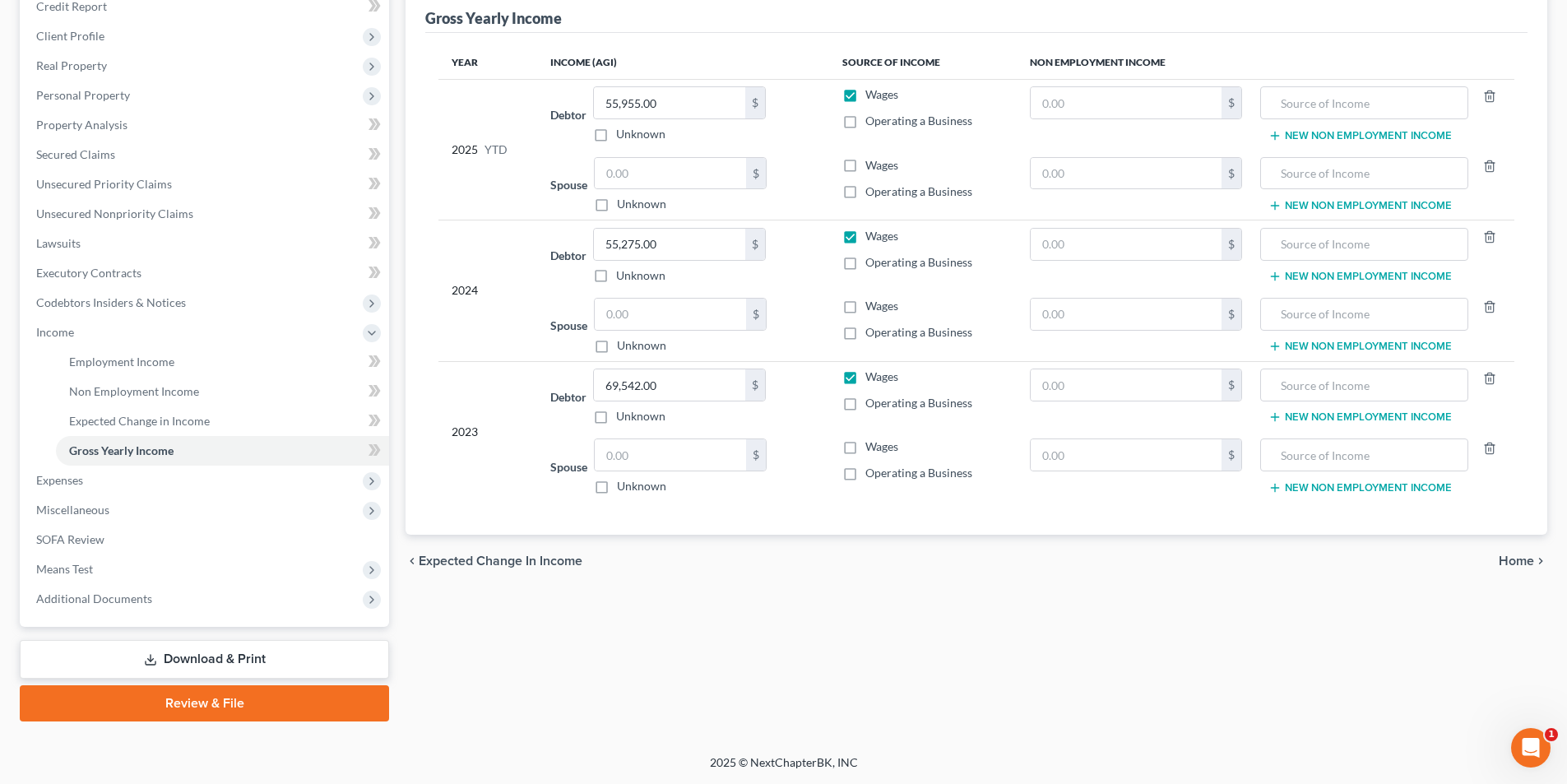
click at [1503, 558] on span "Home" at bounding box center [1517, 561] width 36 height 13
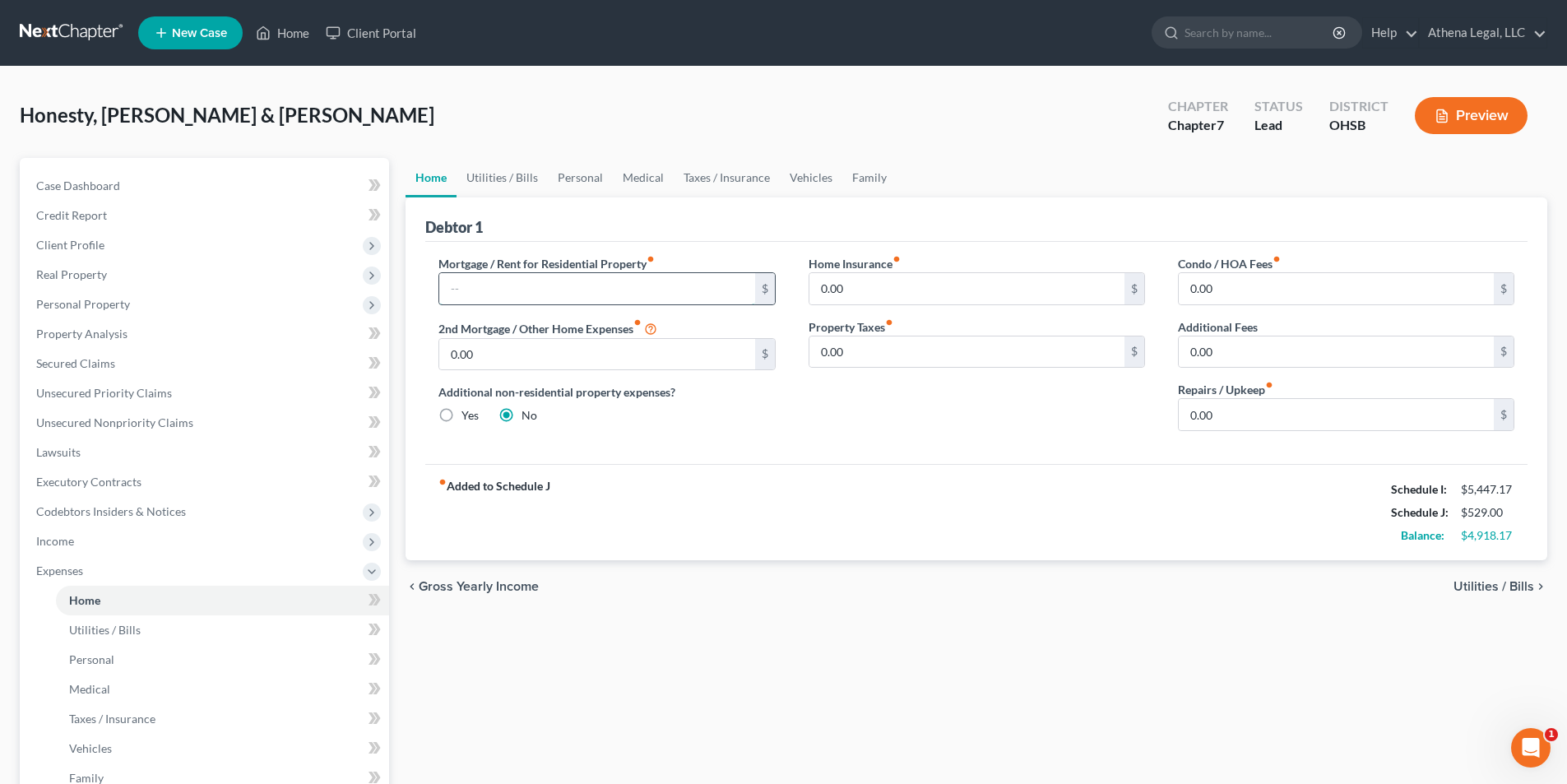
click at [620, 286] on input "text" at bounding box center [597, 288] width 315 height 31
type input "2,000"
click at [845, 279] on input "0.00" at bounding box center [966, 288] width 315 height 31
type input "20"
click at [480, 180] on link "Utilities / Bills" at bounding box center [502, 178] width 91 height 40
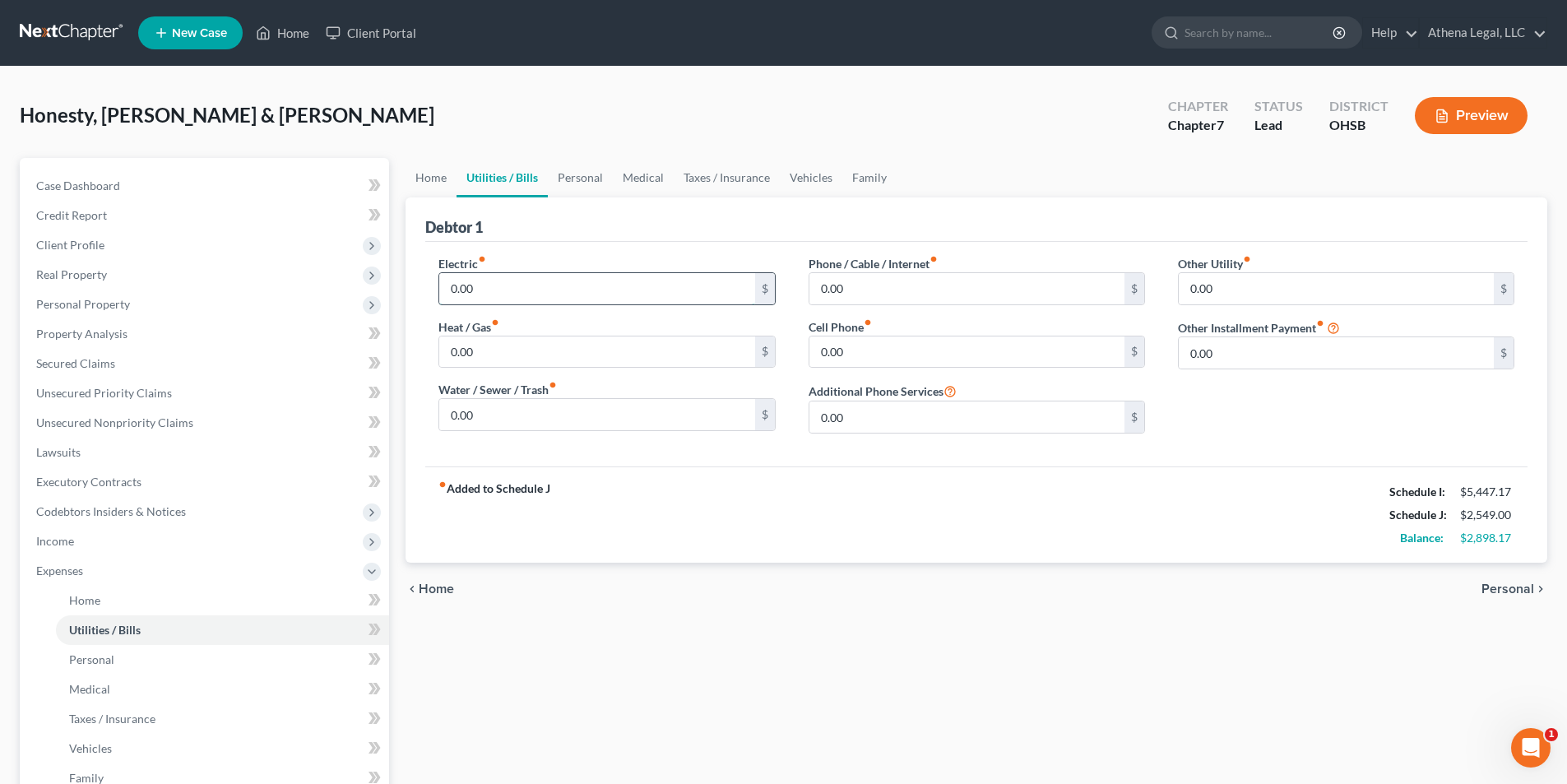
click at [505, 289] on input "0.00" at bounding box center [597, 288] width 315 height 31
type input "400.00"
click at [488, 344] on input "0.00" at bounding box center [597, 352] width 315 height 31
click at [503, 421] on input "0.00" at bounding box center [597, 415] width 315 height 31
click at [855, 285] on input "0.00" at bounding box center [966, 288] width 315 height 31
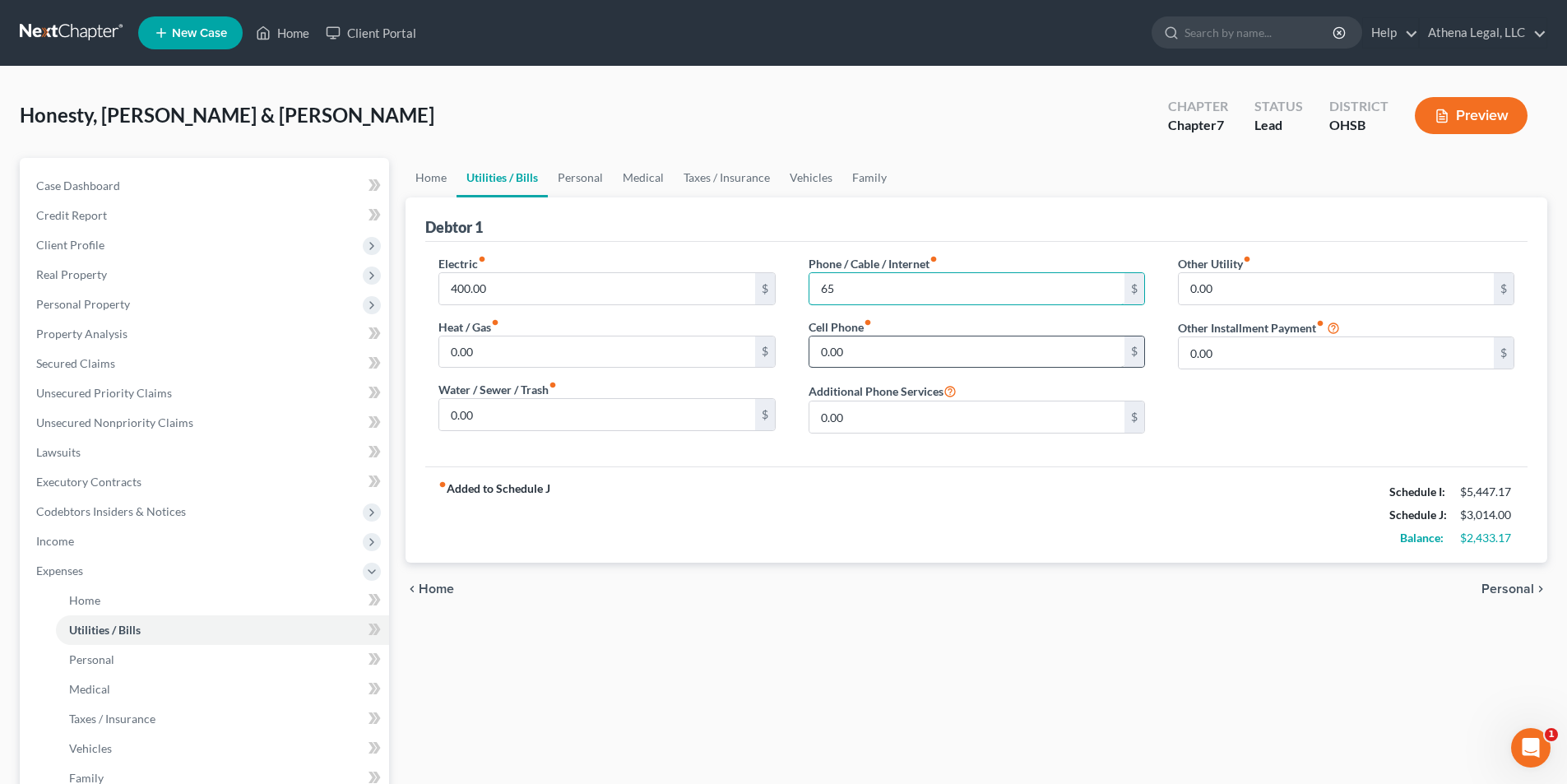
type input "65"
click at [847, 345] on input "0.00" at bounding box center [966, 352] width 315 height 31
type input "120"
click at [576, 187] on link "Personal" at bounding box center [580, 178] width 65 height 40
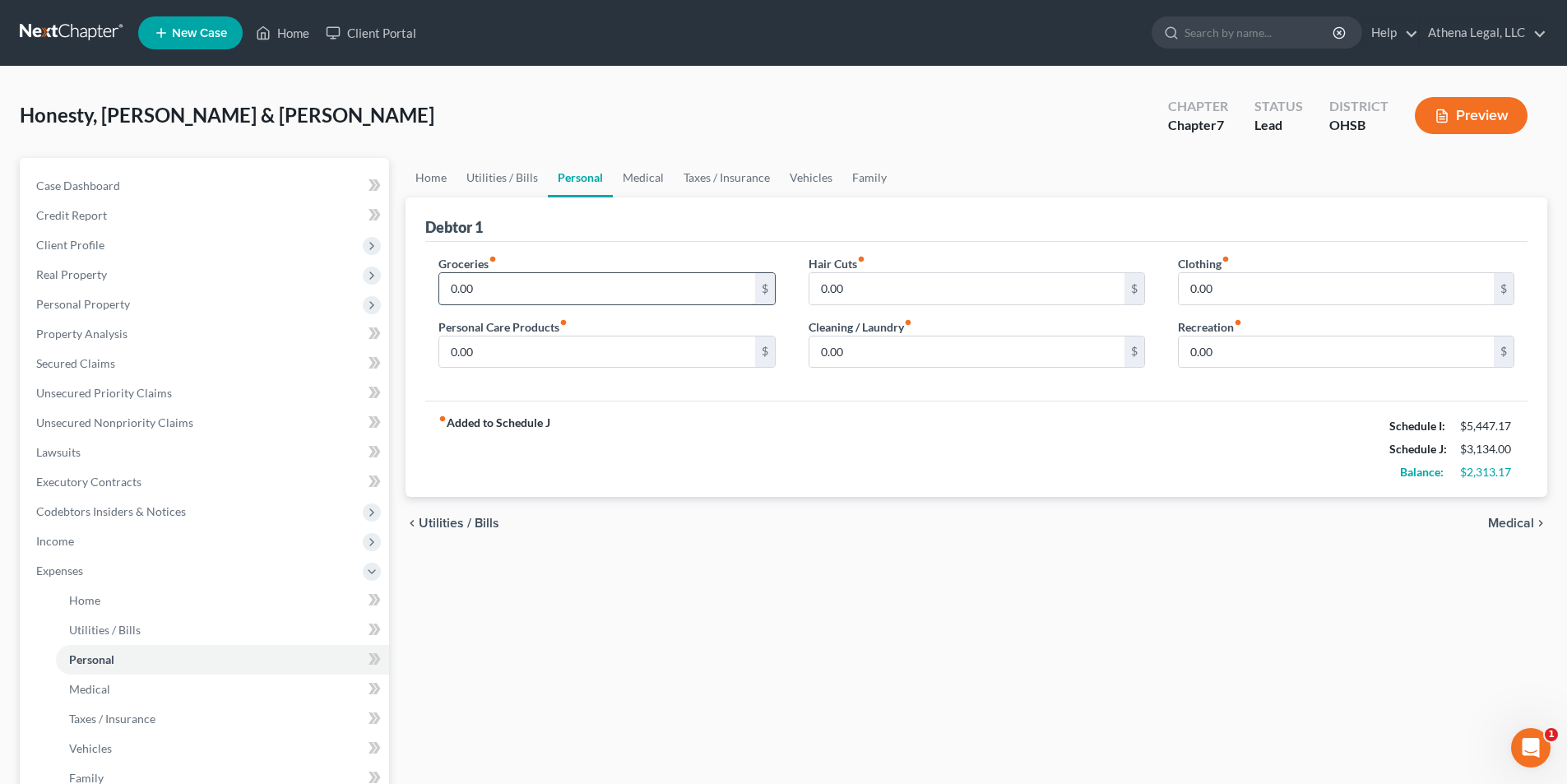
click at [498, 289] on input "0.00" at bounding box center [597, 288] width 315 height 31
type input "1,083"
click at [901, 297] on input "0.00" at bounding box center [966, 288] width 315 height 31
type input "100"
click at [1269, 299] on input "0.00" at bounding box center [1336, 288] width 315 height 31
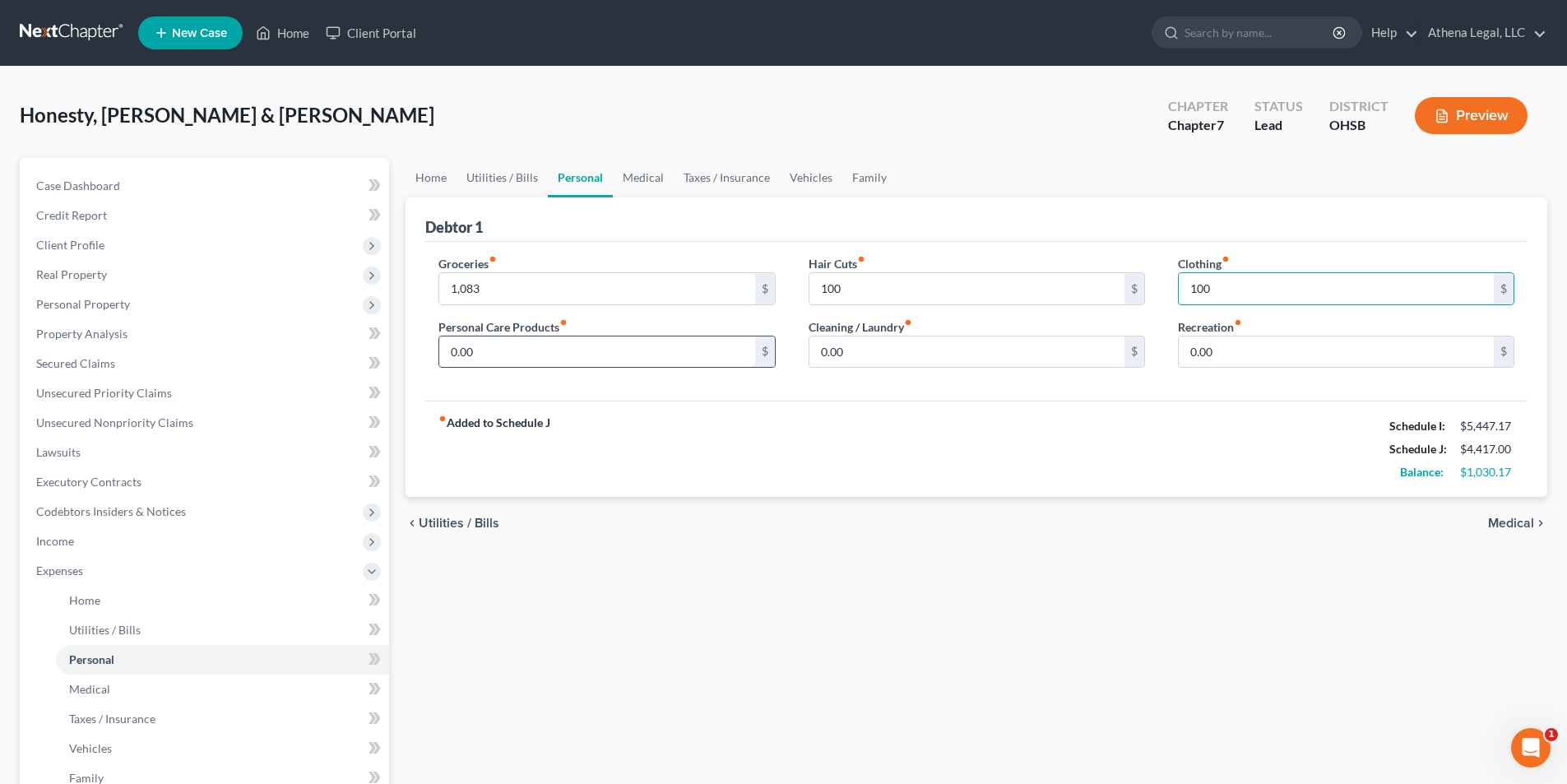
type input "100"
click at [480, 344] on input "0.00" at bounding box center [597, 352] width 315 height 31
type input "120"
click at [907, 341] on input "0.00" at bounding box center [966, 352] width 315 height 31
type input "10"
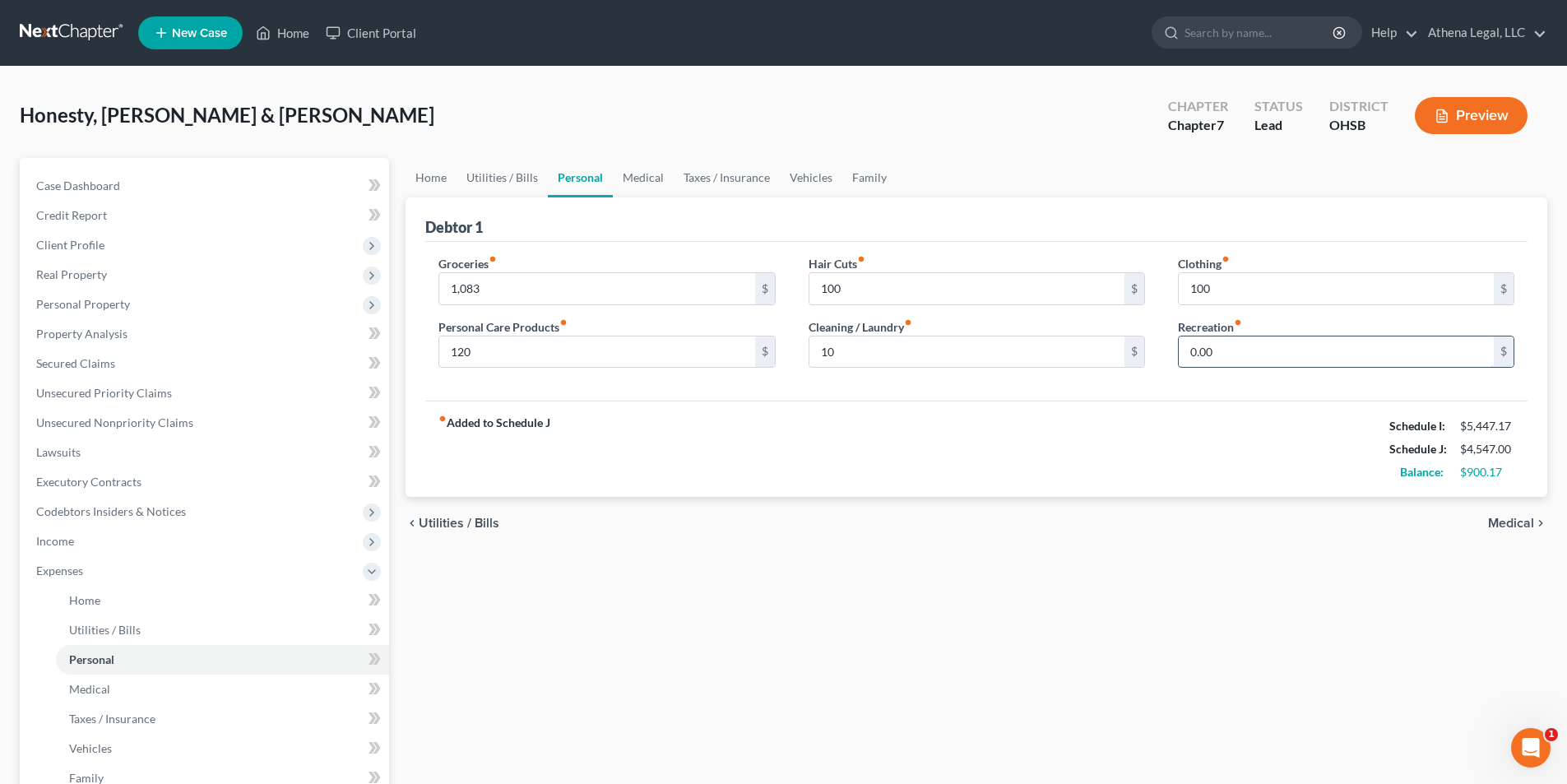
click at [1265, 344] on input "0.00" at bounding box center [1336, 352] width 315 height 31
type input "100.17"
click at [644, 179] on link "Medical" at bounding box center [644, 178] width 61 height 40
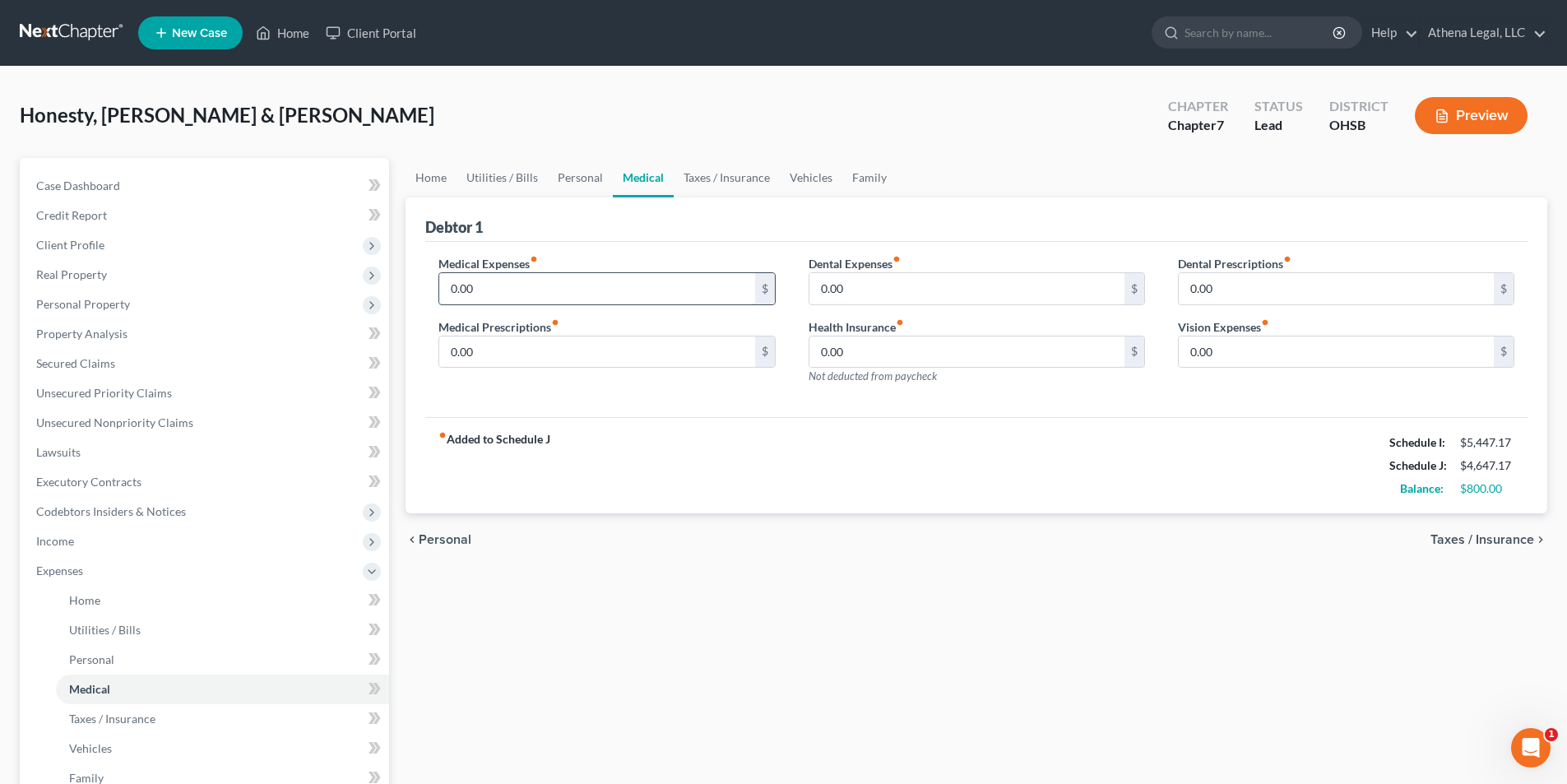
click at [581, 296] on input "0.00" at bounding box center [597, 288] width 315 height 31
click at [550, 296] on input "0.00" at bounding box center [597, 288] width 315 height 31
type input "2"
type input "156"
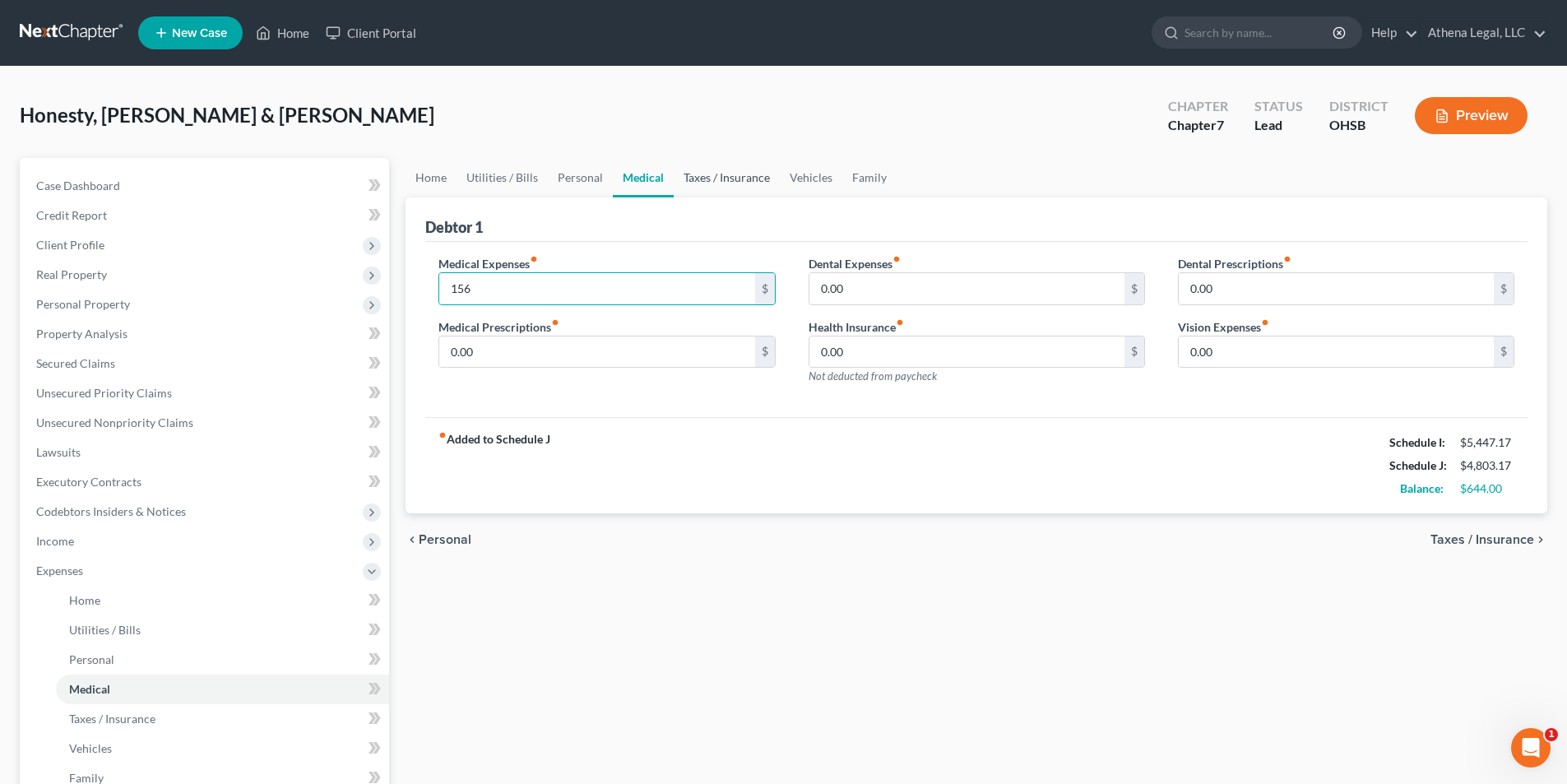
click at [721, 184] on link "Taxes / Insurance" at bounding box center [726, 178] width 106 height 40
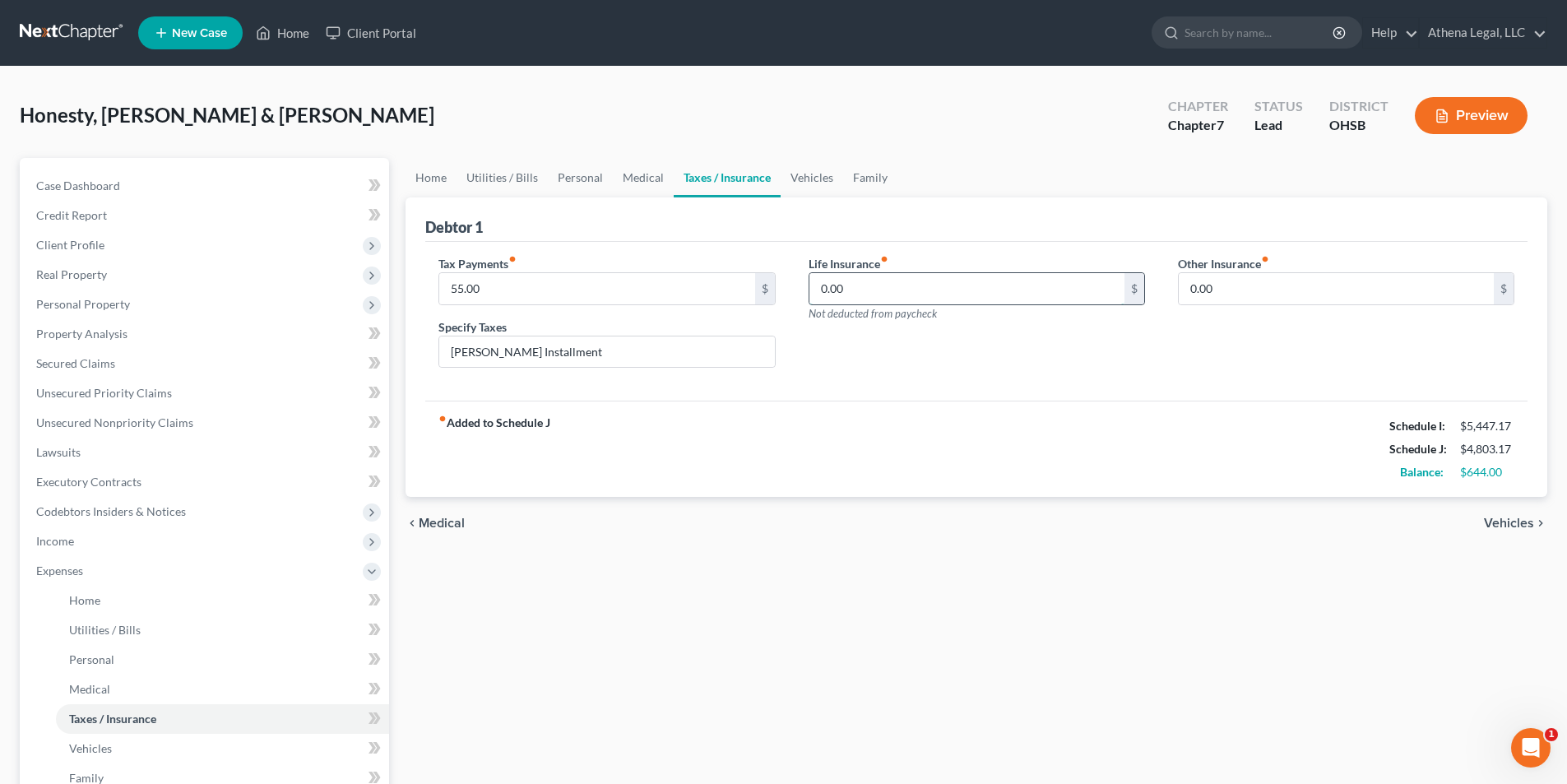
click at [833, 284] on input "0.00" at bounding box center [966, 288] width 315 height 31
type input "26.00"
click at [826, 187] on link "Vehicles" at bounding box center [812, 178] width 63 height 40
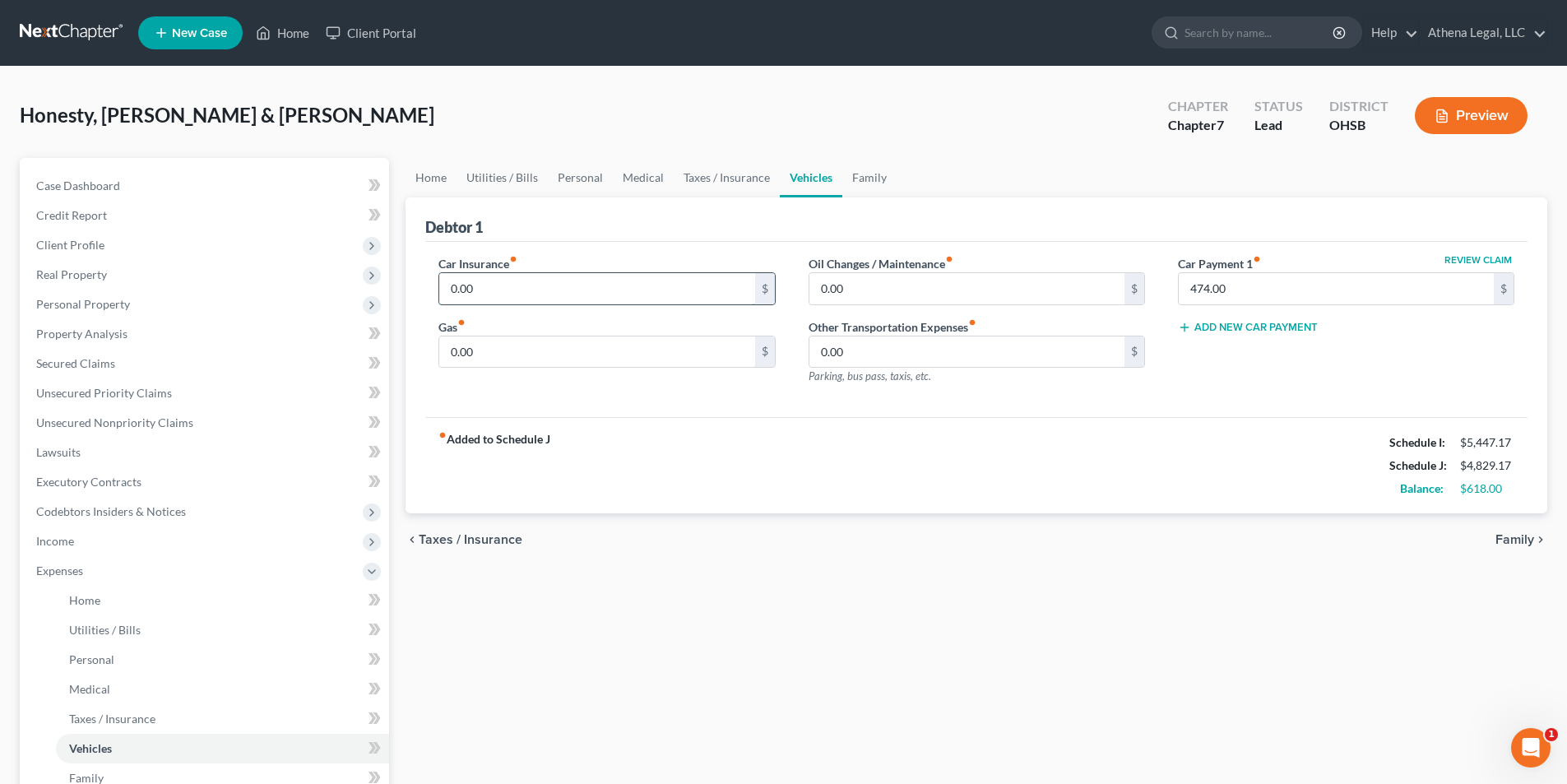
click at [470, 296] on input "0.00" at bounding box center [597, 288] width 315 height 31
type input "100.00"
click at [478, 346] on input "0.00" at bounding box center [597, 352] width 315 height 31
type input "260.00"
click at [846, 281] on input "0.00" at bounding box center [966, 288] width 315 height 31
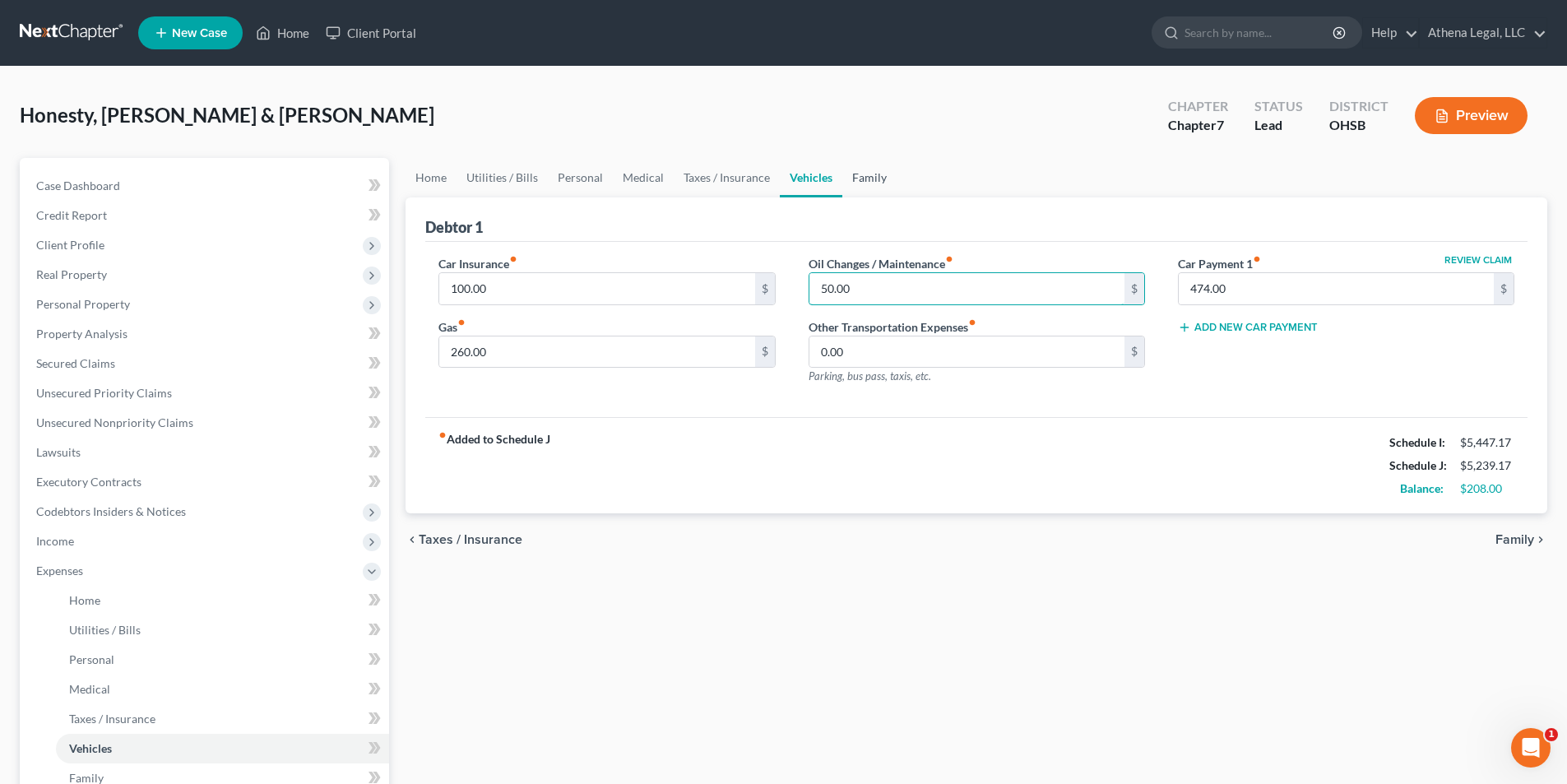
type input "50.00"
click at [862, 180] on link "Family" at bounding box center [869, 178] width 55 height 40
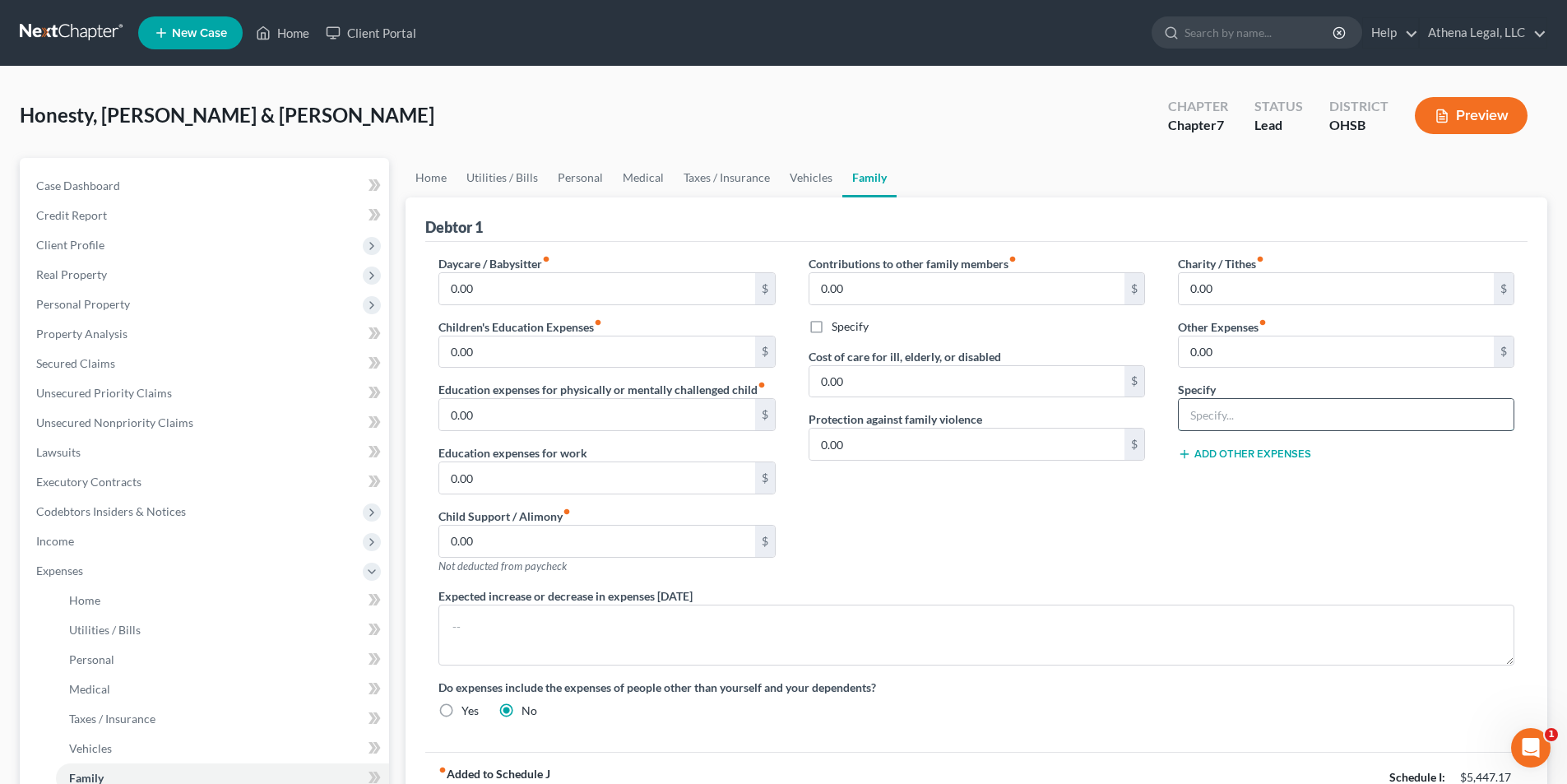
click at [1218, 424] on input "text" at bounding box center [1346, 415] width 335 height 31
type input "Student Loan"
click at [1226, 369] on div "Charity / Tithes fiber_manual_record 0.00 $ Other Expenses fiber_manual_record …" at bounding box center [1346, 421] width 369 height 332
click at [1226, 359] on input "0.00" at bounding box center [1336, 352] width 315 height 31
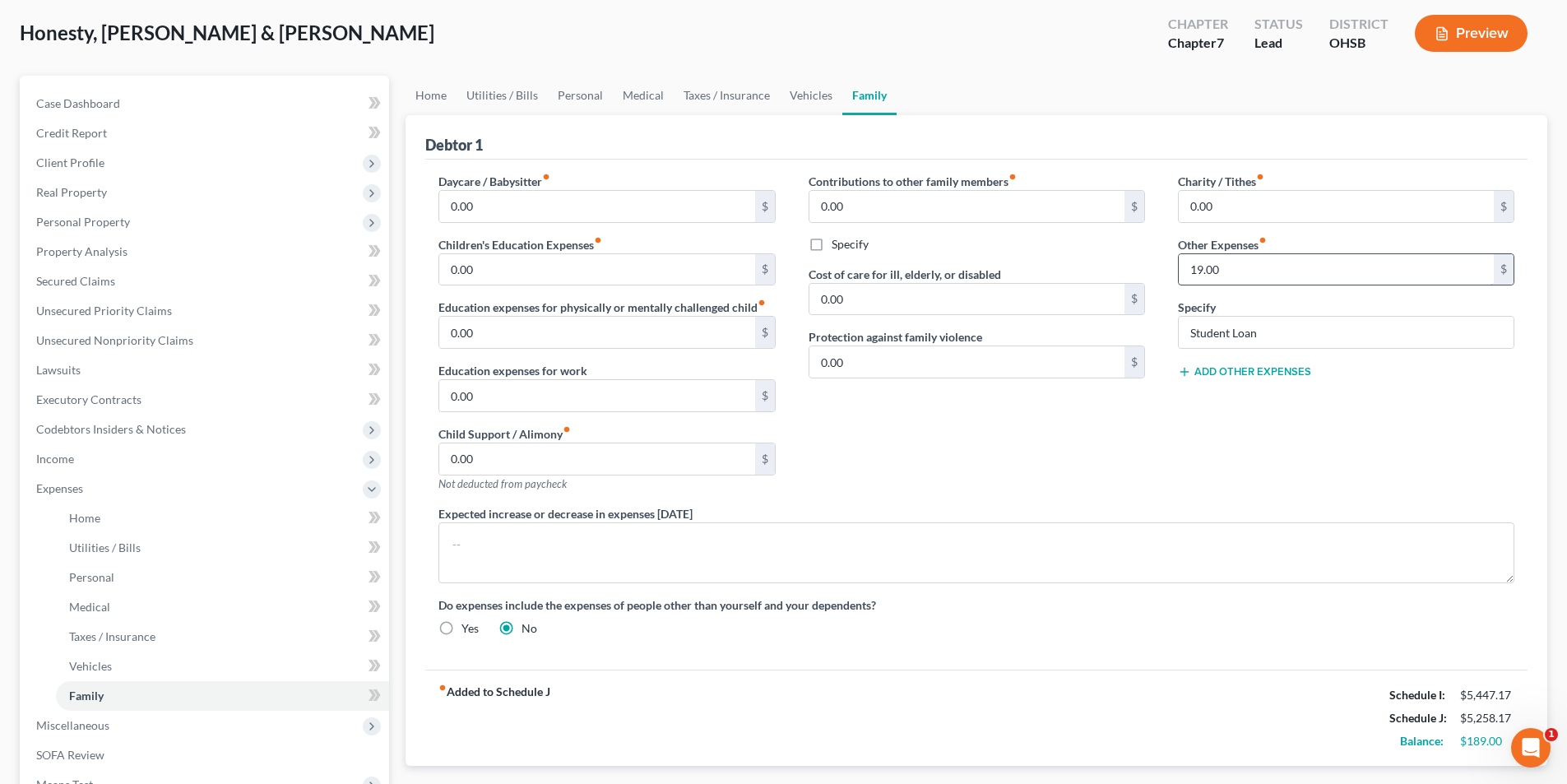
drag, startPoint x: 1241, startPoint y: 282, endPoint x: 1185, endPoint y: 279, distance: 56.1
click at [1185, 279] on input "19.00" at bounding box center [1336, 270] width 315 height 31
type input "159.00"
click at [1265, 332] on input "Student Loan" at bounding box center [1346, 332] width 335 height 31
type input "Student Loans"
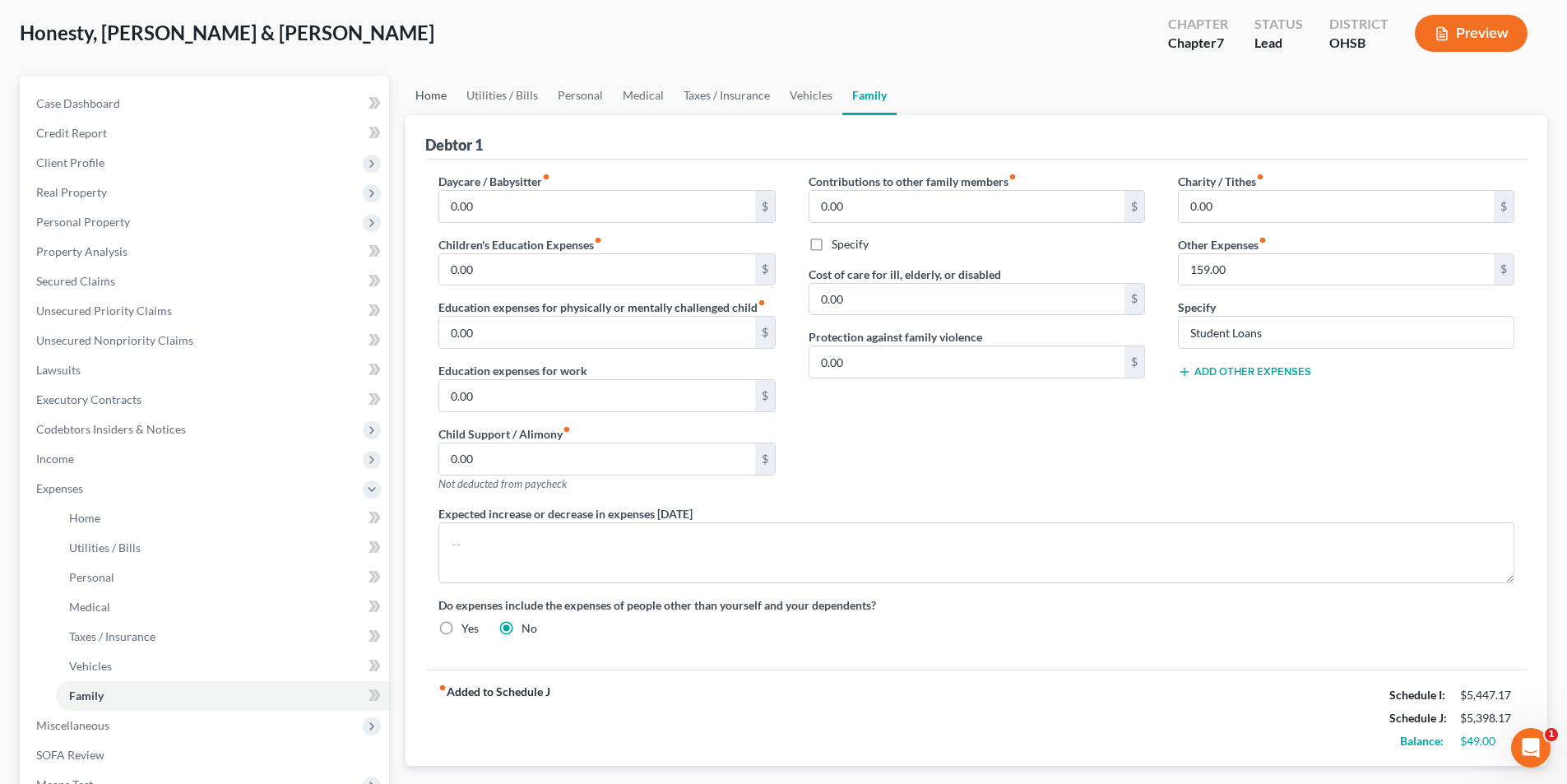
click at [425, 91] on link "Home" at bounding box center [431, 96] width 51 height 40
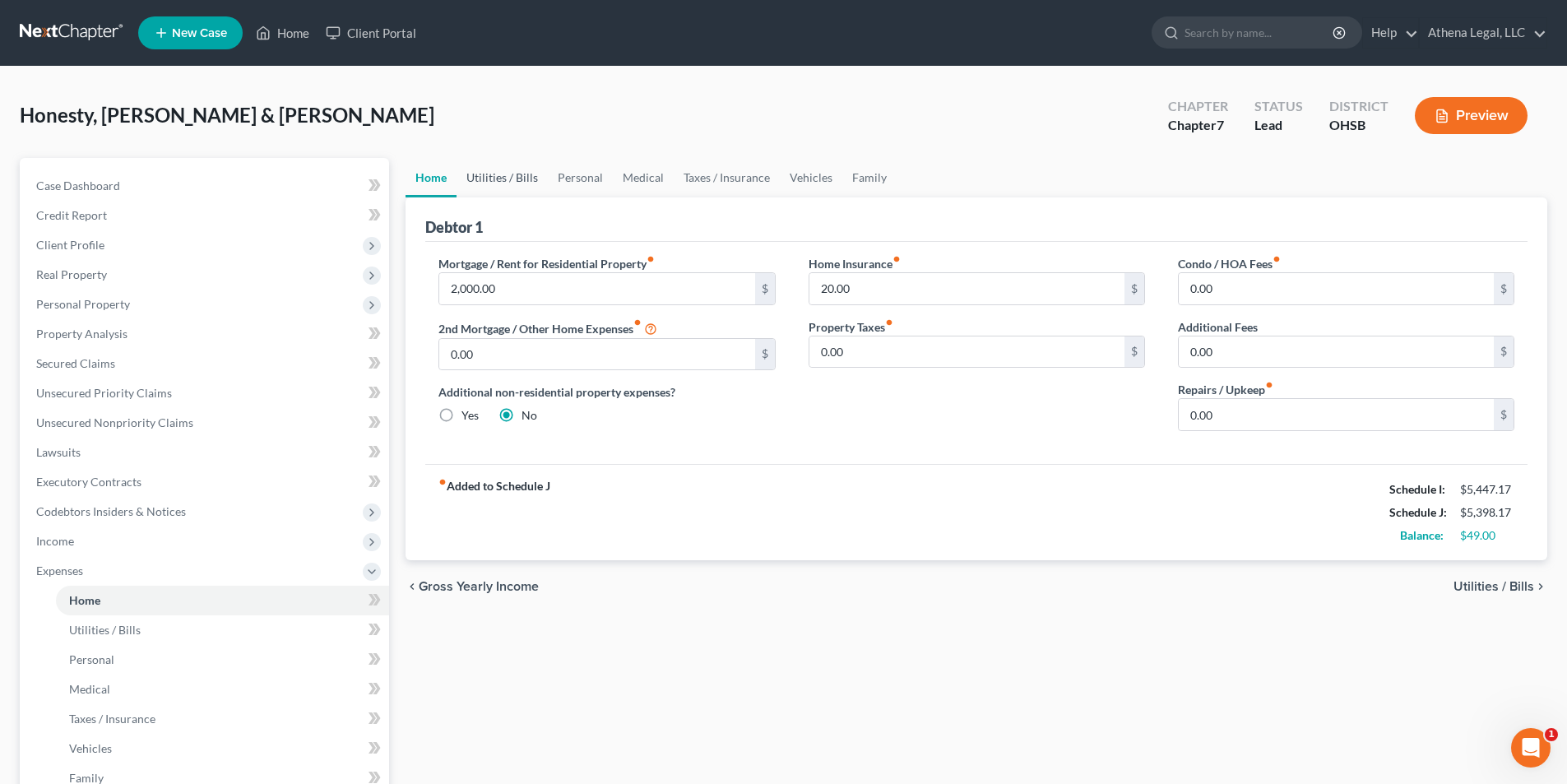
click at [503, 176] on link "Utilities / Bills" at bounding box center [502, 178] width 91 height 40
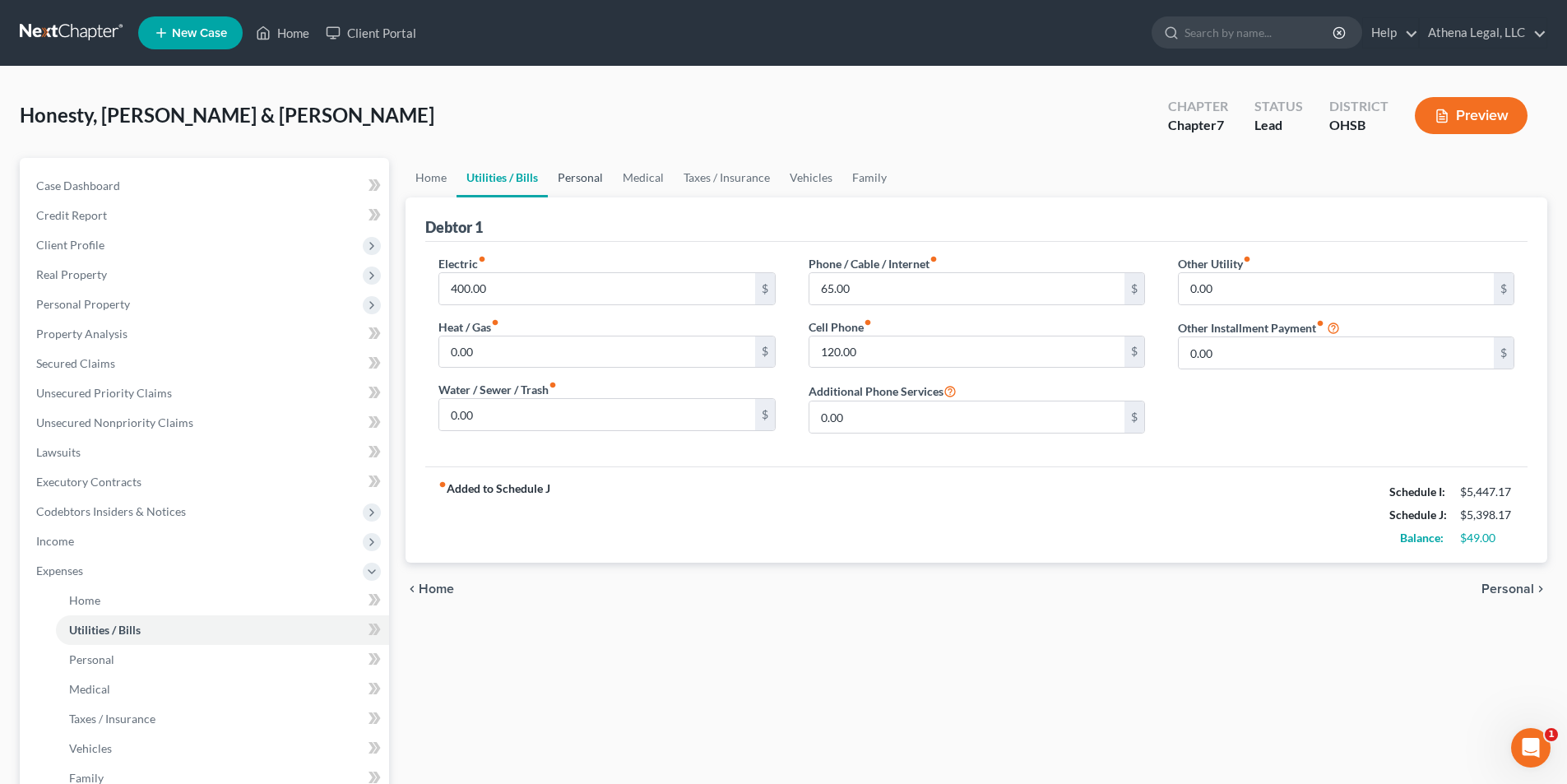
click at [572, 181] on link "Personal" at bounding box center [580, 178] width 65 height 40
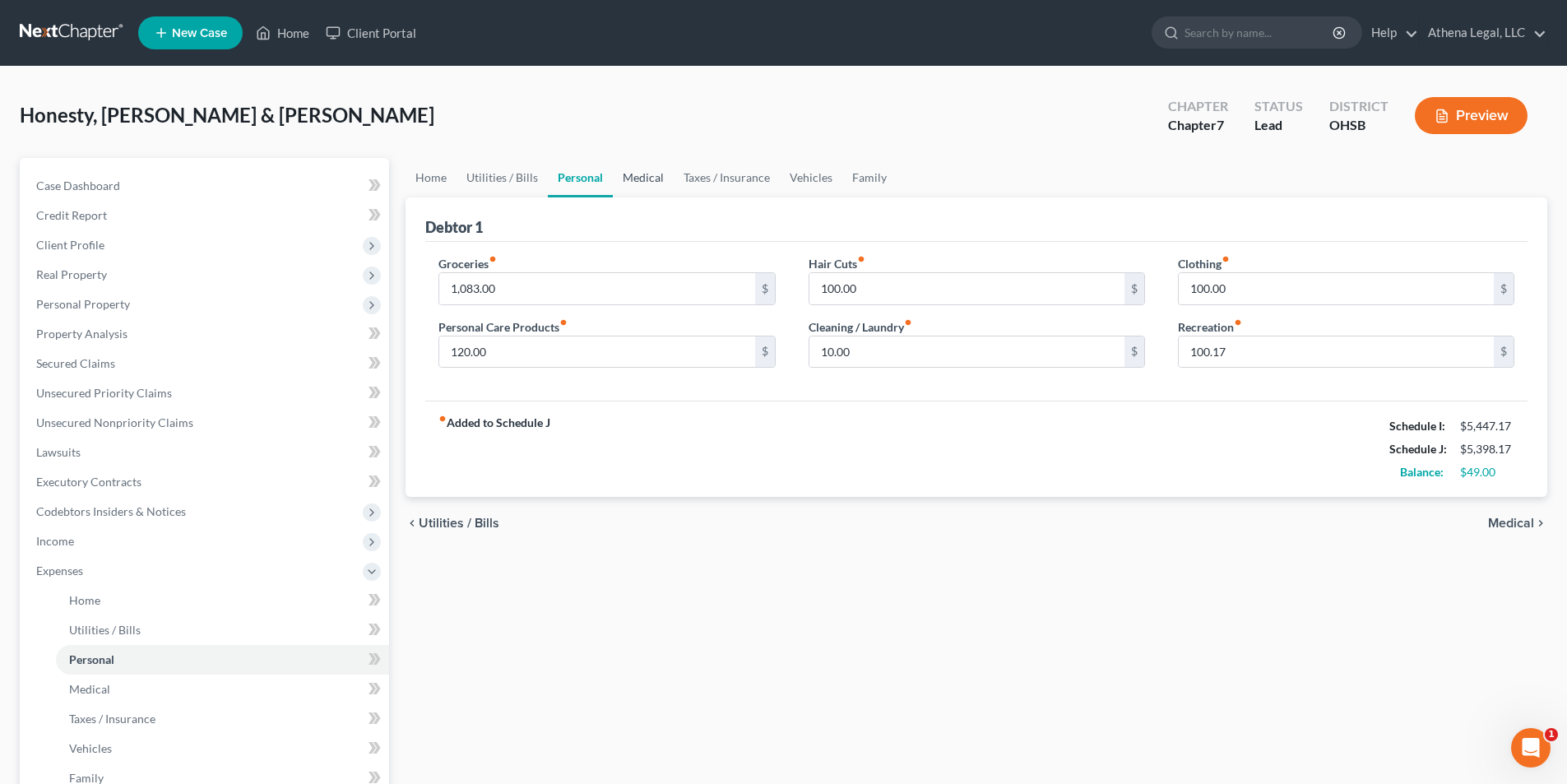
click at [632, 175] on link "Medical" at bounding box center [644, 178] width 61 height 40
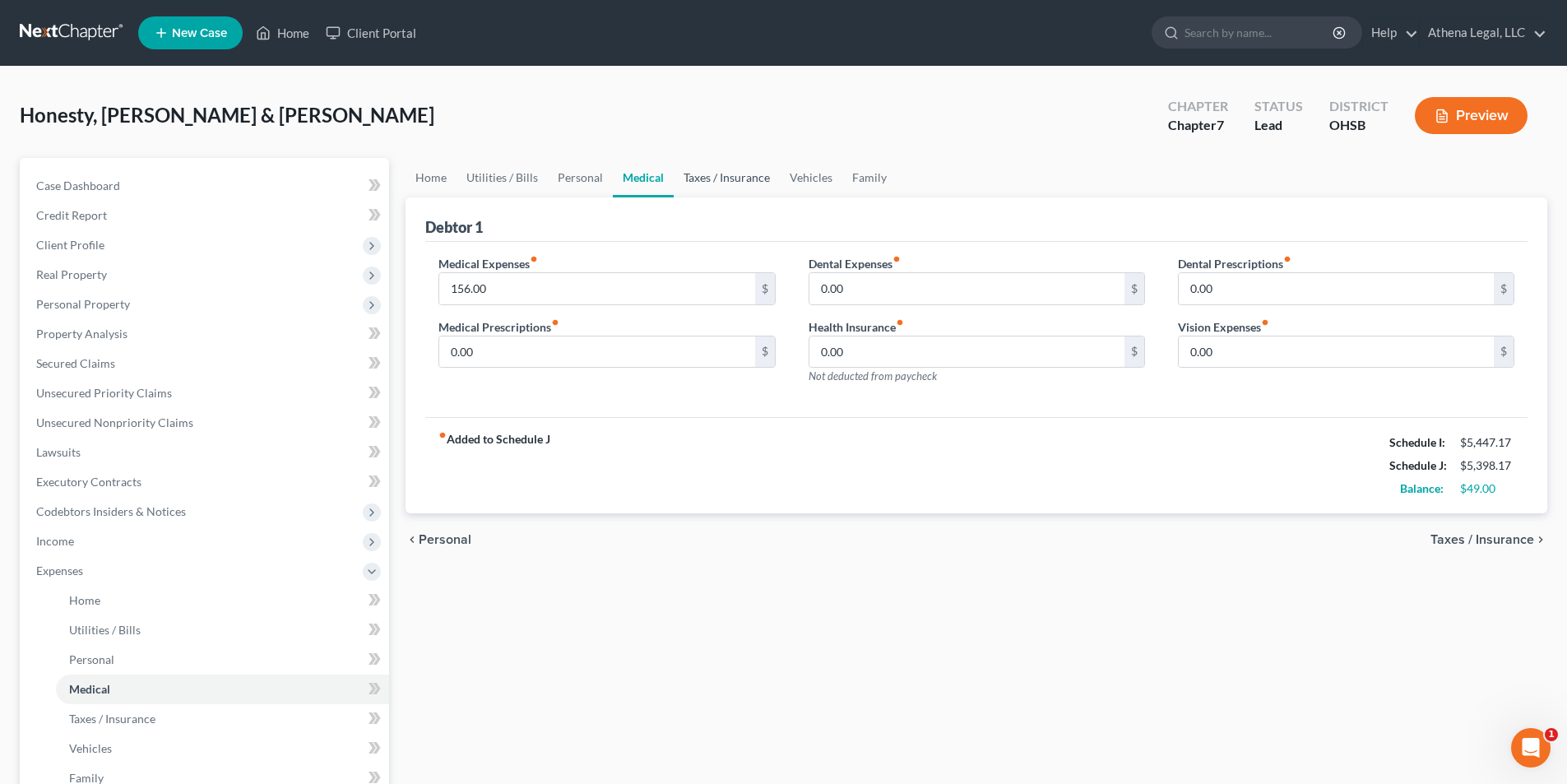
click at [741, 184] on link "Taxes / Insurance" at bounding box center [726, 178] width 106 height 40
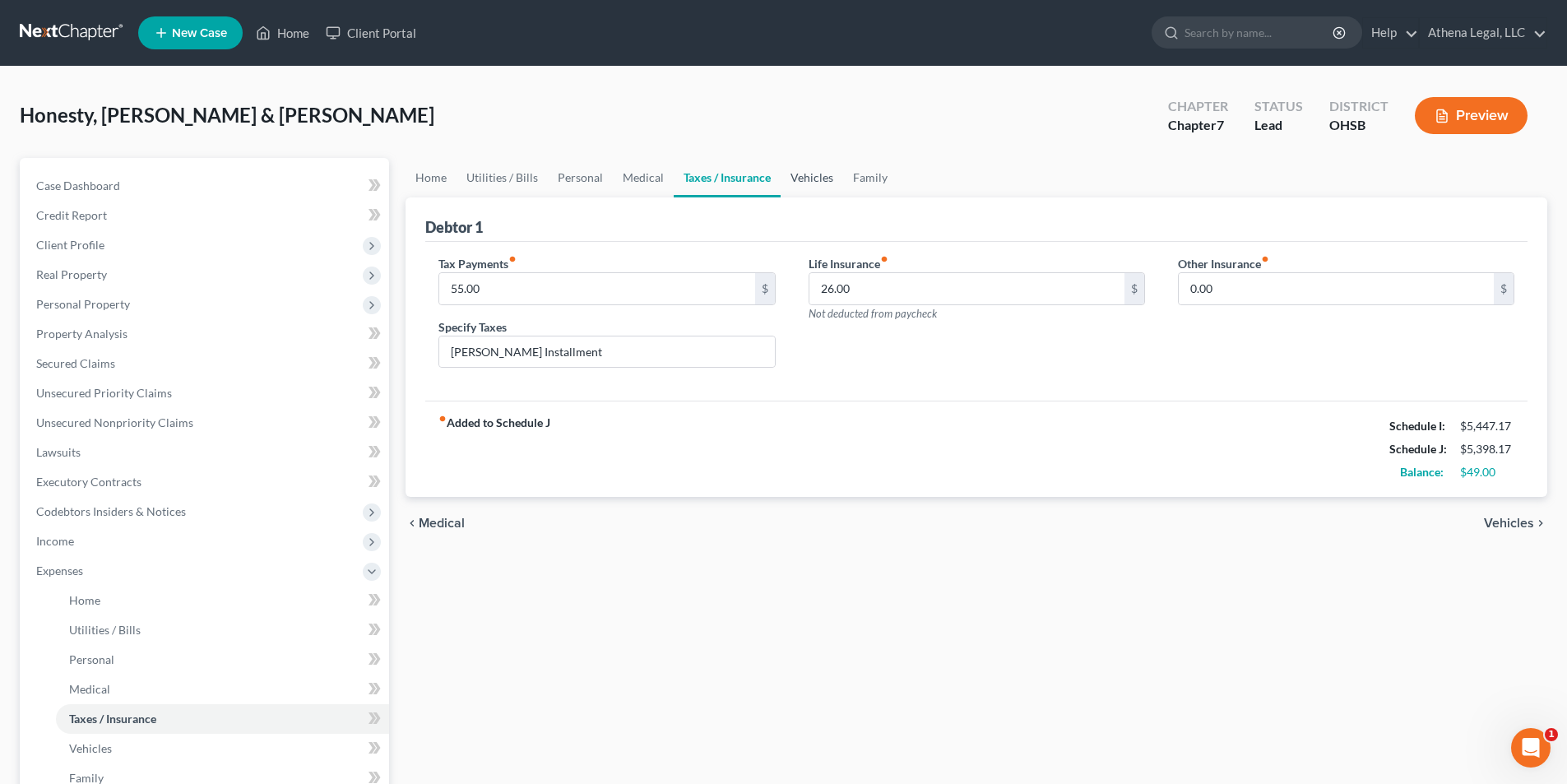
click at [807, 174] on link "Vehicles" at bounding box center [812, 178] width 63 height 40
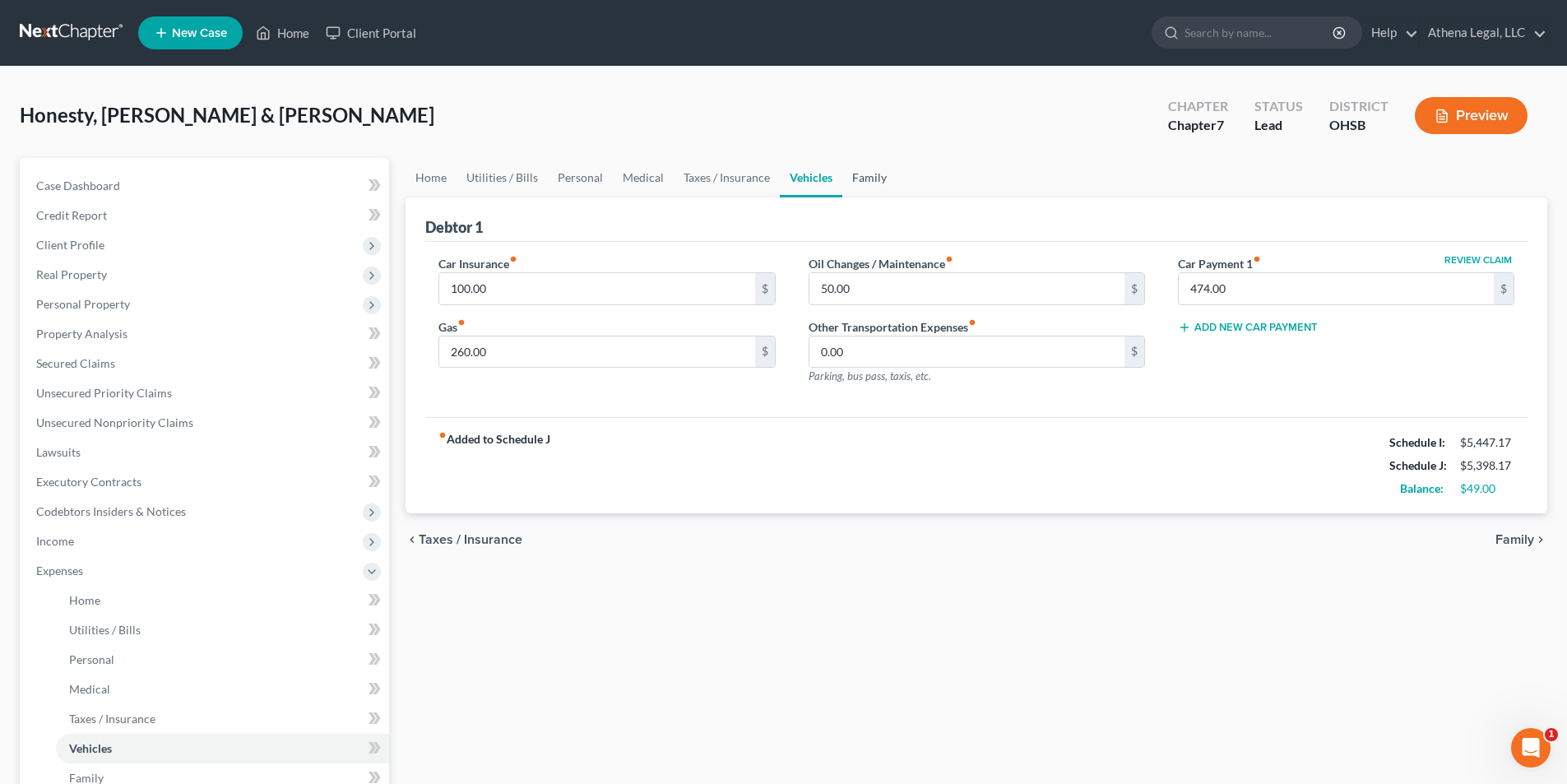
click at [867, 178] on link "Family" at bounding box center [869, 178] width 55 height 40
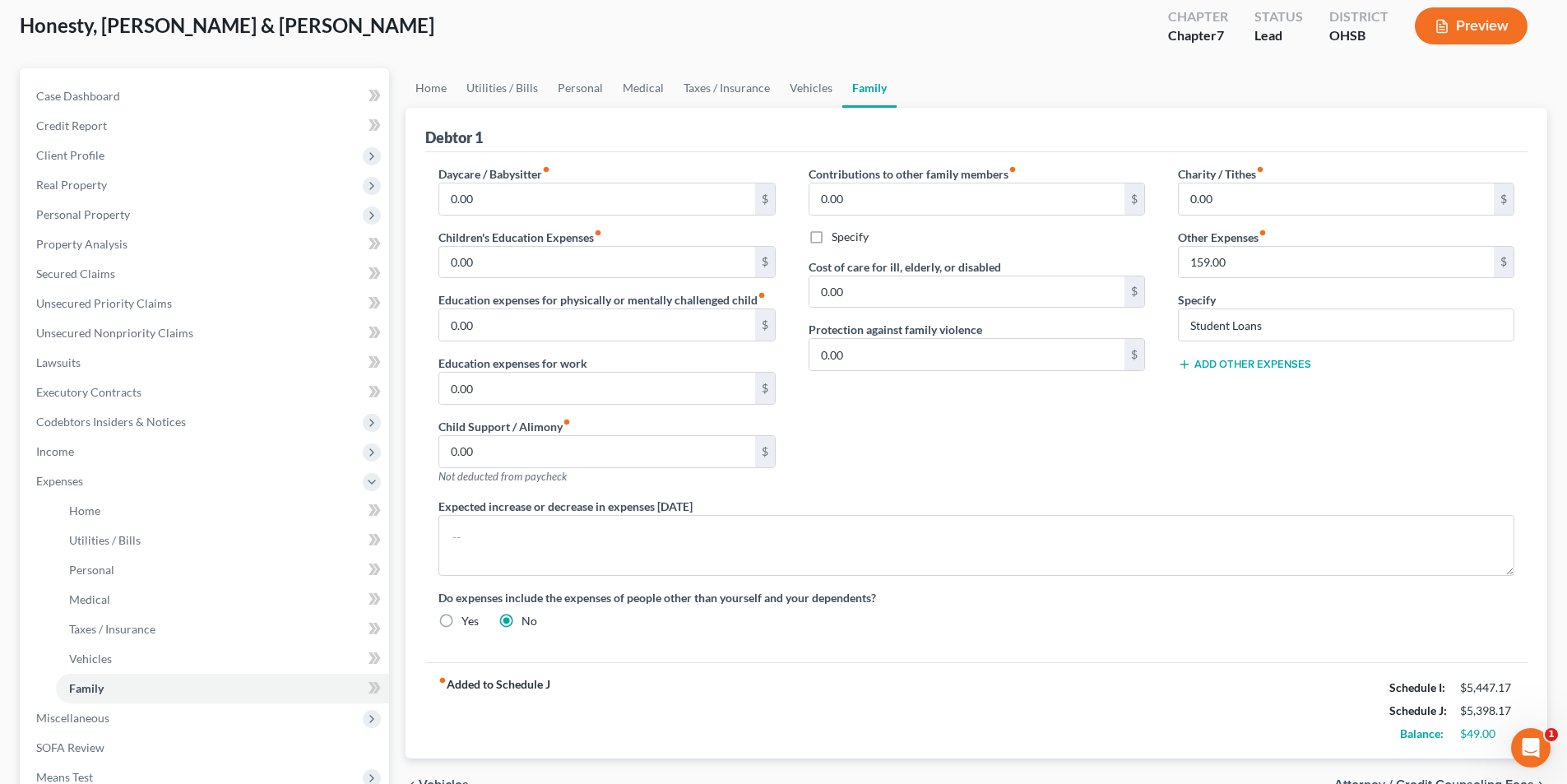
scroll to position [247, 0]
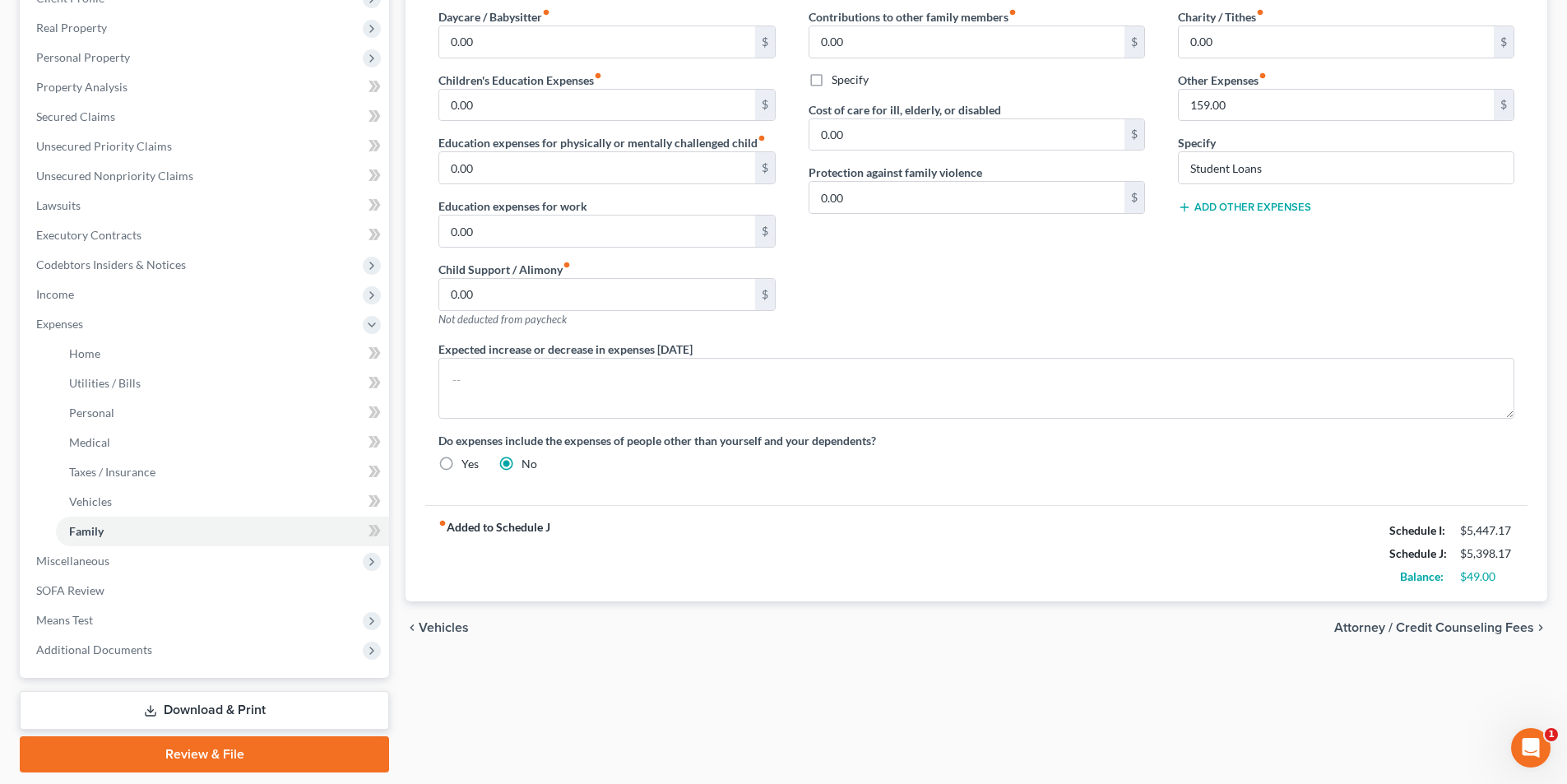
click at [1393, 629] on span "Attorney / Credit Counseling Fees" at bounding box center [1435, 628] width 200 height 13
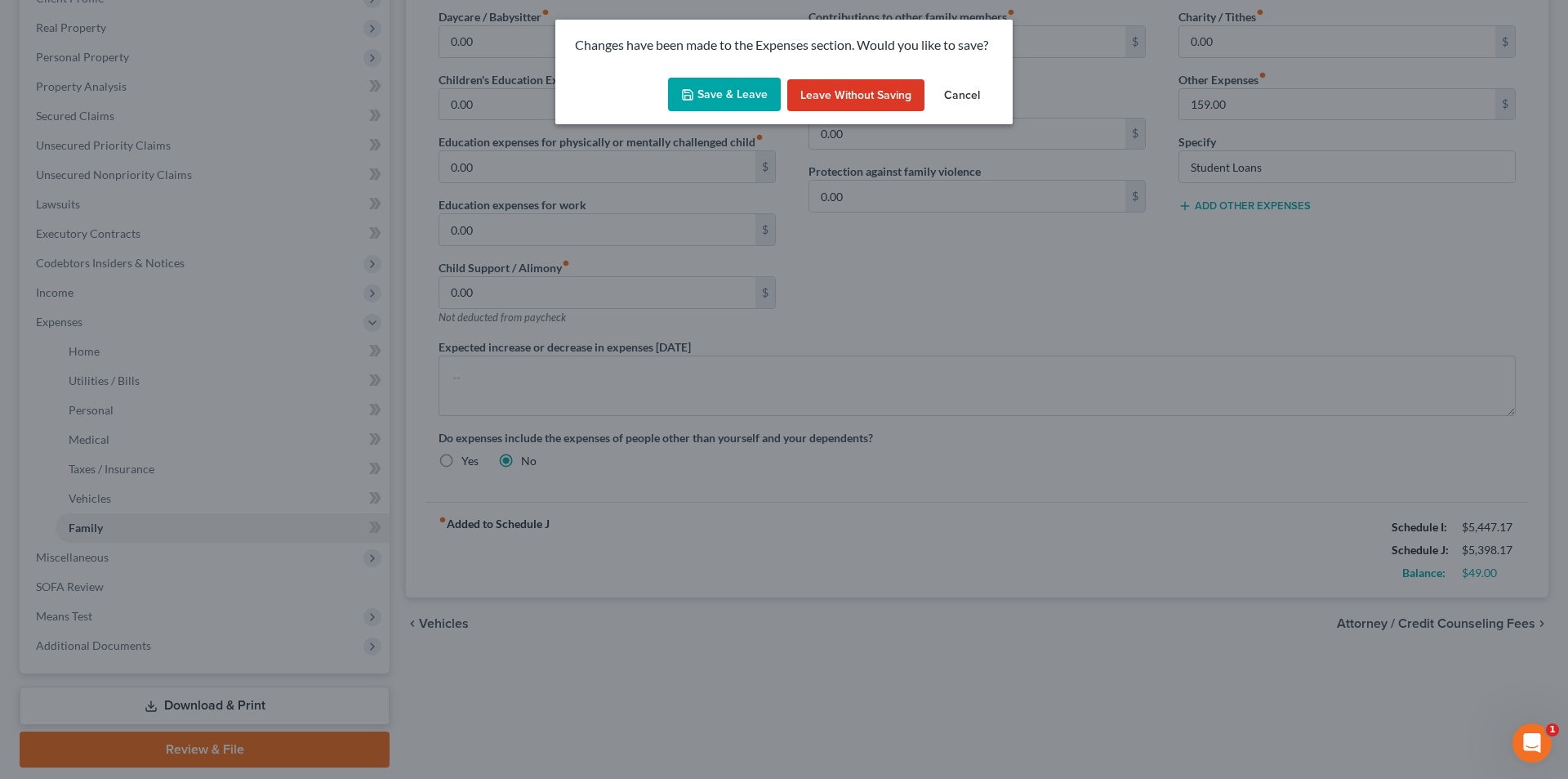
click at [716, 102] on button "Save & Leave" at bounding box center [724, 95] width 112 height 34
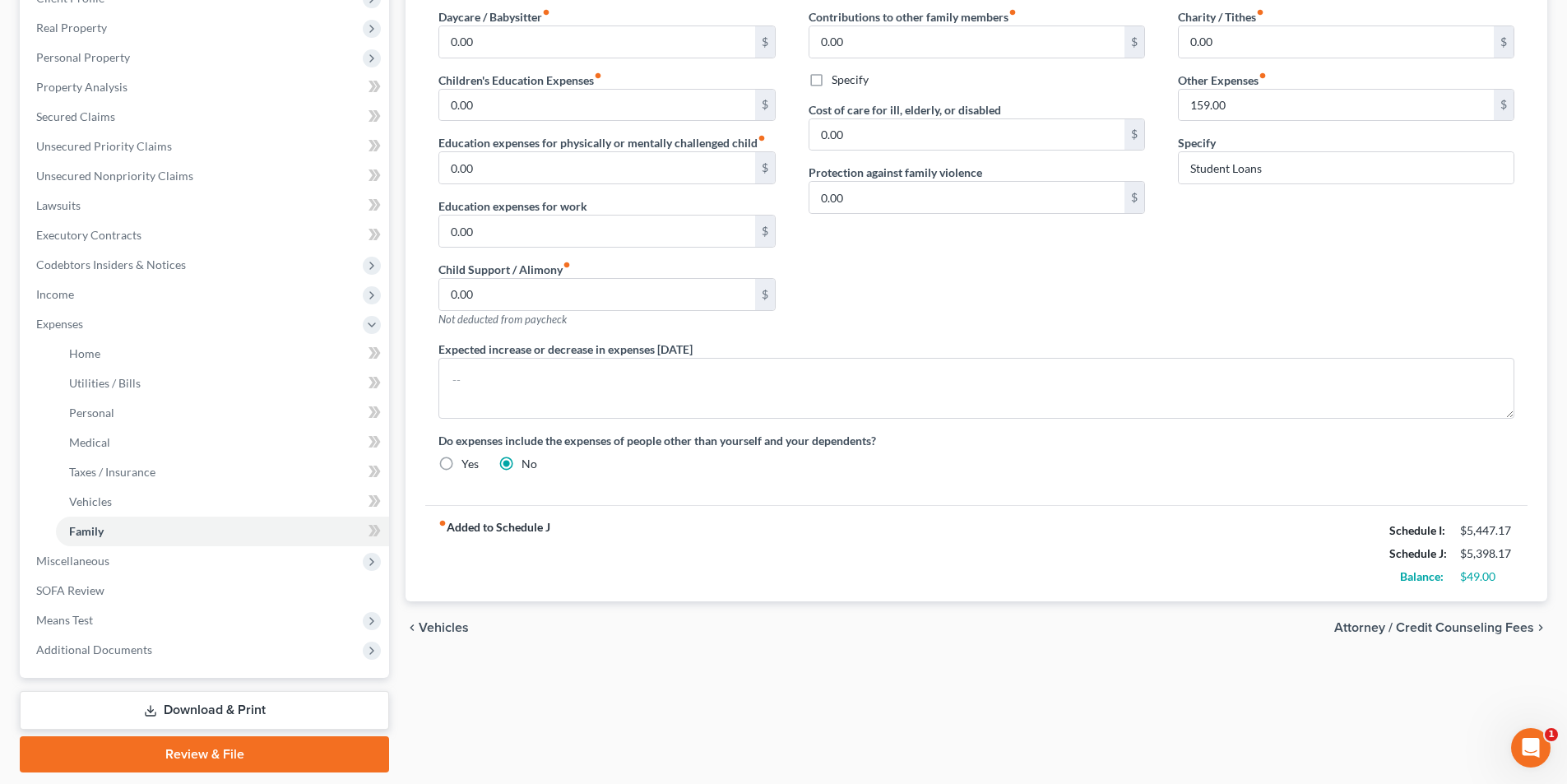
select select "1"
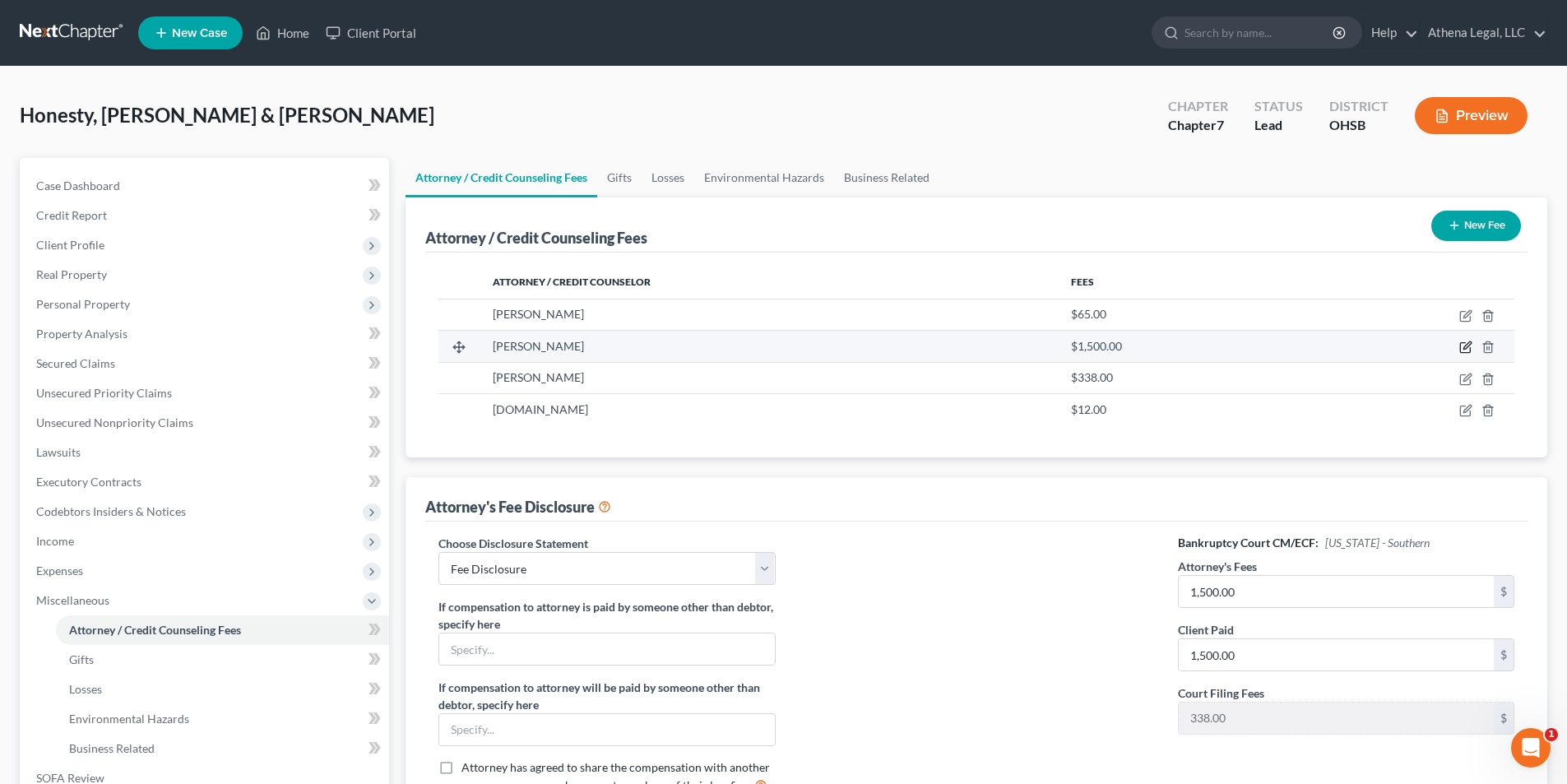
click at [1465, 343] on icon "button" at bounding box center [1465, 348] width 10 height 10
select select "36"
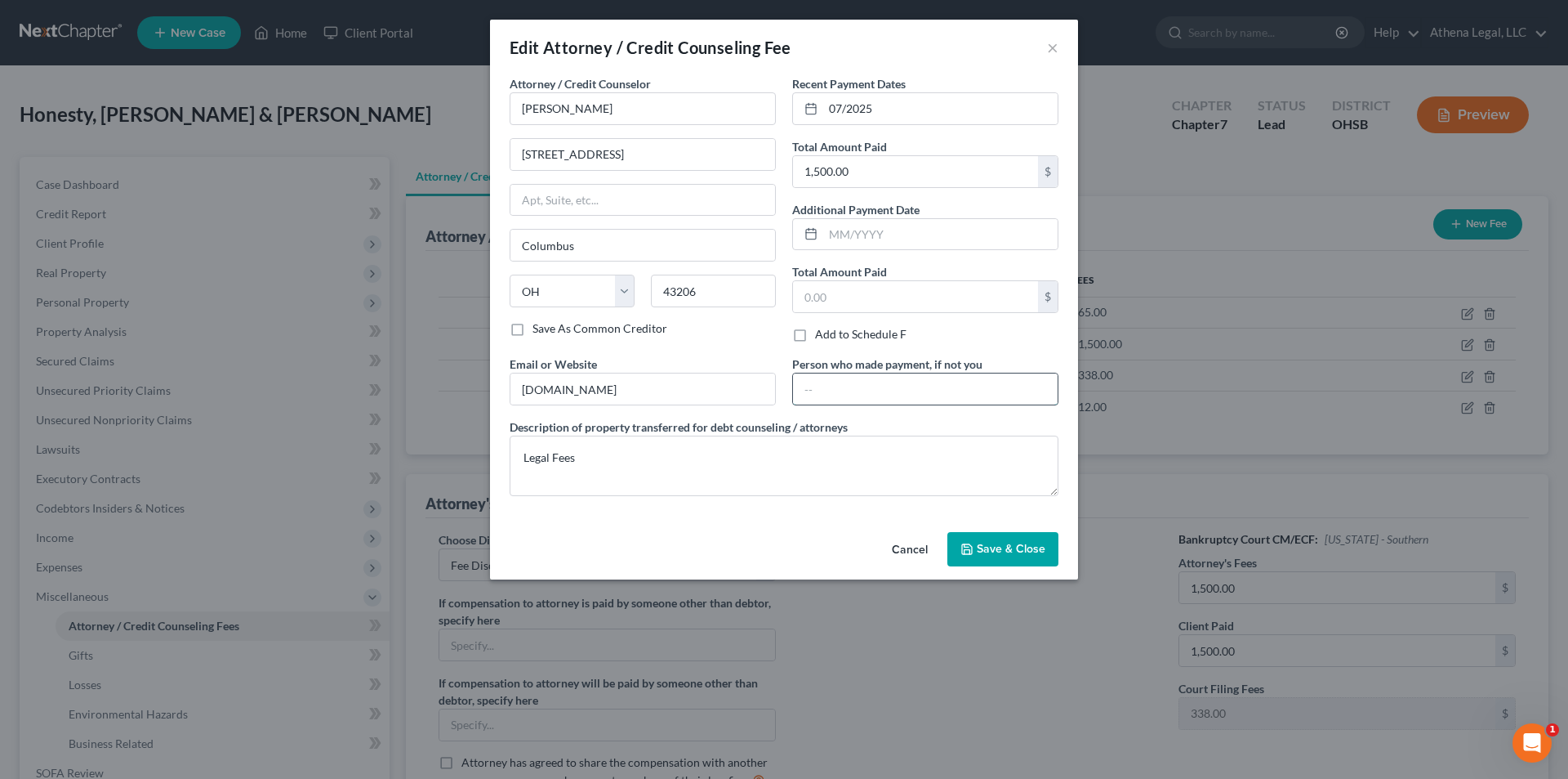
click at [807, 387] on input "text" at bounding box center [926, 389] width 265 height 31
type input "Lrysta King"
click at [1008, 554] on span "Save & Close" at bounding box center [1012, 548] width 69 height 14
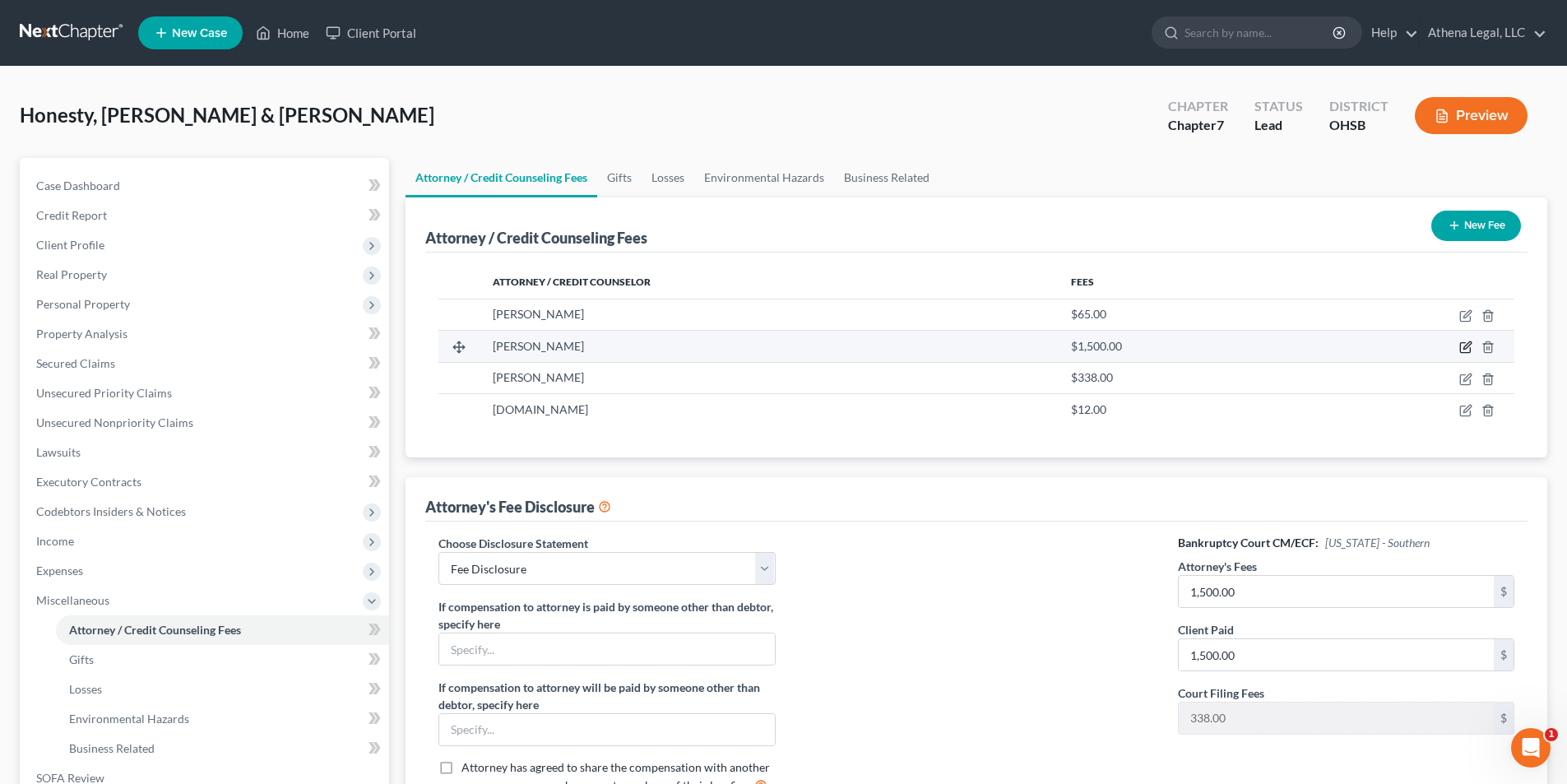
click at [1464, 348] on icon "button" at bounding box center [1466, 347] width 13 height 13
select select "36"
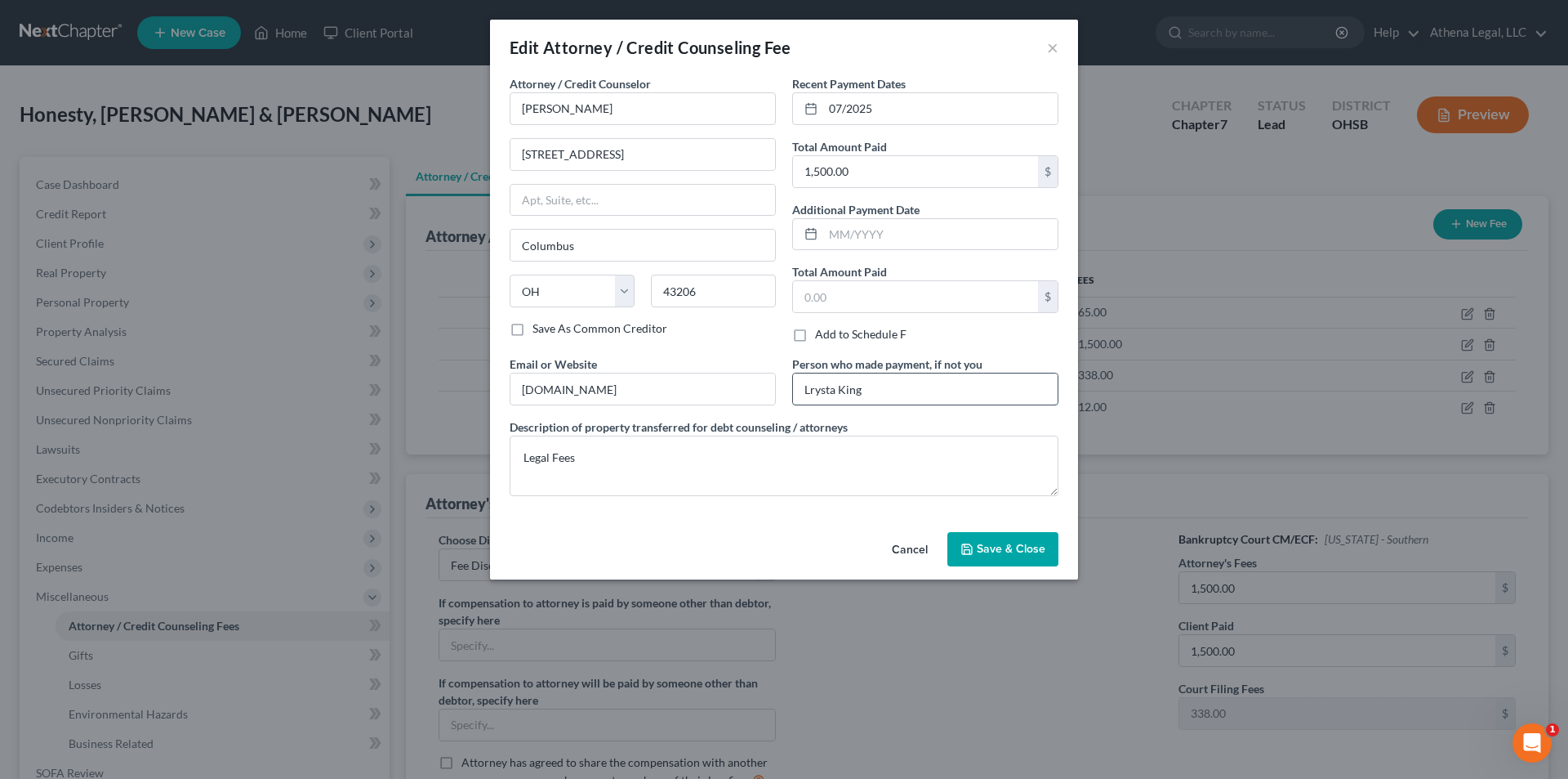
click at [809, 395] on input "Lrysta King" at bounding box center [926, 389] width 265 height 31
type input "Krysta King"
click at [1001, 545] on span "Save & Close" at bounding box center [1012, 548] width 69 height 14
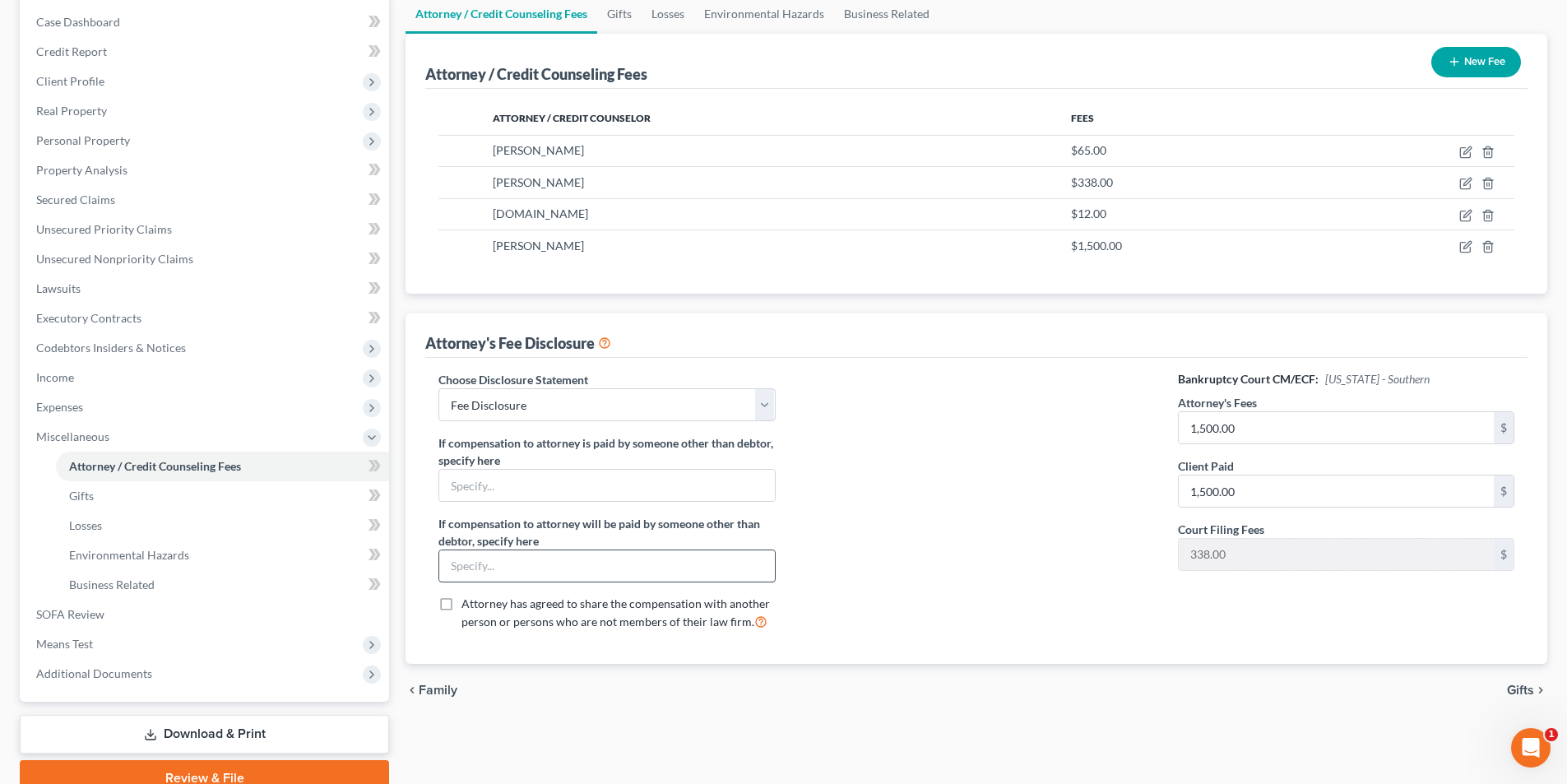
scroll to position [164, 0]
click at [586, 485] on input "text" at bounding box center [607, 484] width 335 height 31
type input "Krysta King"
click at [1516, 682] on span "Gifts" at bounding box center [1521, 689] width 27 height 13
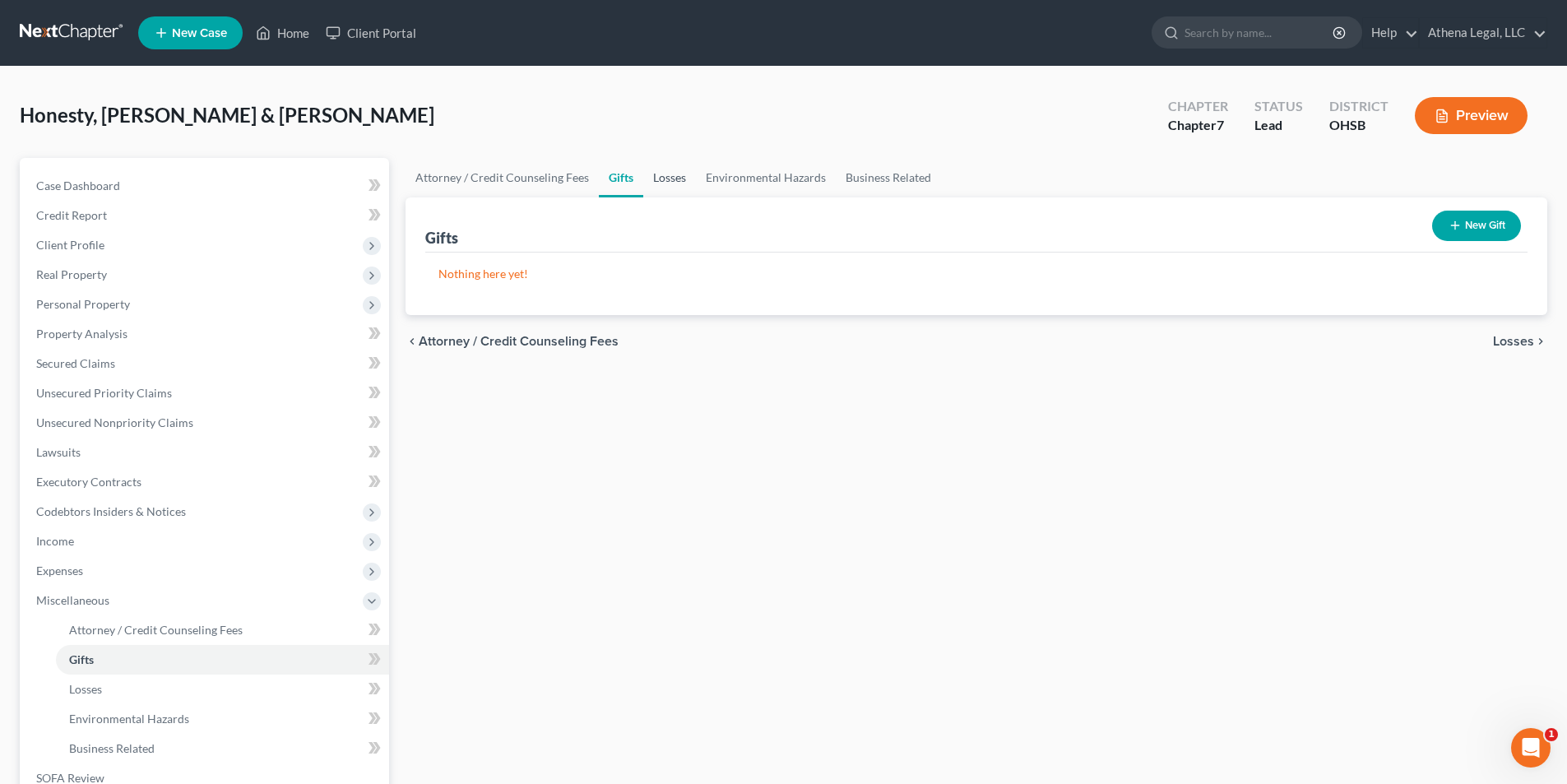
click at [670, 178] on link "Losses" at bounding box center [669, 178] width 53 height 40
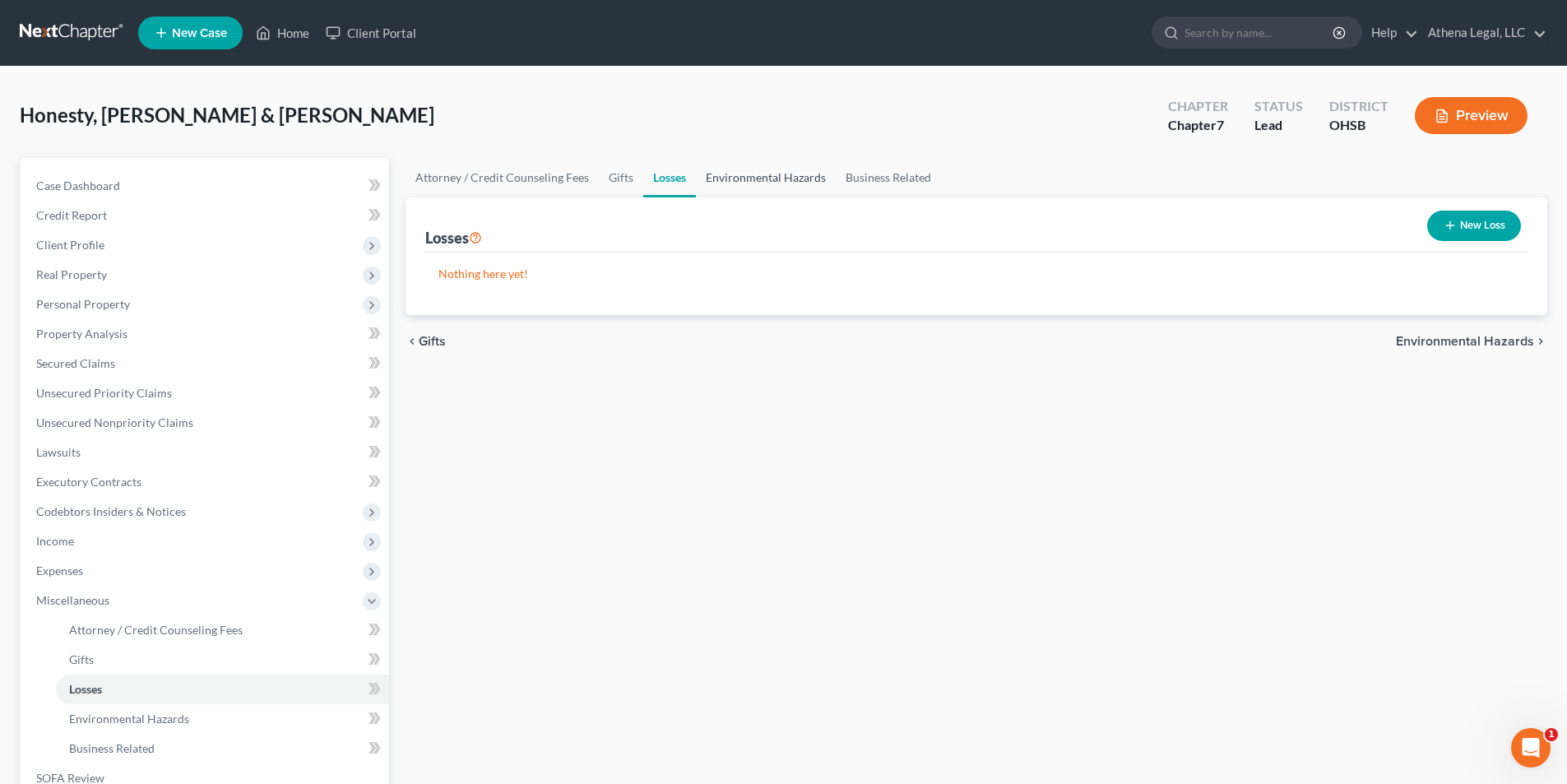
click at [745, 179] on link "Environmental Hazards" at bounding box center [765, 178] width 140 height 40
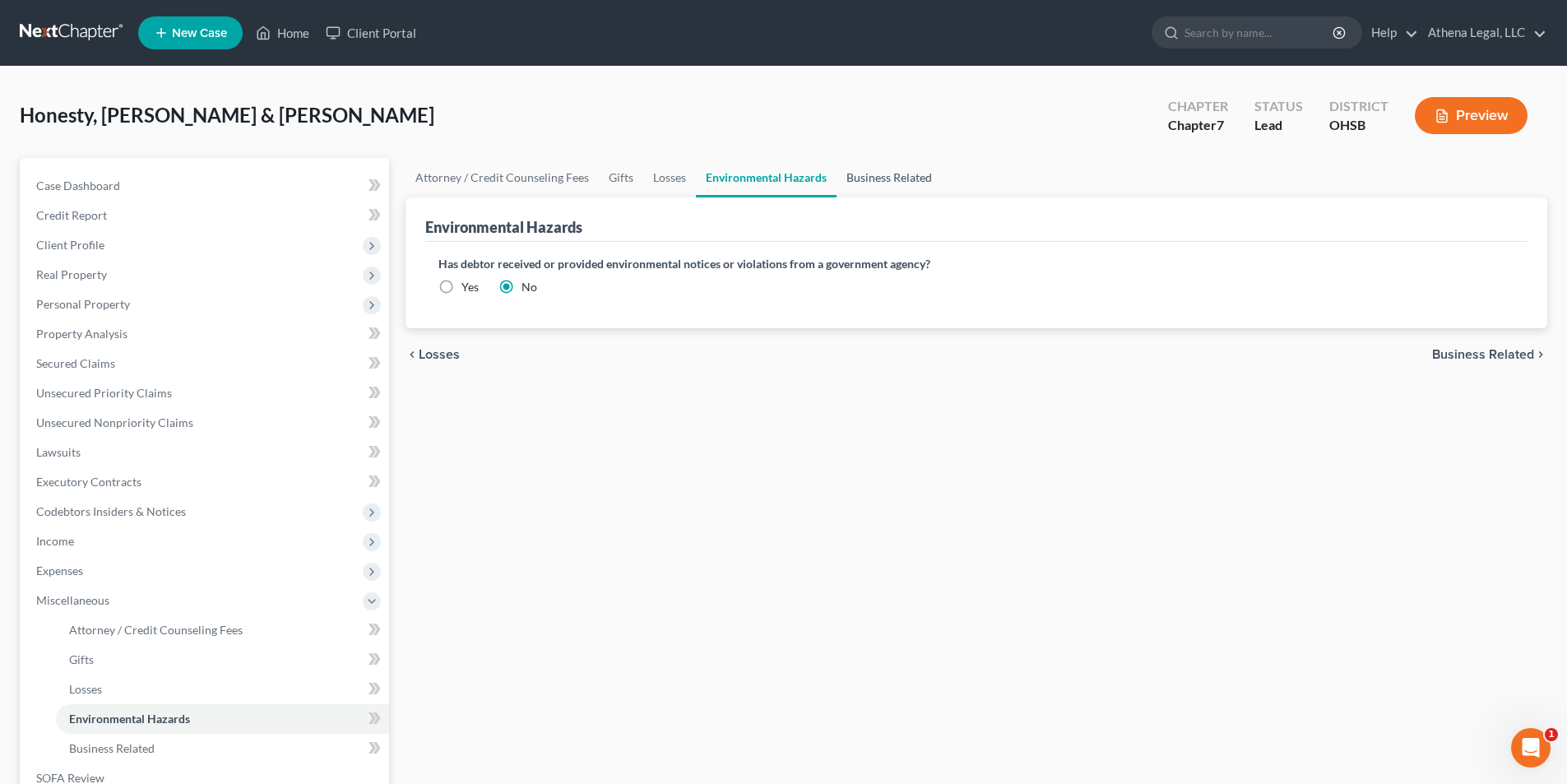
click at [901, 183] on link "Business Related" at bounding box center [888, 178] width 105 height 40
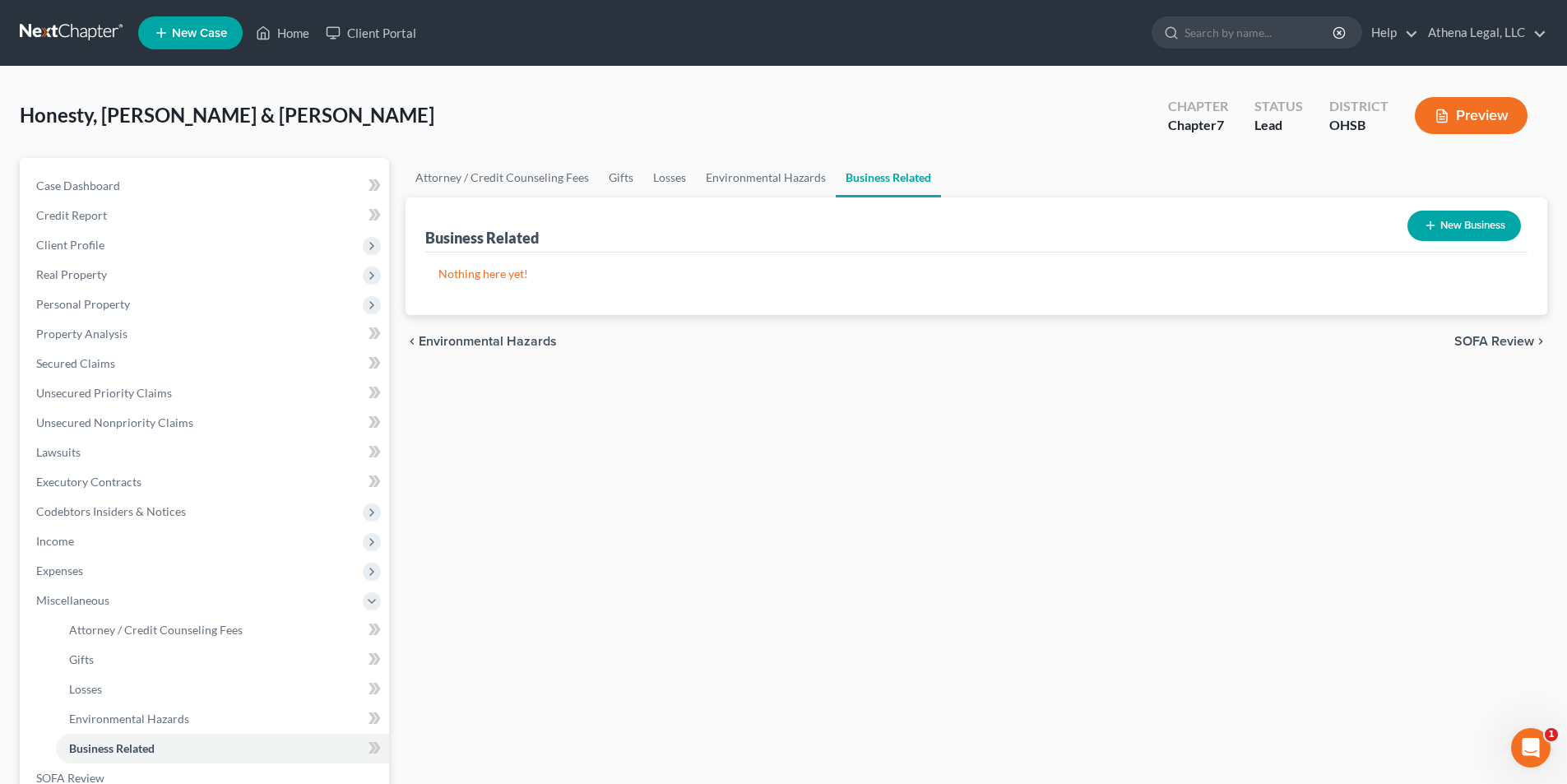
click at [1483, 344] on span "SOFA Review" at bounding box center [1494, 341] width 80 height 13
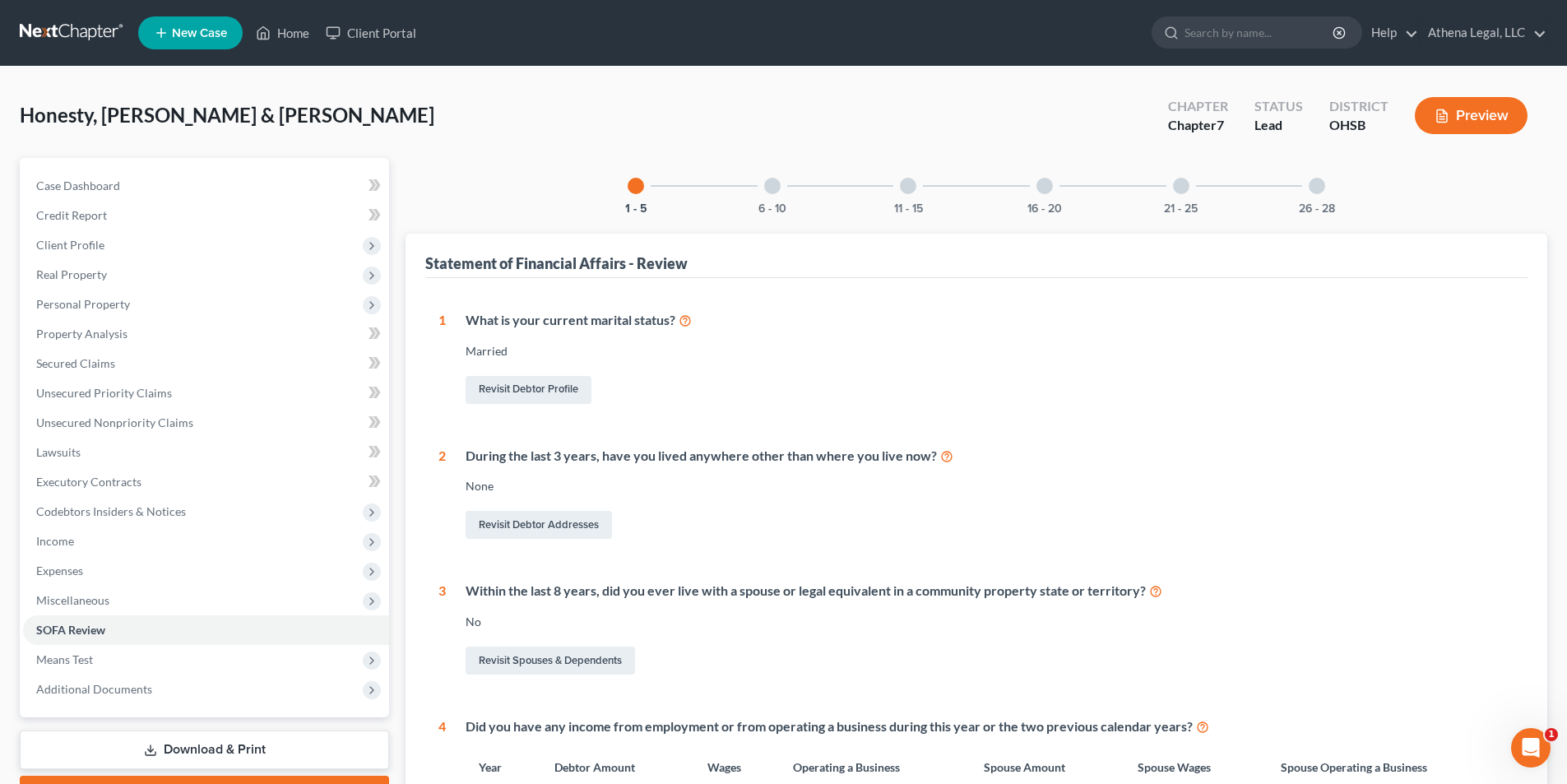
click at [774, 185] on div at bounding box center [773, 186] width 17 height 17
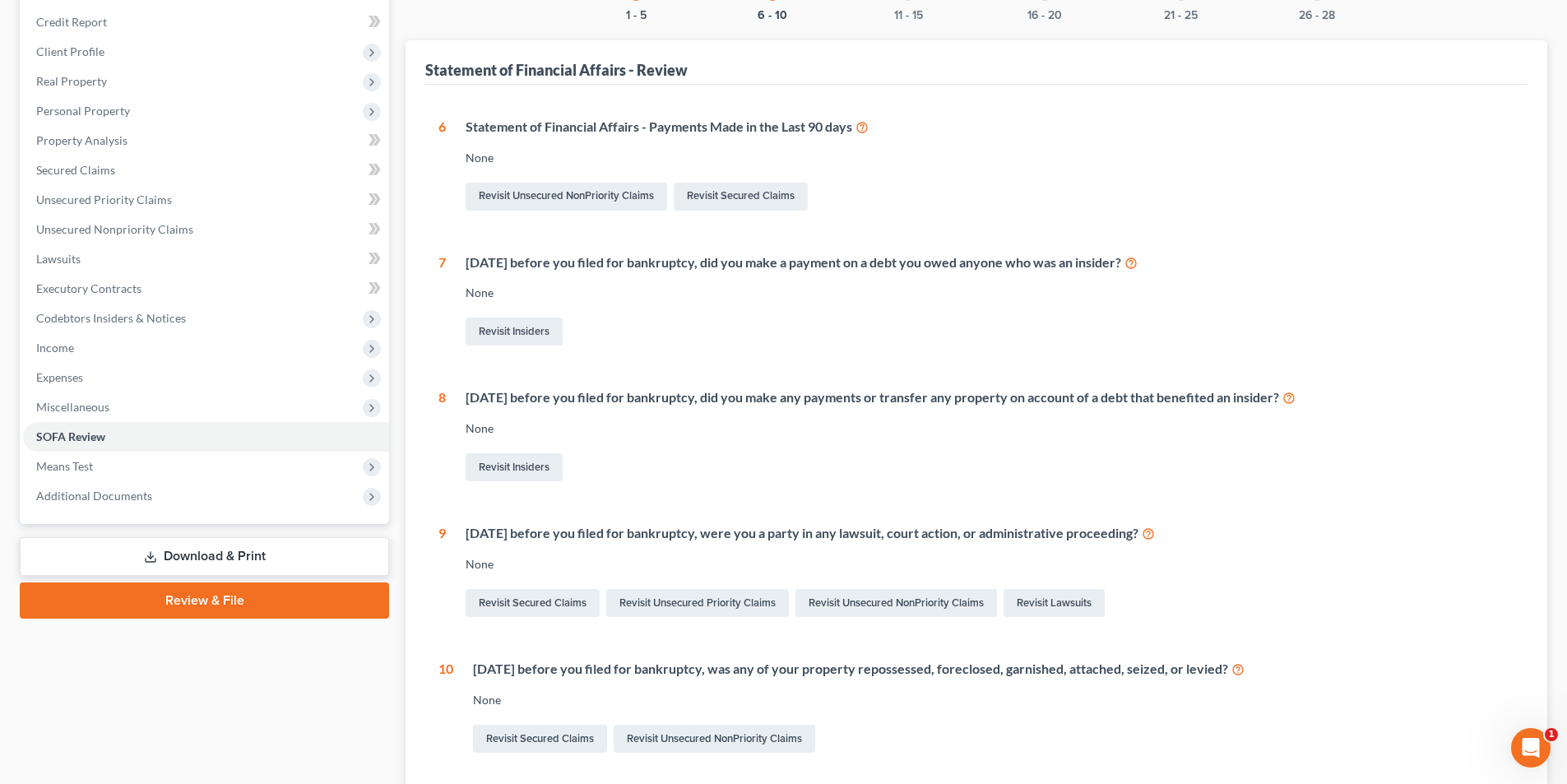
scroll to position [164, 0]
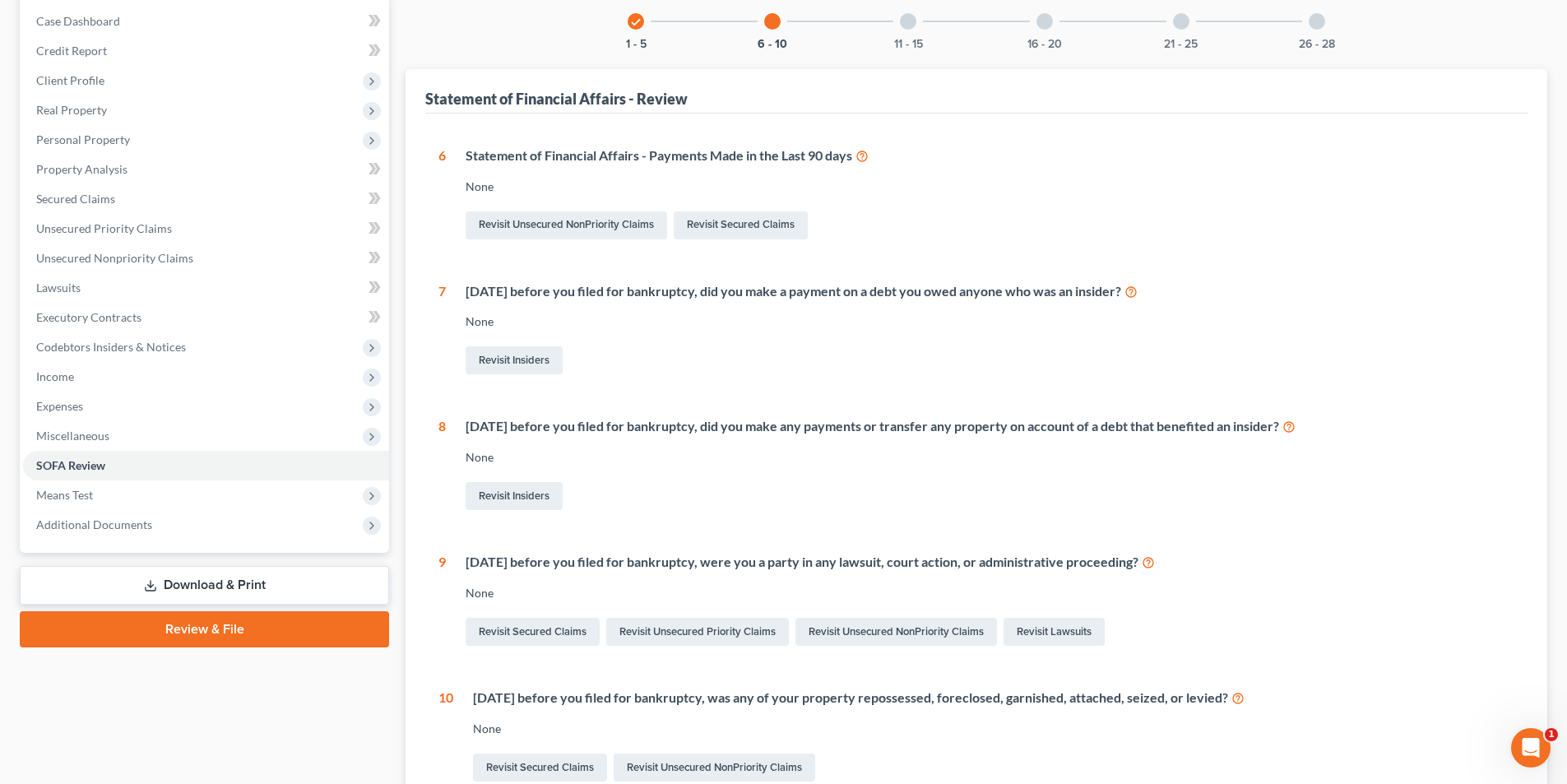
click at [903, 29] on div "11 - 15" at bounding box center [908, 21] width 56 height 56
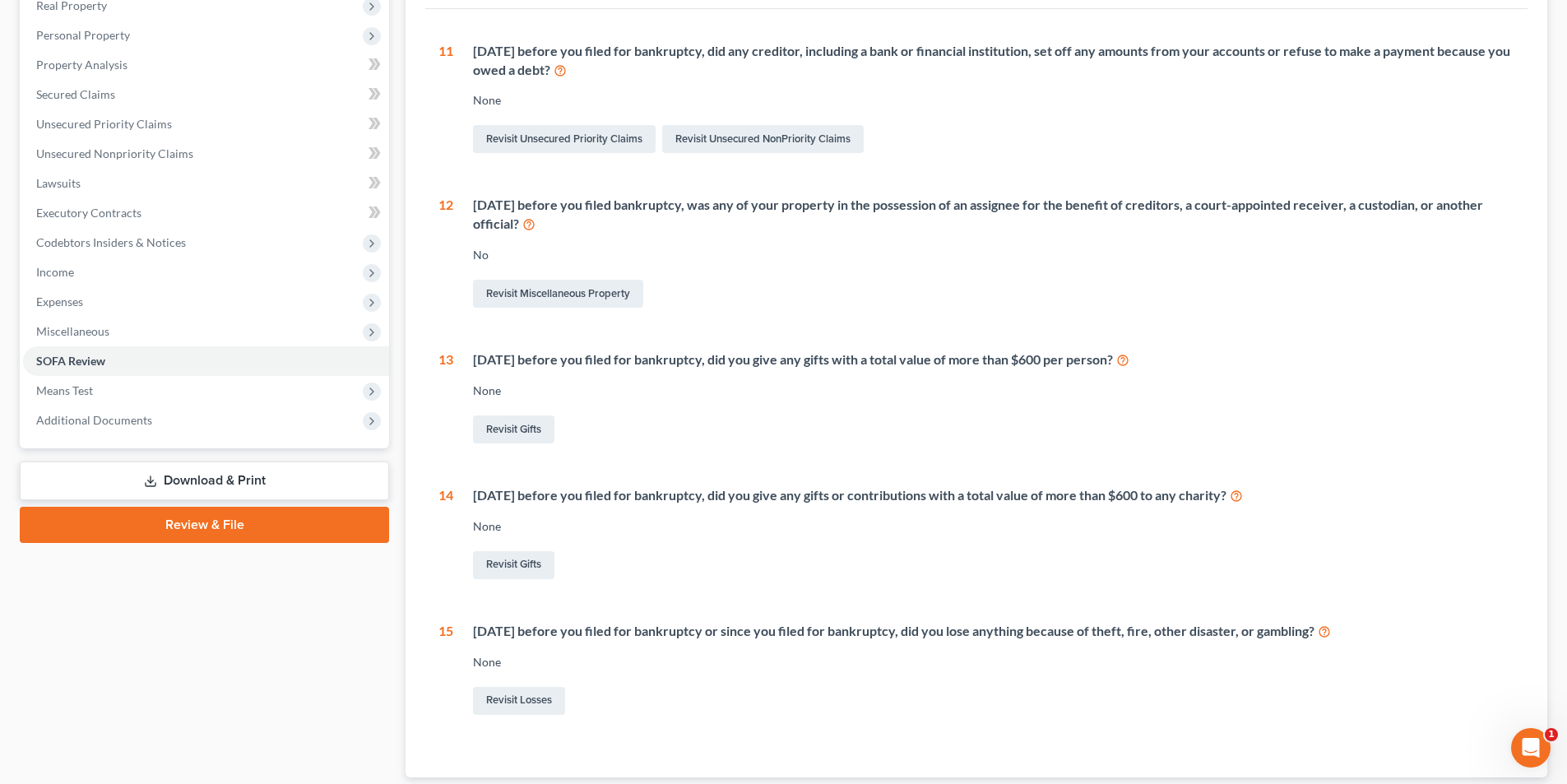
scroll to position [131, 0]
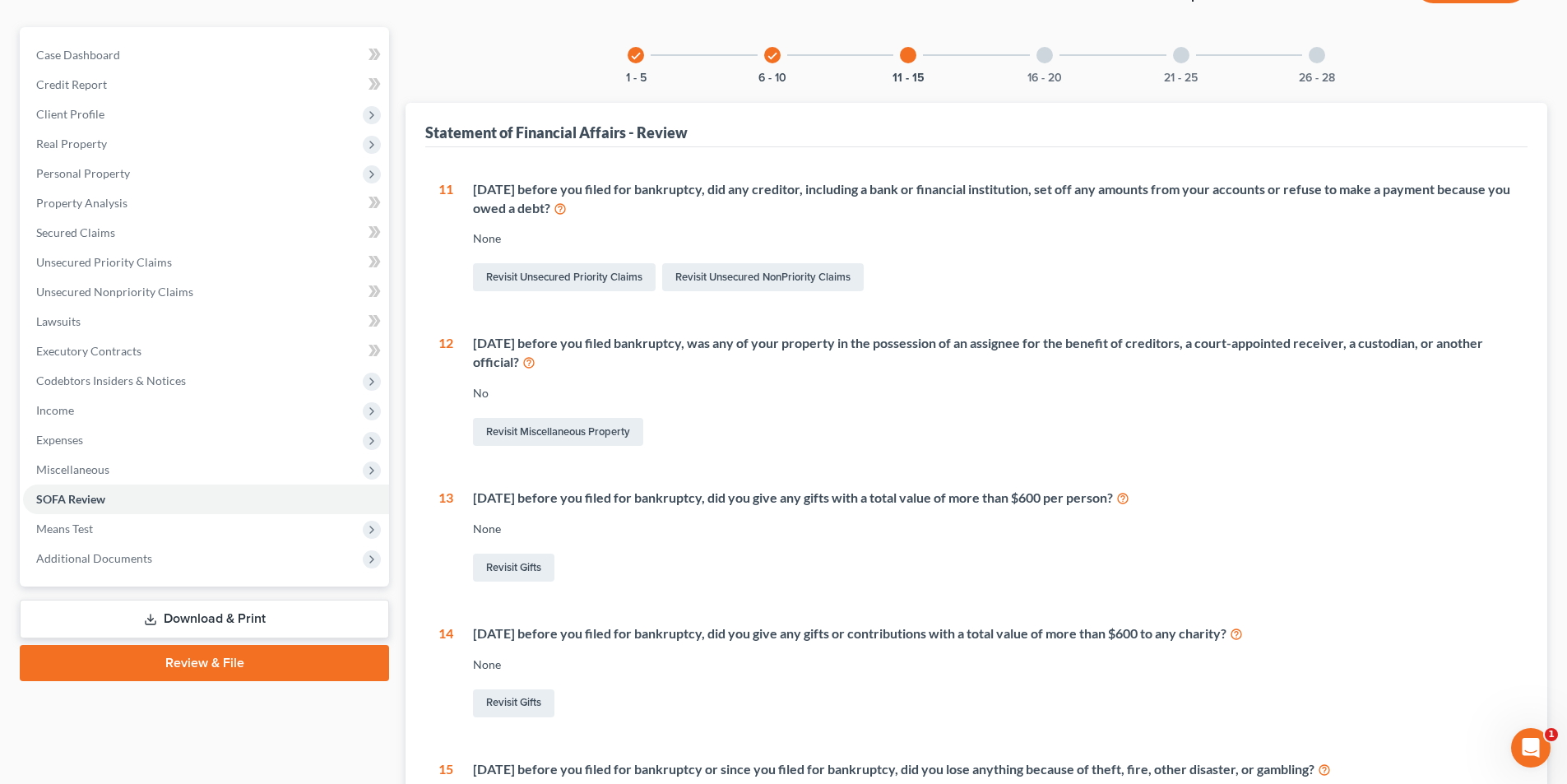
click at [1045, 51] on div at bounding box center [1045, 55] width 17 height 17
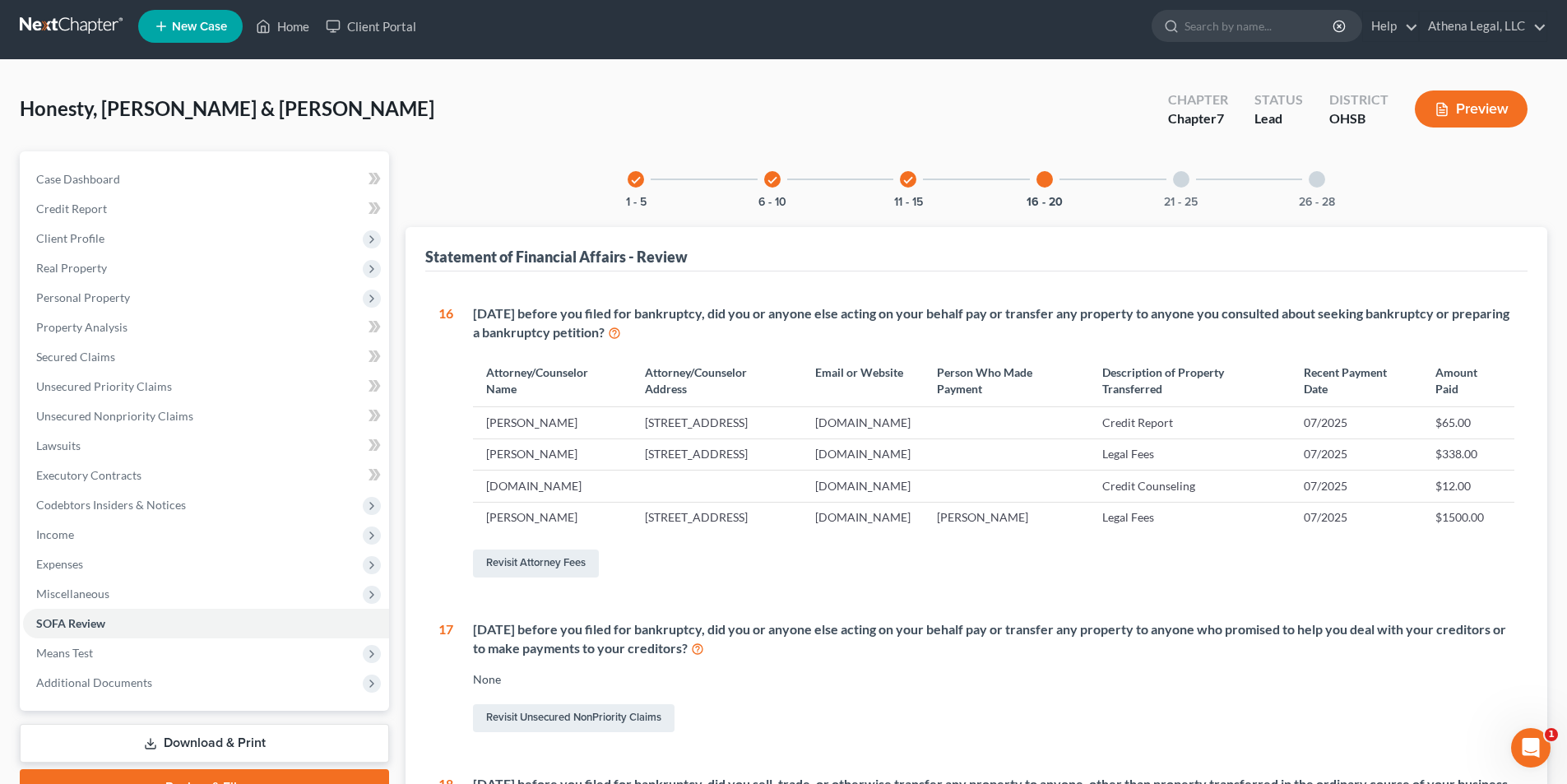
scroll to position [0, 0]
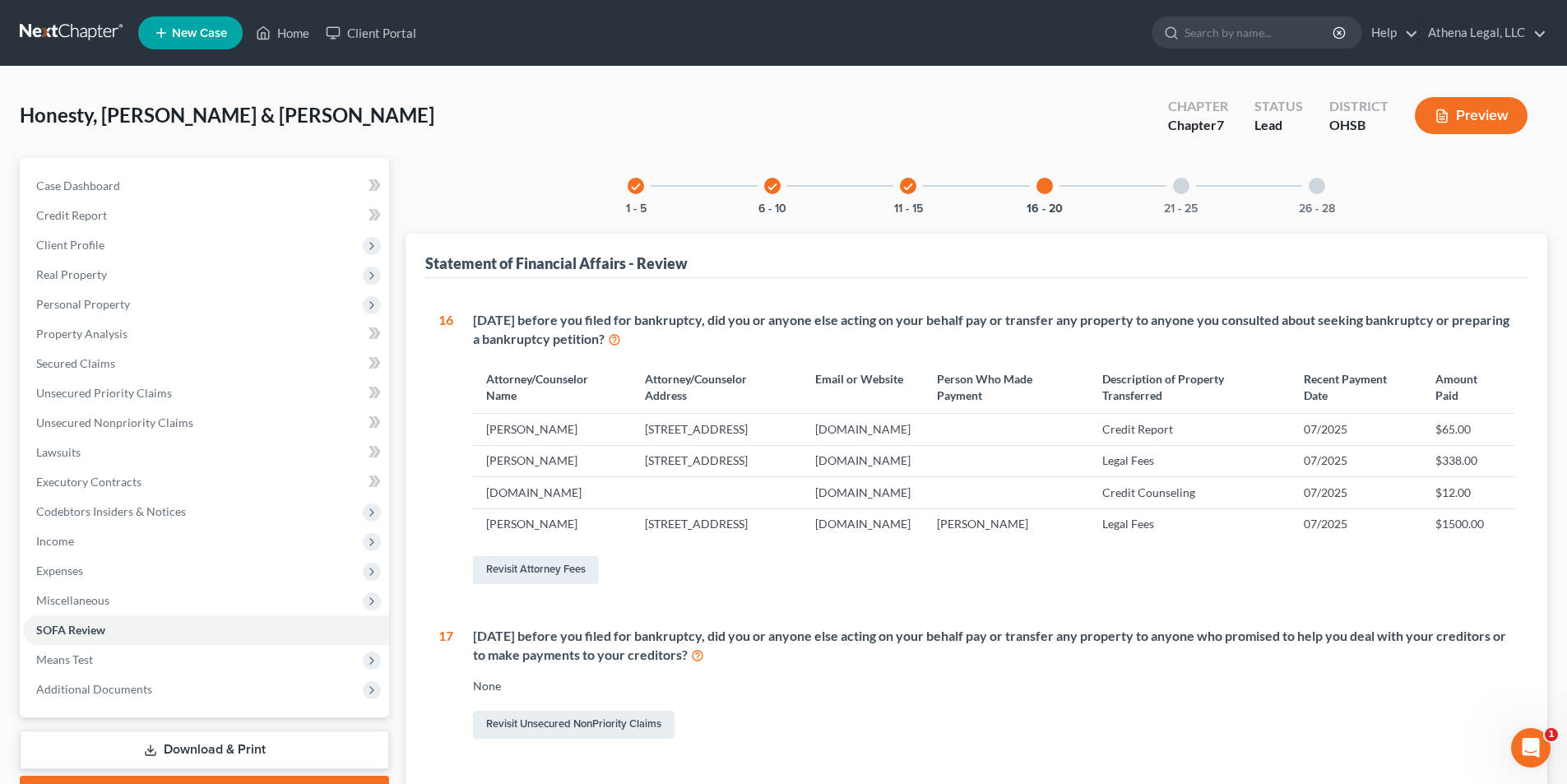
click at [1188, 182] on div at bounding box center [1181, 186] width 17 height 17
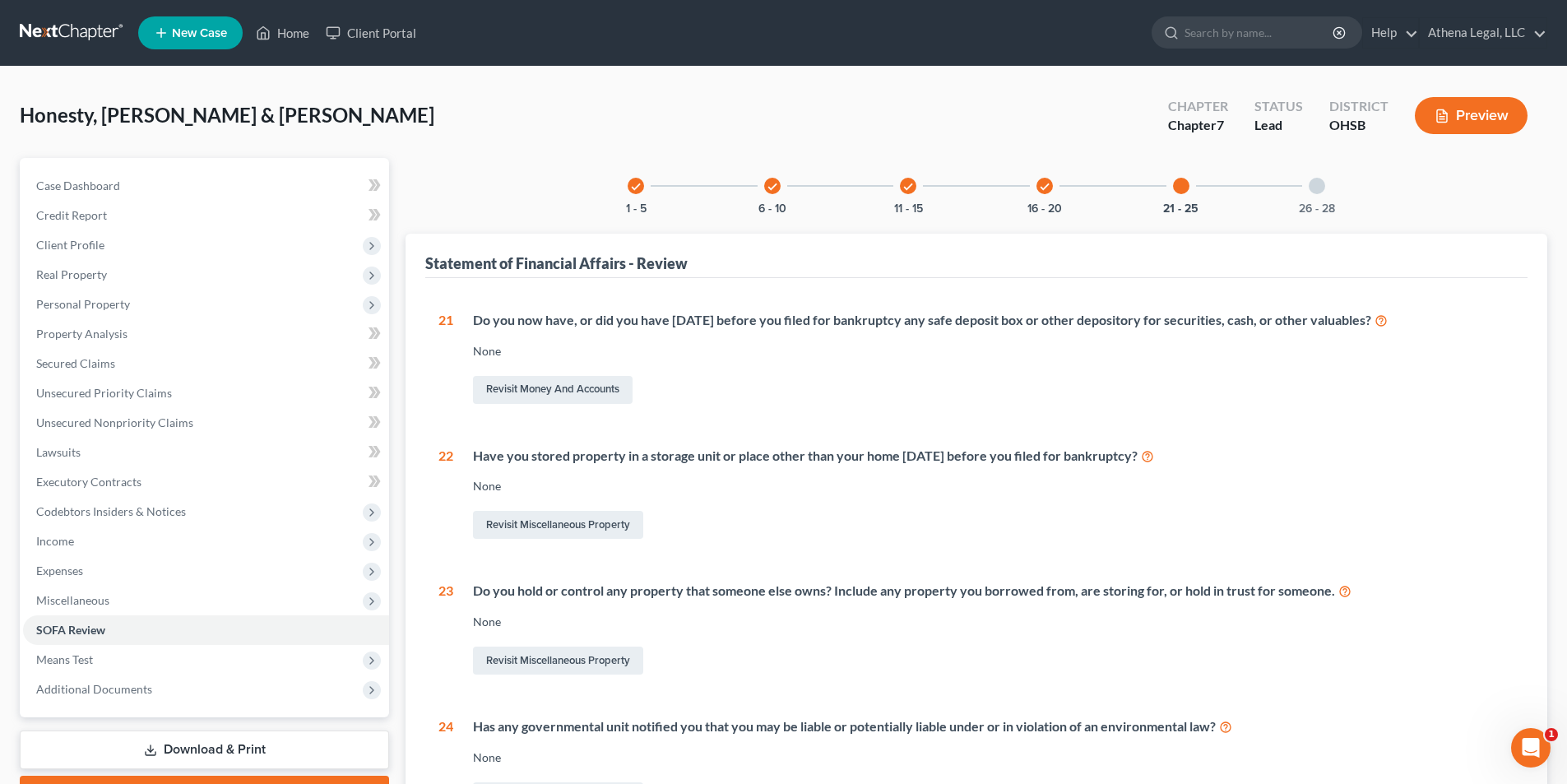
click at [1314, 191] on div at bounding box center [1317, 186] width 17 height 17
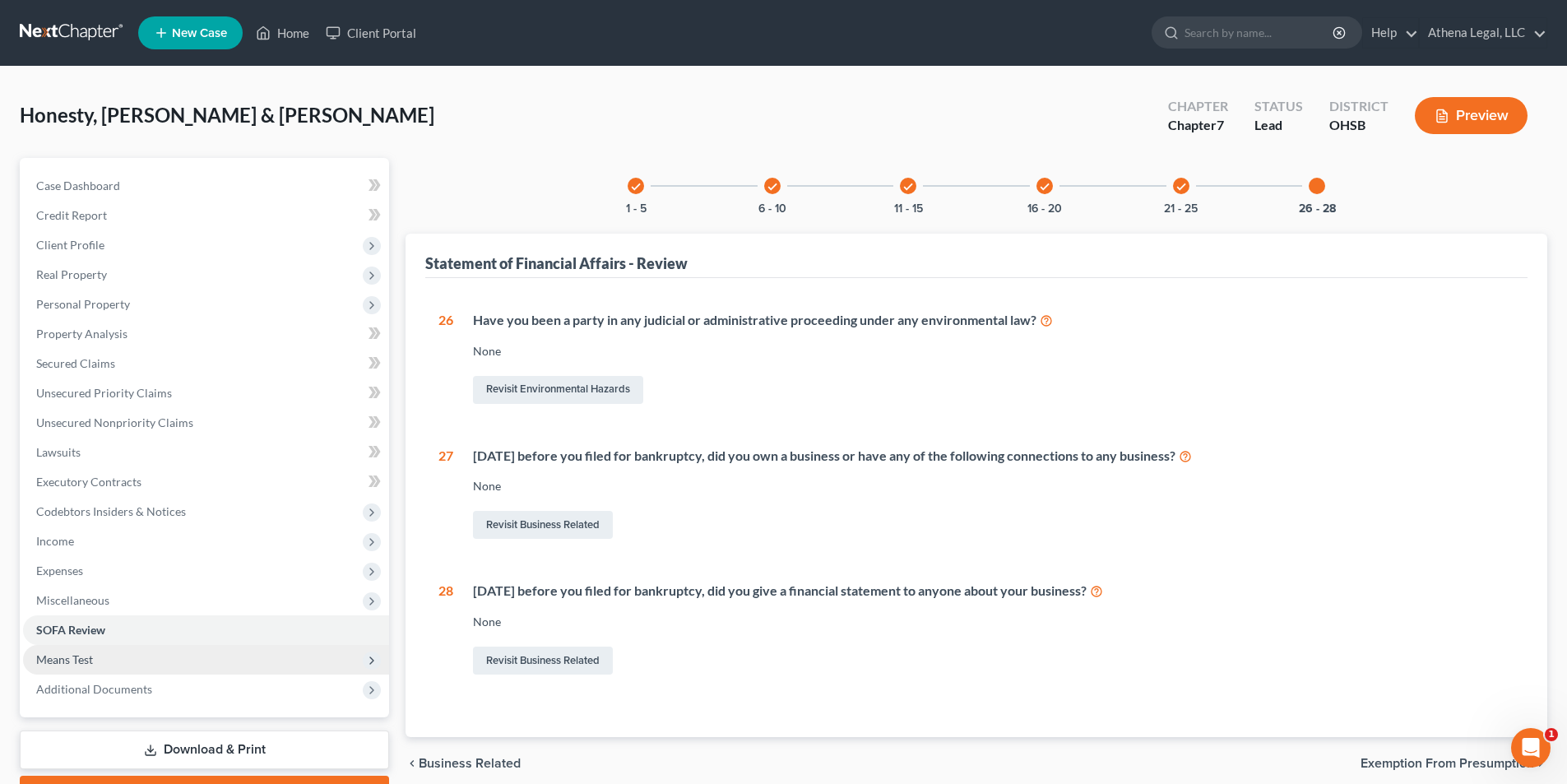
click at [107, 659] on span "Means Test" at bounding box center [206, 659] width 366 height 30
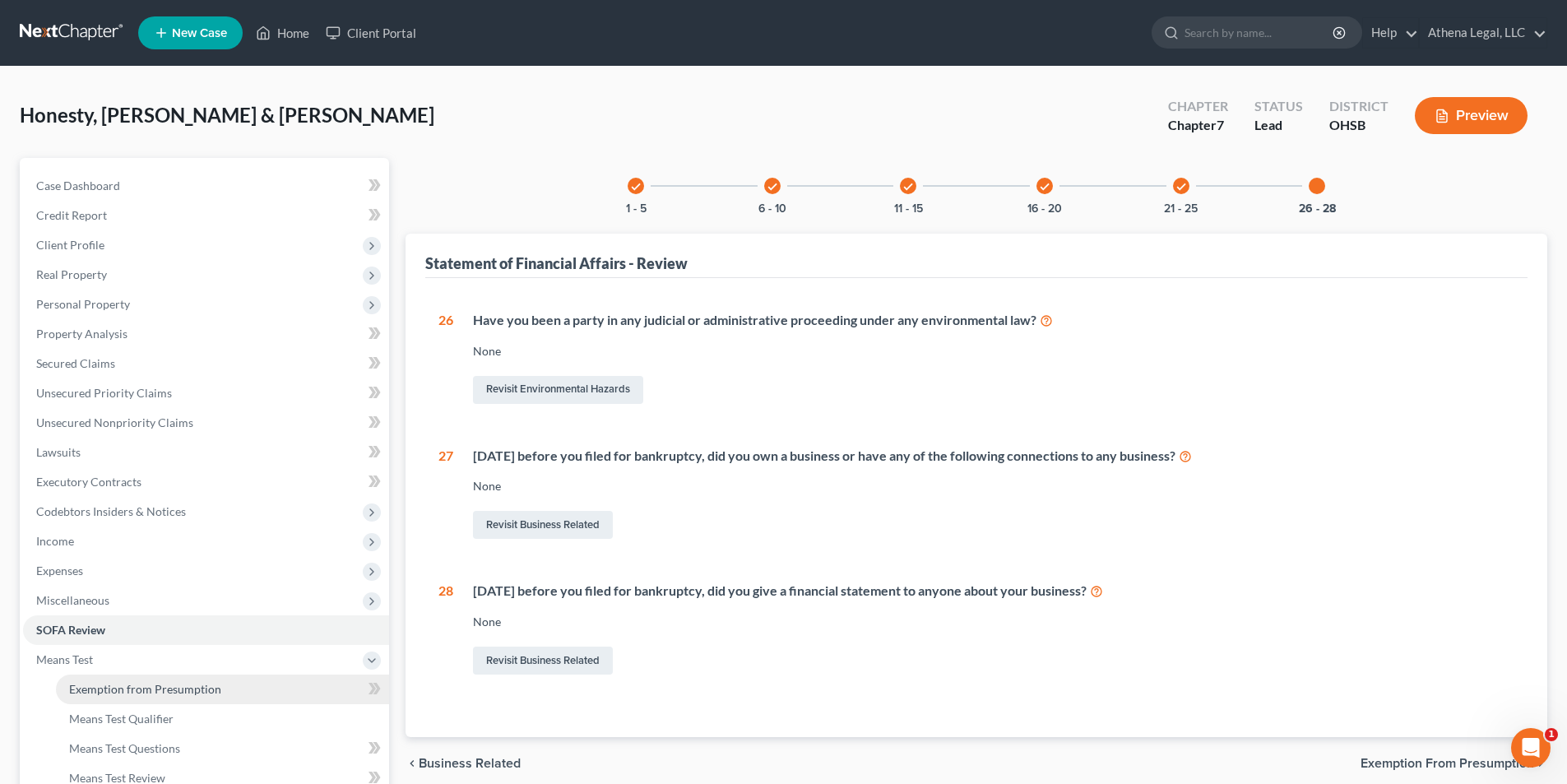
click at [136, 691] on span "Exemption from Presumption" at bounding box center [145, 688] width 152 height 14
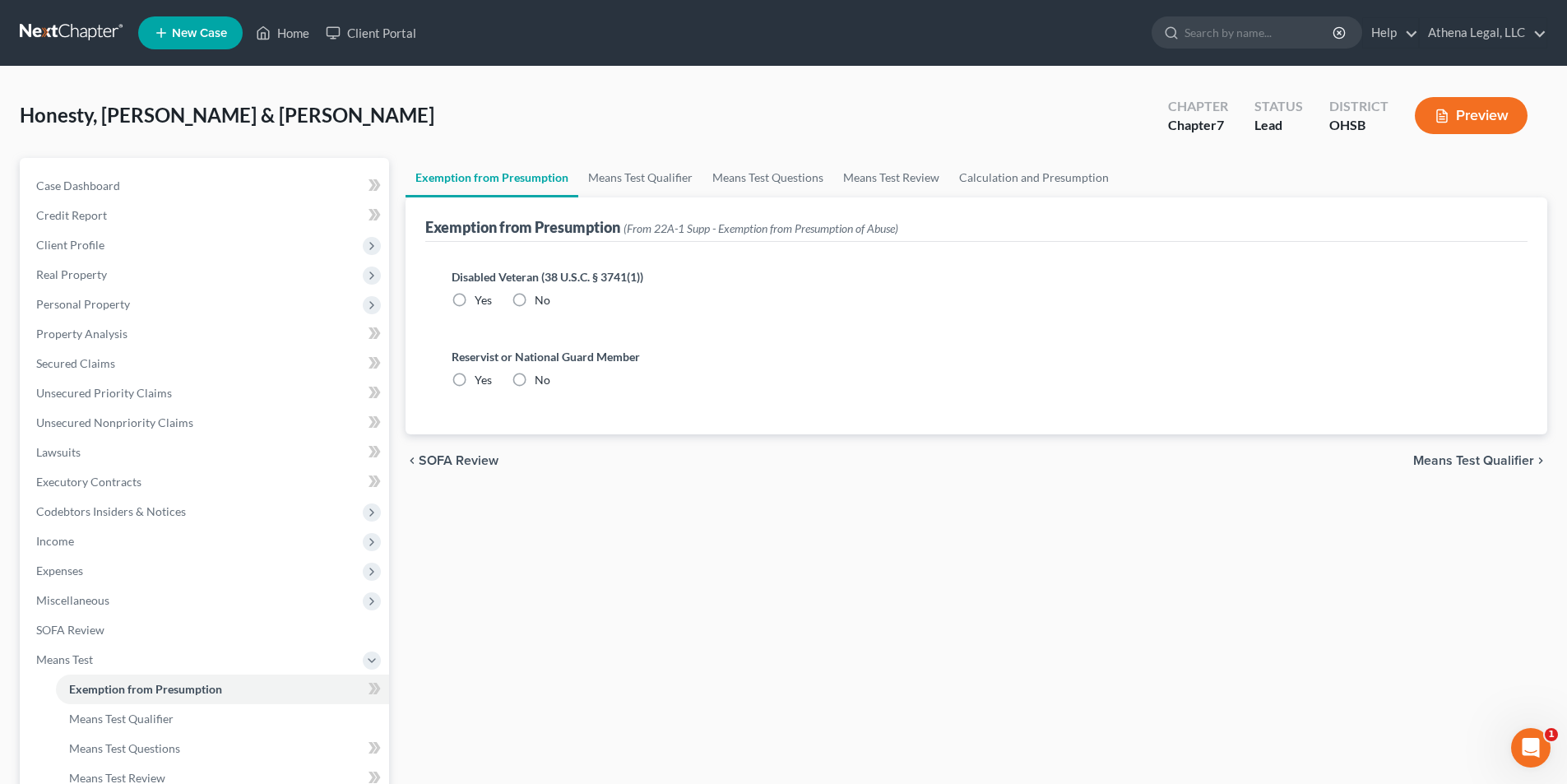
radio input "true"
click at [635, 176] on link "Means Test Qualifier" at bounding box center [641, 178] width 124 height 40
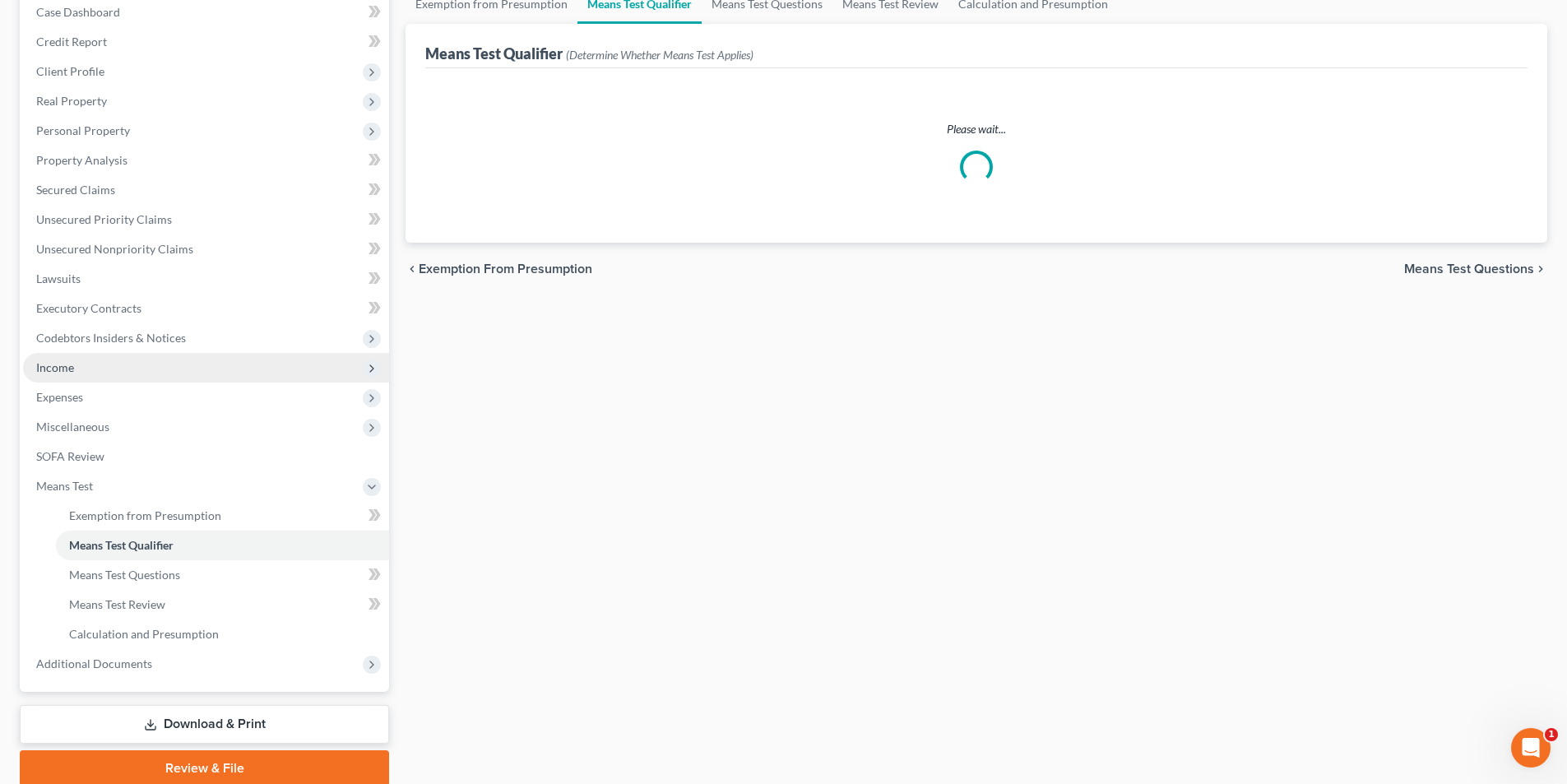
scroll to position [239, 0]
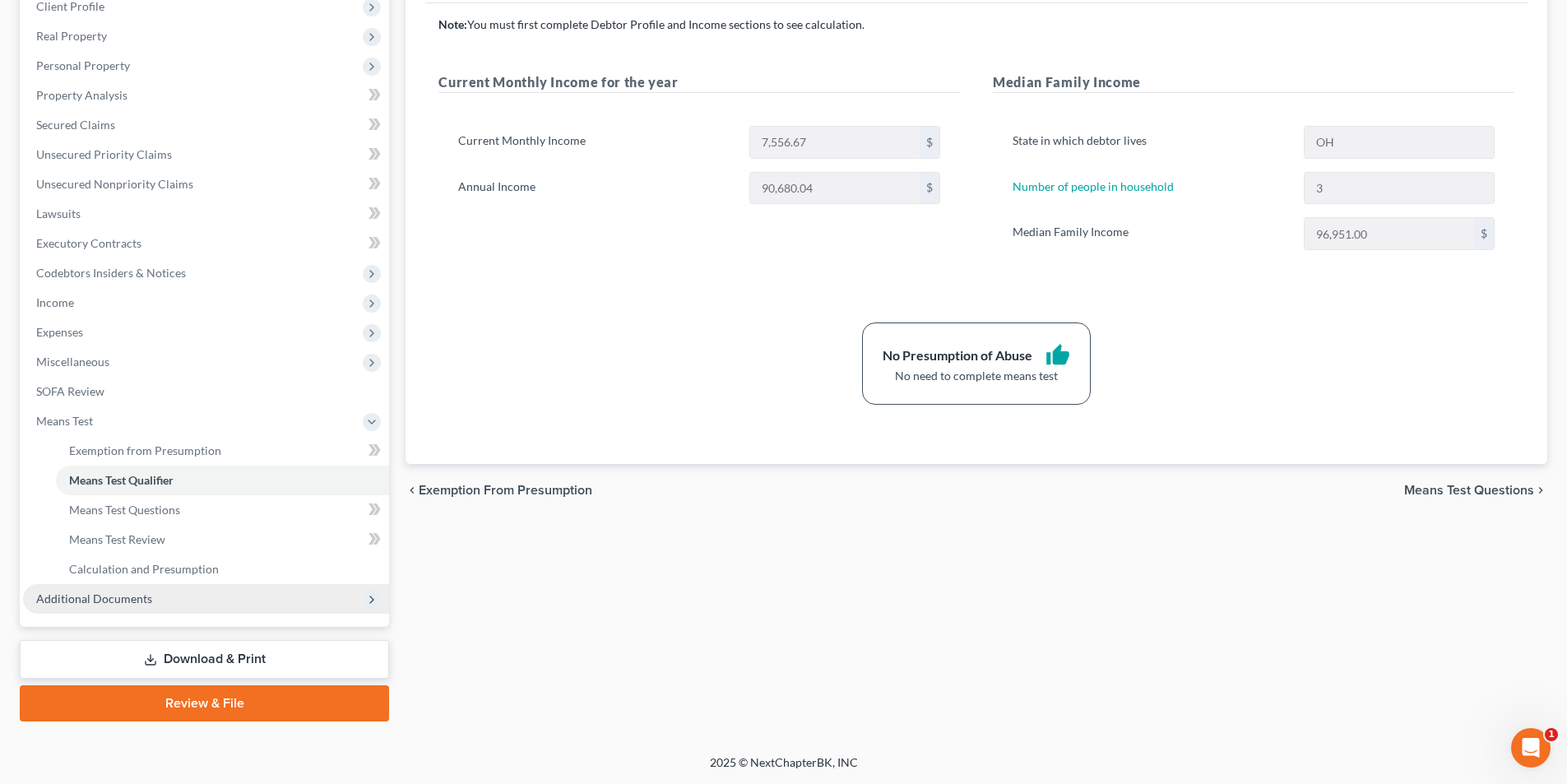
click at [200, 611] on span "Additional Documents" at bounding box center [206, 599] width 366 height 30
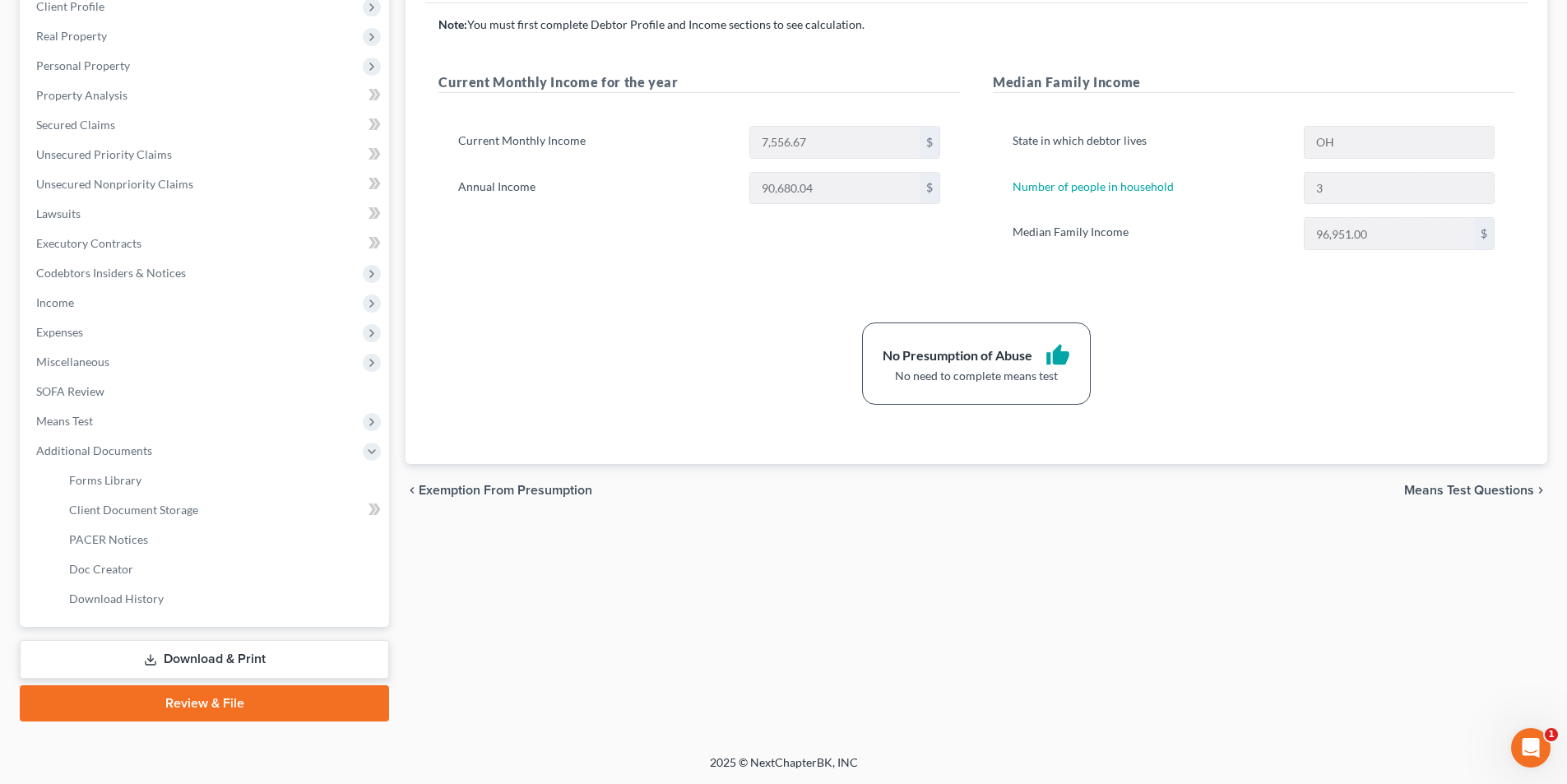
click at [245, 653] on link "Download & Print" at bounding box center [204, 658] width 369 height 39
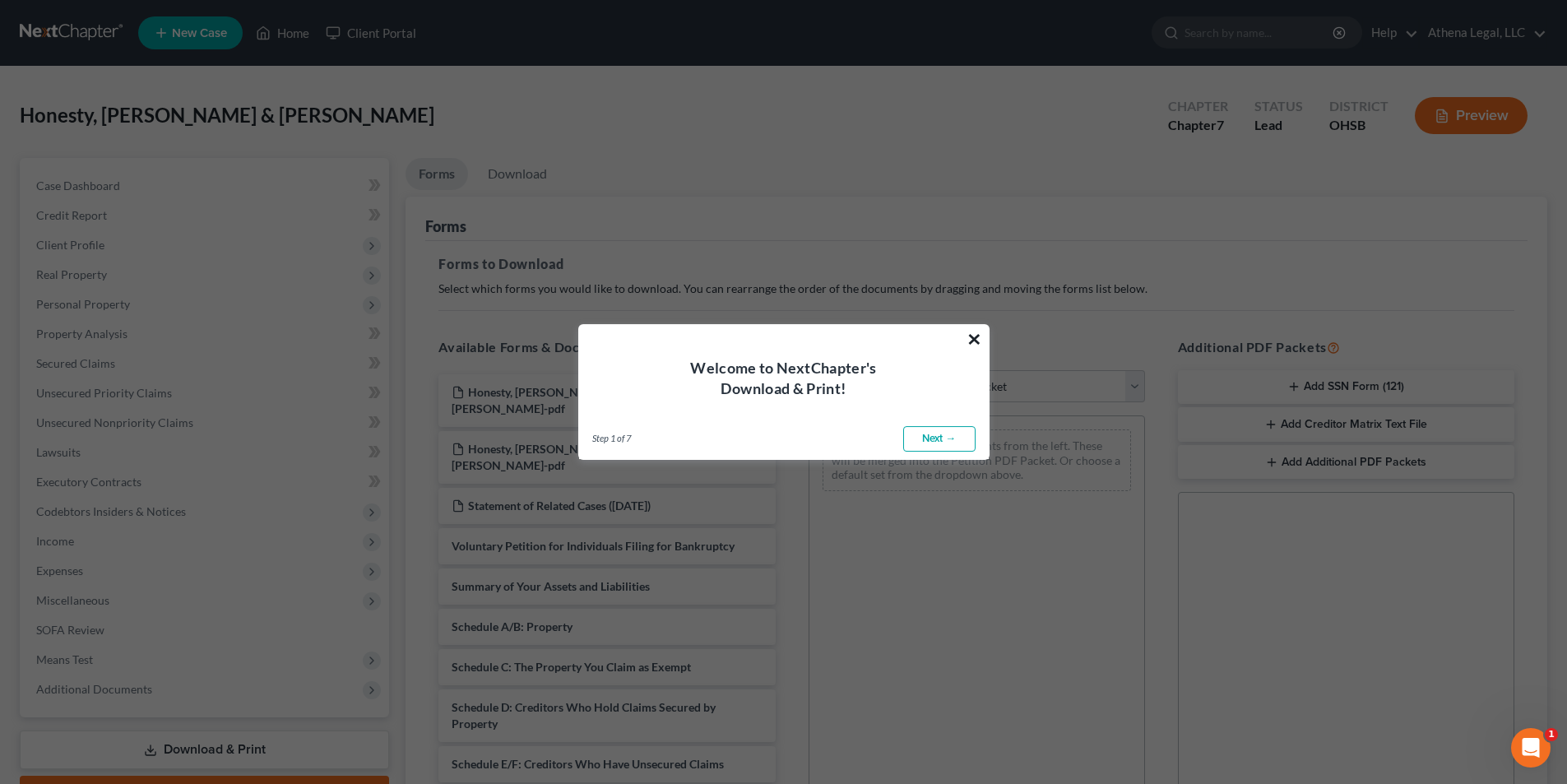
click at [979, 339] on button "×" at bounding box center [974, 339] width 16 height 26
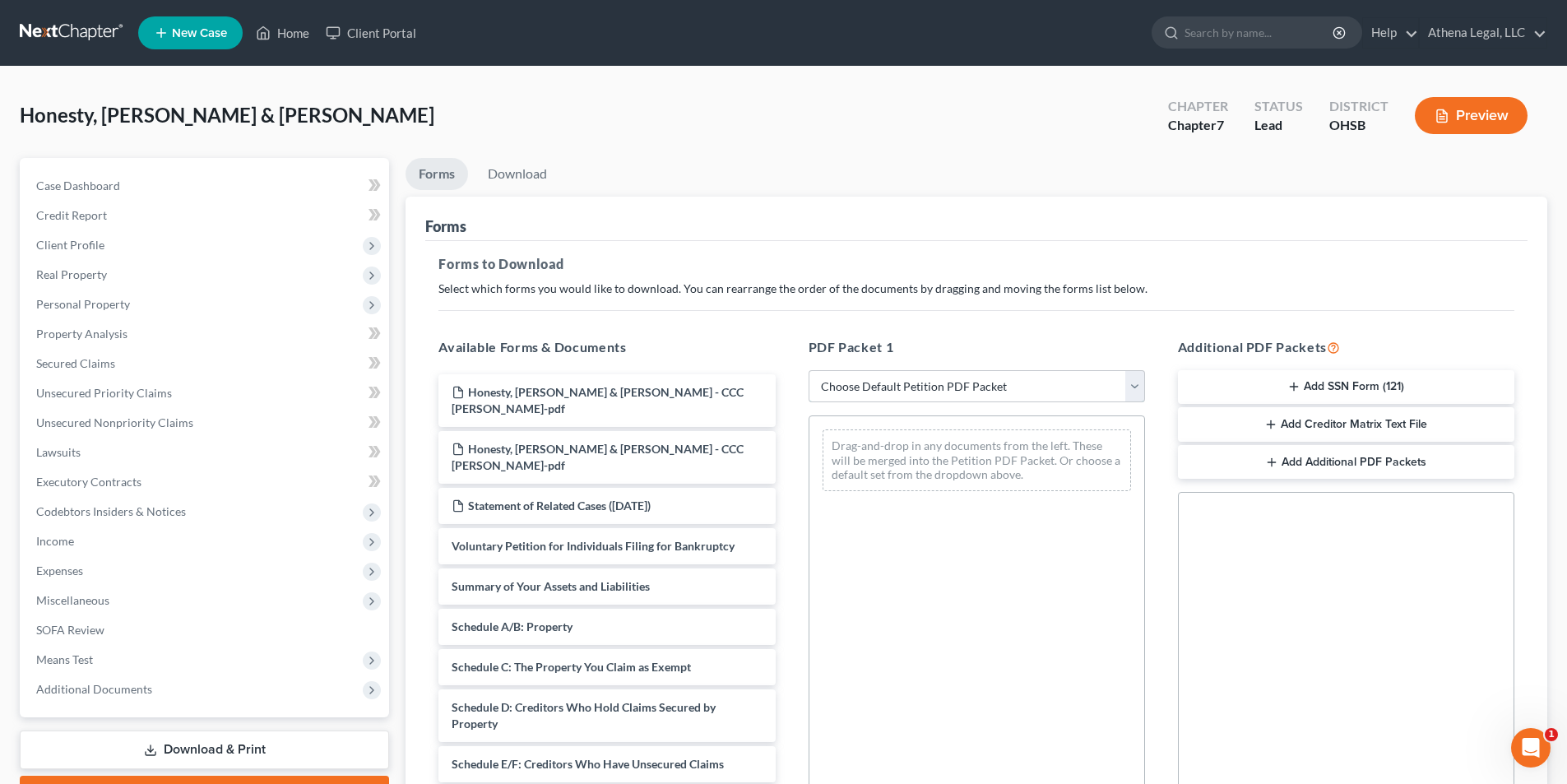
click at [999, 389] on select "Choose Default Petition PDF Packet Complete Bankruptcy Petition (all forms and …" at bounding box center [976, 387] width 336 height 33
select select "0"
click at [808, 370] on select "Choose Default Petition PDF Packet Complete Bankruptcy Petition (all forms and …" at bounding box center [976, 387] width 336 height 33
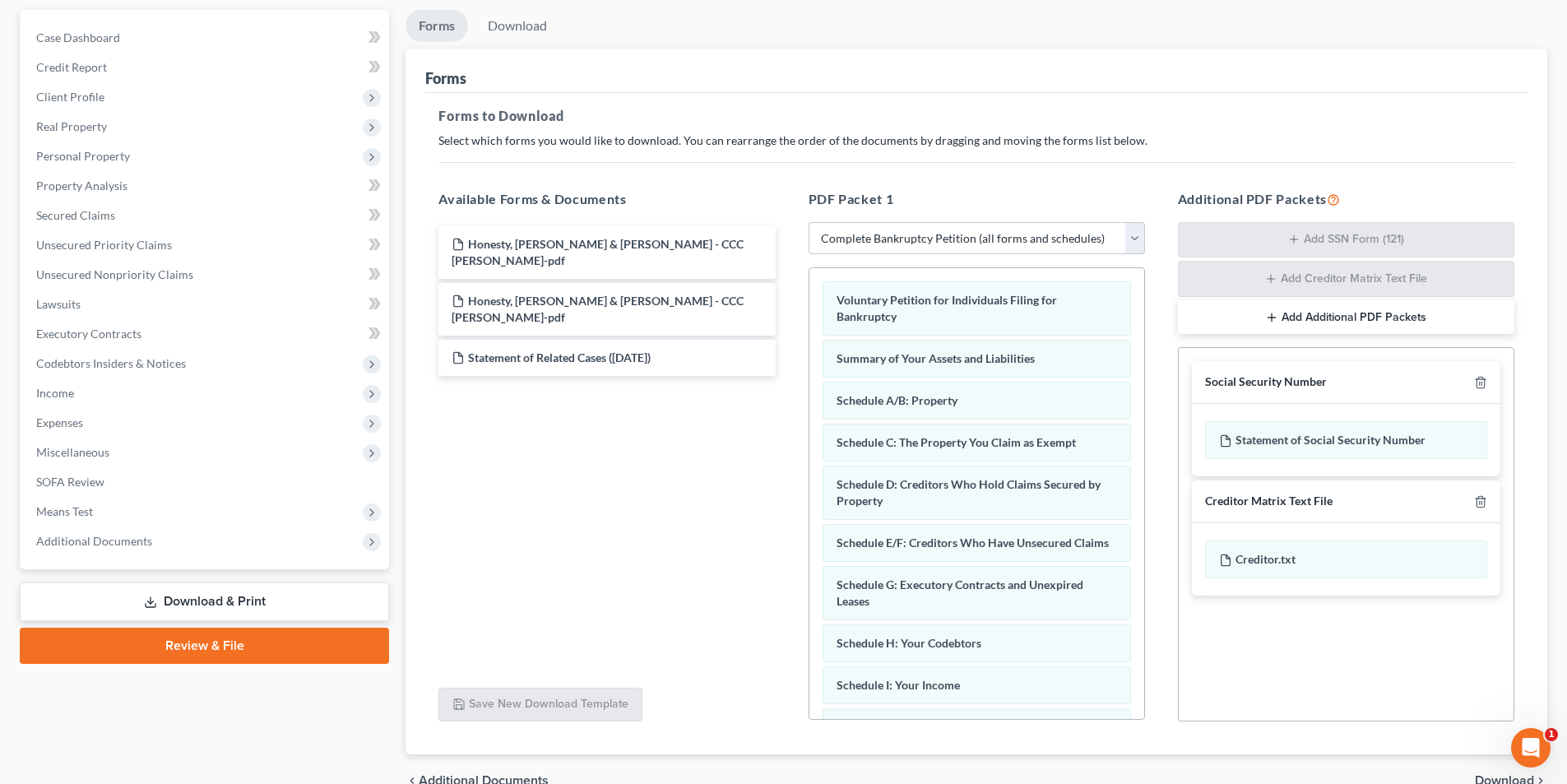
scroll to position [164, 0]
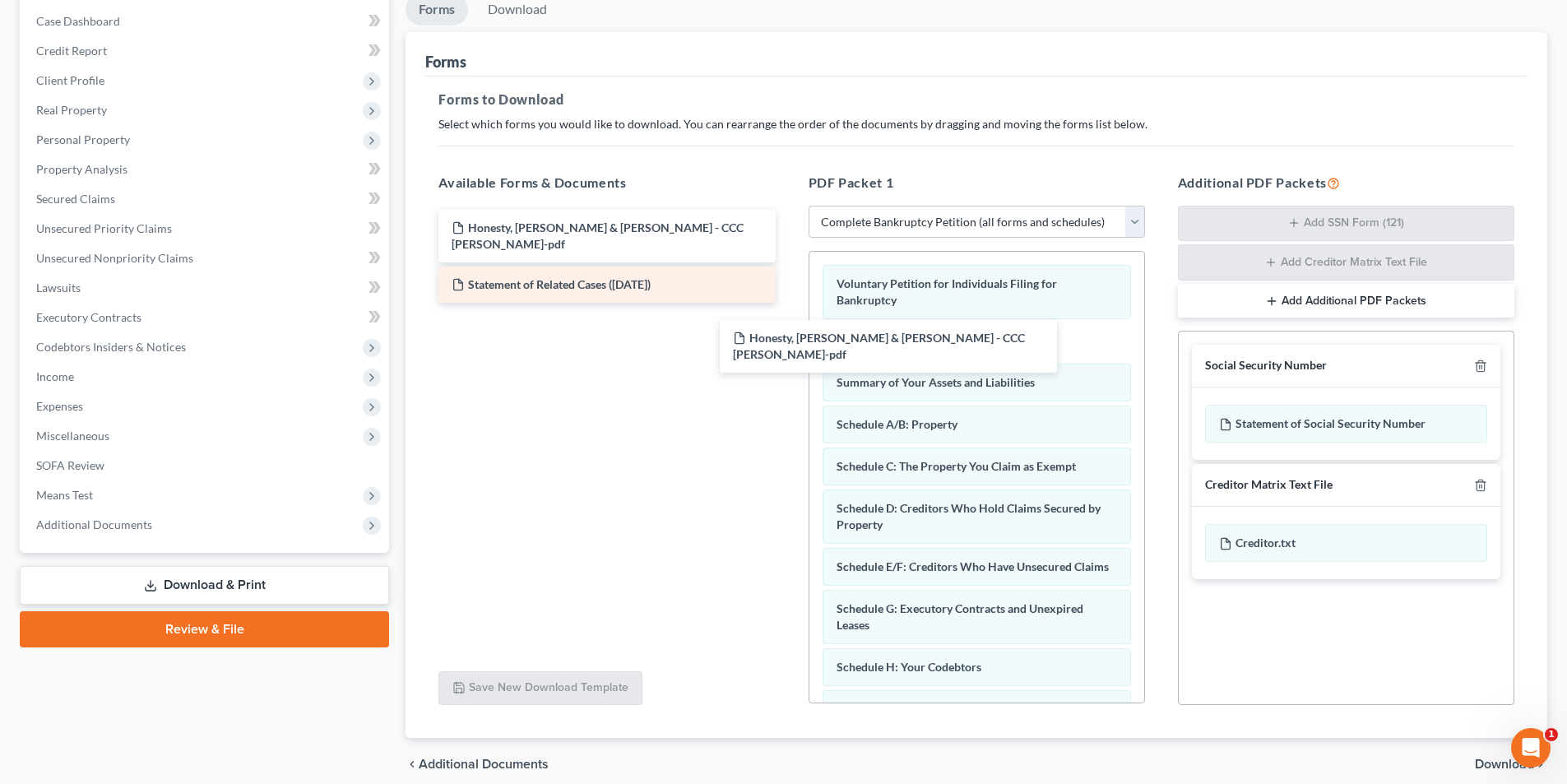
drag, startPoint x: 662, startPoint y: 230, endPoint x: 688, endPoint y: 257, distance: 37.5
click at [788, 302] on div "Honesty, Donovan & Morgan - CCC Donovan-pdf Honesty, Donovan & Morgan - CCC Don…" at bounding box center [607, 256] width 363 height 93
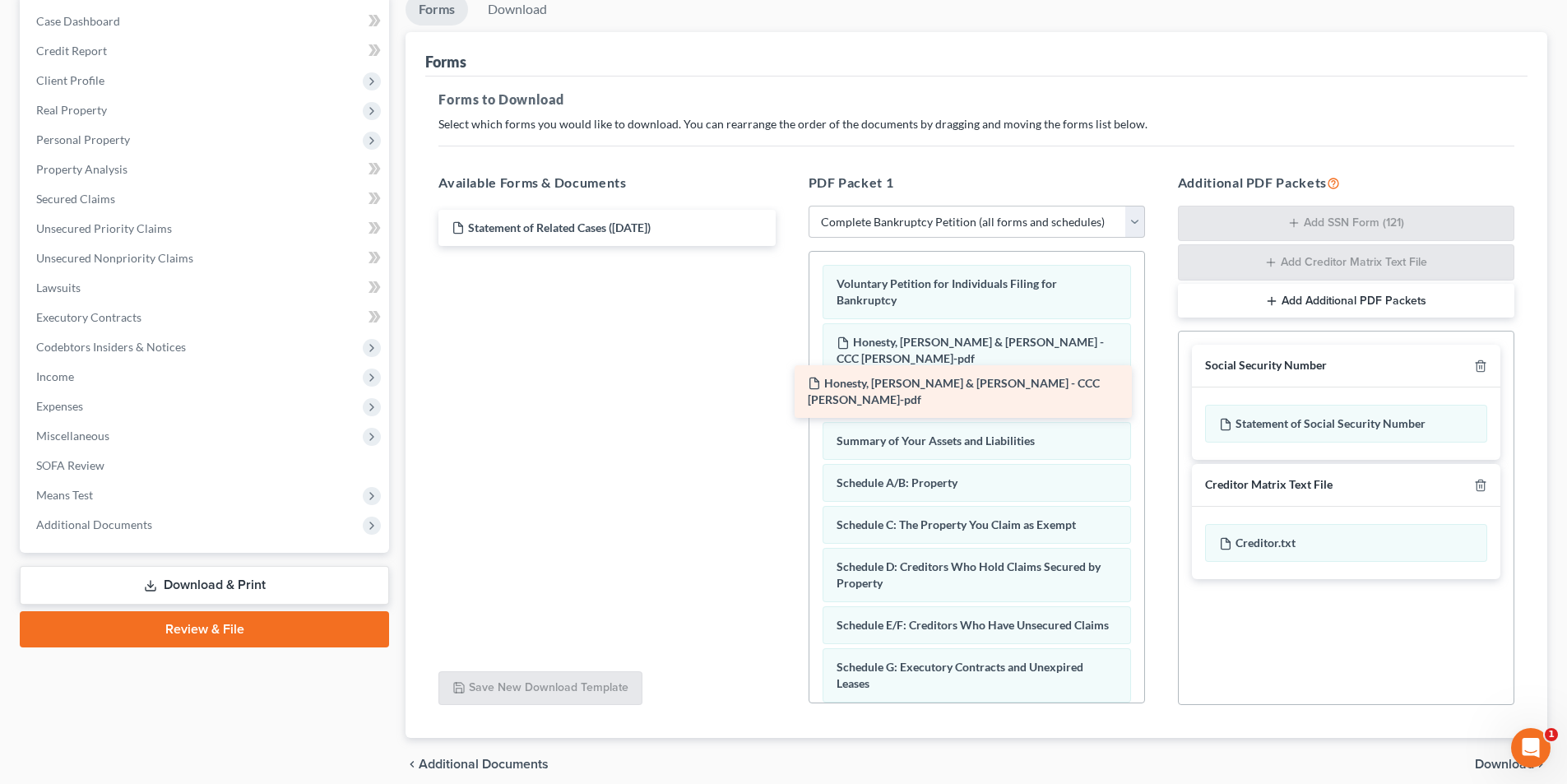
drag, startPoint x: 666, startPoint y: 231, endPoint x: 1022, endPoint y: 387, distance: 388.7
click at [788, 246] on div "Honesty, Donovan & Morgan - CCC Morgan-pdf Honesty, Donovan & Morgan - CCC Morg…" at bounding box center [607, 228] width 363 height 36
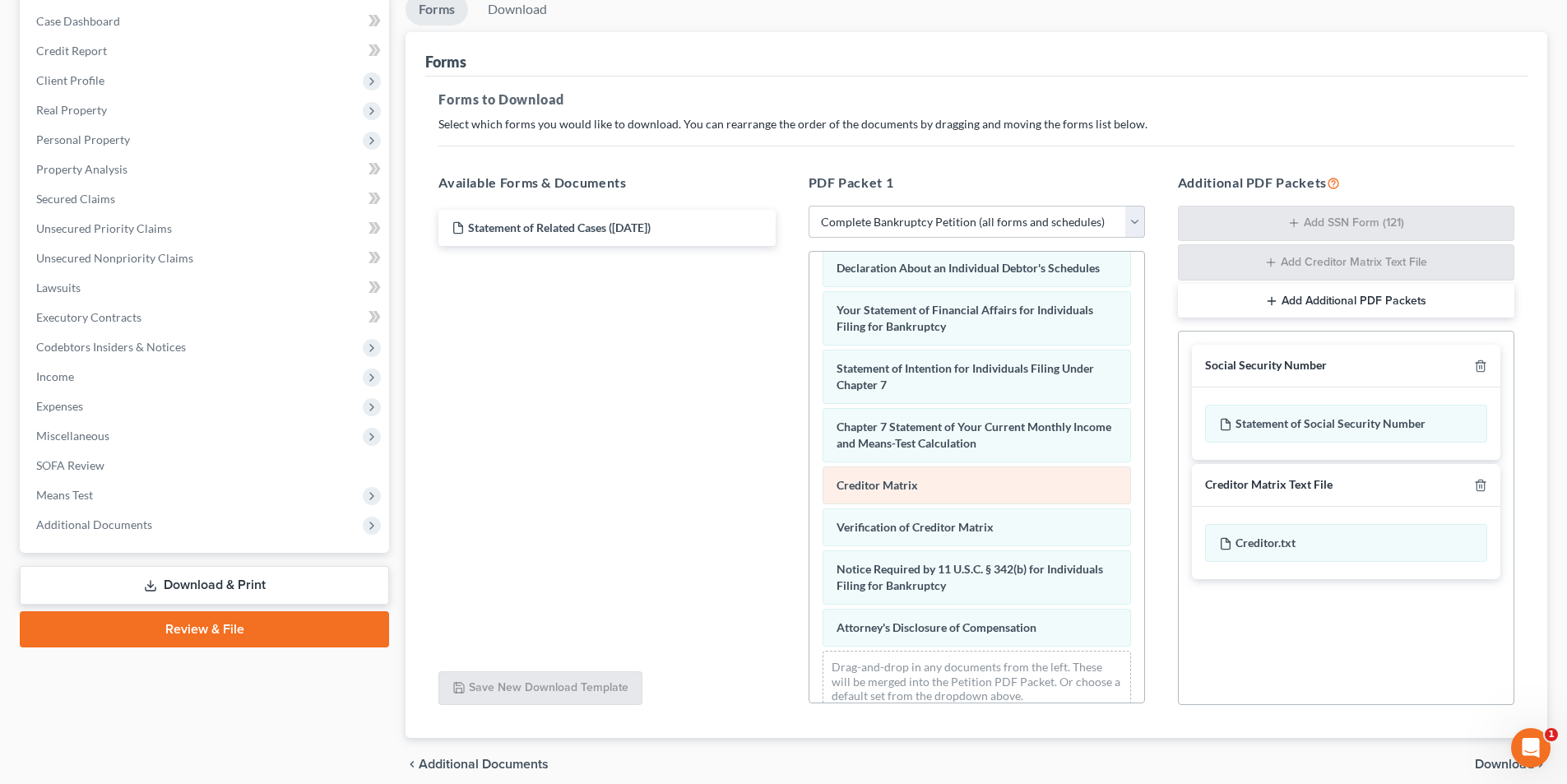
scroll to position [608, 0]
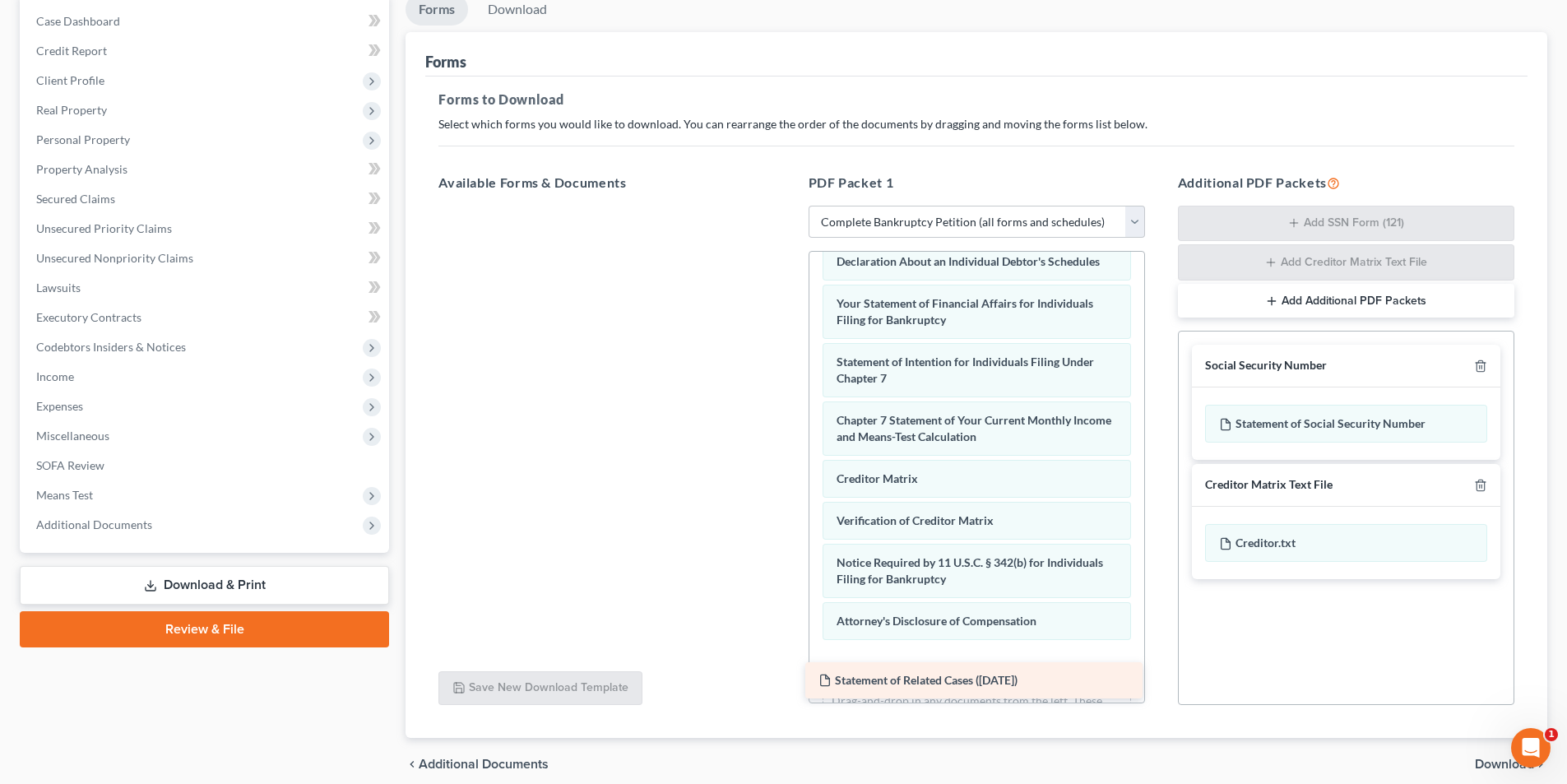
drag, startPoint x: 622, startPoint y: 223, endPoint x: 988, endPoint y: 663, distance: 572.3
click at [788, 206] on div "Statement of Related Cases (08/15/2025) Statement of Related Cases (08/15/2025)" at bounding box center [607, 206] width 363 height 0
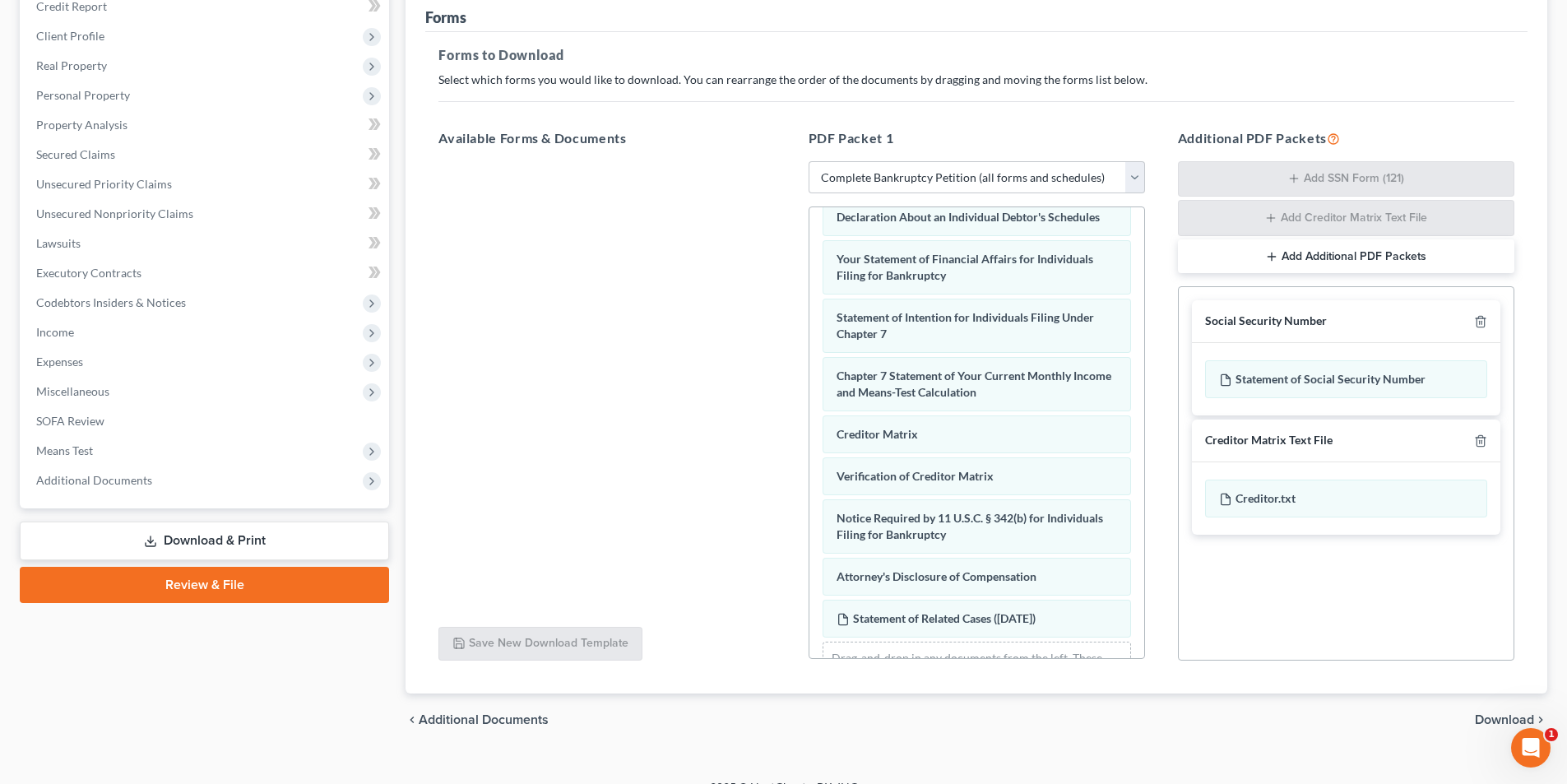
scroll to position [234, 0]
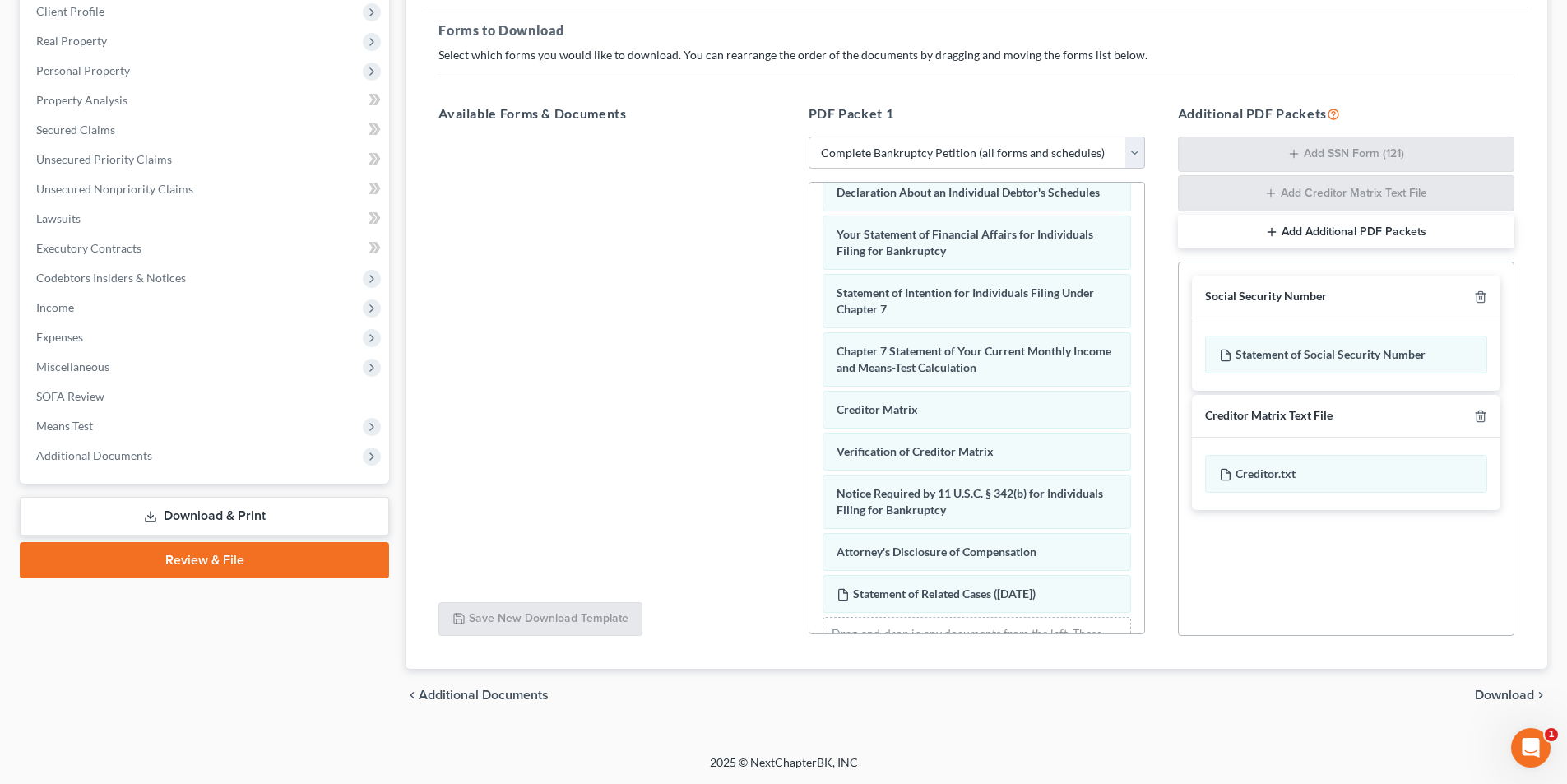
click at [1488, 694] on span "Download" at bounding box center [1505, 695] width 60 height 13
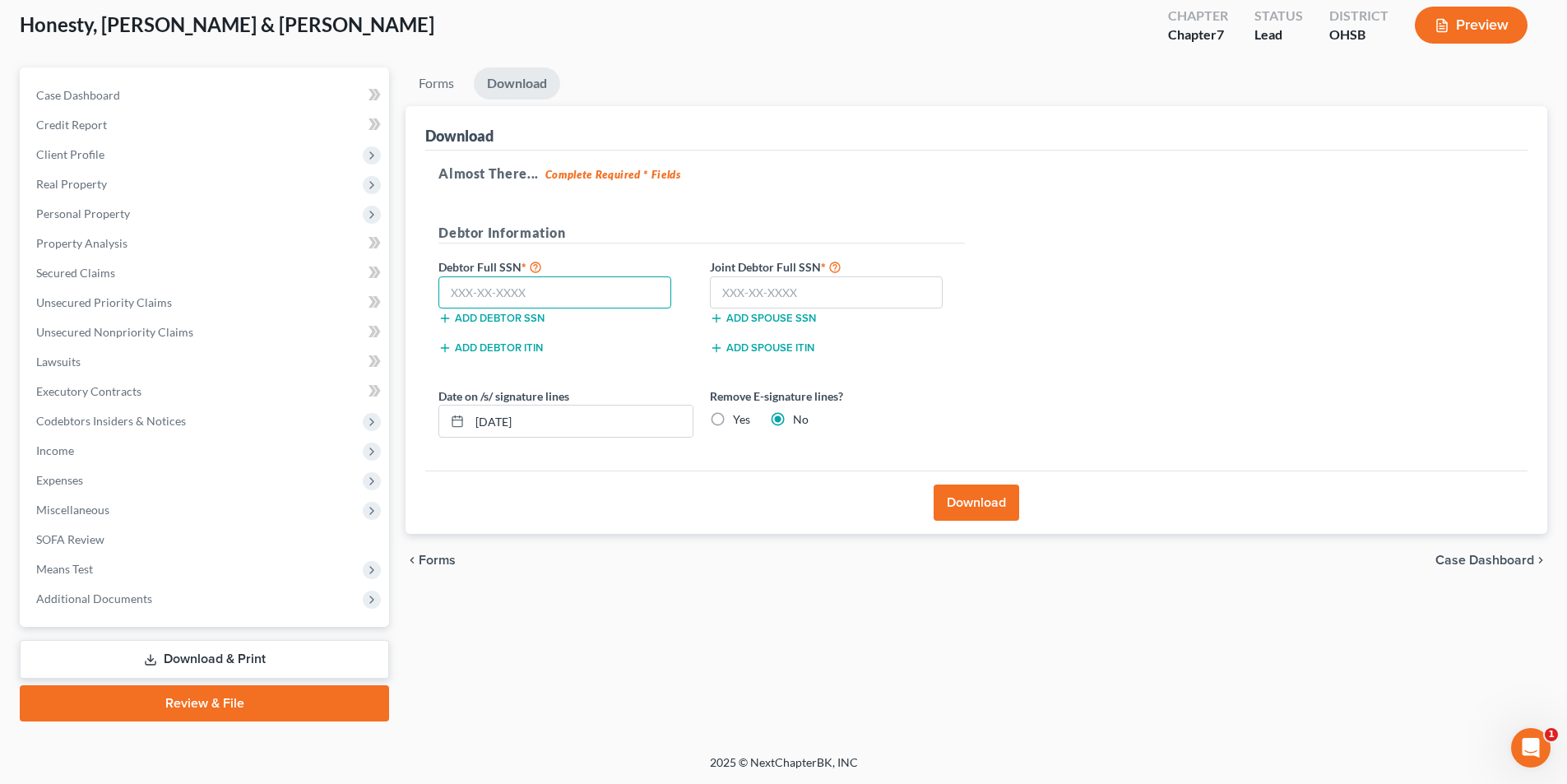
click at [590, 291] on input "text" at bounding box center [555, 292] width 233 height 33
type input "272-90-1301"
click at [802, 285] on input "text" at bounding box center [826, 292] width 233 height 33
type input "277-94-9116"
click at [984, 500] on button "Download" at bounding box center [977, 502] width 86 height 36
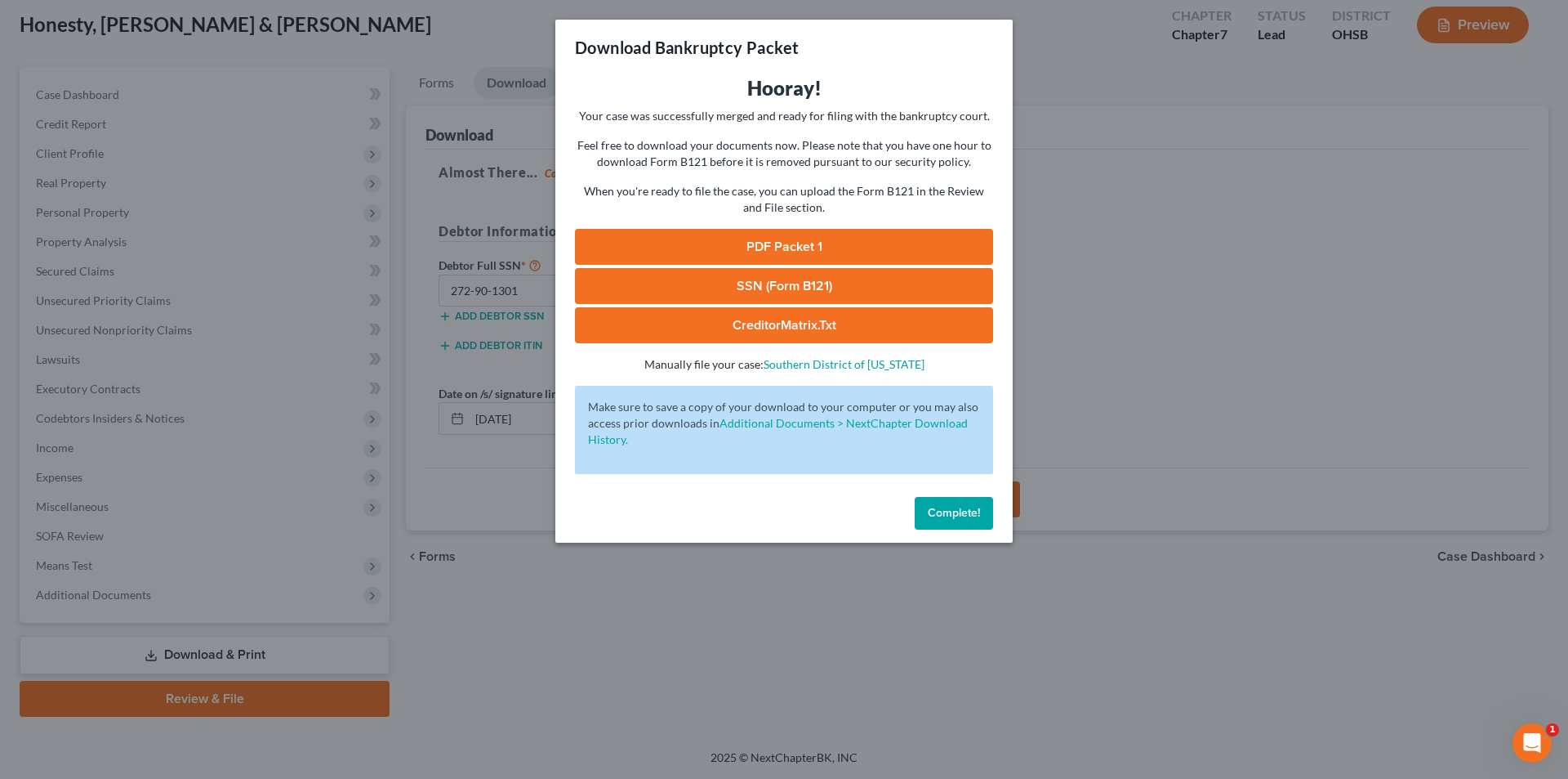
click at [789, 250] on link "PDF Packet 1" at bounding box center [784, 247] width 418 height 36
click at [859, 276] on link "SSN (Form B121)" at bounding box center [784, 286] width 418 height 36
